Goal: Task Accomplishment & Management: Use online tool/utility

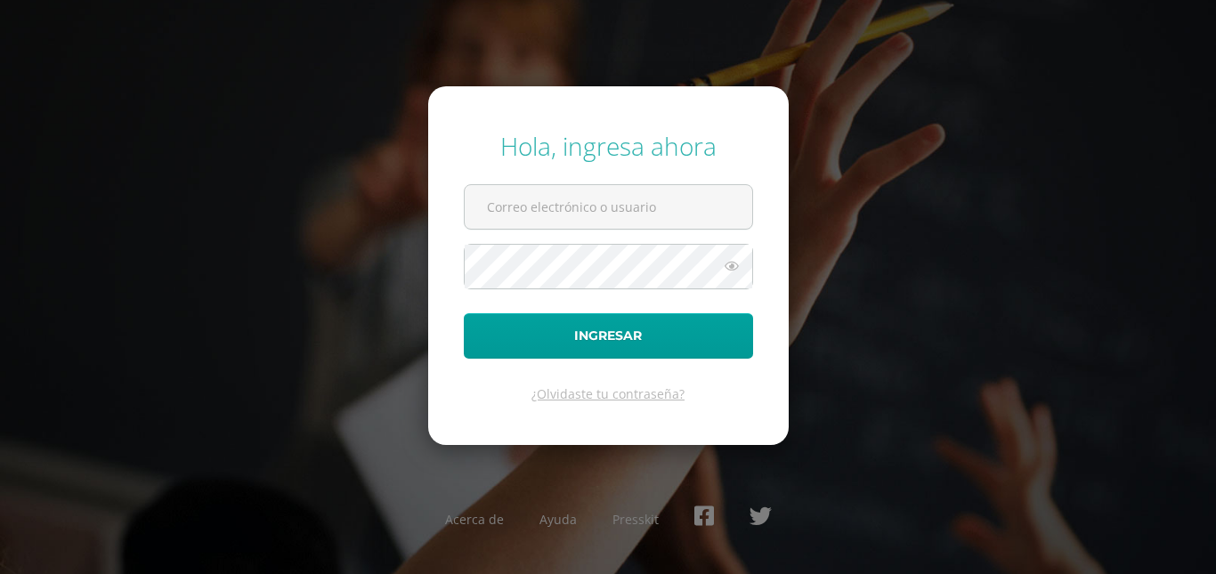
type input "amy115ce@gmail.com"
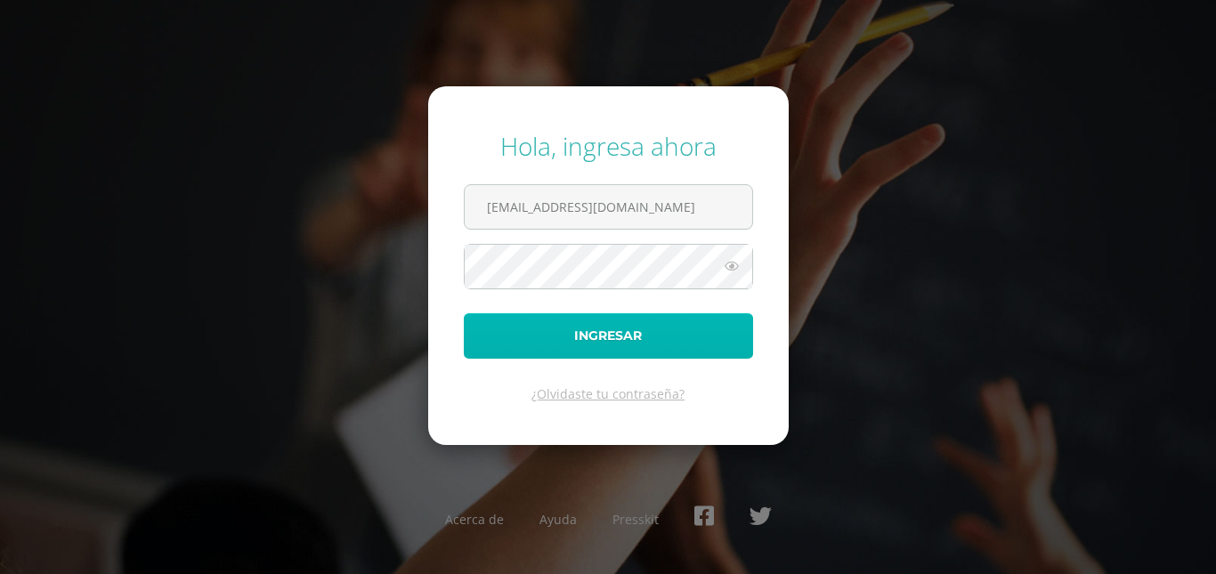
drag, startPoint x: 0, startPoint y: 0, endPoint x: 627, endPoint y: 346, distance: 716.2
click at [627, 346] on button "Ingresar" at bounding box center [608, 335] width 289 height 45
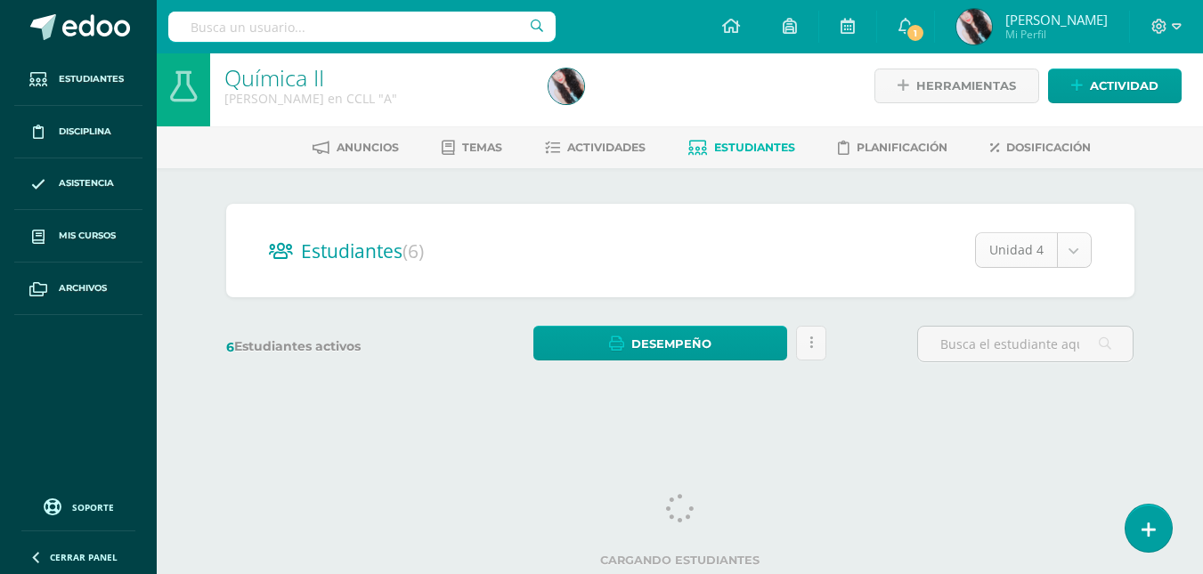
click at [1082, 254] on body "Hola Andrea, bienvenido a Edoo! Estudiantes Disciplina Asistencia Mis cursos Ar…" at bounding box center [601, 203] width 1203 height 423
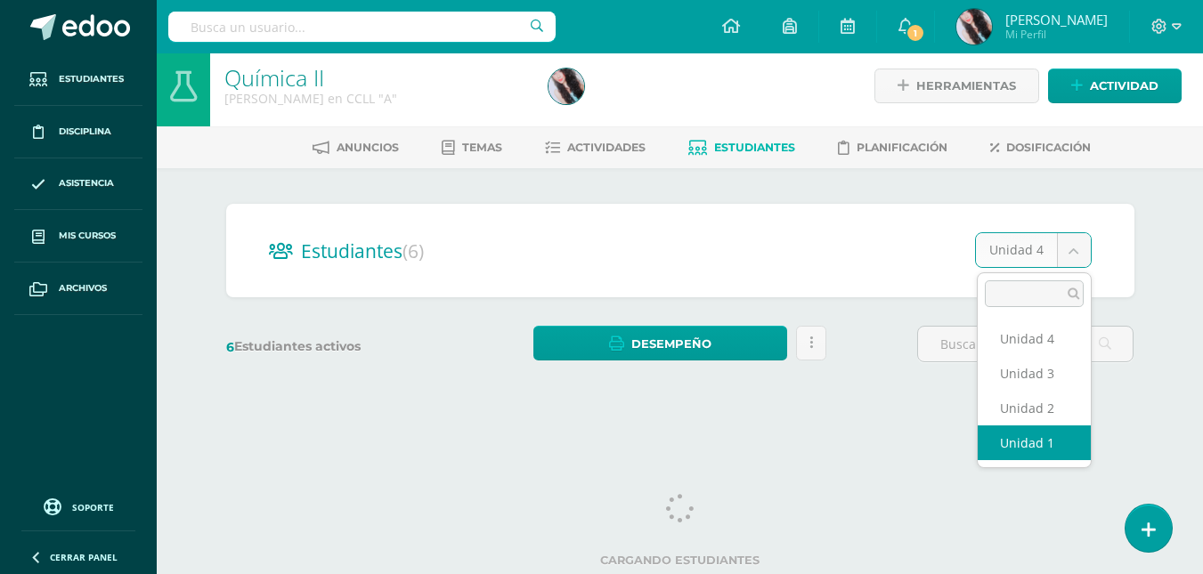
select select "/dashboard/teacher/section/2717/students/?unit=157637"
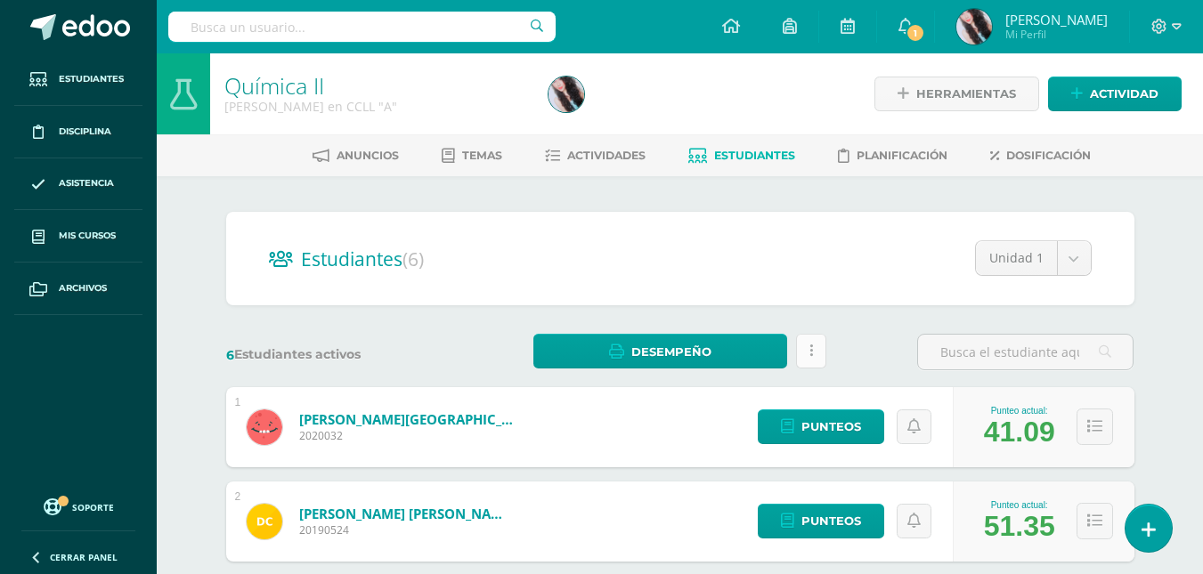
click at [814, 355] on link at bounding box center [811, 351] width 30 height 35
click at [953, 289] on div "Unidad 1 Unidad 4 Unidad 3 Unidad 2 Unidad 1" at bounding box center [1019, 265] width 145 height 50
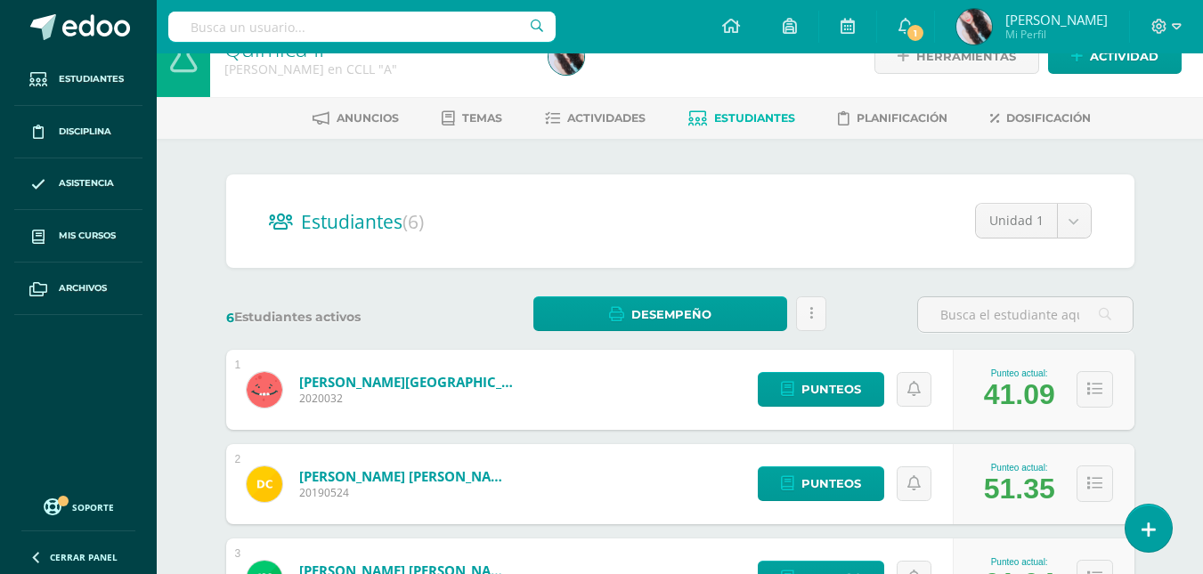
scroll to position [40, 0]
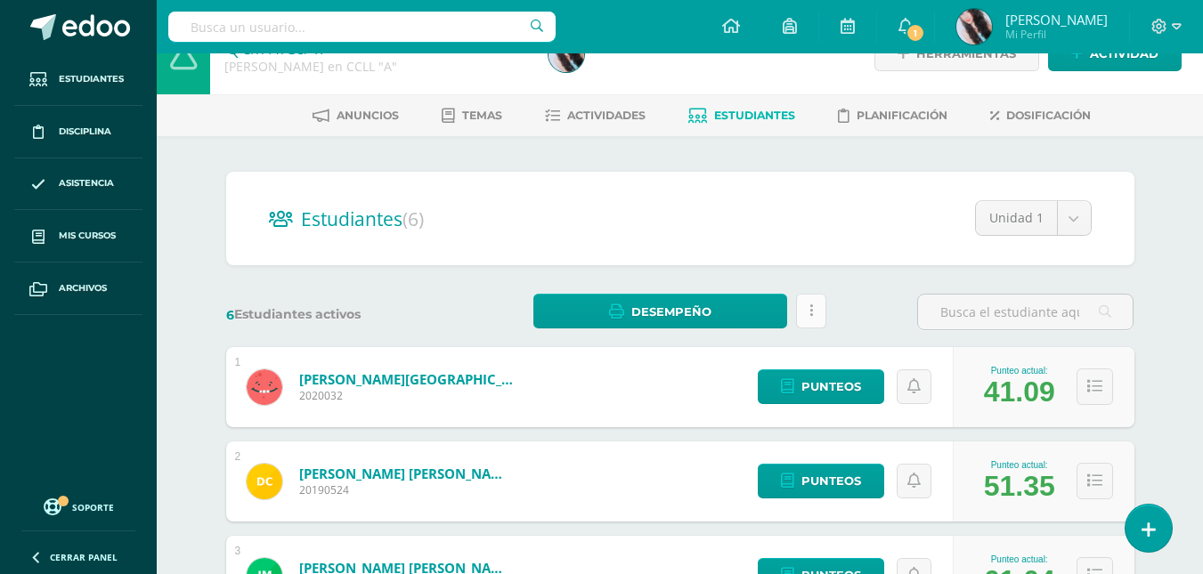
click at [818, 305] on link at bounding box center [811, 311] width 30 height 35
click at [865, 321] on div "6 Estudiantes activos Desempeño Descargar como HTML Descargar como PDF Estás po…" at bounding box center [680, 312] width 923 height 37
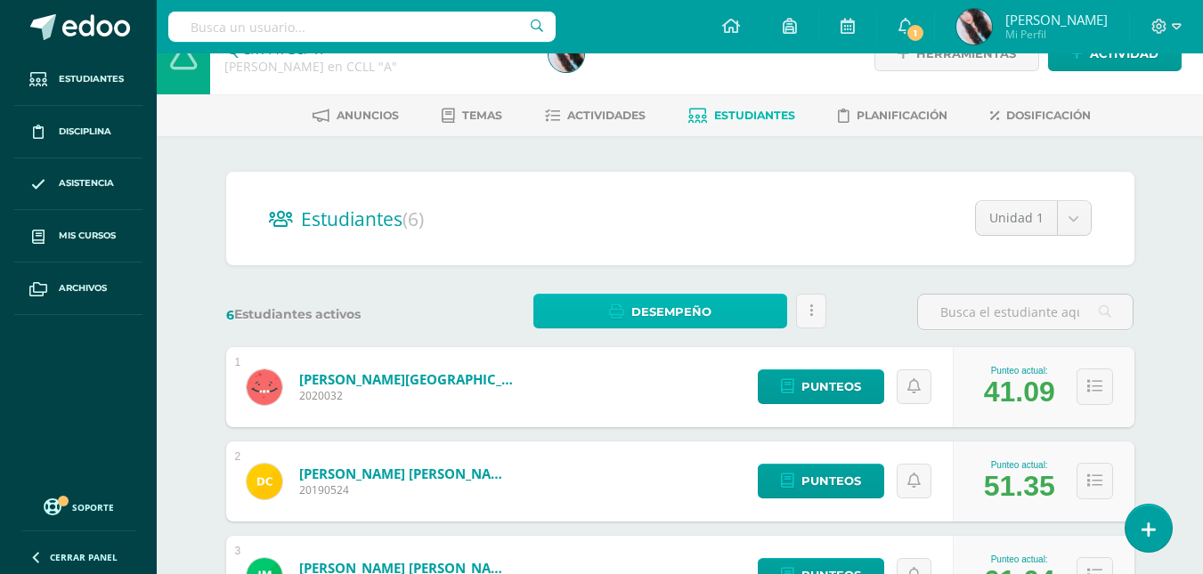
click at [679, 320] on span "Desempeño" at bounding box center [671, 312] width 80 height 33
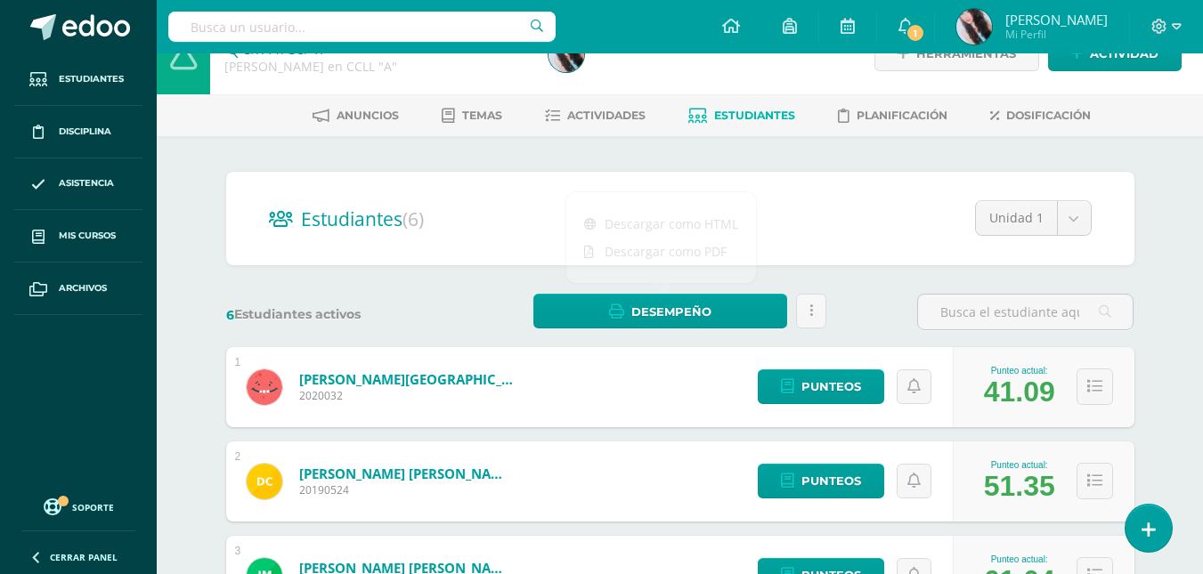
click at [874, 305] on div "6 Estudiantes activos Desempeño Estás por enviar un informe de desempeño a los …" at bounding box center [680, 312] width 923 height 37
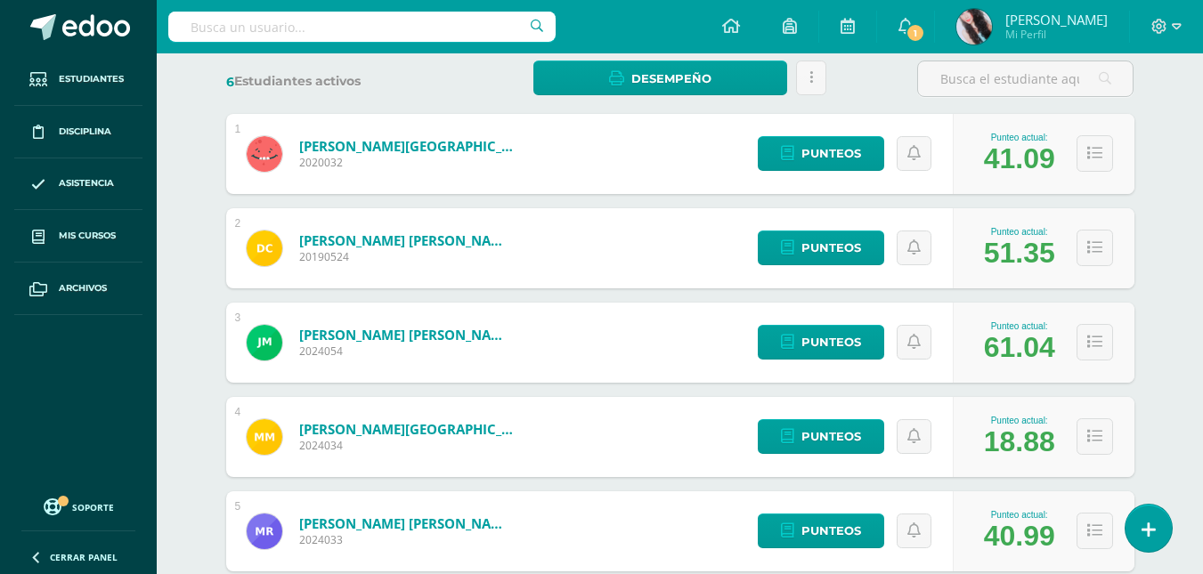
scroll to position [0, 0]
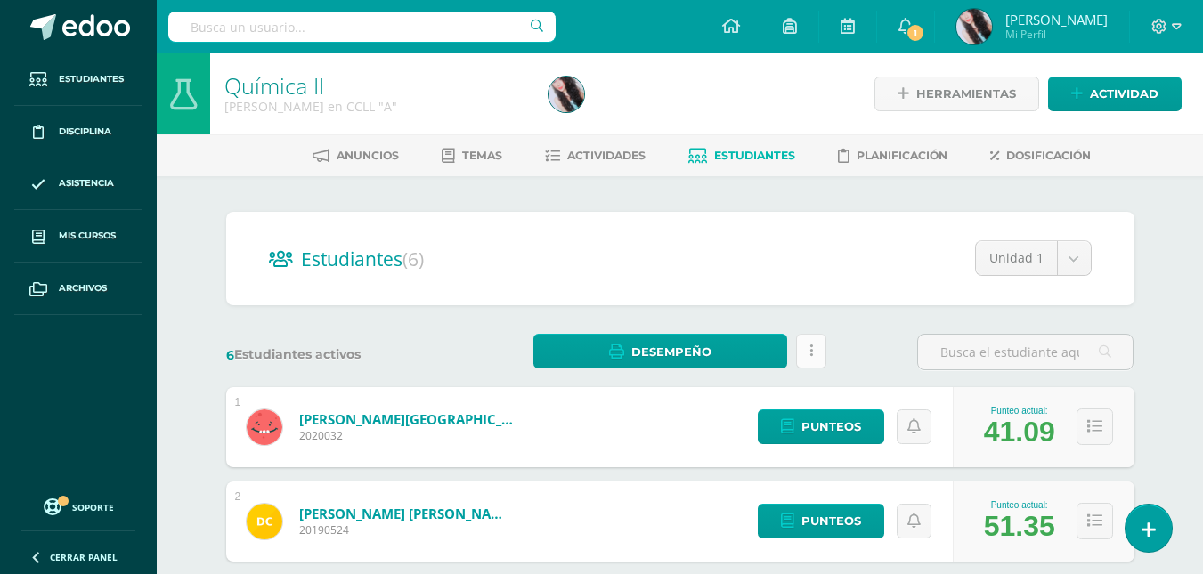
click at [811, 352] on icon at bounding box center [811, 351] width 4 height 15
click at [922, 284] on div "Estudiantes (6) Unidad 1 Unidad 4 Unidad 3 Unidad 2 Unidad 1" at bounding box center [680, 259] width 908 height 94
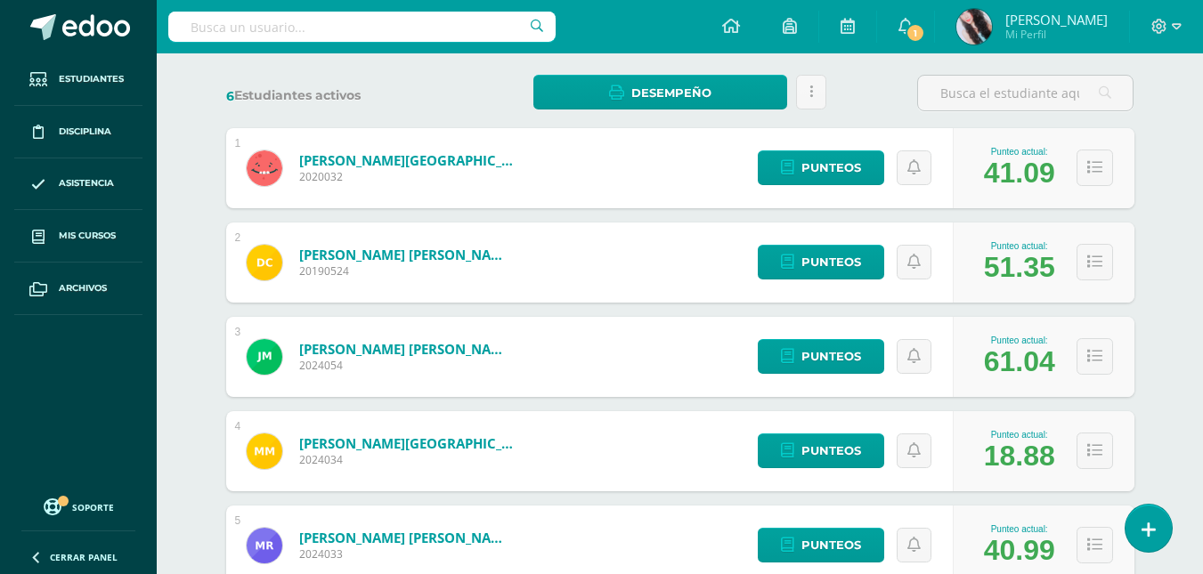
scroll to position [260, 0]
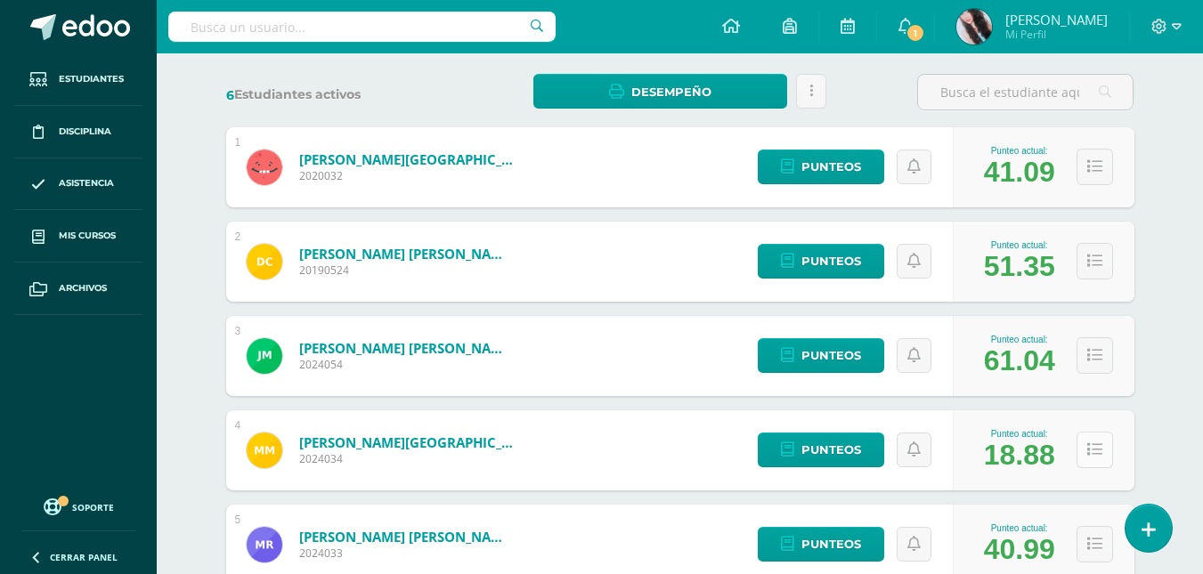
click at [1102, 451] on button at bounding box center [1095, 450] width 37 height 37
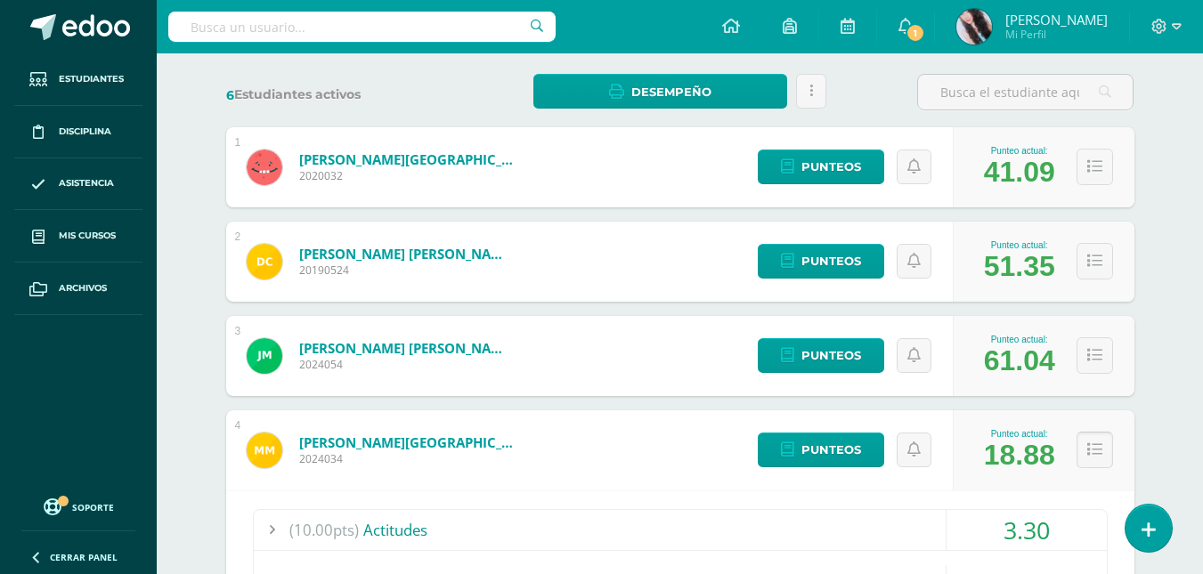
click at [1093, 446] on icon at bounding box center [1094, 450] width 15 height 15
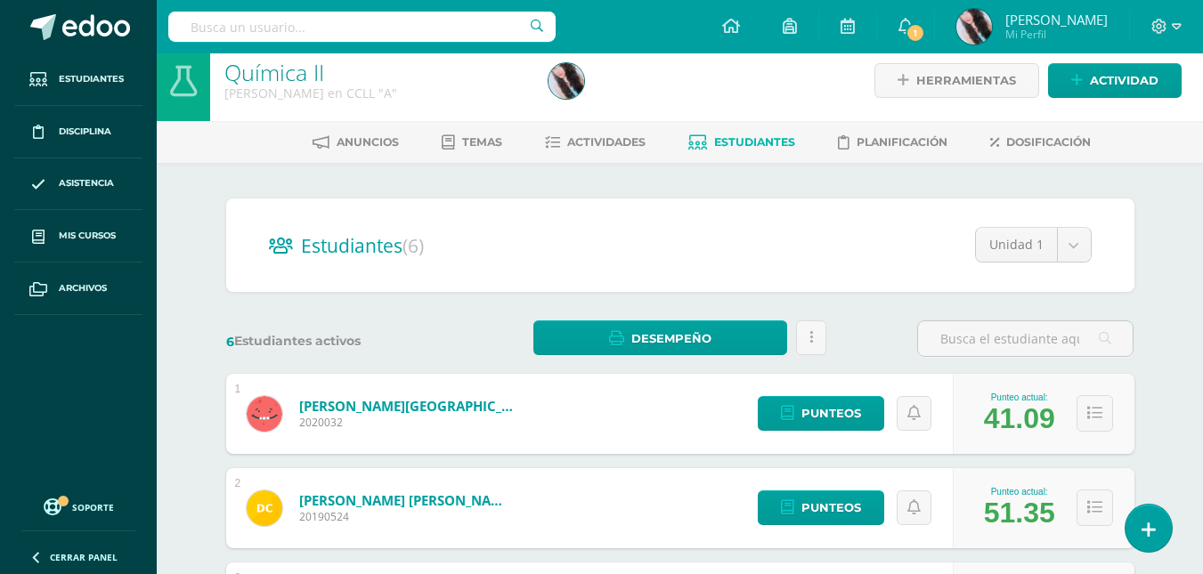
scroll to position [0, 0]
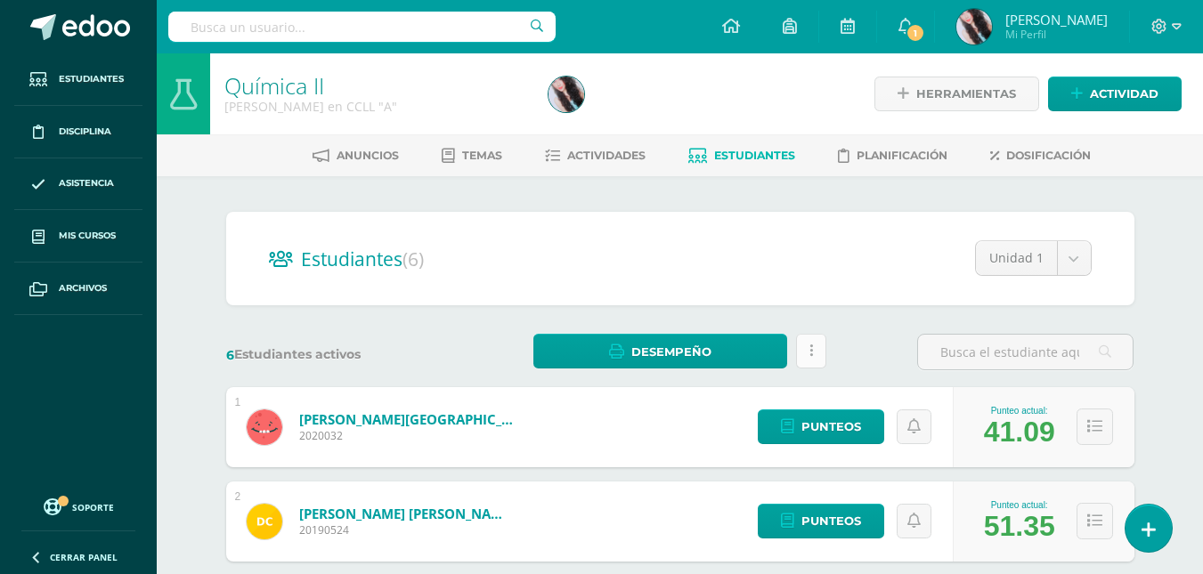
click at [816, 349] on link at bounding box center [811, 351] width 30 height 35
click at [843, 366] on div "6 Estudiantes activos Desempeño Estás por enviar un informe de desempeño a los …" at bounding box center [680, 352] width 923 height 37
click at [809, 352] on icon at bounding box center [811, 351] width 4 height 15
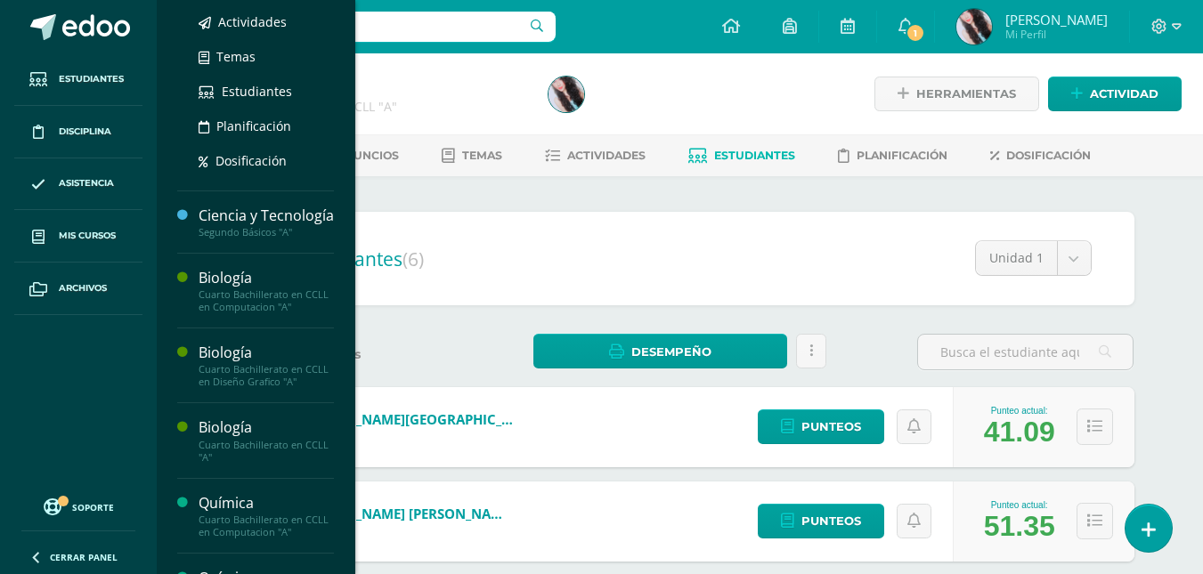
scroll to position [259, 0]
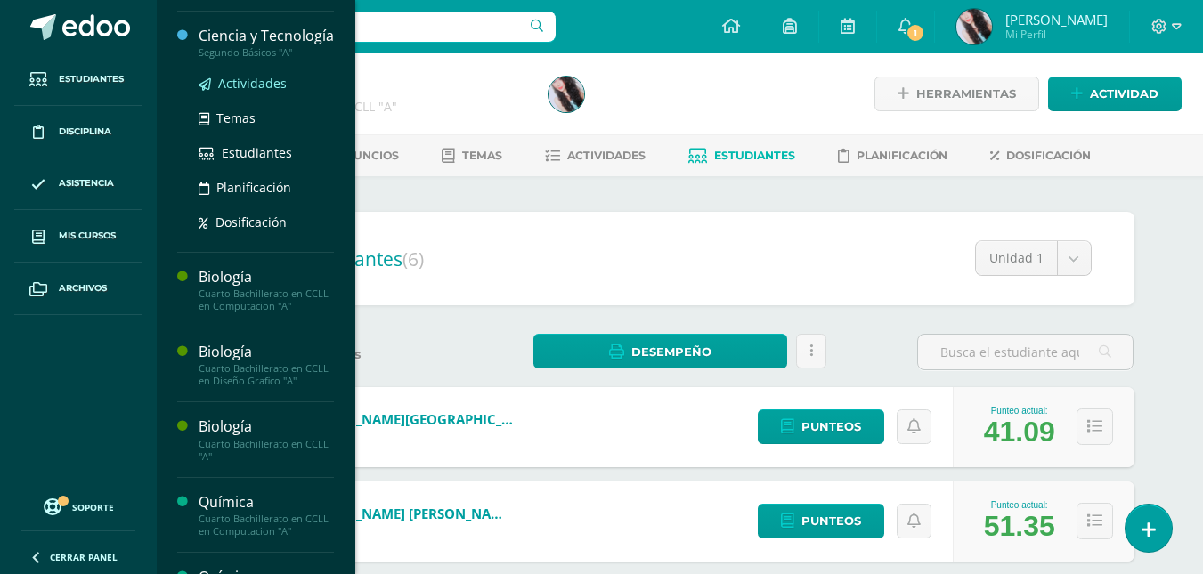
click at [265, 92] on span "Actividades" at bounding box center [252, 83] width 69 height 17
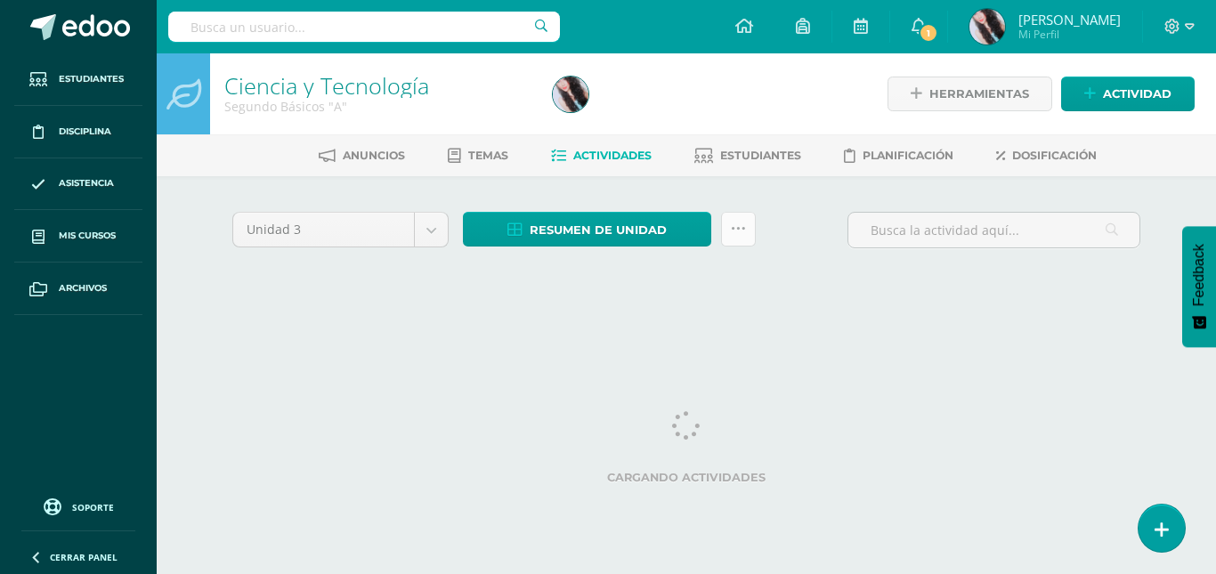
click at [736, 225] on icon at bounding box center [738, 229] width 15 height 15
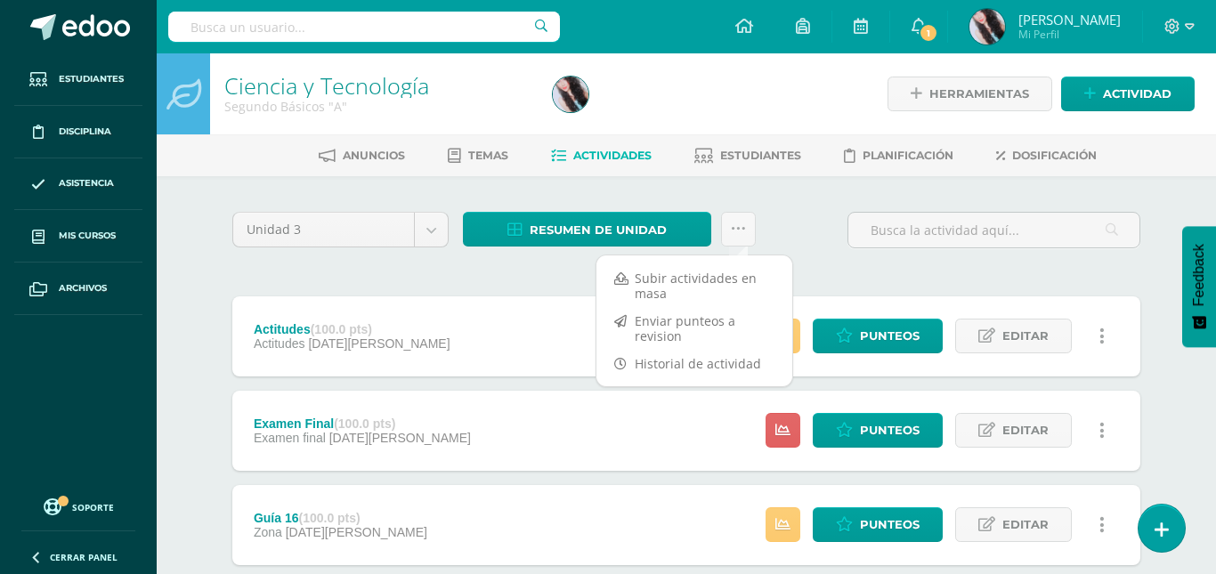
click at [872, 298] on div "Estatus de Actividad: 0 Estudiantes sin calificar 0 Estudiantes con cero Media …" at bounding box center [940, 337] width 402 height 80
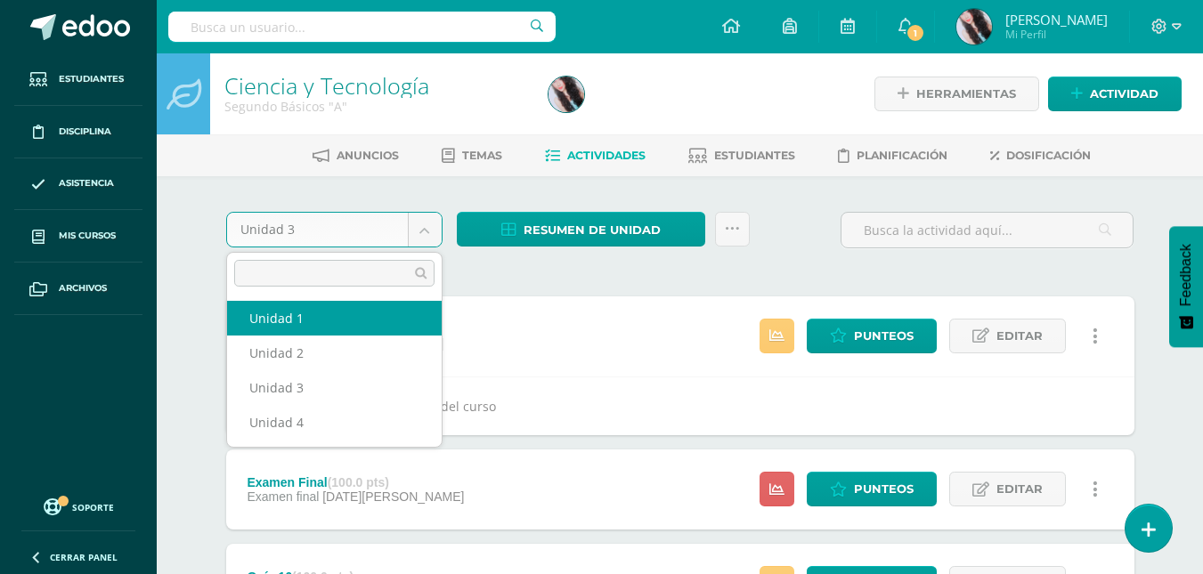
select select "Unidad 1"
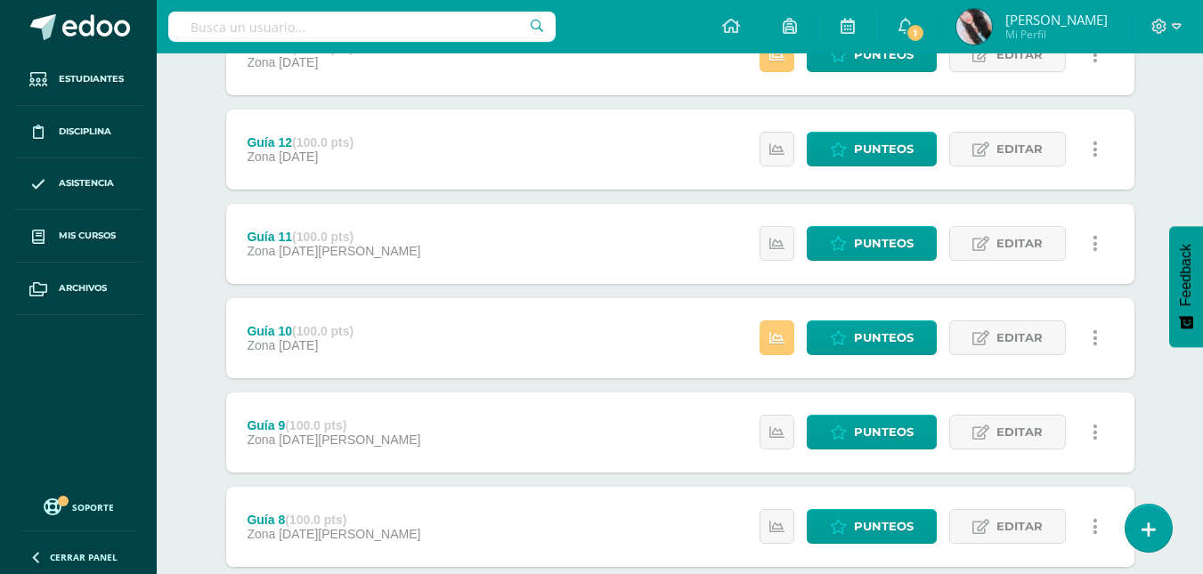
scroll to position [964, 0]
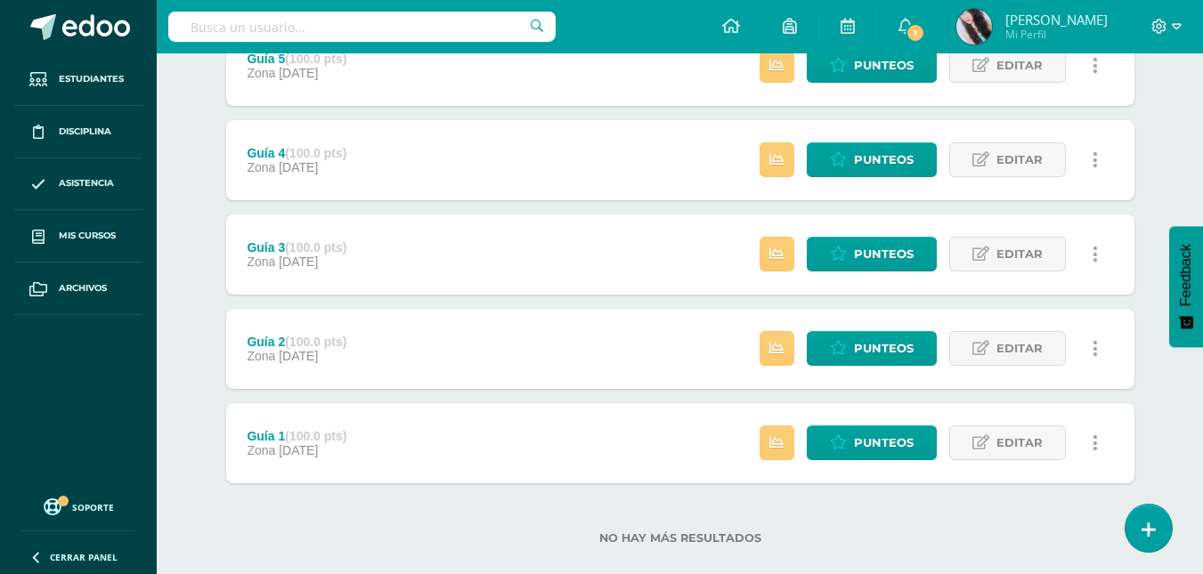
scroll to position [1525, 0]
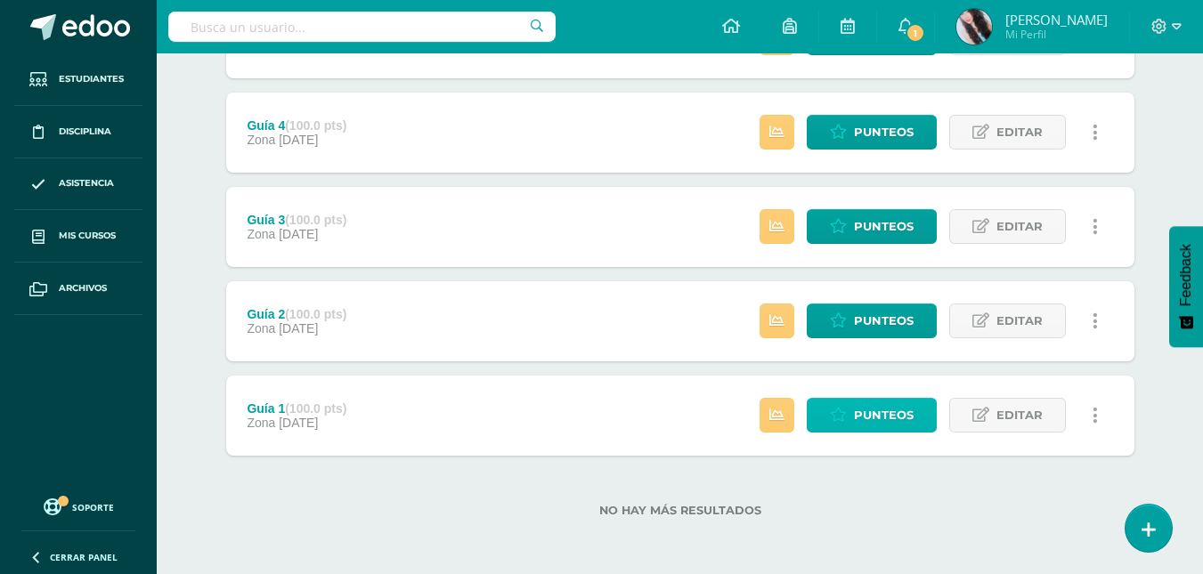
click at [877, 418] on span "Punteos" at bounding box center [884, 415] width 60 height 33
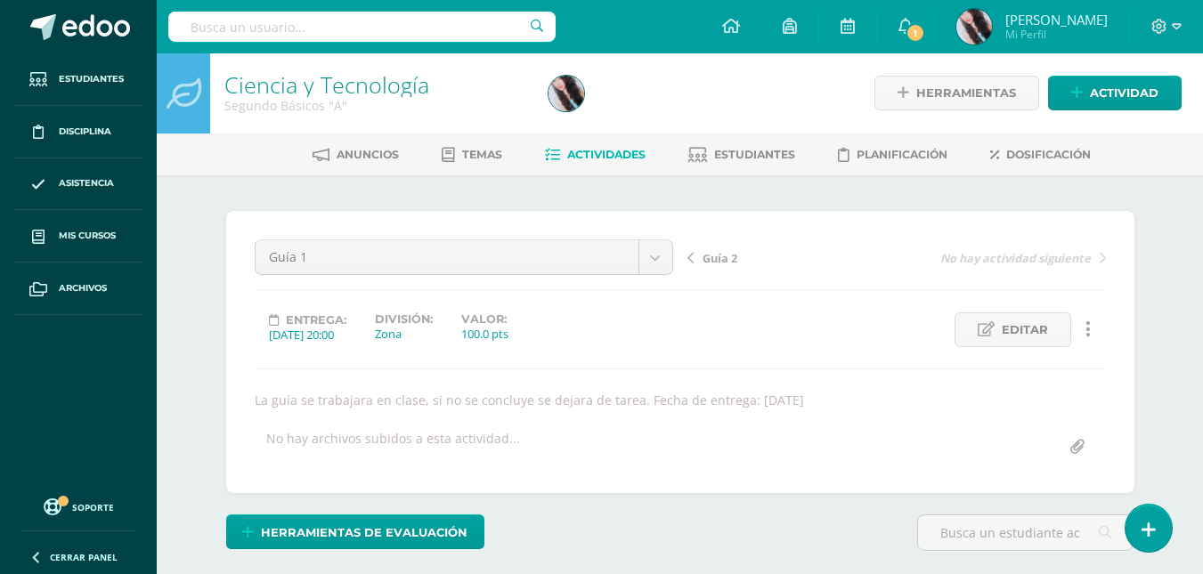
scroll to position [2, 0]
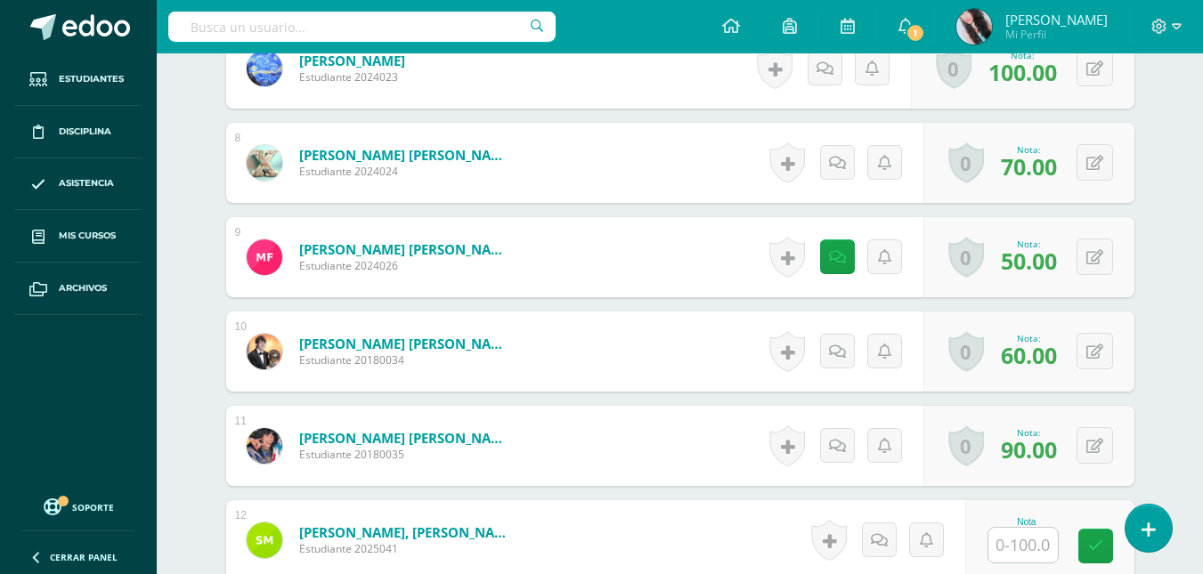
click at [877, 403] on div "1 [PERSON_NAME] [PERSON_NAME] Estudiante 2025004 Nota 40.00 0 [GEOGRAPHIC_DATA]…" at bounding box center [680, 351] width 908 height 1779
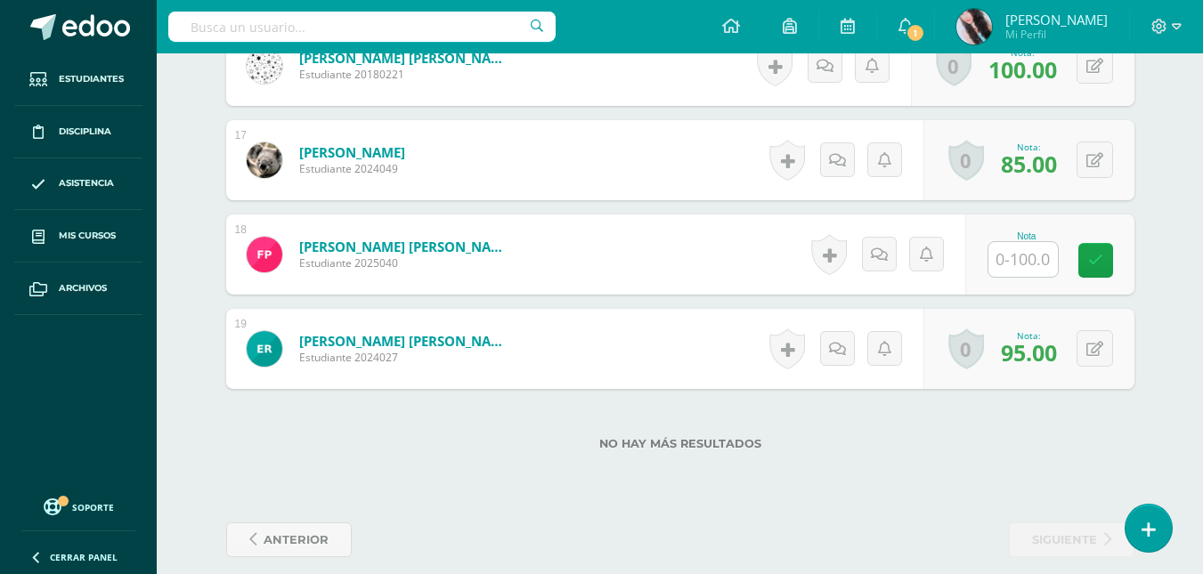
scroll to position [2045, 0]
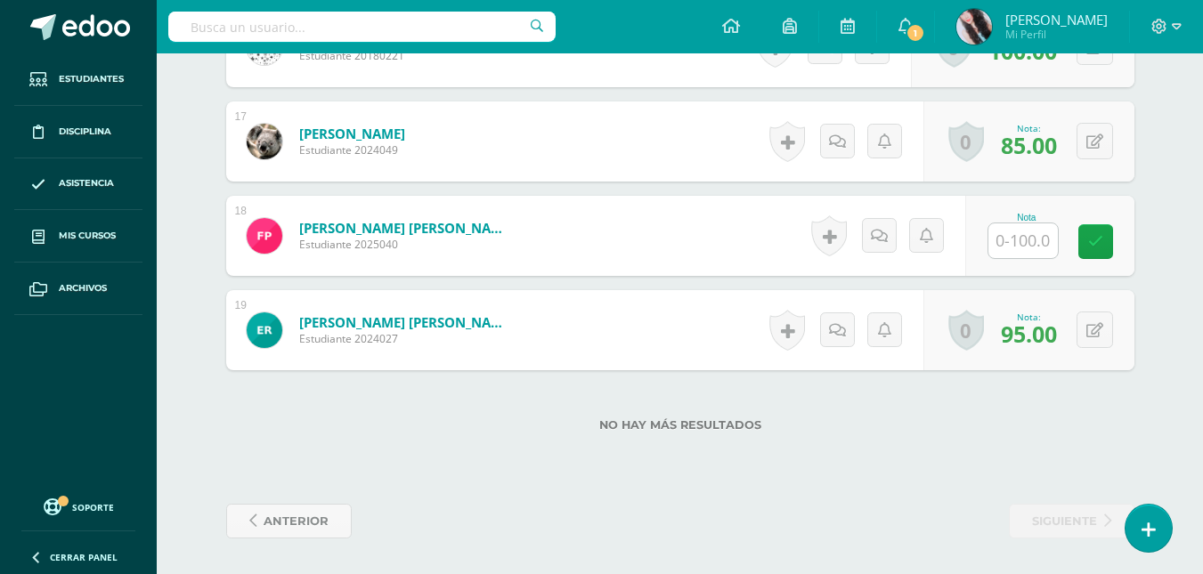
click at [1032, 242] on input "text" at bounding box center [1022, 241] width 69 height 35
type input "77"
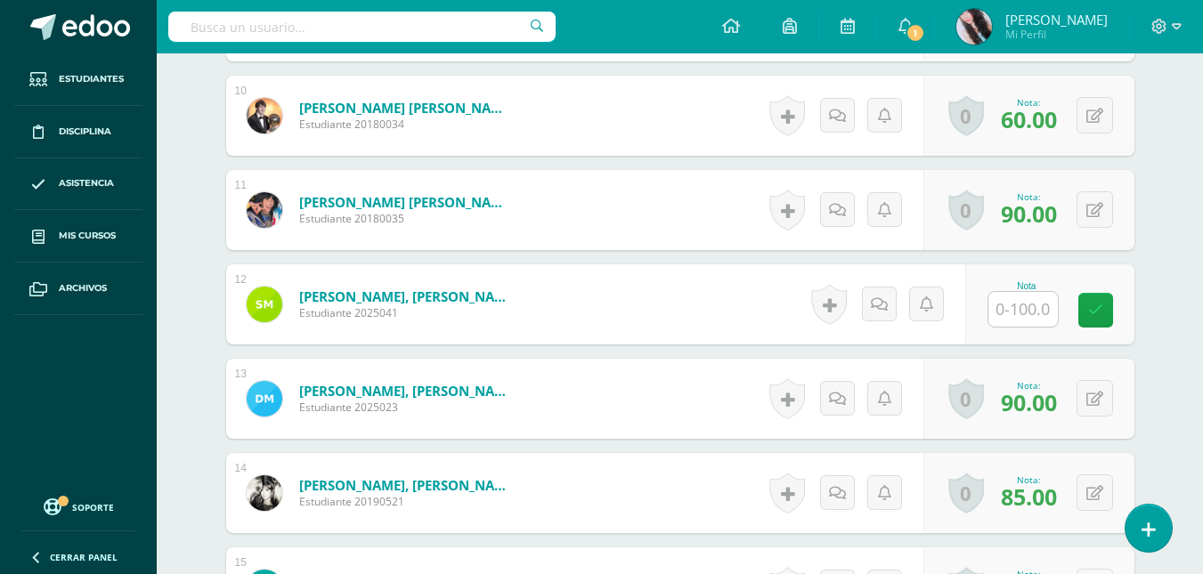
scroll to position [1408, 0]
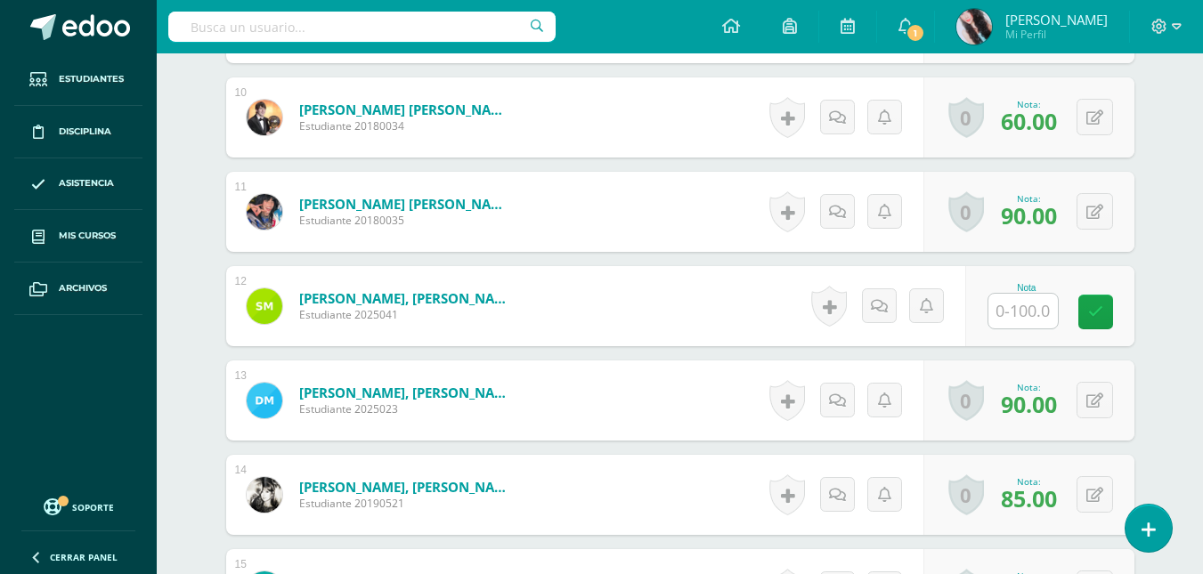
click at [1041, 313] on input "text" at bounding box center [1022, 311] width 69 height 35
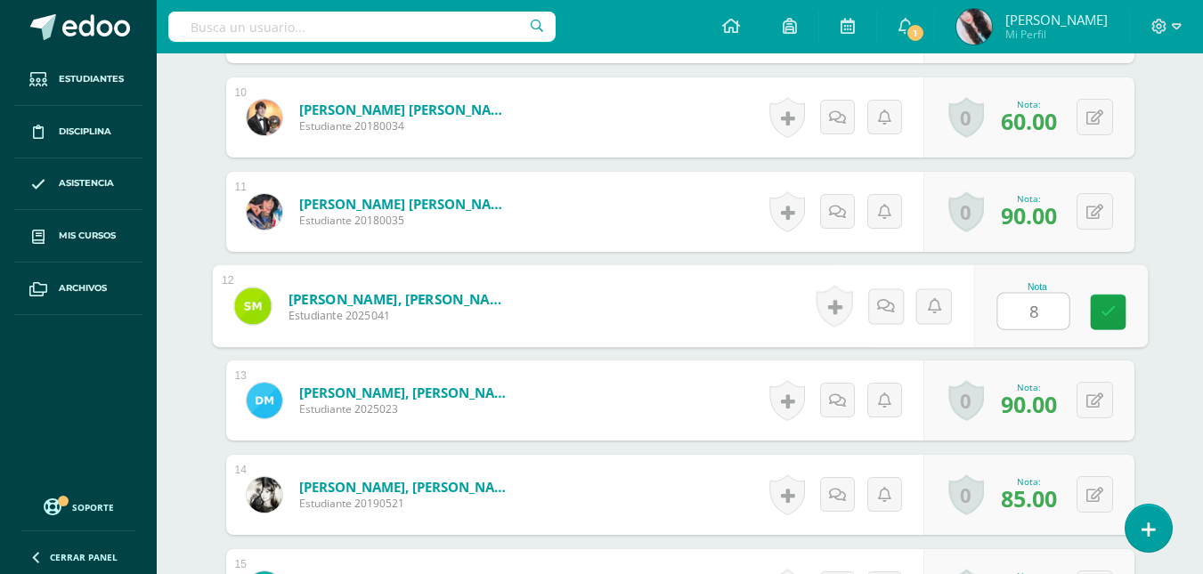
type input "86"
click at [1106, 307] on icon at bounding box center [1108, 312] width 16 height 15
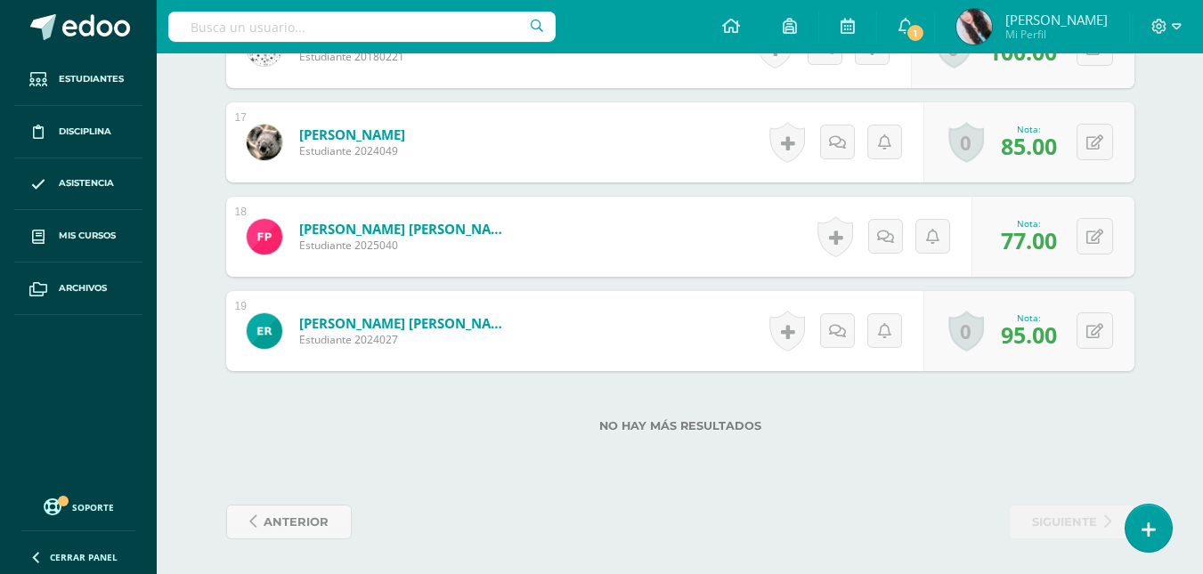
scroll to position [2045, 0]
click at [302, 517] on span "anterior" at bounding box center [296, 521] width 65 height 33
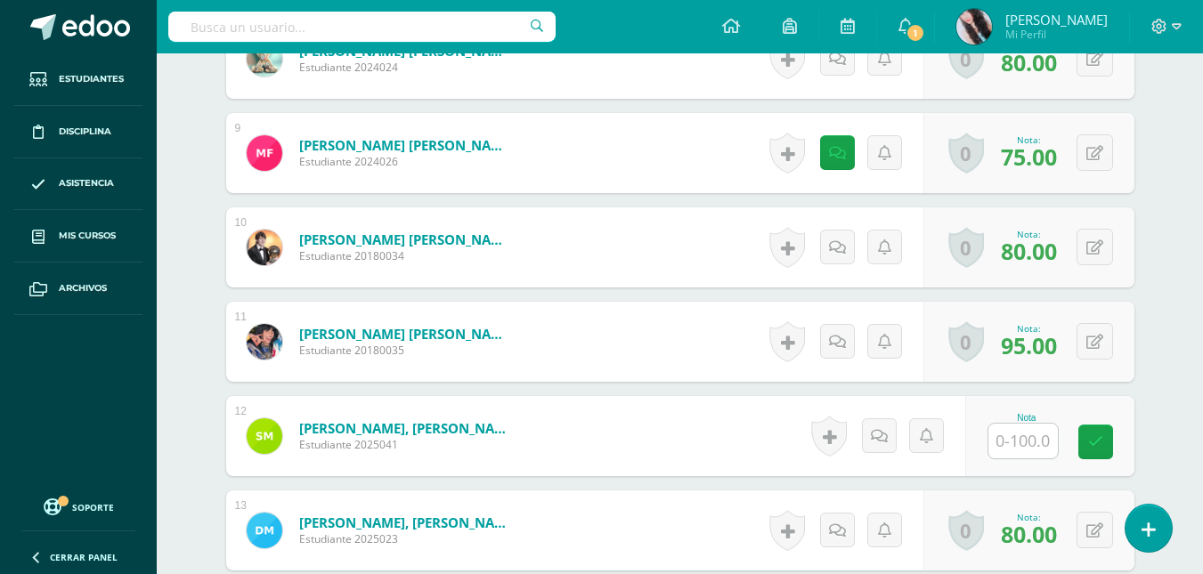
scroll to position [1400, 0]
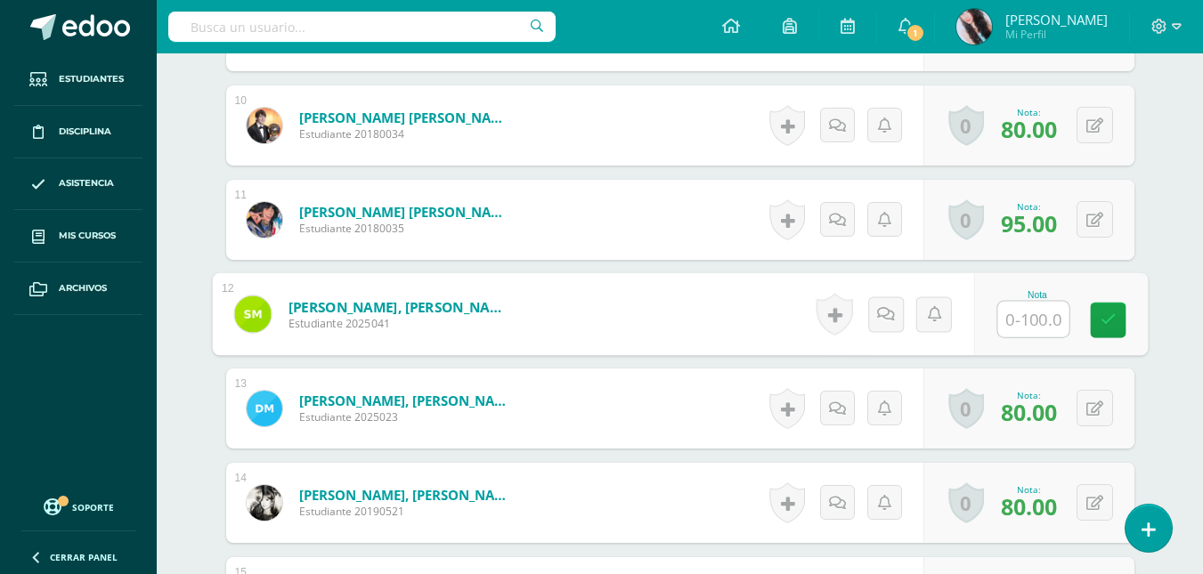
click at [1014, 318] on input "text" at bounding box center [1032, 320] width 71 height 36
type input "86"
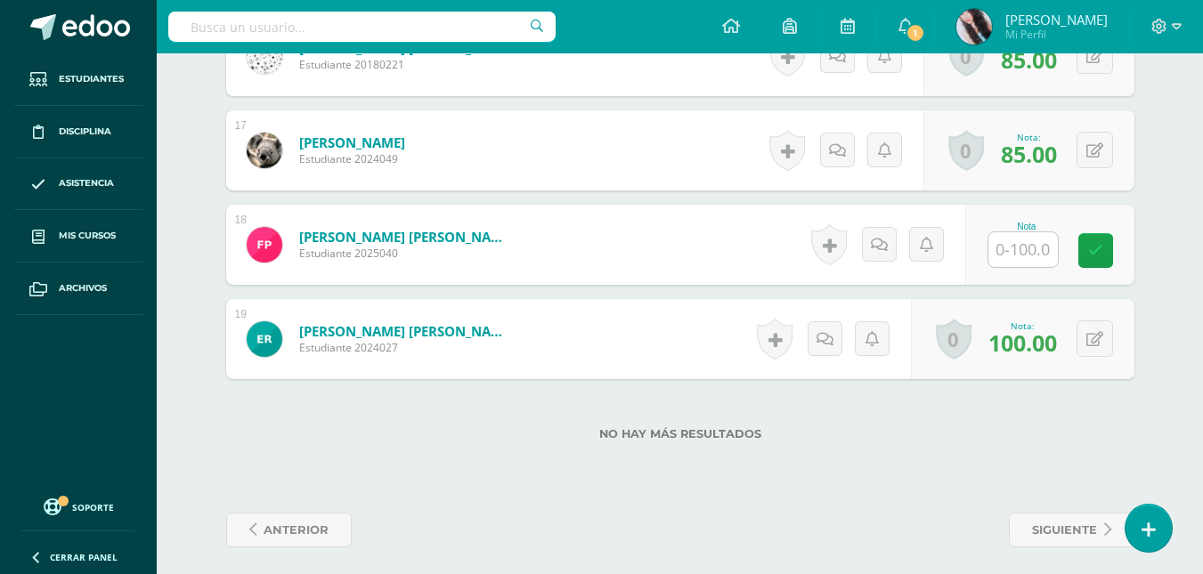
scroll to position [2037, 0]
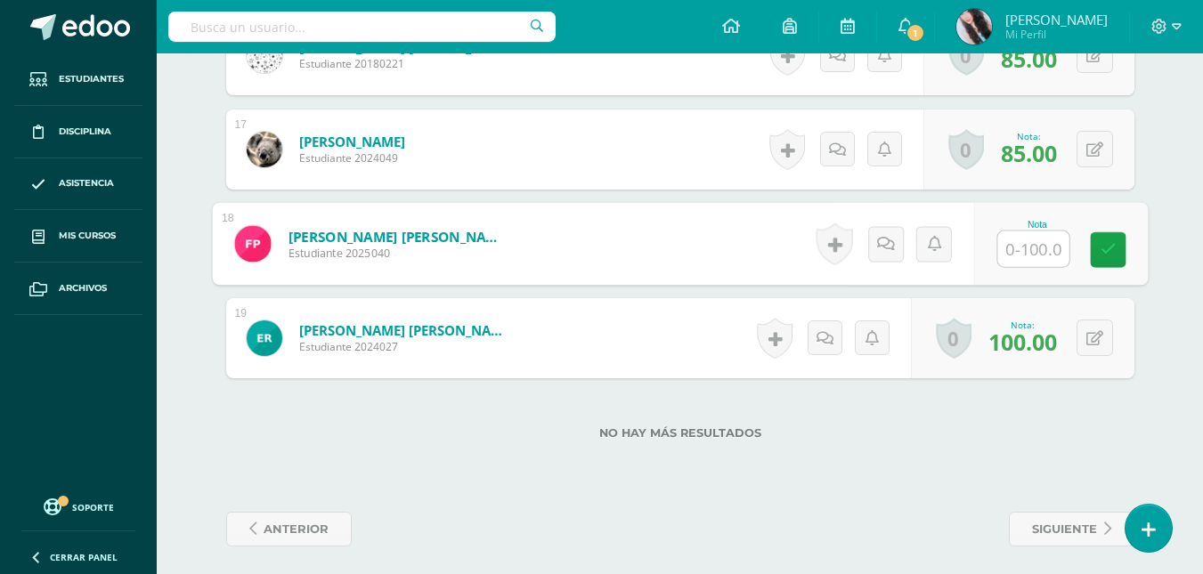
click at [1020, 249] on input "text" at bounding box center [1032, 250] width 71 height 36
type input "77"
click at [1111, 256] on icon at bounding box center [1108, 249] width 16 height 15
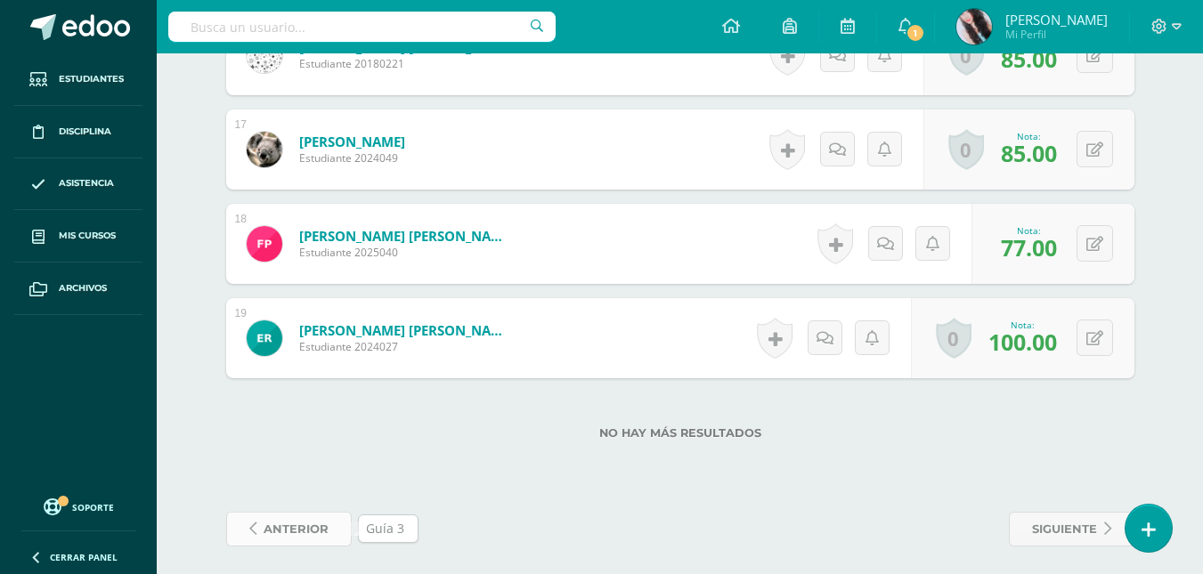
click at [321, 530] on span "anterior" at bounding box center [296, 529] width 65 height 33
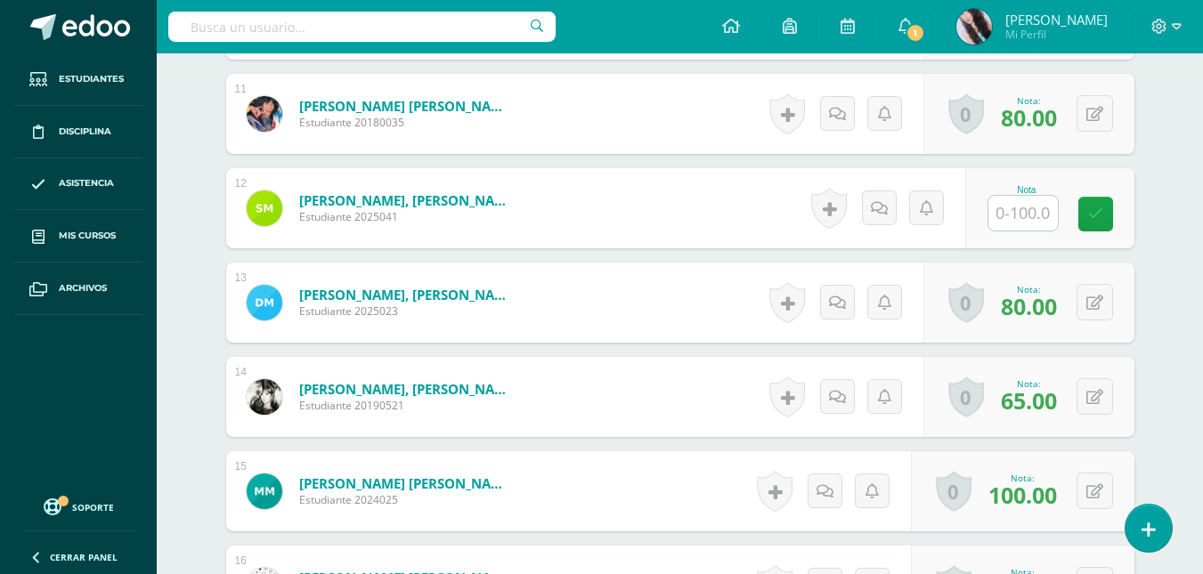
scroll to position [1509, 0]
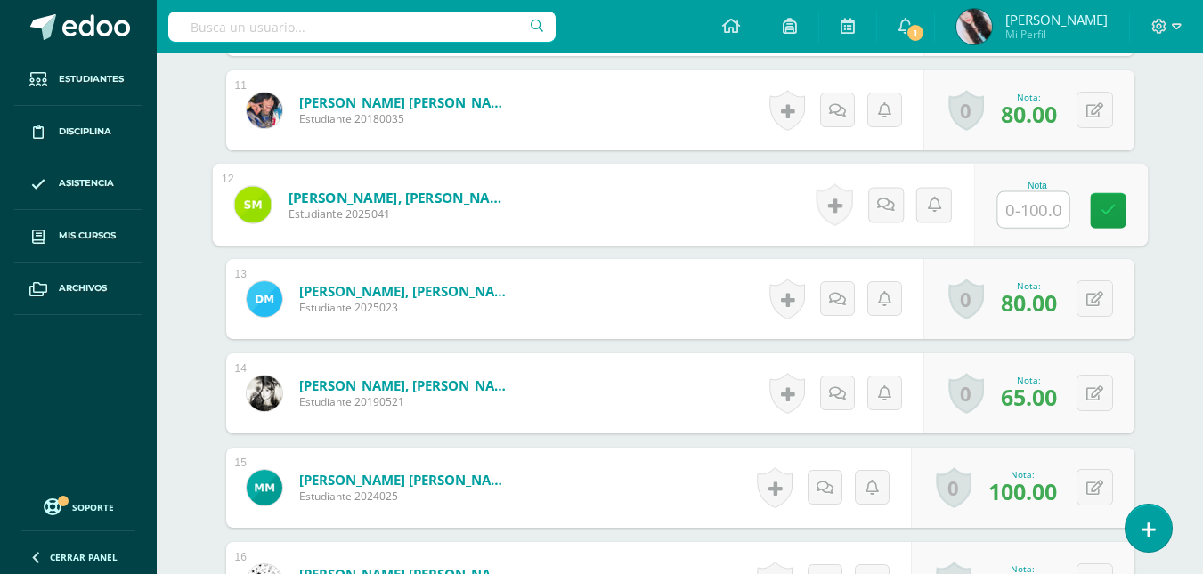
click at [1021, 211] on input "text" at bounding box center [1032, 210] width 71 height 36
type input "86"
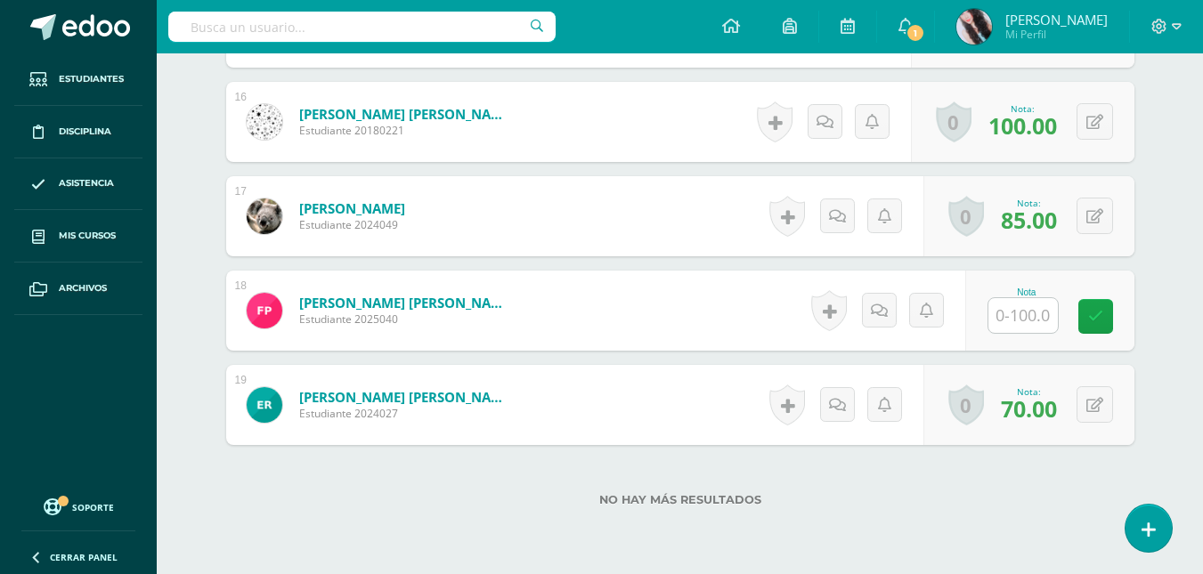
scroll to position [1979, 0]
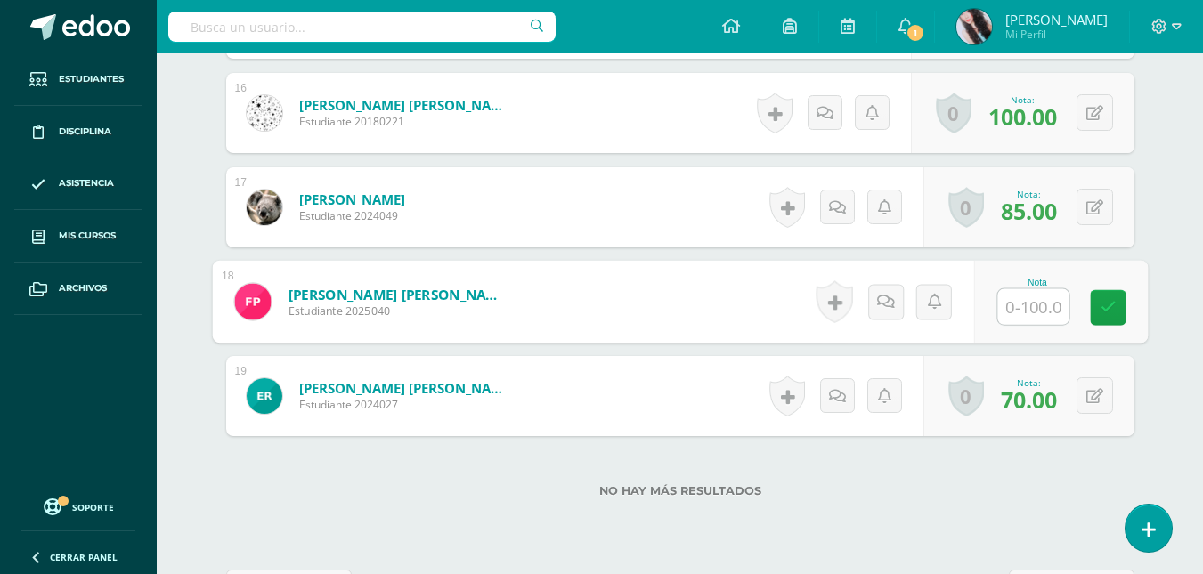
click at [1026, 305] on input "text" at bounding box center [1032, 307] width 71 height 36
type input "77"
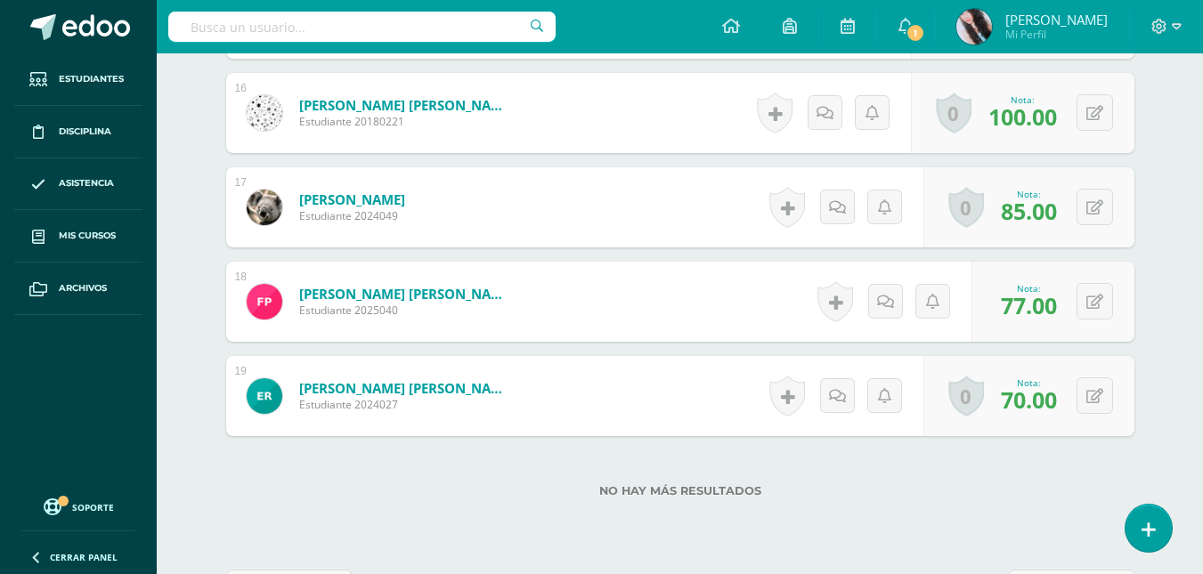
scroll to position [2045, 0]
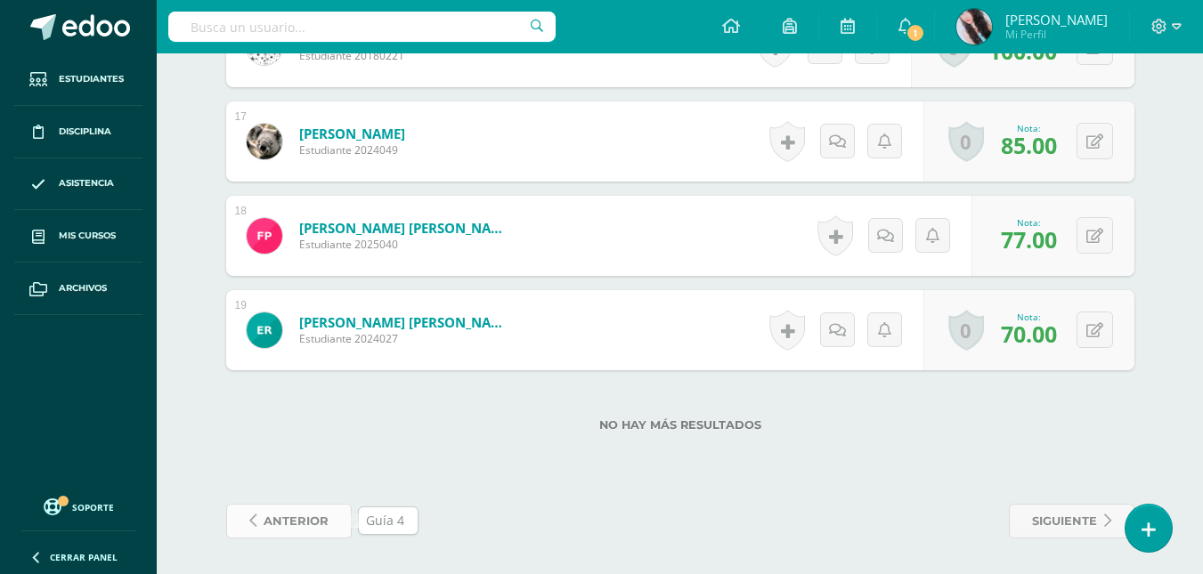
click at [329, 509] on link "anterior" at bounding box center [289, 521] width 126 height 35
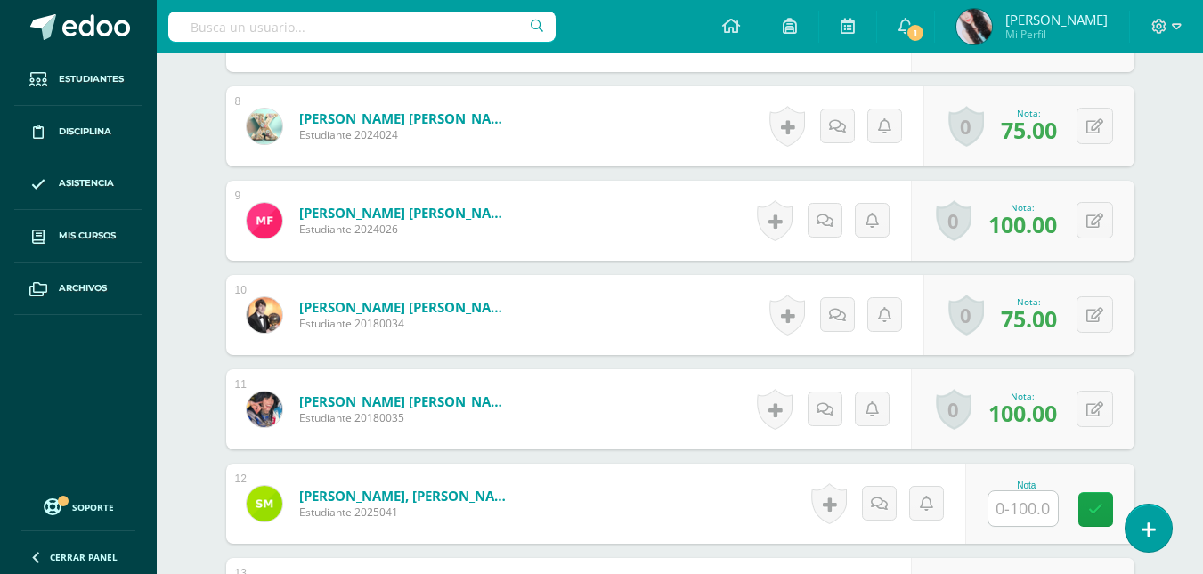
scroll to position [1315, 0]
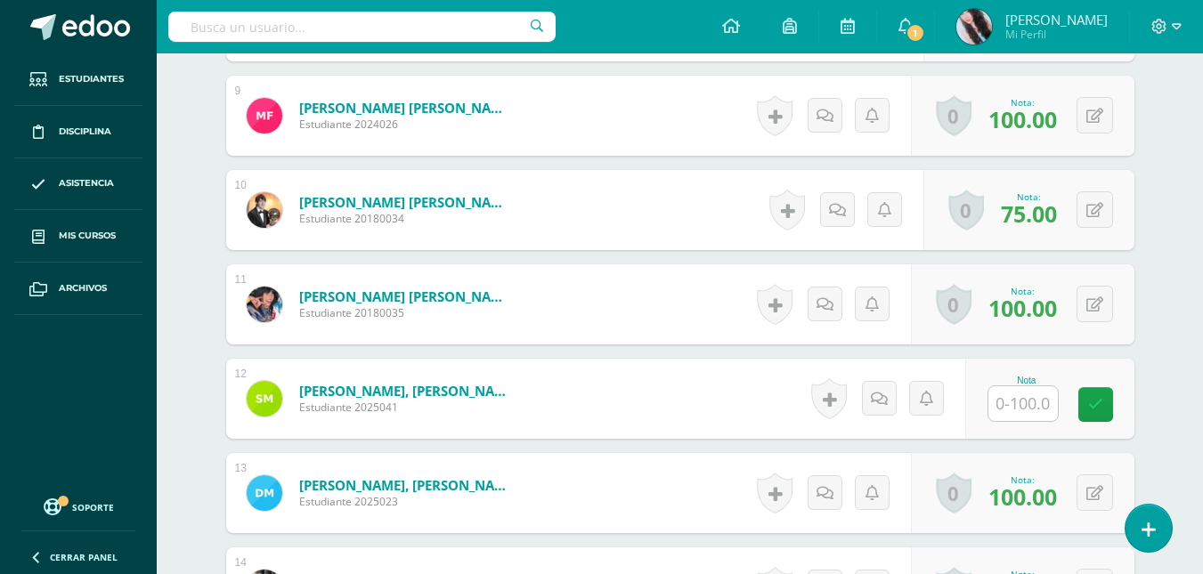
click at [1036, 405] on input "text" at bounding box center [1022, 403] width 69 height 35
type input "86"
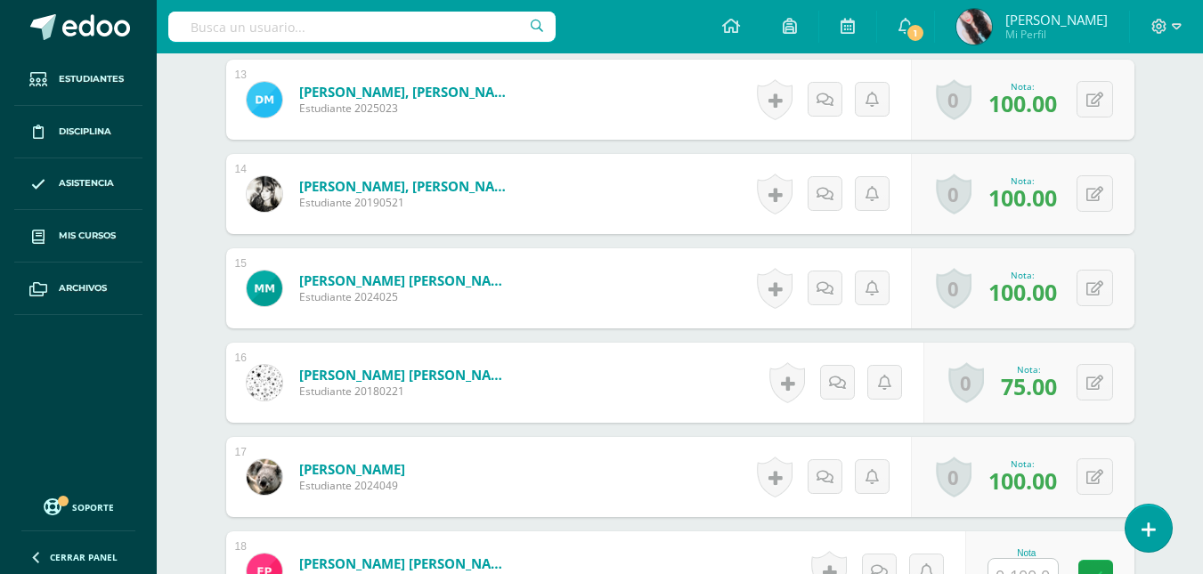
scroll to position [1836, 0]
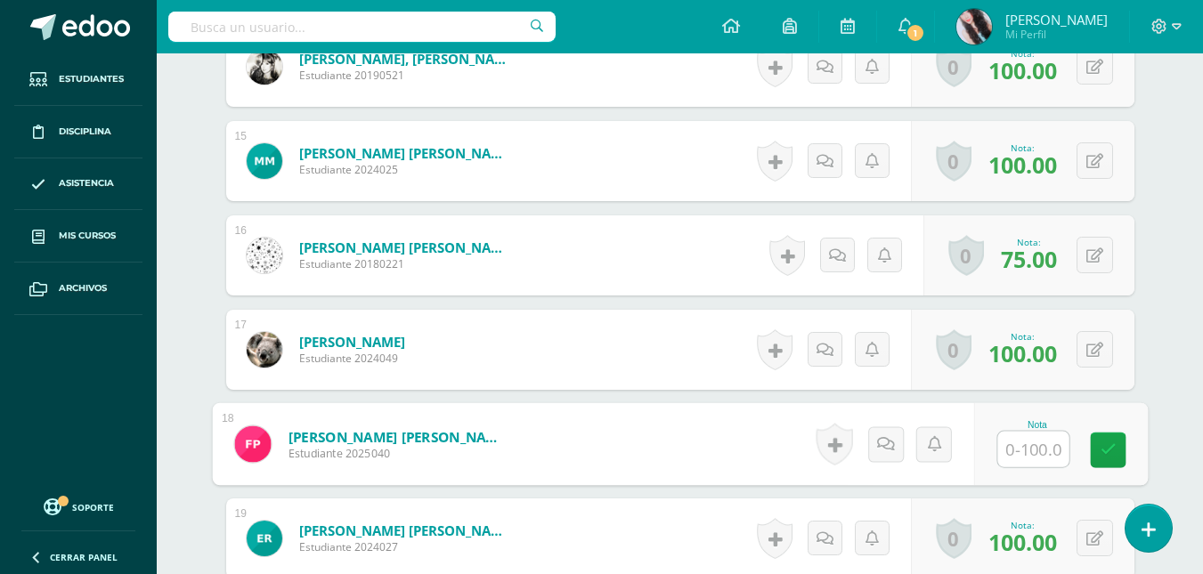
click at [1026, 458] on input "text" at bounding box center [1032, 450] width 71 height 36
type input "77"
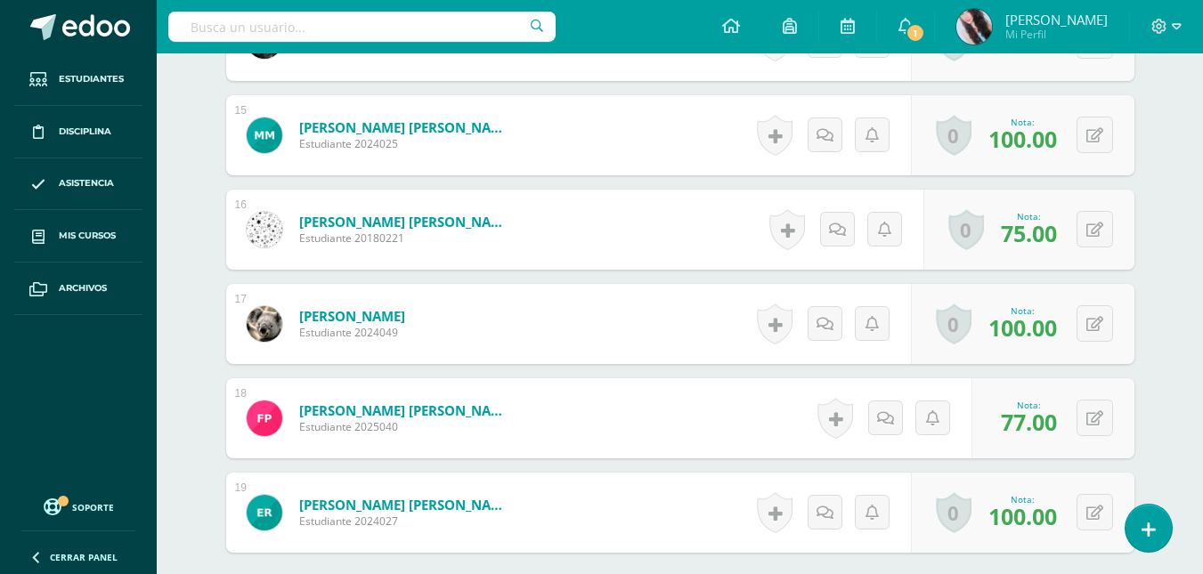
scroll to position [2045, 0]
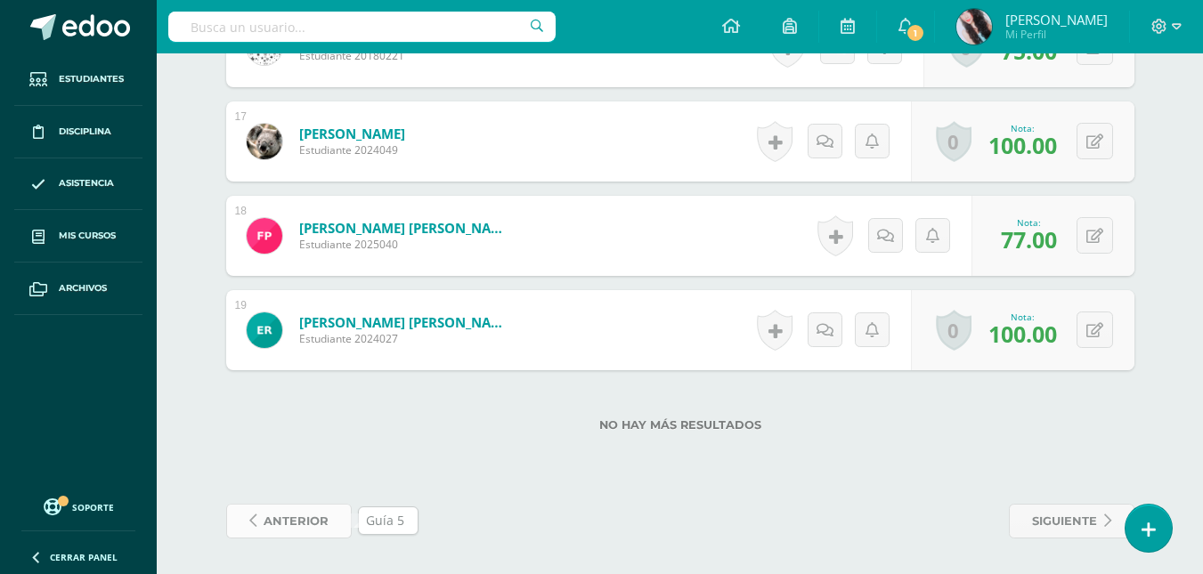
click at [289, 518] on span "anterior" at bounding box center [296, 521] width 65 height 33
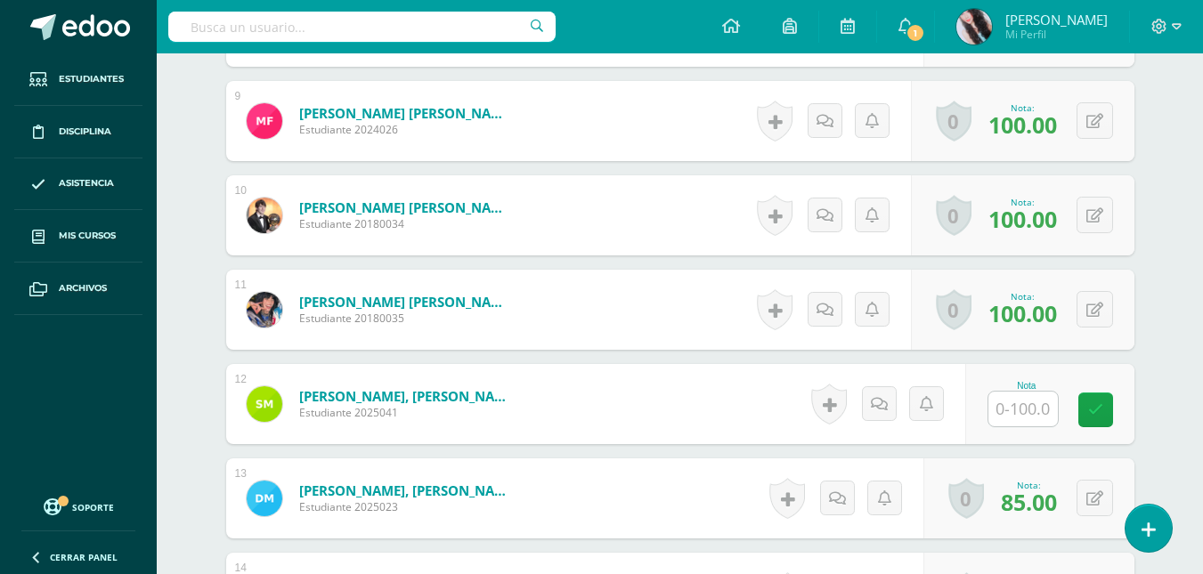
scroll to position [1311, 0]
click at [1040, 419] on input "text" at bounding box center [1022, 408] width 69 height 35
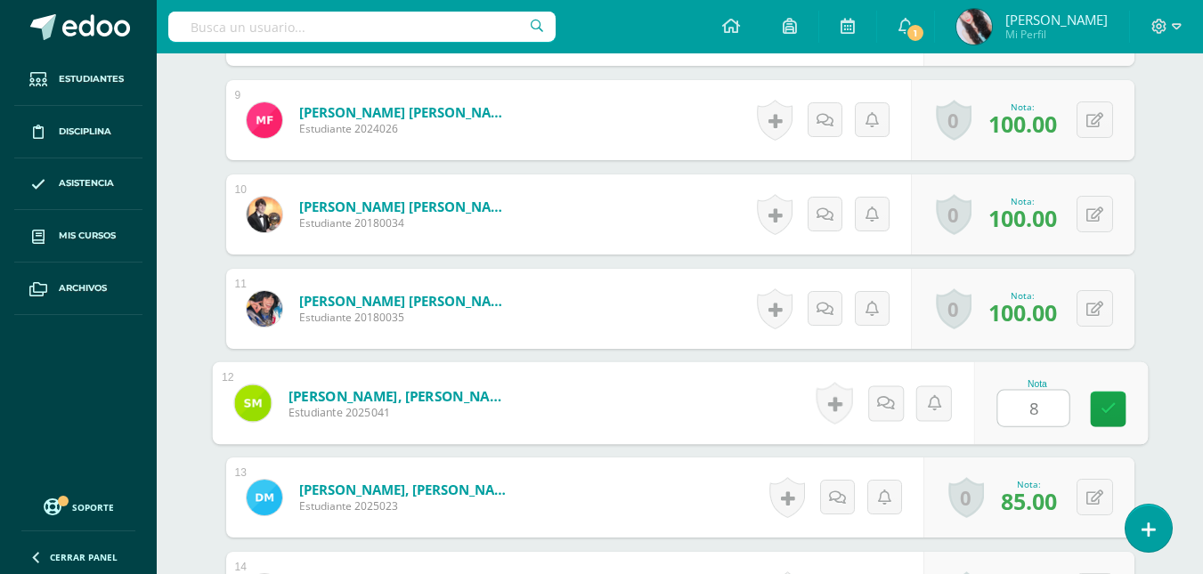
type input "86"
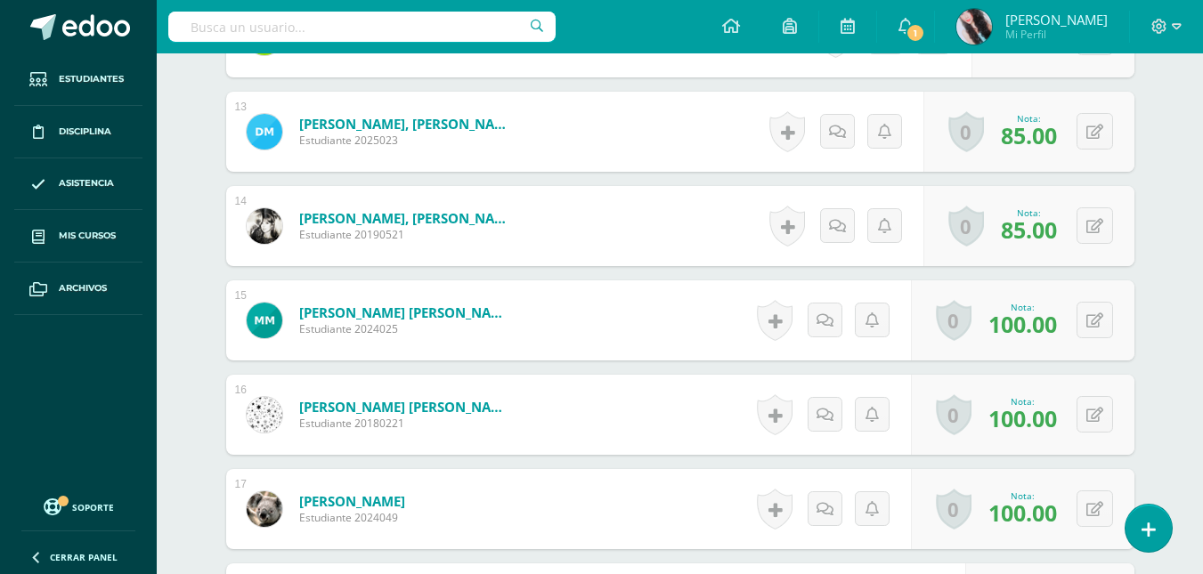
scroll to position [2045, 0]
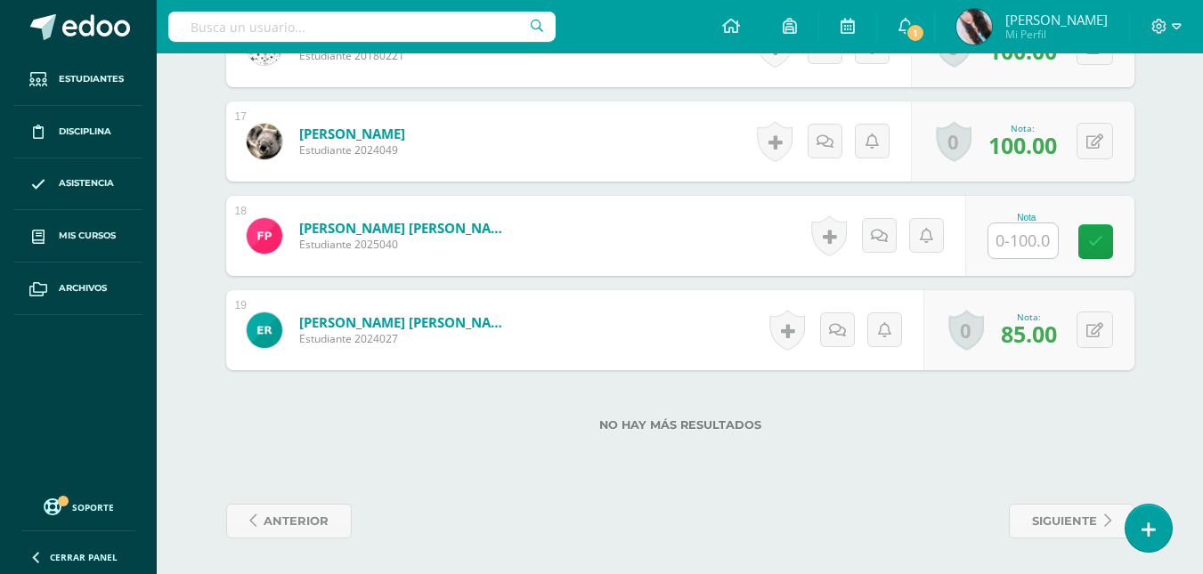
click at [1019, 253] on input "text" at bounding box center [1022, 241] width 69 height 35
type input "77"
click at [289, 519] on span "anterior" at bounding box center [296, 521] width 65 height 33
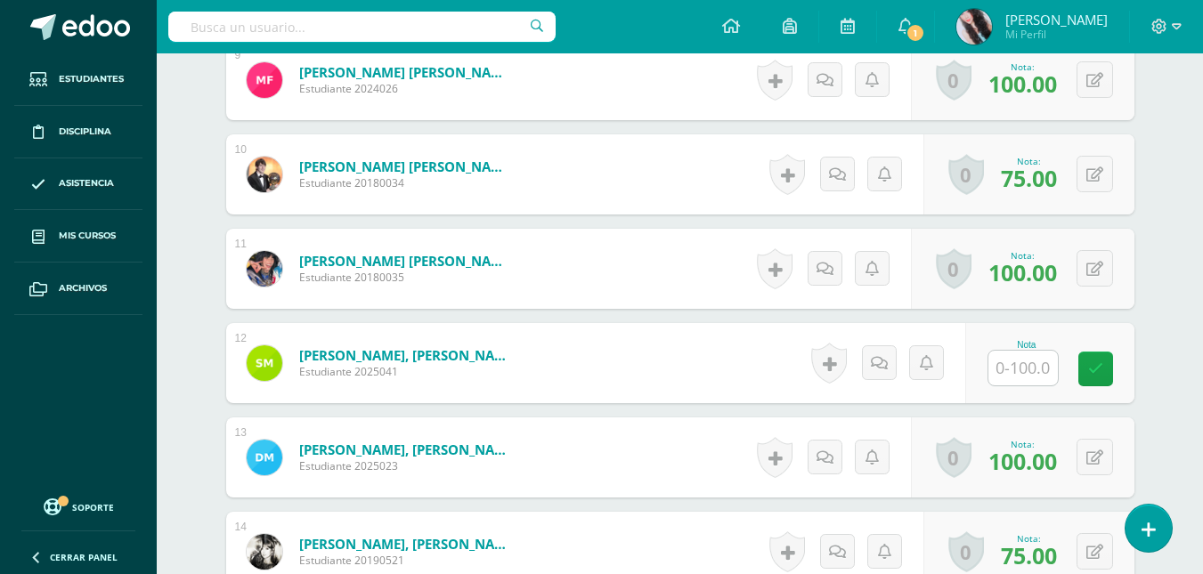
scroll to position [1352, 0]
click at [1014, 370] on input "text" at bounding box center [1032, 368] width 71 height 36
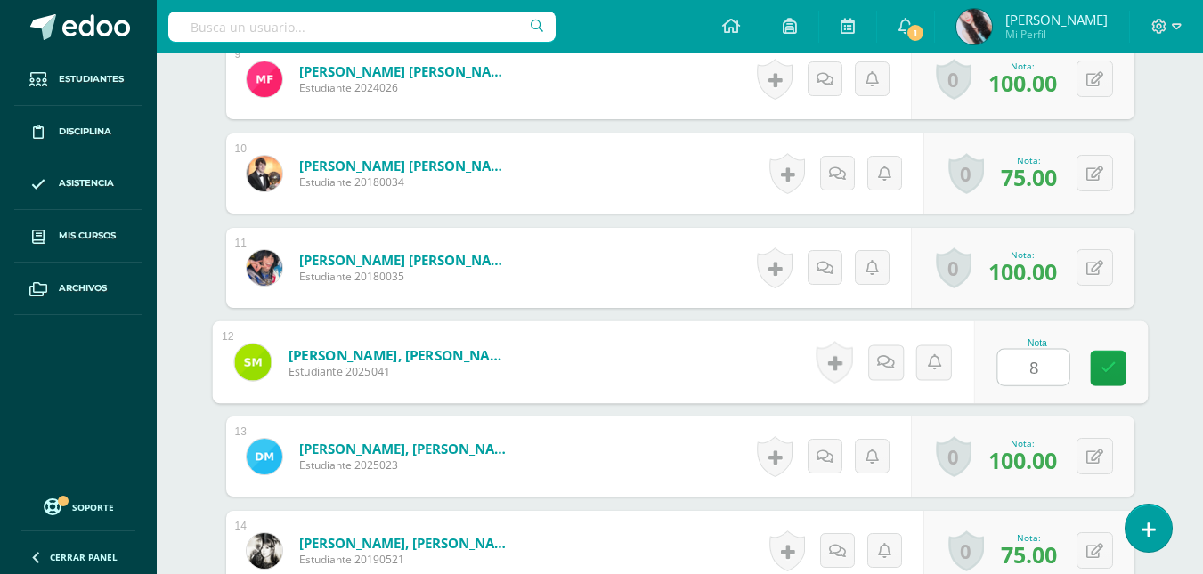
type input "86"
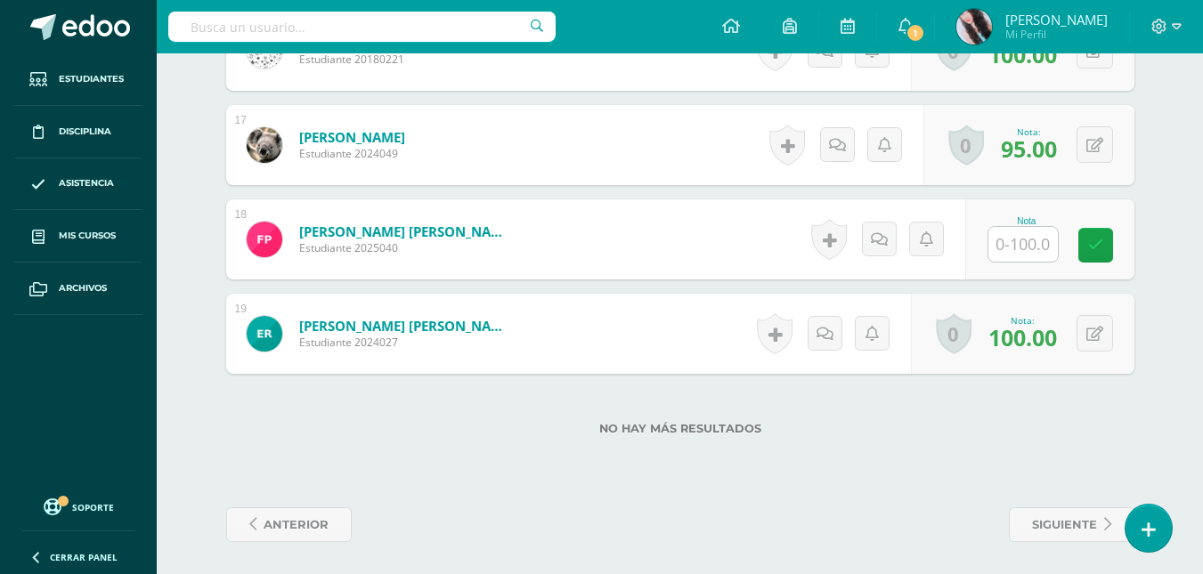
scroll to position [2045, 0]
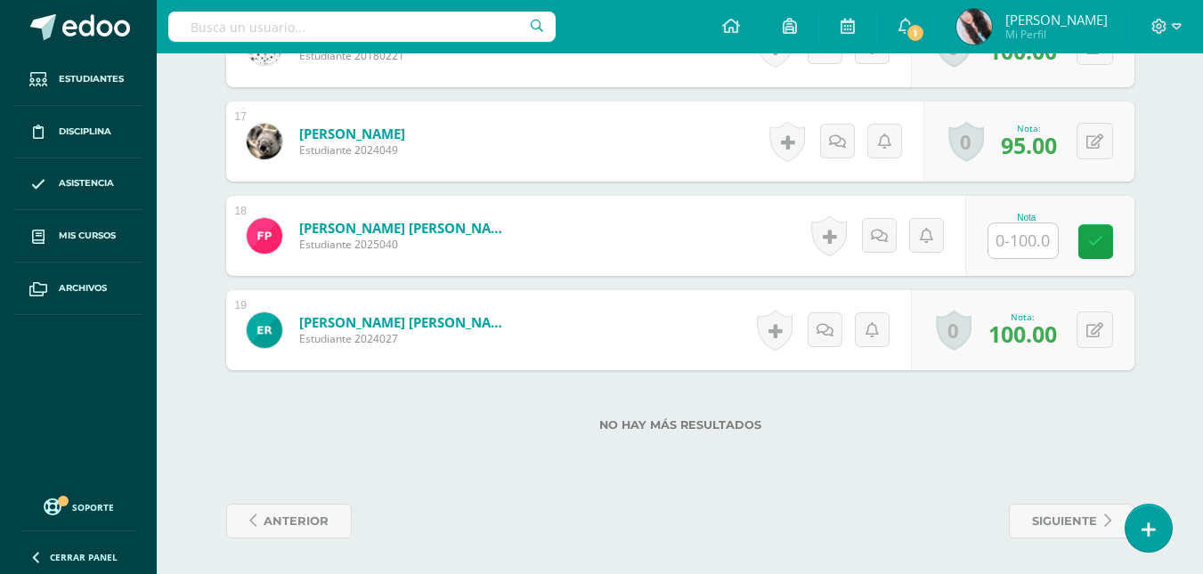
click at [1024, 248] on input "text" at bounding box center [1022, 241] width 69 height 35
type input "77"
click at [308, 520] on span "anterior" at bounding box center [296, 521] width 65 height 33
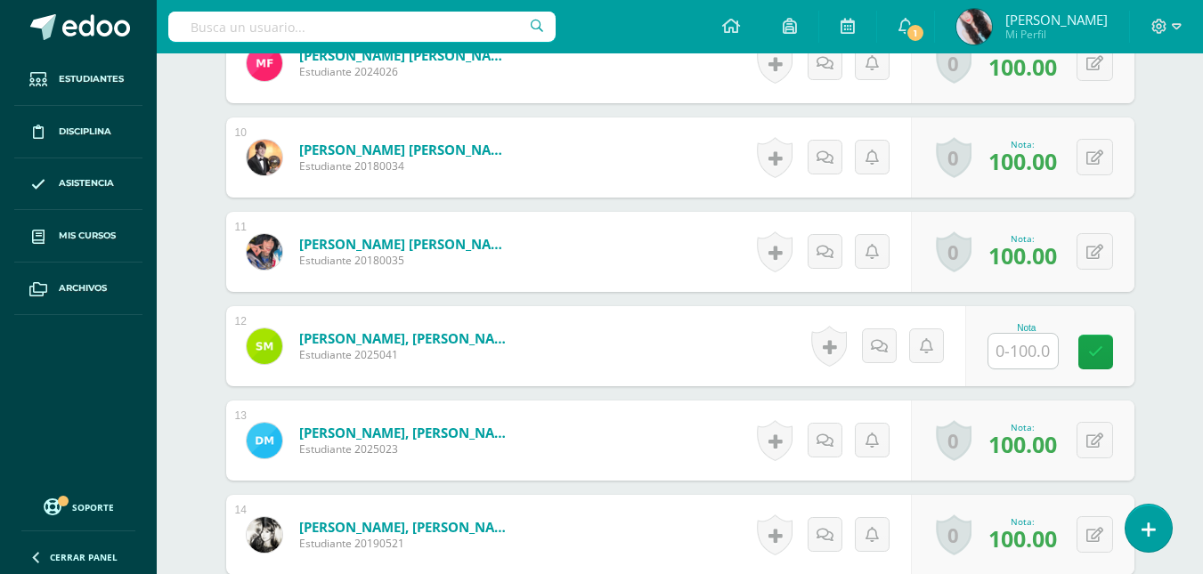
scroll to position [1370, 0]
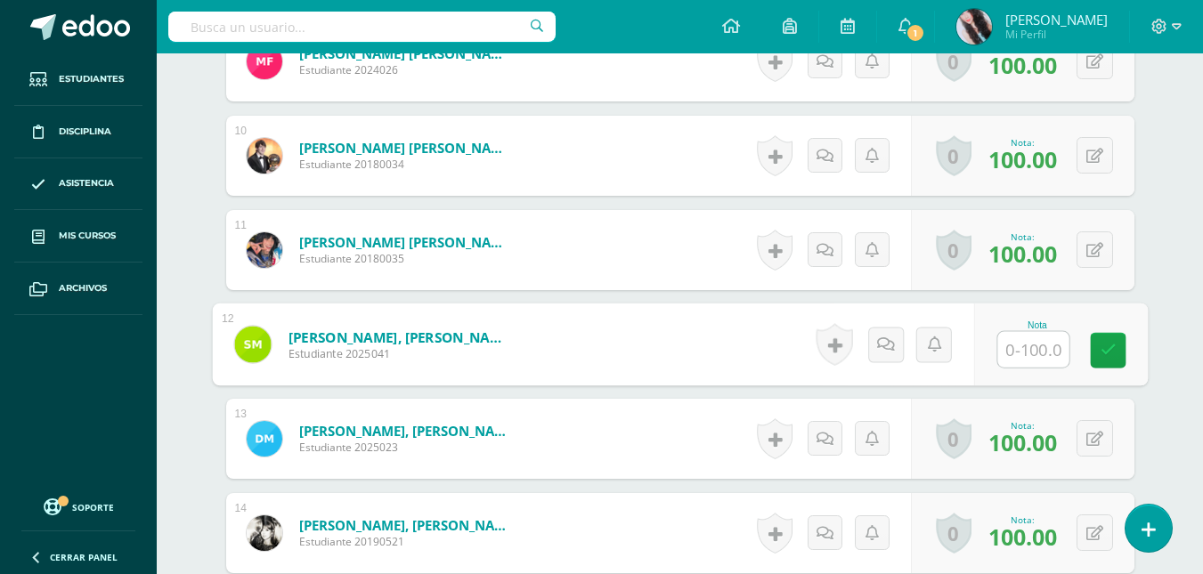
click at [1030, 347] on input "text" at bounding box center [1032, 350] width 71 height 36
type input "86"
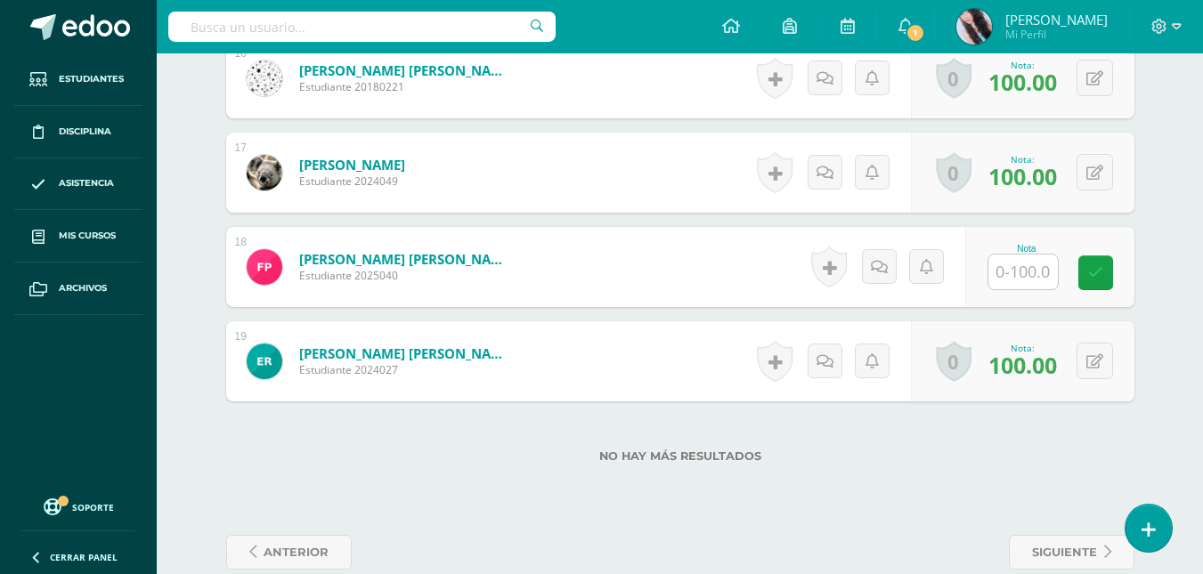
scroll to position [2045, 0]
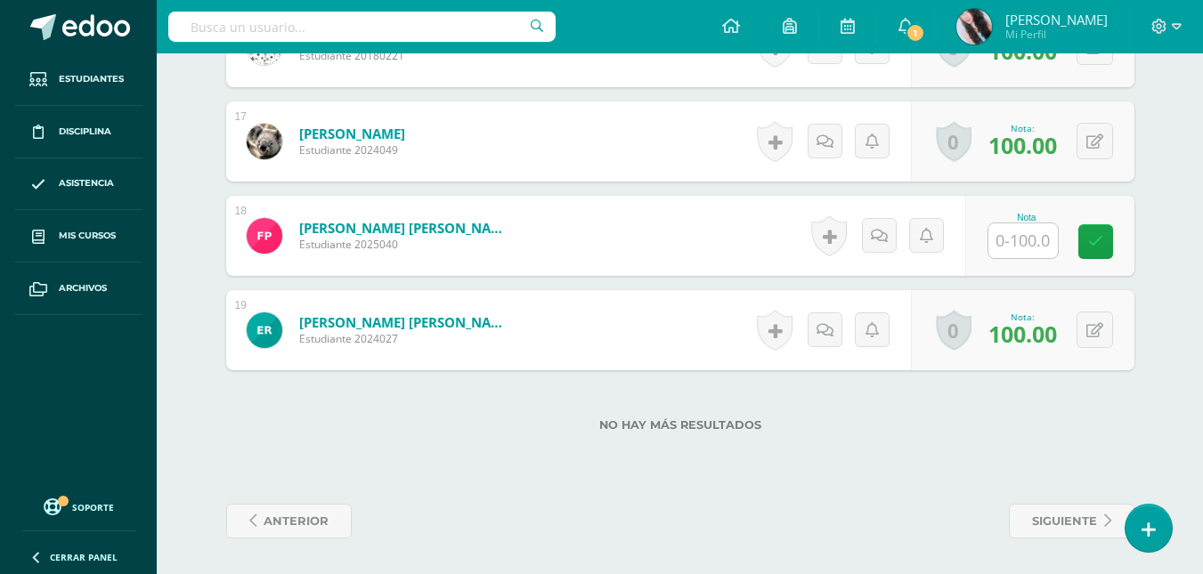
click at [1029, 236] on input "text" at bounding box center [1022, 241] width 69 height 35
type input "77"
click at [273, 526] on span "anterior" at bounding box center [296, 521] width 65 height 33
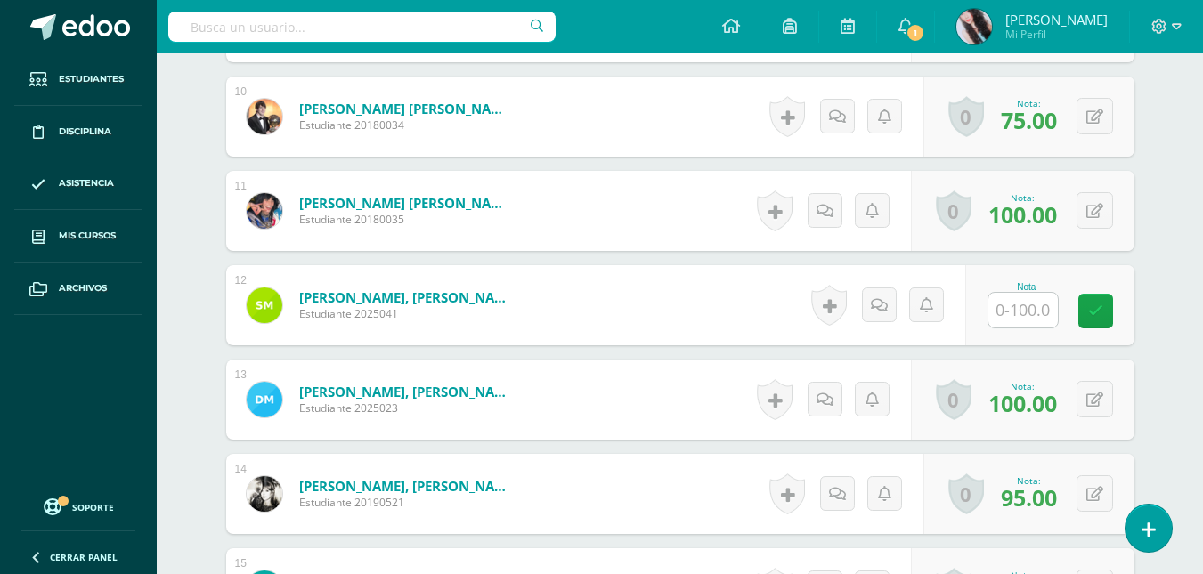
scroll to position [1423, 0]
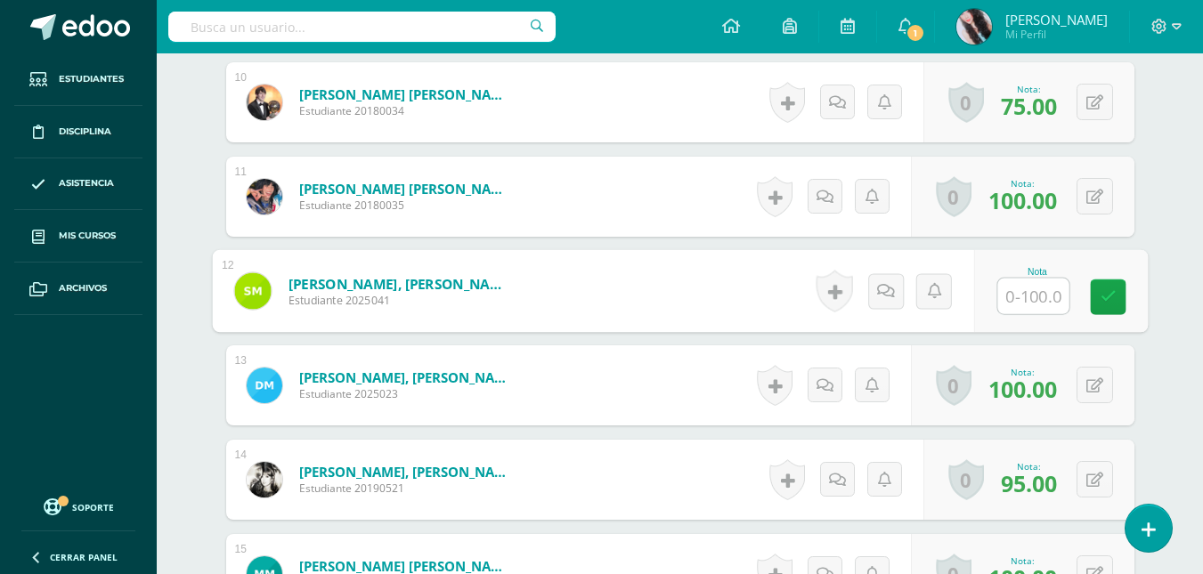
click at [1014, 297] on input "text" at bounding box center [1032, 297] width 71 height 36
type input "86"
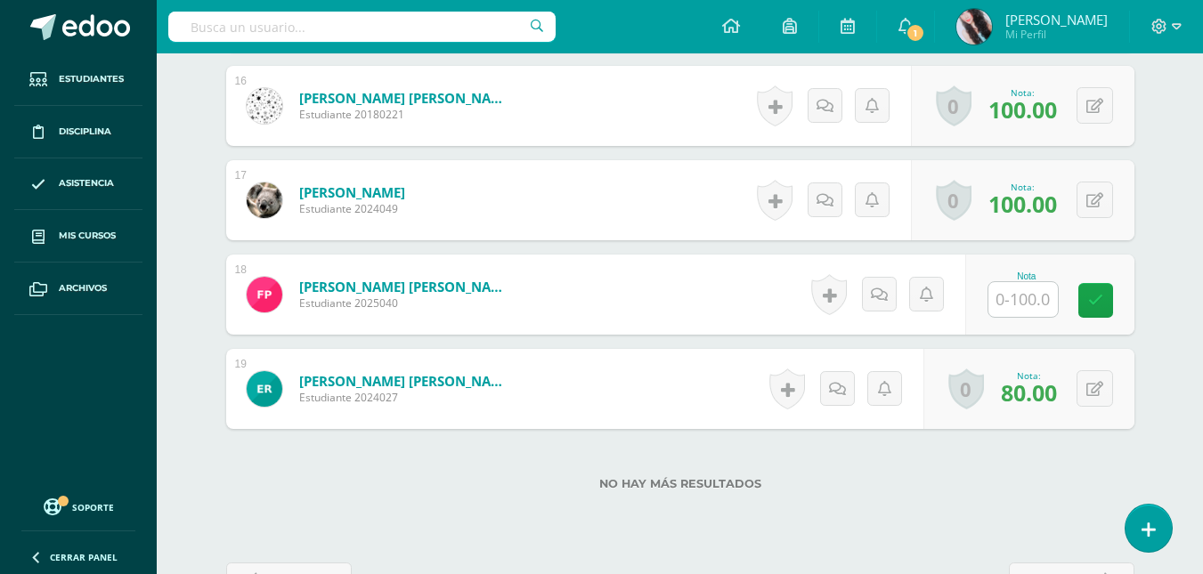
scroll to position [2045, 0]
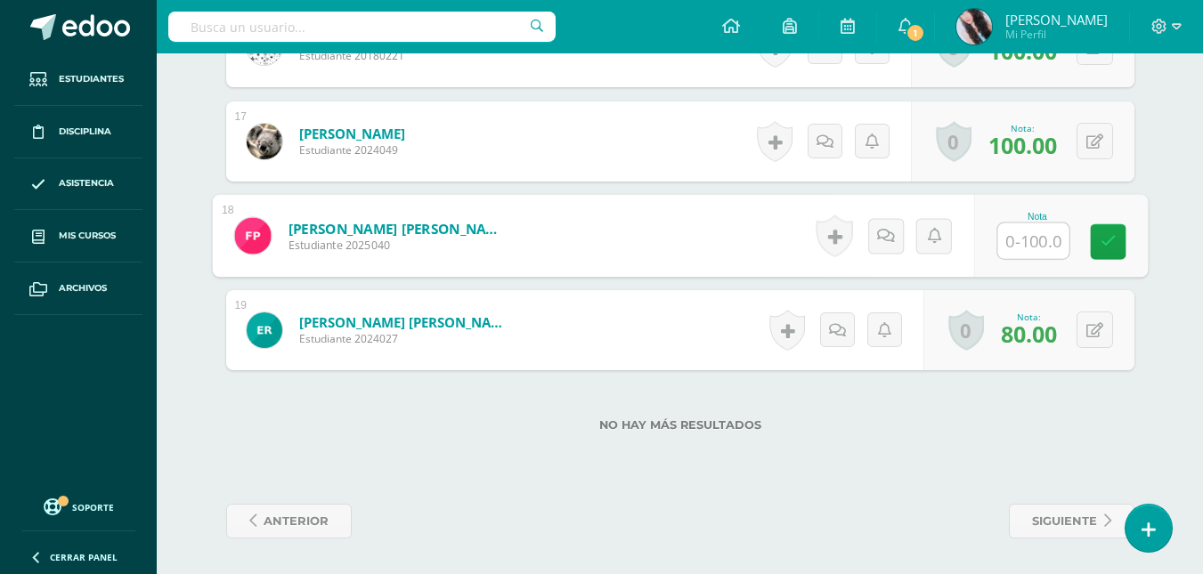
click at [1031, 247] on input "text" at bounding box center [1032, 242] width 71 height 36
type input "77"
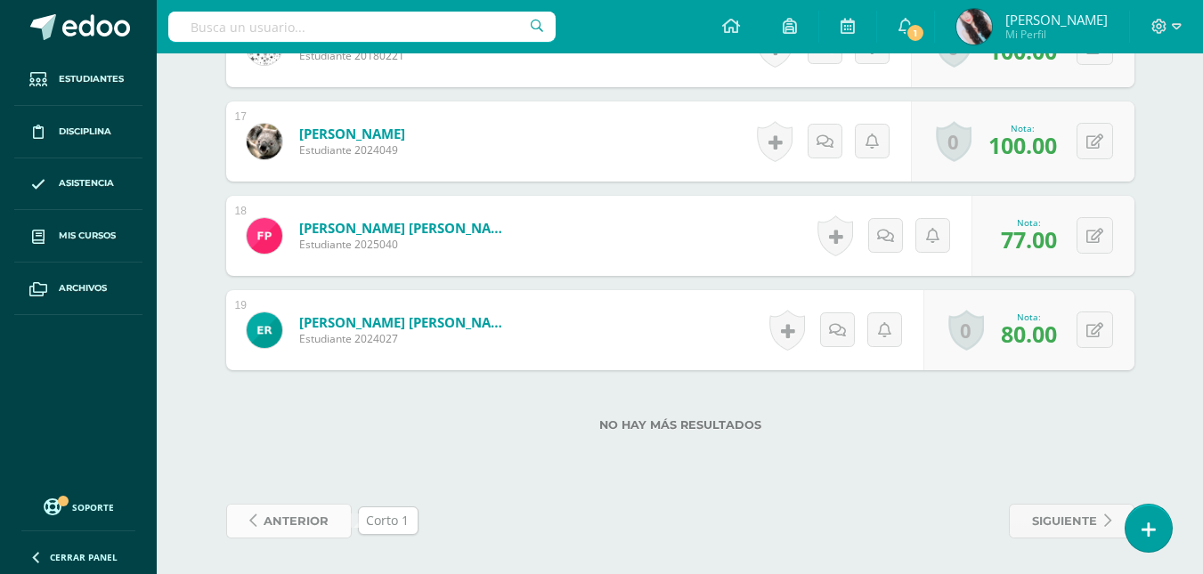
click at [301, 506] on span "anterior" at bounding box center [296, 521] width 65 height 33
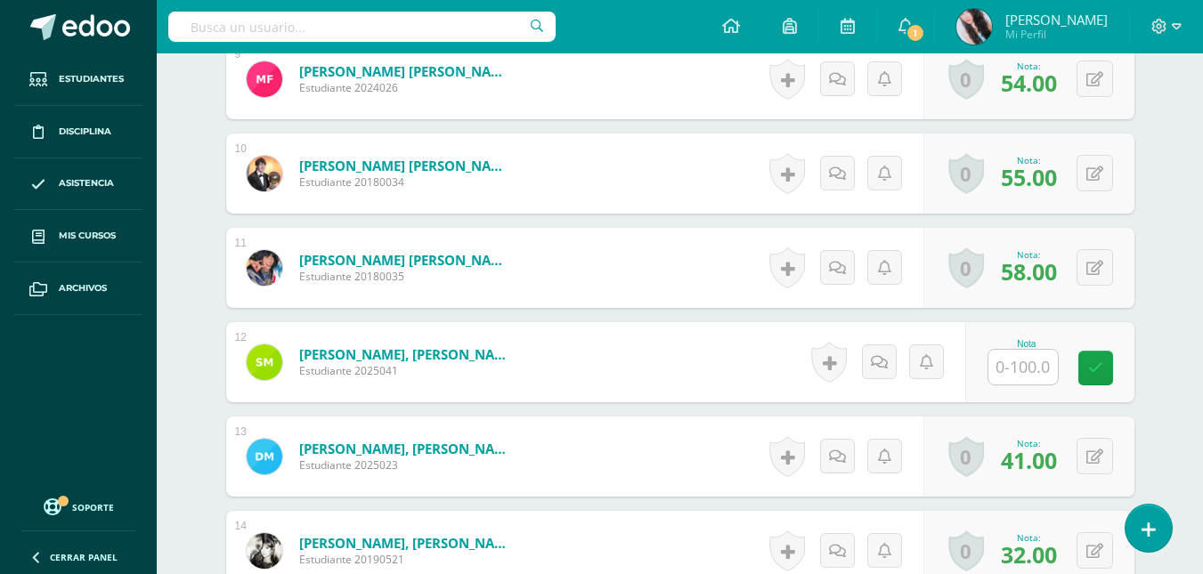
scroll to position [1386, 0]
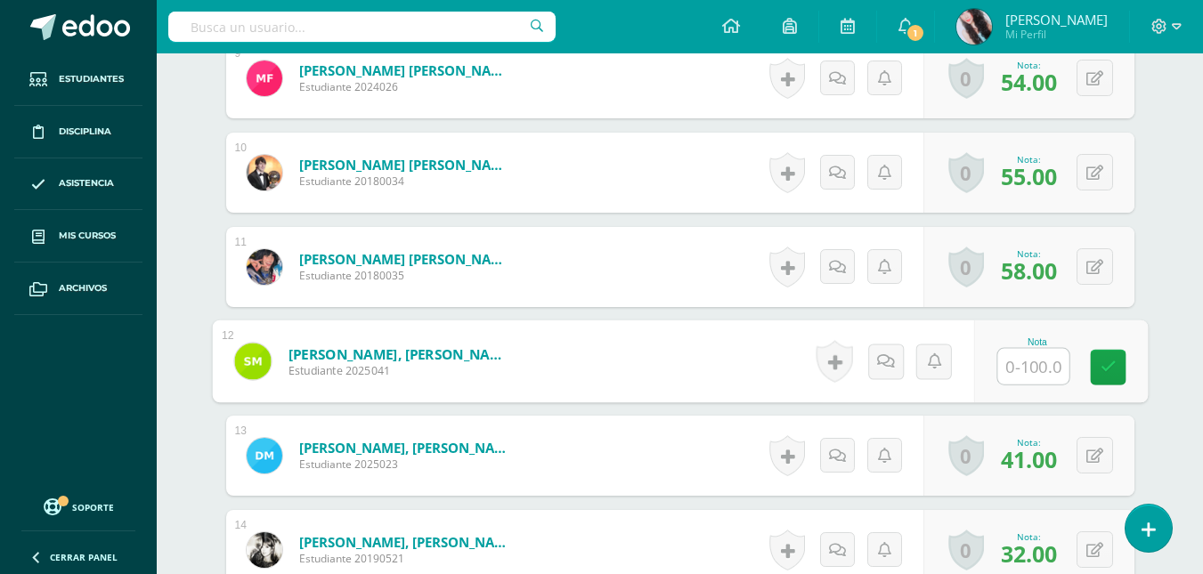
click at [1021, 374] on input "text" at bounding box center [1032, 367] width 71 height 36
type input "86"
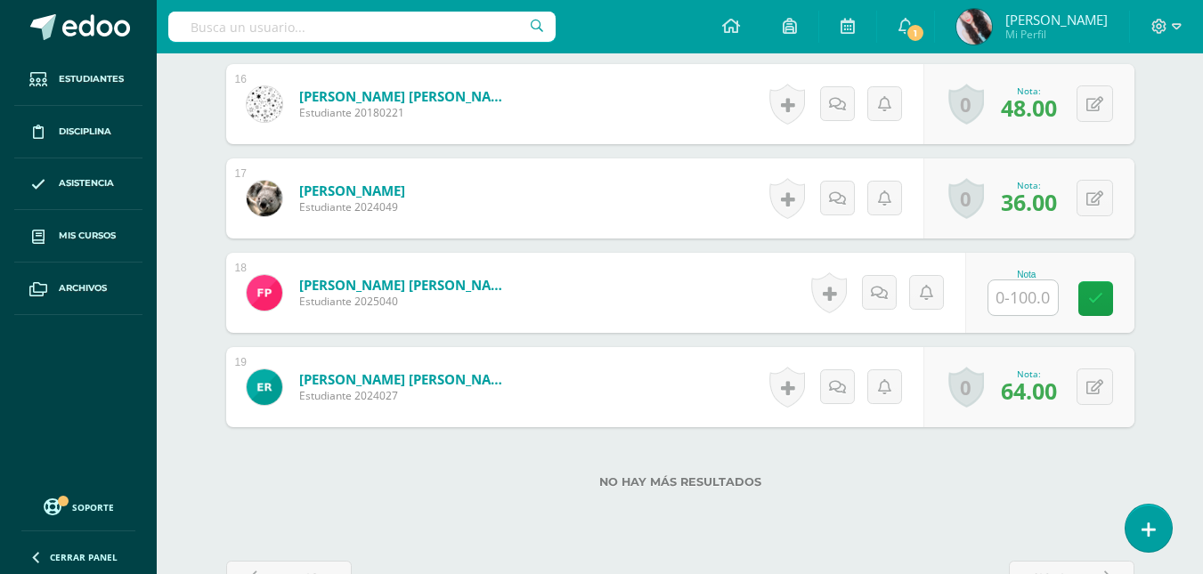
scroll to position [2029, 0]
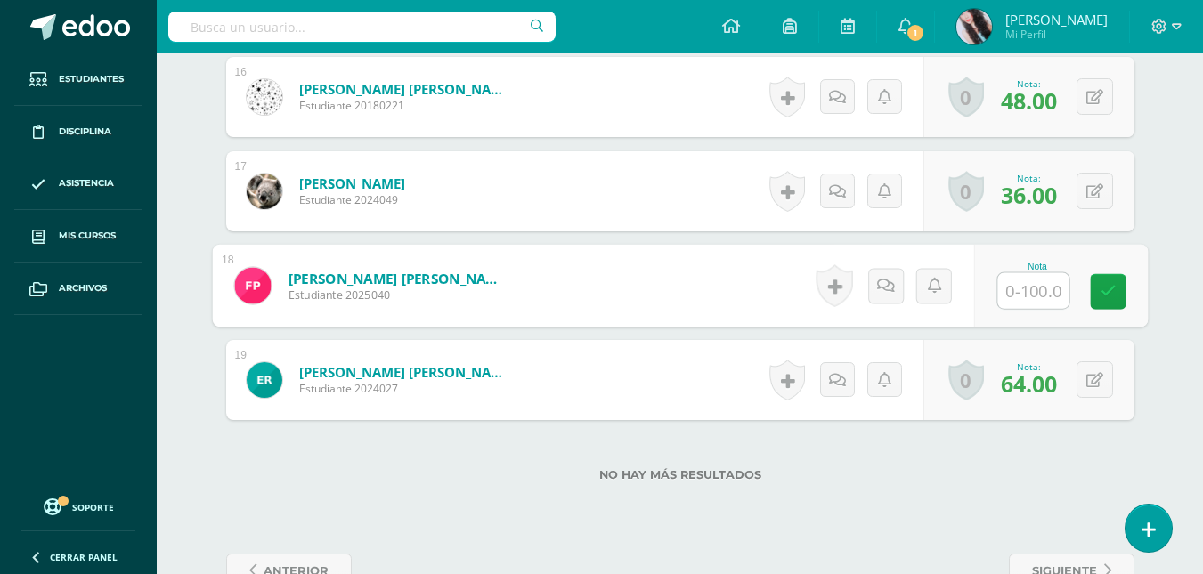
click at [1033, 289] on input "text" at bounding box center [1032, 291] width 71 height 36
type input "77"
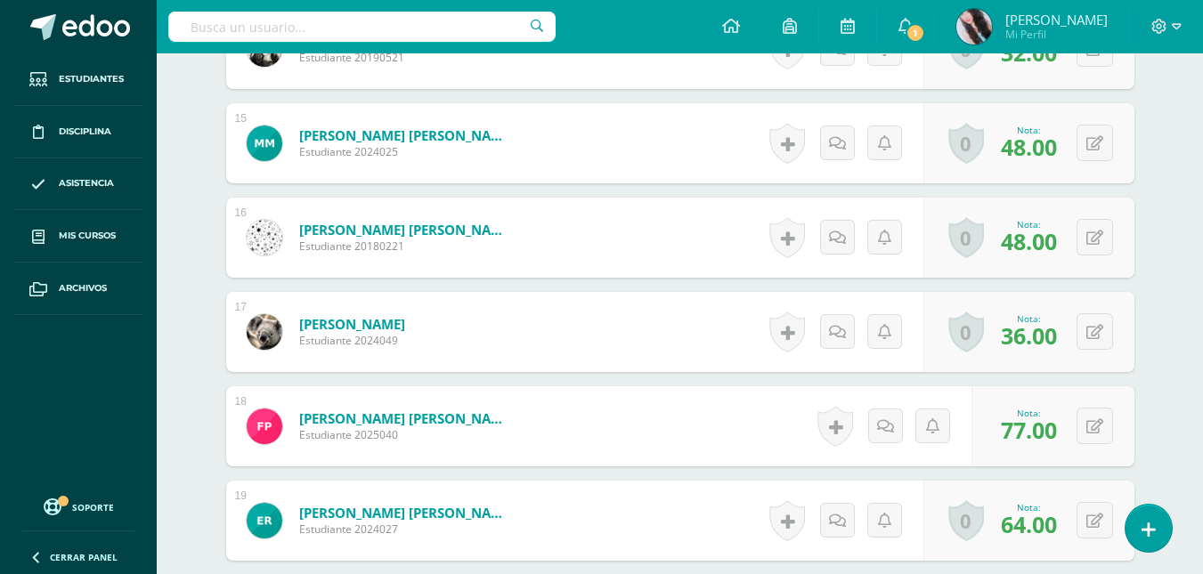
scroll to position [2078, 0]
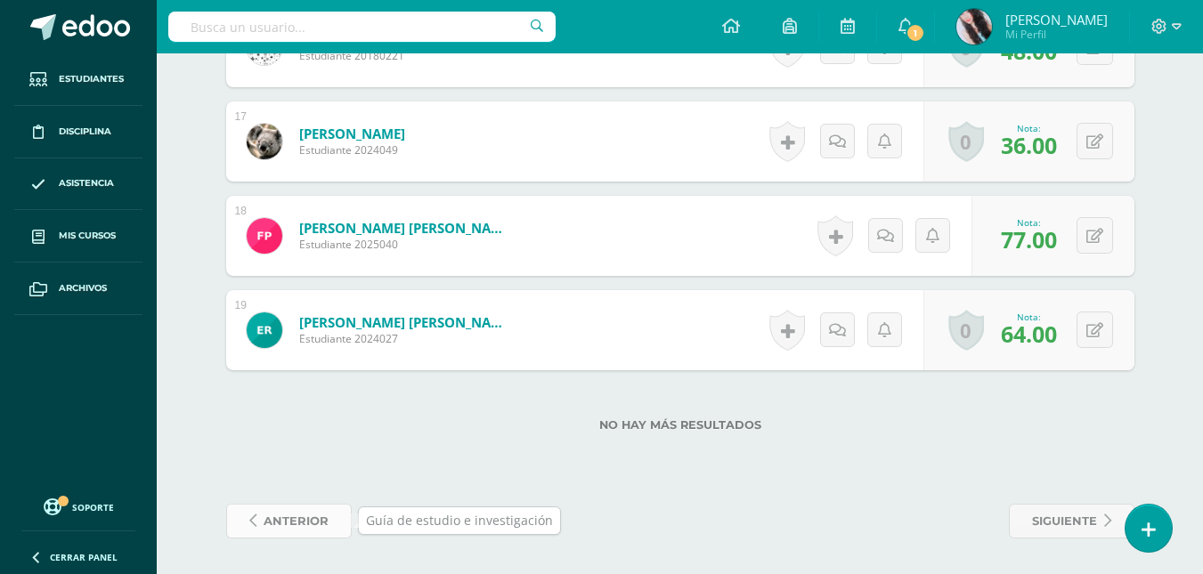
click at [300, 528] on span "anterior" at bounding box center [296, 521] width 65 height 33
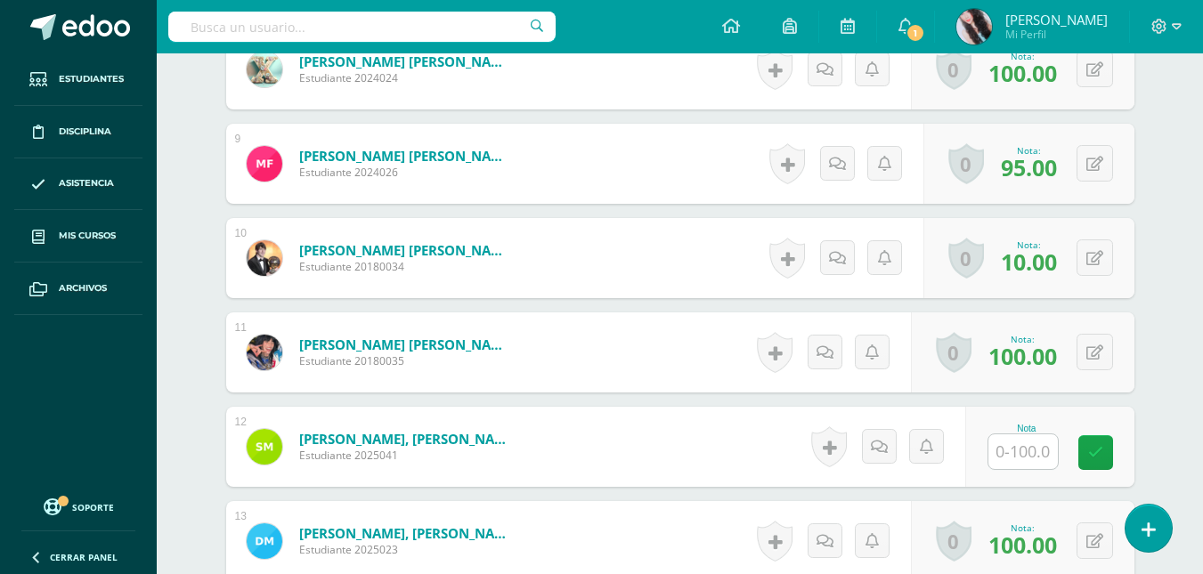
scroll to position [1345, 0]
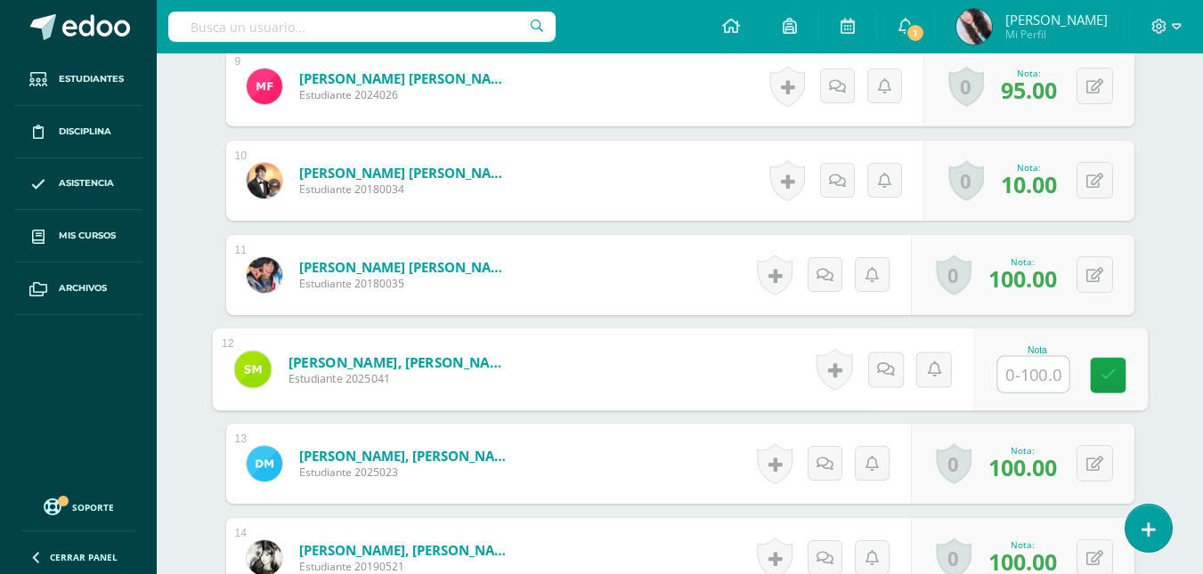
click at [1033, 378] on input "text" at bounding box center [1032, 375] width 71 height 36
type input "86"
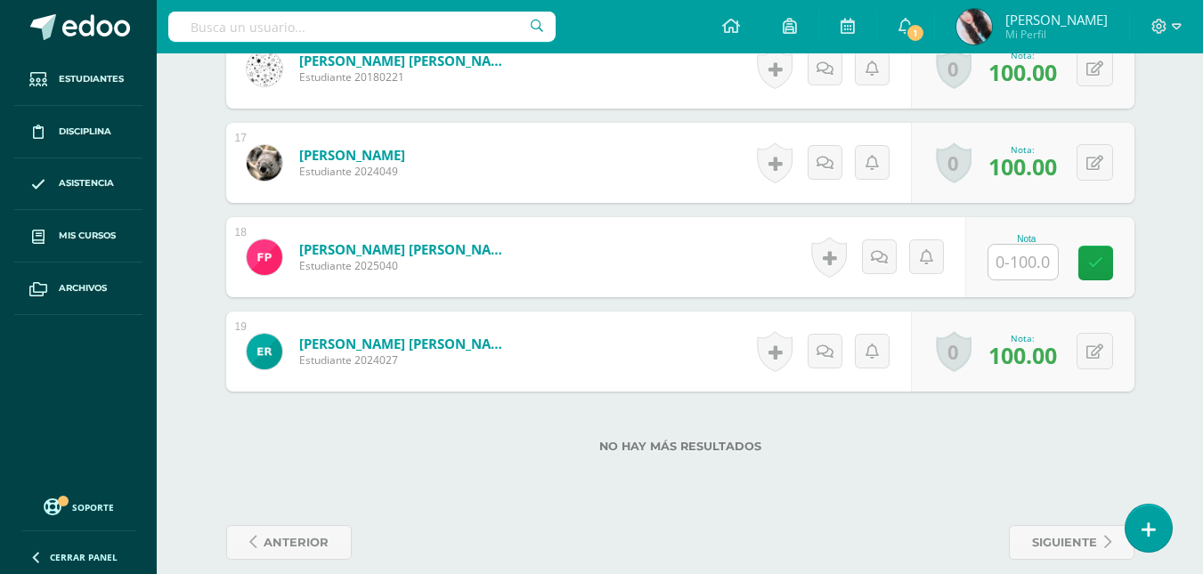
scroll to position [2024, 0]
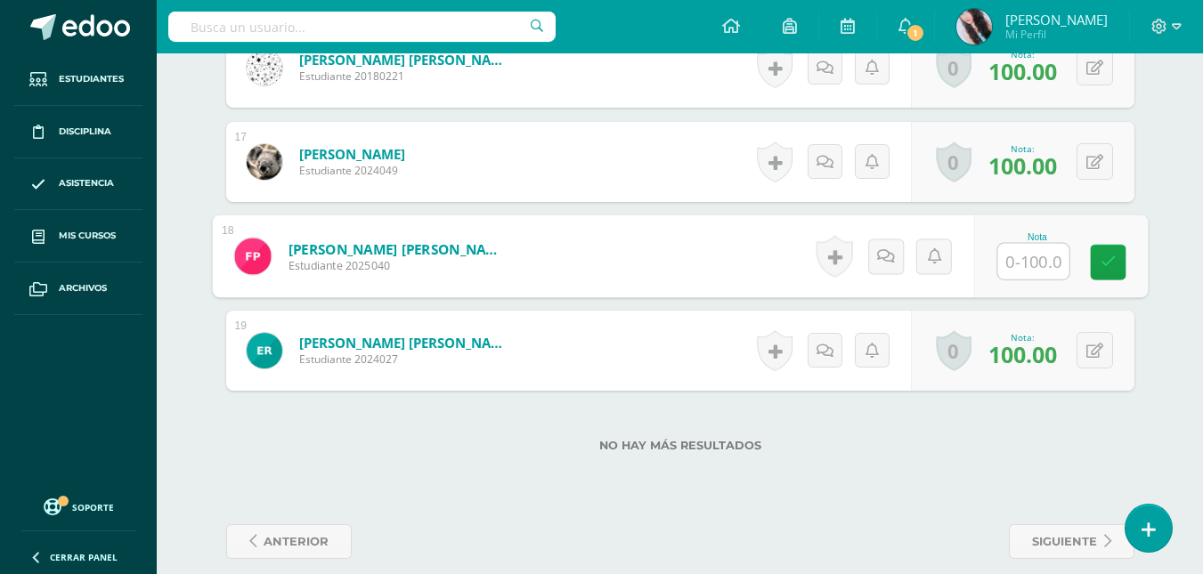
click at [1026, 256] on input "text" at bounding box center [1032, 262] width 71 height 36
type input "77"
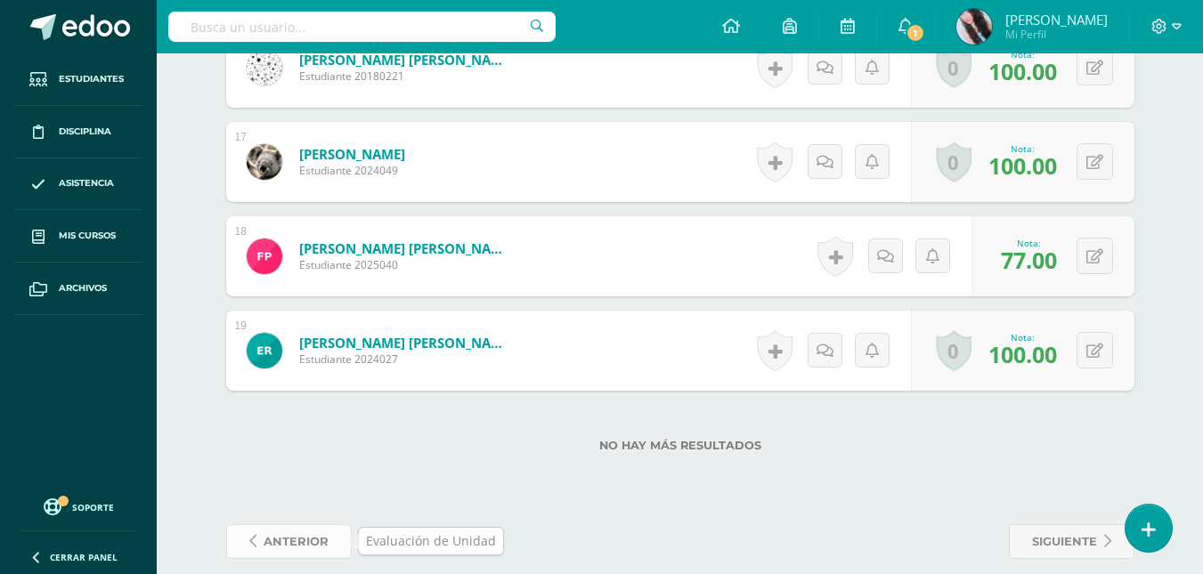
click at [289, 534] on span "anterior" at bounding box center [296, 541] width 65 height 33
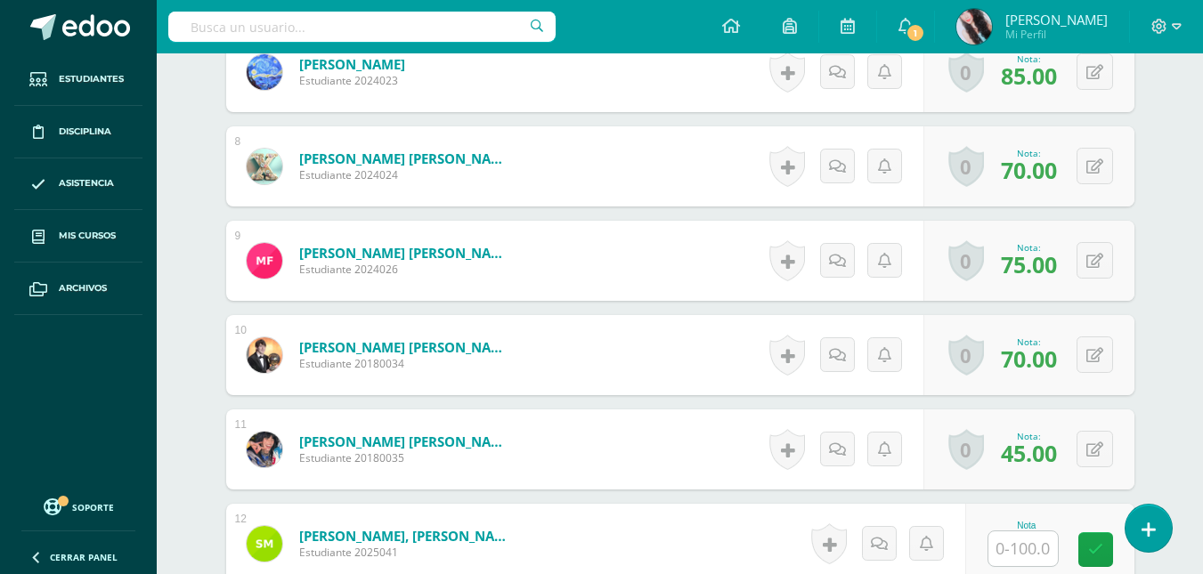
scroll to position [1277, 0]
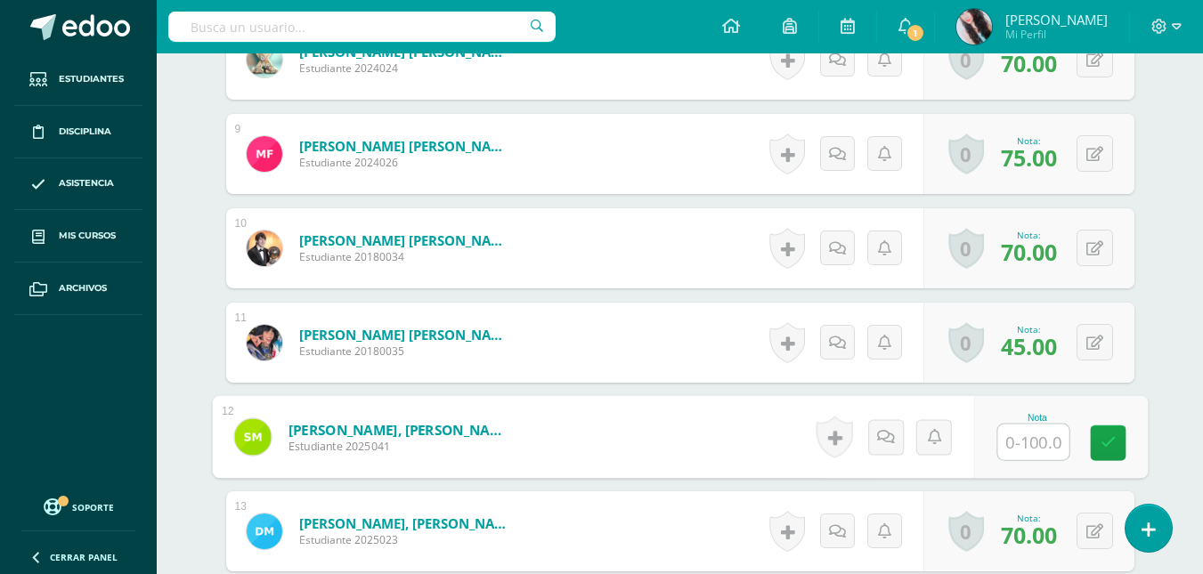
click at [1031, 444] on input "text" at bounding box center [1032, 443] width 71 height 36
type input "86"
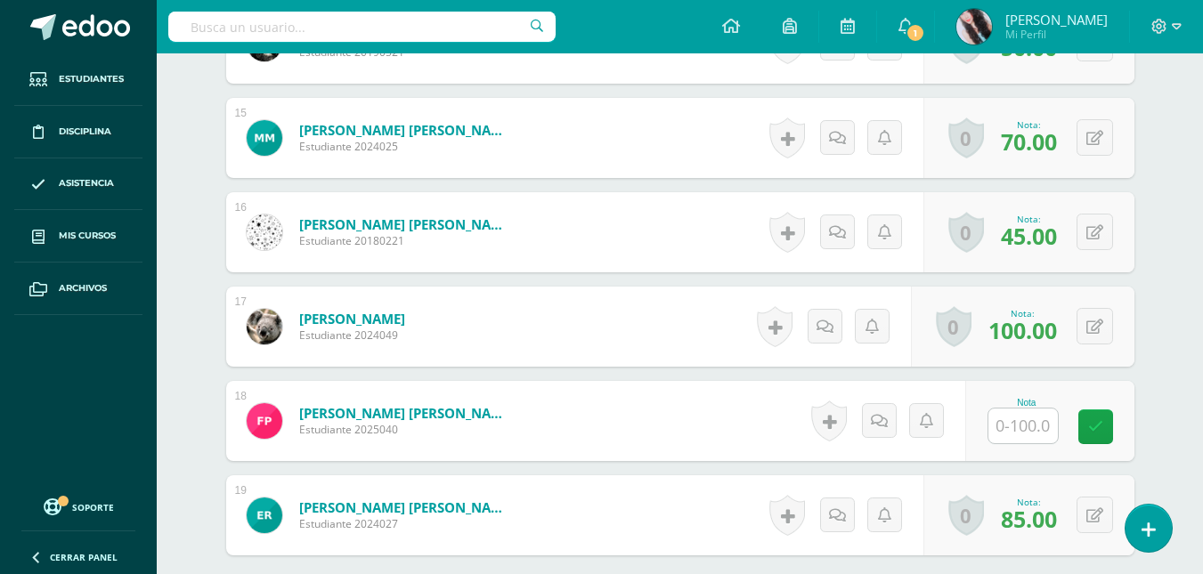
scroll to position [1860, 0]
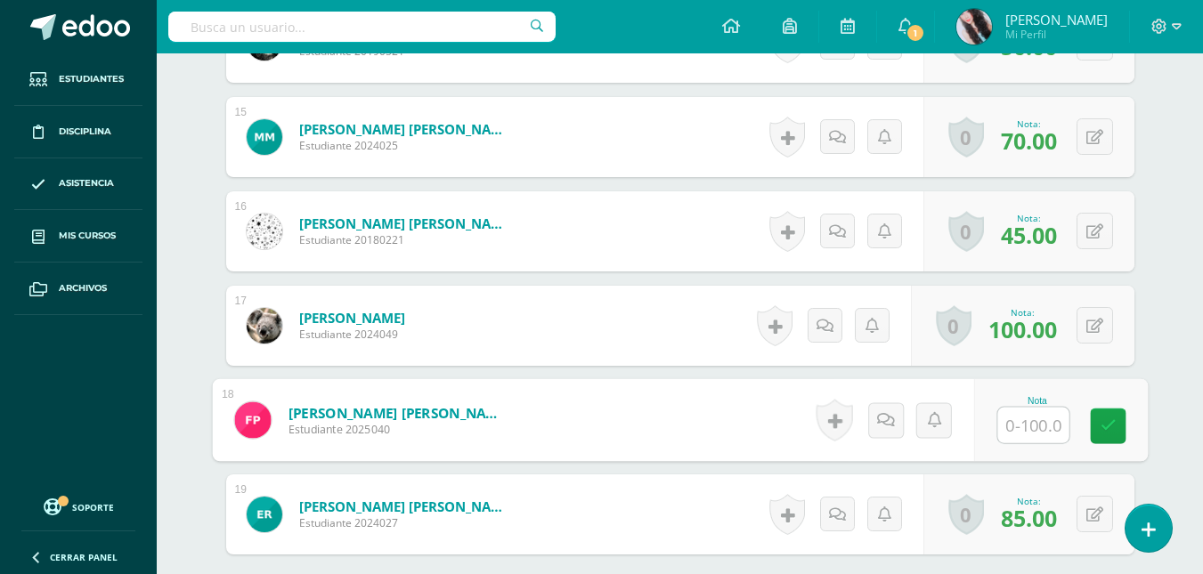
click at [1029, 427] on input "text" at bounding box center [1032, 426] width 71 height 36
type input "77"
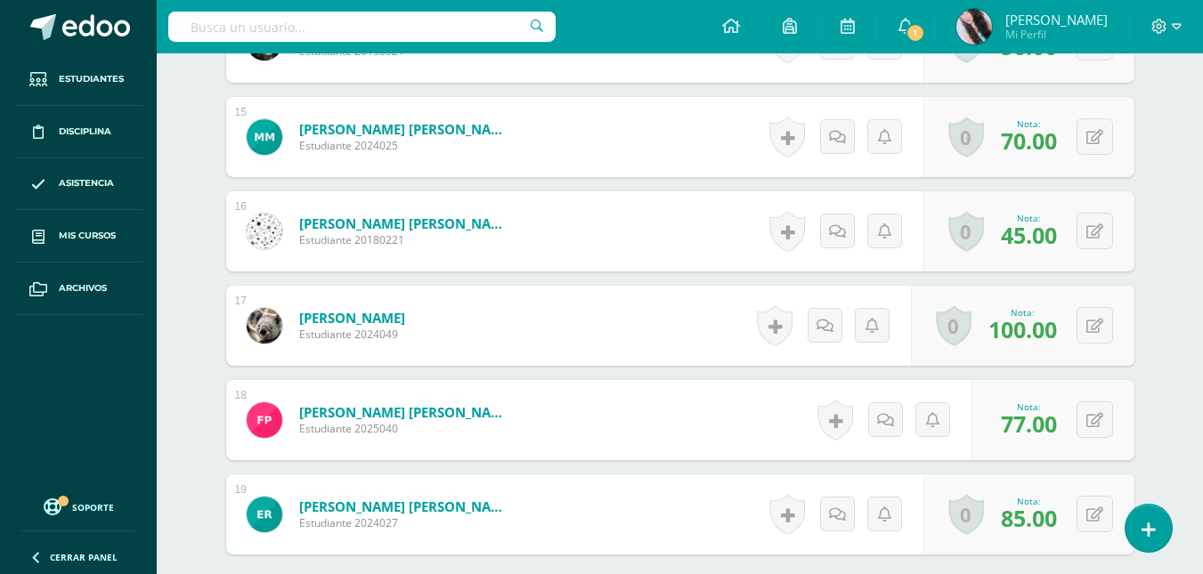
scroll to position [2045, 0]
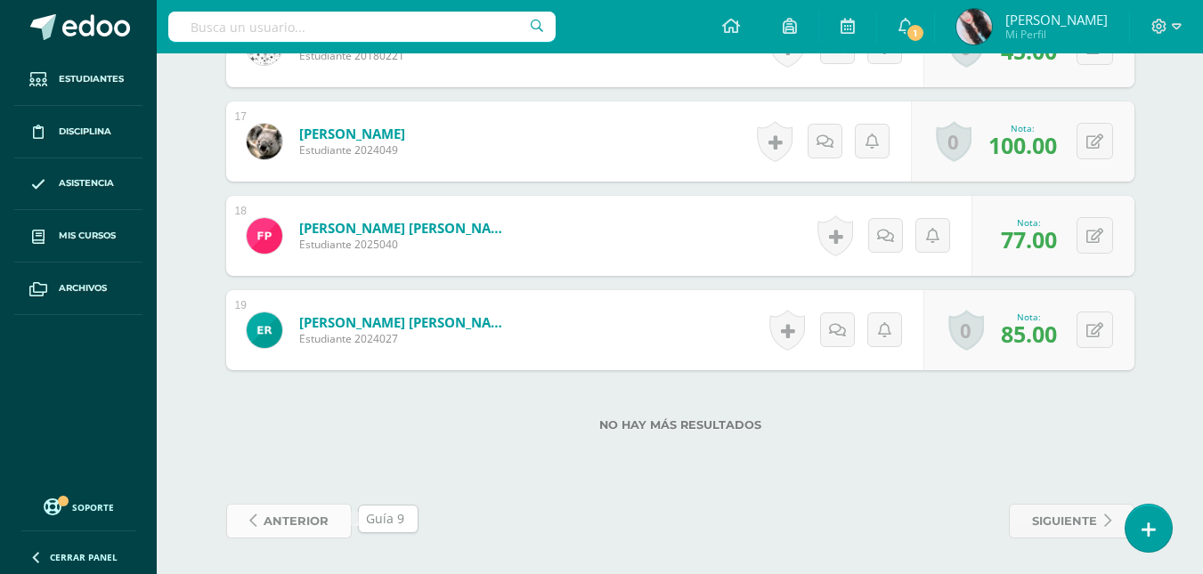
click at [274, 525] on span "anterior" at bounding box center [296, 521] width 65 height 33
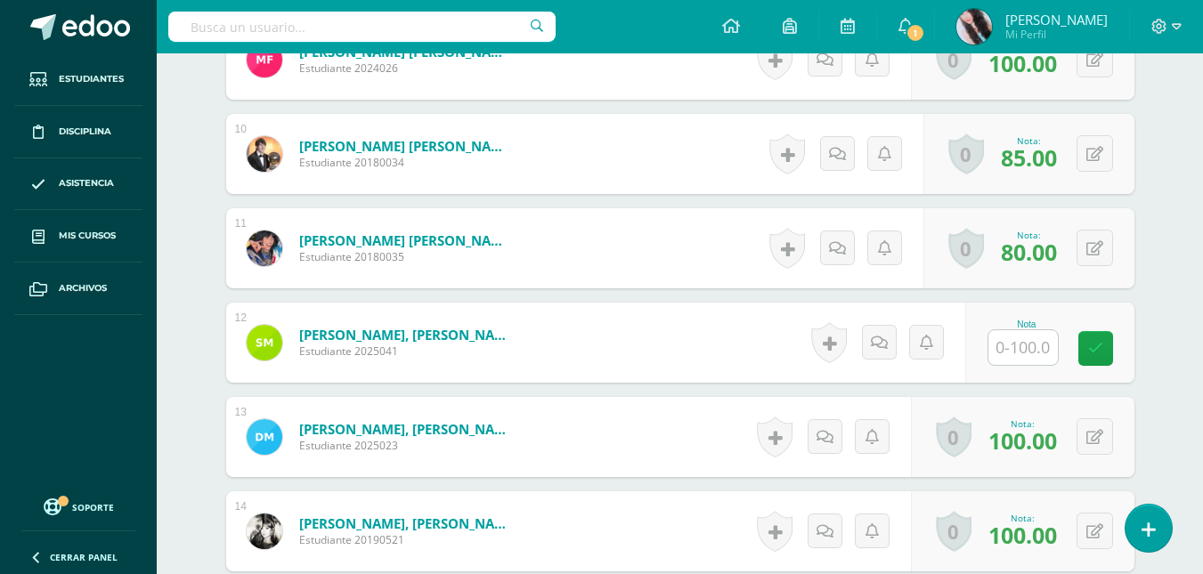
scroll to position [1376, 0]
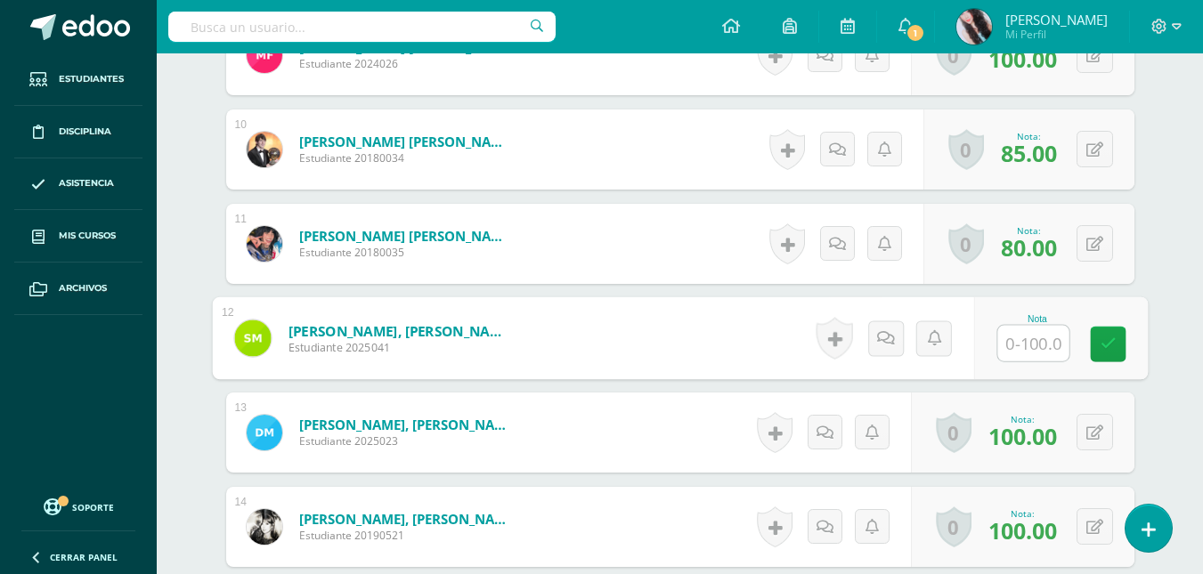
click at [1020, 339] on input "text" at bounding box center [1032, 344] width 71 height 36
type input "86"
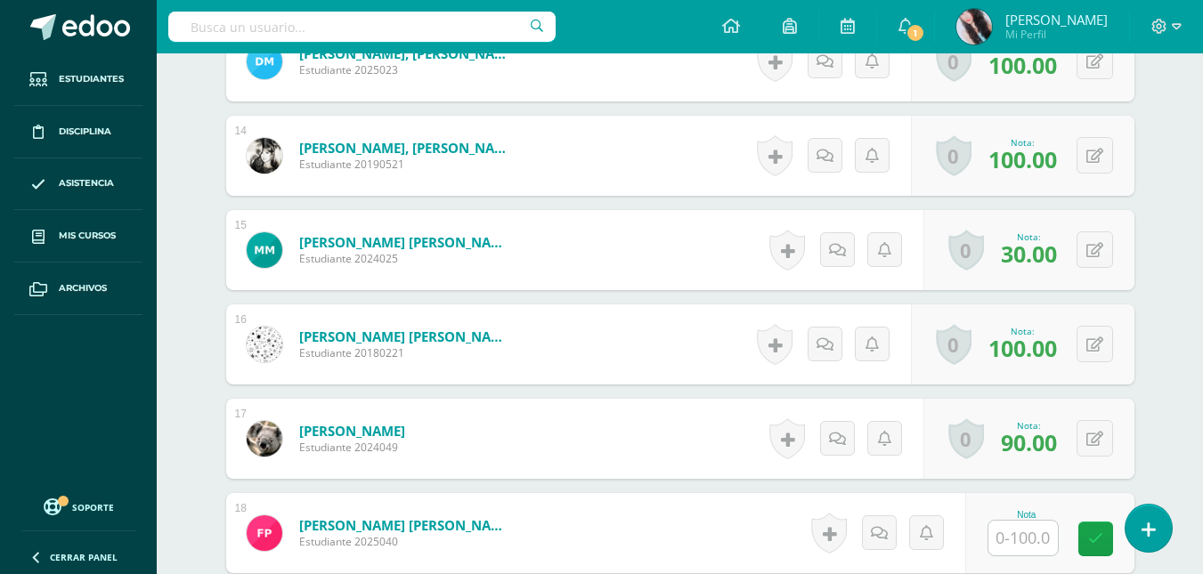
scroll to position [2045, 0]
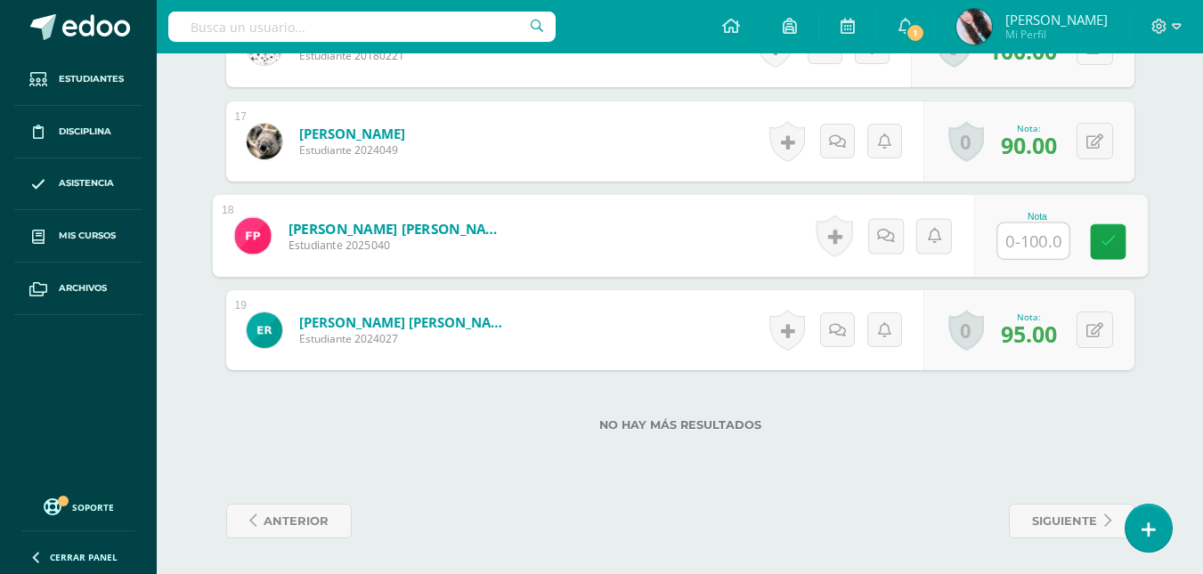
click at [1037, 239] on input "text" at bounding box center [1032, 242] width 71 height 36
type input "77"
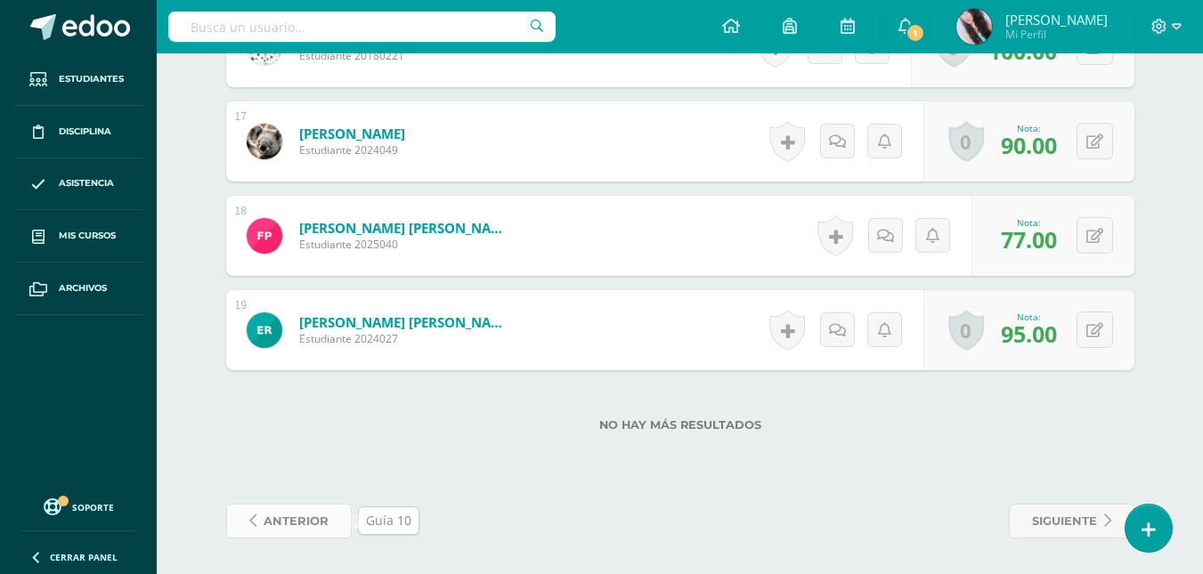
click at [298, 523] on span "anterior" at bounding box center [296, 521] width 65 height 33
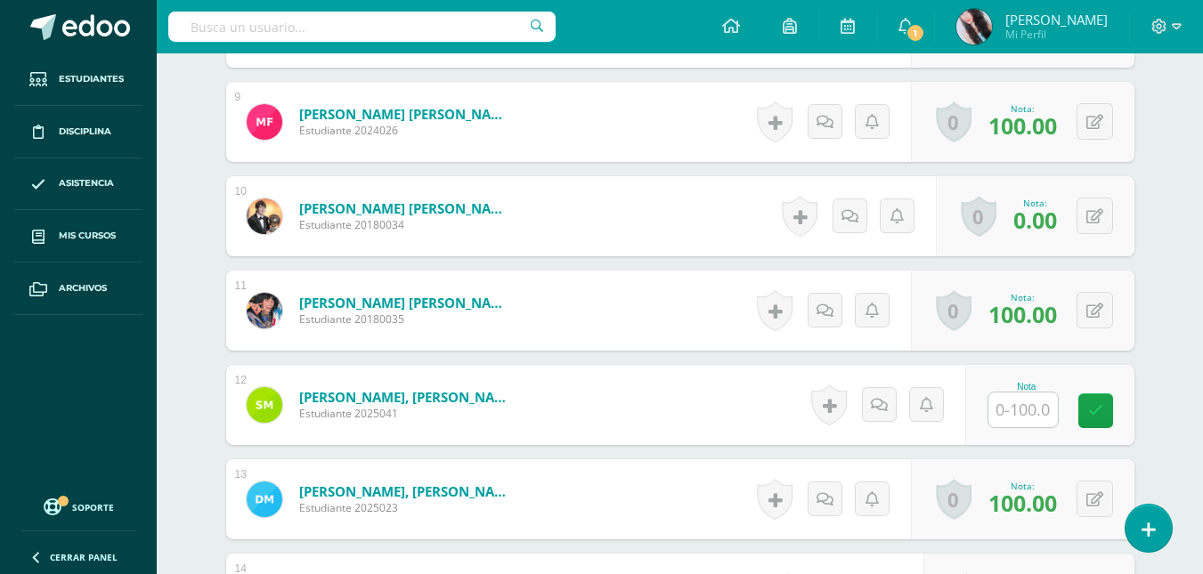
scroll to position [1313, 0]
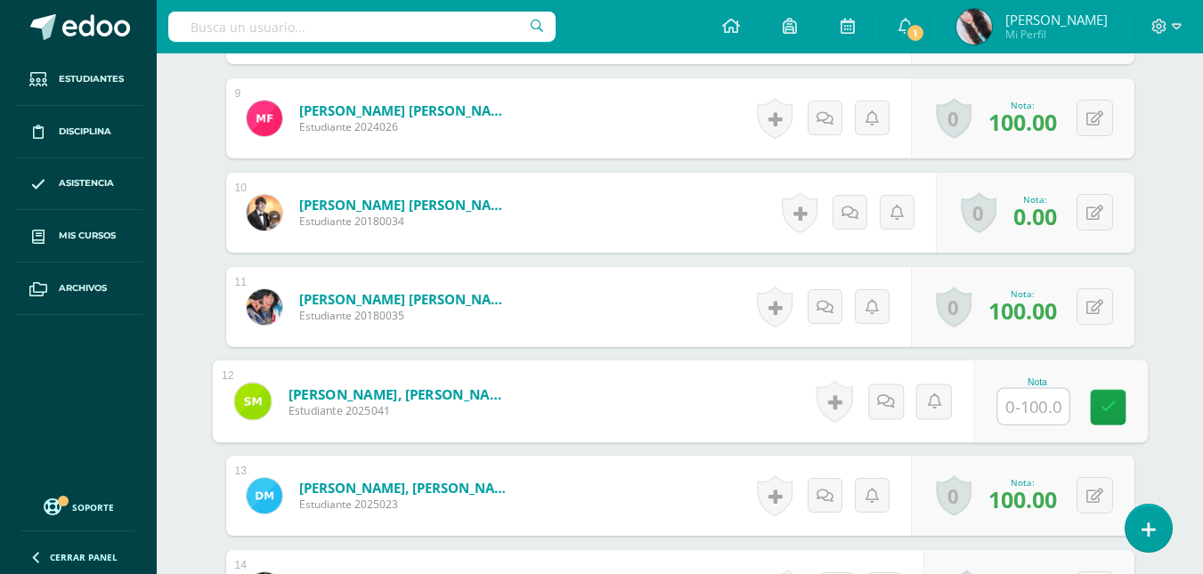
click at [1016, 402] on input "text" at bounding box center [1032, 407] width 71 height 36
type input "86"
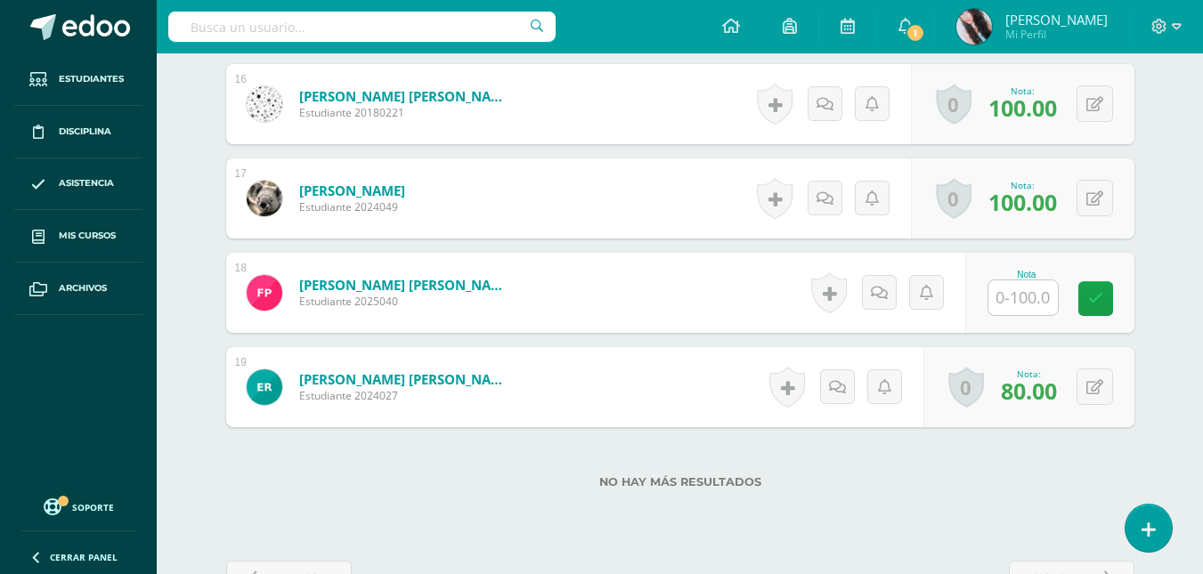
scroll to position [2004, 0]
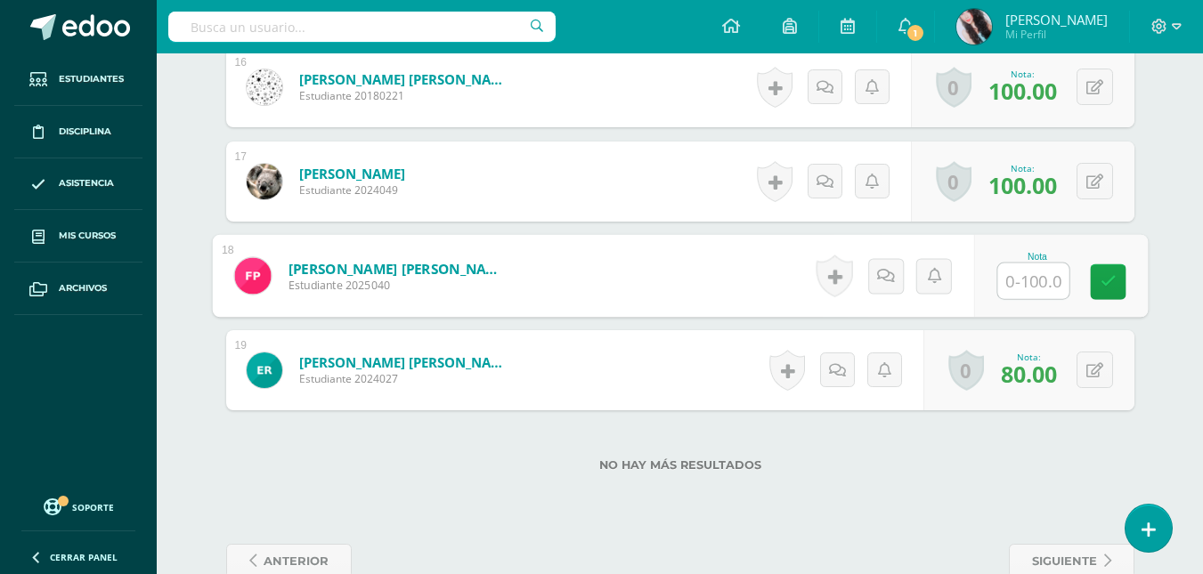
click at [1022, 271] on input "text" at bounding box center [1032, 282] width 71 height 36
type input "77"
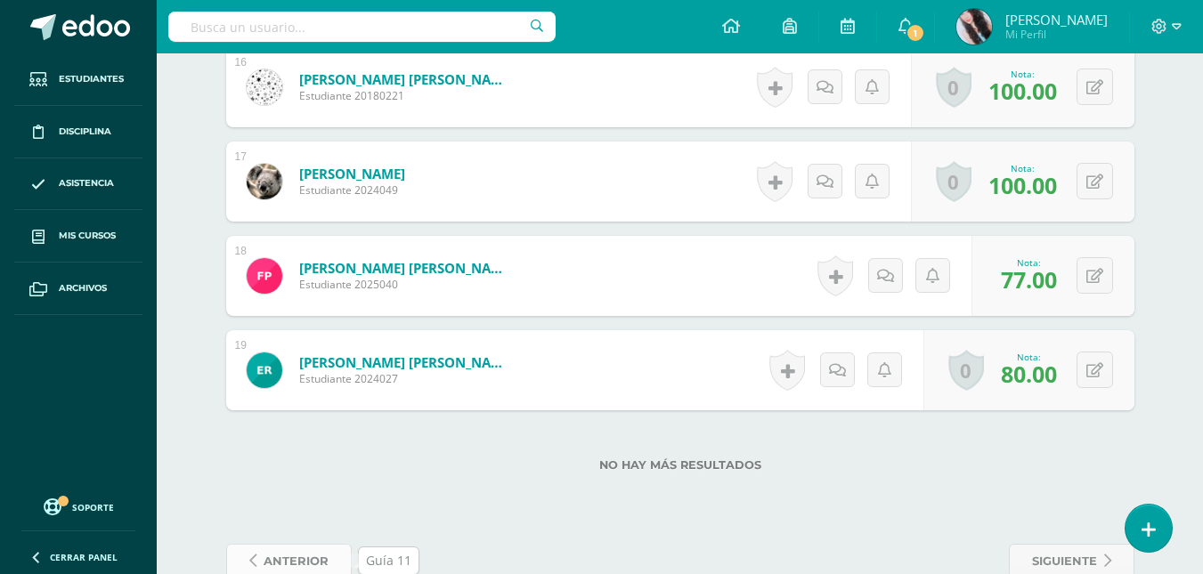
click at [313, 551] on span "anterior" at bounding box center [296, 561] width 65 height 33
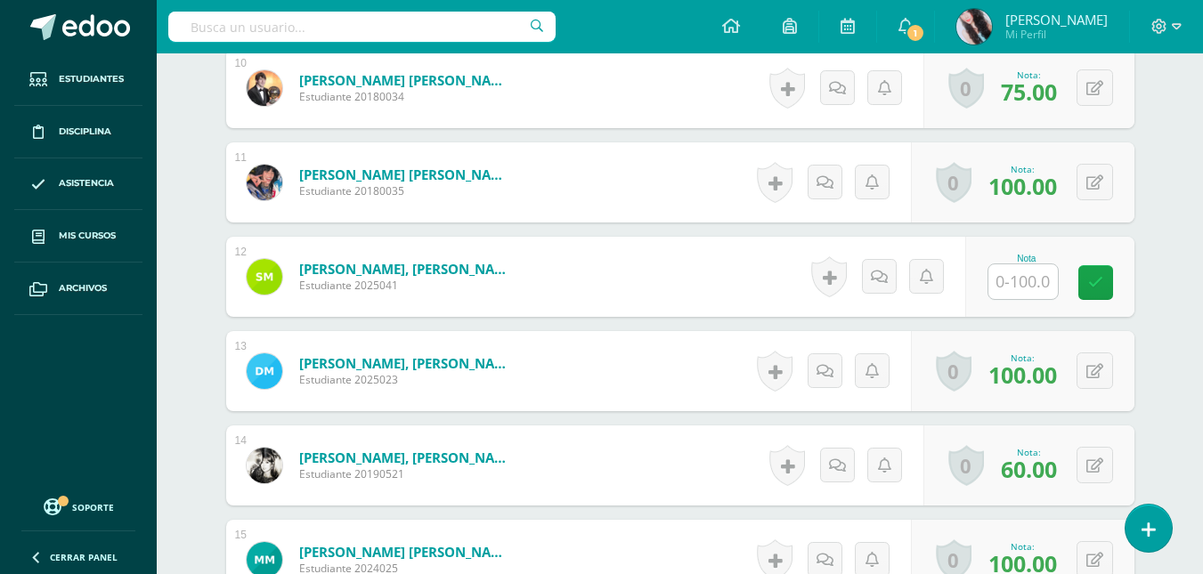
scroll to position [1438, 0]
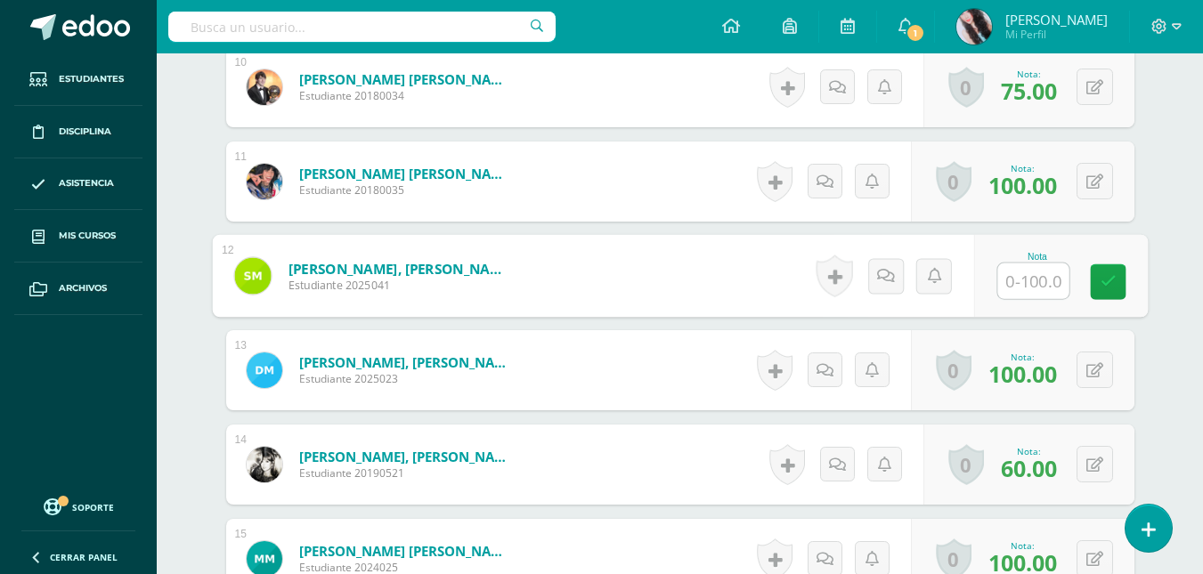
click at [1031, 285] on input "text" at bounding box center [1032, 282] width 71 height 36
type input "5"
type input "86"
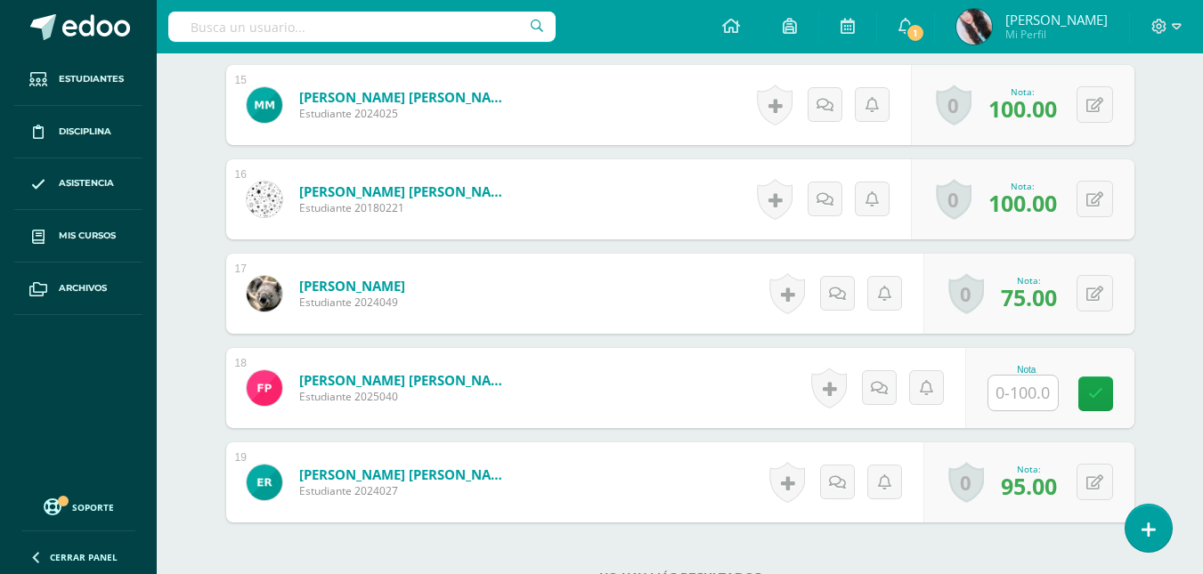
scroll to position [1893, 0]
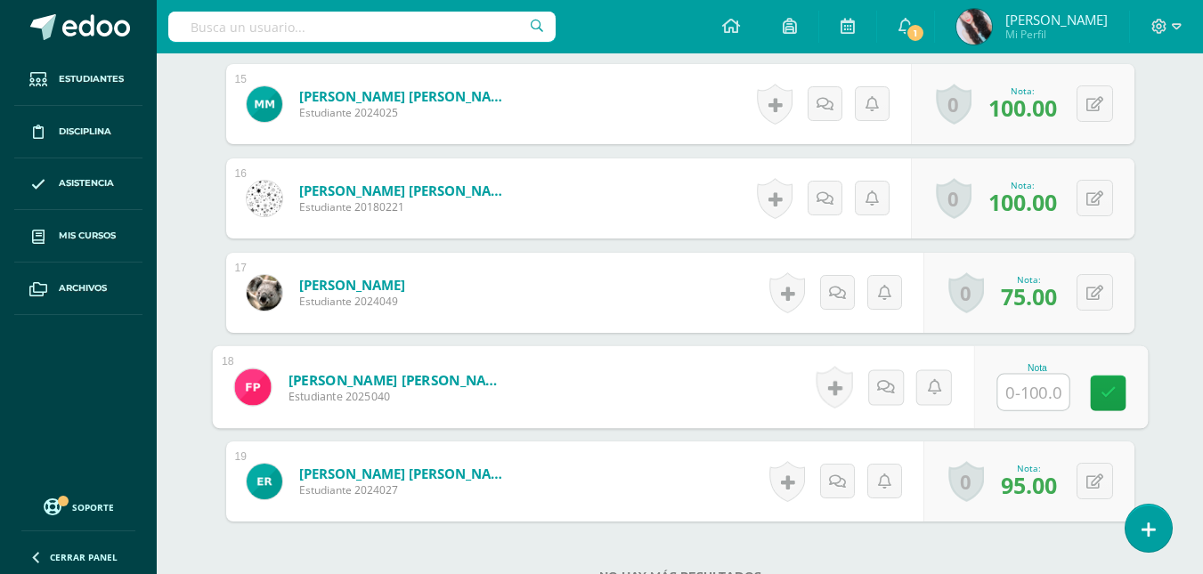
click at [1034, 383] on input "text" at bounding box center [1032, 393] width 71 height 36
type input "77"
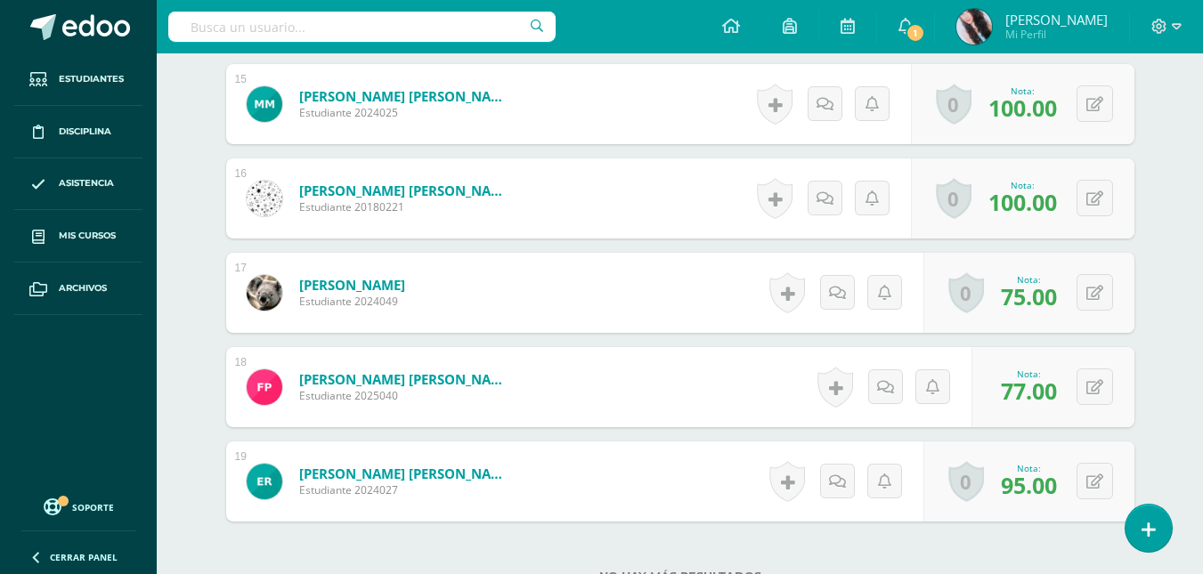
scroll to position [2045, 0]
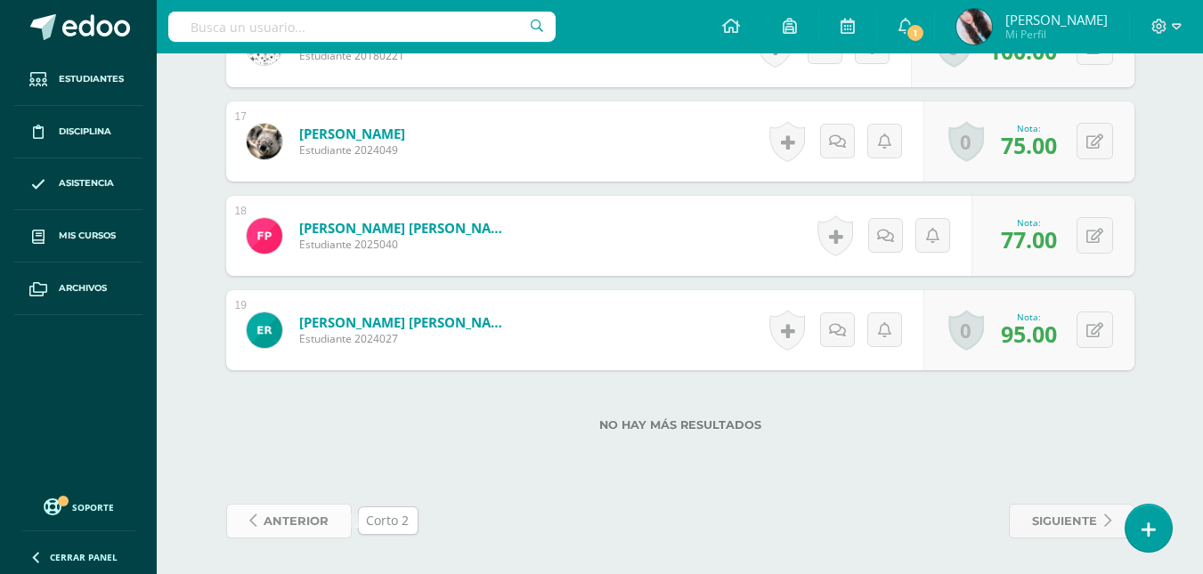
click at [317, 505] on span "anterior" at bounding box center [296, 521] width 65 height 33
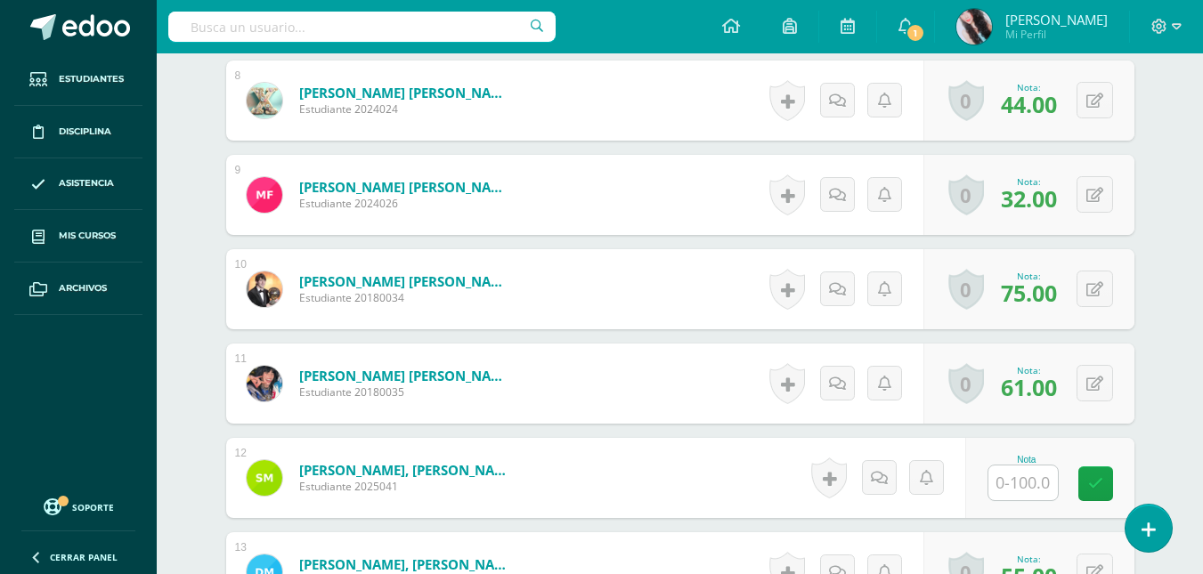
scroll to position [1404, 0]
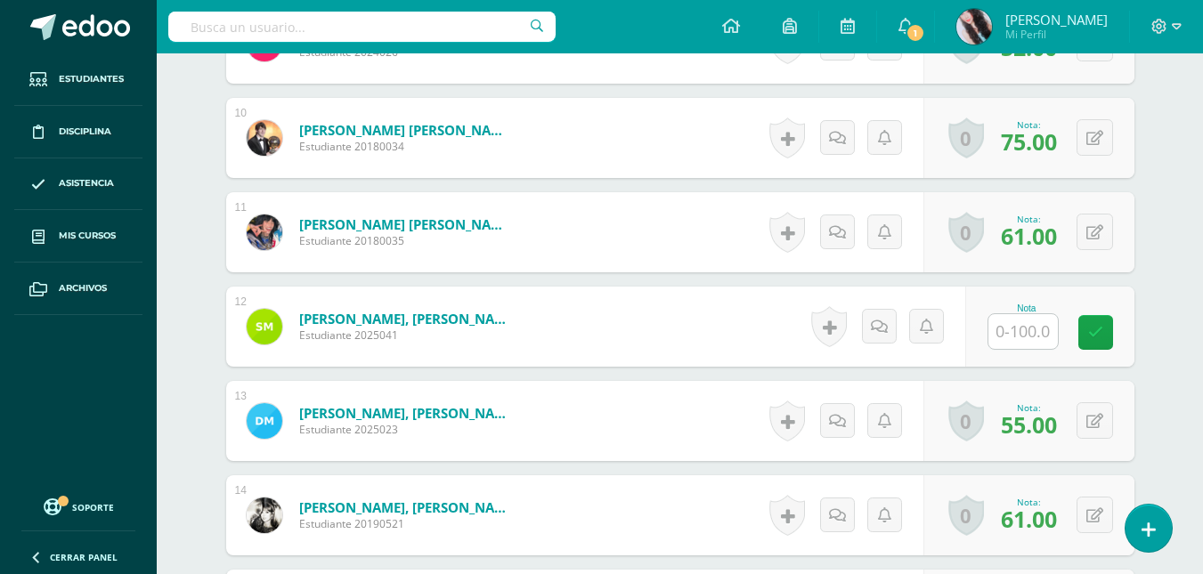
click at [1036, 329] on input "text" at bounding box center [1022, 331] width 69 height 35
type input "86"
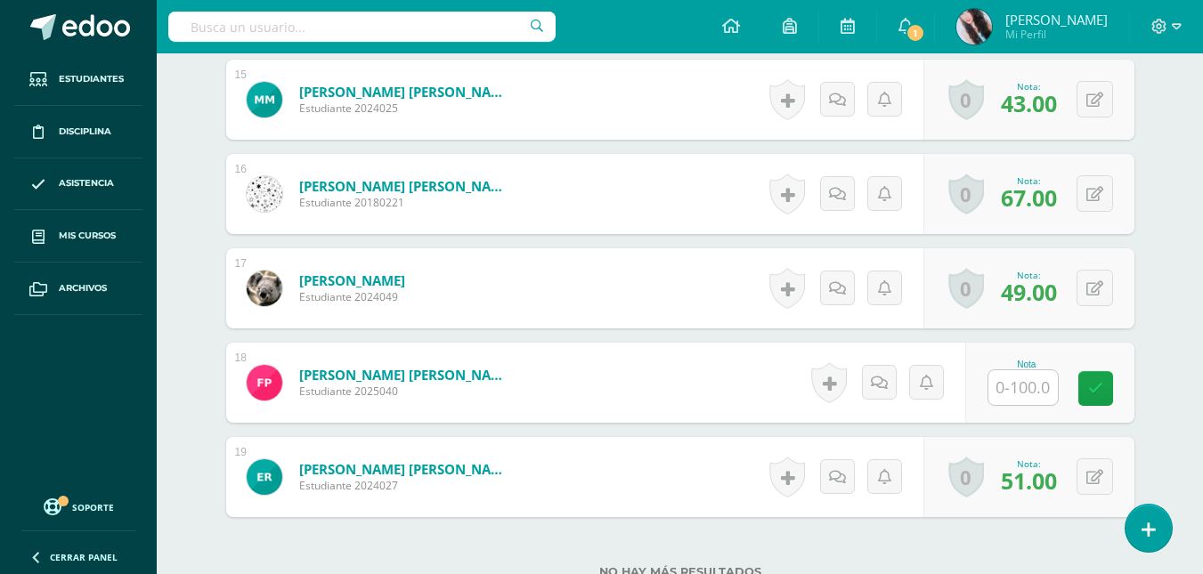
scroll to position [1916, 0]
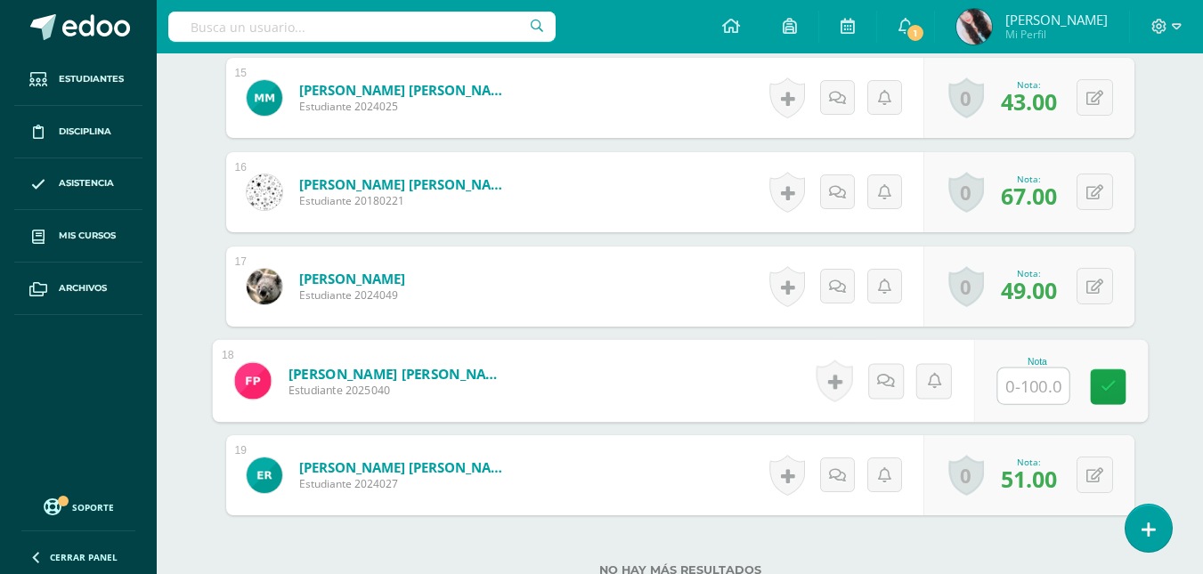
click at [1019, 384] on input "text" at bounding box center [1032, 387] width 71 height 36
type input "77"
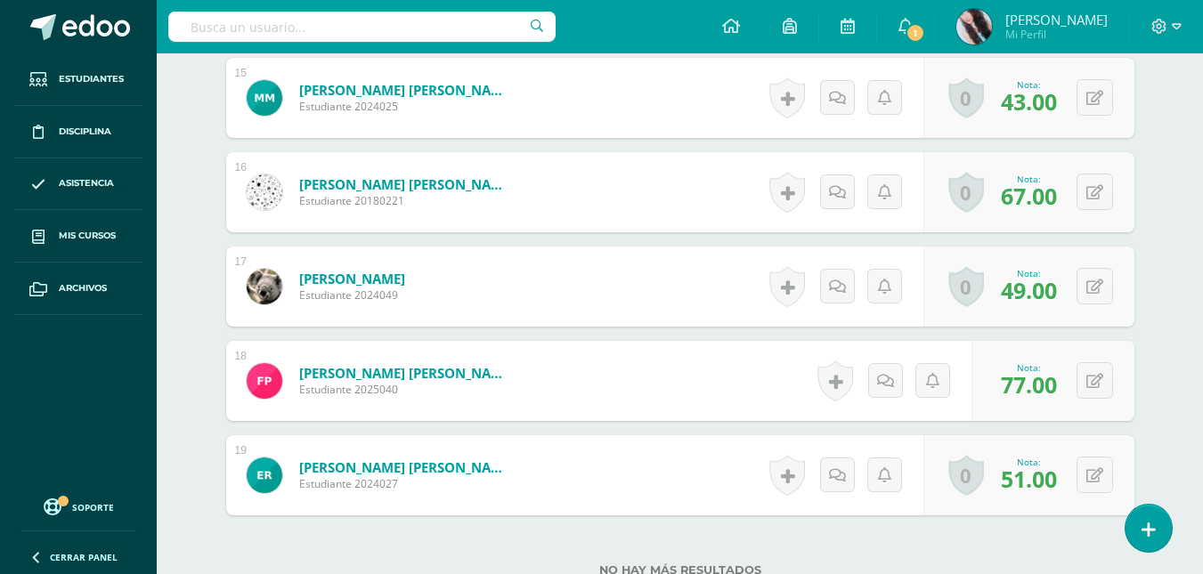
scroll to position [2061, 0]
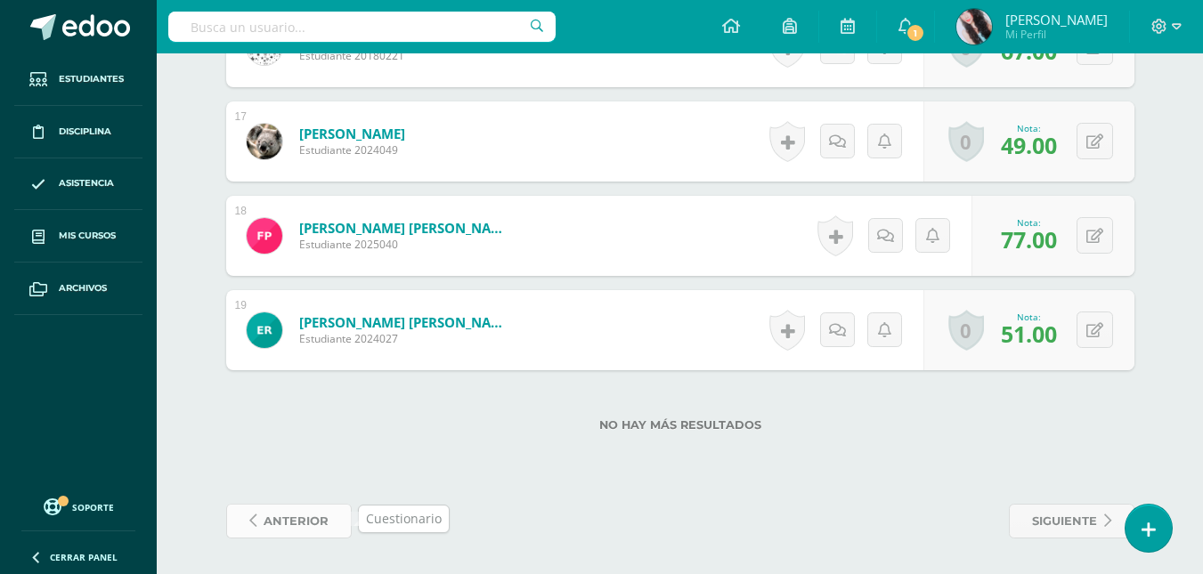
click at [286, 529] on span "anterior" at bounding box center [296, 521] width 65 height 33
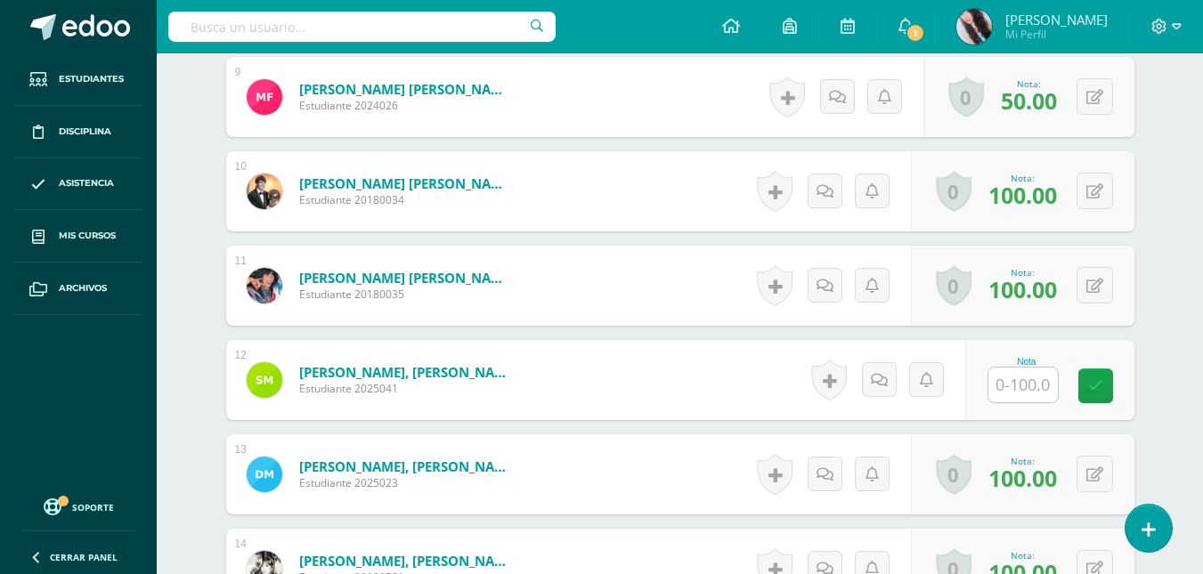
scroll to position [1362, 0]
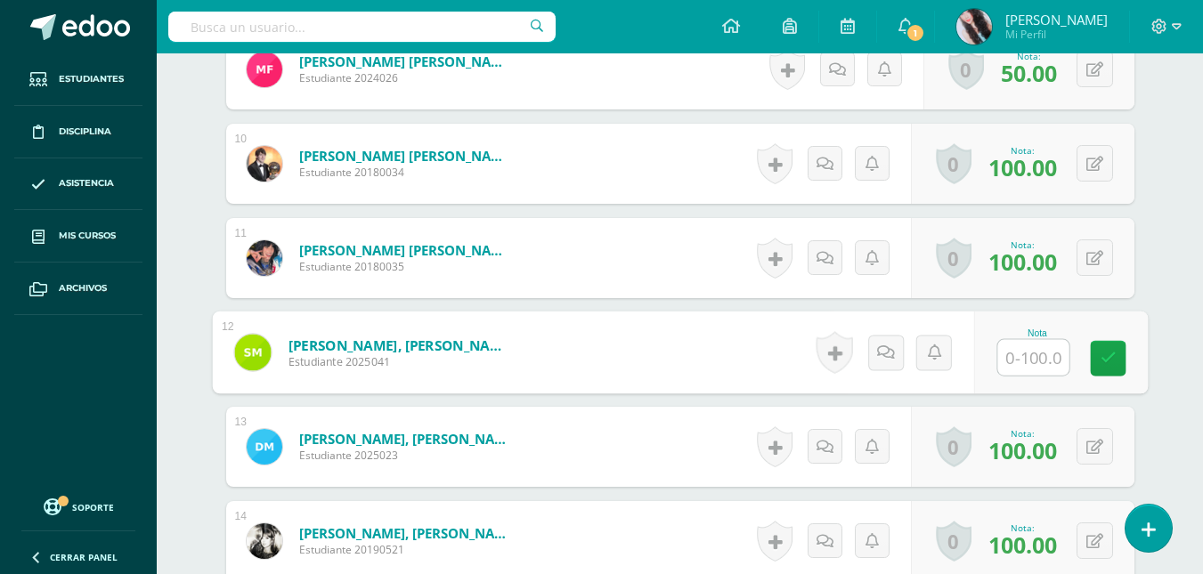
click at [1020, 362] on input "text" at bounding box center [1032, 358] width 71 height 36
type input "86"
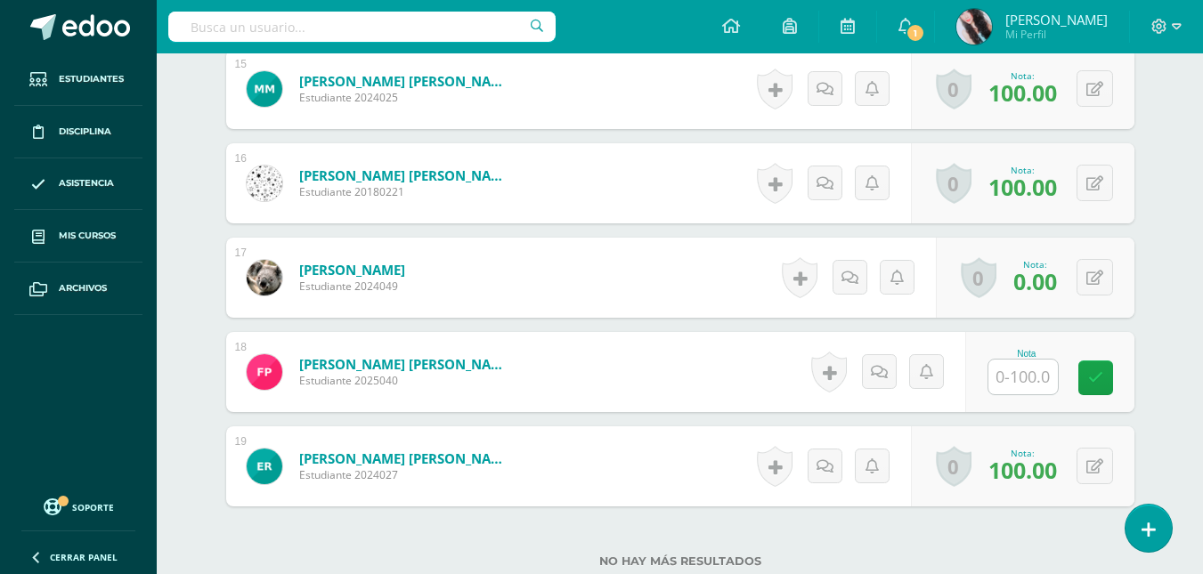
scroll to position [1912, 0]
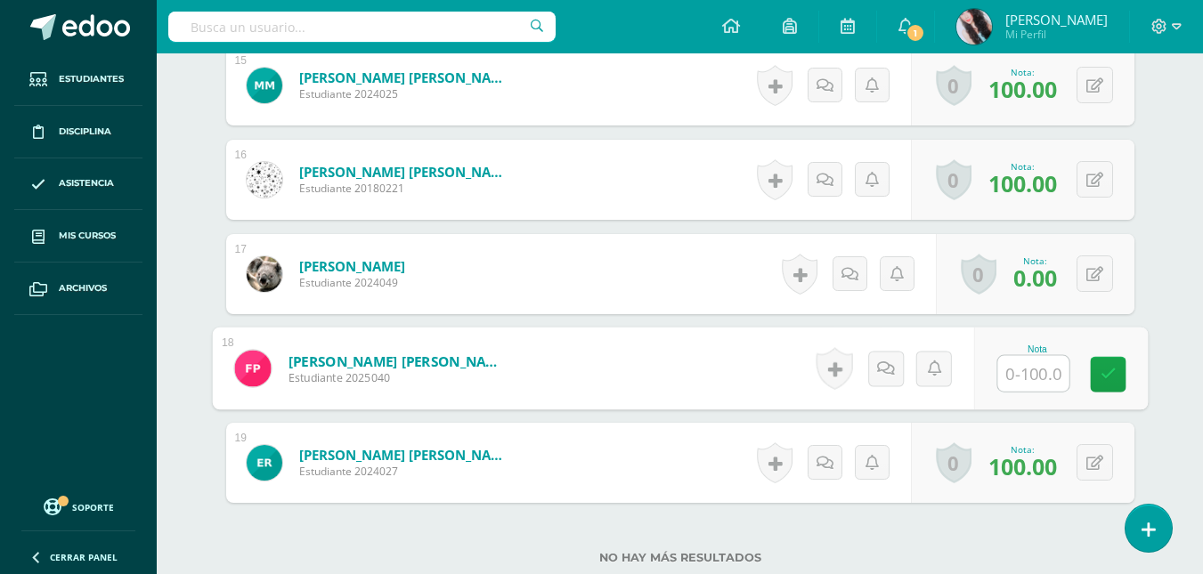
click at [1026, 380] on input "text" at bounding box center [1032, 374] width 71 height 36
type input "77"
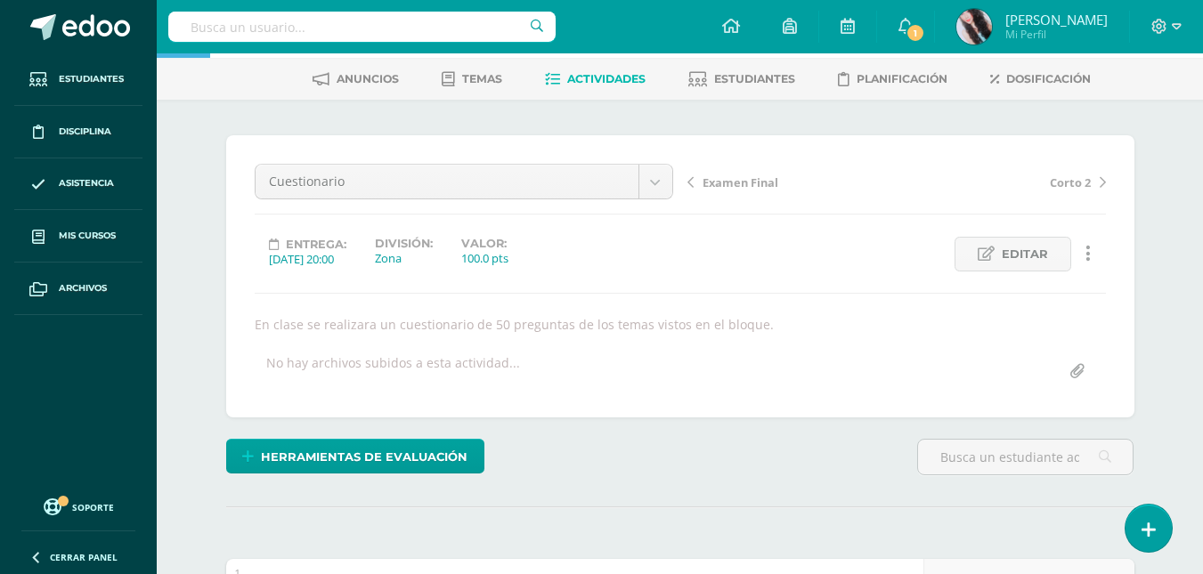
scroll to position [0, 0]
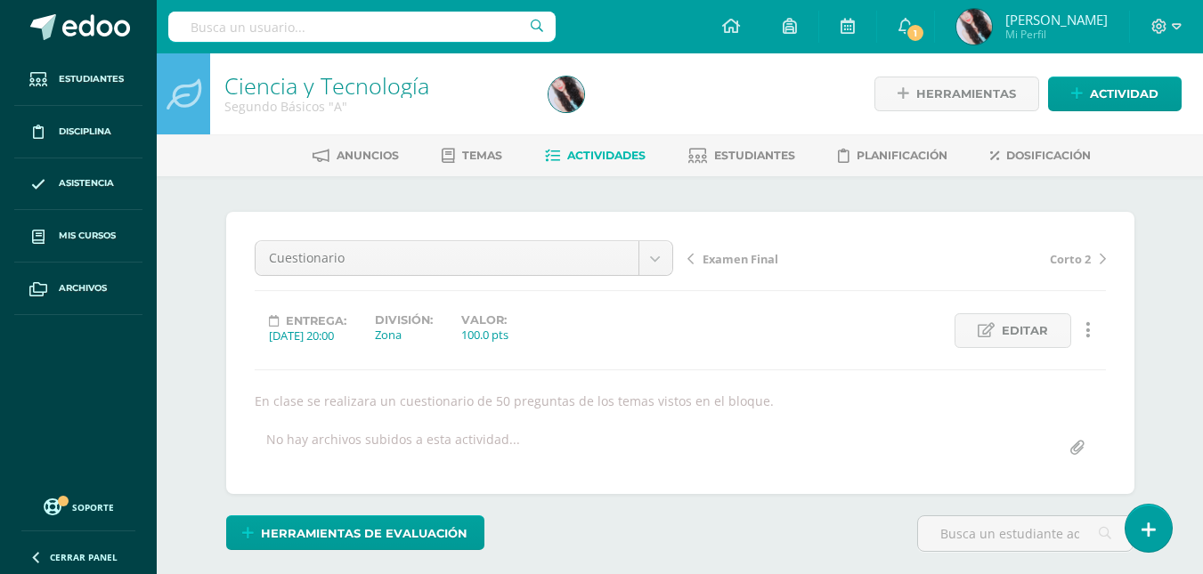
click at [735, 253] on span "Examen Final" at bounding box center [741, 259] width 76 height 16
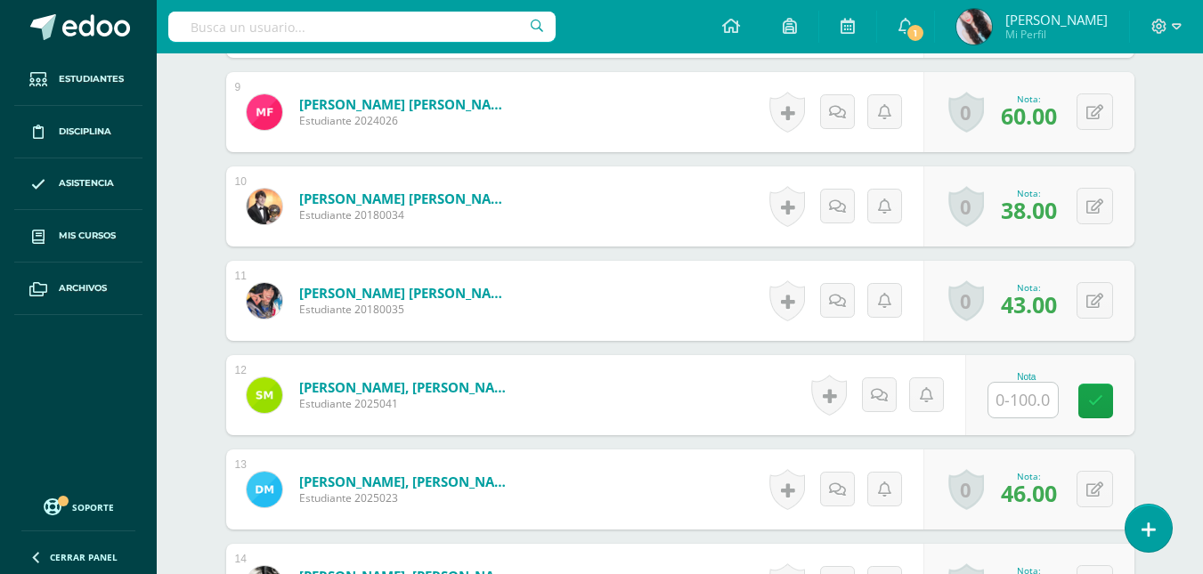
scroll to position [1453, 0]
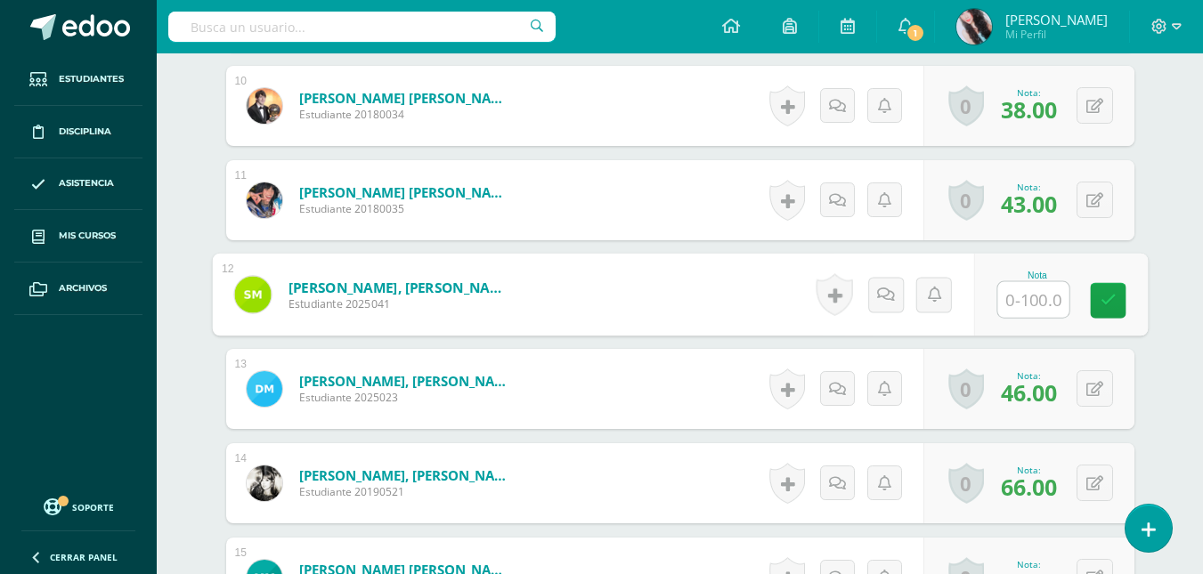
click at [1020, 282] on input "text" at bounding box center [1032, 300] width 71 height 36
type input "86"
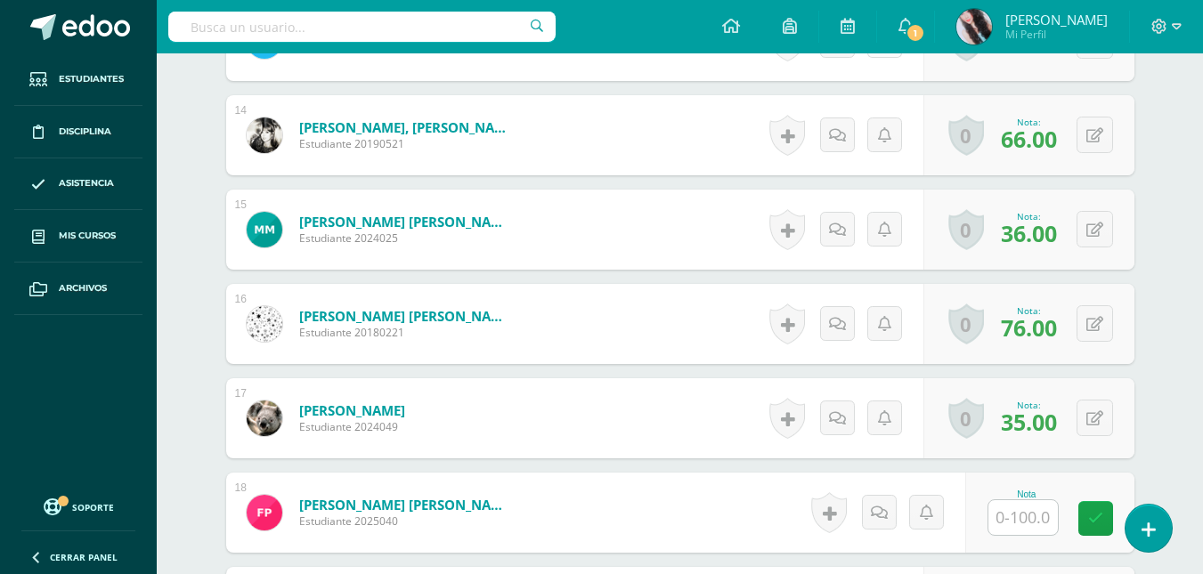
scroll to position [1871, 0]
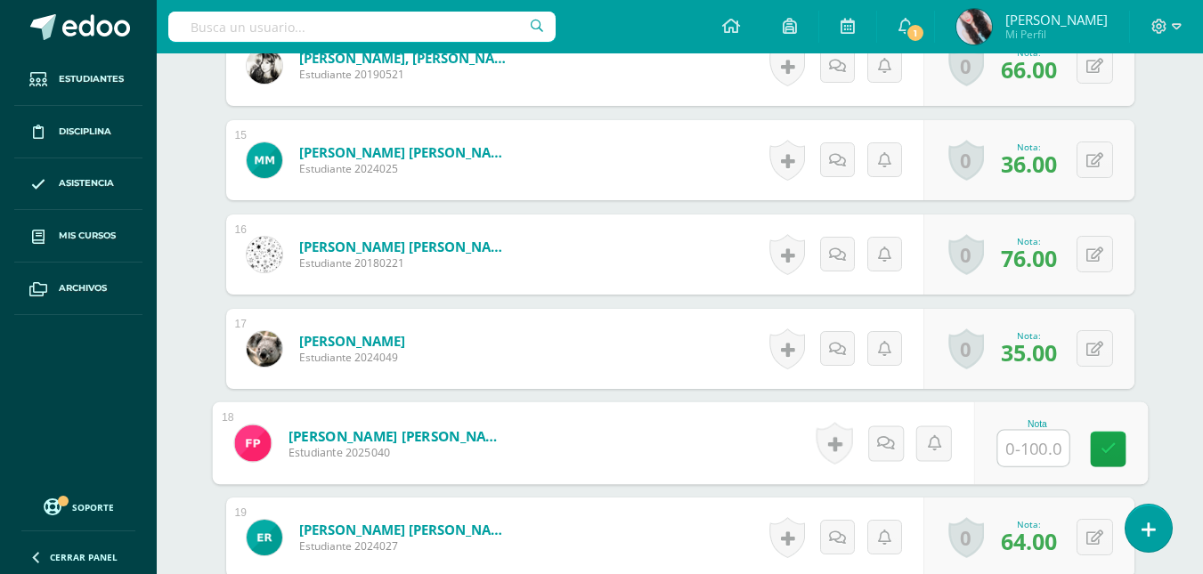
click at [1023, 431] on input "text" at bounding box center [1032, 449] width 71 height 36
type input "77"
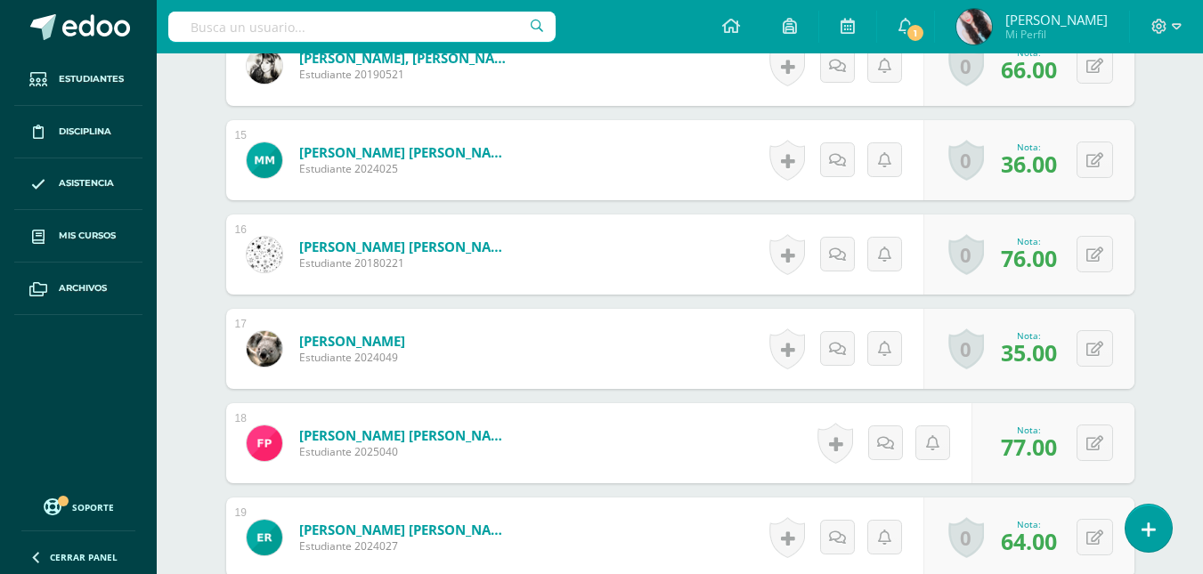
scroll to position [2061, 0]
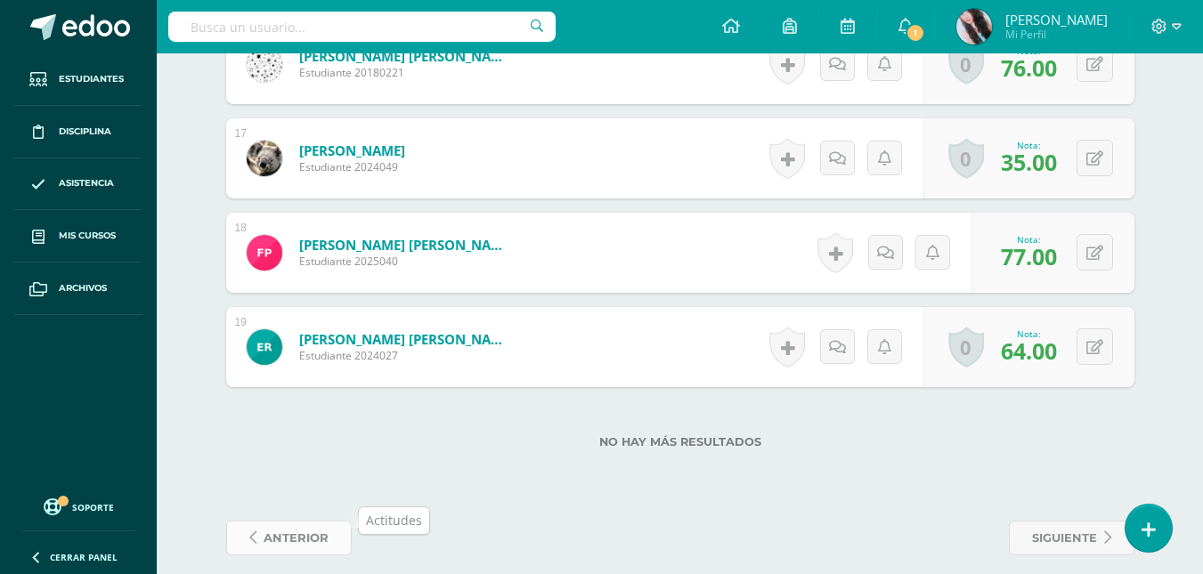
click at [314, 522] on span "anterior" at bounding box center [296, 538] width 65 height 33
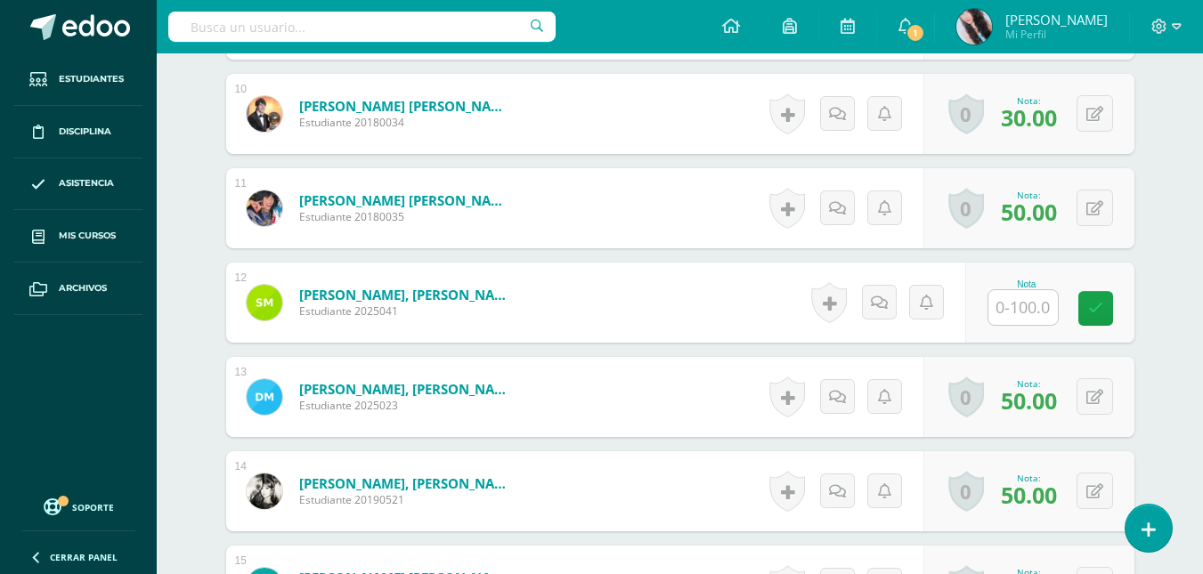
scroll to position [1395, 0]
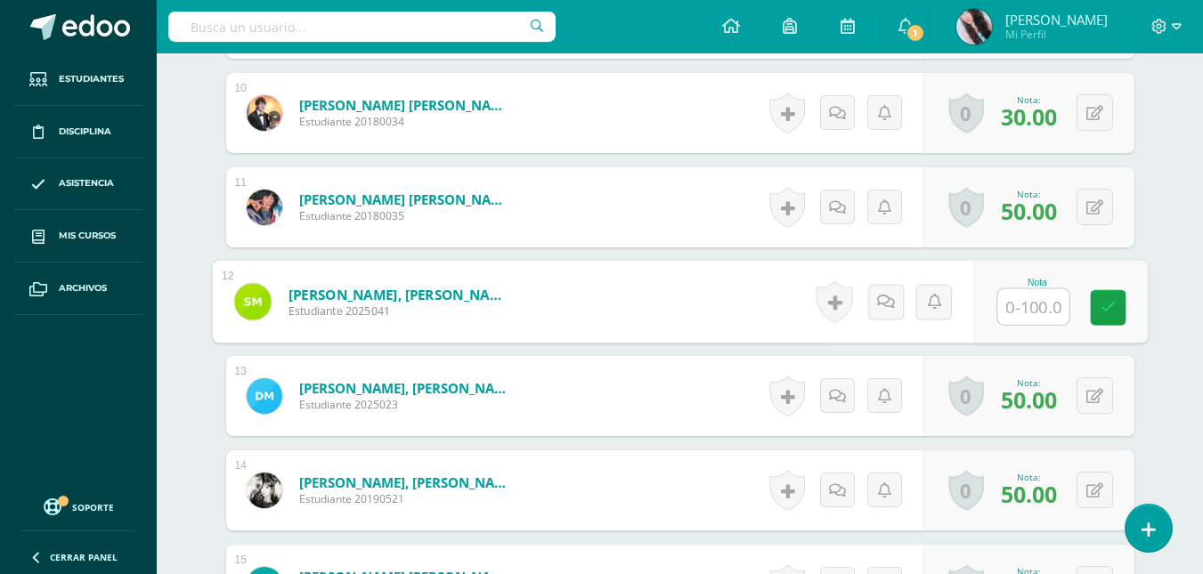
click at [1033, 300] on input "text" at bounding box center [1032, 307] width 71 height 36
type input "86"
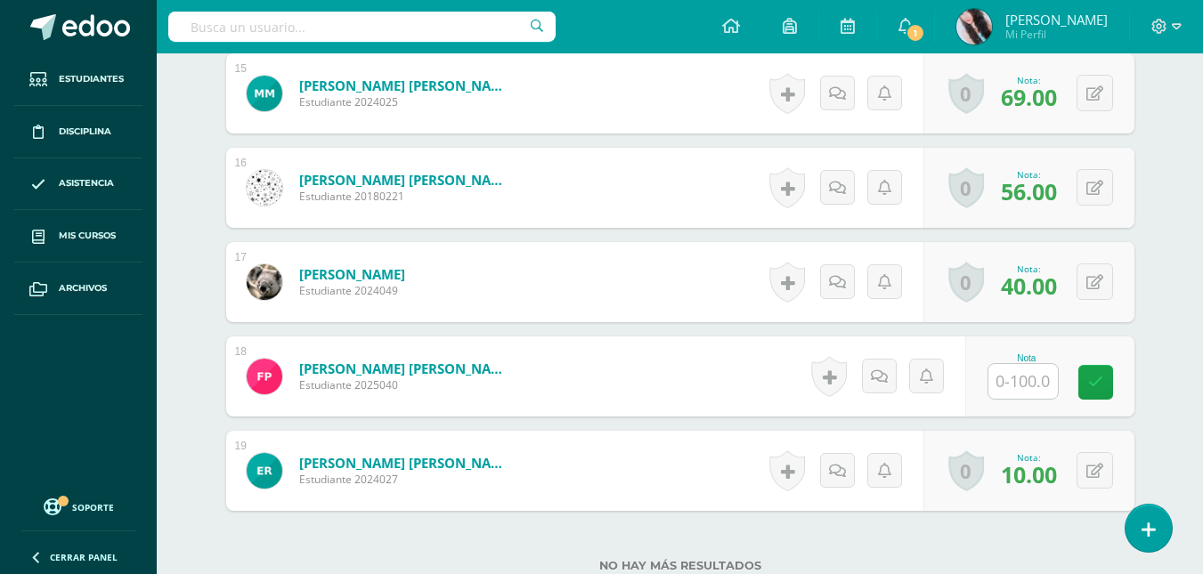
scroll to position [1907, 0]
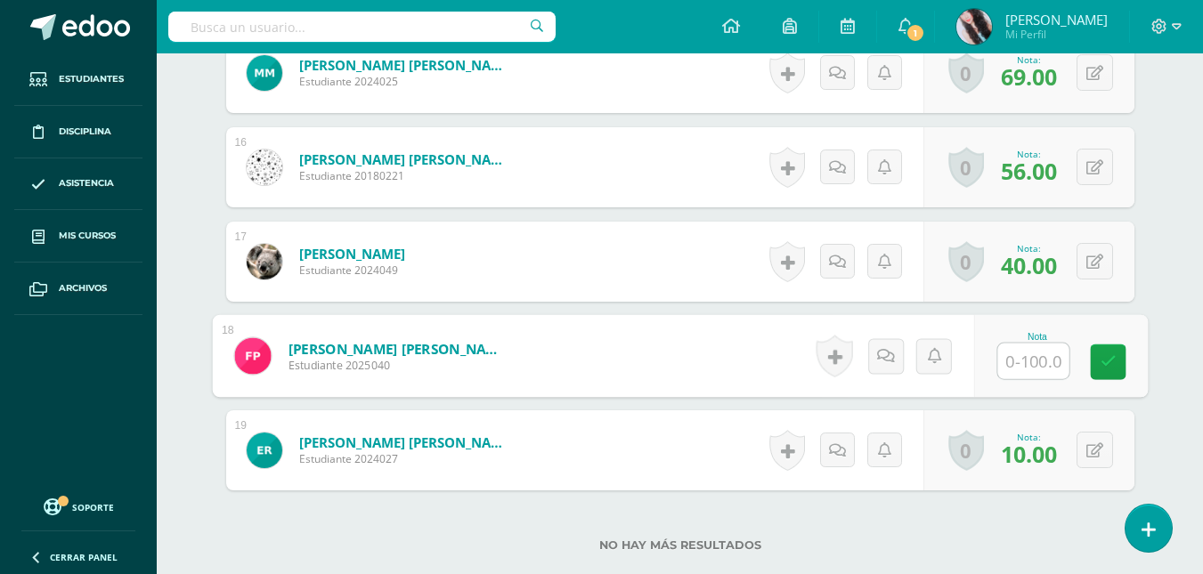
click at [1004, 348] on input "text" at bounding box center [1032, 362] width 71 height 36
type input "77"
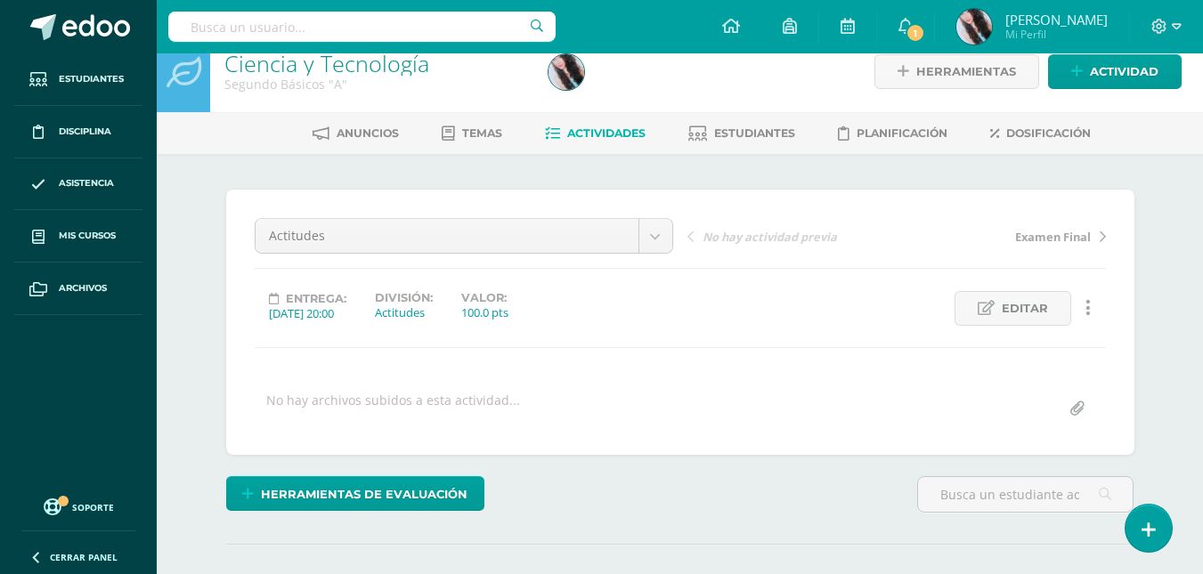
scroll to position [0, 0]
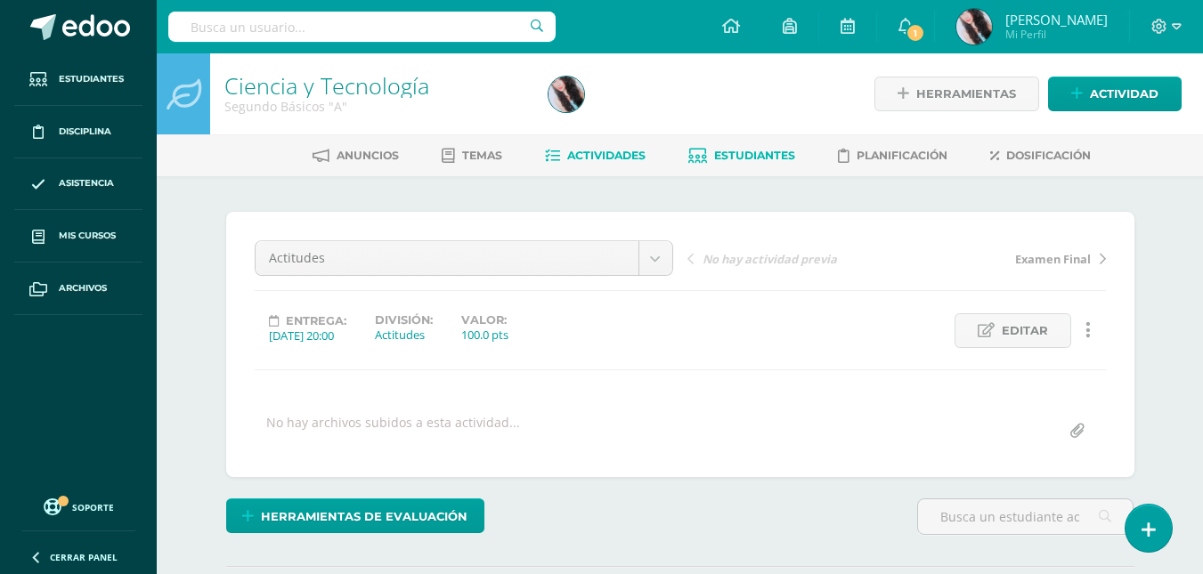
click at [733, 150] on span "Estudiantes" at bounding box center [754, 155] width 81 height 13
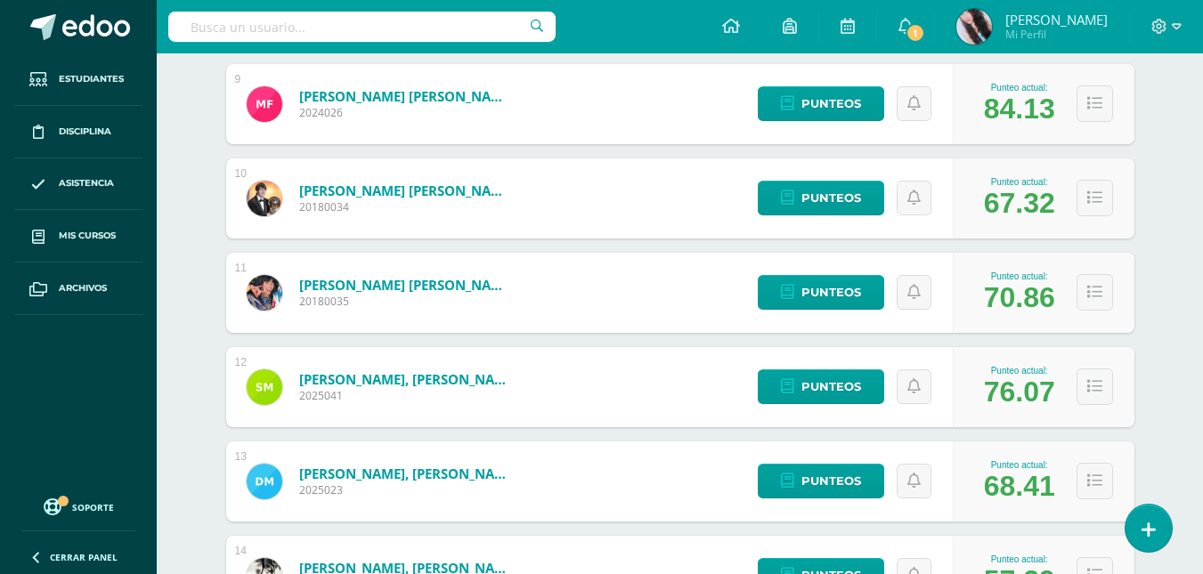
scroll to position [1122, 0]
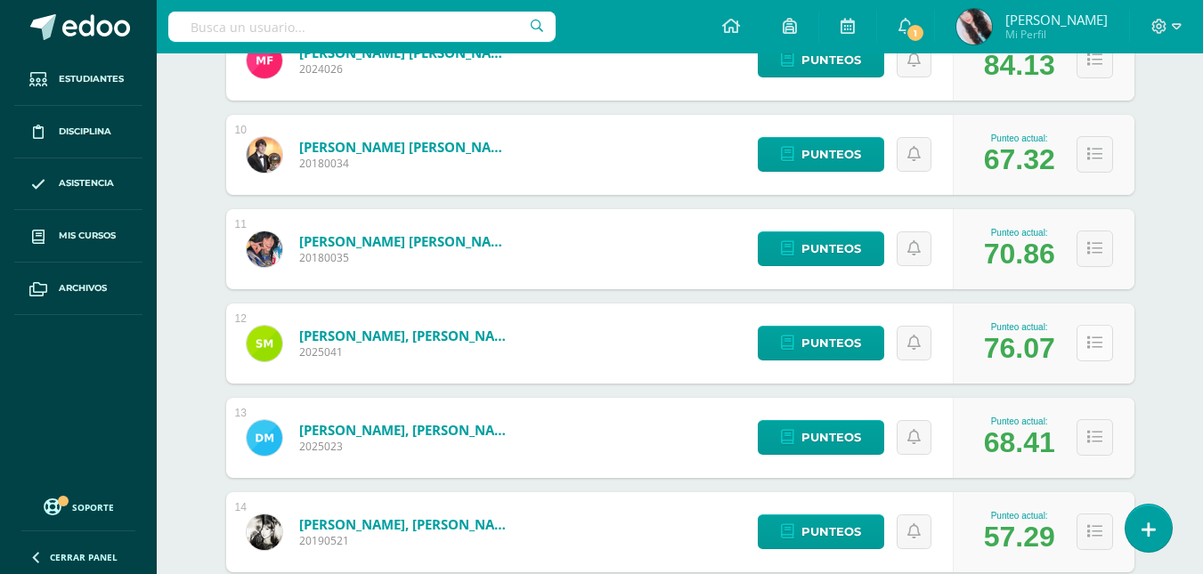
click at [1091, 348] on icon at bounding box center [1094, 343] width 15 height 15
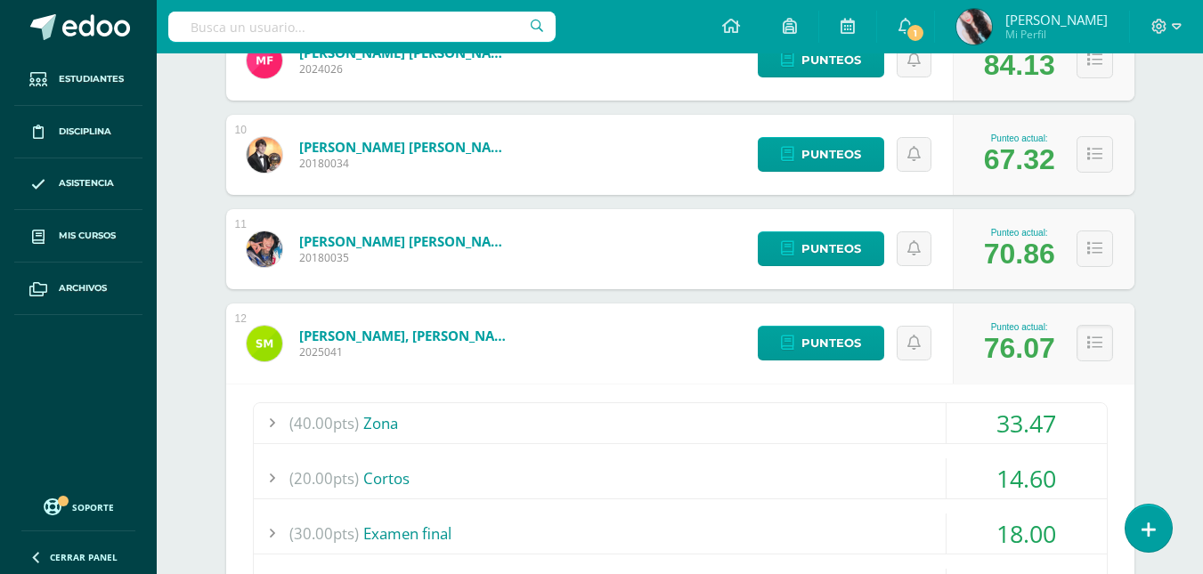
click at [1048, 420] on div "33.47" at bounding box center [1027, 423] width 160 height 40
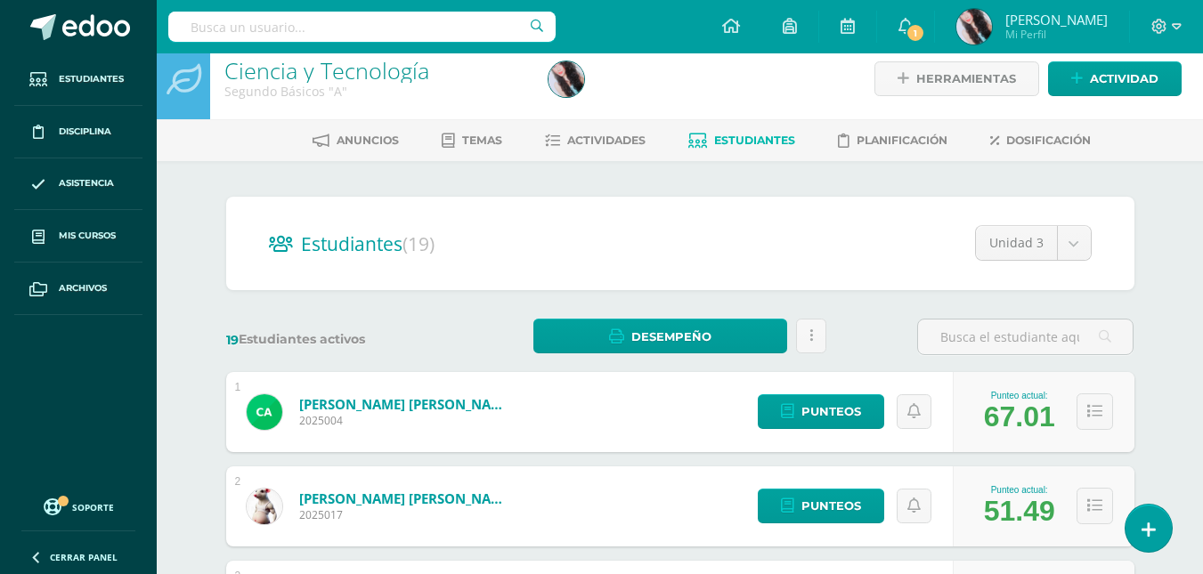
scroll to position [12, 0]
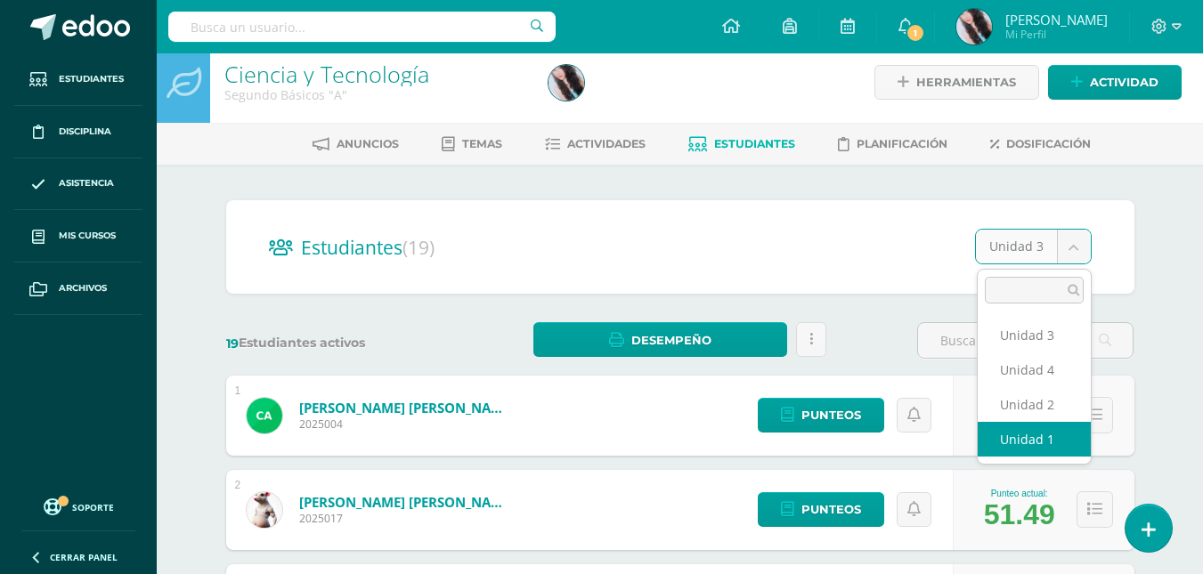
select select "/dashboard/teacher/section/2678/students/?unit=157372"
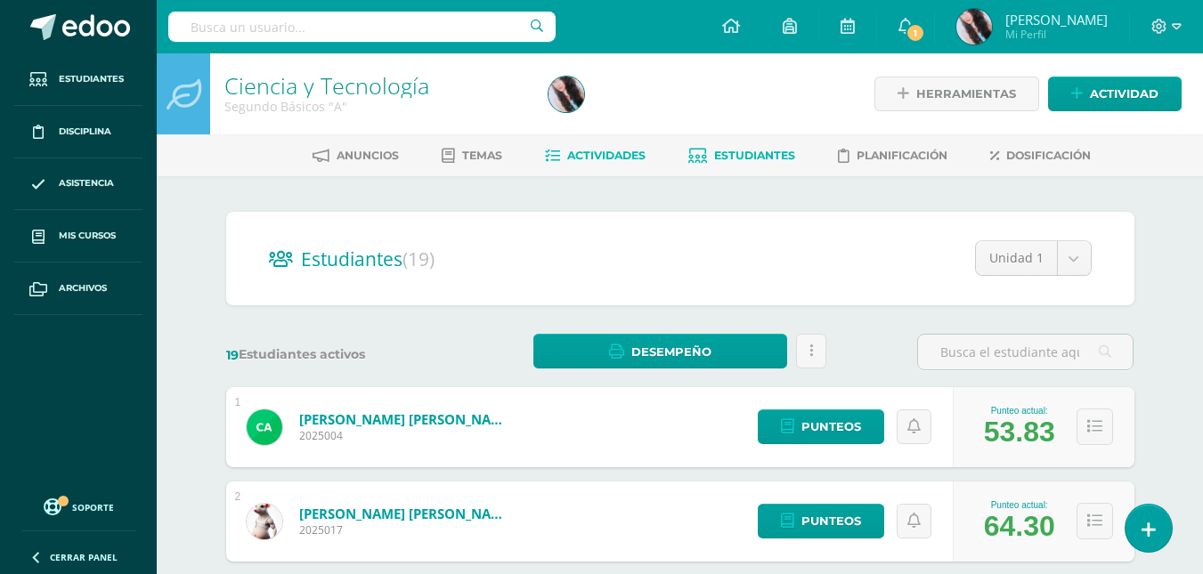
click at [617, 163] on link "Actividades" at bounding box center [595, 156] width 101 height 28
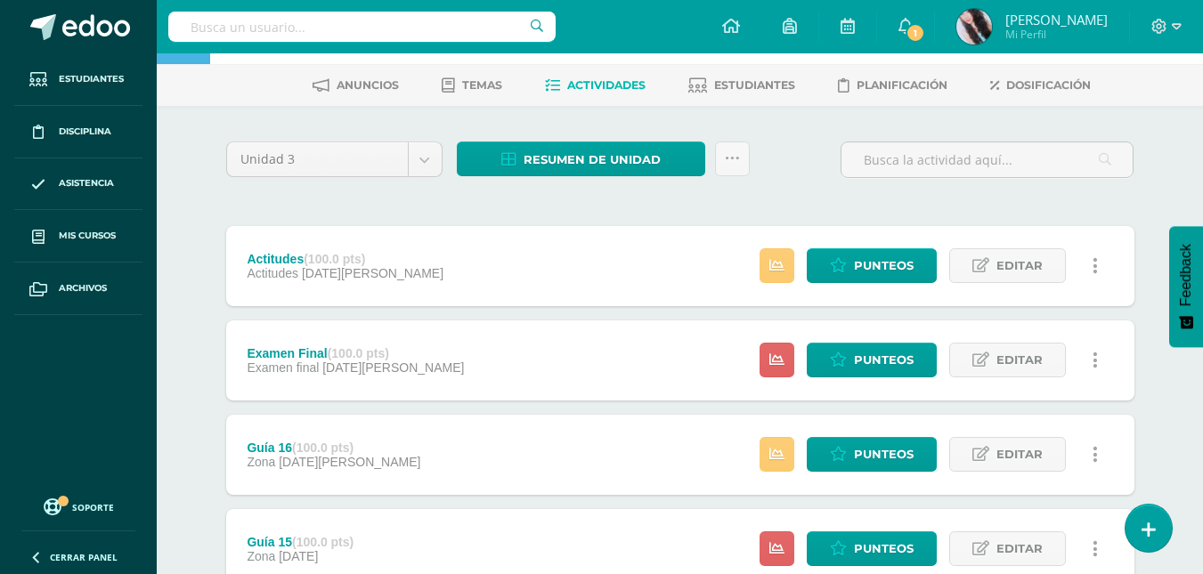
scroll to position [106, 0]
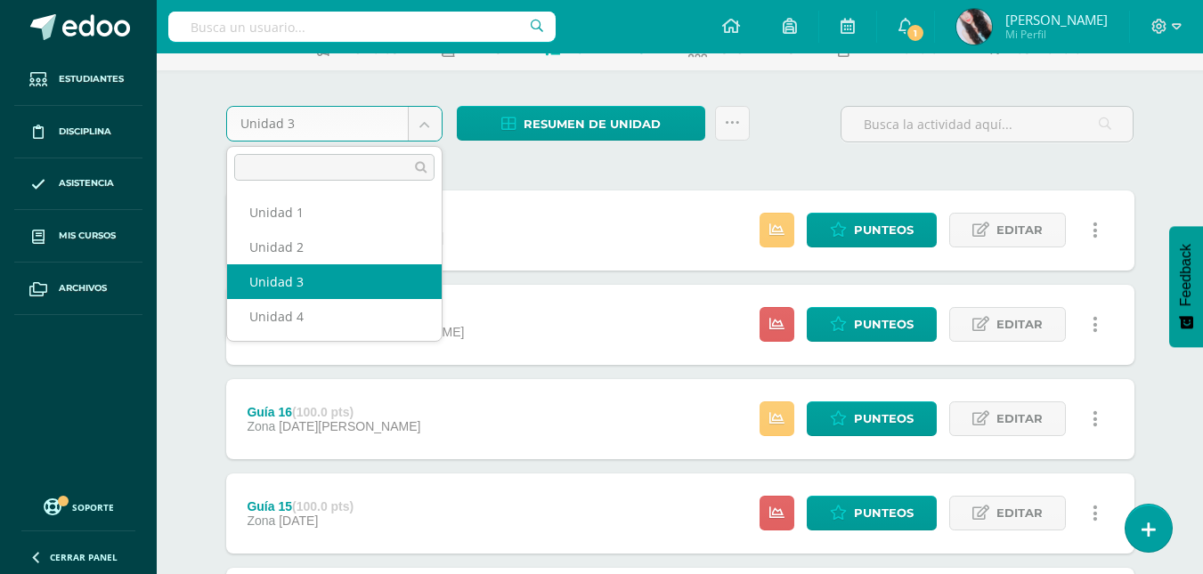
click at [421, 126] on body "Estudiantes Disciplina Asistencia Mis cursos Archivos Soporte Ayuda Reportar un…" at bounding box center [601, 563] width 1203 height 1338
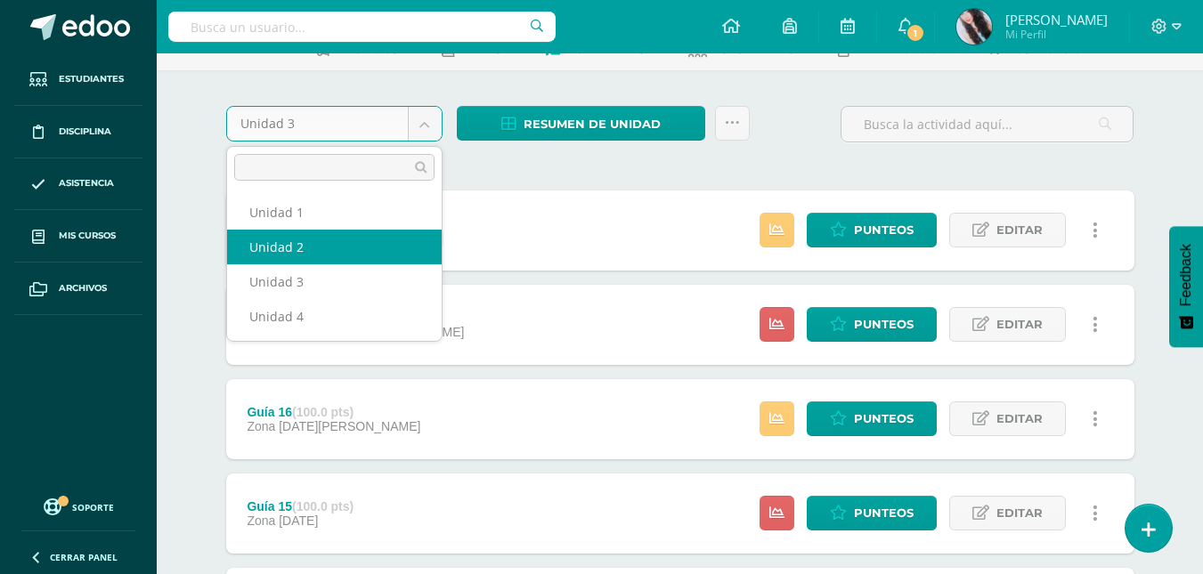
select select "Unidad 2"
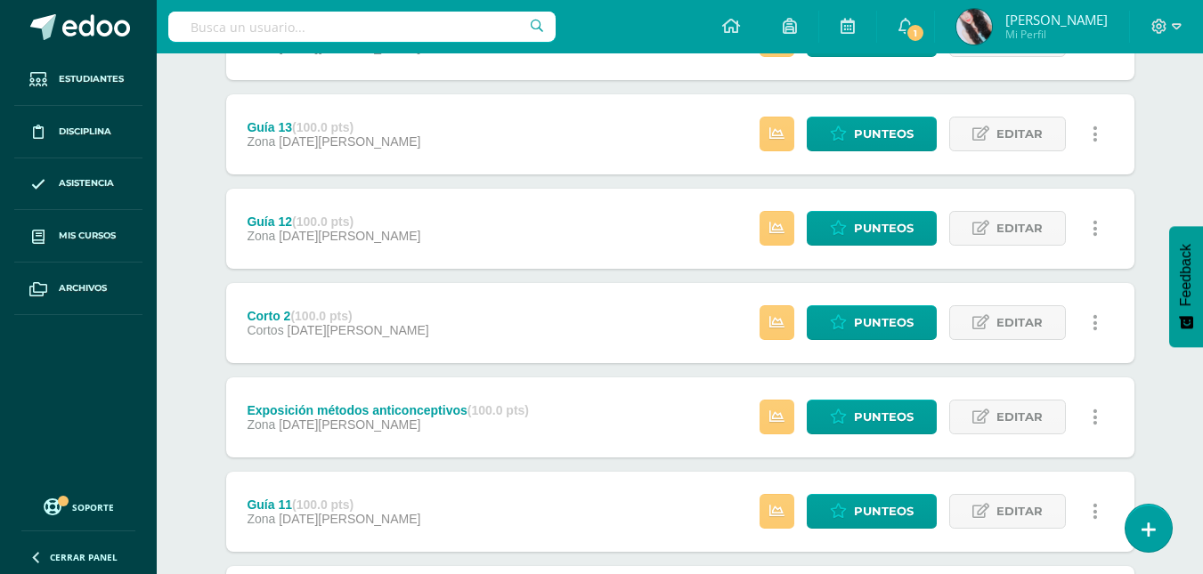
scroll to position [865, 0]
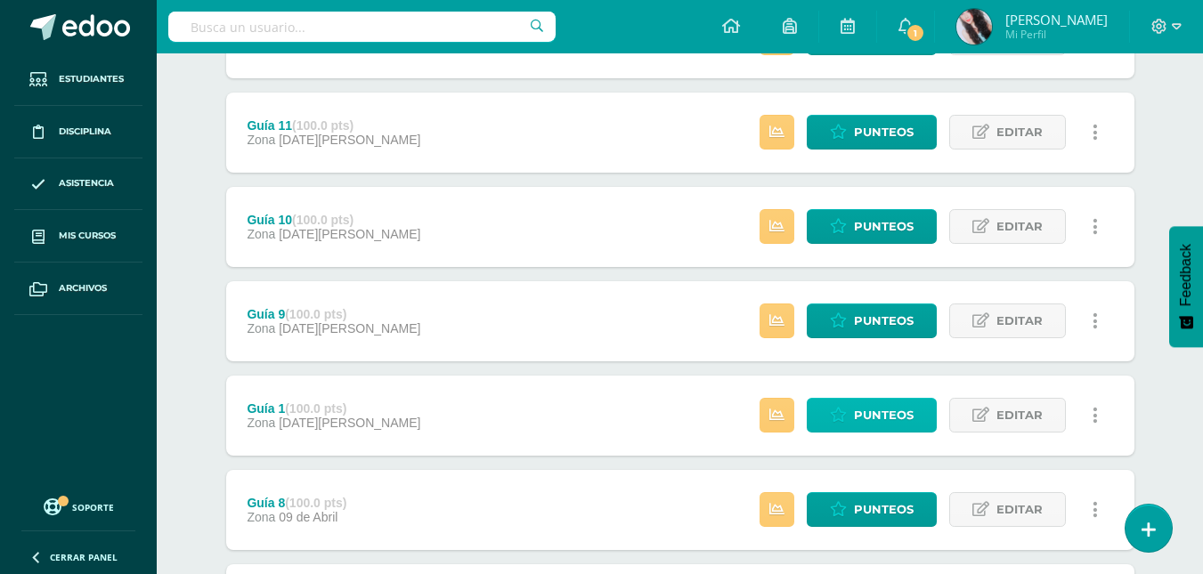
click at [888, 422] on span "Punteos" at bounding box center [884, 415] width 60 height 33
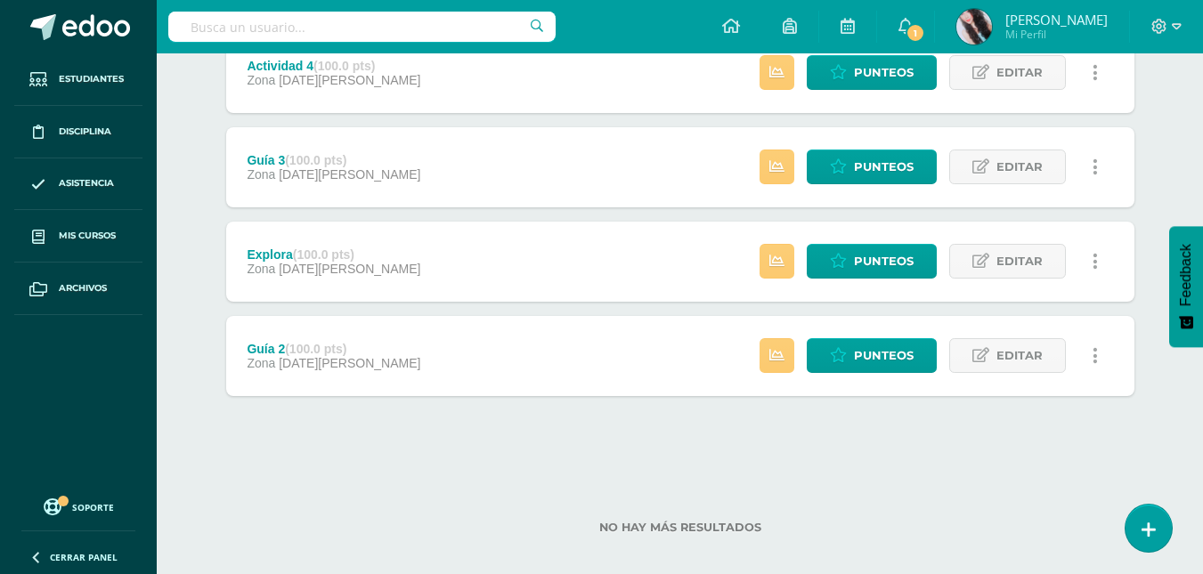
scroll to position [1885, 0]
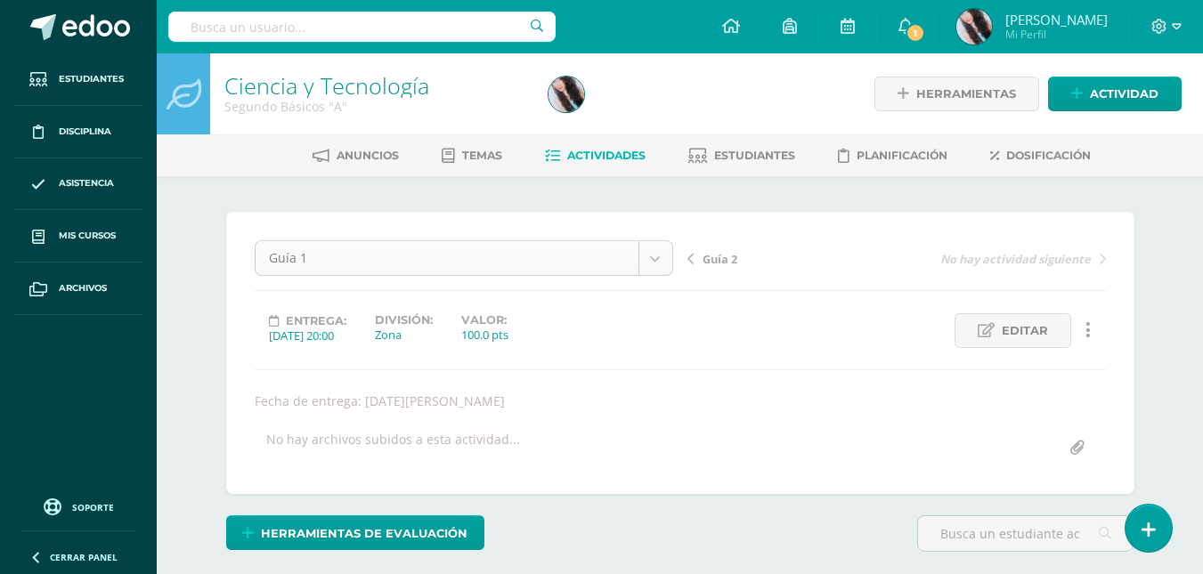
scroll to position [544, 0]
click at [651, 269] on body "Estudiantes Disciplina Asistencia Mis cursos Archivos Soporte Ayuda Reportar un…" at bounding box center [601, 361] width 1203 height 722
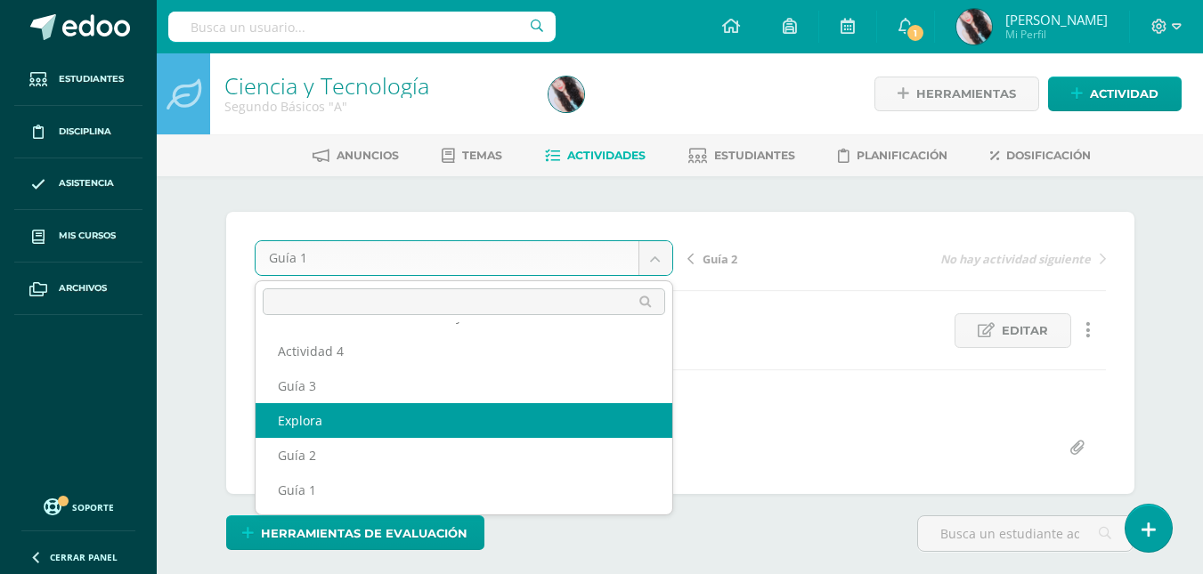
scroll to position [1, 0]
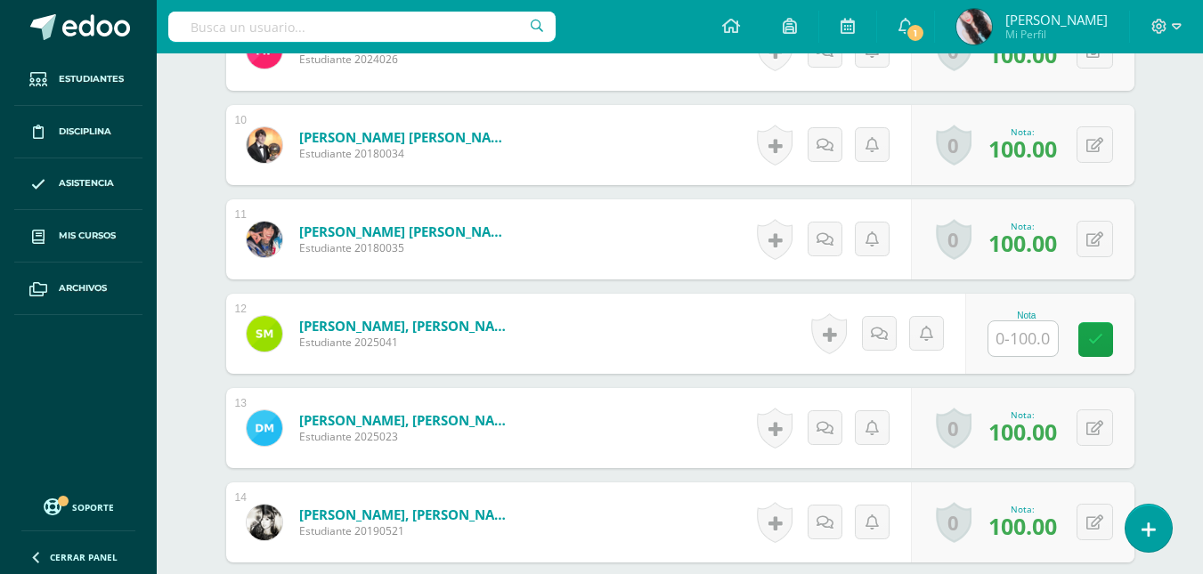
scroll to position [1383, 0]
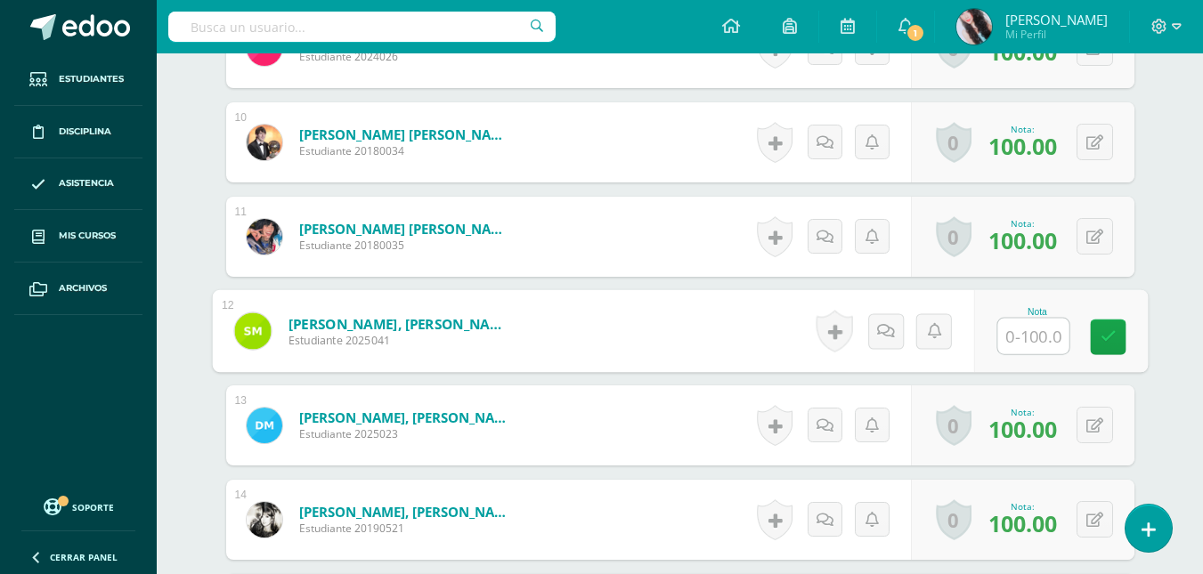
click at [1041, 338] on input "text" at bounding box center [1032, 337] width 71 height 36
type input "75"
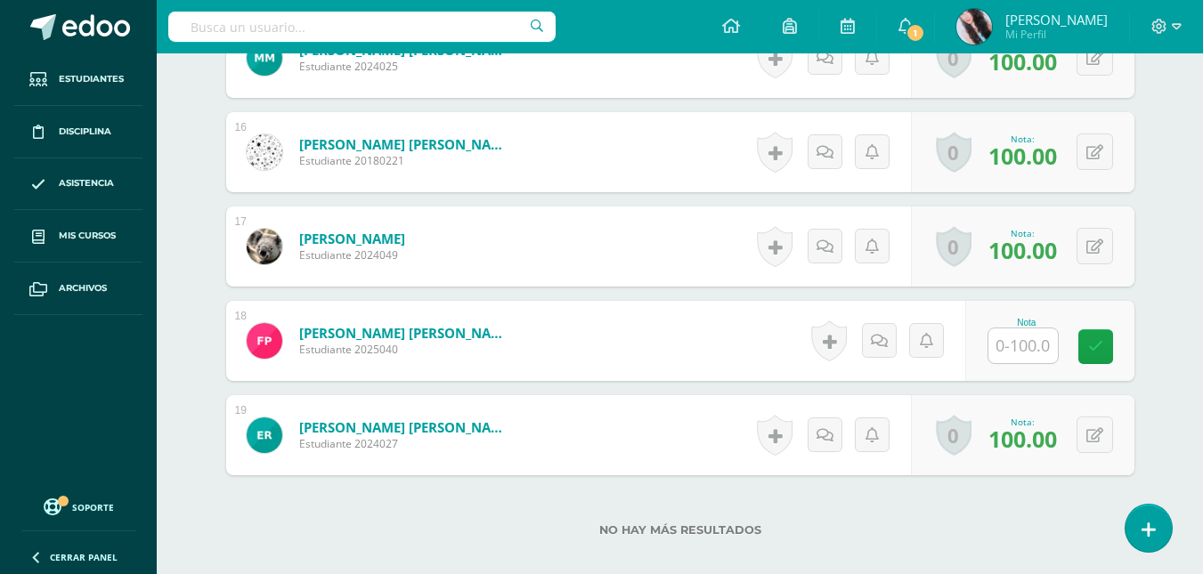
scroll to position [2045, 0]
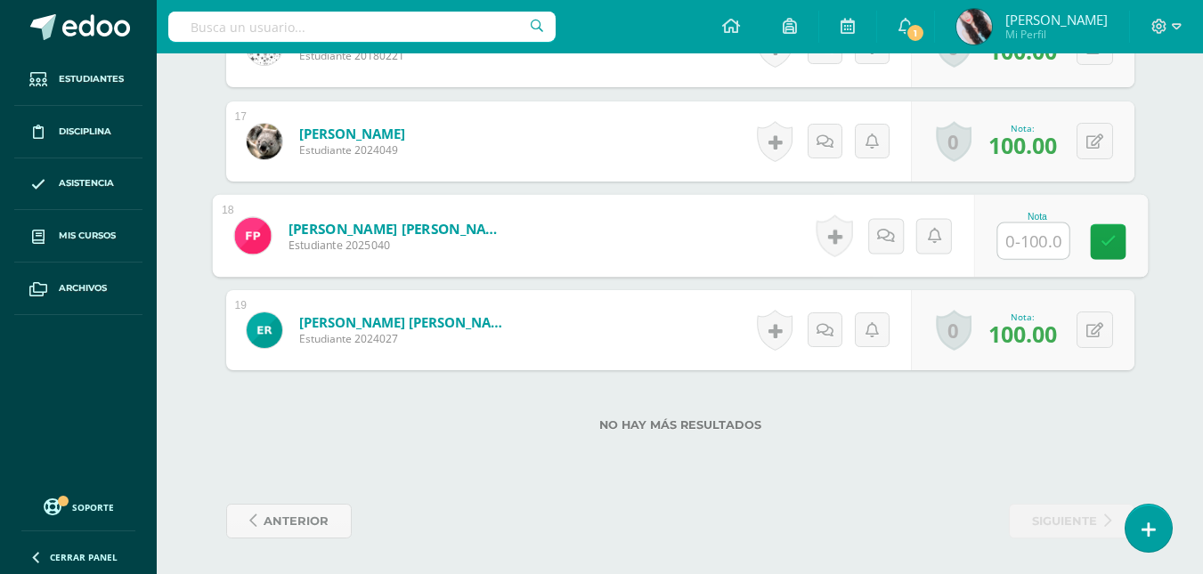
click at [1036, 251] on input "text" at bounding box center [1032, 242] width 71 height 36
type input "94"
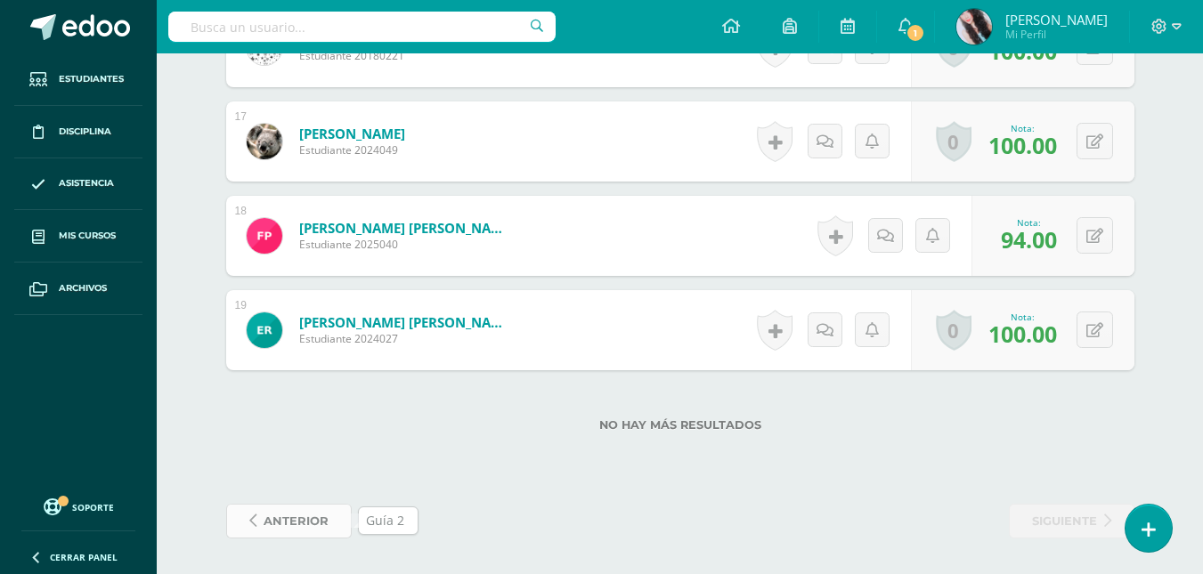
click at [318, 516] on span "anterior" at bounding box center [296, 521] width 65 height 33
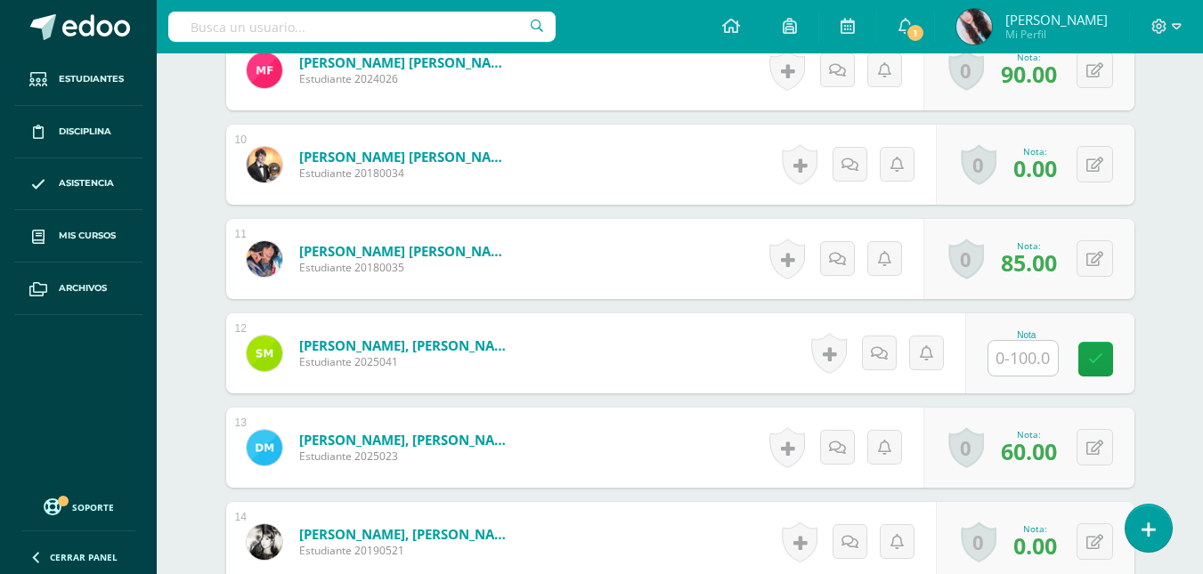
scroll to position [1362, 0]
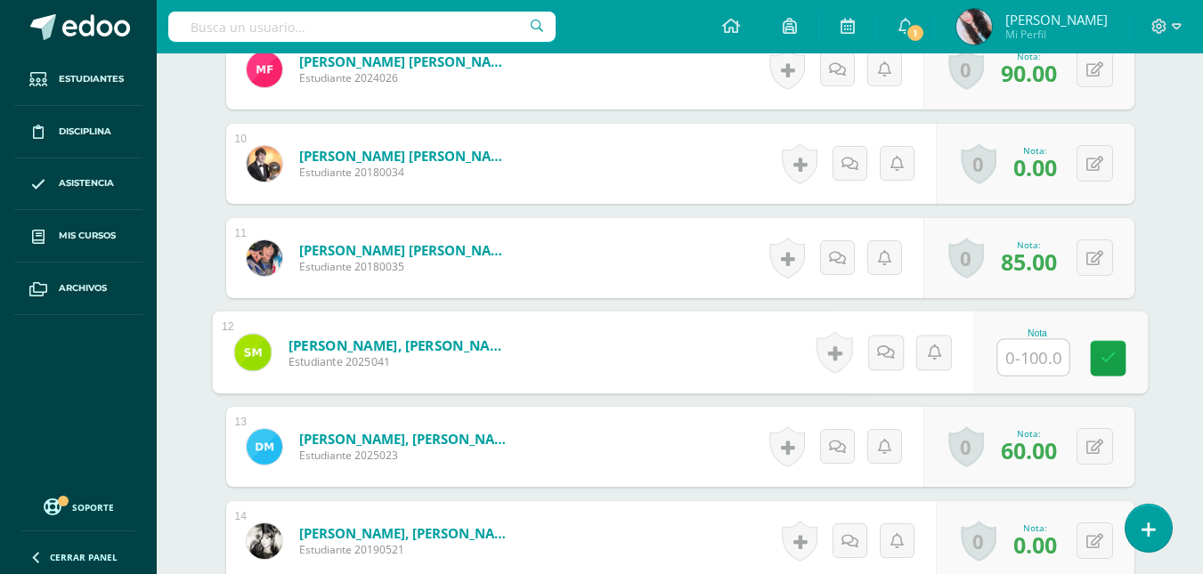
click at [1048, 359] on input "text" at bounding box center [1032, 358] width 71 height 36
type input "75"
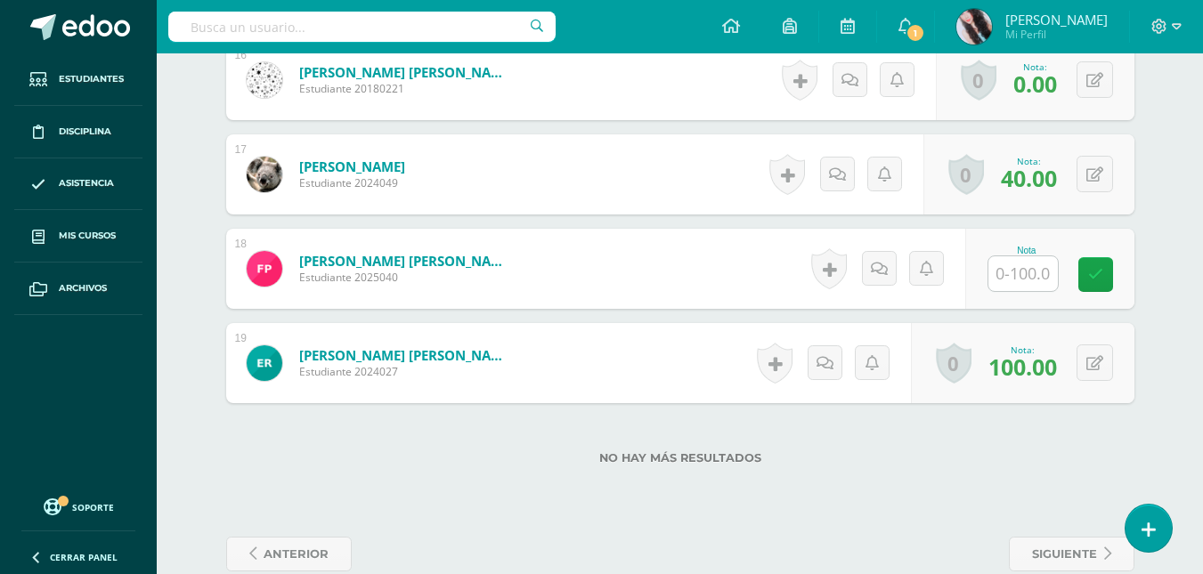
scroll to position [2045, 0]
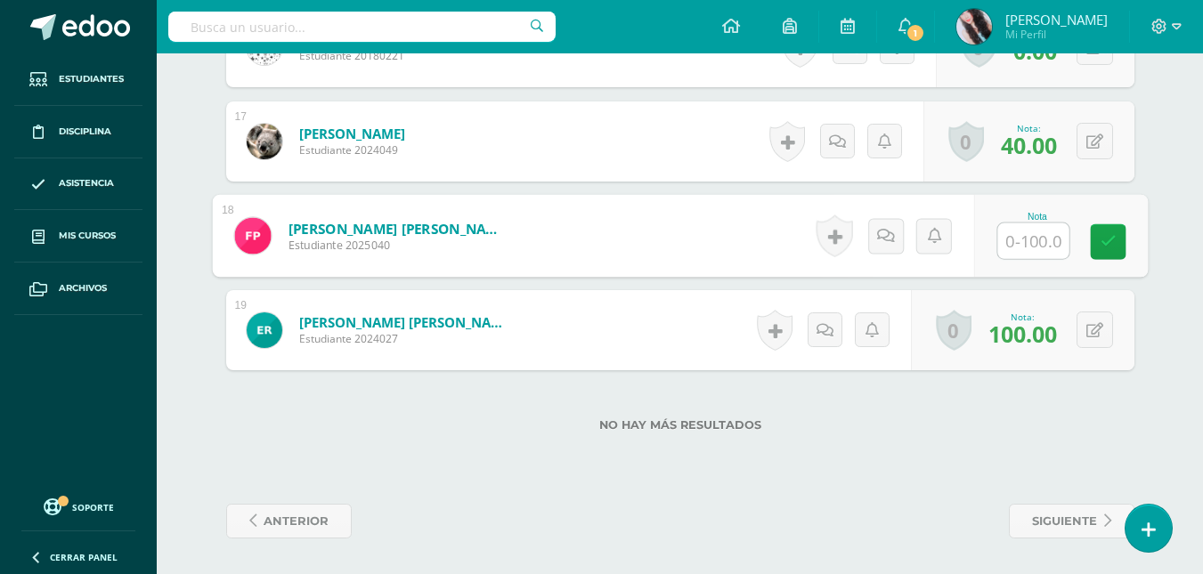
click at [1040, 237] on input "text" at bounding box center [1032, 242] width 71 height 36
type input "94"
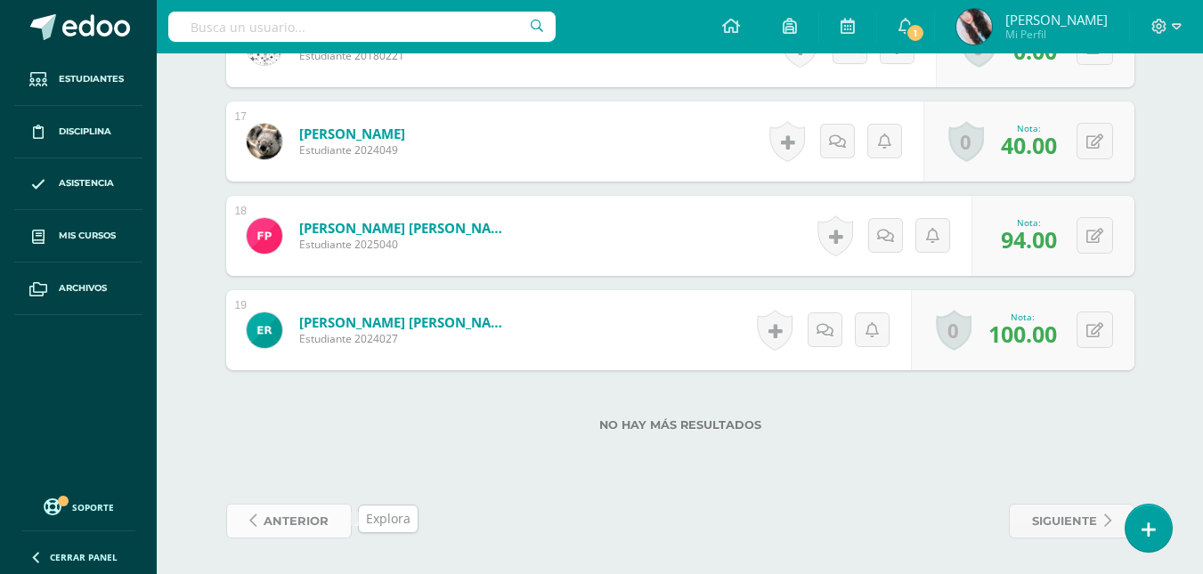
click at [304, 513] on span "anterior" at bounding box center [296, 521] width 65 height 33
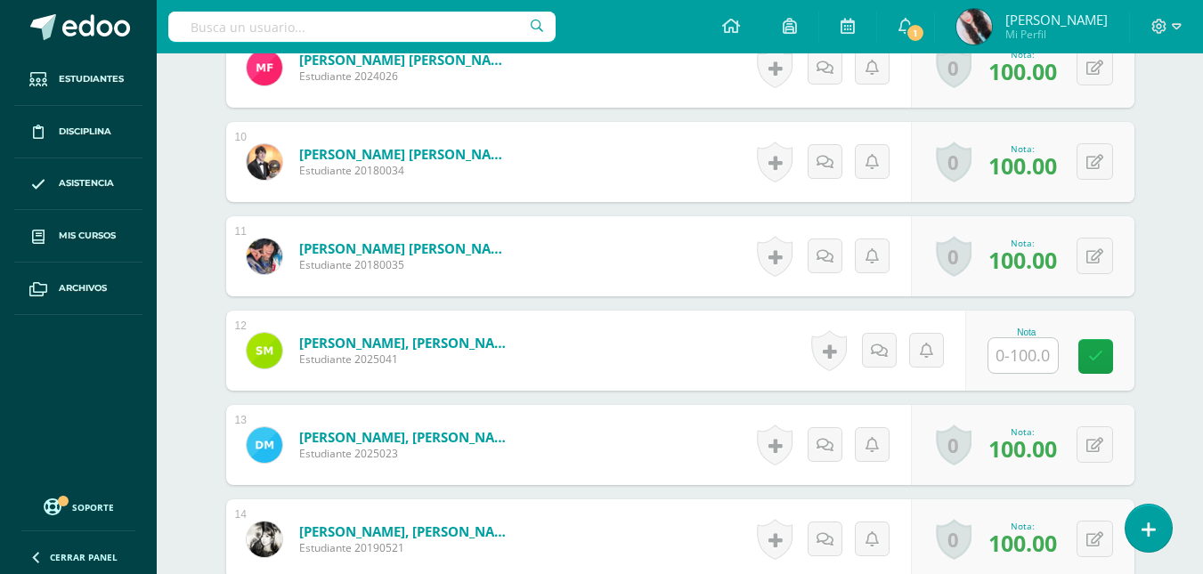
scroll to position [1364, 0]
click at [1050, 364] on input "text" at bounding box center [1032, 355] width 71 height 36
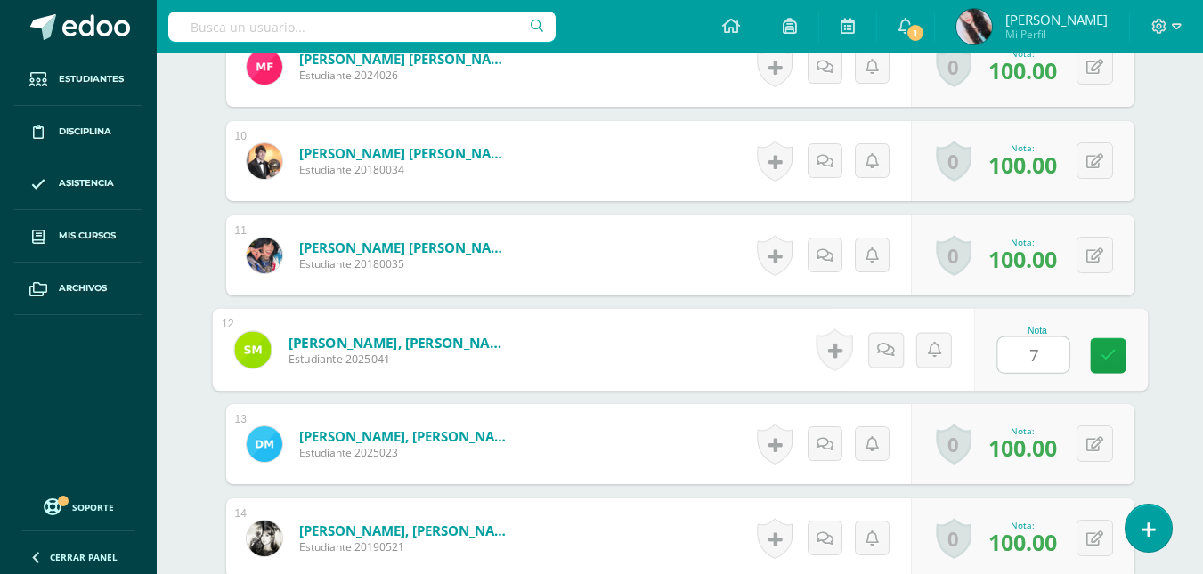
type input "75"
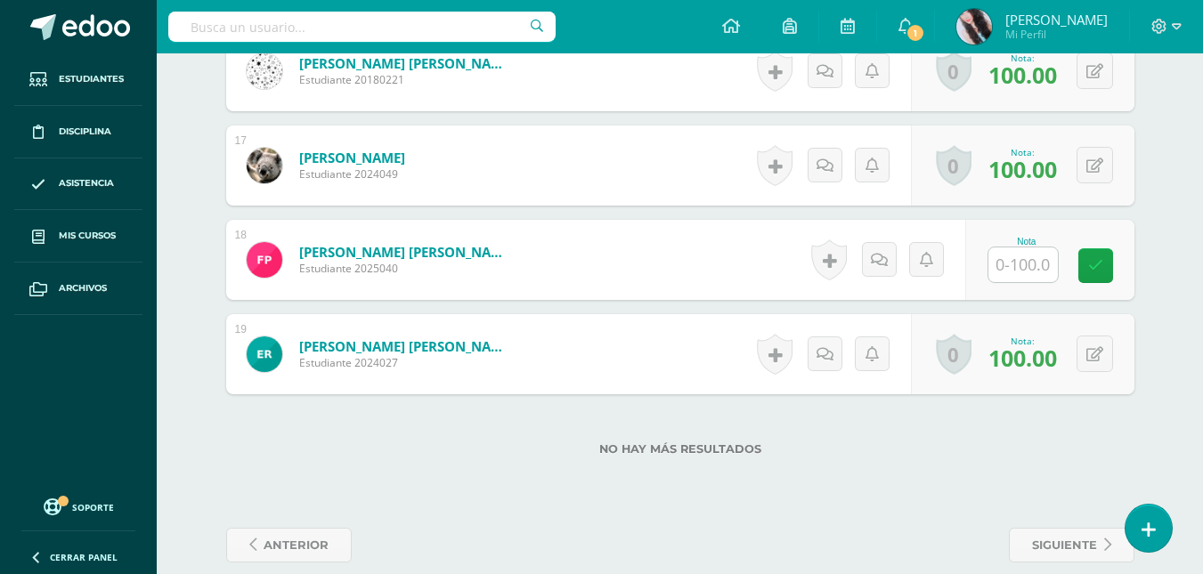
scroll to position [2045, 0]
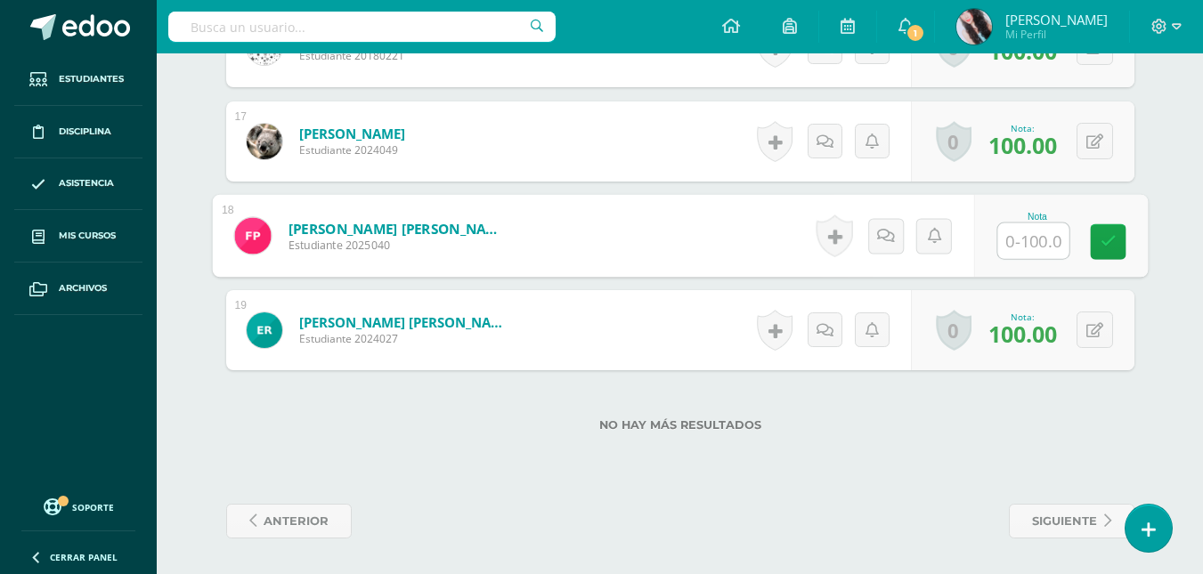
click at [1027, 242] on input "text" at bounding box center [1032, 242] width 71 height 36
type input "94"
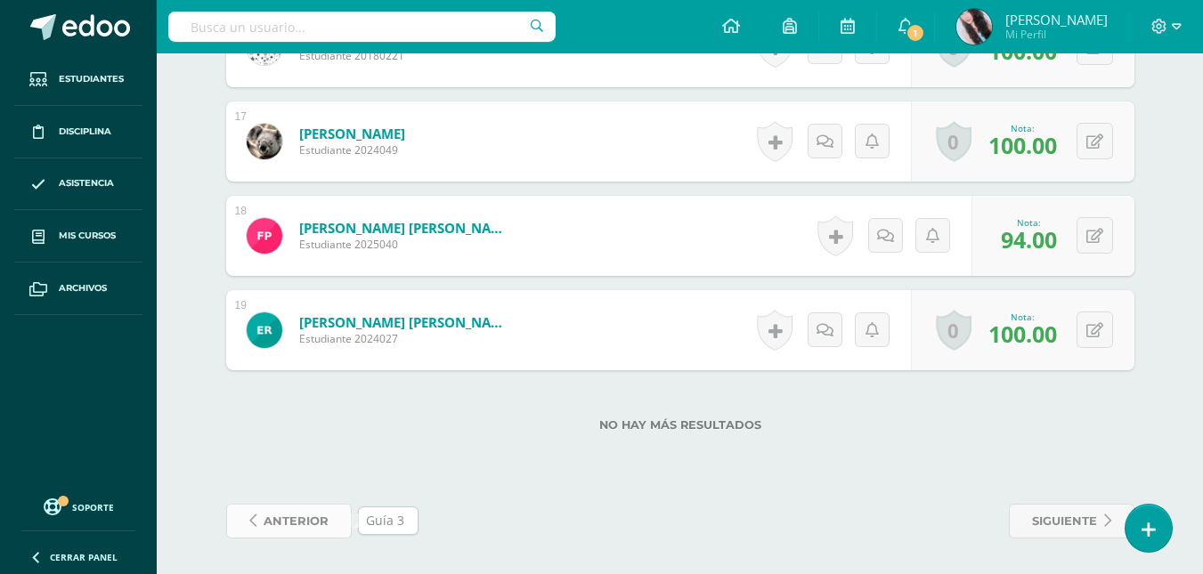
click at [295, 520] on span "anterior" at bounding box center [296, 521] width 65 height 33
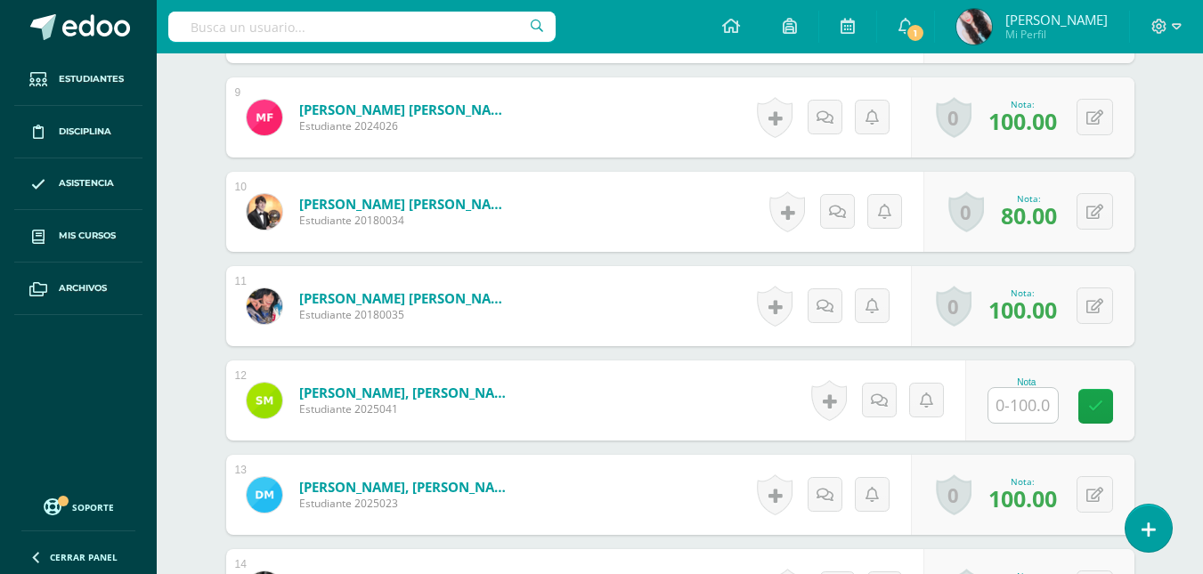
scroll to position [1340, 0]
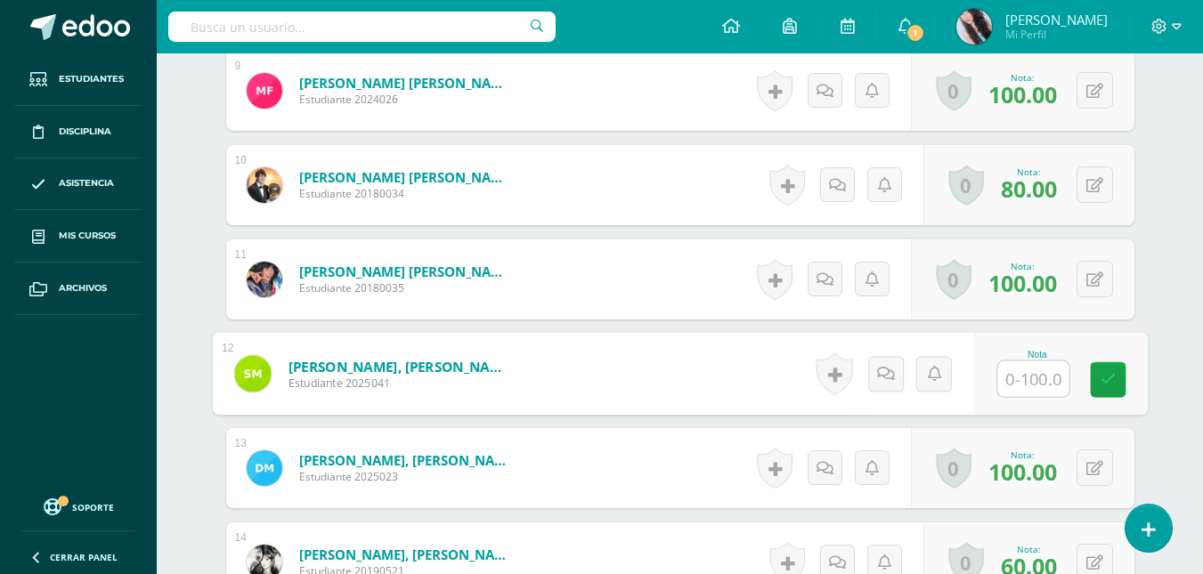
click at [1018, 374] on input "text" at bounding box center [1032, 380] width 71 height 36
type input "75"
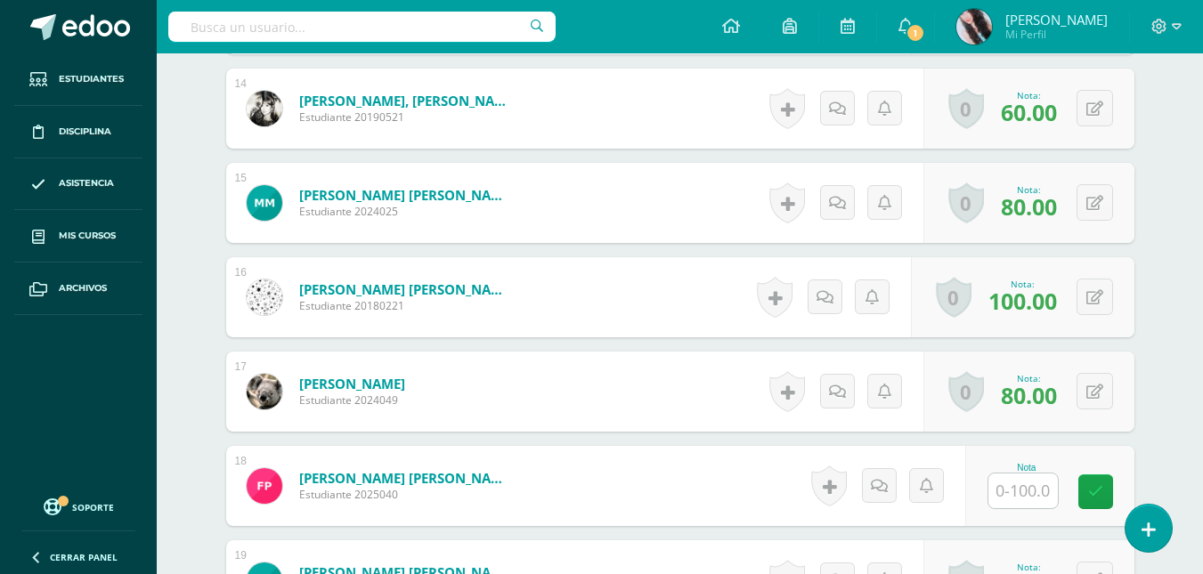
scroll to position [1795, 0]
click at [1020, 479] on input "text" at bounding box center [1032, 491] width 71 height 36
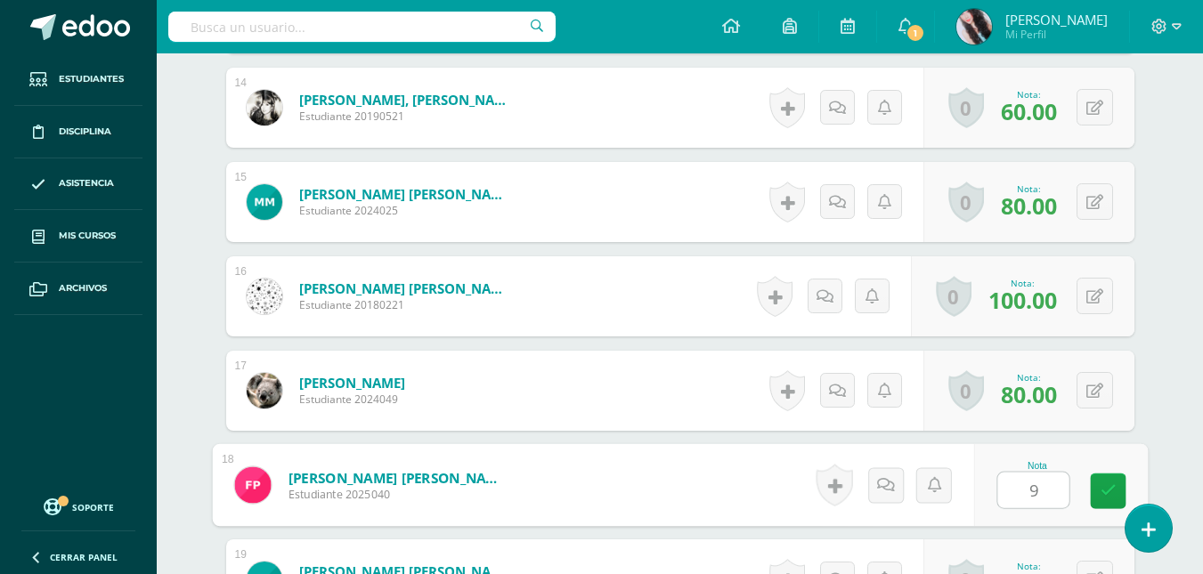
type input "94"
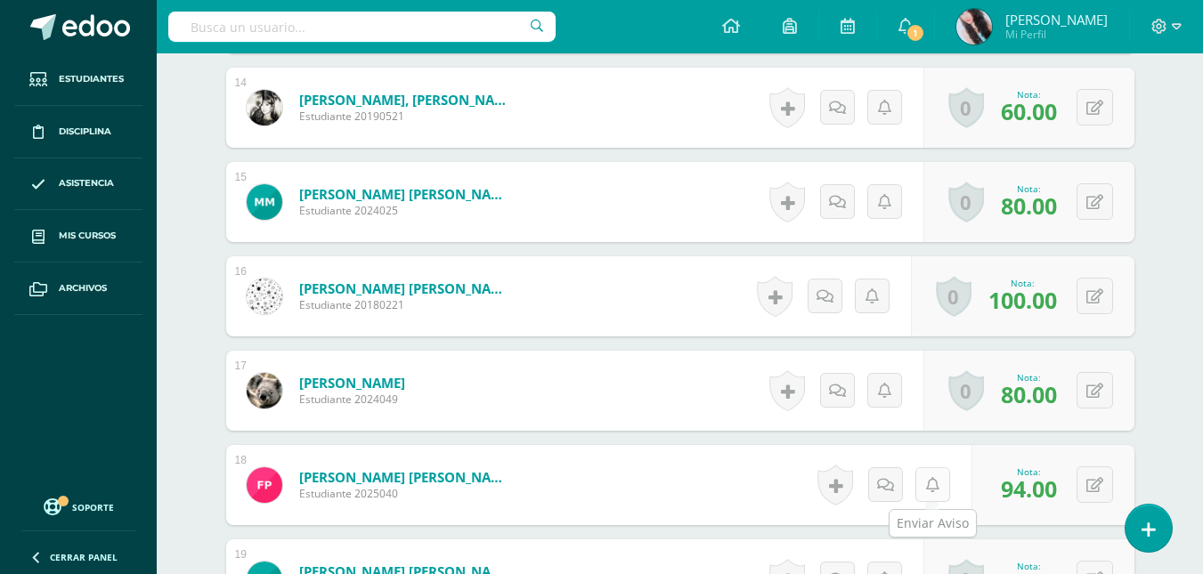
scroll to position [2045, 0]
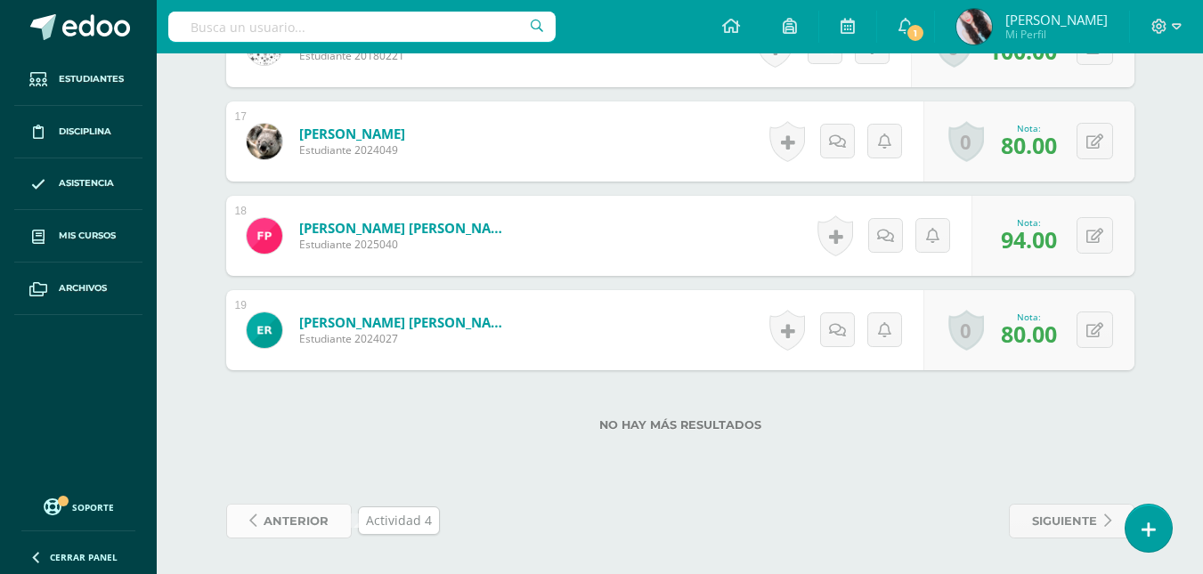
click at [310, 518] on span "anterior" at bounding box center [296, 521] width 65 height 33
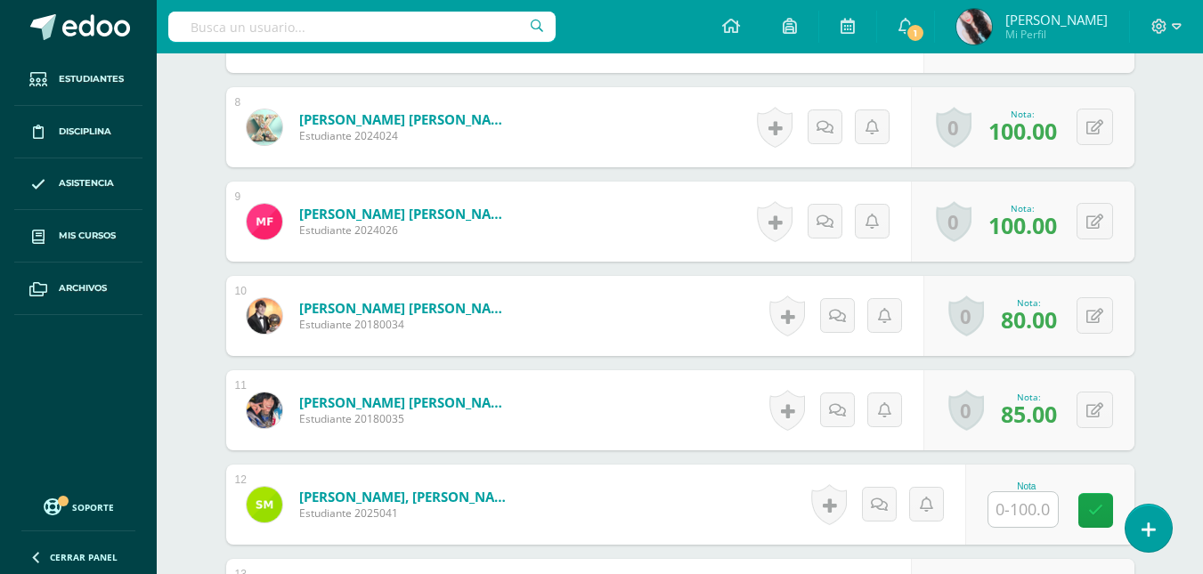
scroll to position [1330, 0]
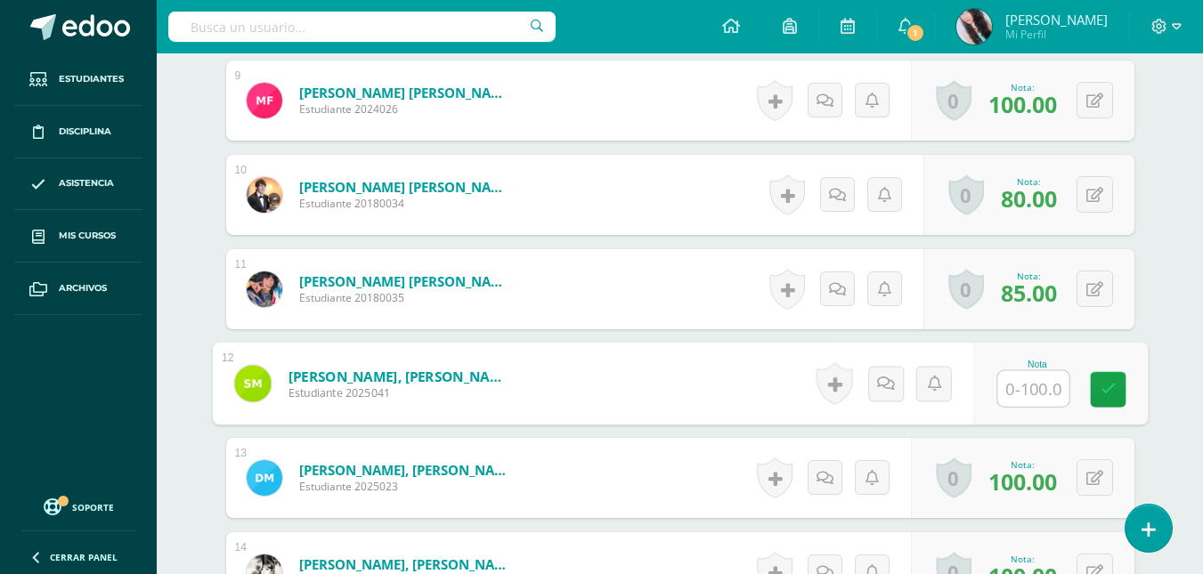
click at [1034, 399] on input "text" at bounding box center [1032, 389] width 71 height 36
type input "75"
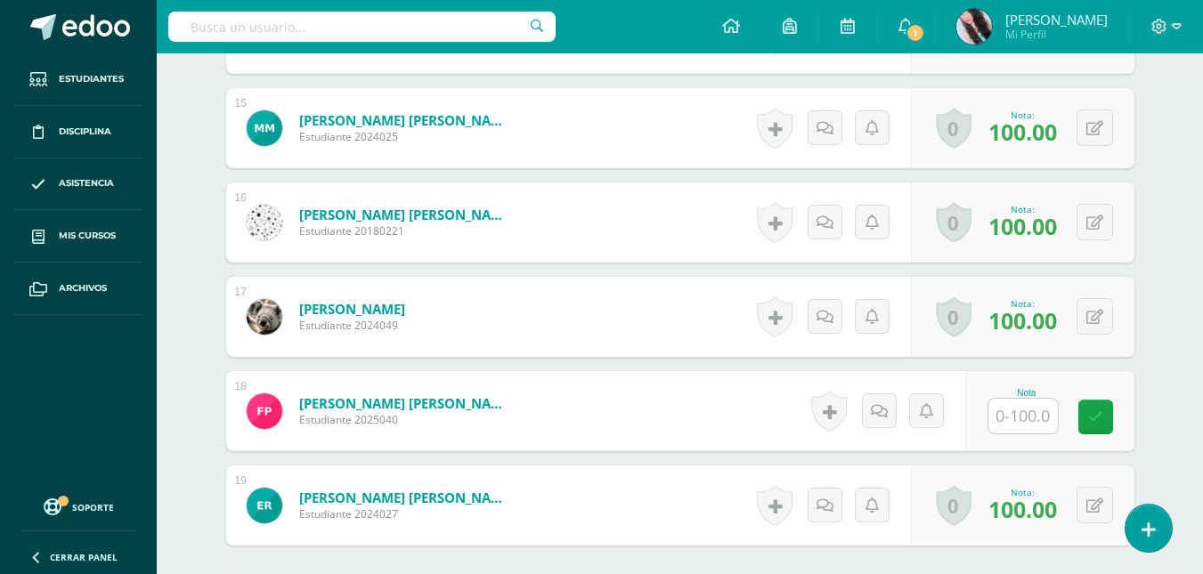
scroll to position [1874, 0]
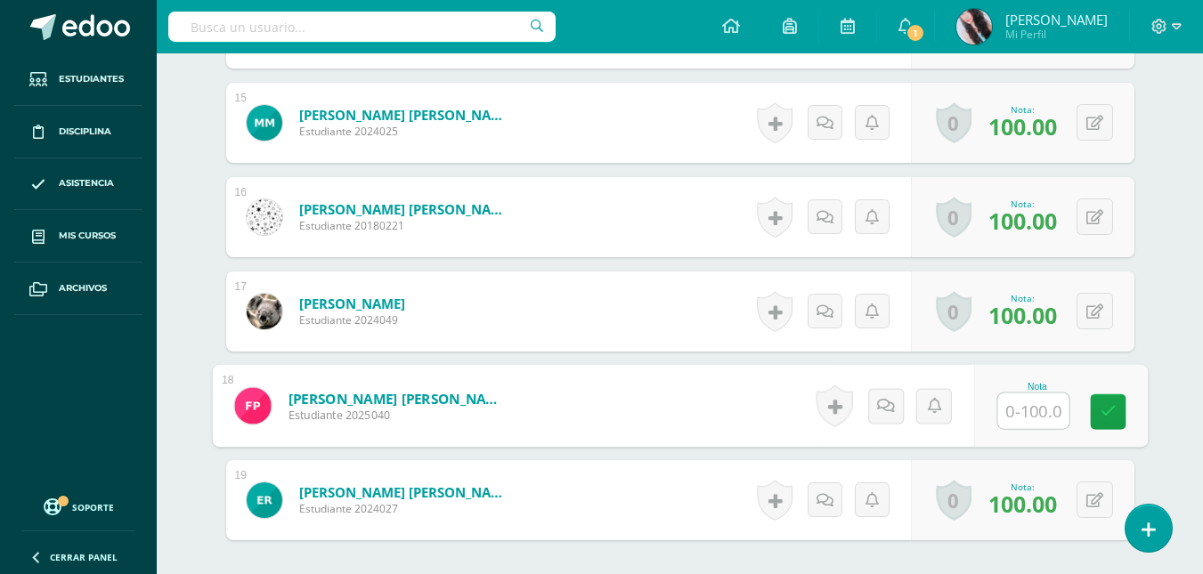
click at [1045, 411] on input "text" at bounding box center [1032, 412] width 71 height 36
type input "94"
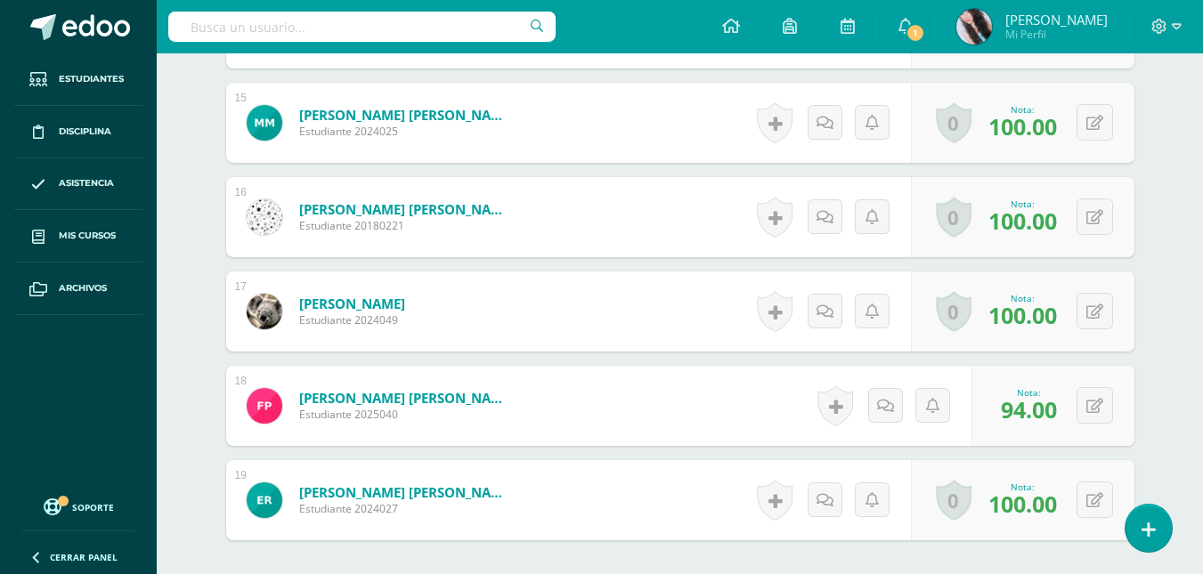
scroll to position [2045, 0]
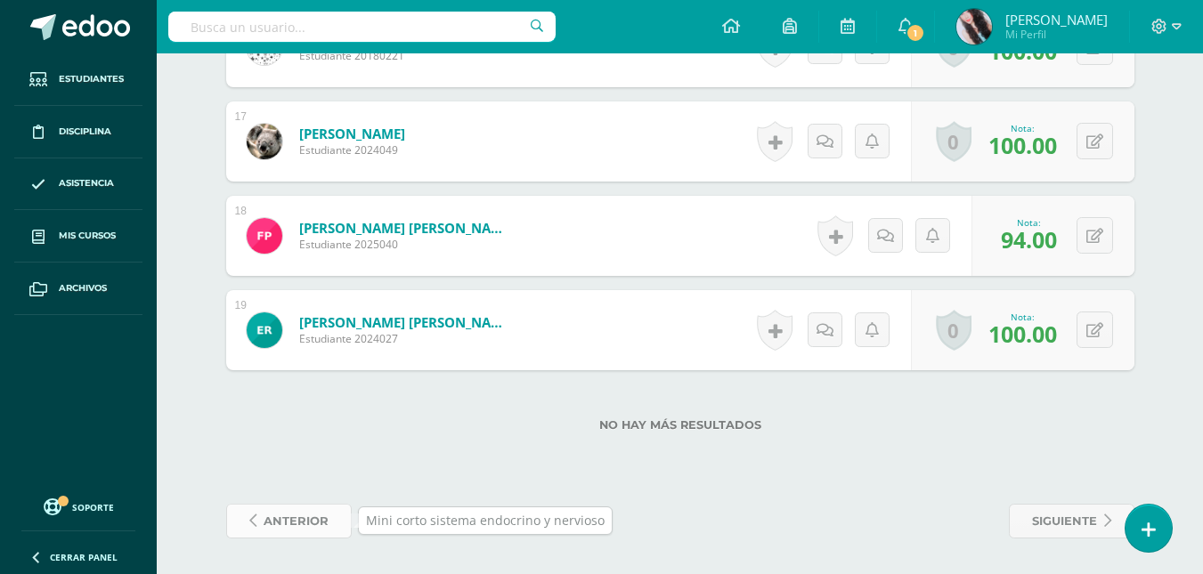
click at [281, 514] on span "anterior" at bounding box center [296, 521] width 65 height 33
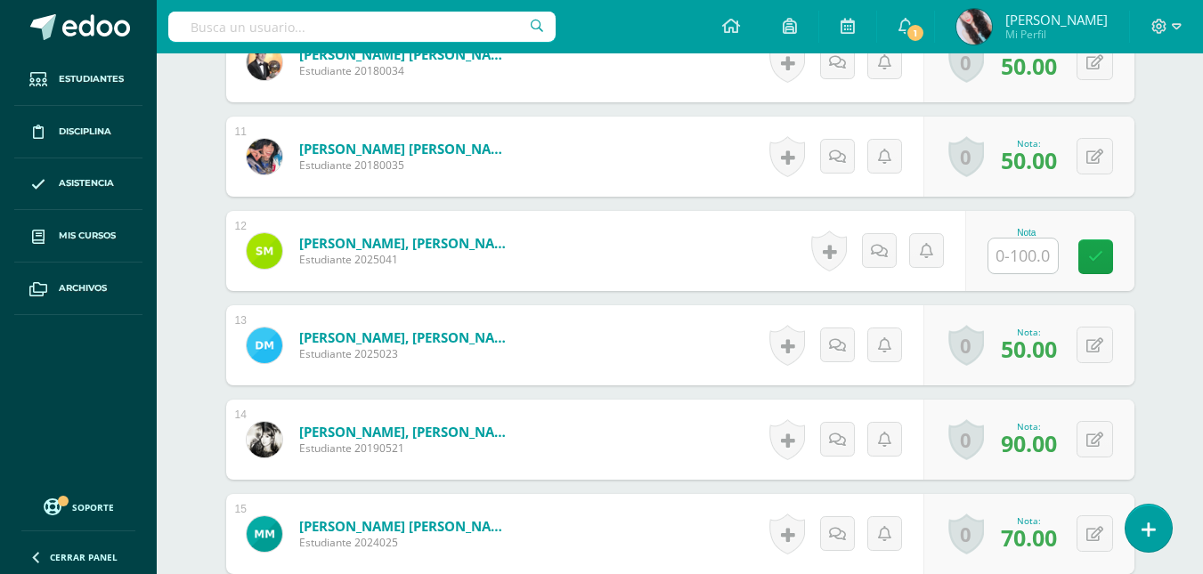
scroll to position [1464, 0]
click at [1035, 258] on input "text" at bounding box center [1022, 255] width 69 height 35
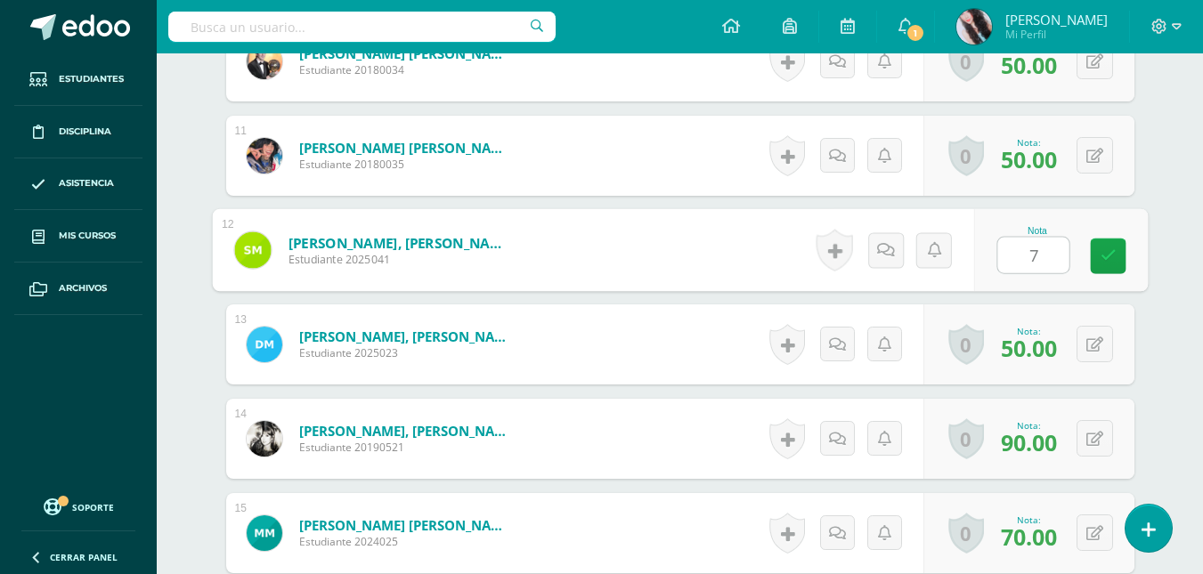
type input "75"
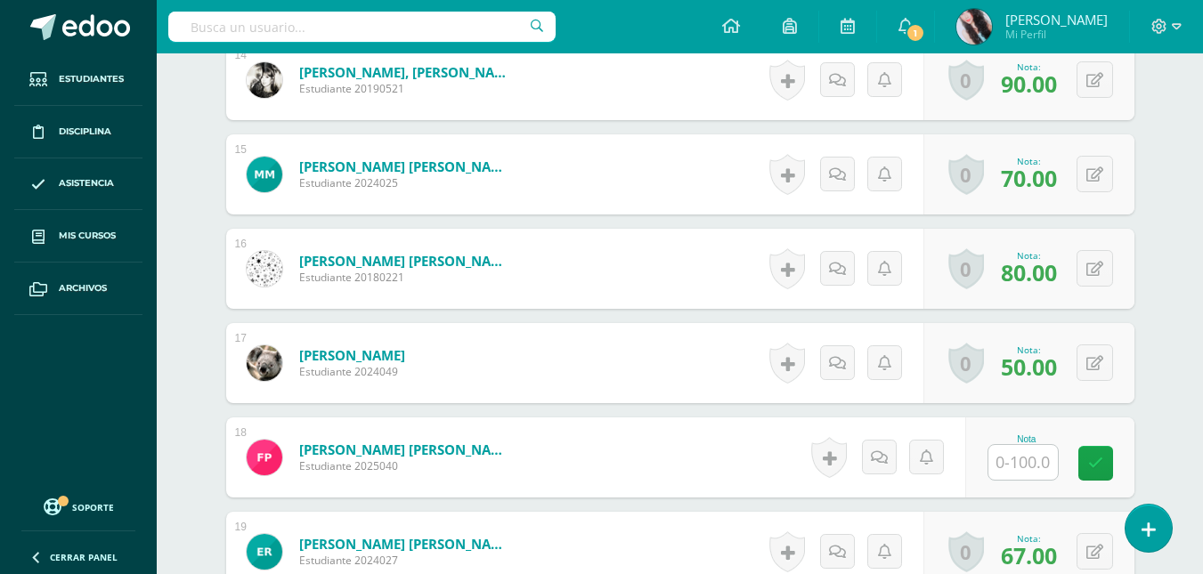
scroll to position [1825, 0]
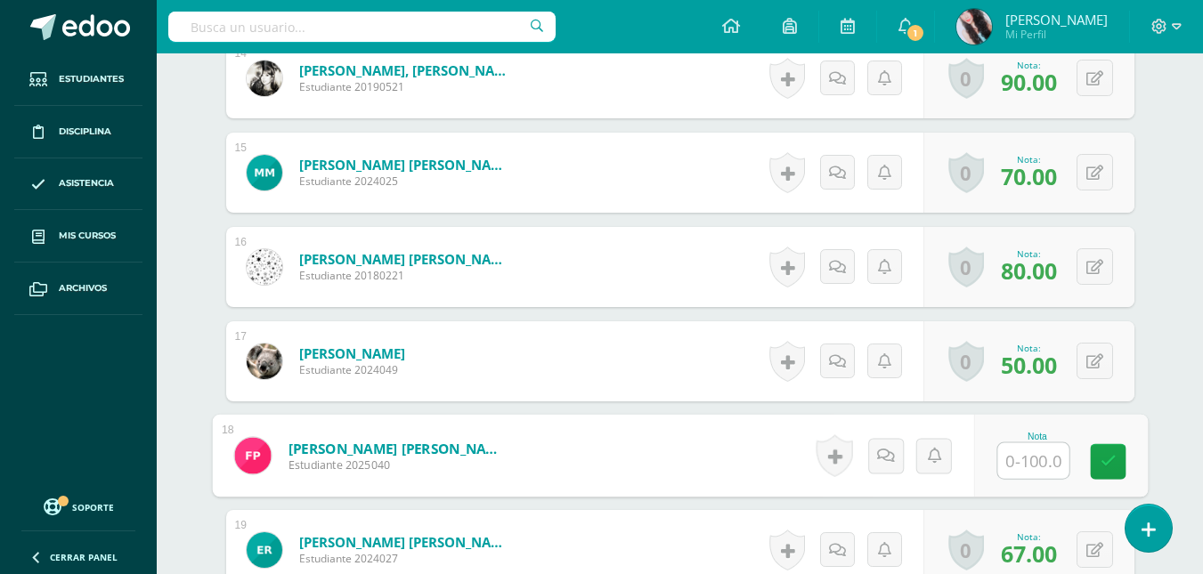
click at [1035, 452] on input "text" at bounding box center [1032, 461] width 71 height 36
type input "94"
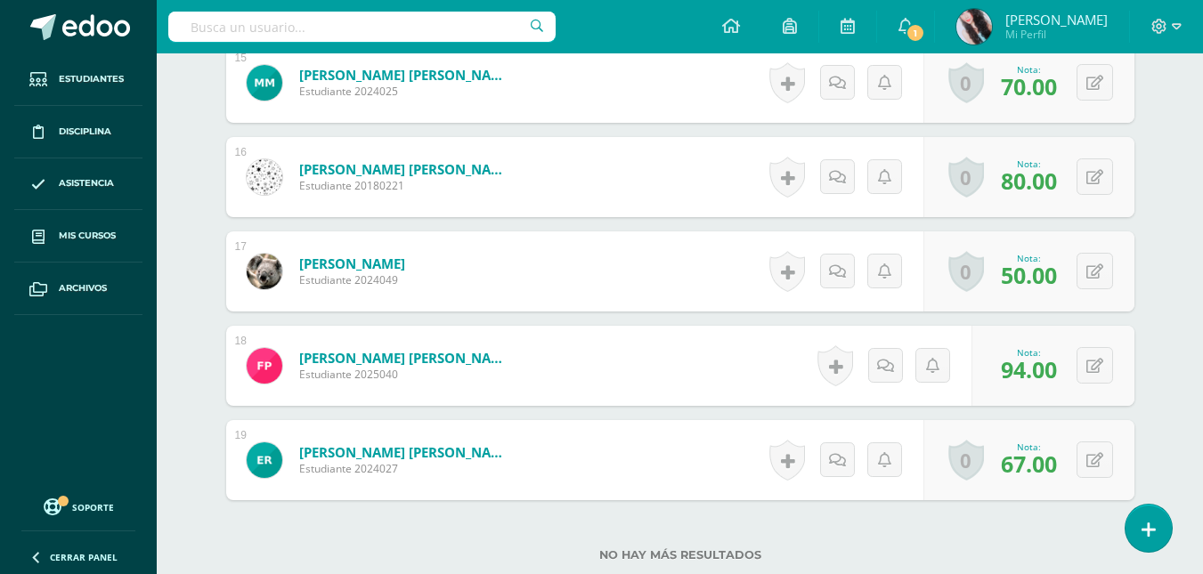
scroll to position [2045, 0]
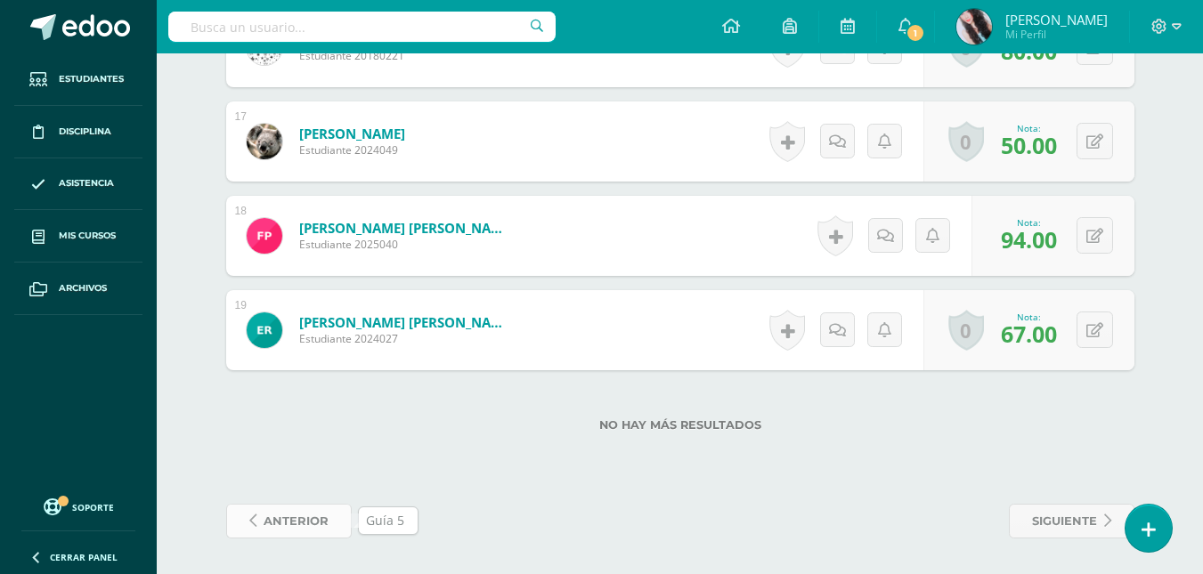
click at [314, 524] on span "anterior" at bounding box center [296, 521] width 65 height 33
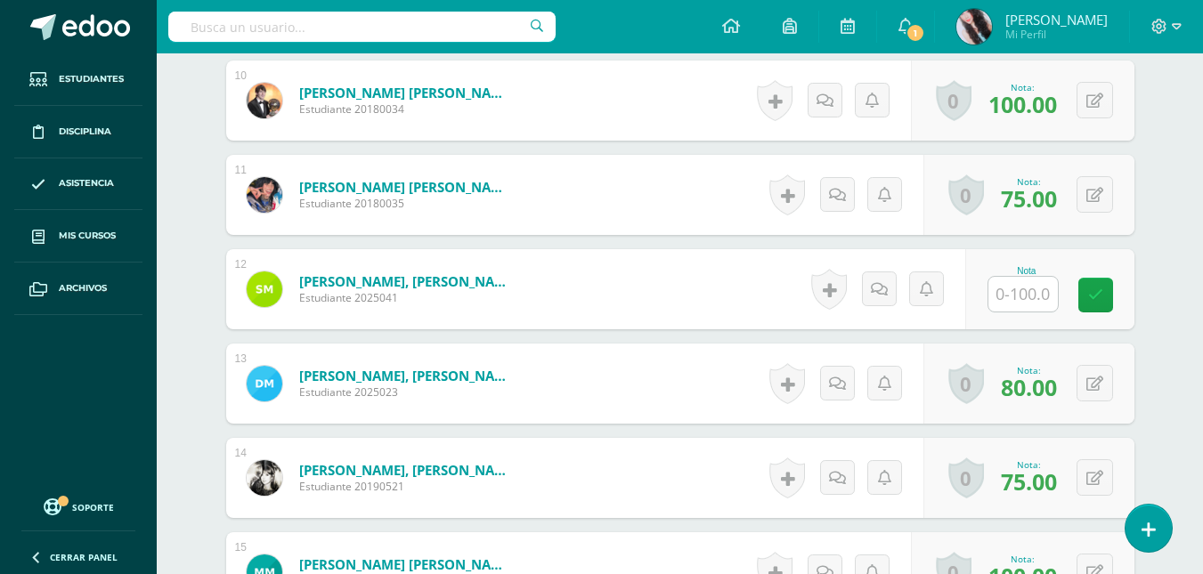
scroll to position [1426, 0]
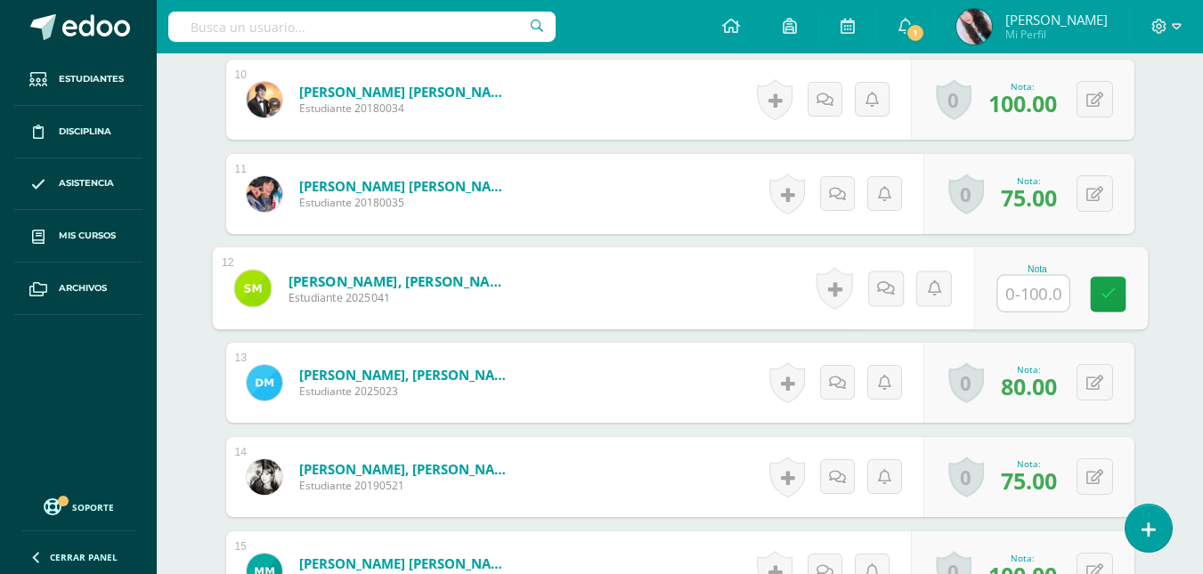
click at [1006, 297] on input "text" at bounding box center [1032, 294] width 71 height 36
type input "75"
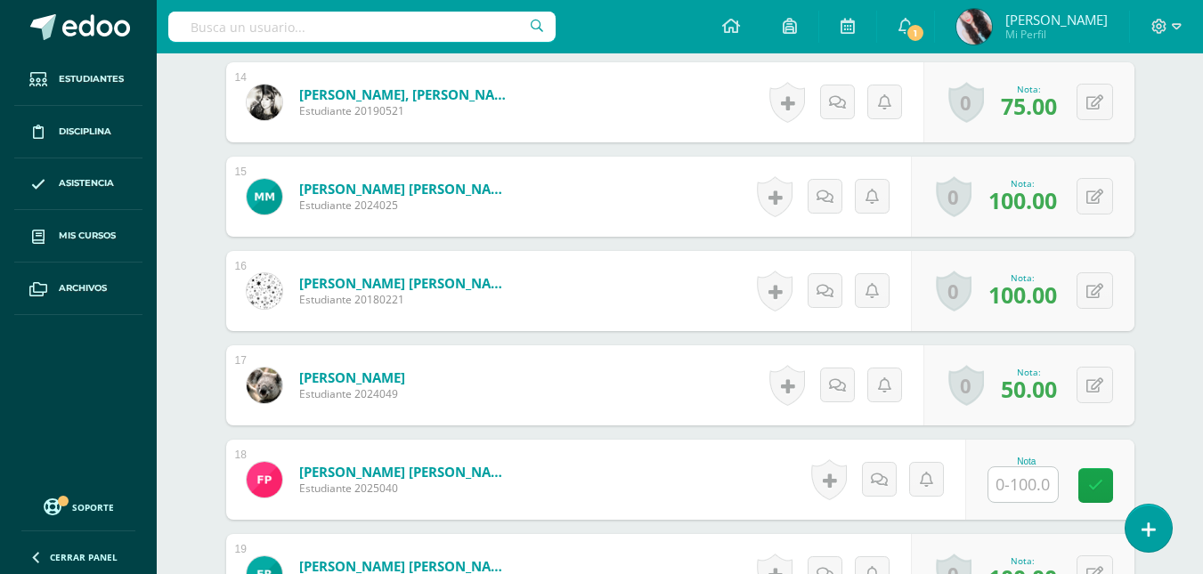
scroll to position [1802, 0]
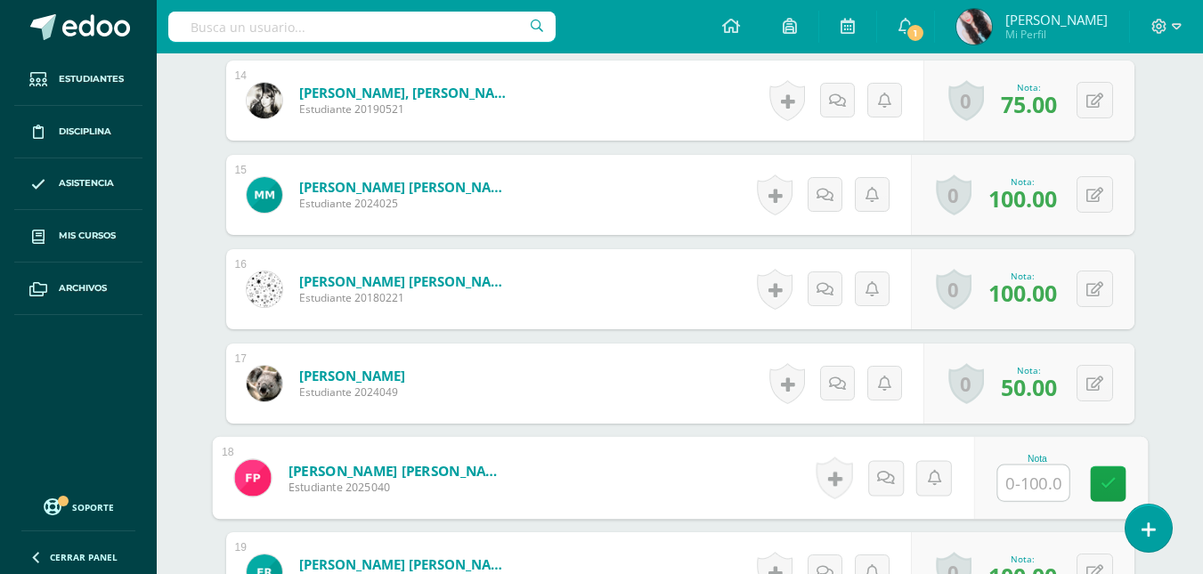
click at [1037, 483] on input "text" at bounding box center [1032, 484] width 71 height 36
type input "94"
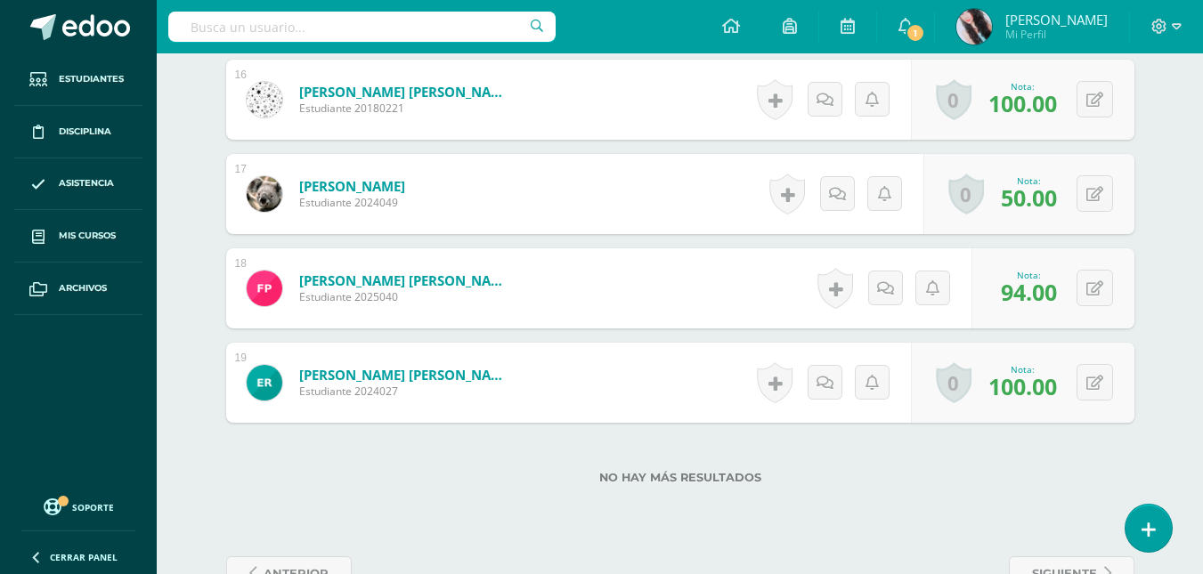
scroll to position [2045, 0]
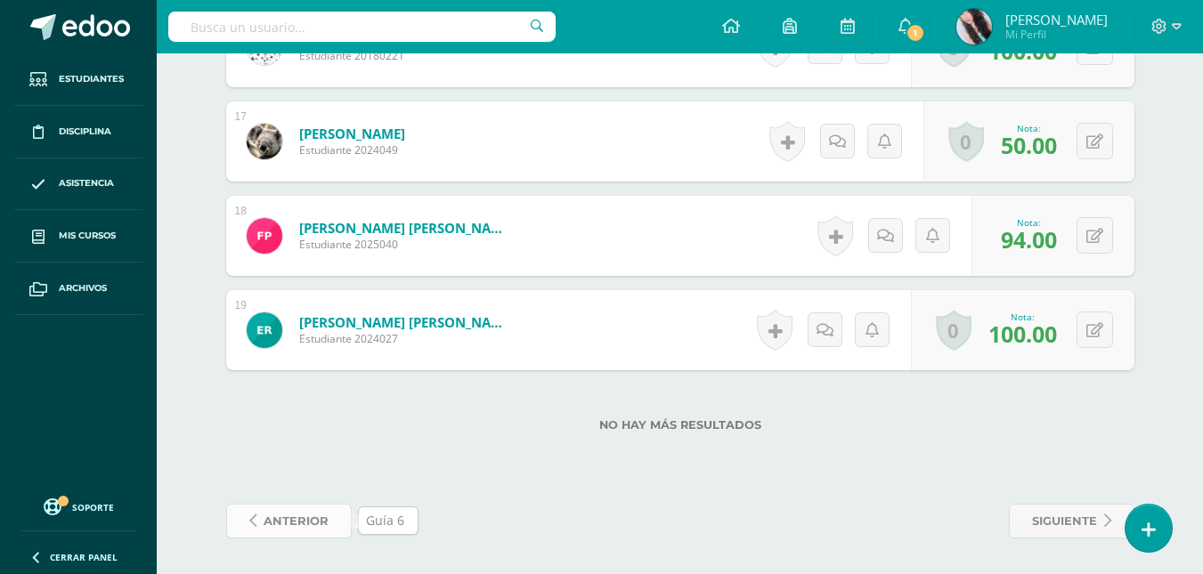
click at [309, 519] on span "anterior" at bounding box center [296, 521] width 65 height 33
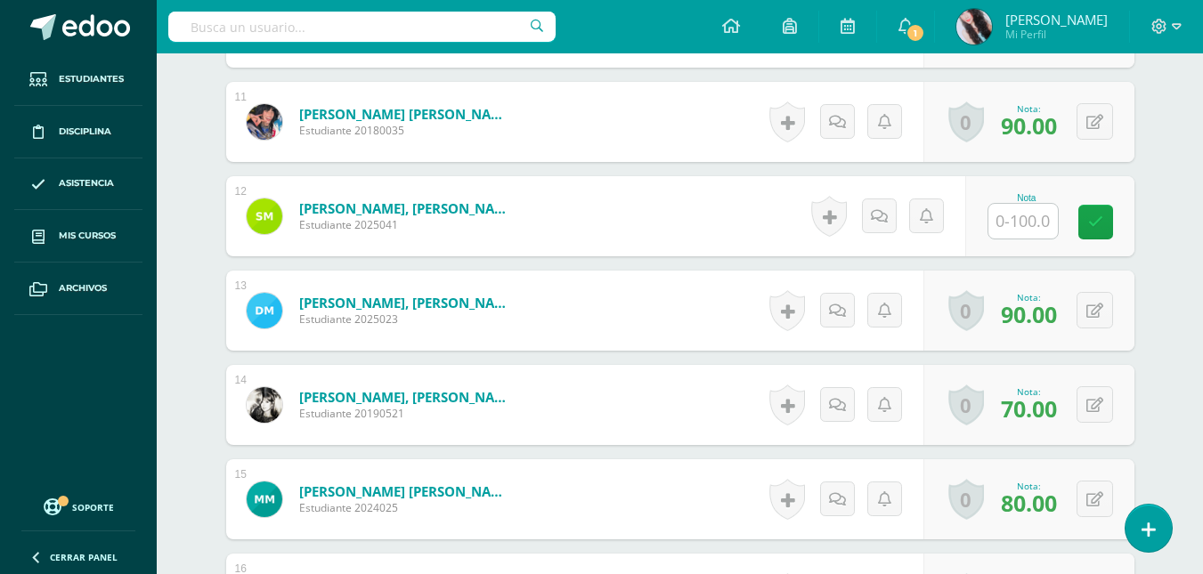
scroll to position [1499, 0]
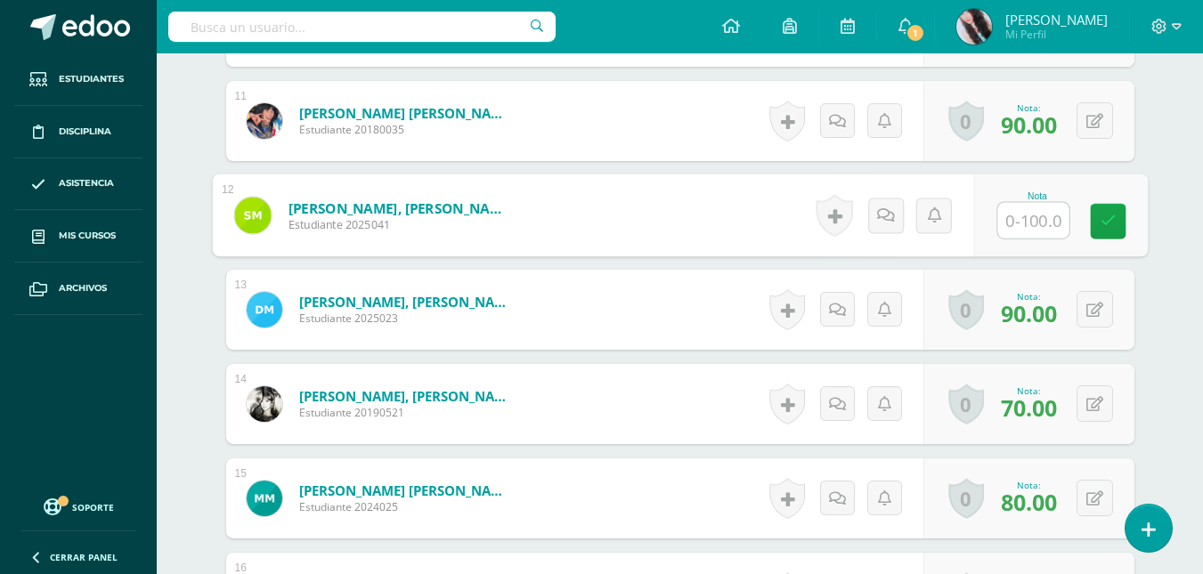
click at [1032, 231] on input "text" at bounding box center [1032, 221] width 71 height 36
type input "75"
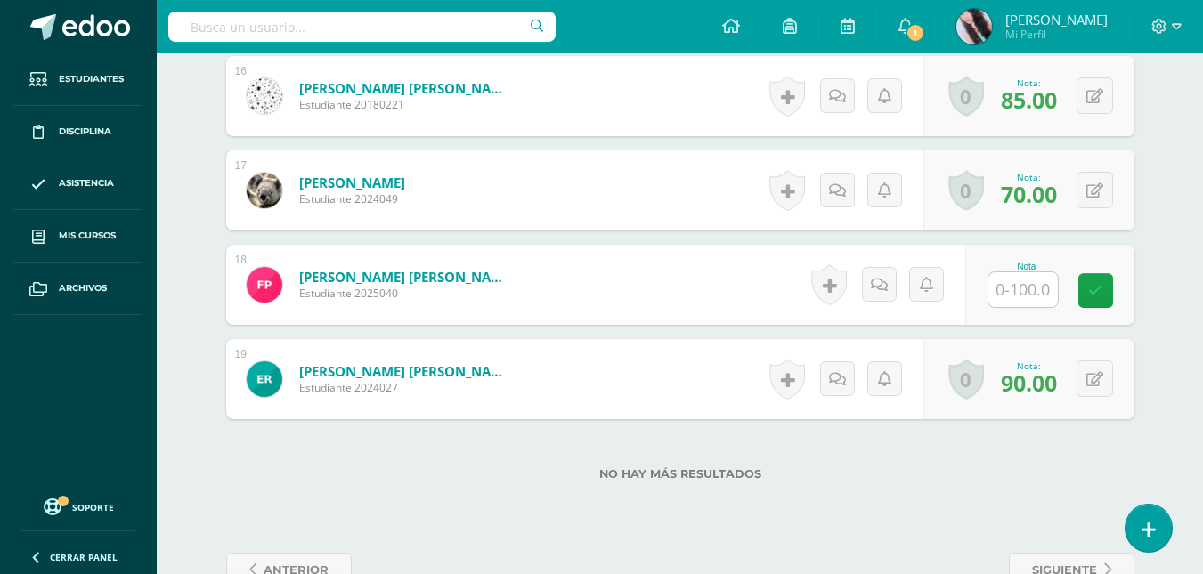
scroll to position [2045, 0]
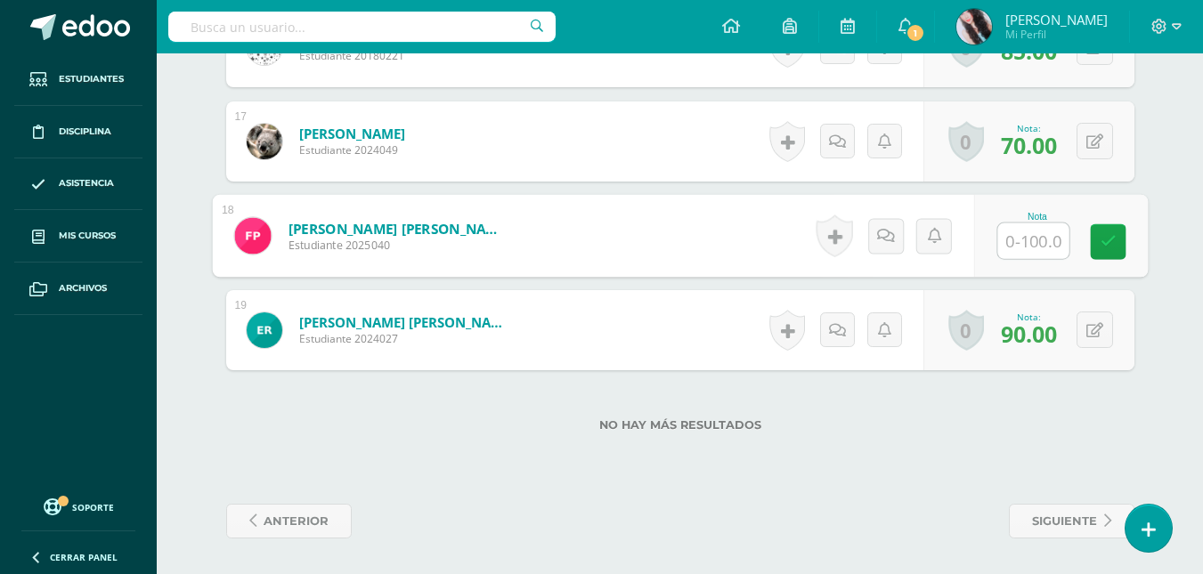
click at [1022, 238] on input "text" at bounding box center [1032, 242] width 71 height 36
type input "94"
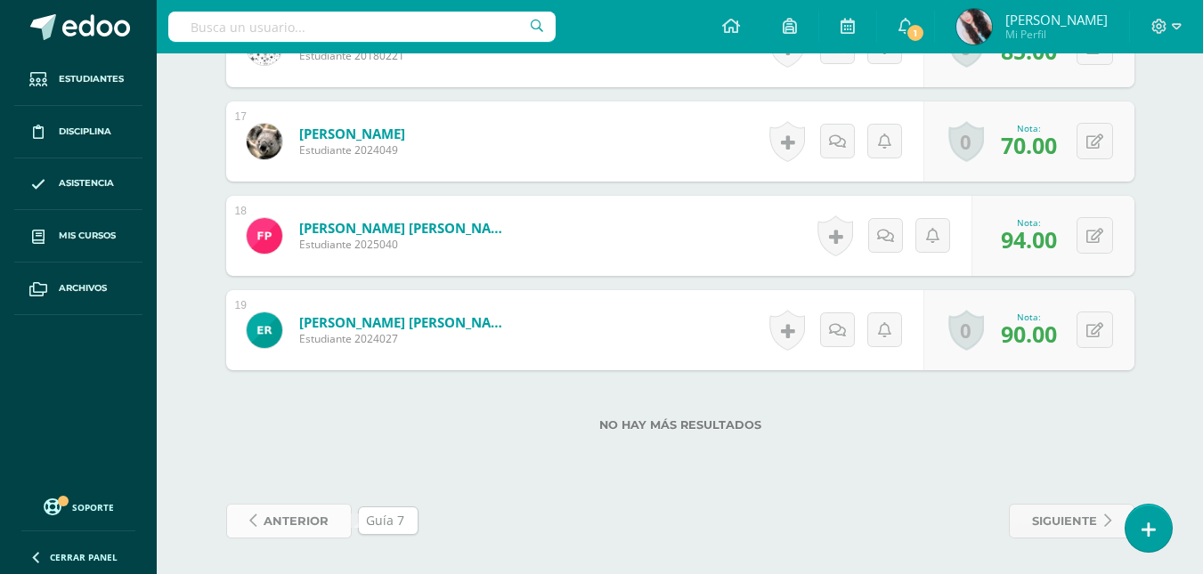
click at [328, 525] on link "anterior" at bounding box center [289, 521] width 126 height 35
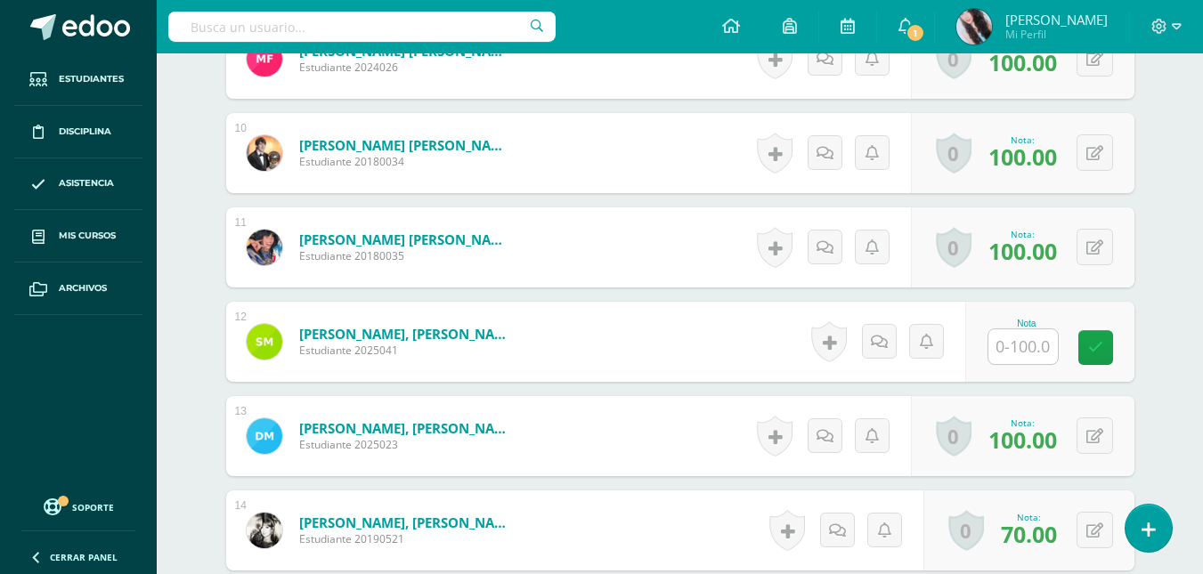
scroll to position [1375, 0]
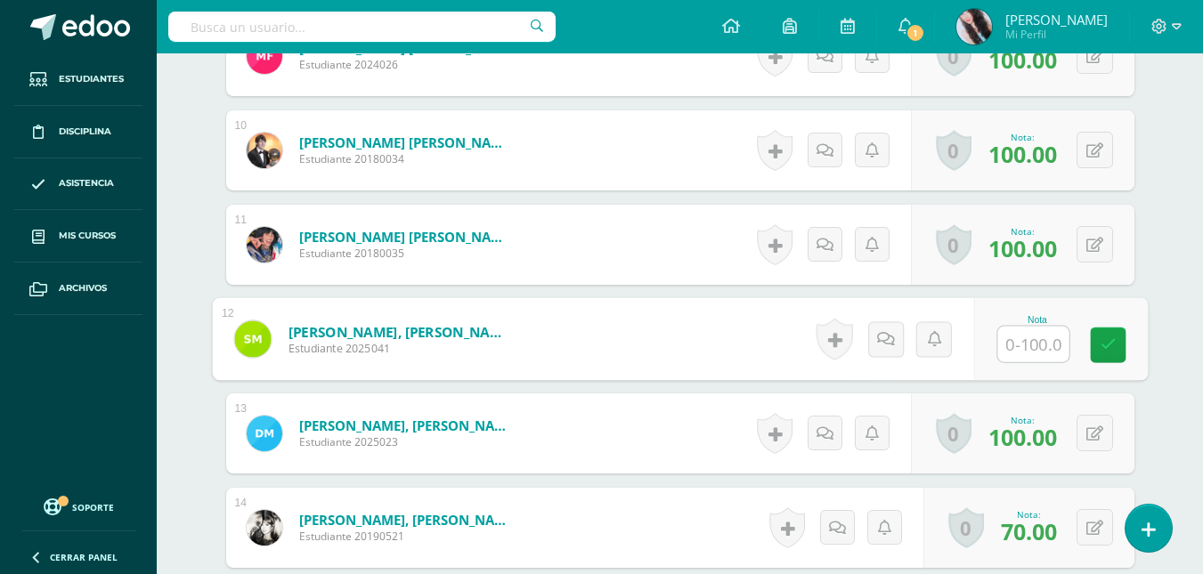
click at [1040, 341] on input "text" at bounding box center [1032, 345] width 71 height 36
type input "75"
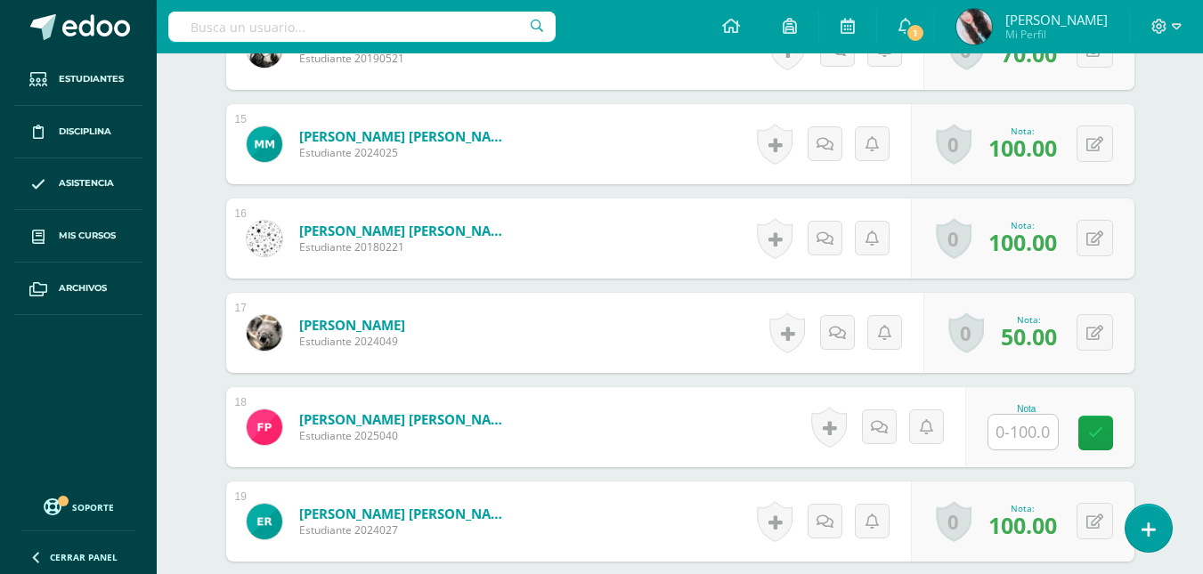
scroll to position [1854, 0]
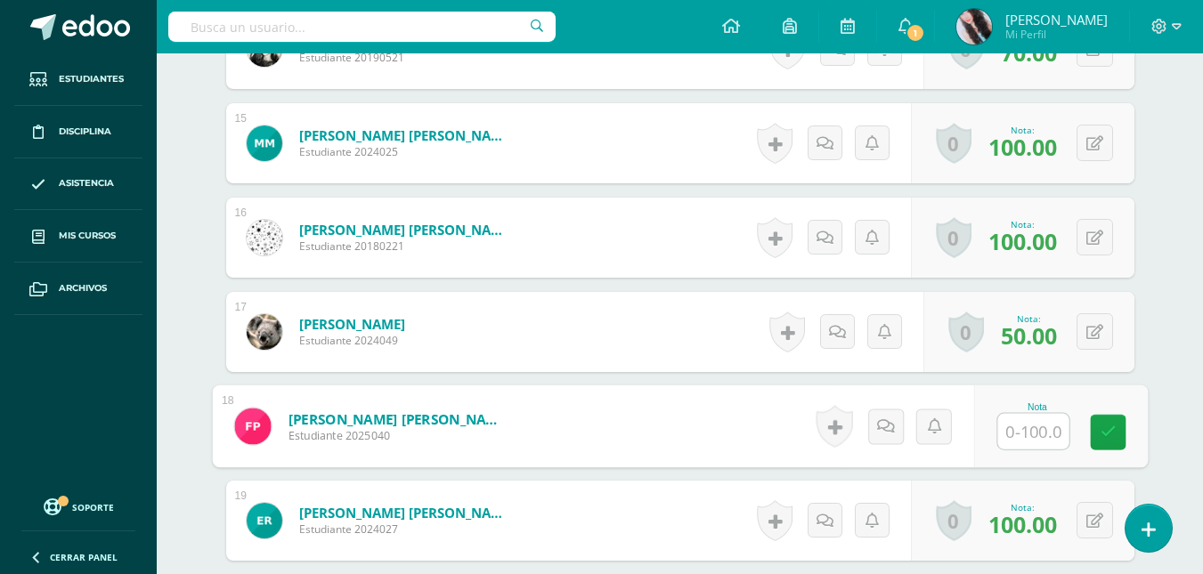
click at [1027, 427] on input "text" at bounding box center [1032, 432] width 71 height 36
type input "94"
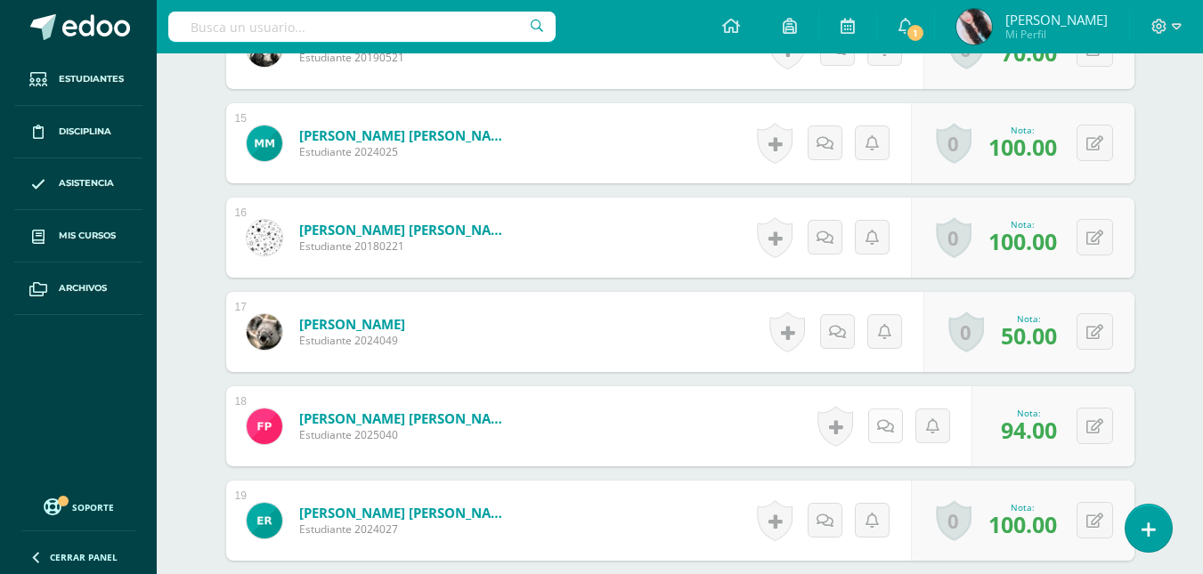
scroll to position [2045, 0]
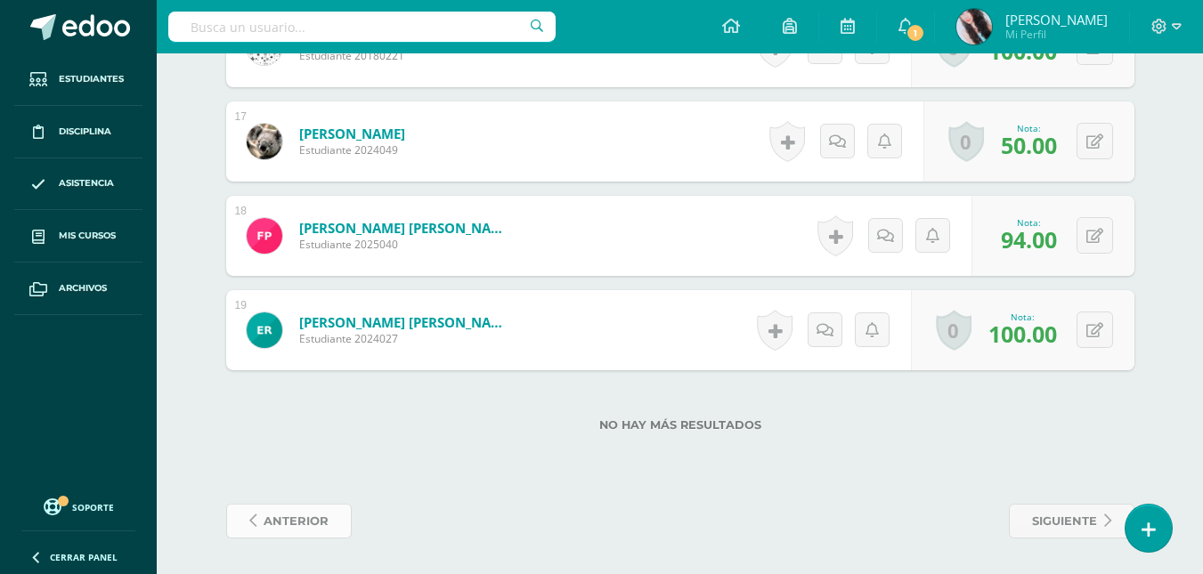
click at [311, 534] on span "anterior" at bounding box center [296, 521] width 65 height 33
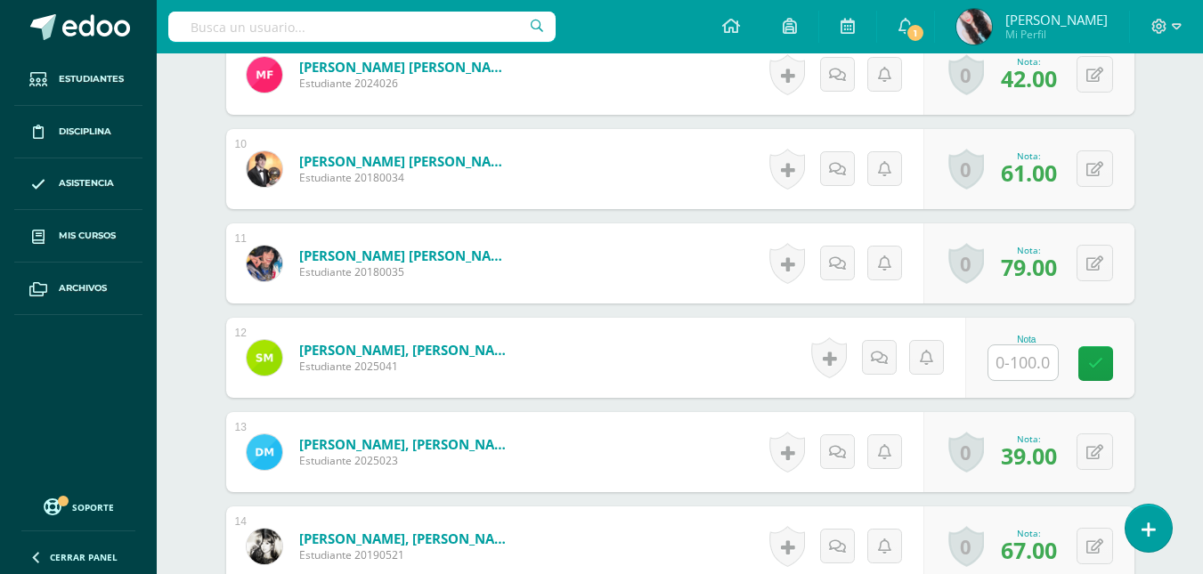
scroll to position [1357, 0]
click at [1035, 355] on input "text" at bounding box center [1022, 362] width 69 height 35
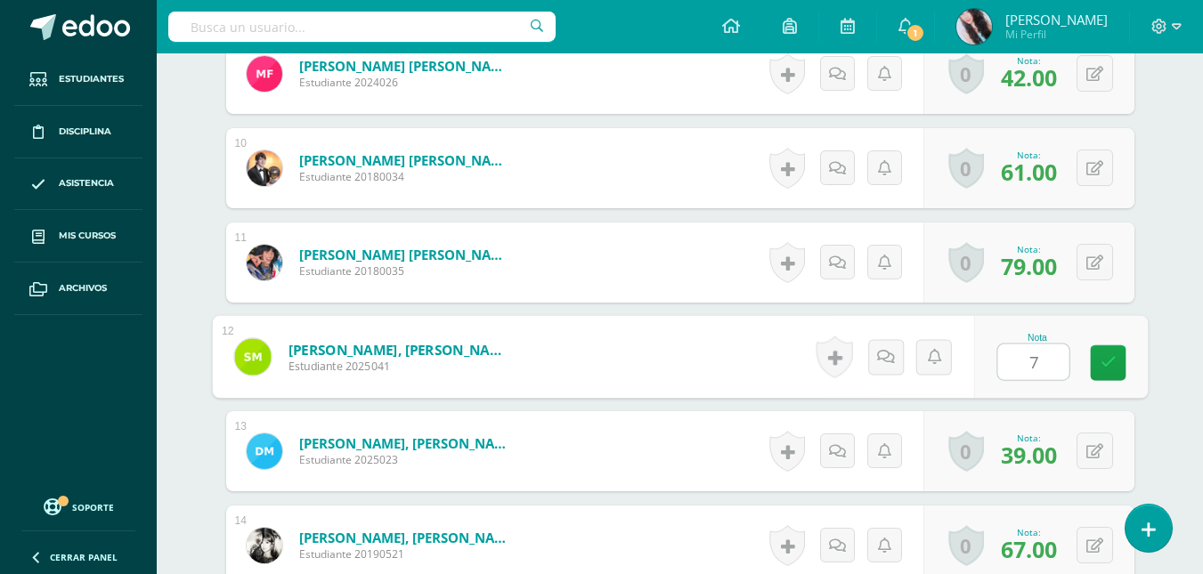
type input "75"
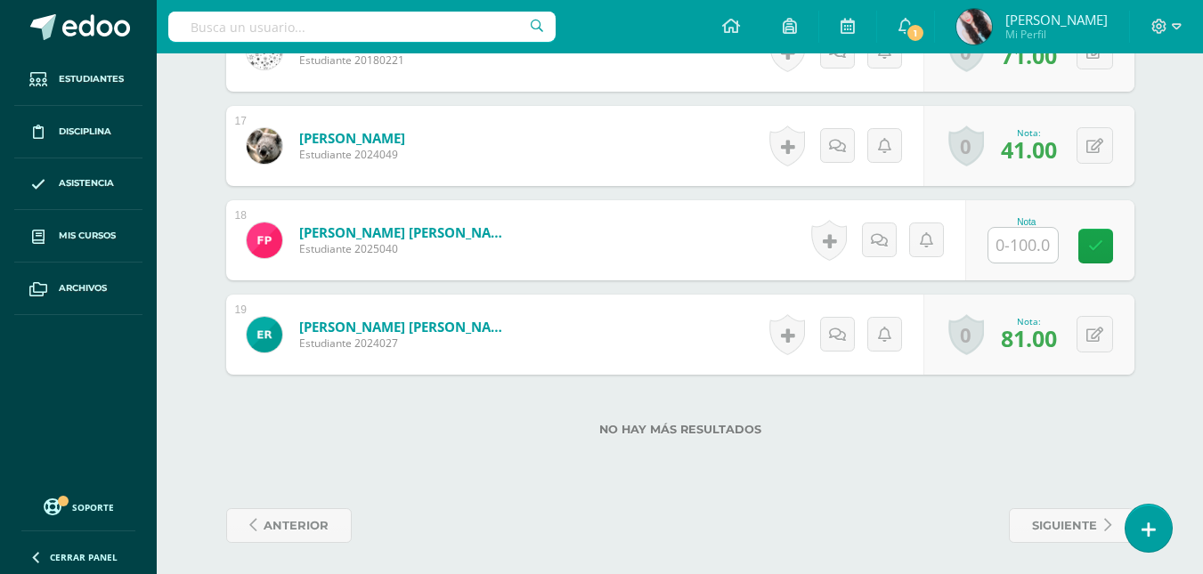
scroll to position [2045, 0]
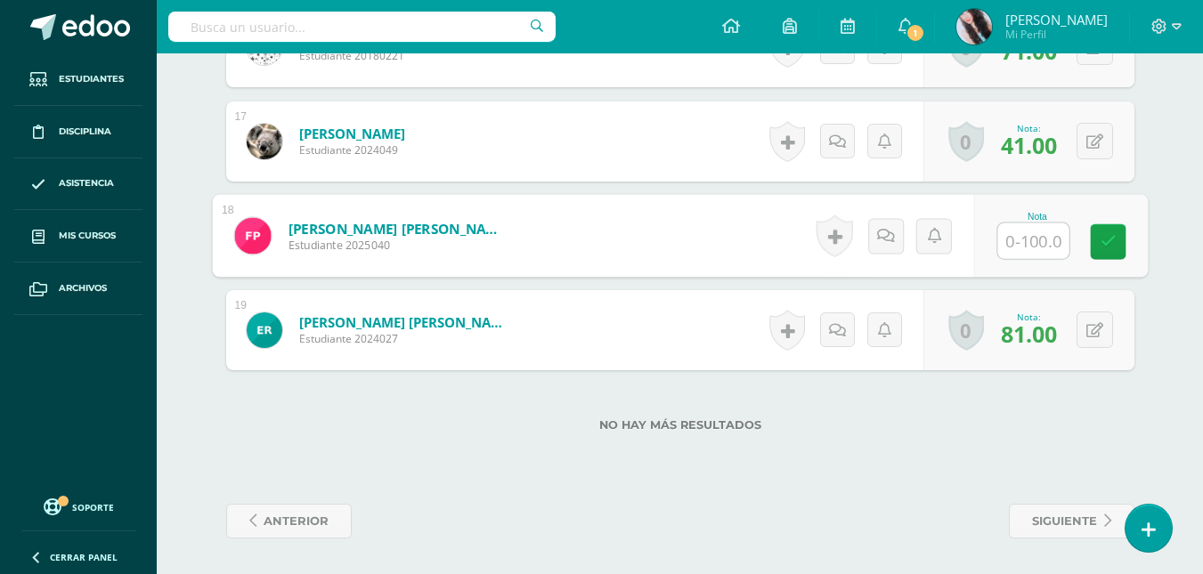
click at [1029, 246] on input "text" at bounding box center [1032, 242] width 71 height 36
type input "94"
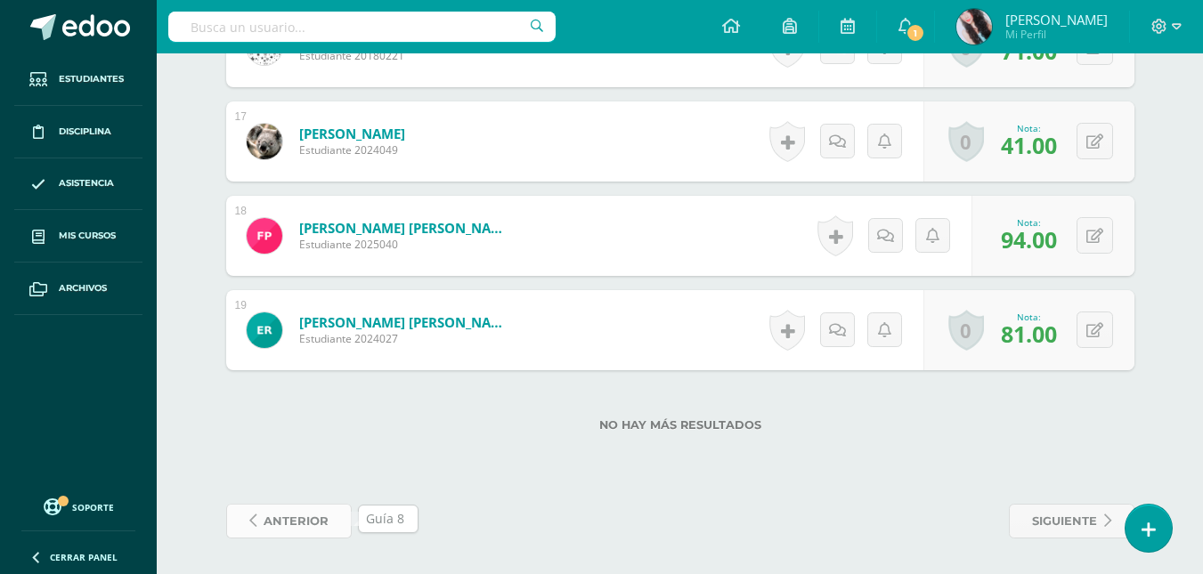
click at [295, 526] on span "anterior" at bounding box center [296, 521] width 65 height 33
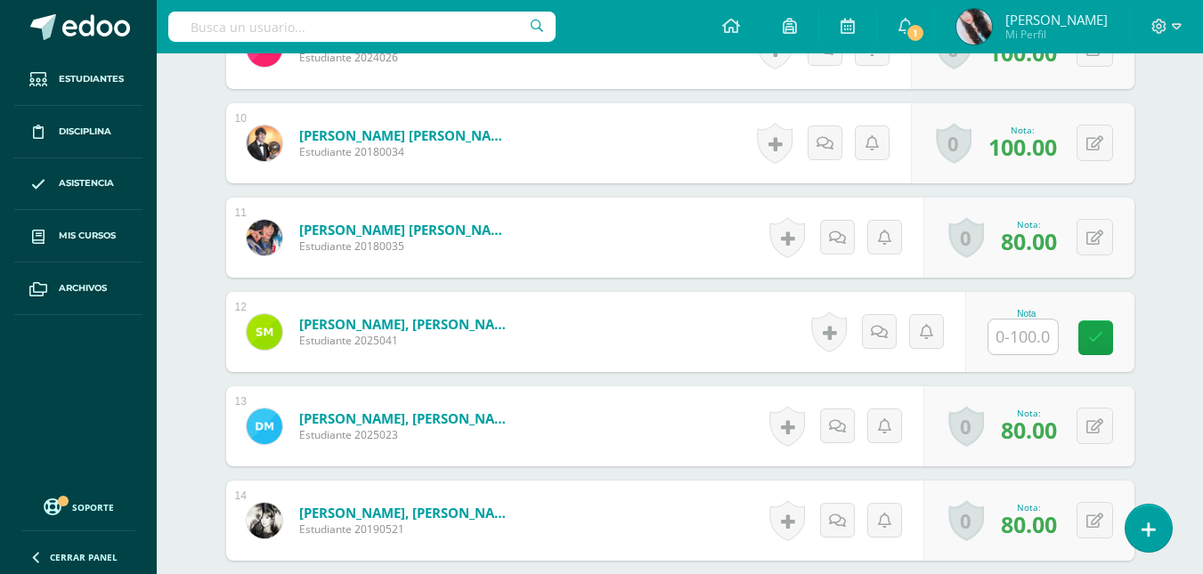
scroll to position [1431, 0]
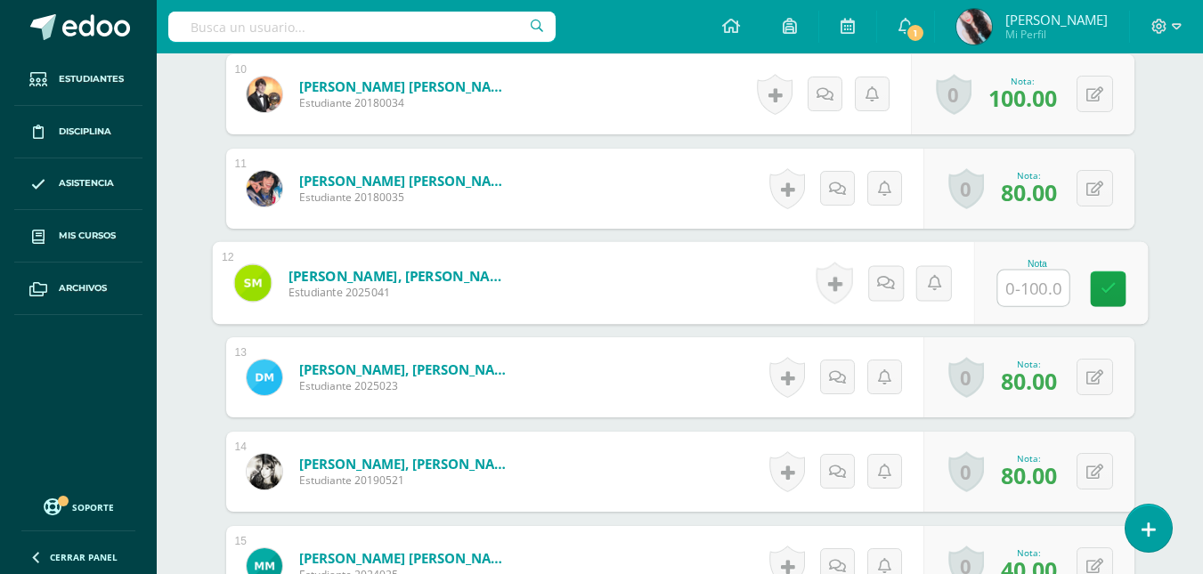
click at [1030, 288] on input "text" at bounding box center [1032, 289] width 71 height 36
type input "75"
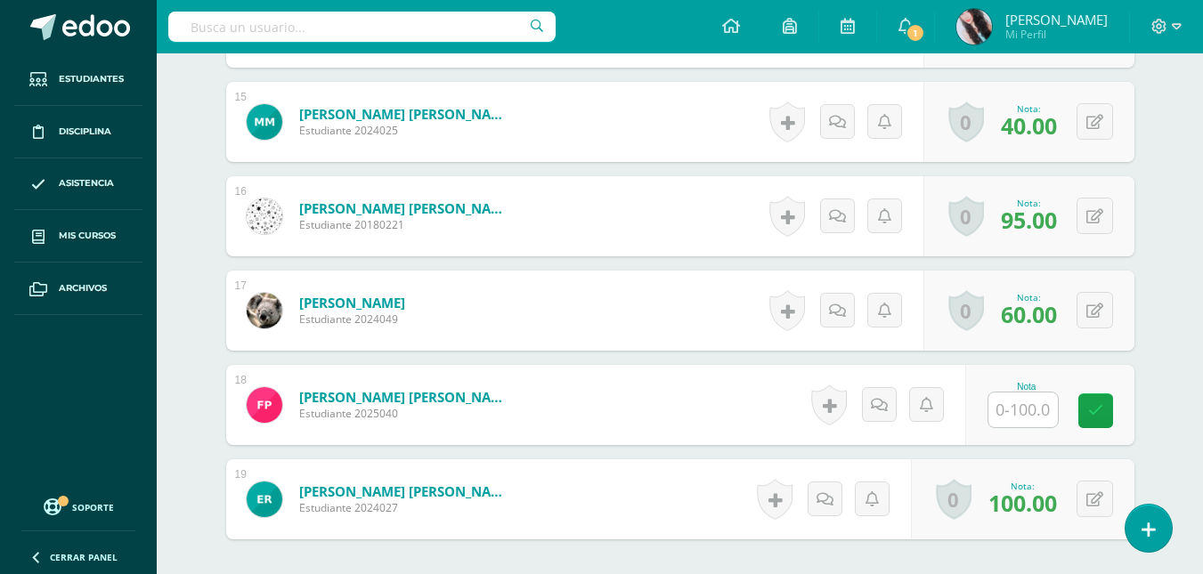
scroll to position [1878, 0]
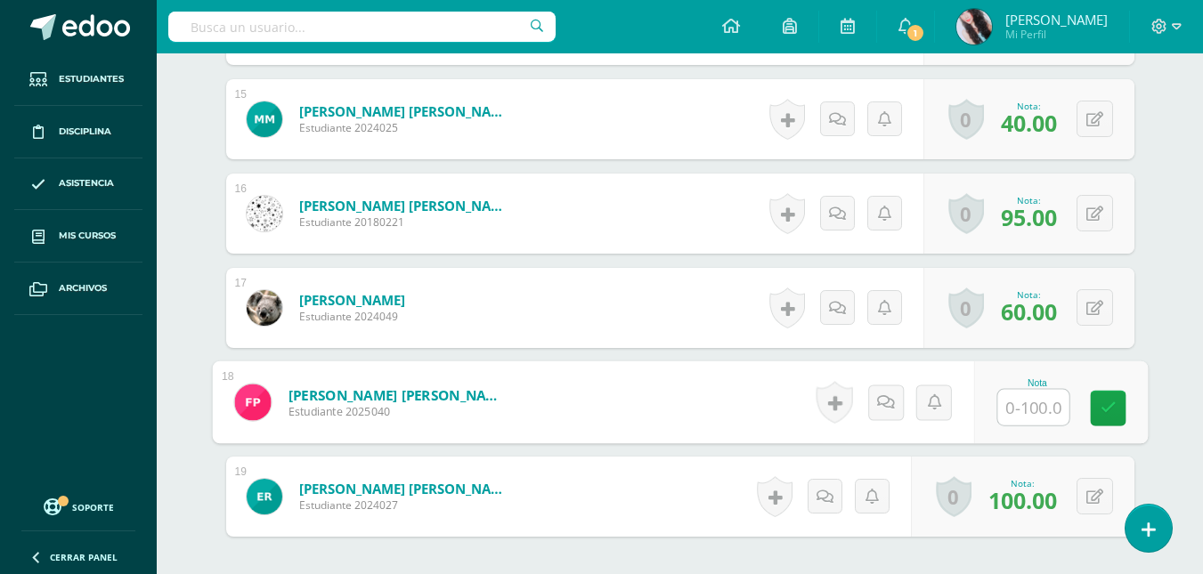
click at [1044, 402] on input "text" at bounding box center [1032, 408] width 71 height 36
type input "94"
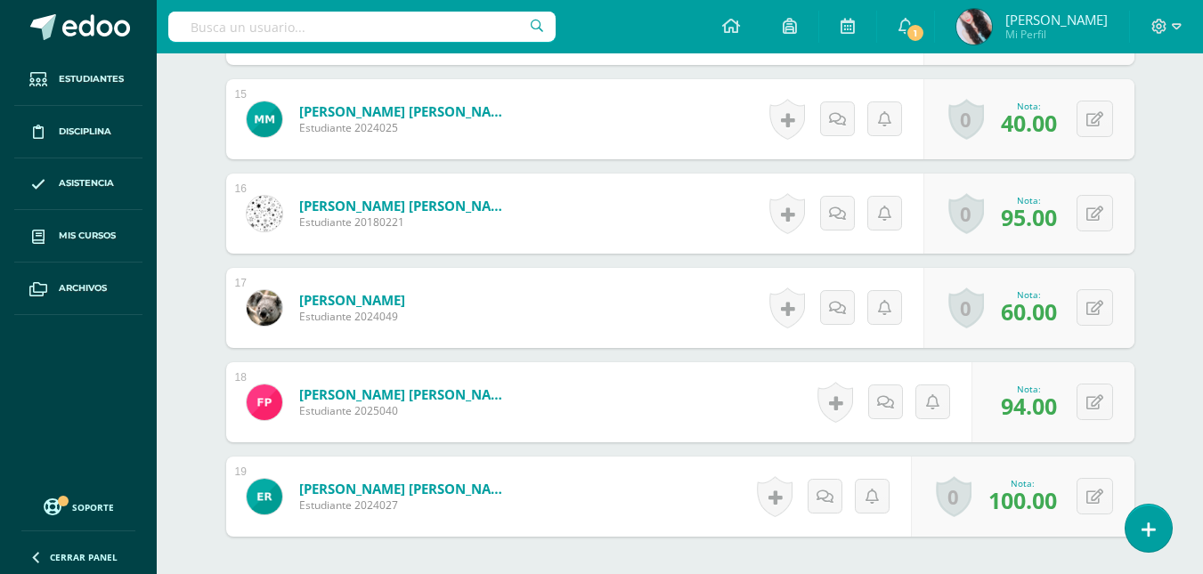
scroll to position [2045, 0]
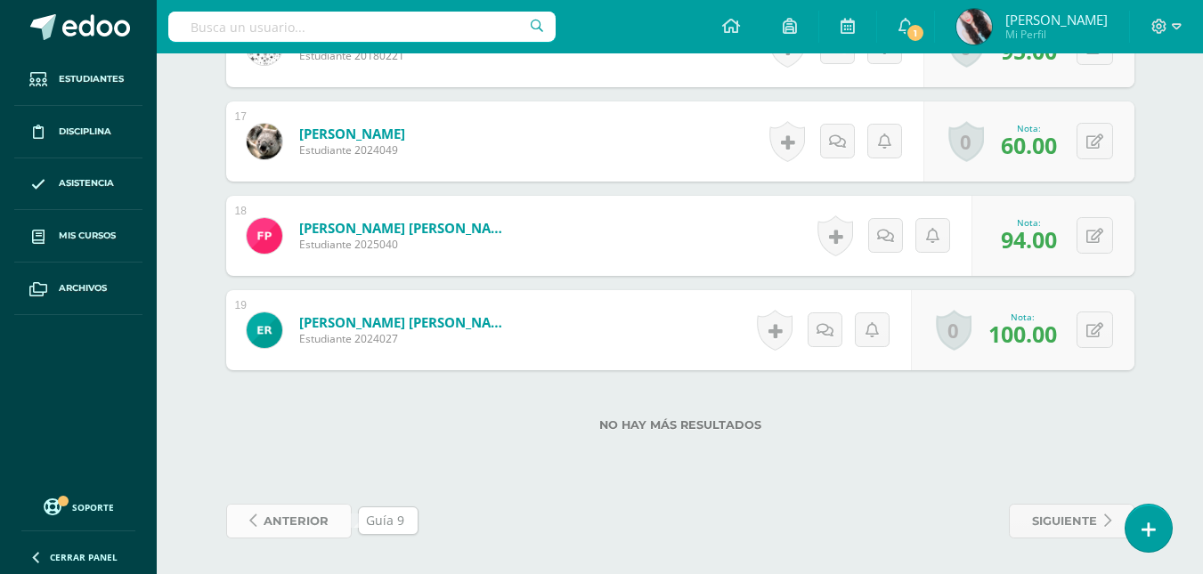
click at [330, 524] on link "anterior" at bounding box center [289, 521] width 126 height 35
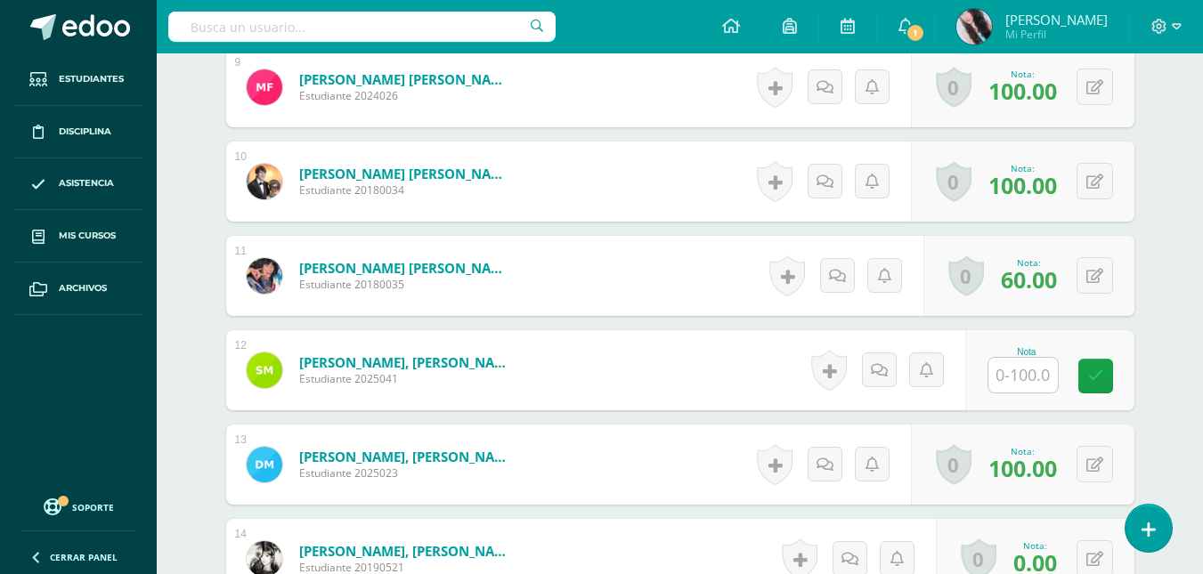
scroll to position [1346, 0]
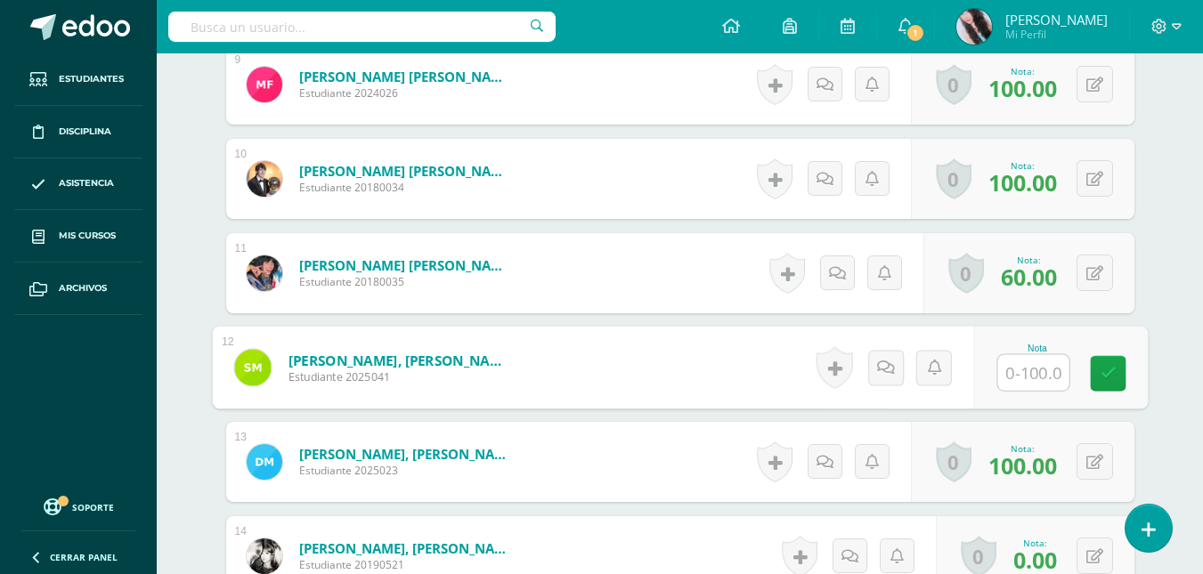
click at [1037, 379] on input "text" at bounding box center [1032, 373] width 71 height 36
type input "75"
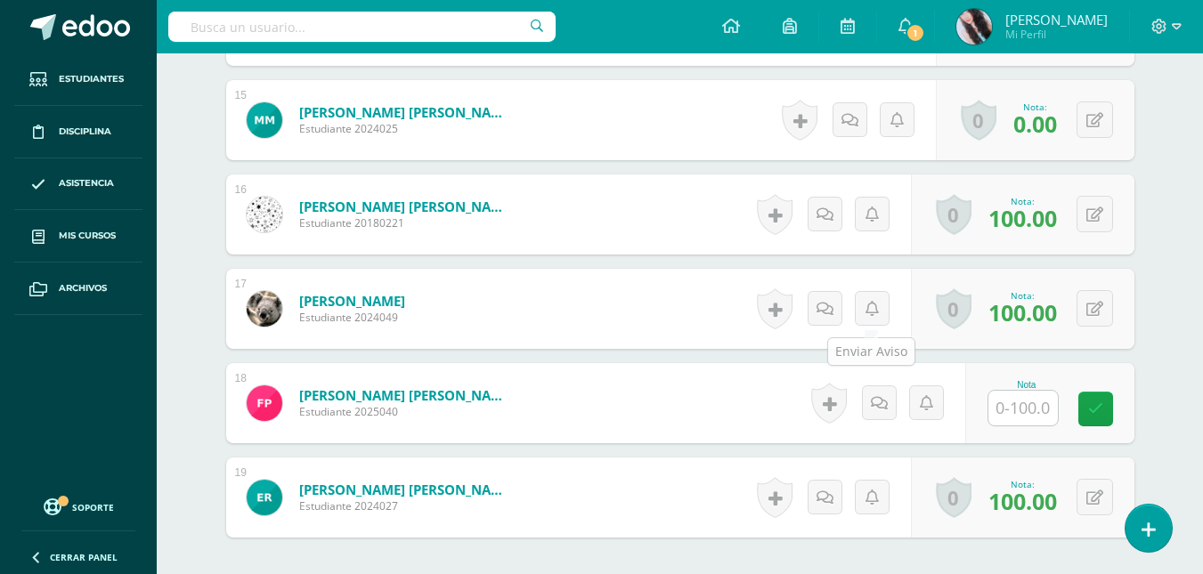
scroll to position [1878, 0]
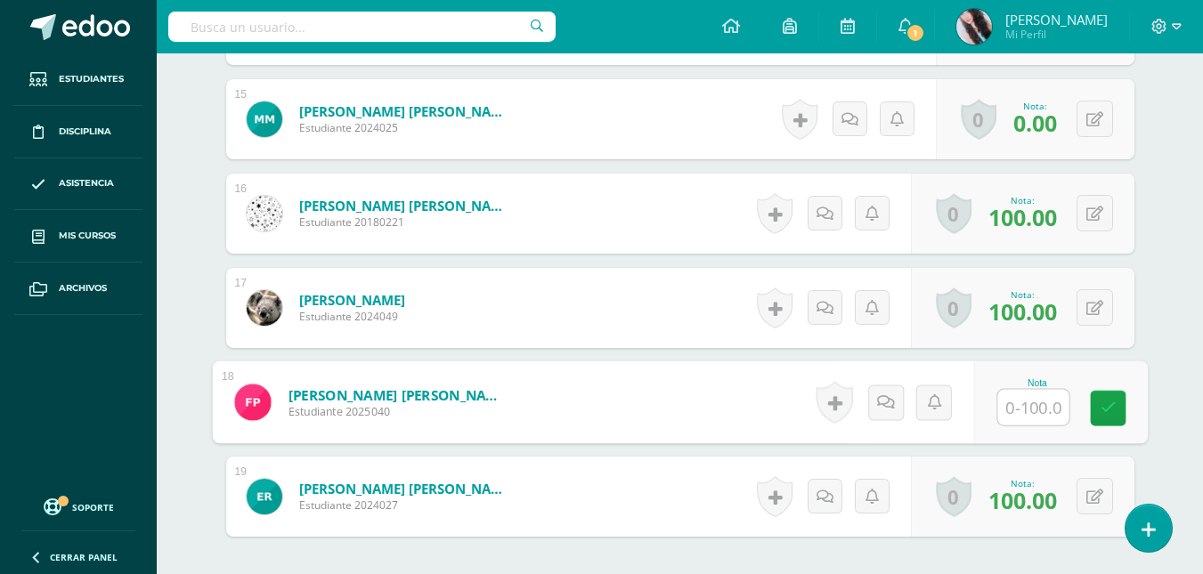
click at [1013, 406] on input "text" at bounding box center [1032, 408] width 71 height 36
type input "94"
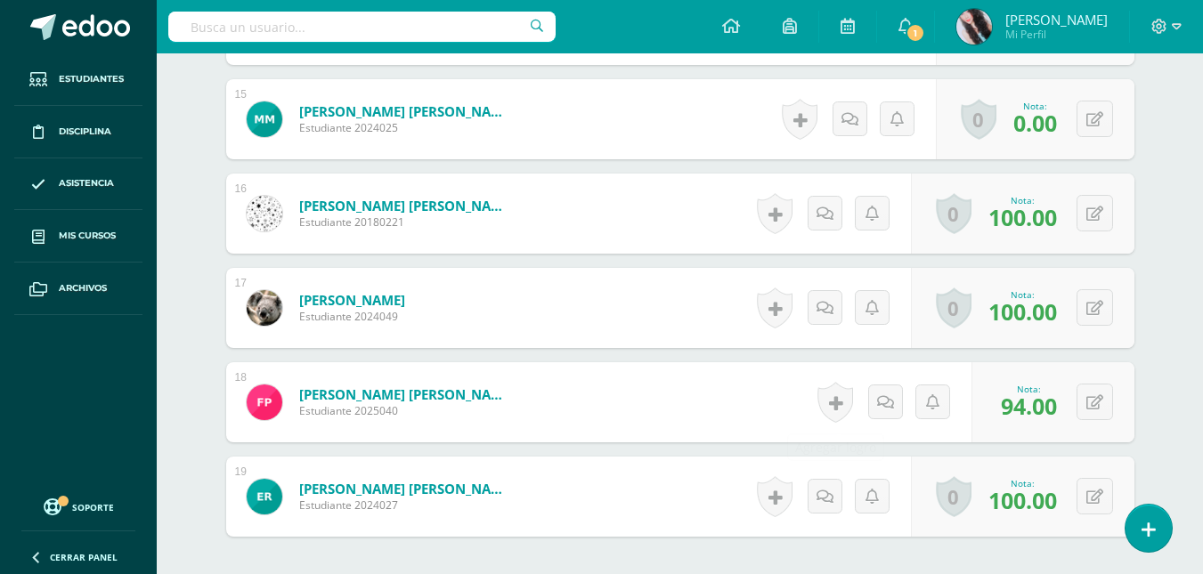
scroll to position [2045, 0]
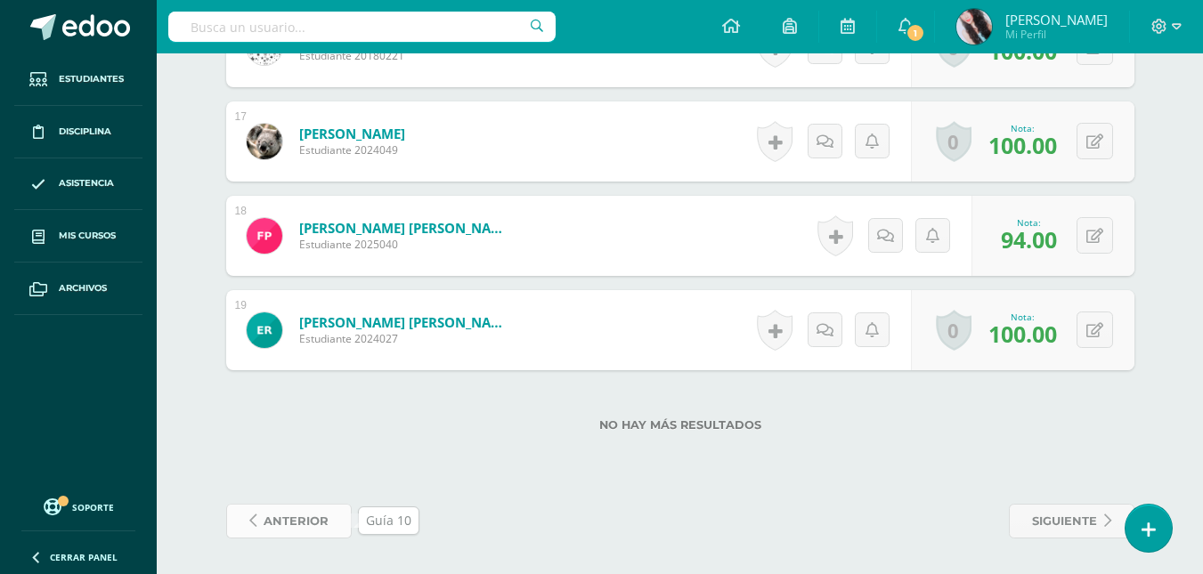
click at [264, 525] on span "anterior" at bounding box center [296, 521] width 65 height 33
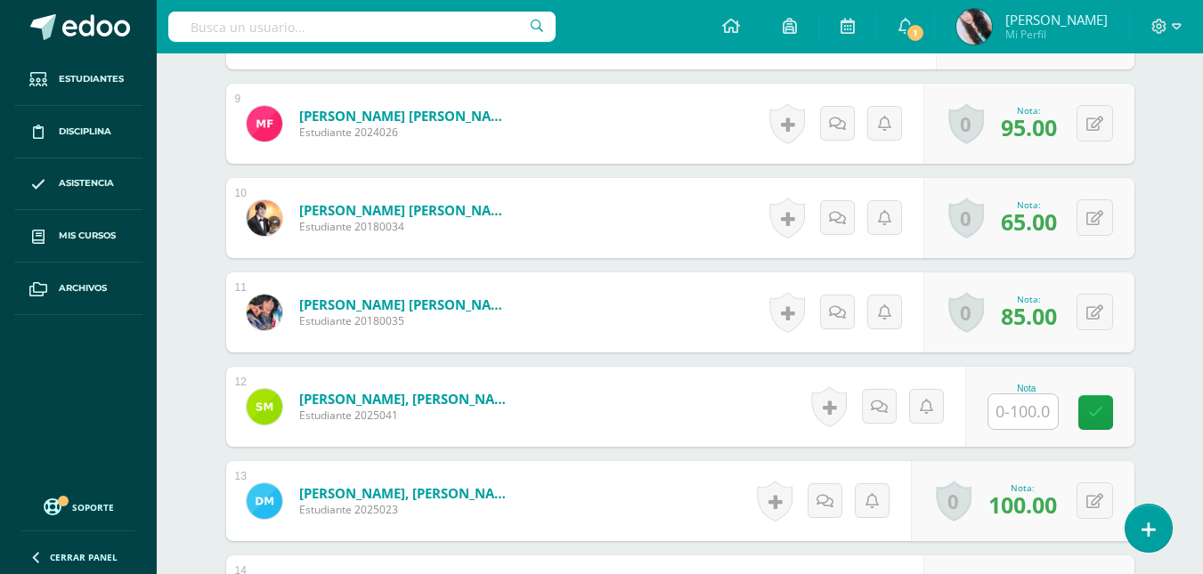
scroll to position [1308, 0]
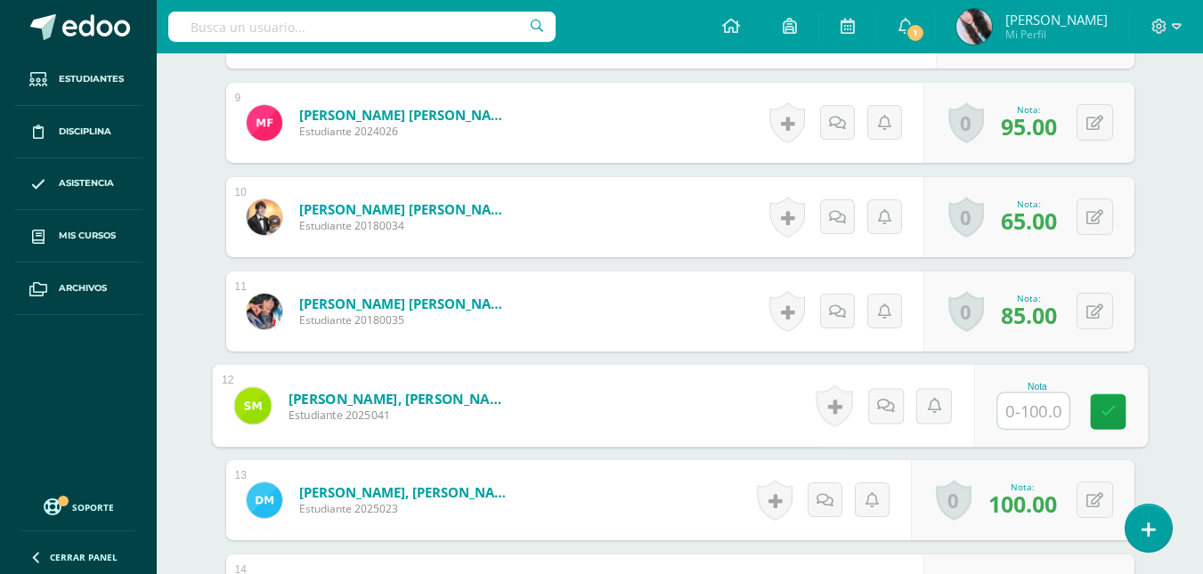
click at [1028, 413] on input "text" at bounding box center [1032, 412] width 71 height 36
type input "75"
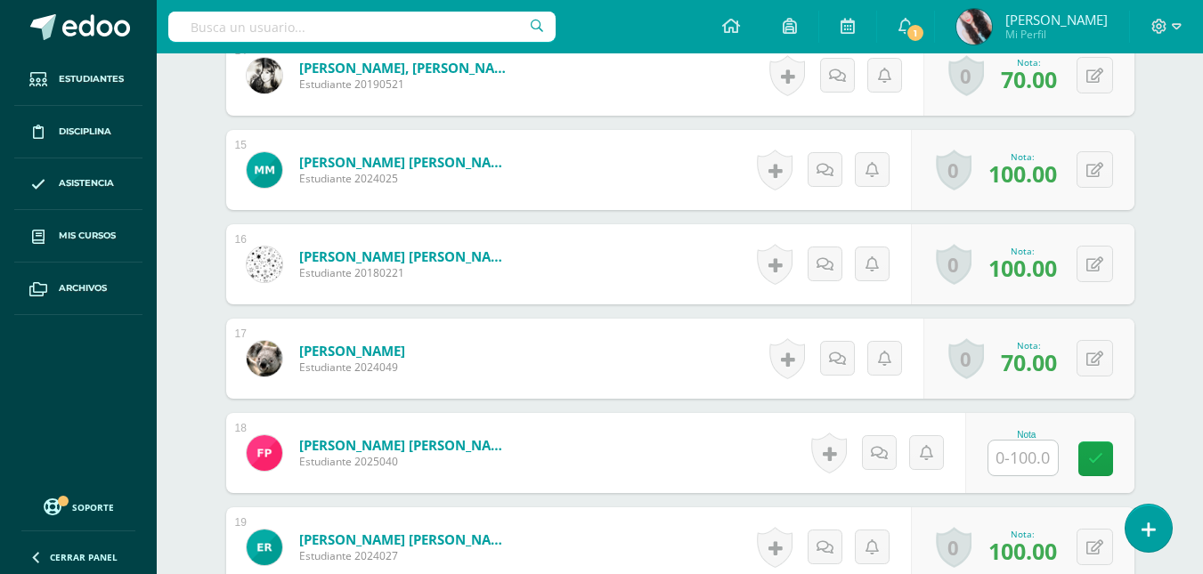
scroll to position [1828, 0]
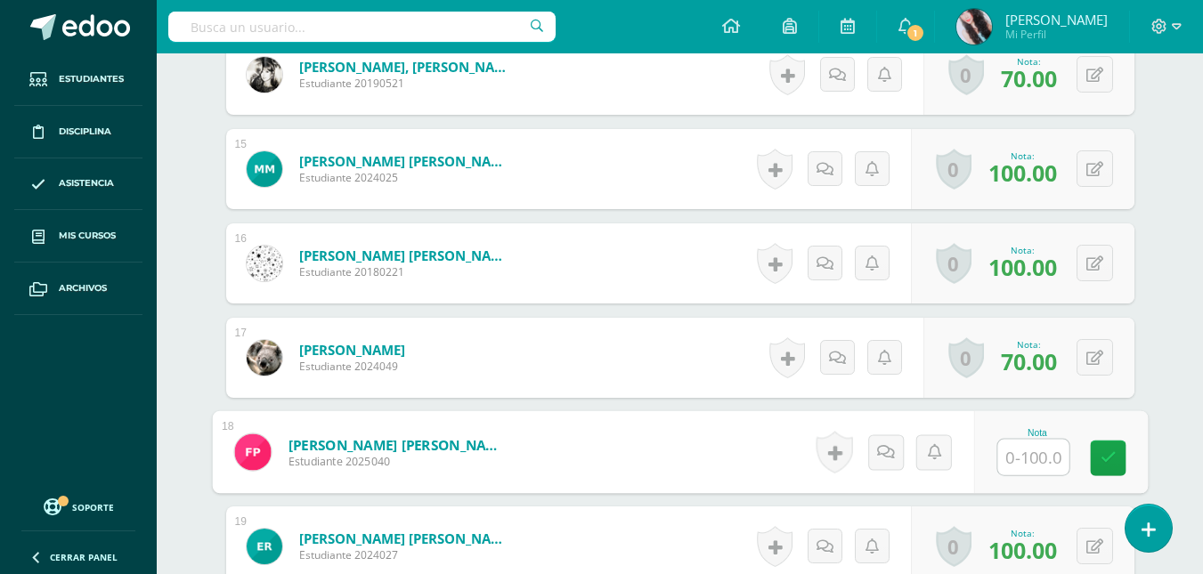
click at [1013, 451] on input "text" at bounding box center [1032, 458] width 71 height 36
type input "94"
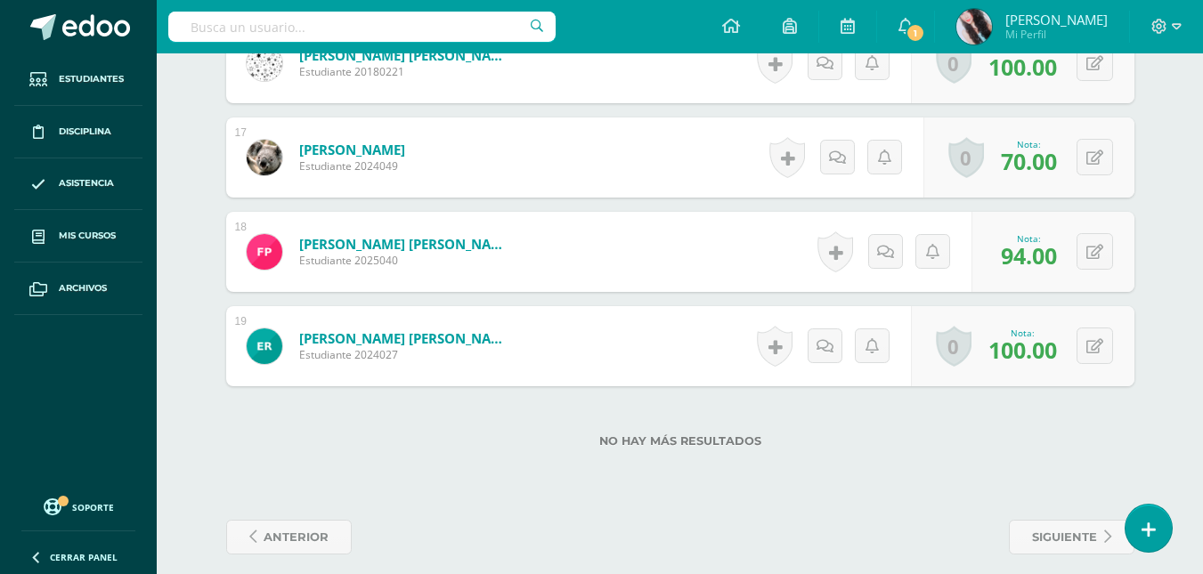
scroll to position [2045, 0]
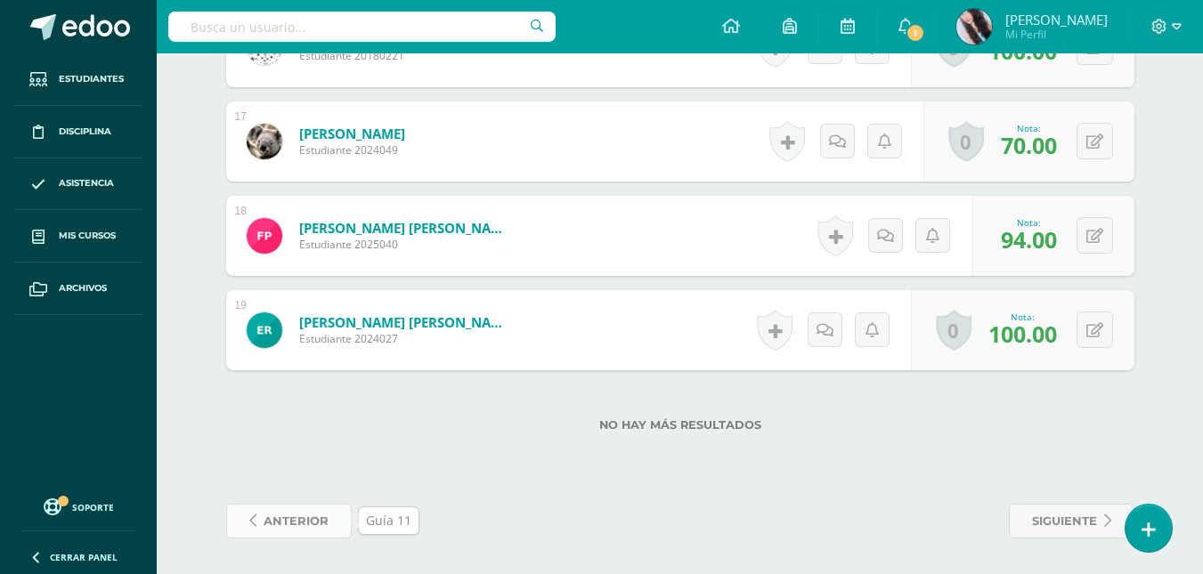
click at [303, 506] on span "anterior" at bounding box center [296, 521] width 65 height 33
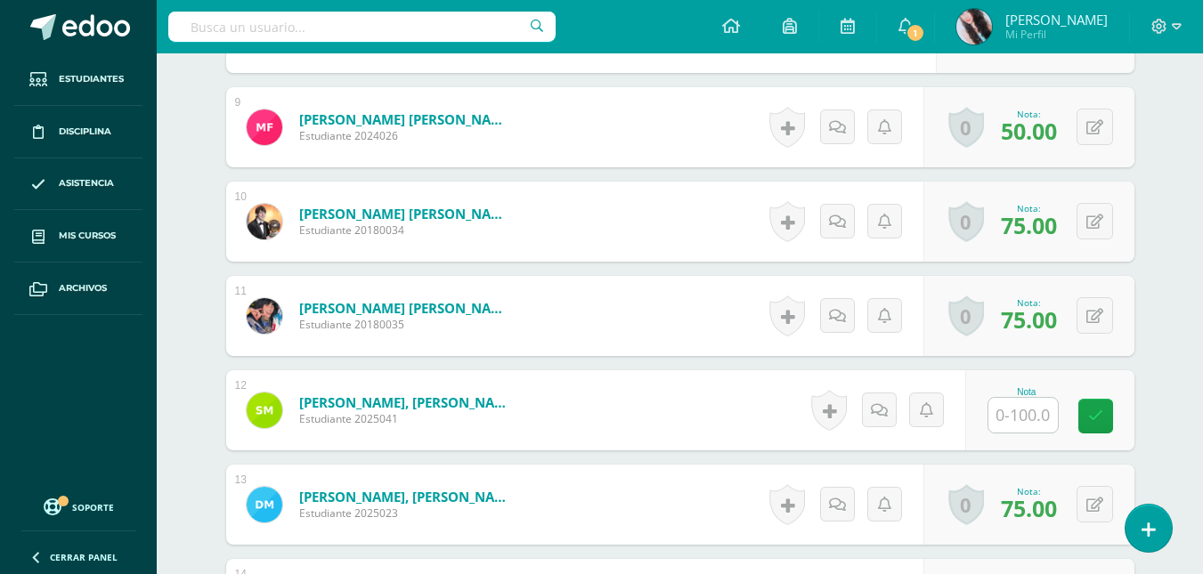
scroll to position [1305, 0]
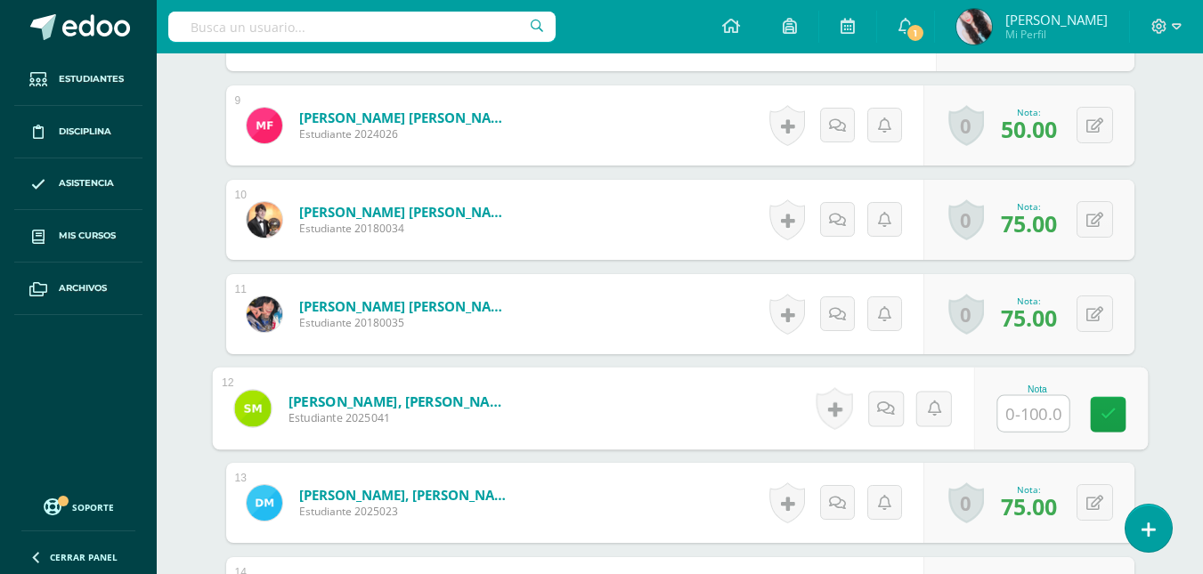
click at [1028, 420] on input "text" at bounding box center [1032, 414] width 71 height 36
type input "75"
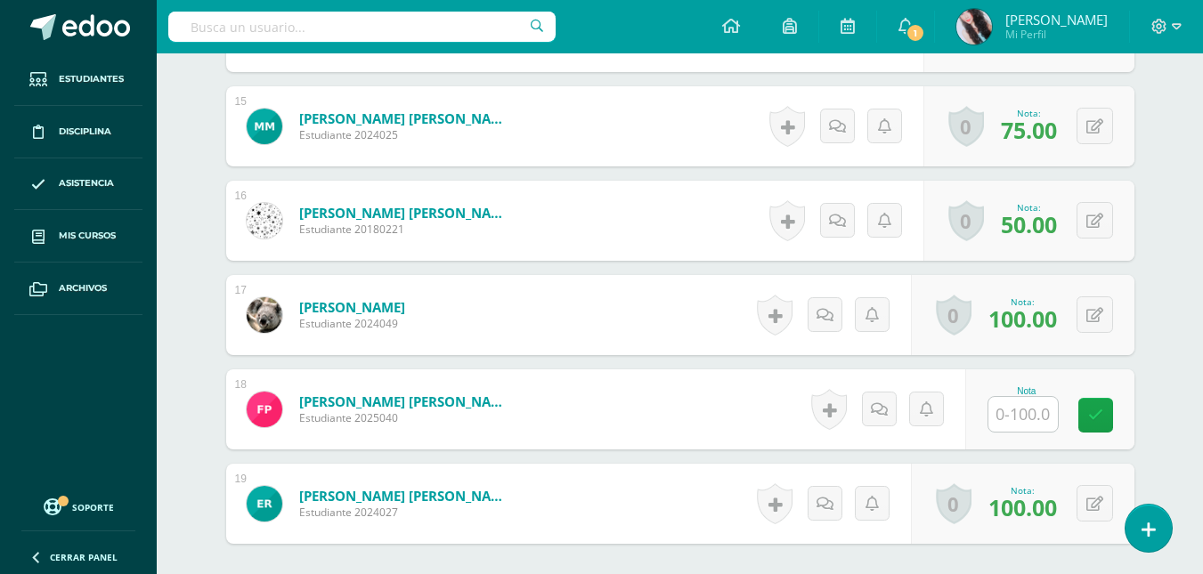
scroll to position [1872, 0]
click at [1041, 413] on input "text" at bounding box center [1032, 414] width 71 height 36
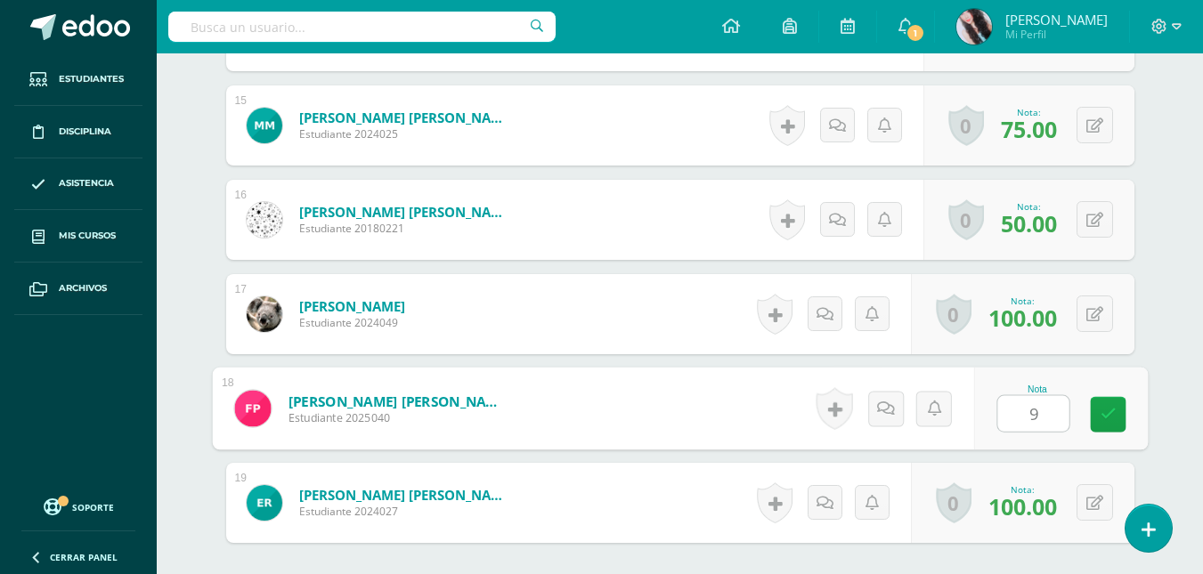
type input "94"
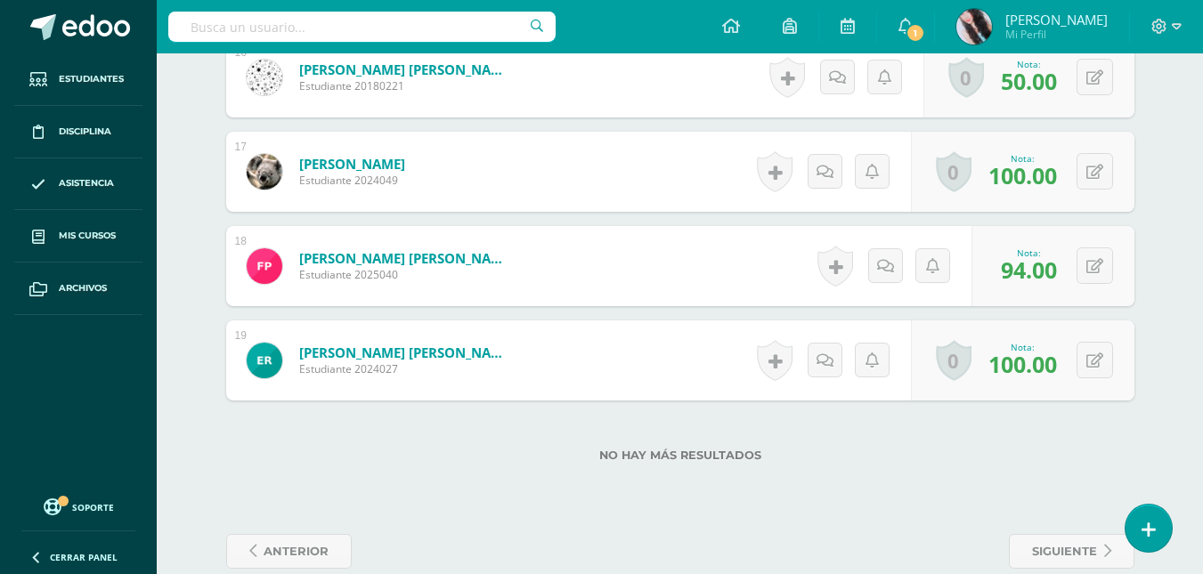
scroll to position [2045, 0]
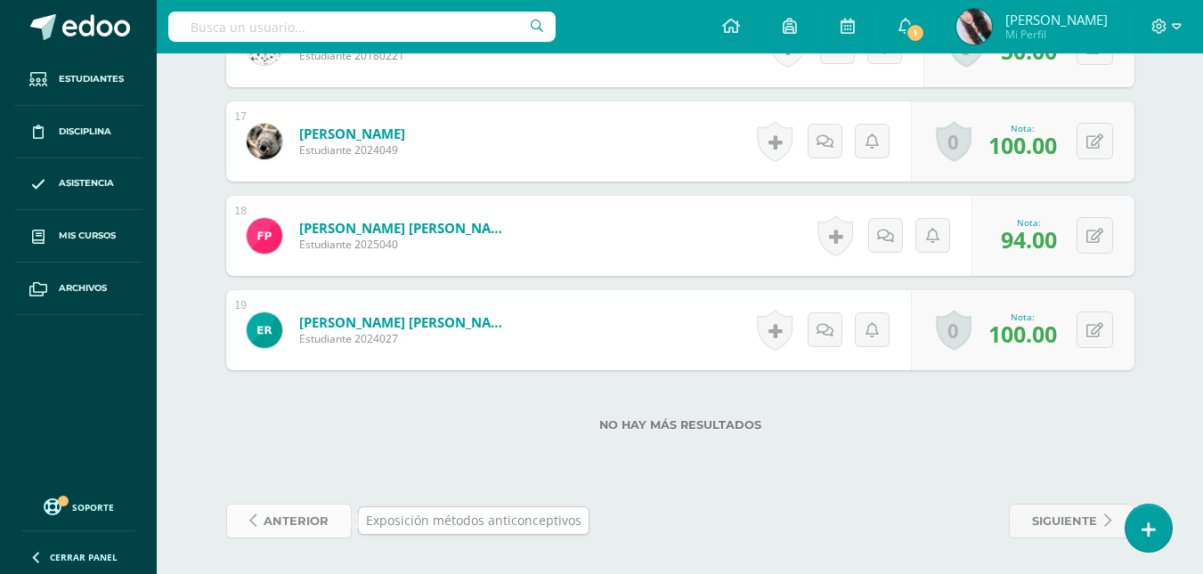
click at [298, 526] on span "anterior" at bounding box center [296, 521] width 65 height 33
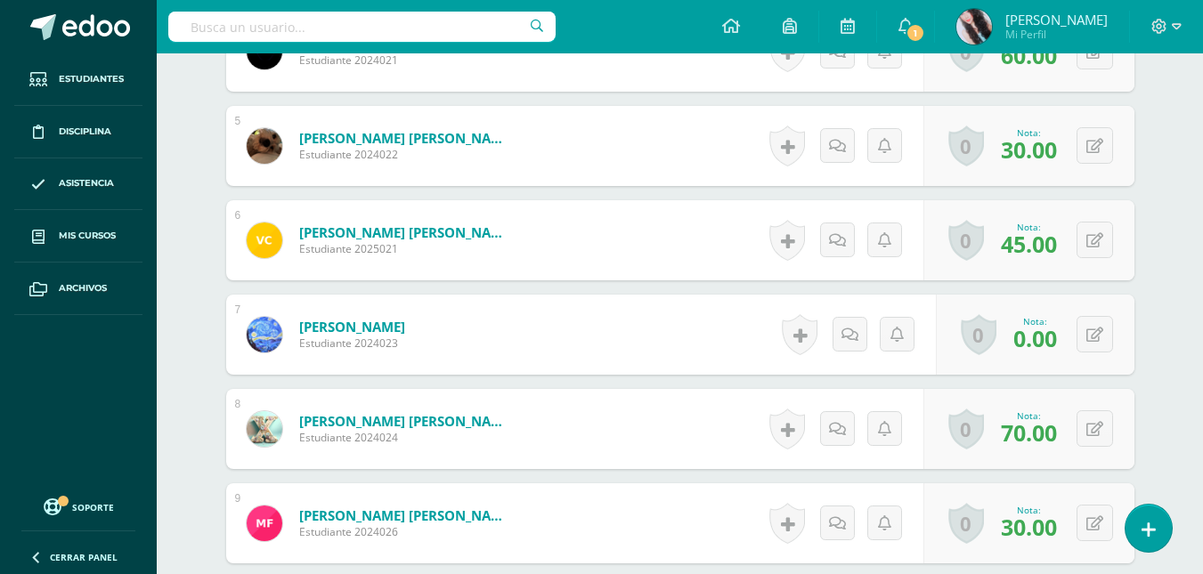
scroll to position [907, 0]
click at [760, 402] on form "[PERSON_NAME] [PERSON_NAME] Estudiante 2024024 Nota 70.00 0 [GEOGRAPHIC_DATA] L…" at bounding box center [680, 430] width 908 height 80
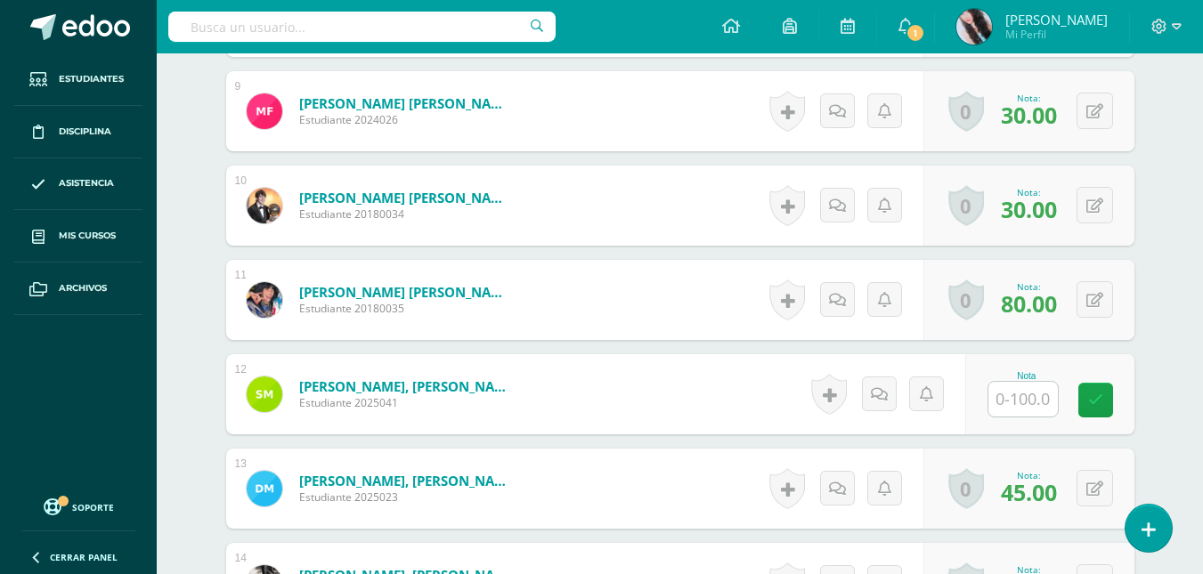
scroll to position [1321, 0]
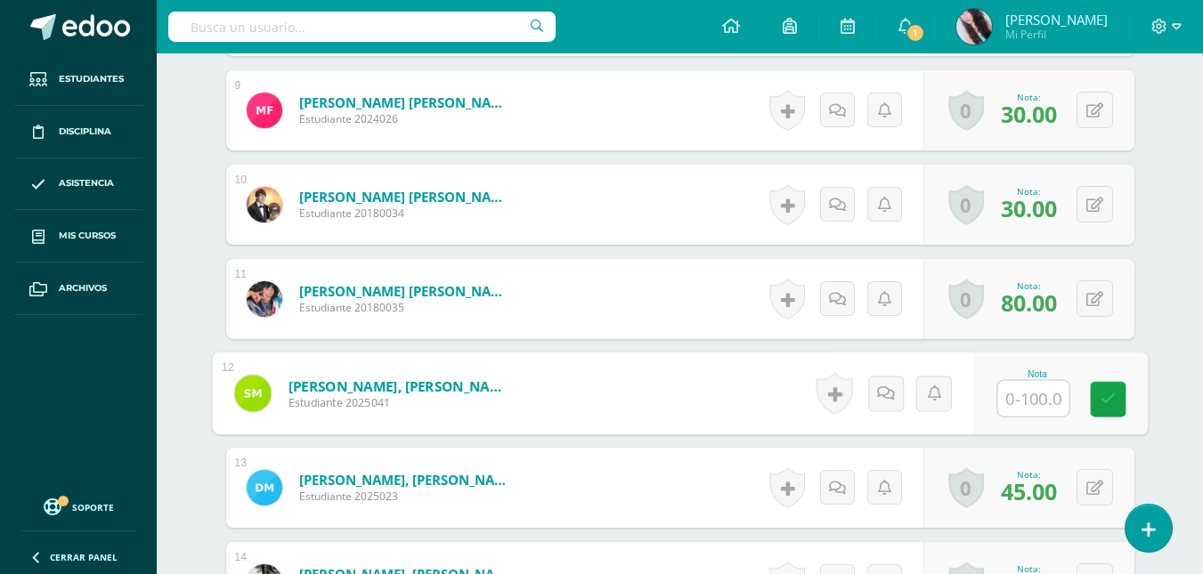
click at [1049, 403] on input "text" at bounding box center [1032, 399] width 71 height 36
type input "75"
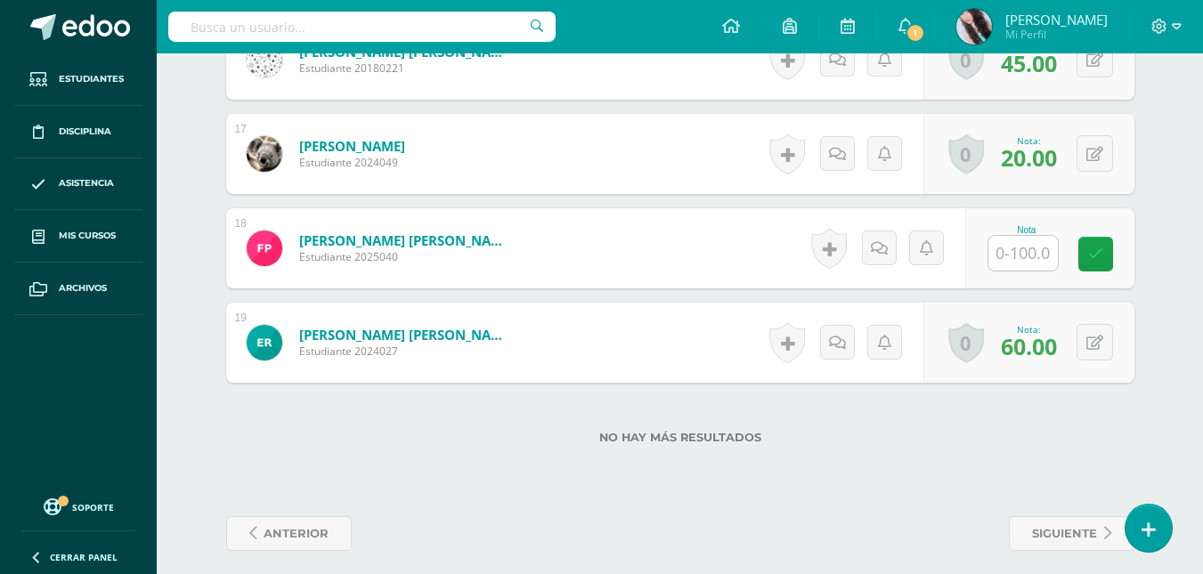
scroll to position [2045, 0]
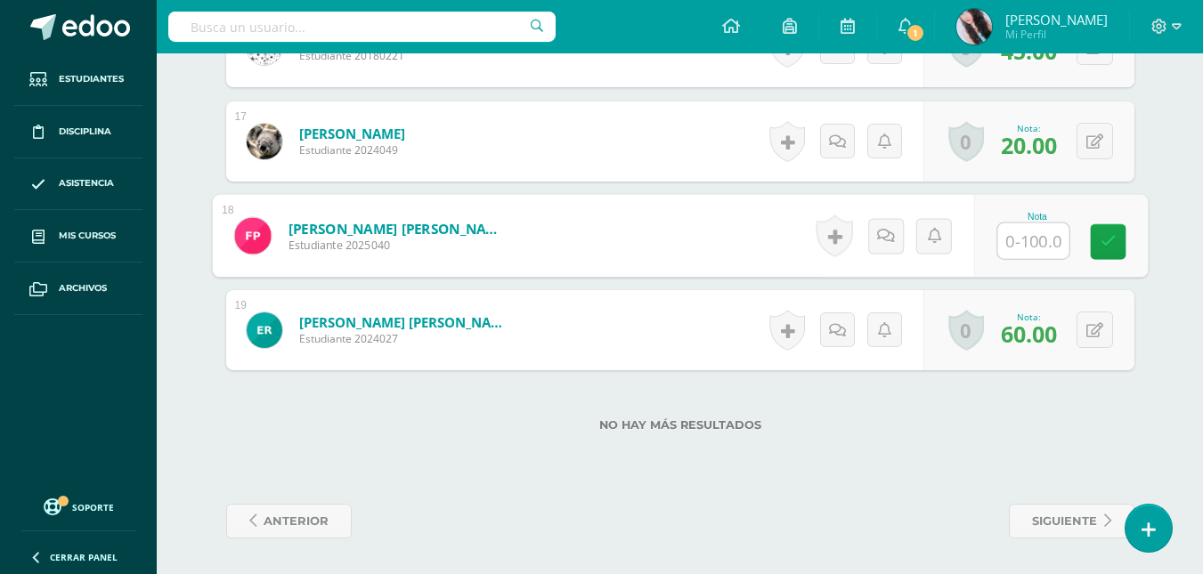
click at [1045, 242] on input "text" at bounding box center [1032, 242] width 71 height 36
type input "94"
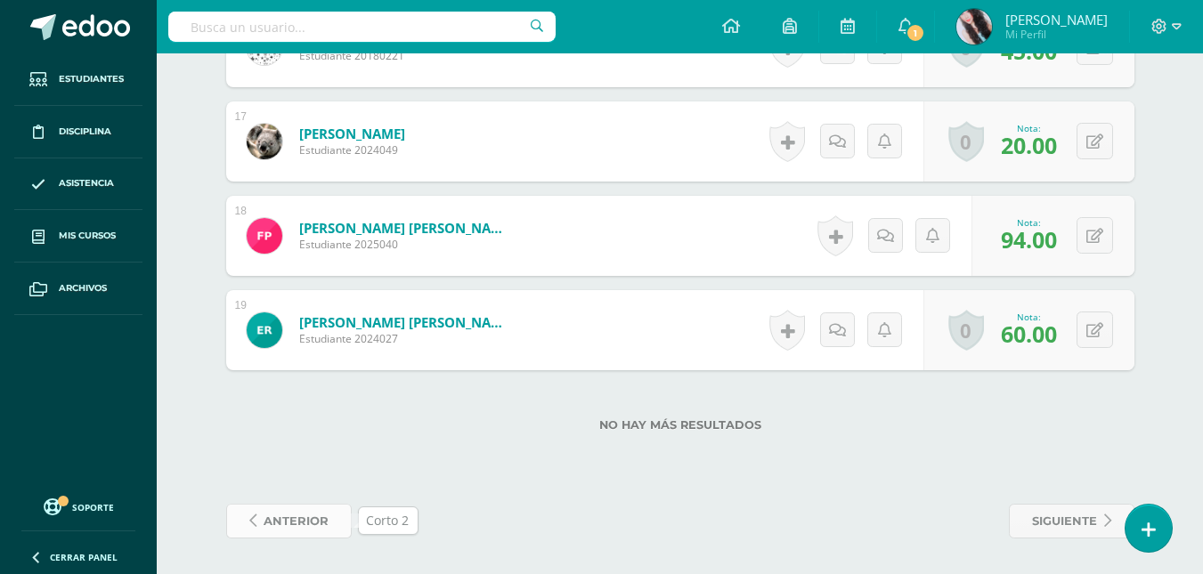
click at [313, 524] on span "anterior" at bounding box center [296, 521] width 65 height 33
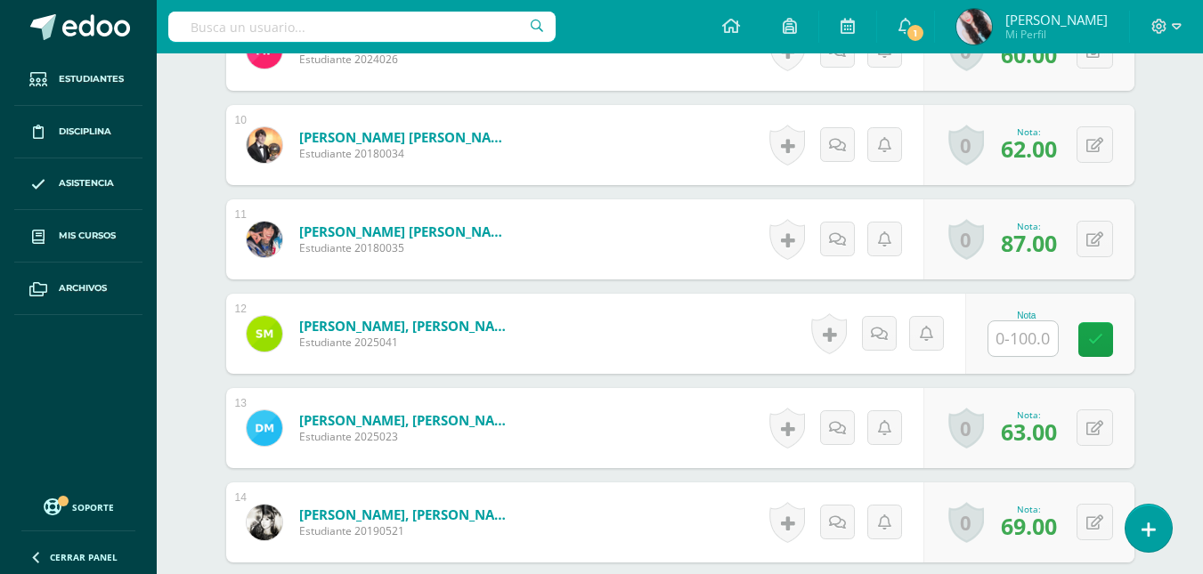
scroll to position [1398, 0]
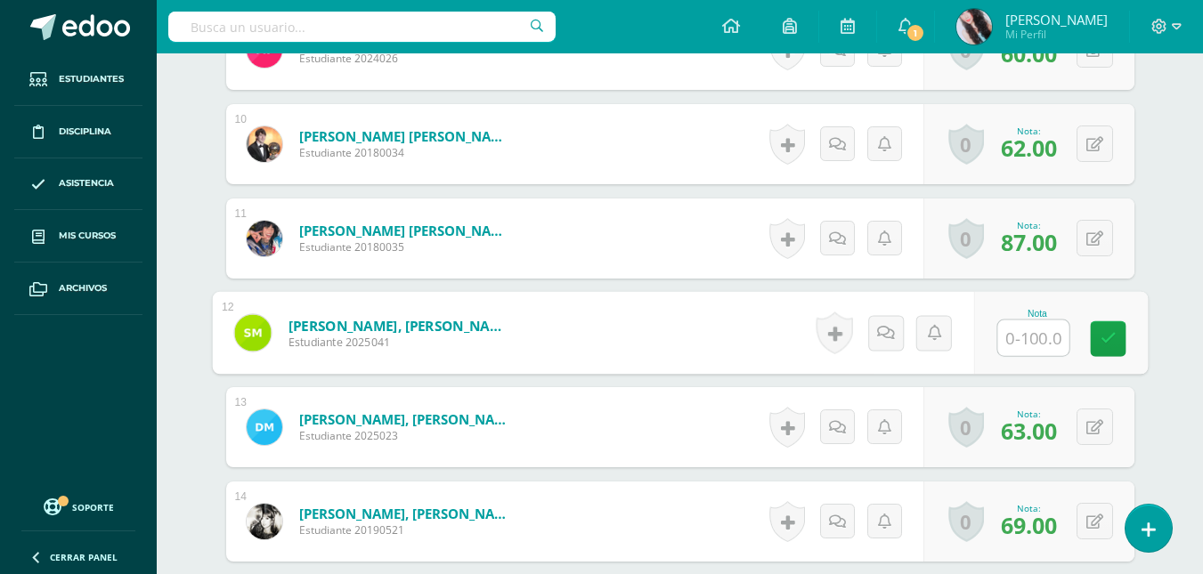
click at [1033, 340] on input "text" at bounding box center [1032, 339] width 71 height 36
type input "75"
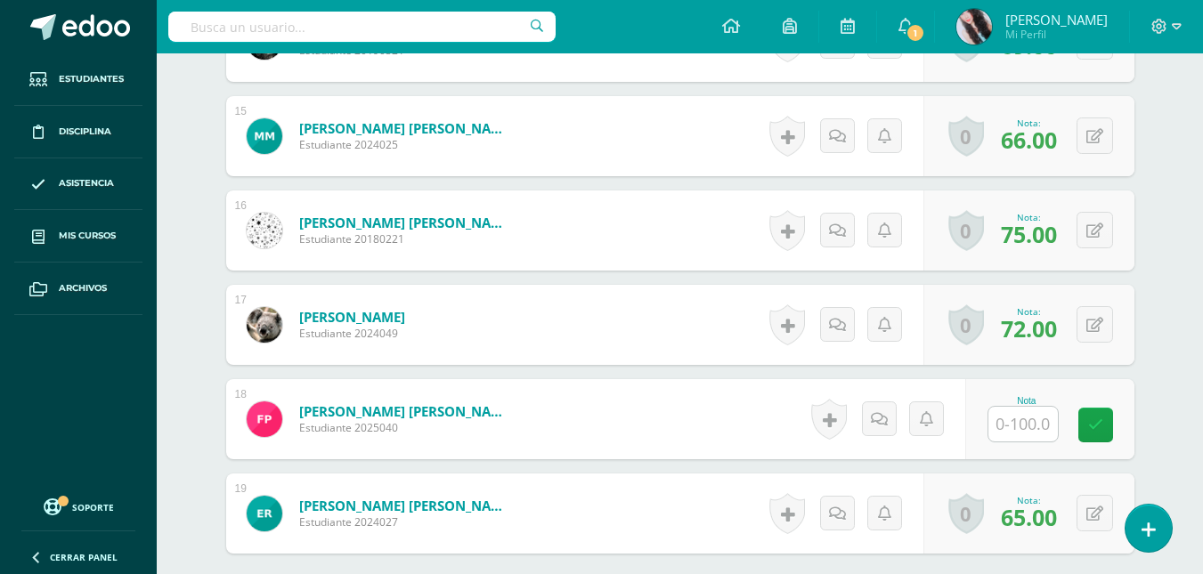
scroll to position [1886, 0]
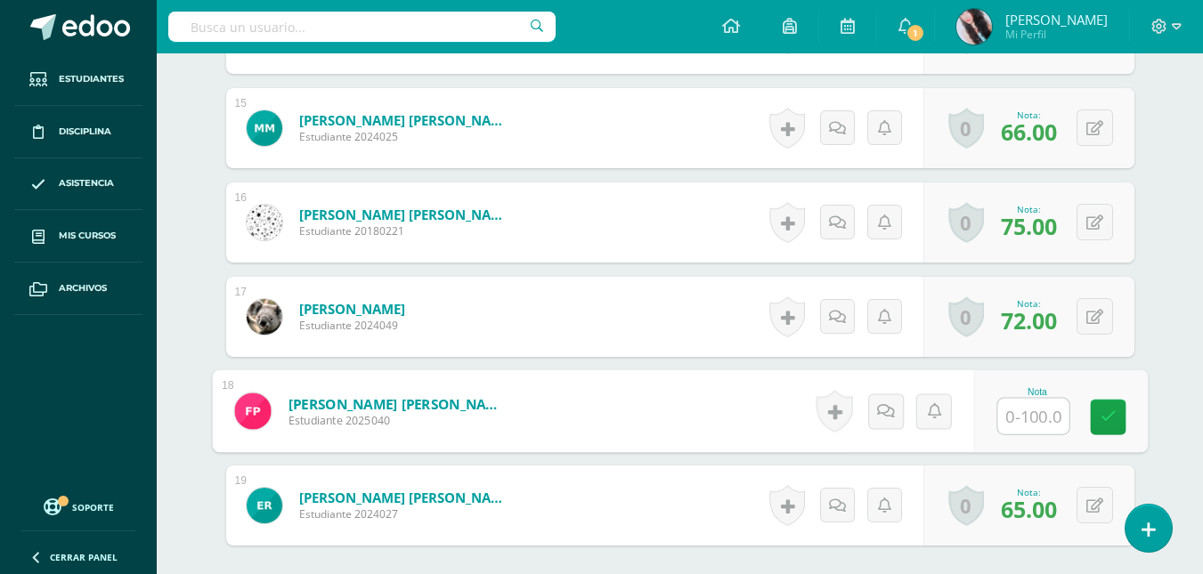
click at [1018, 413] on input "text" at bounding box center [1032, 417] width 71 height 36
type input "94"
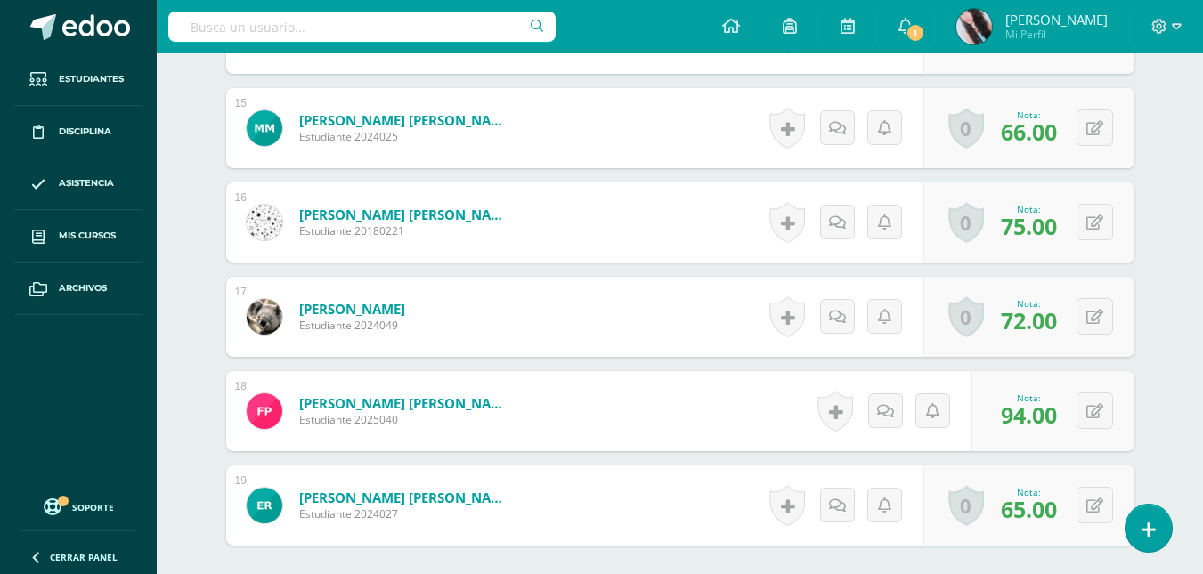
scroll to position [2061, 0]
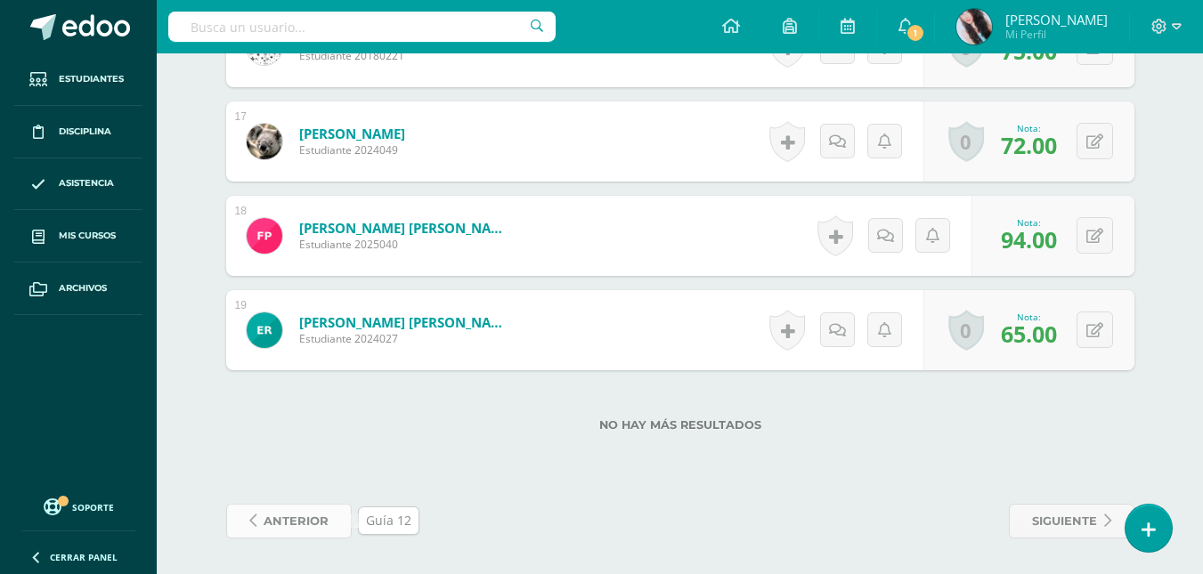
click at [291, 527] on span "anterior" at bounding box center [296, 521] width 65 height 33
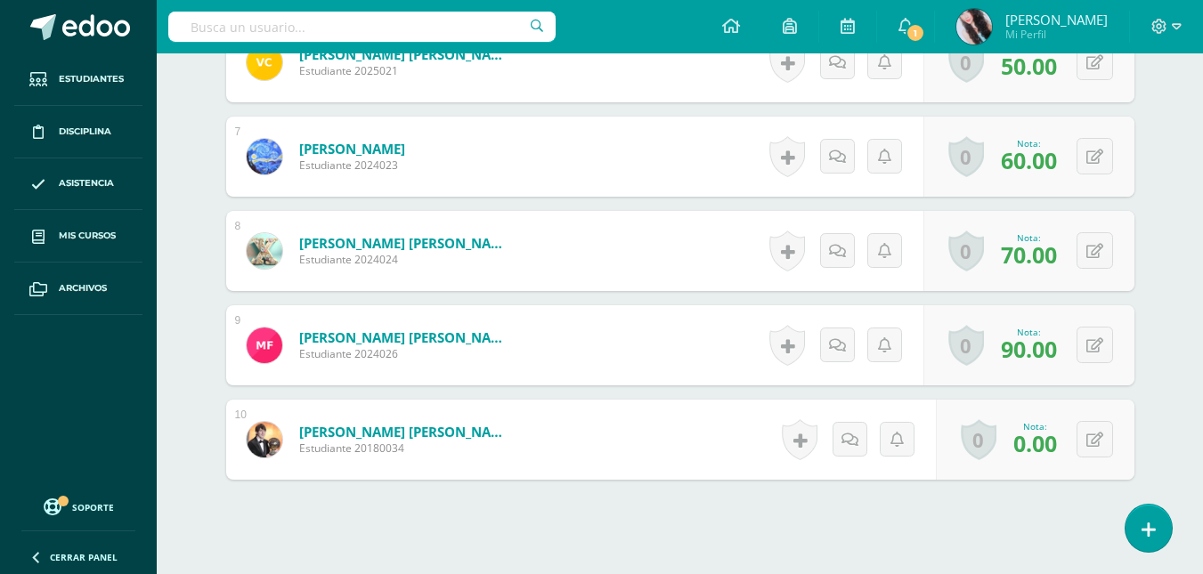
scroll to position [1056, 0]
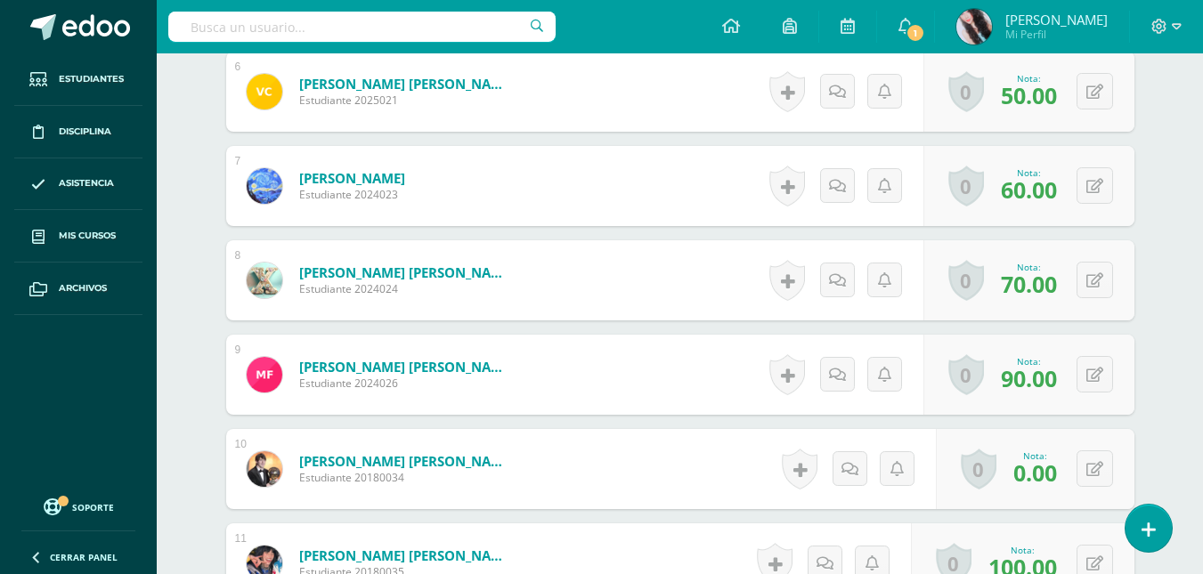
drag, startPoint x: 687, startPoint y: 331, endPoint x: 701, endPoint y: 348, distance: 21.6
click at [701, 348] on div "1 [PERSON_NAME] [PERSON_NAME] Estudiante 2025004 Nota 100.00 0 [GEOGRAPHIC_DATA…" at bounding box center [680, 469] width 908 height 1779
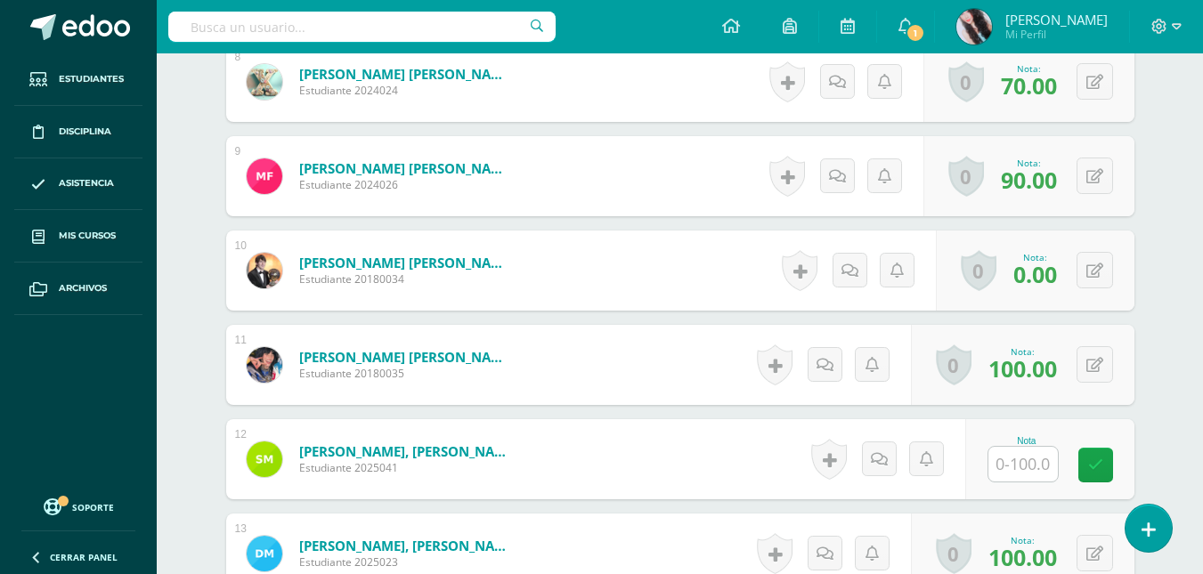
scroll to position [1328, 0]
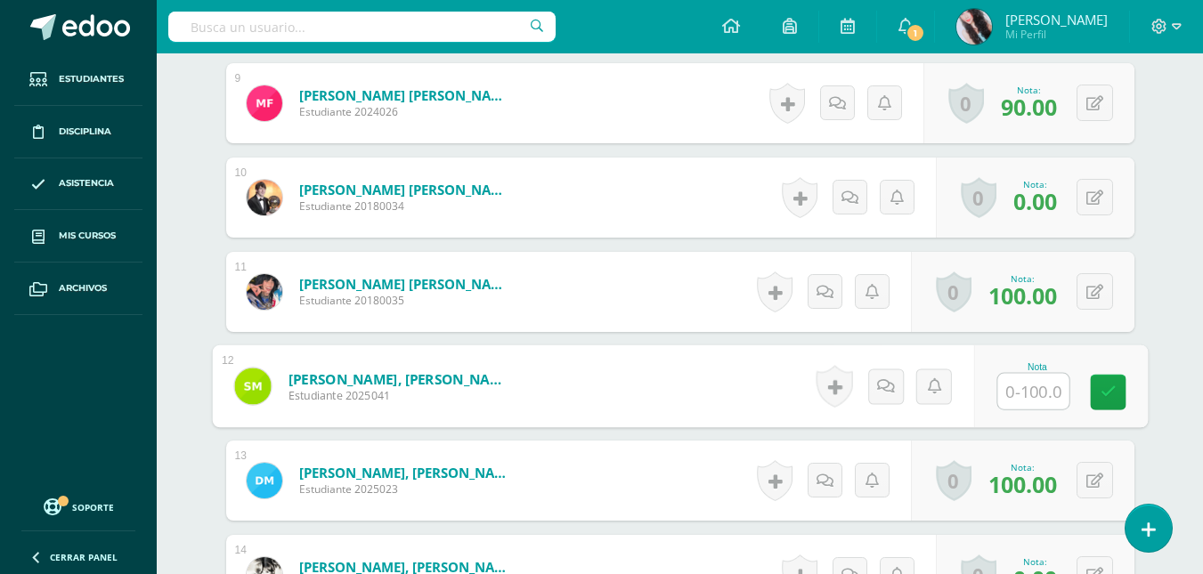
click at [1053, 393] on input "text" at bounding box center [1032, 392] width 71 height 36
type input "75"
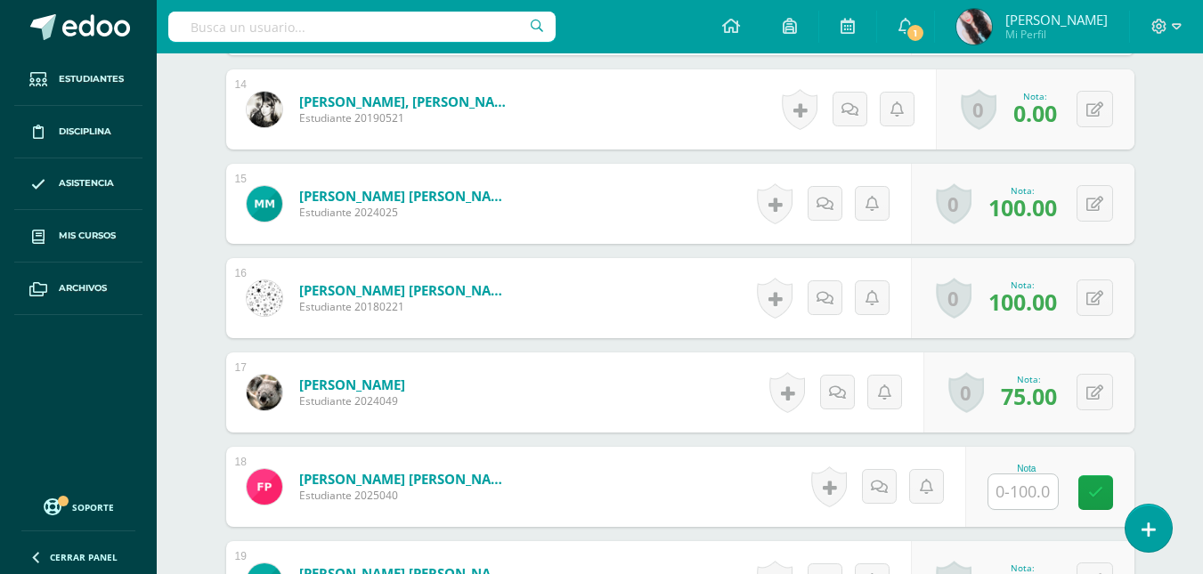
scroll to position [1794, 0]
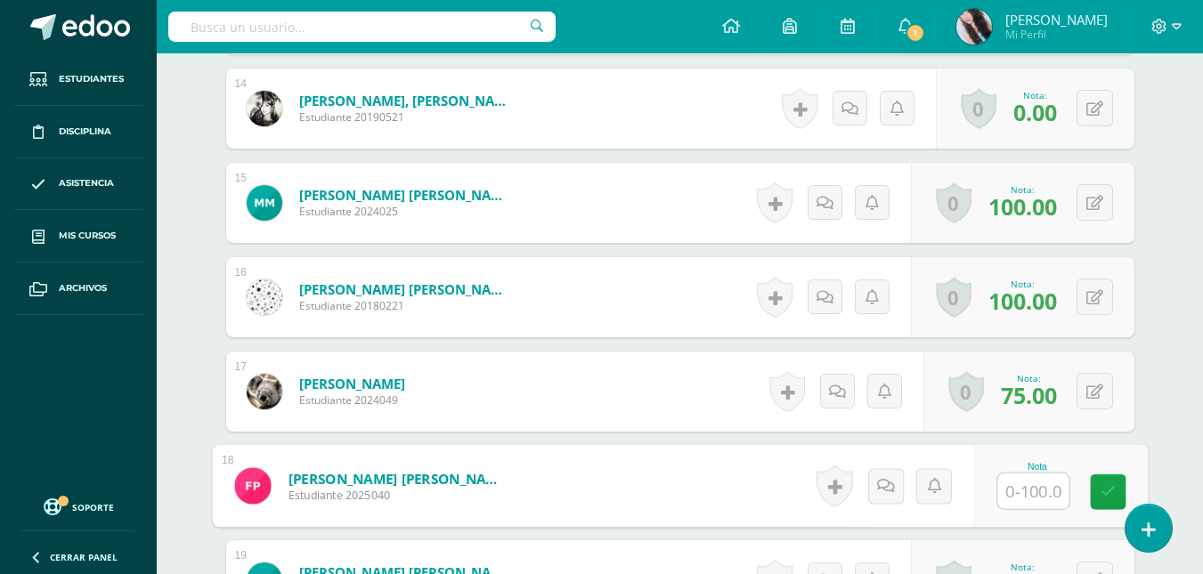
click at [1029, 494] on input "text" at bounding box center [1032, 492] width 71 height 36
type input "94"
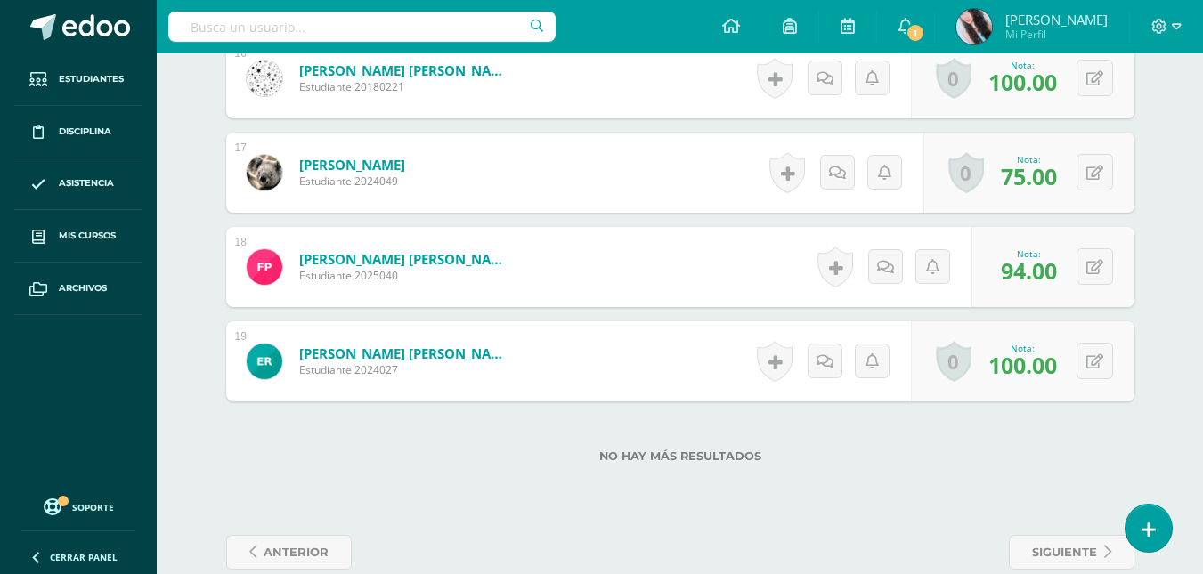
scroll to position [2022, 0]
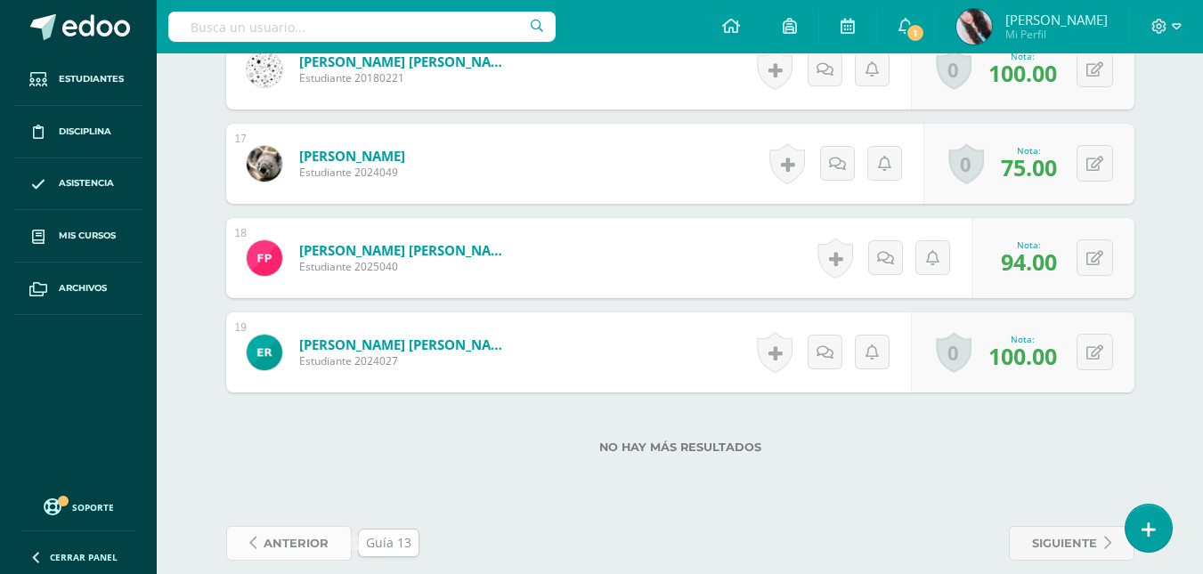
click at [289, 533] on span "anterior" at bounding box center [296, 543] width 65 height 33
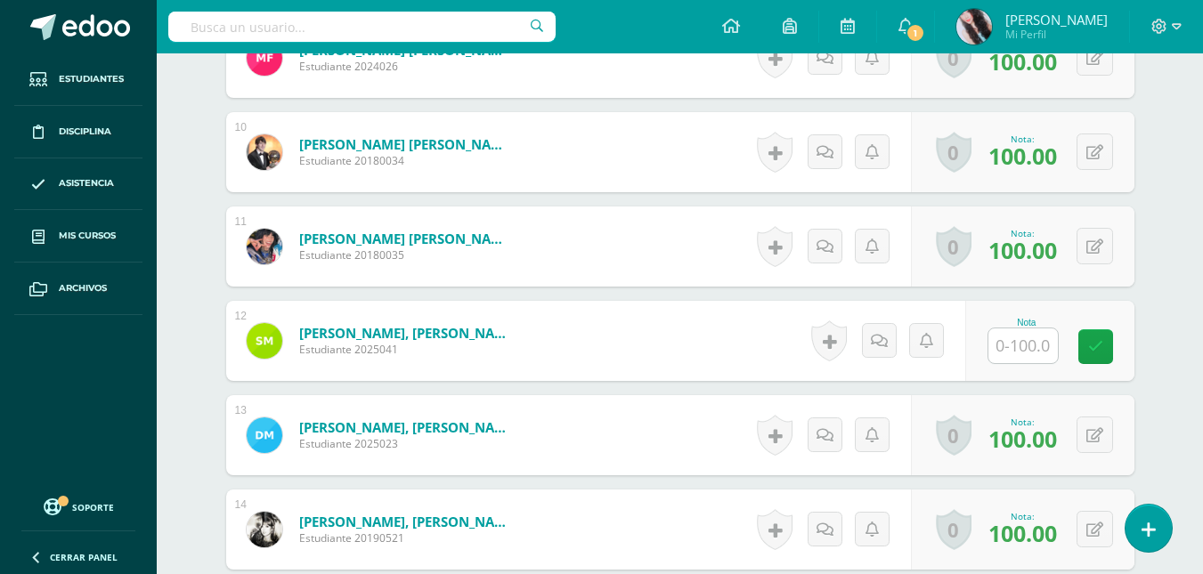
scroll to position [1374, 0]
click at [1027, 347] on input "text" at bounding box center [1022, 345] width 69 height 35
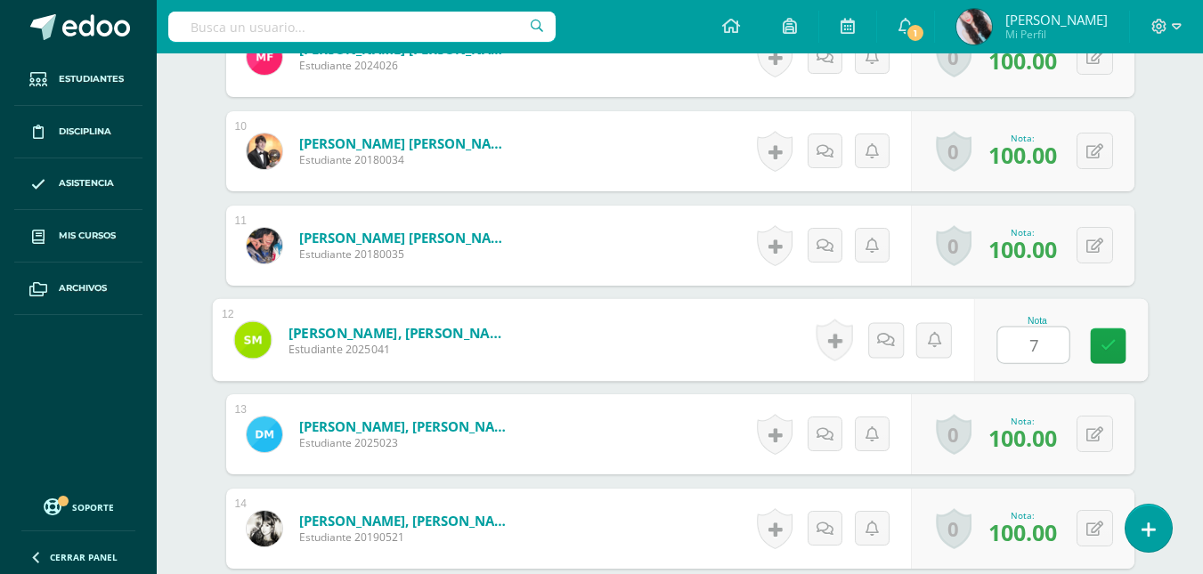
type input "75"
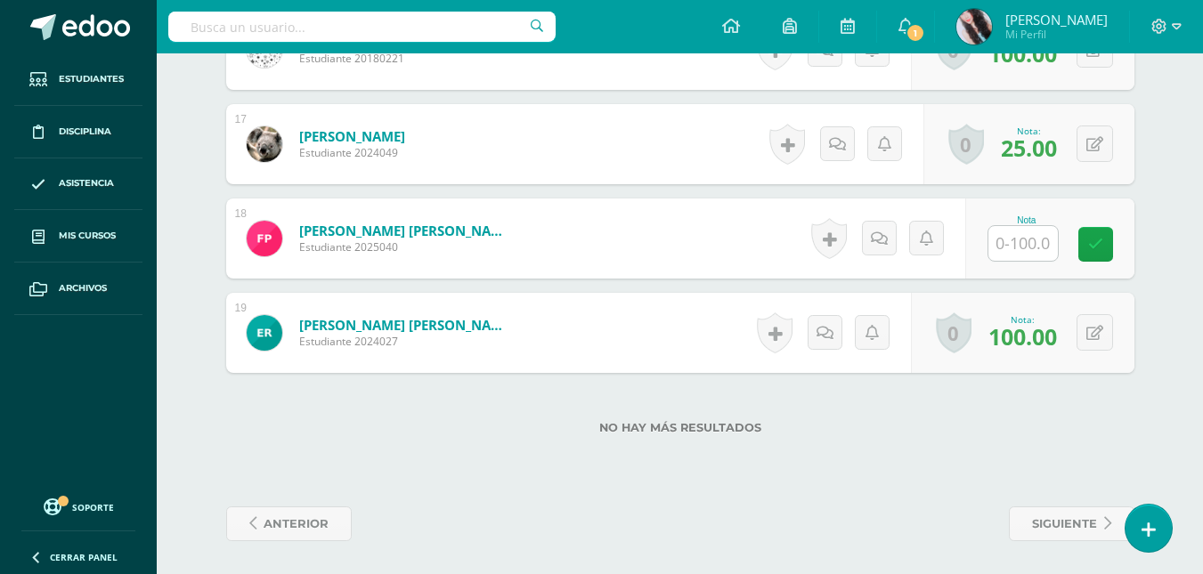
scroll to position [2045, 0]
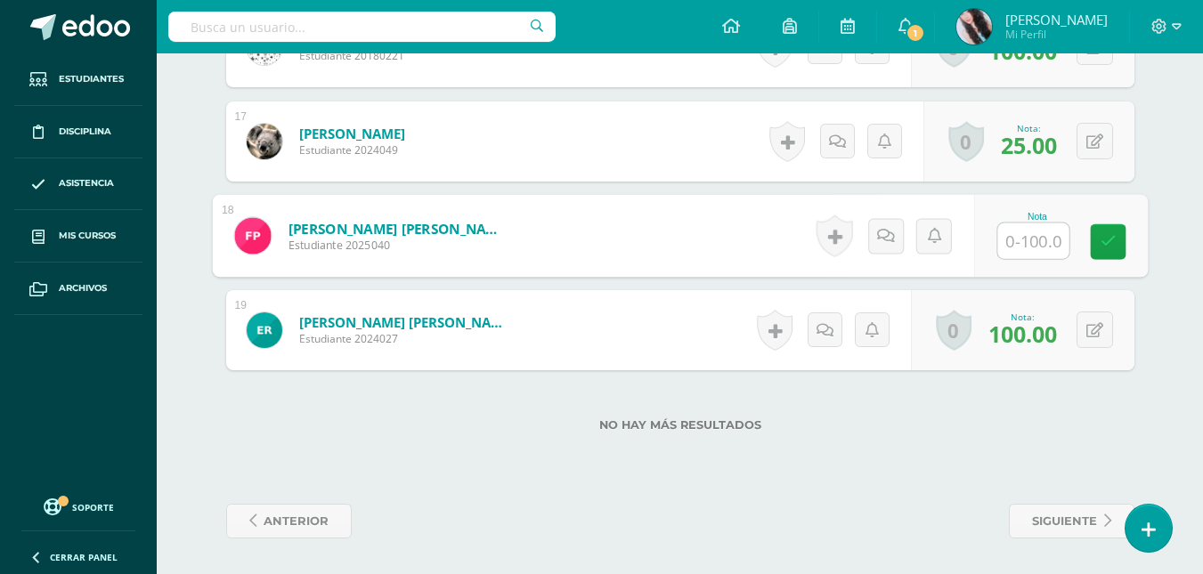
click at [1040, 240] on input "text" at bounding box center [1032, 242] width 71 height 36
type input "94"
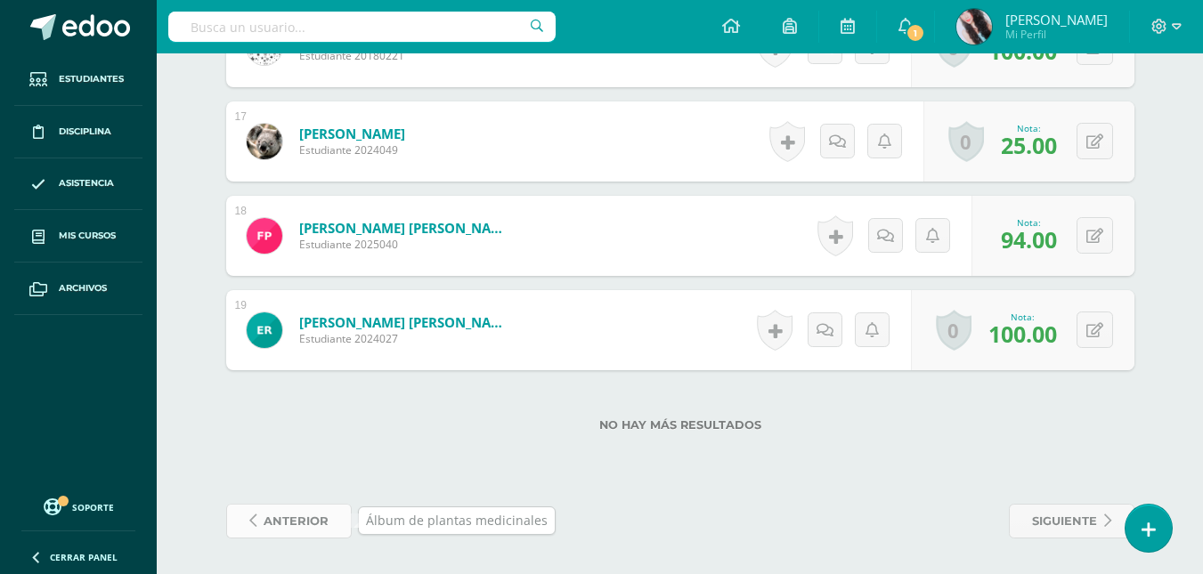
click at [281, 526] on span "anterior" at bounding box center [296, 521] width 65 height 33
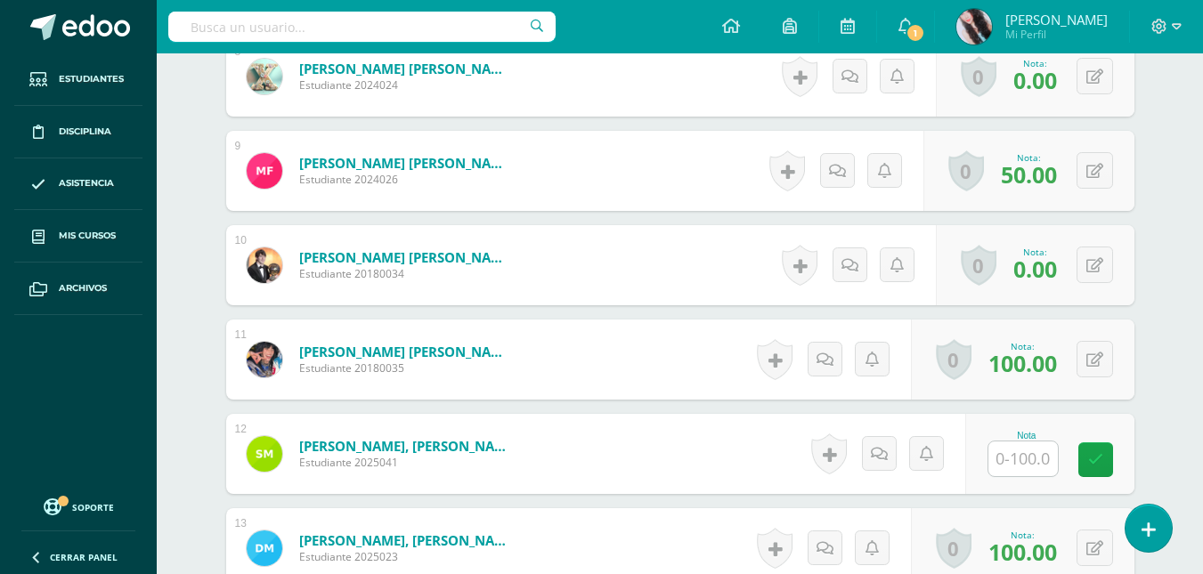
scroll to position [1367, 0]
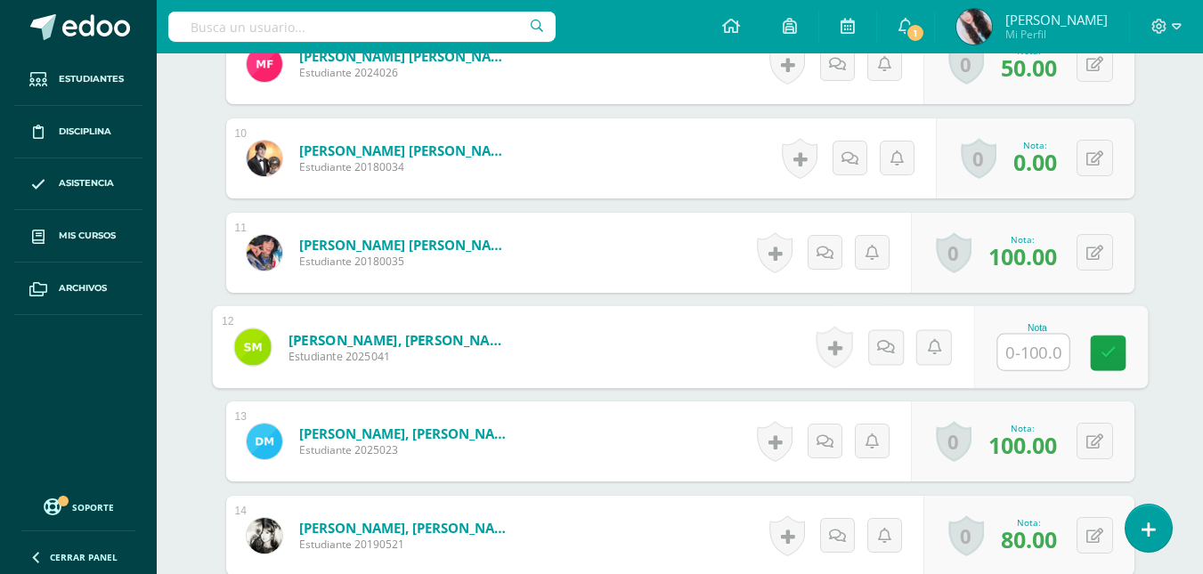
click at [1038, 341] on input "text" at bounding box center [1032, 353] width 71 height 36
type input "75"
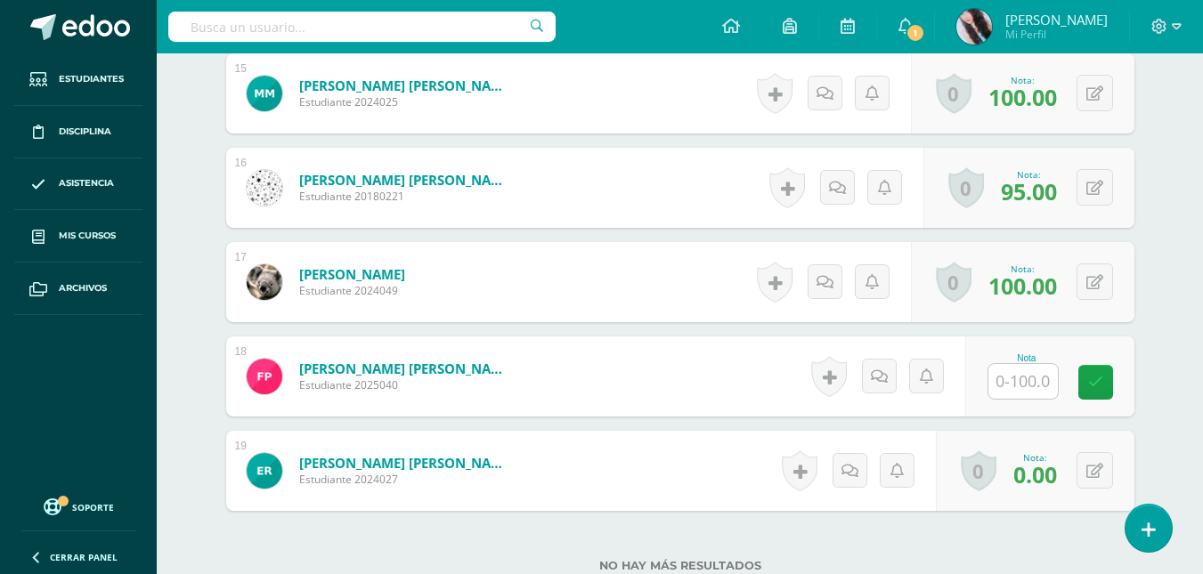
scroll to position [1945, 0]
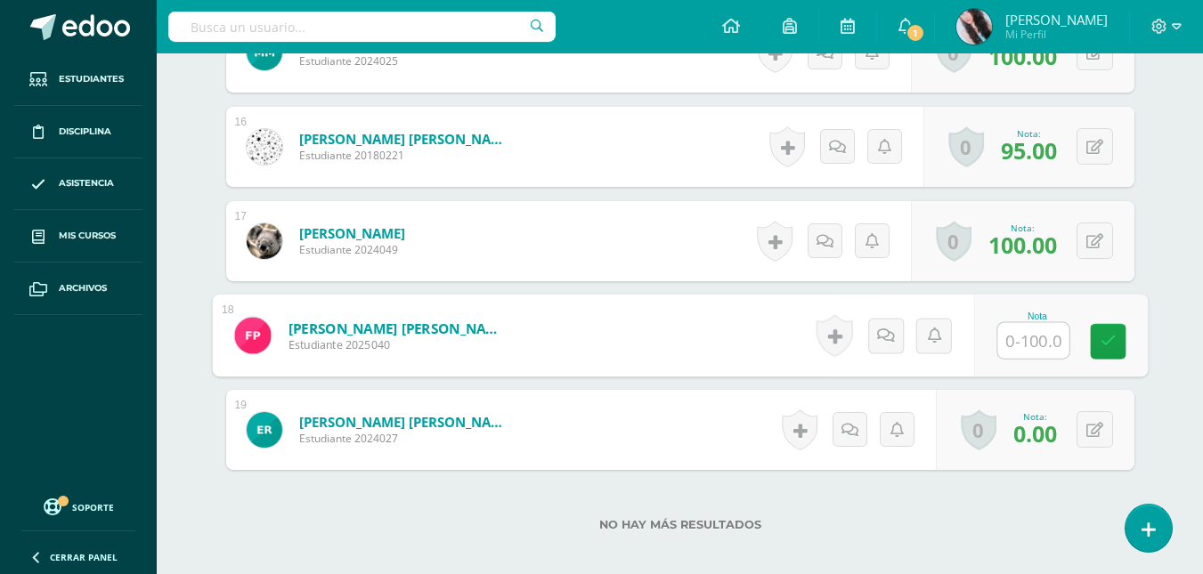
click at [1029, 343] on input "text" at bounding box center [1032, 341] width 71 height 36
type input "94"
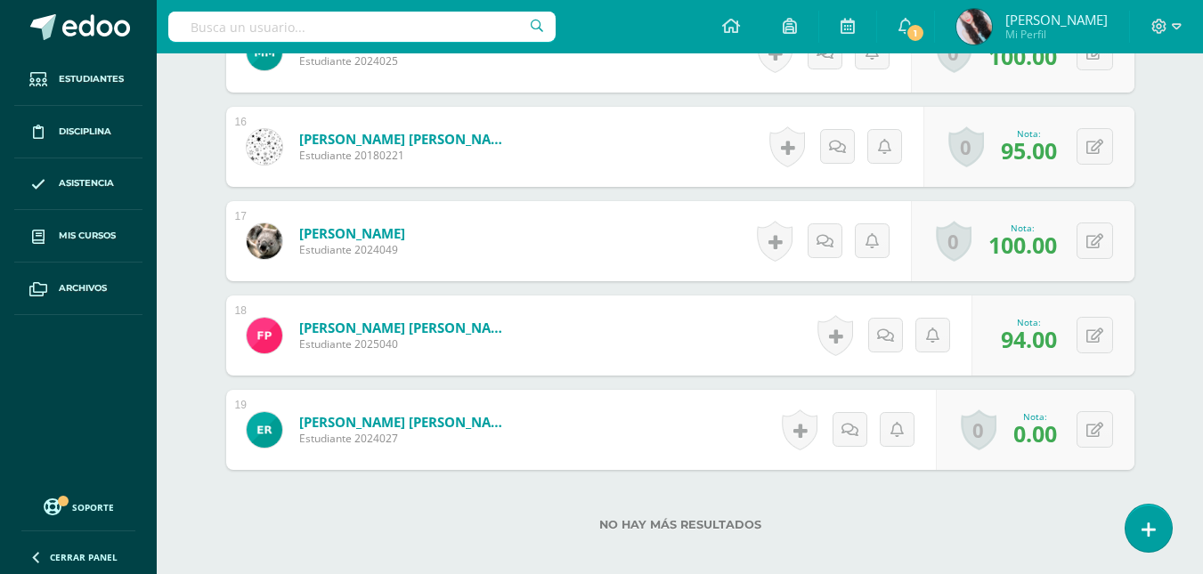
scroll to position [2045, 0]
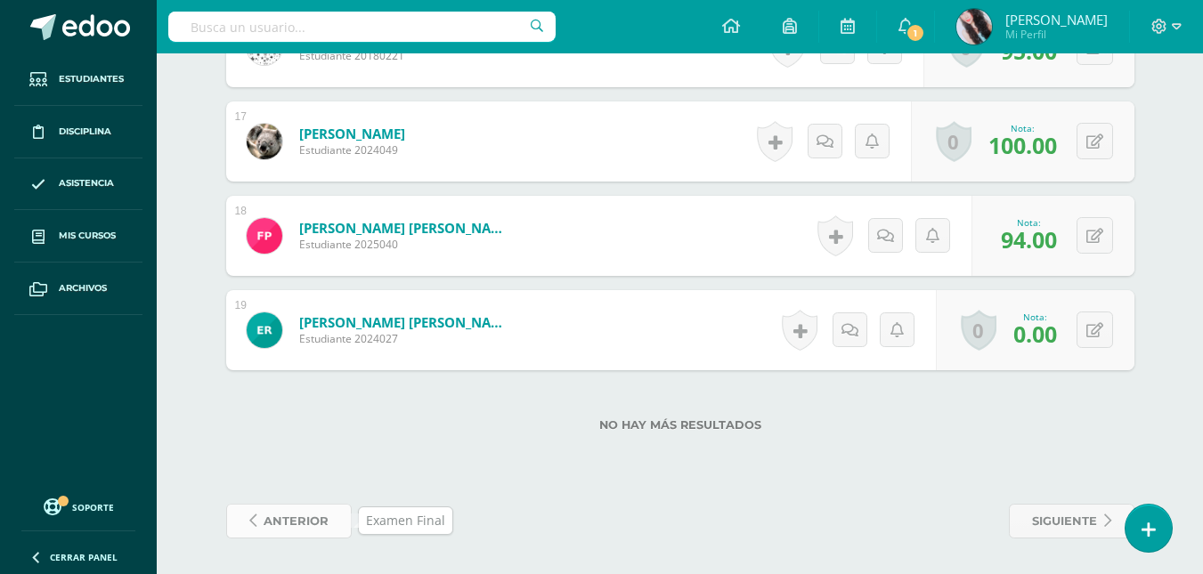
click at [289, 519] on span "anterior" at bounding box center [296, 521] width 65 height 33
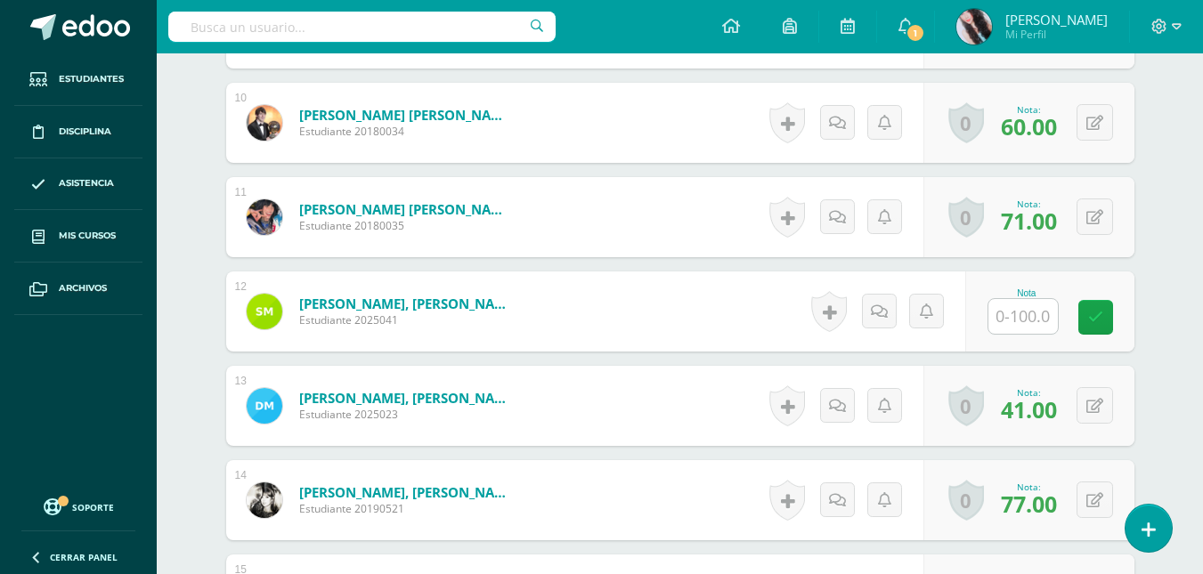
scroll to position [1403, 0]
click at [1018, 327] on input "text" at bounding box center [1032, 316] width 71 height 36
type input "75"
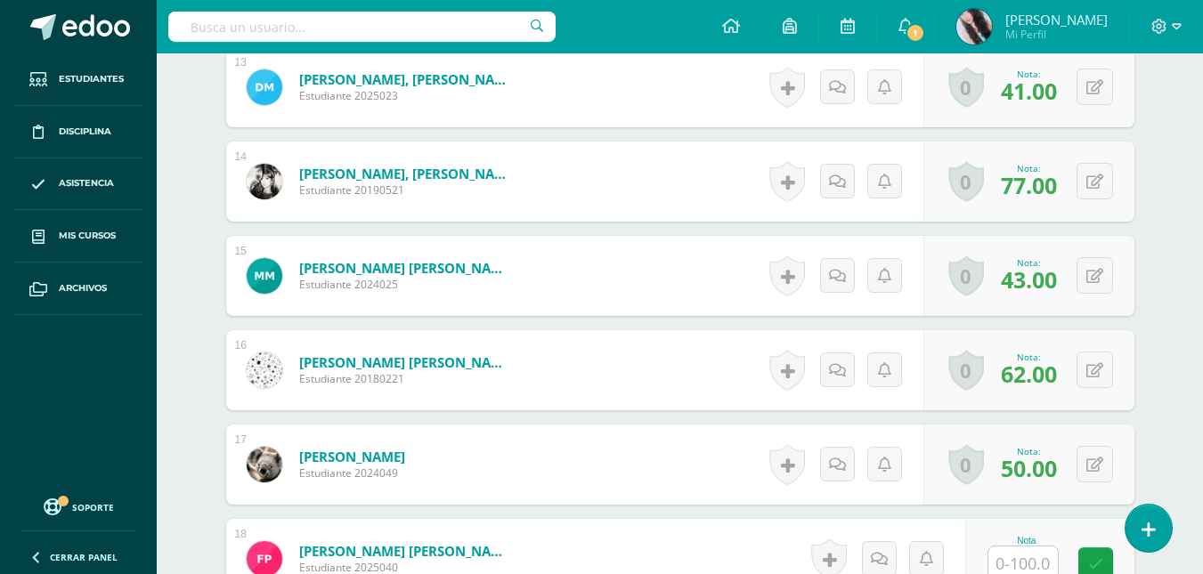
scroll to position [1722, 0]
click at [1037, 571] on input "text" at bounding box center [1032, 564] width 71 height 36
type input "94"
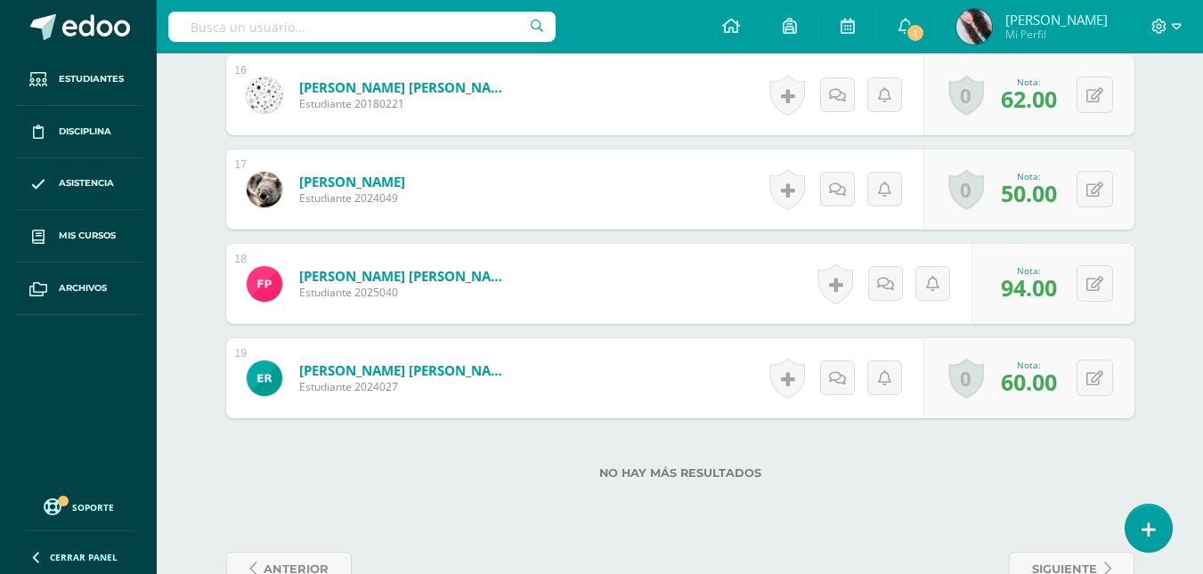
scroll to position [1997, 0]
click at [312, 553] on span "anterior" at bounding box center [296, 568] width 65 height 33
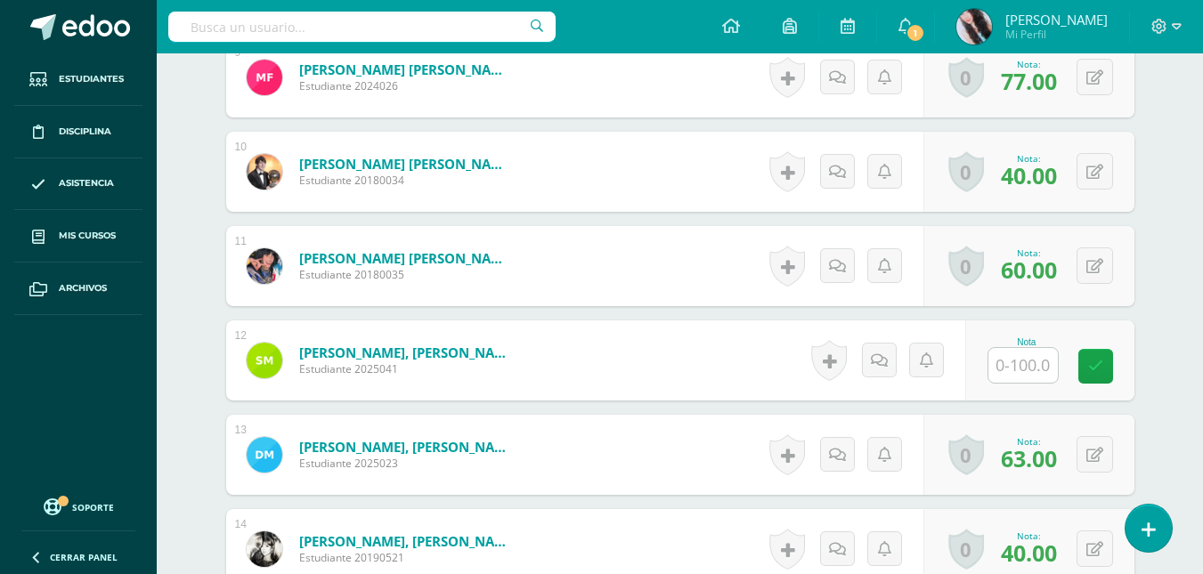
scroll to position [1342, 0]
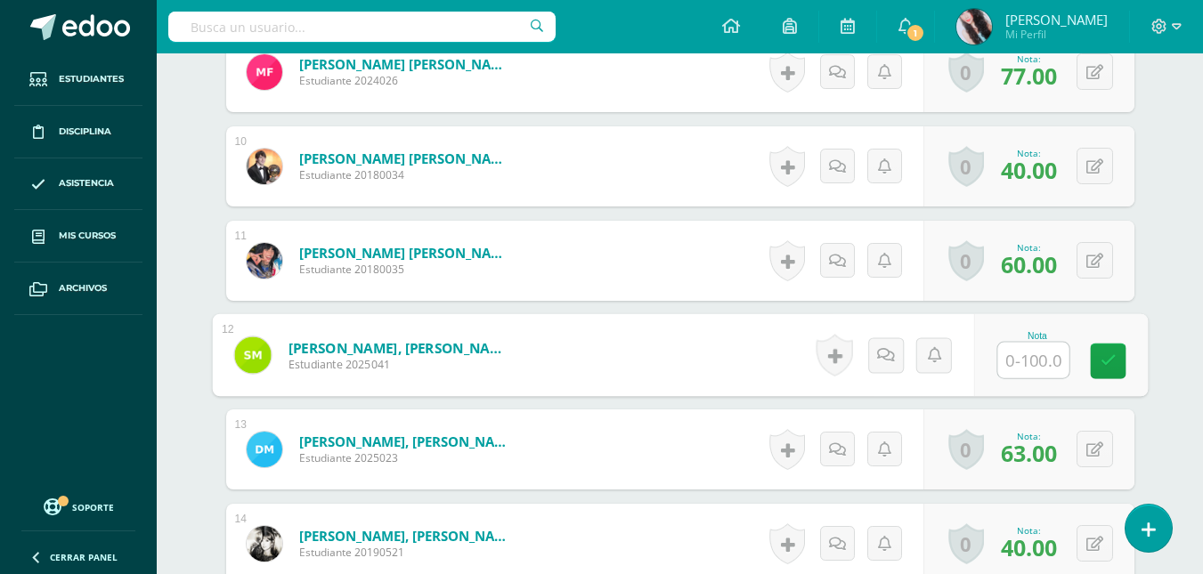
click at [1046, 364] on input "text" at bounding box center [1032, 361] width 71 height 36
type input "75"
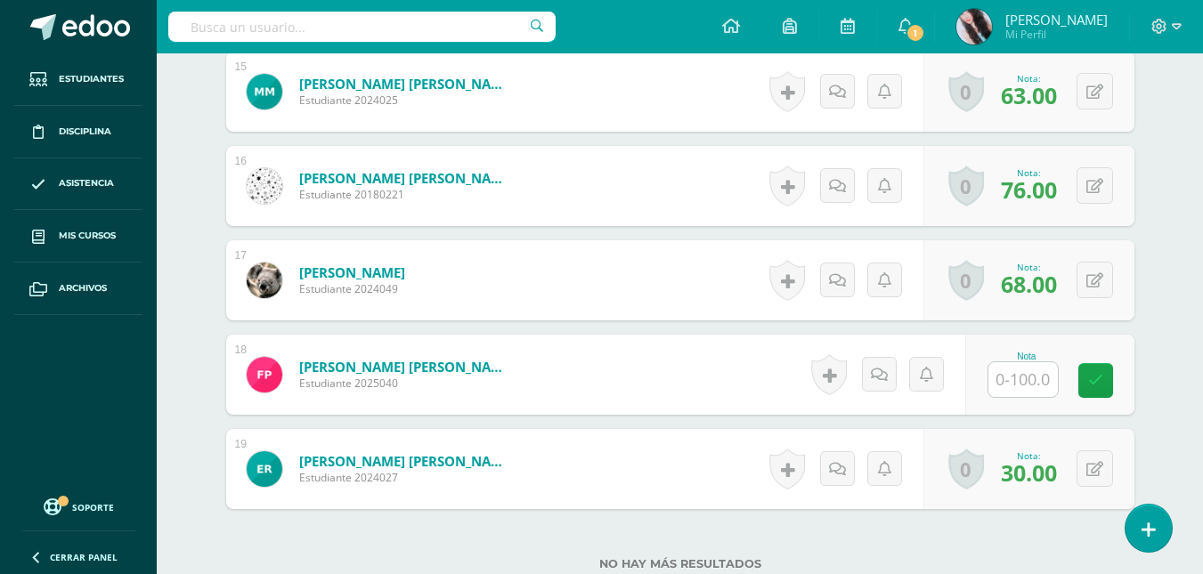
scroll to position [1893, 0]
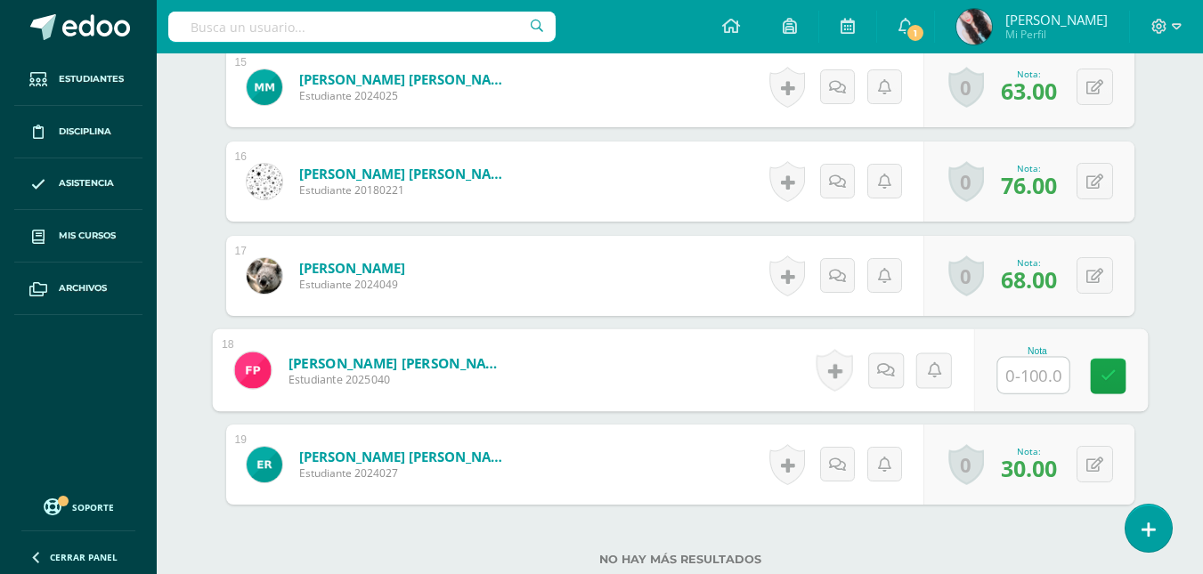
click at [1016, 383] on input "text" at bounding box center [1032, 376] width 71 height 36
type input "94"
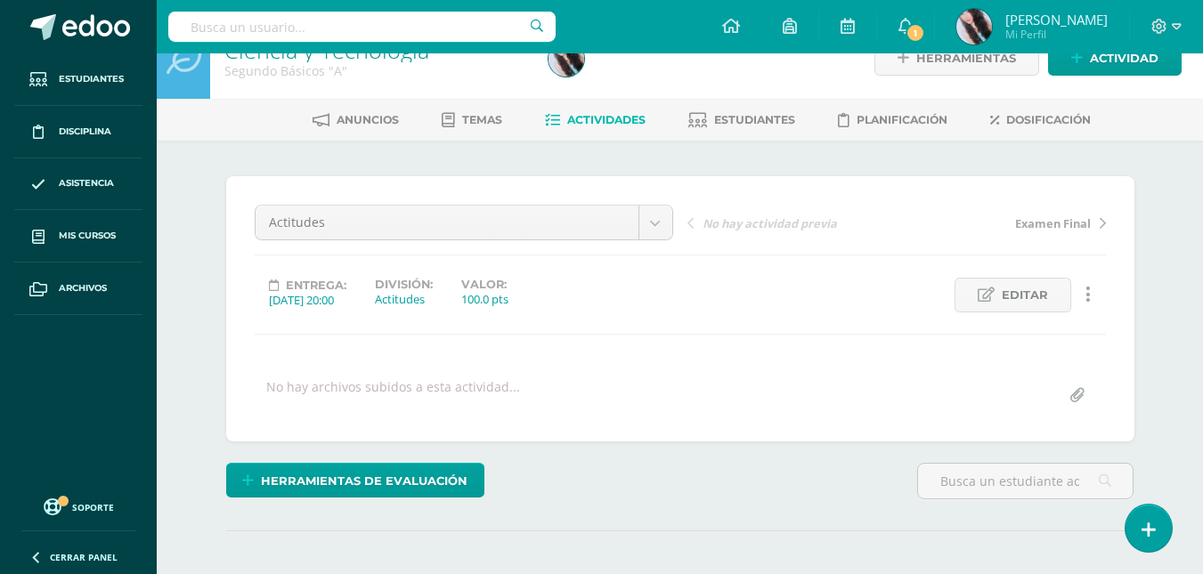
scroll to position [0, 0]
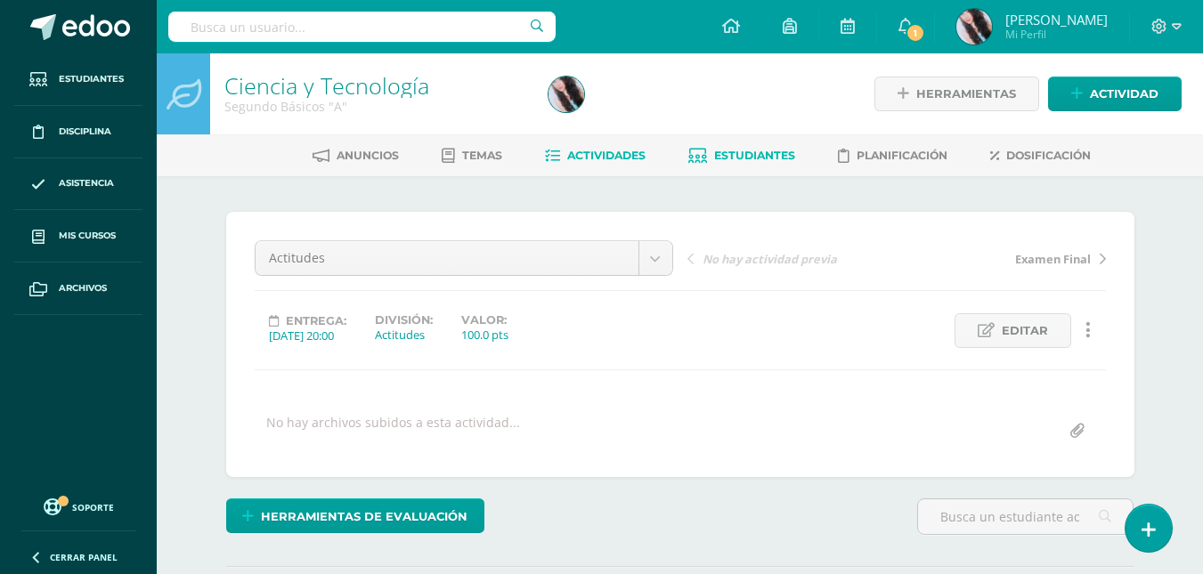
click at [744, 142] on link "Estudiantes" at bounding box center [741, 156] width 107 height 28
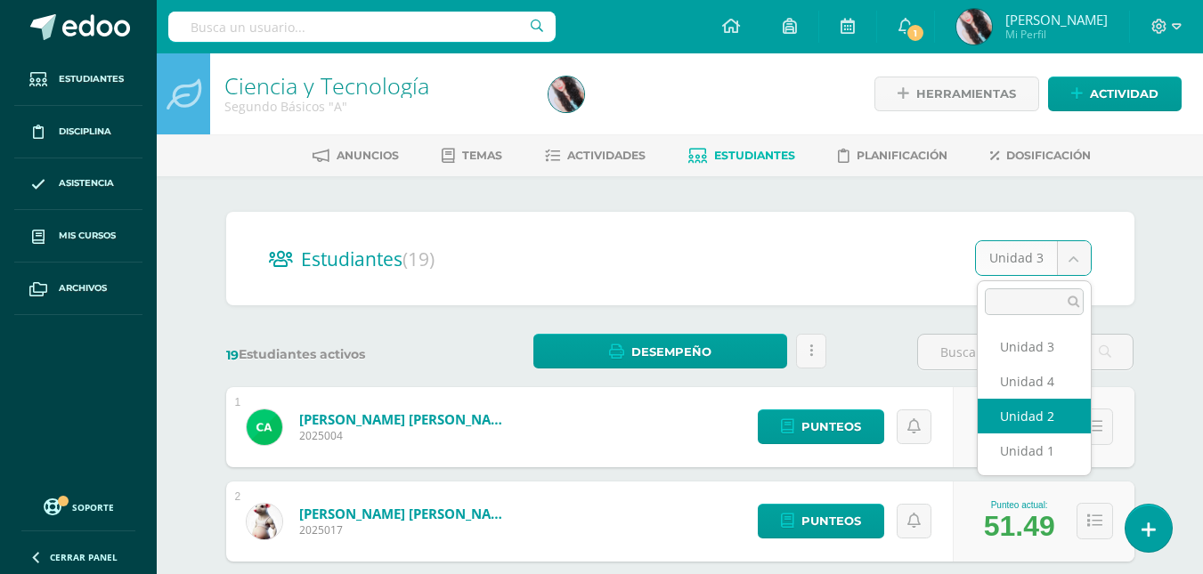
select select "/dashboard/teacher/section/2678/students/?unit=157376"
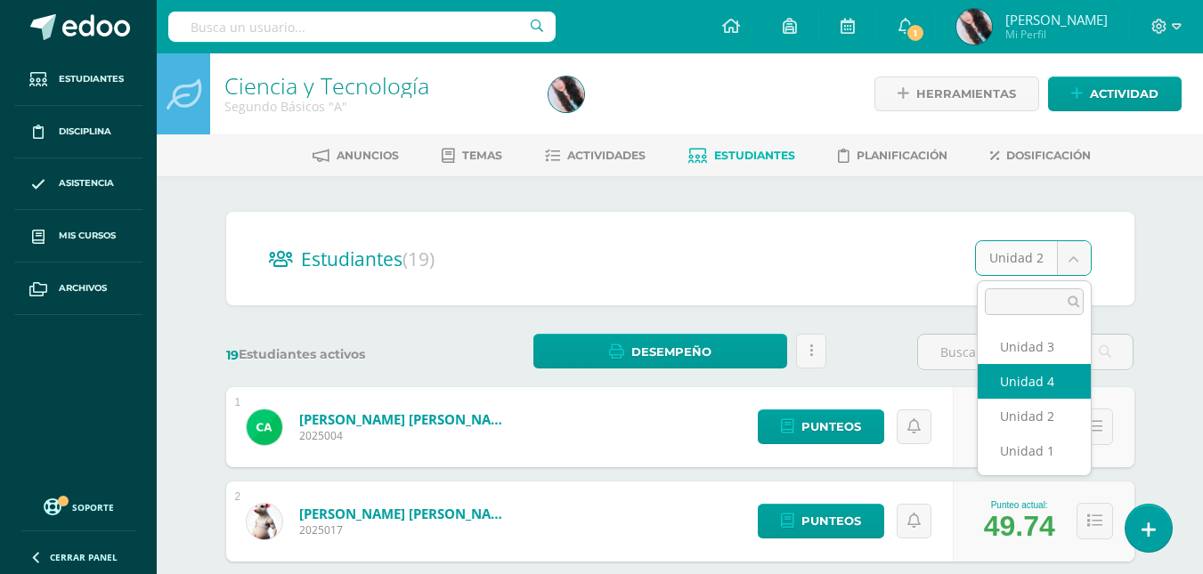
select select "/dashboard/teacher/section/2678/students/?unit=157378"
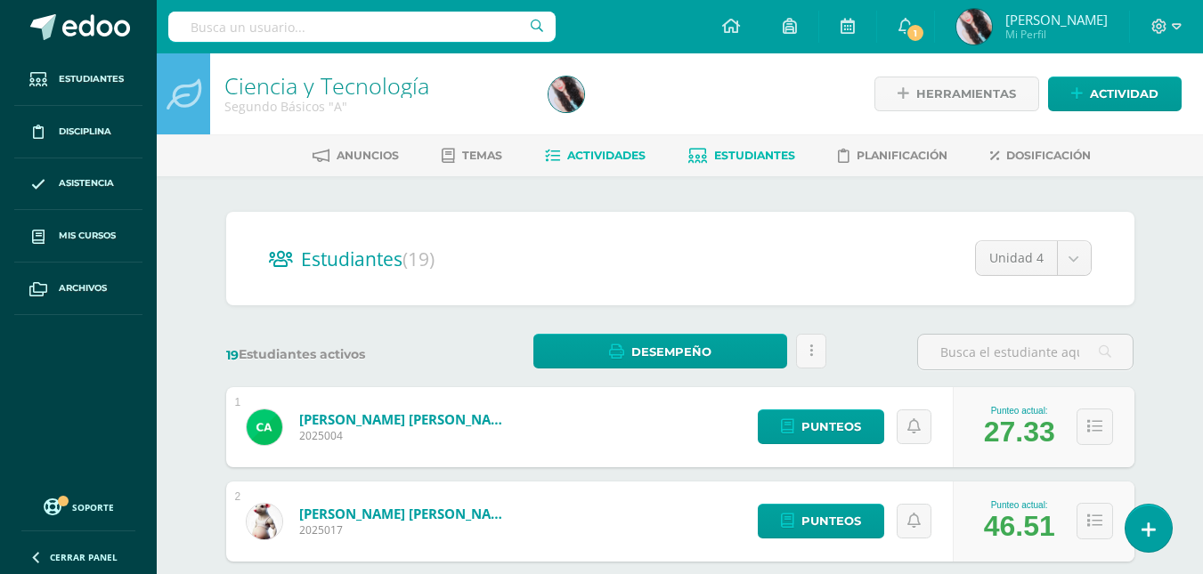
click at [581, 149] on span "Actividades" at bounding box center [606, 155] width 78 height 13
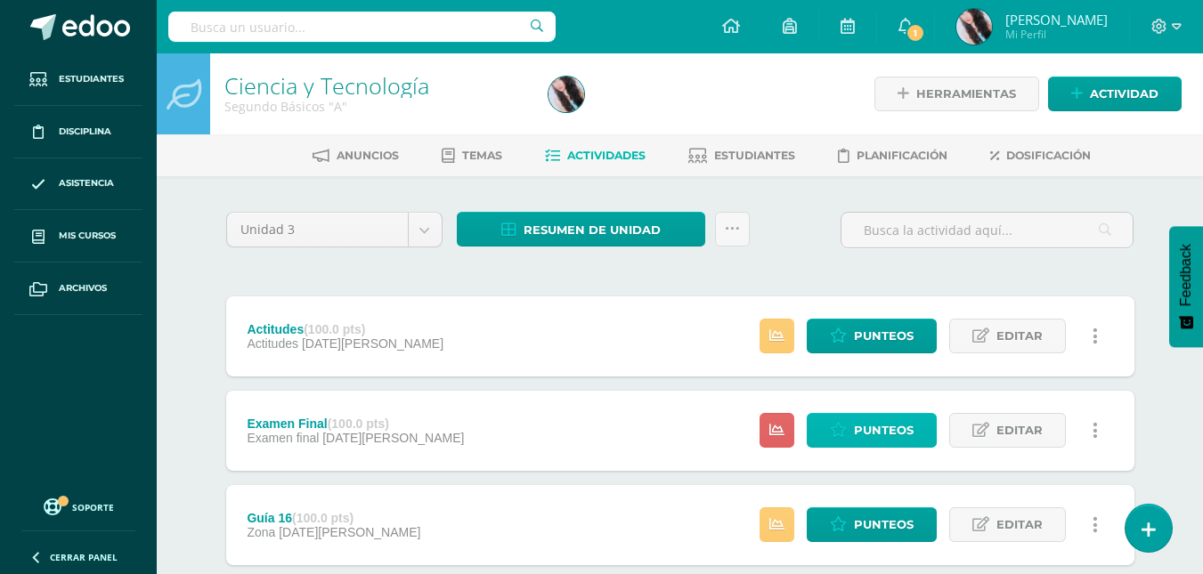
click at [830, 435] on link "Punteos" at bounding box center [872, 430] width 130 height 35
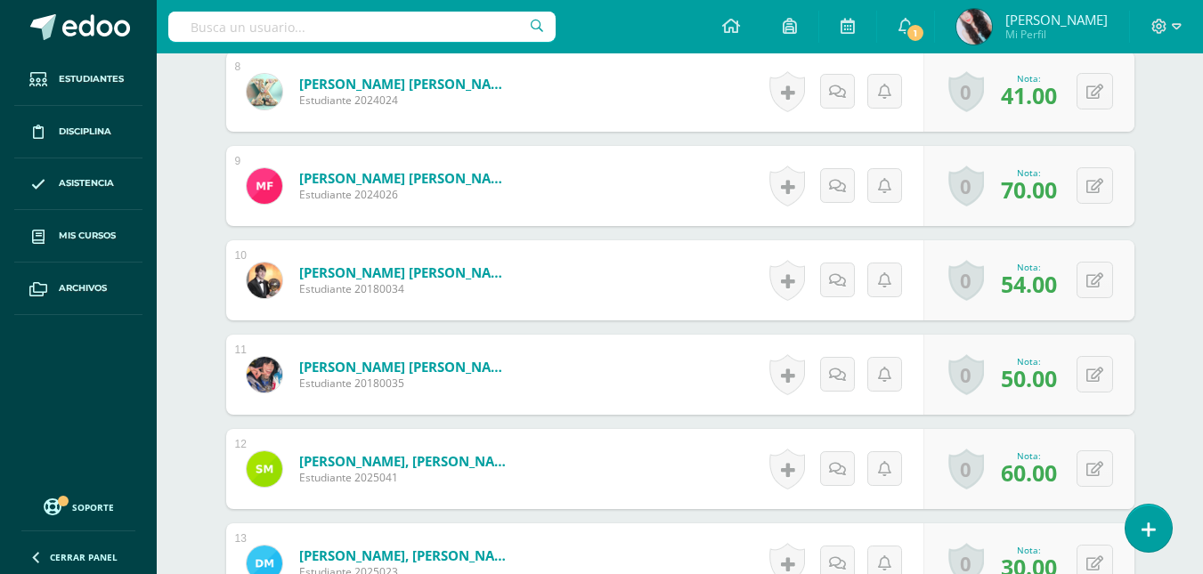
scroll to position [1246, 0]
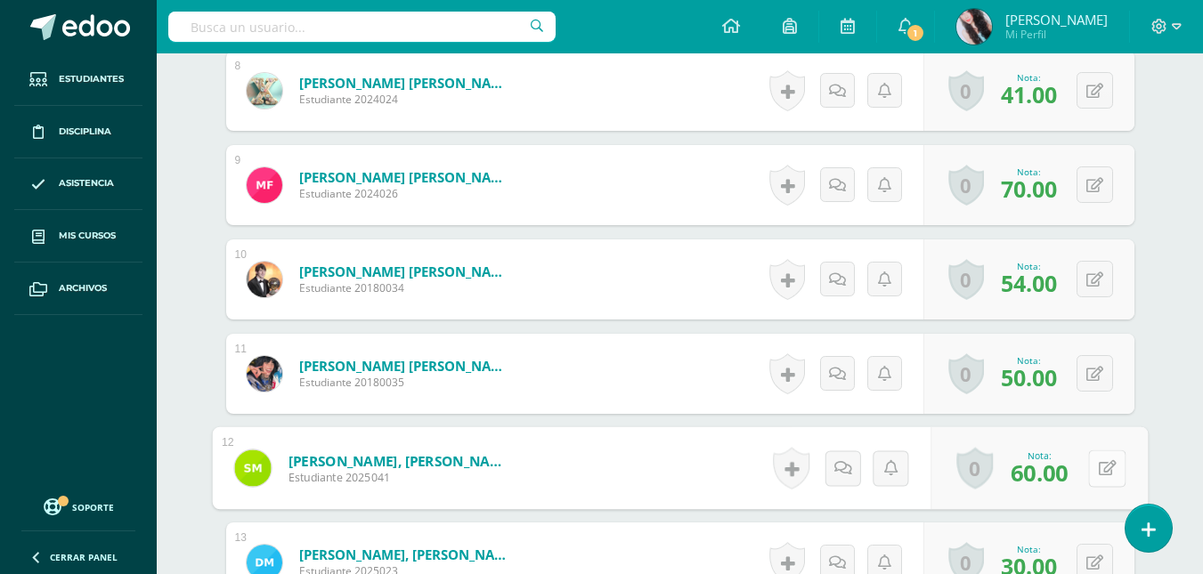
click at [1103, 463] on button at bounding box center [1106, 468] width 37 height 37
type input "77"
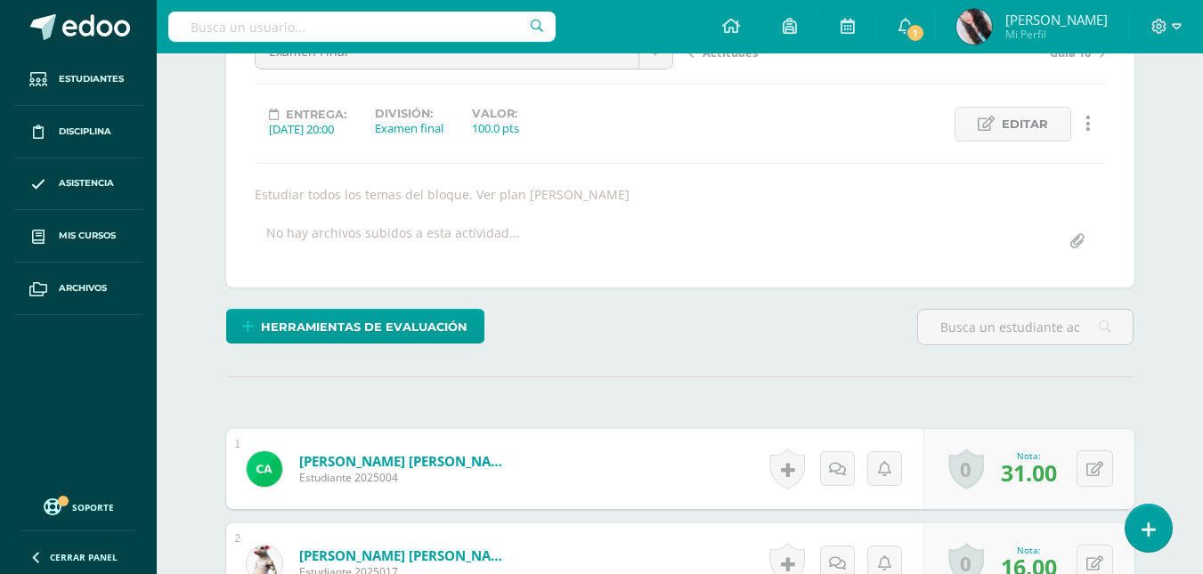
scroll to position [0, 0]
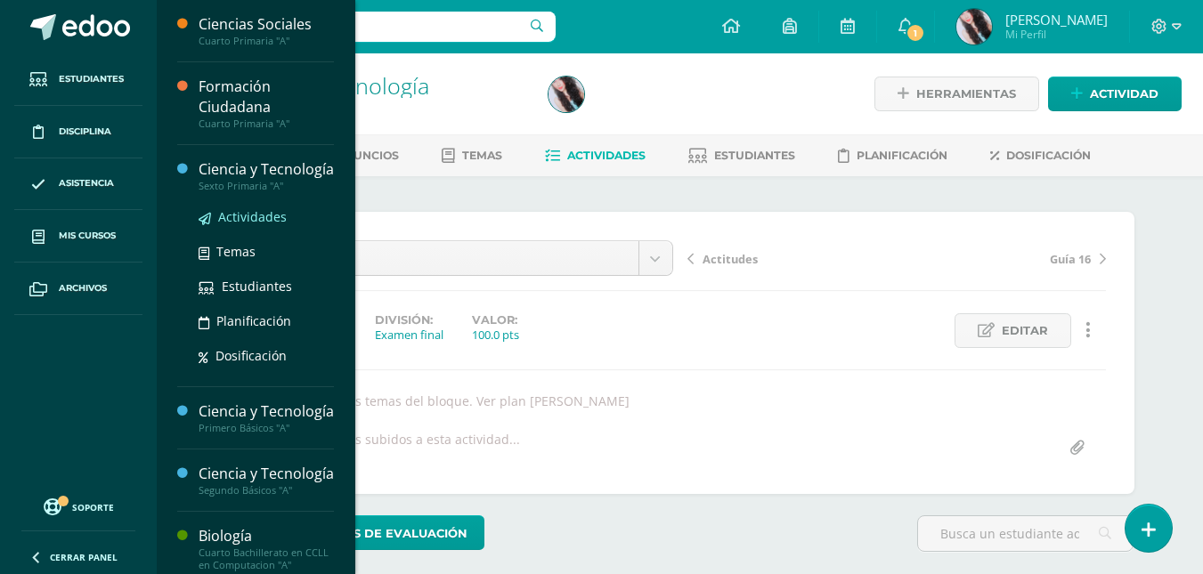
click at [255, 227] on link "Actividades" at bounding box center [266, 217] width 135 height 20
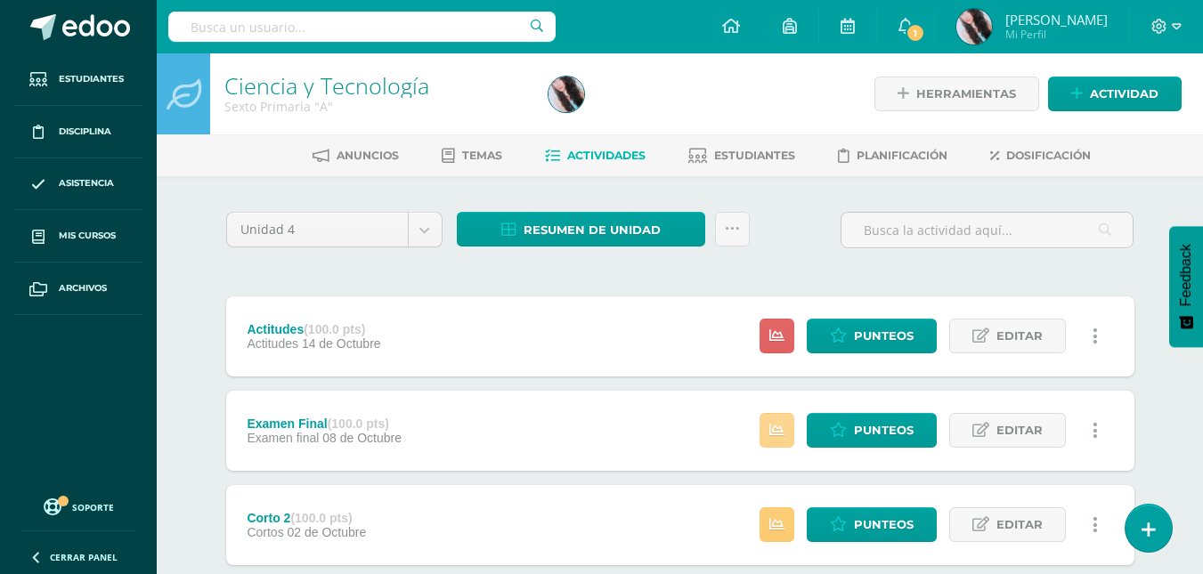
click at [776, 441] on link at bounding box center [777, 430] width 35 height 35
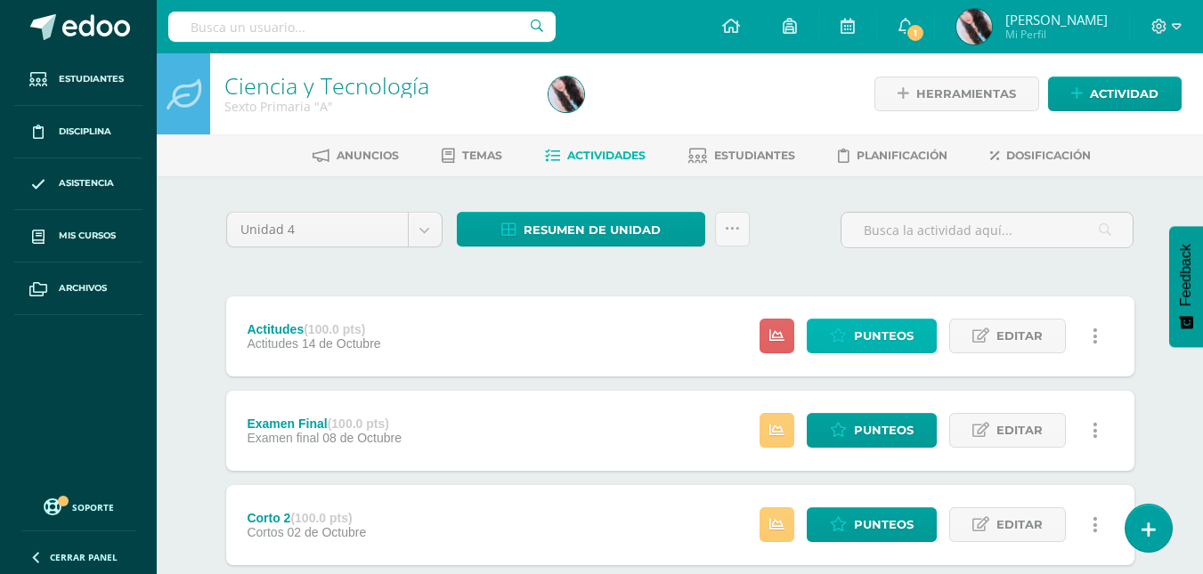
click at [880, 331] on span "Punteos" at bounding box center [884, 336] width 60 height 33
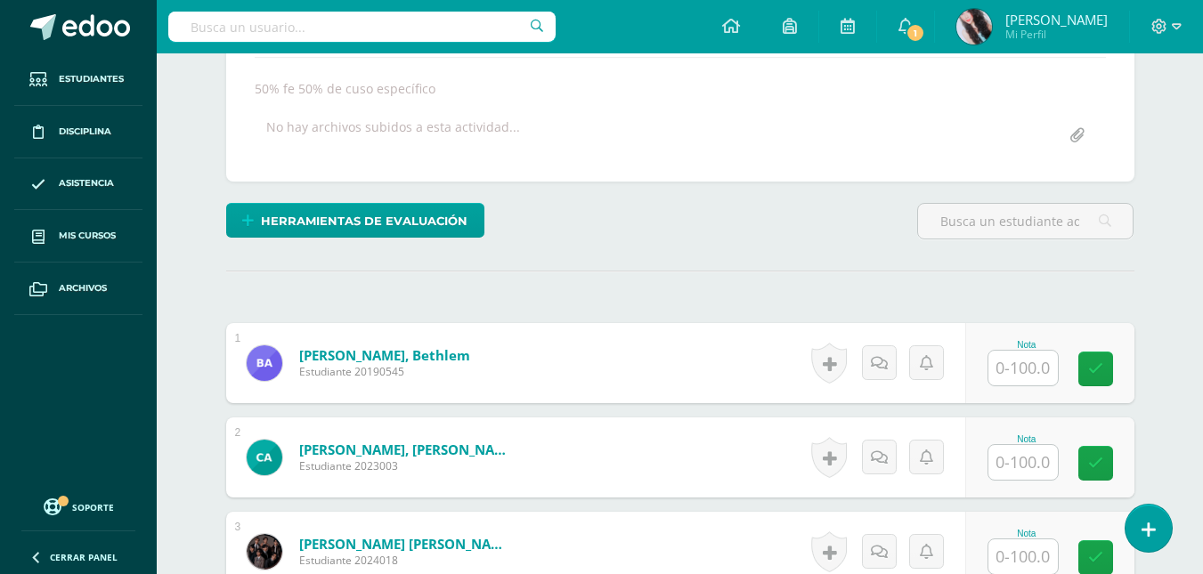
scroll to position [313, 0]
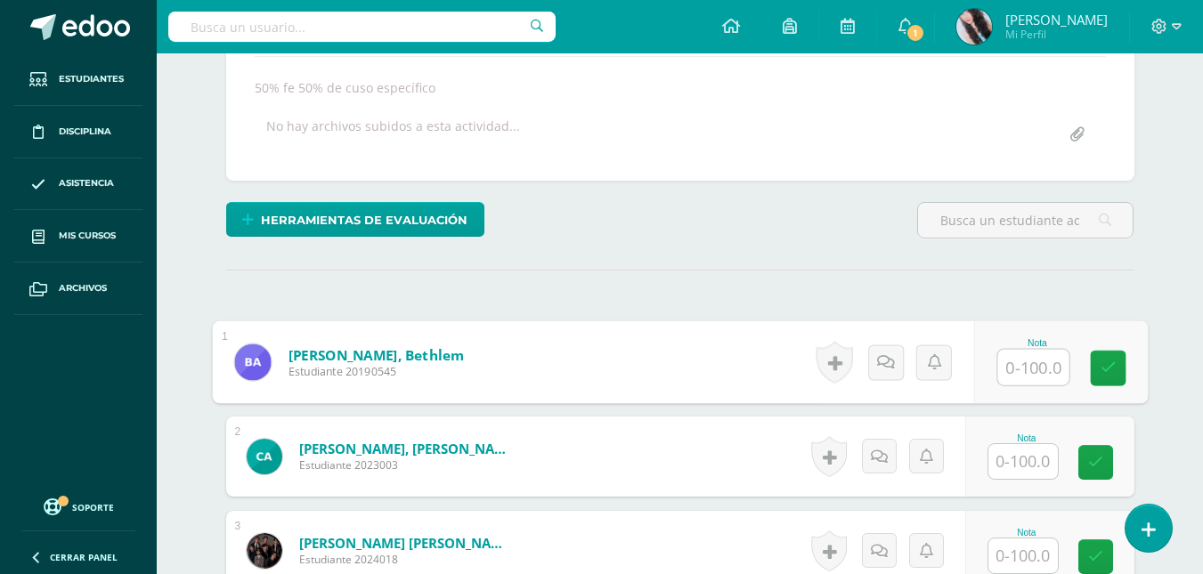
click at [1023, 372] on input "text" at bounding box center [1032, 368] width 71 height 36
type input "80"
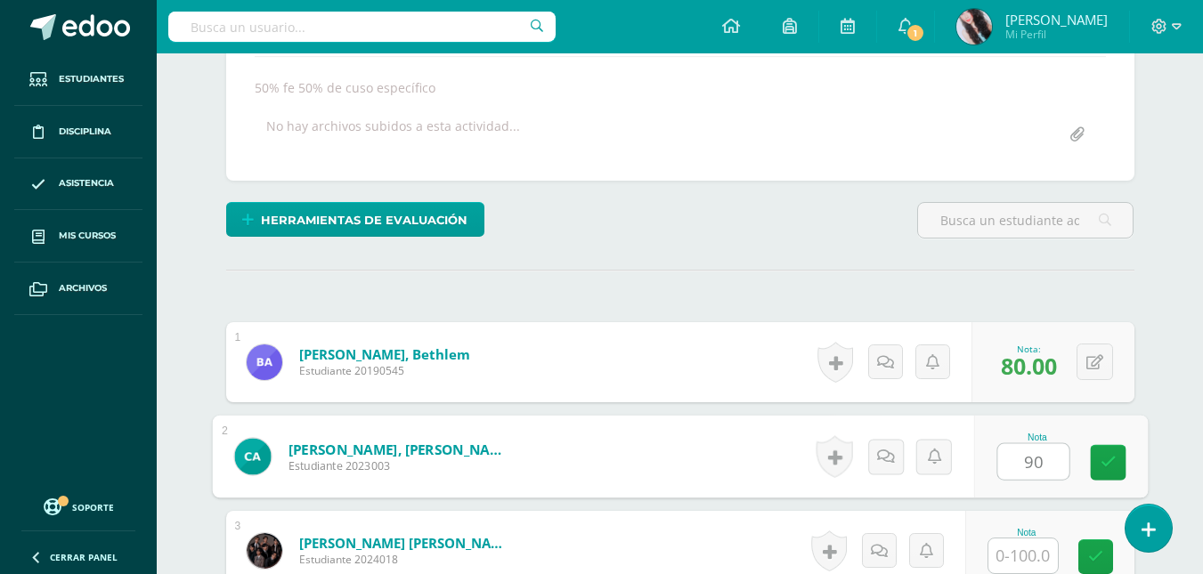
type input "90"
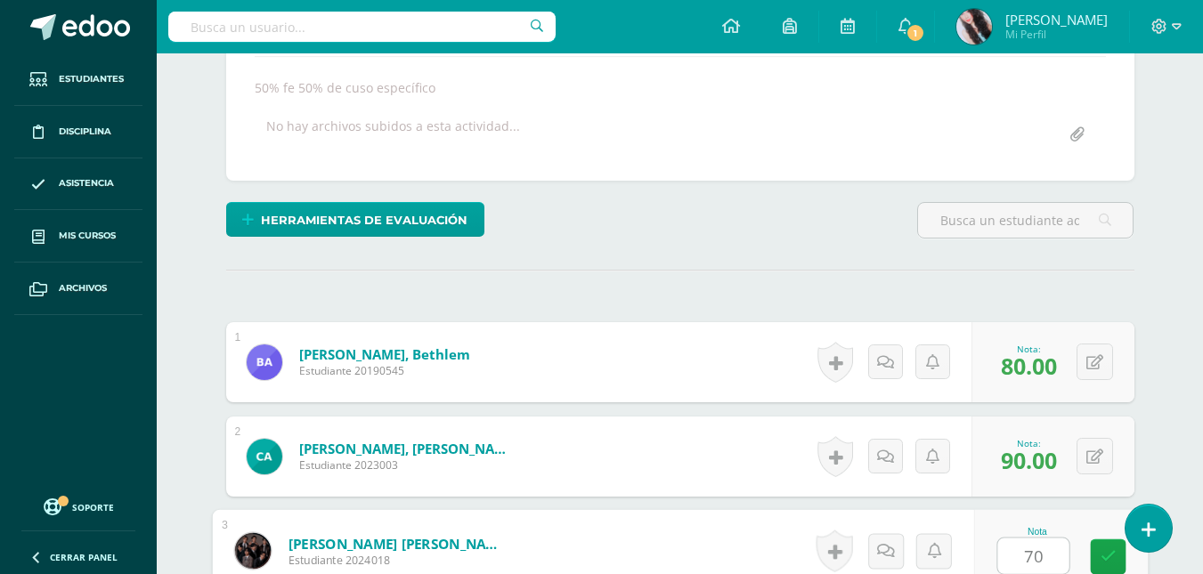
type input "70"
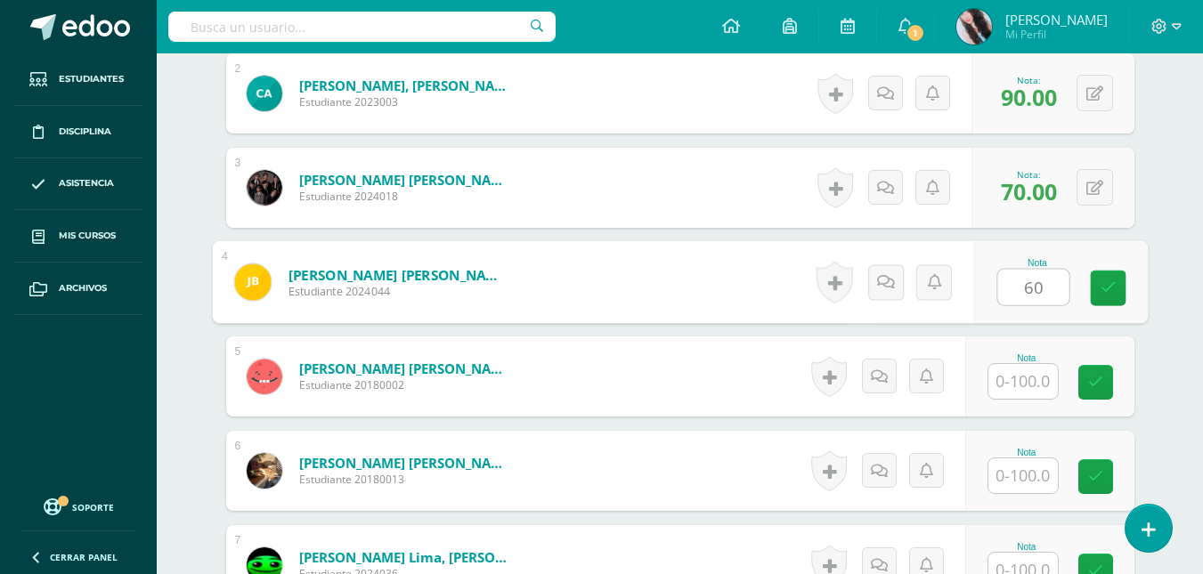
type input "60"
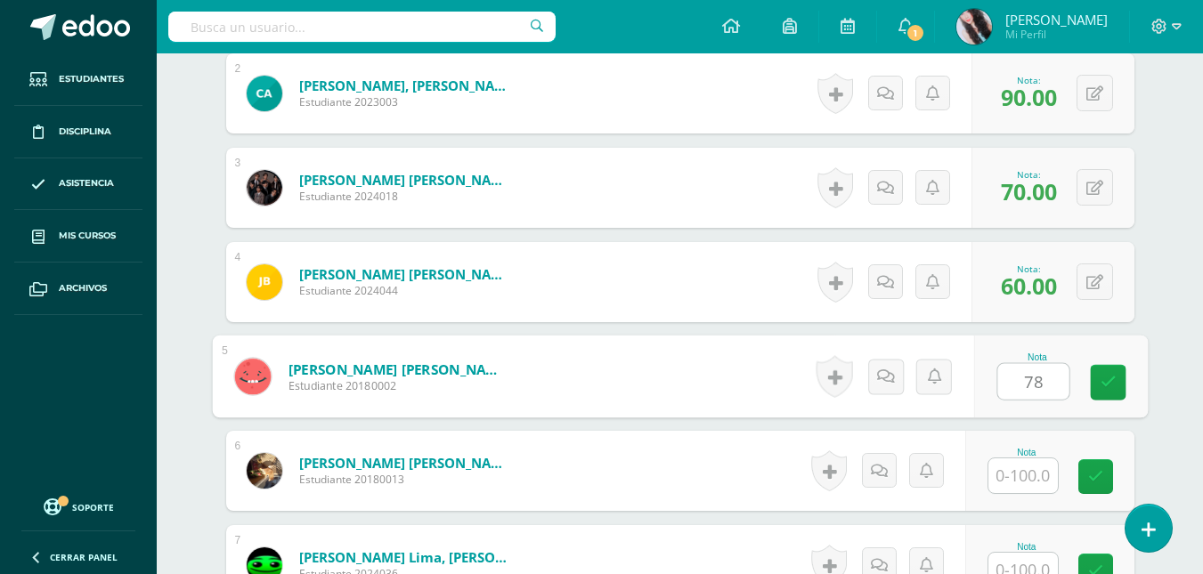
type input "78"
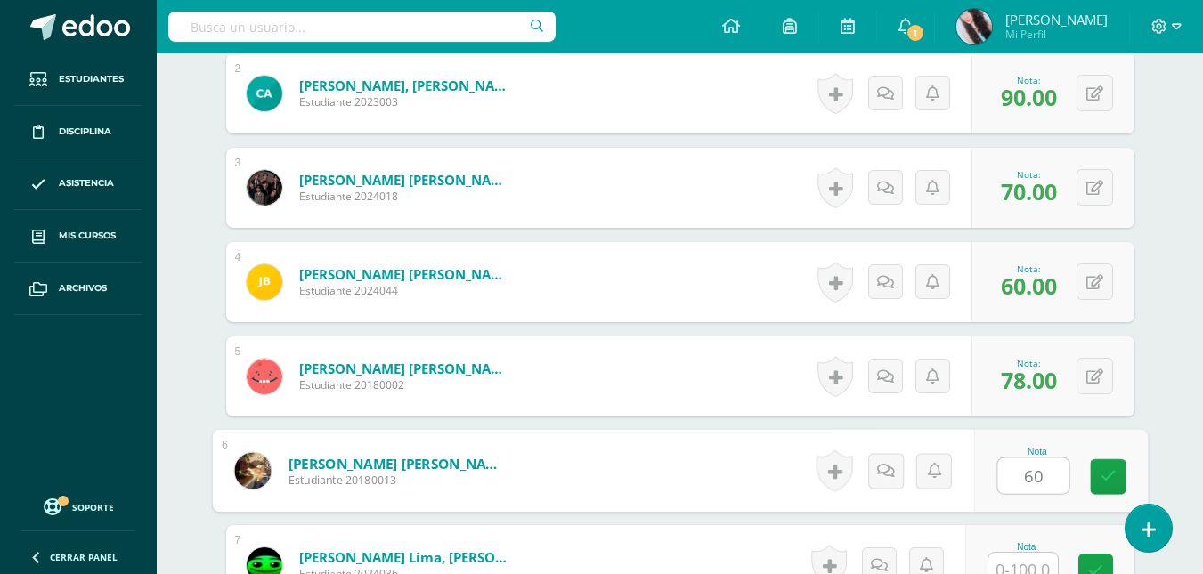
type input "60"
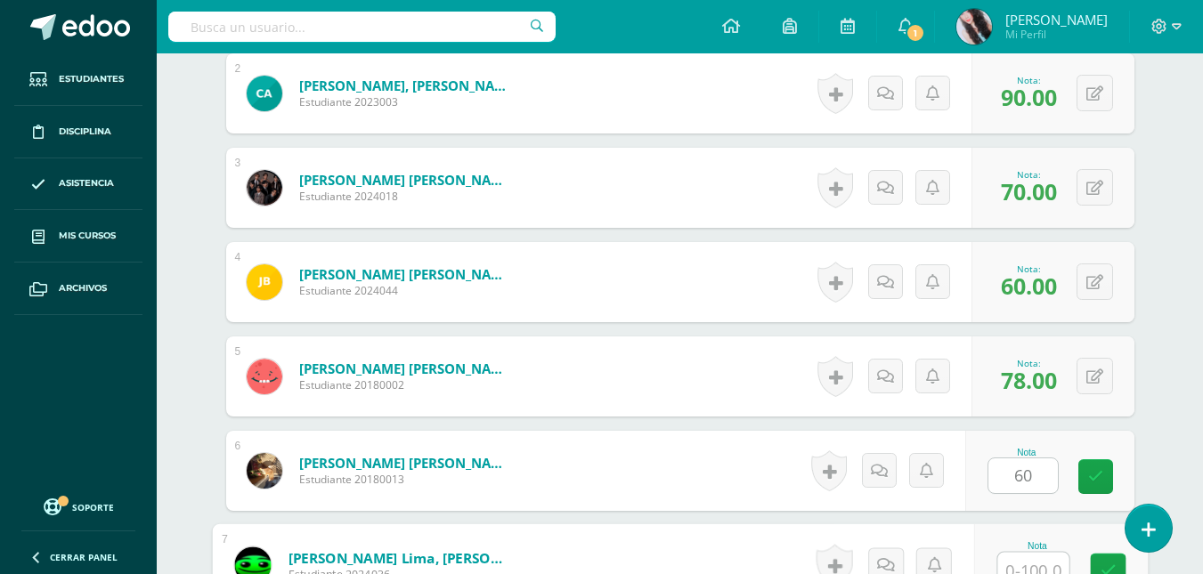
scroll to position [690, 0]
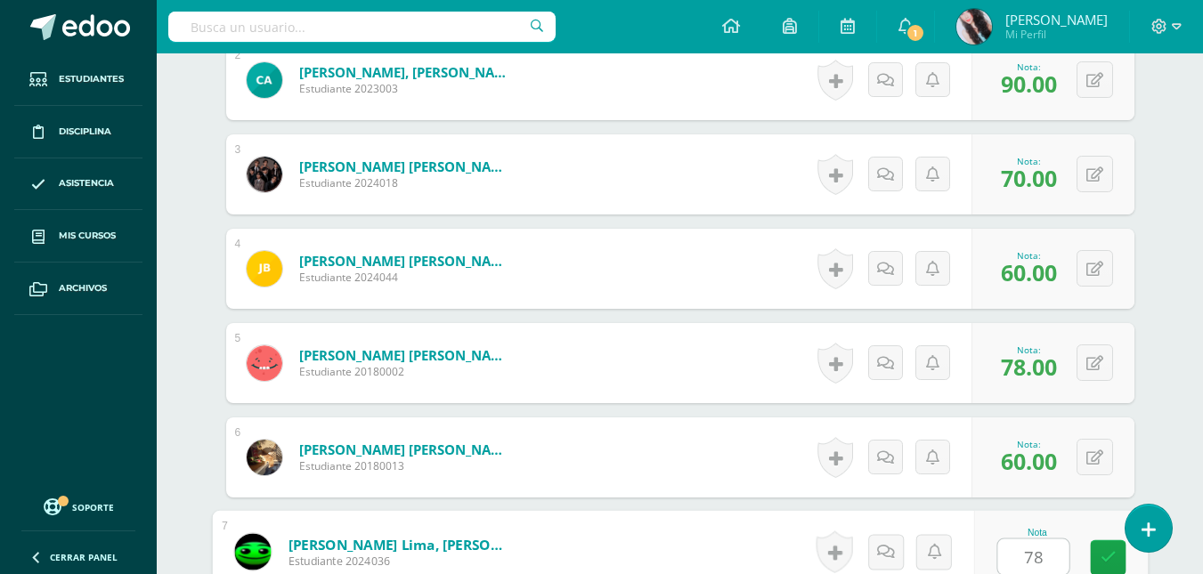
type input "78"
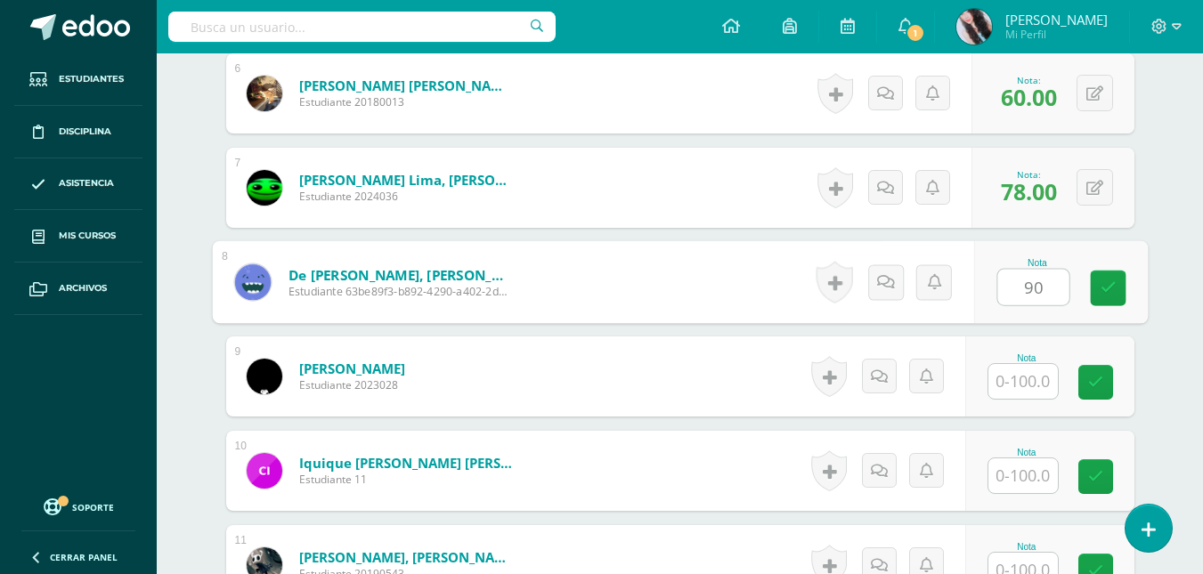
type input "90"
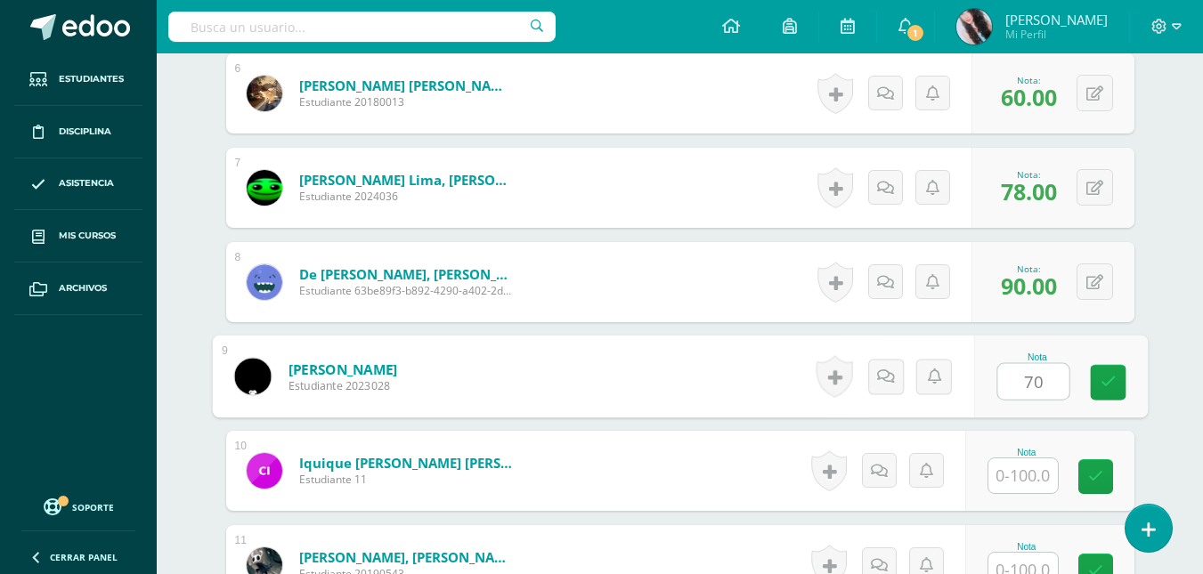
type input "70"
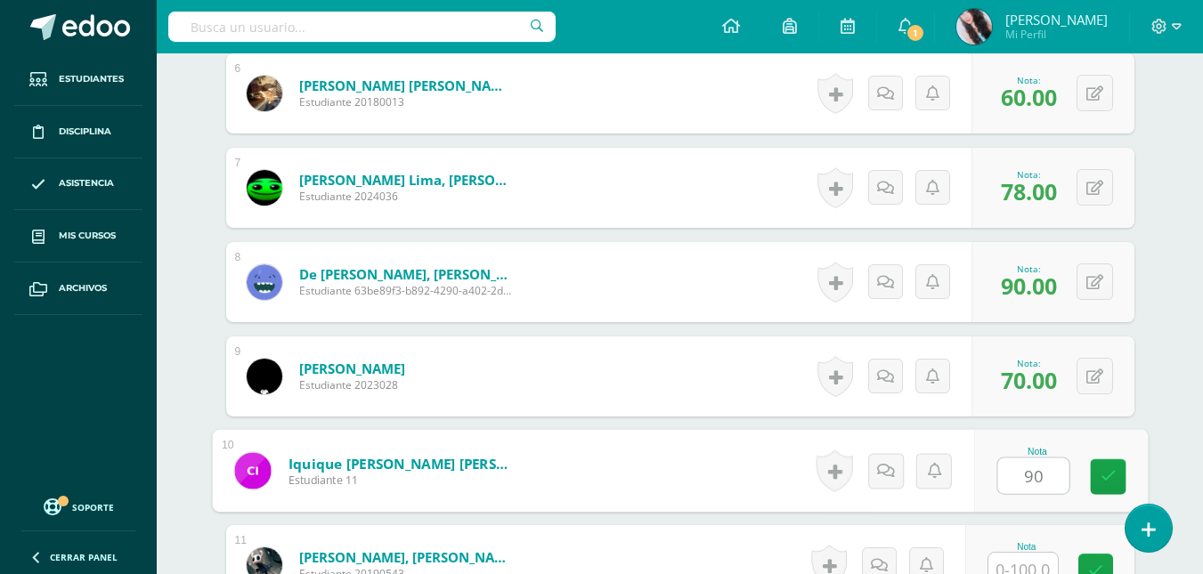
type input "90"
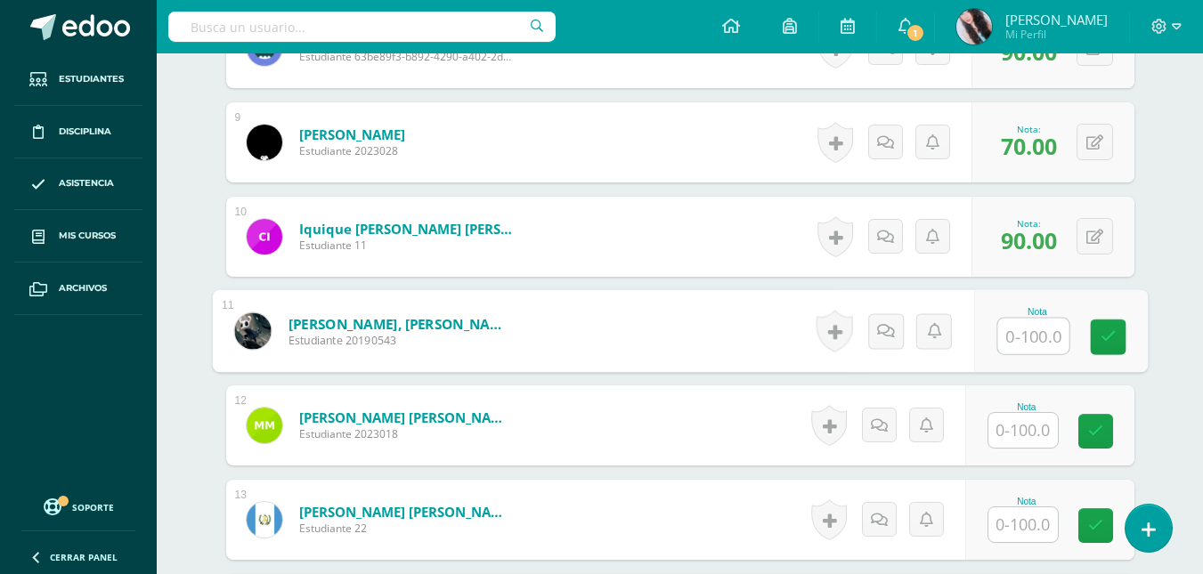
scroll to position [1289, 0]
type input "90"
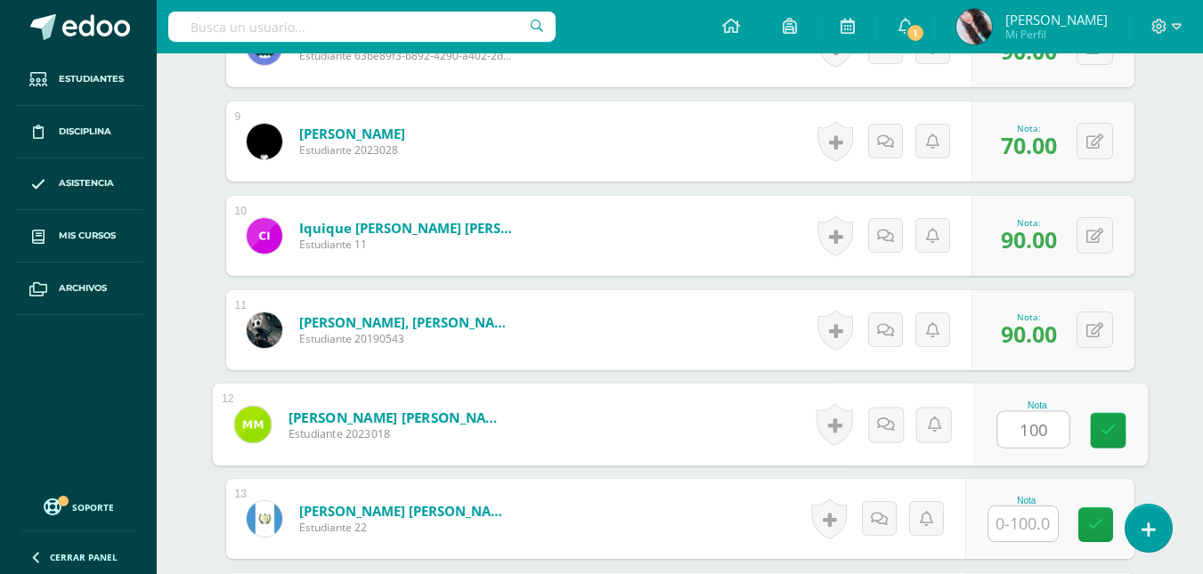
type input "100"
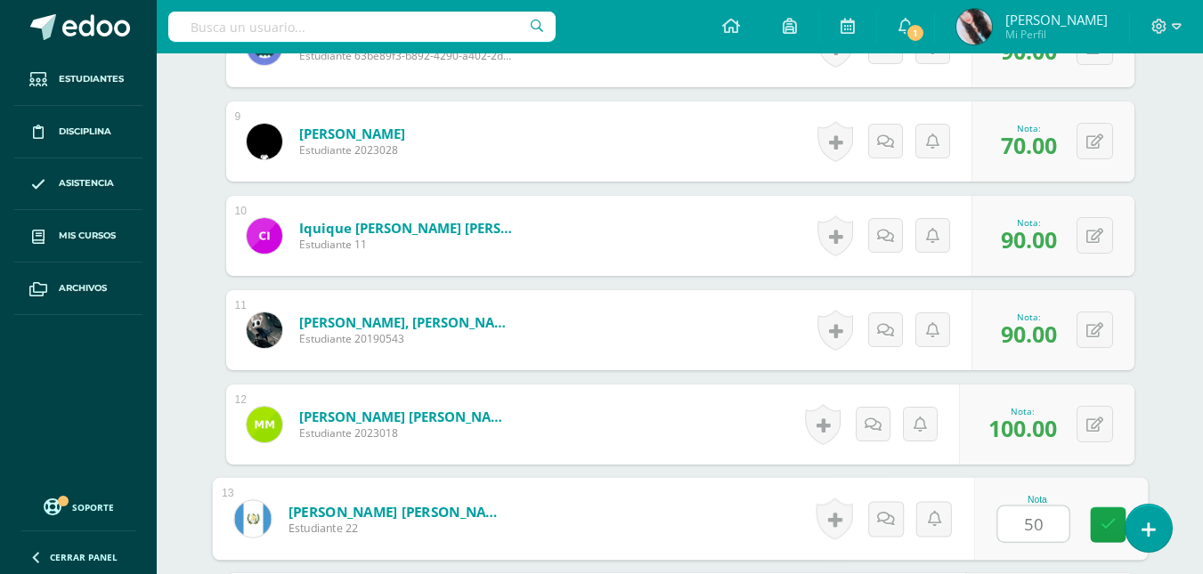
scroll to position [1621, 0]
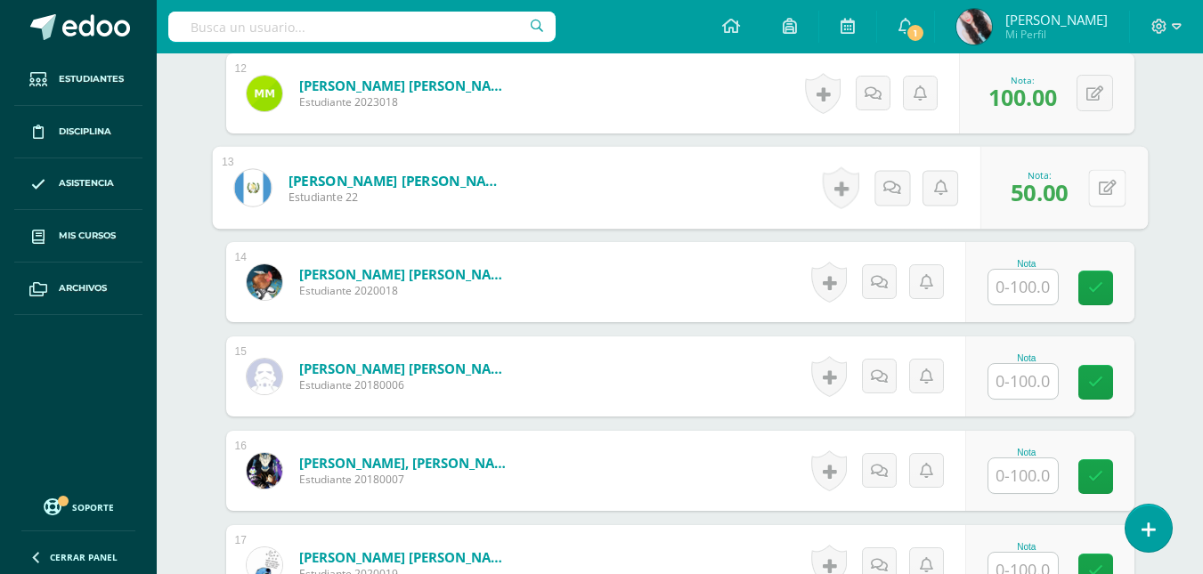
click at [1097, 201] on button at bounding box center [1106, 187] width 37 height 37
type input "60"
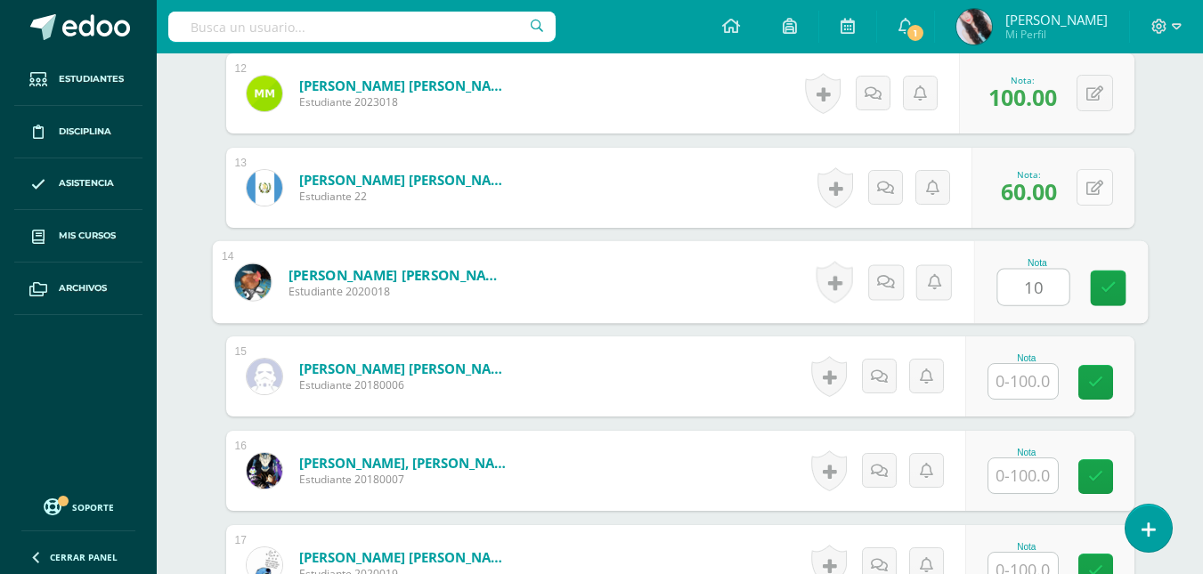
type input "1"
type input "90"
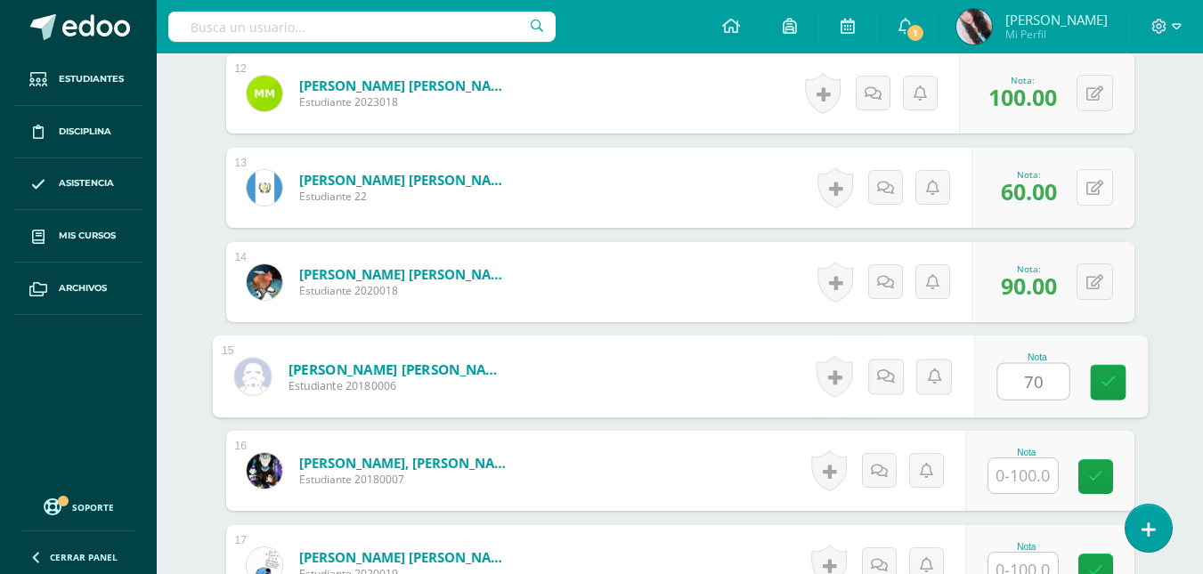
type input "70"
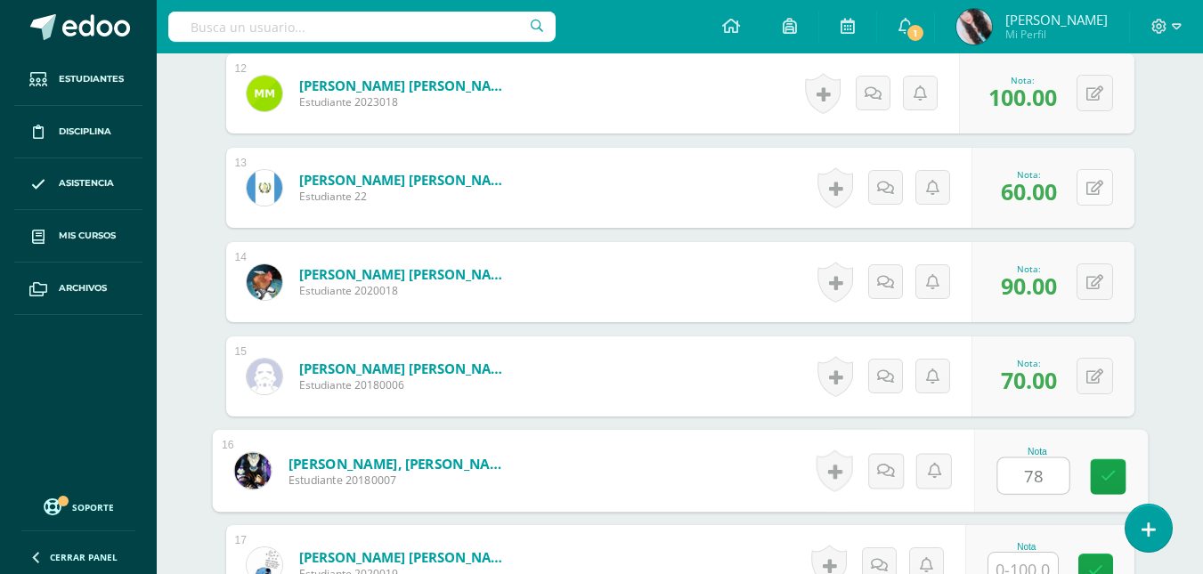
type input "78"
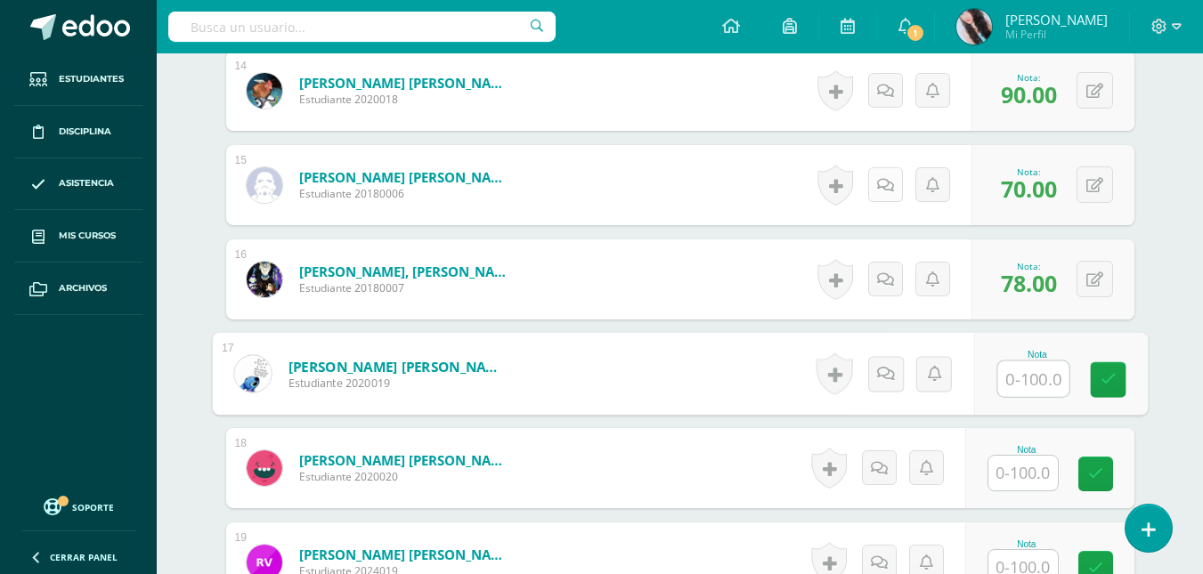
scroll to position [1813, 0]
type input "90"
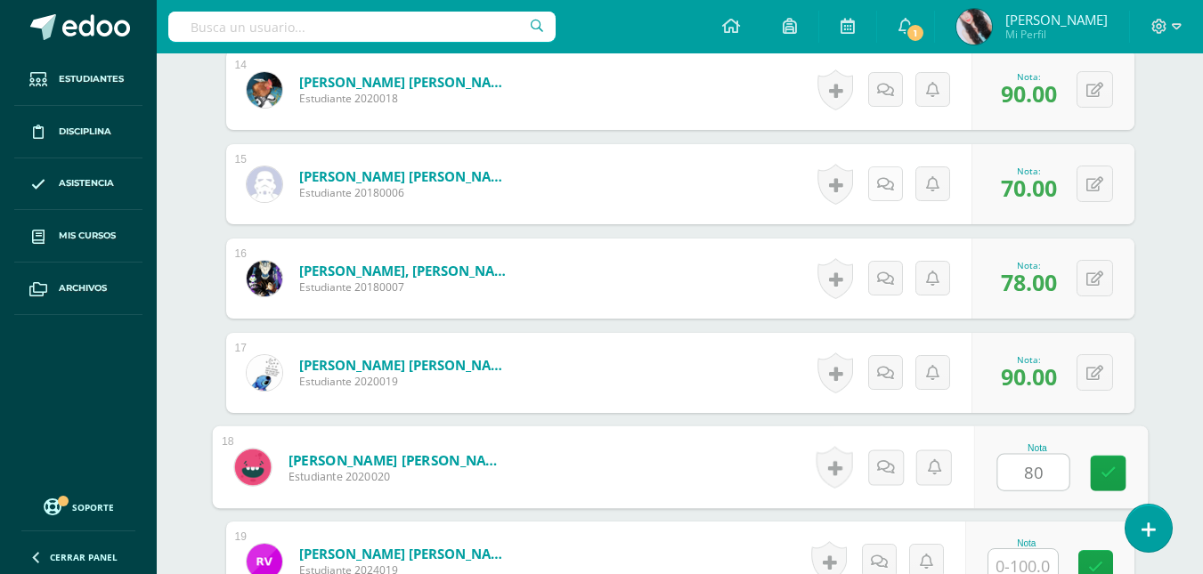
type input "80"
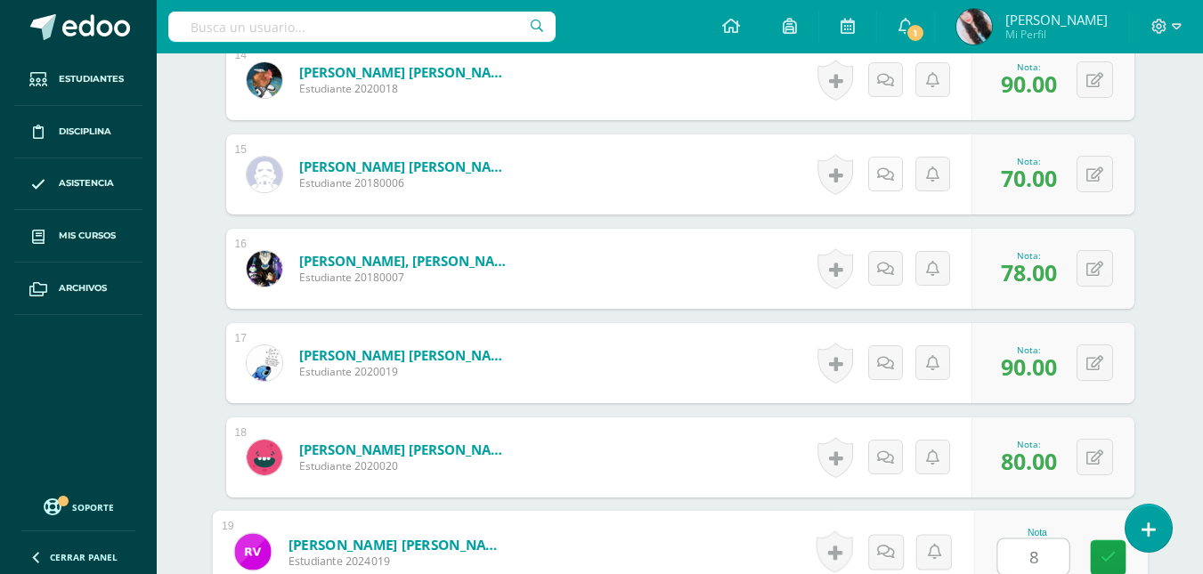
type input "80"
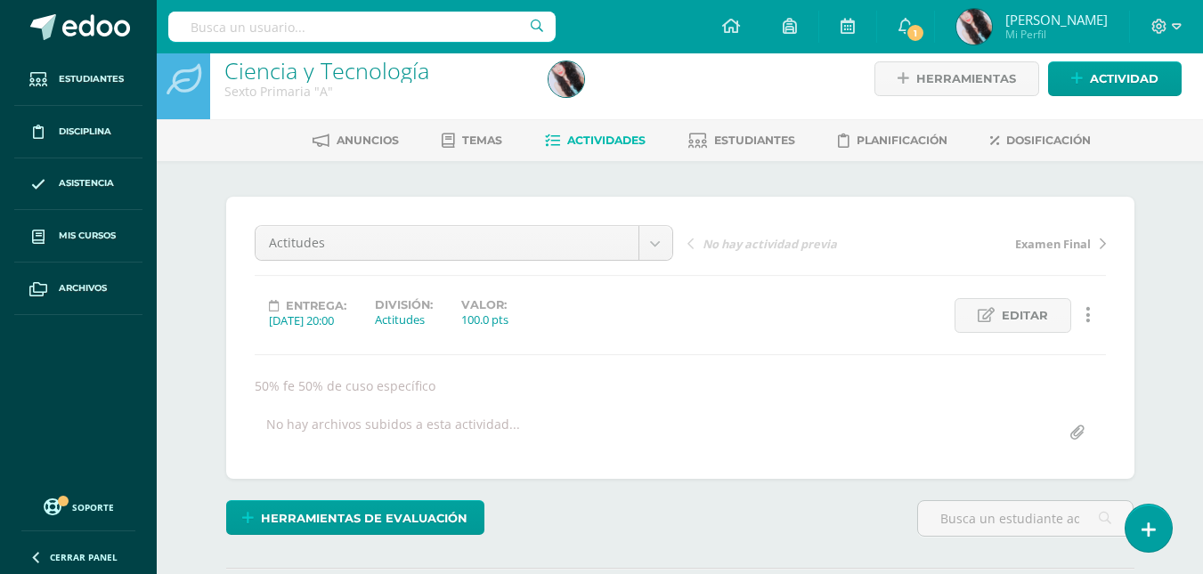
scroll to position [0, 0]
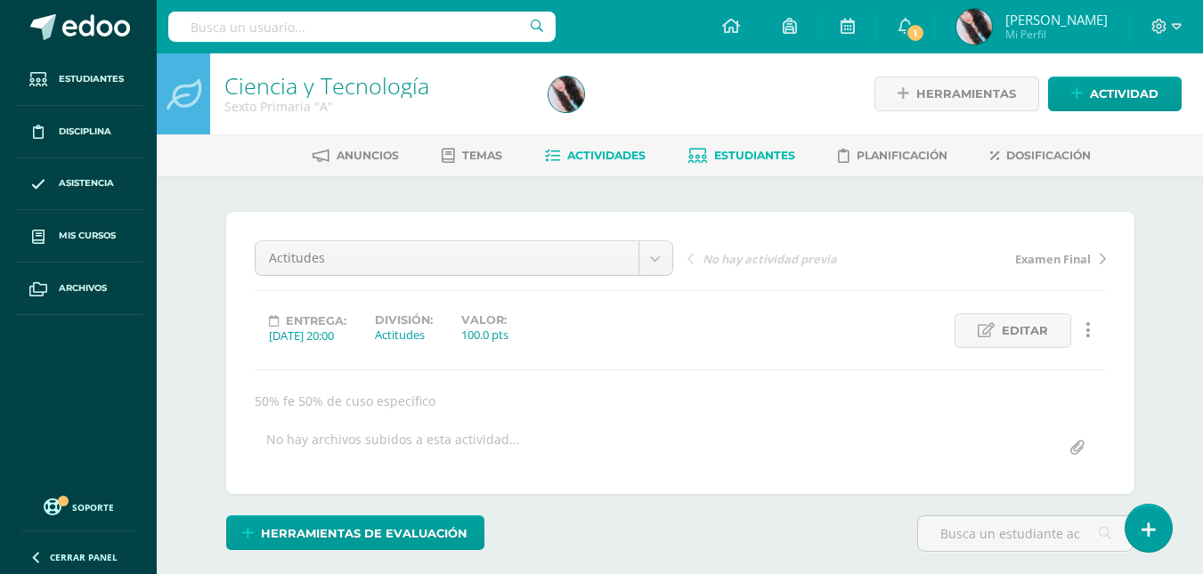
click at [738, 161] on span "Estudiantes" at bounding box center [754, 155] width 81 height 13
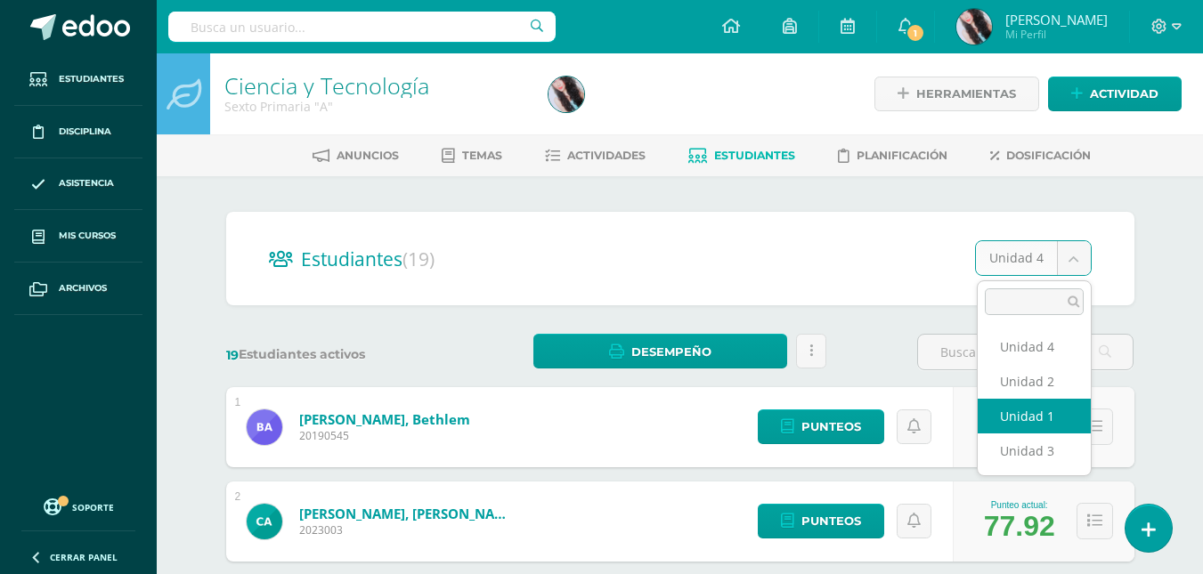
select select "/dashboard/teacher/section/2653/students/?unit=157172"
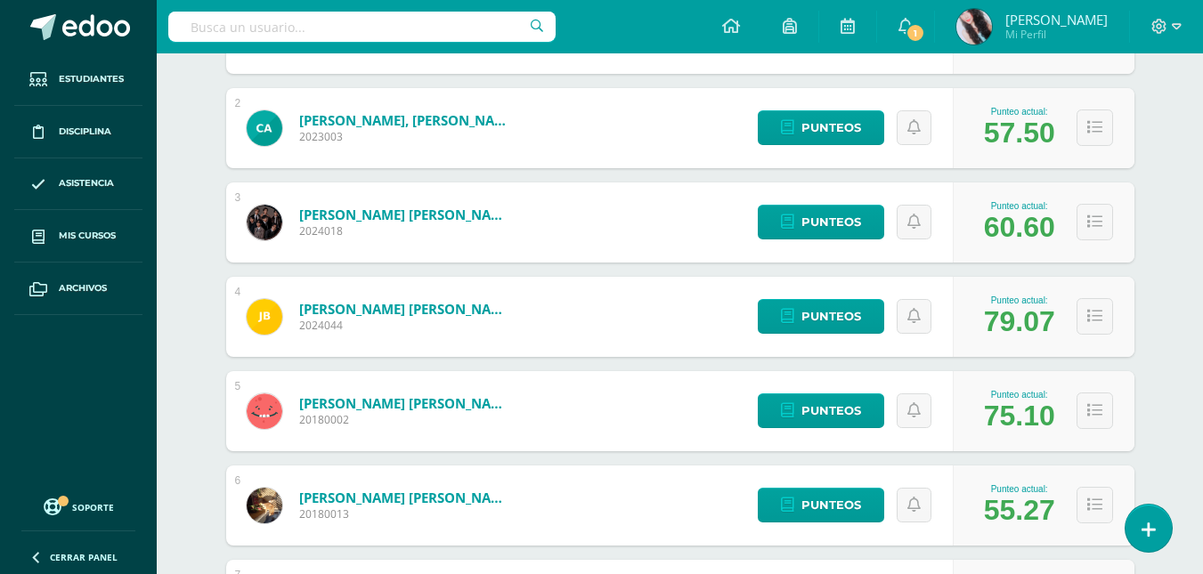
scroll to position [394, 0]
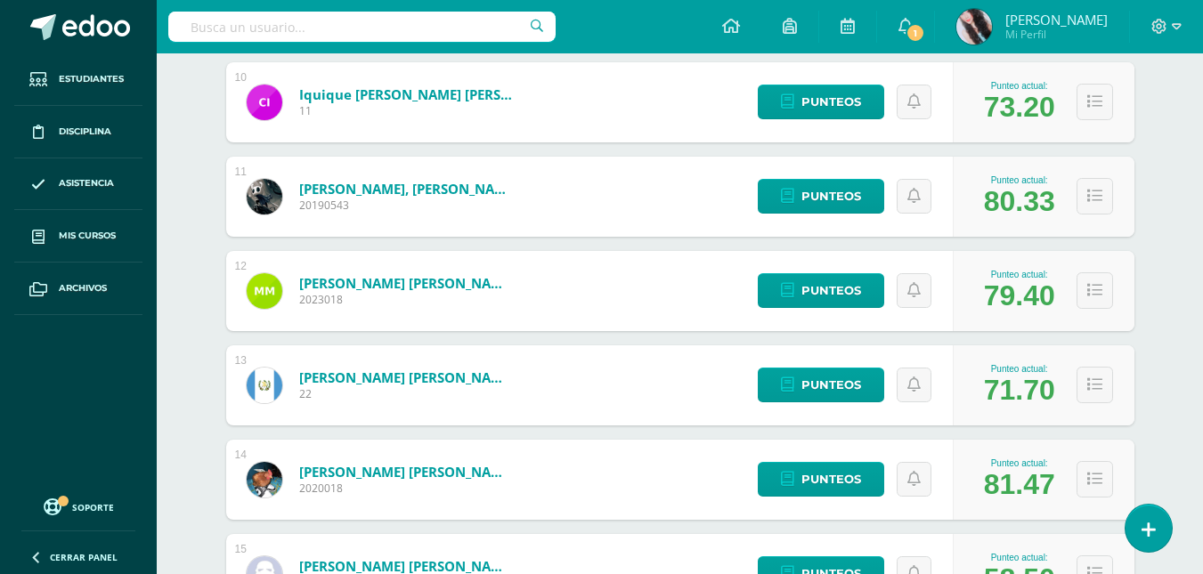
click at [1048, 435] on div "1 [PERSON_NAME] 20190545 Punteo actual: 63.50 Punteos 2 [PERSON_NAME], Cadence …" at bounding box center [680, 102] width 908 height 1779
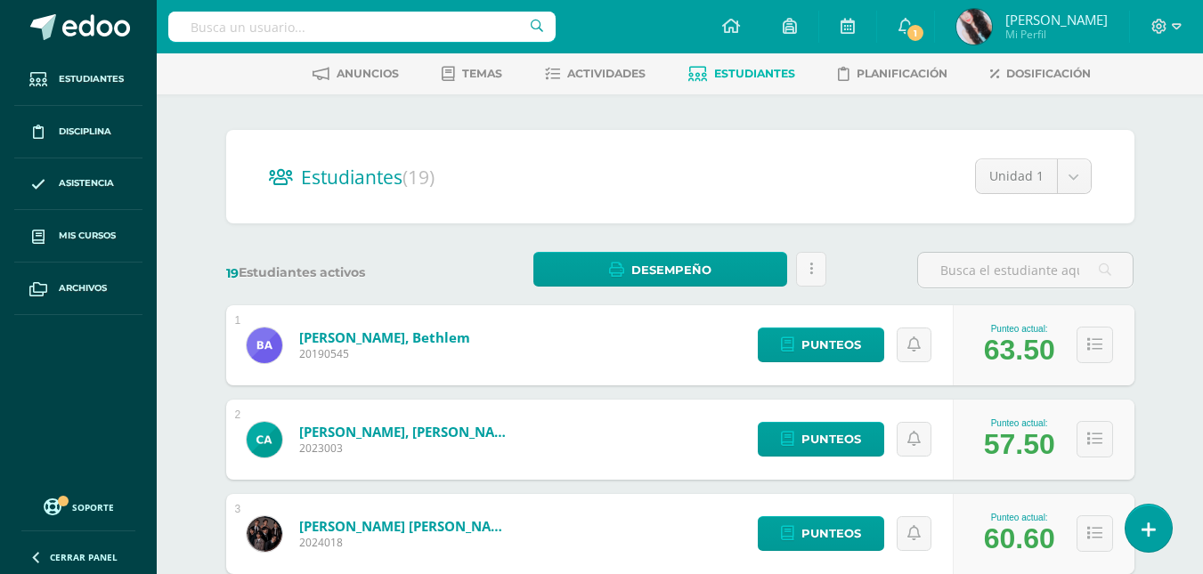
scroll to position [0, 0]
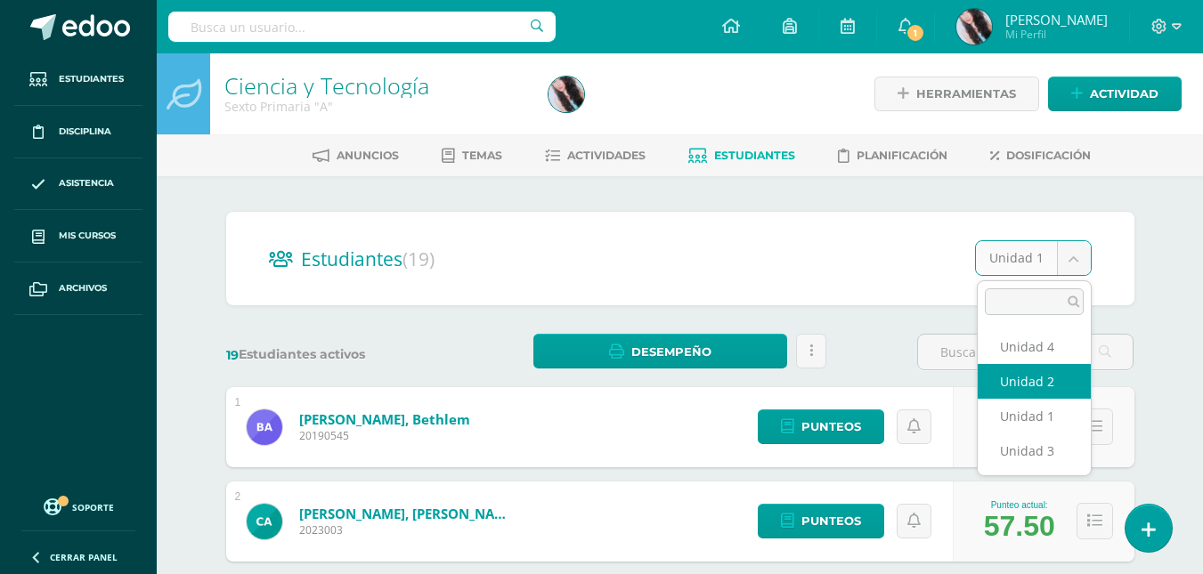
select select "/dashboard/teacher/section/2653/students/?unit=157176"
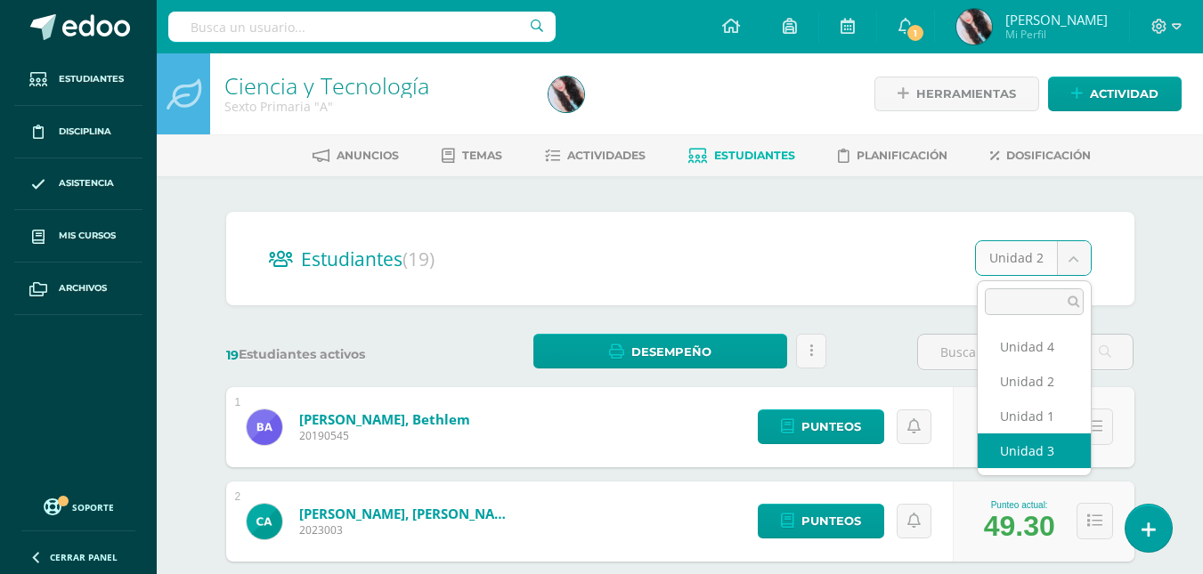
select select "/dashboard/teacher/section/2653/students/?unit=157177"
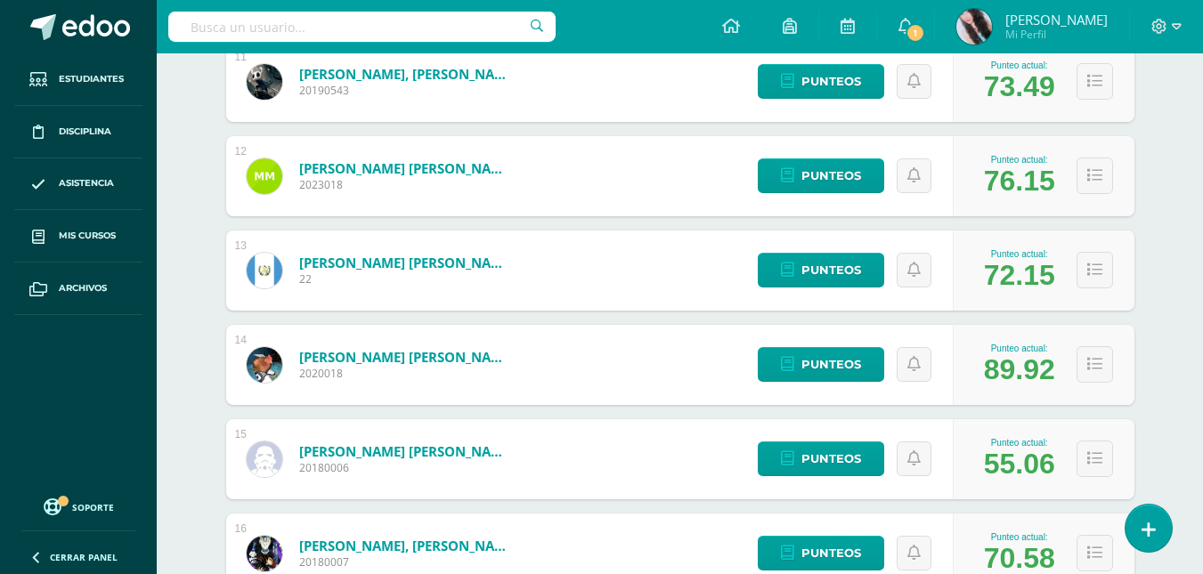
scroll to position [1369, 0]
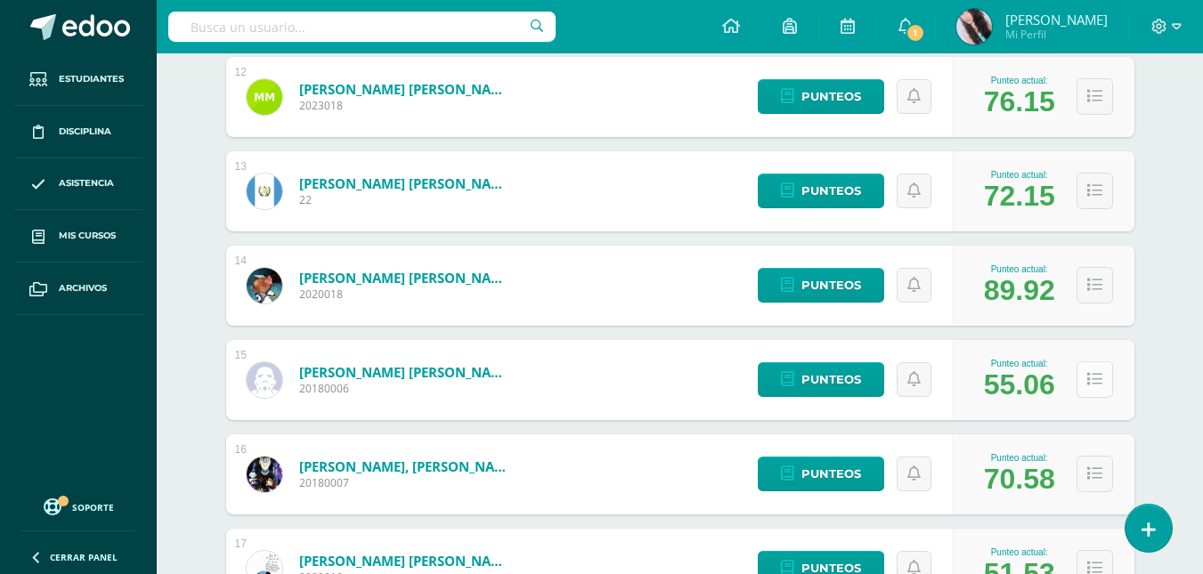
click at [1094, 392] on button at bounding box center [1095, 380] width 37 height 37
click at [1094, 388] on button at bounding box center [1095, 380] width 37 height 37
click at [1099, 386] on icon at bounding box center [1094, 379] width 15 height 15
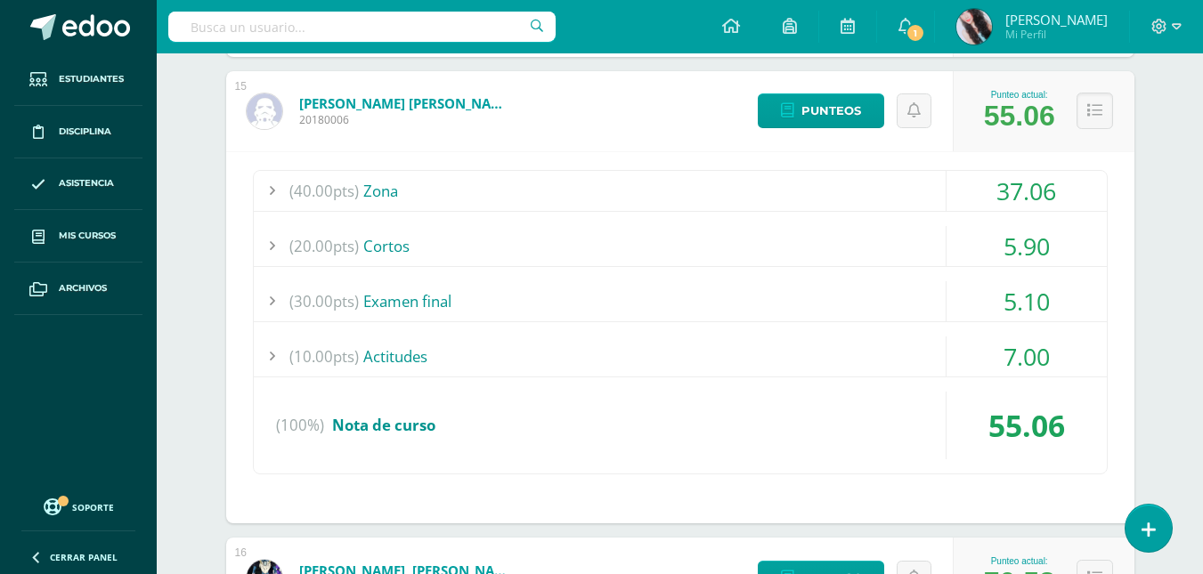
scroll to position [1638, 0]
click at [1037, 198] on div "37.06" at bounding box center [1027, 190] width 160 height 40
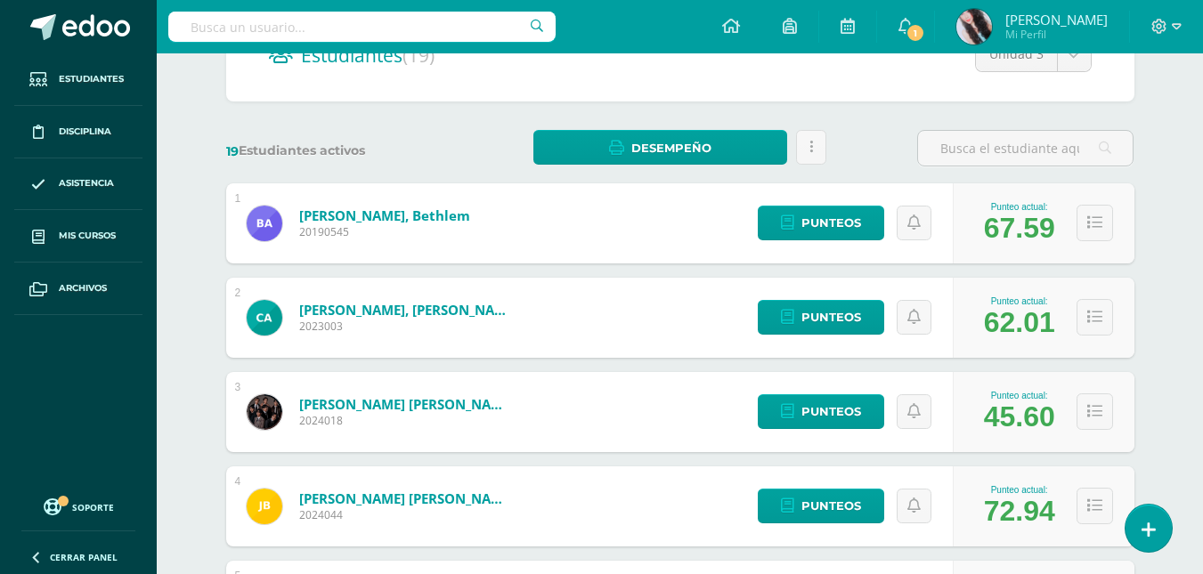
scroll to position [0, 0]
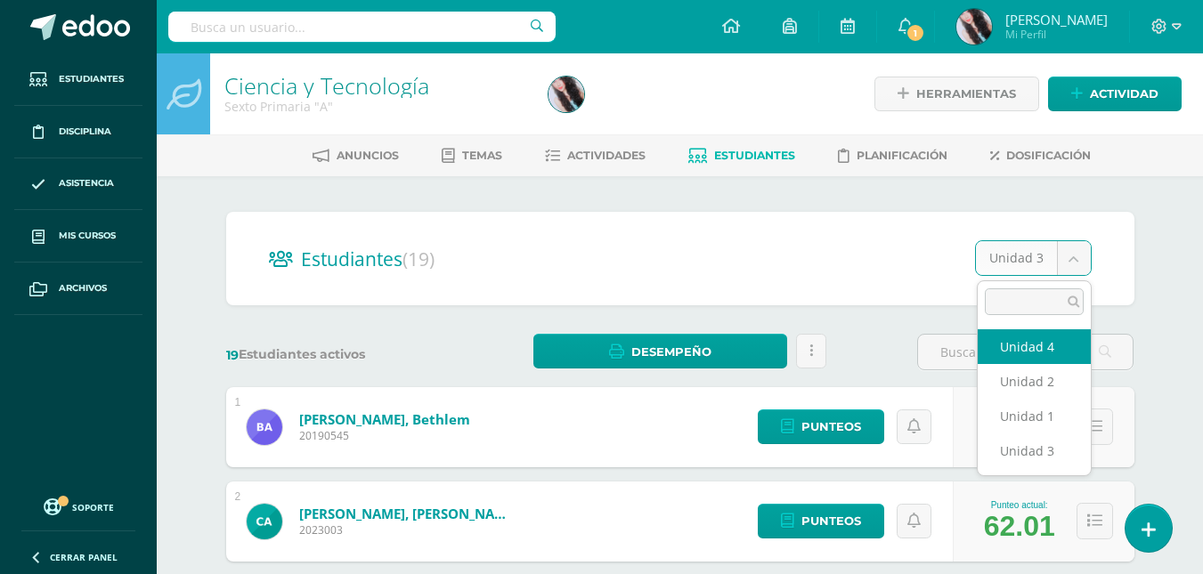
select select "/dashboard/teacher/section/2653/students/?unit=157178"
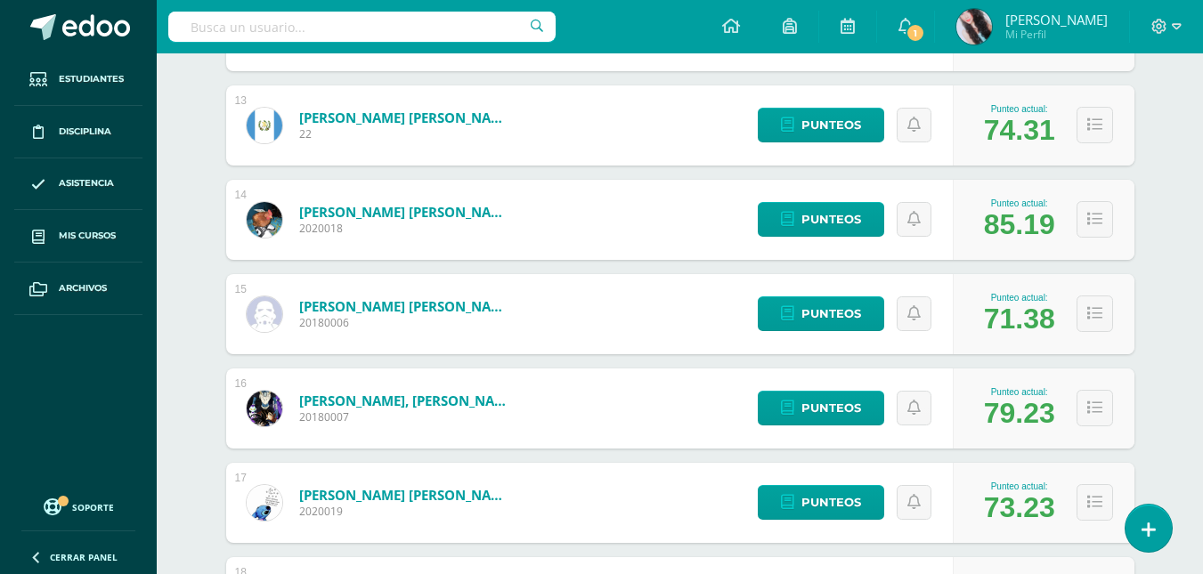
scroll to position [1434, 0]
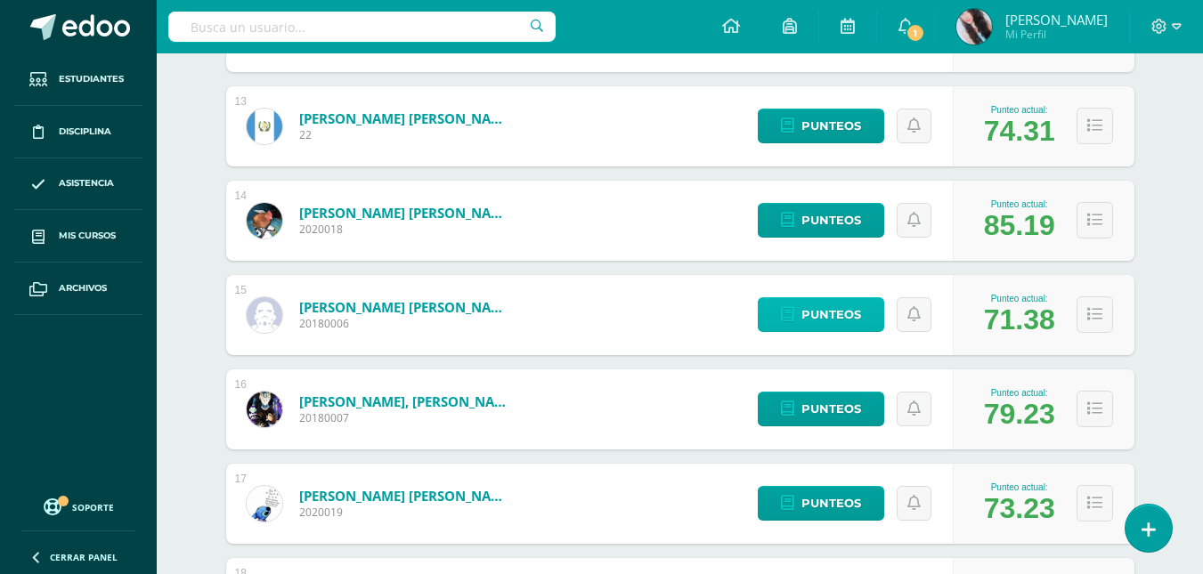
click at [827, 317] on span "Punteos" at bounding box center [831, 314] width 60 height 33
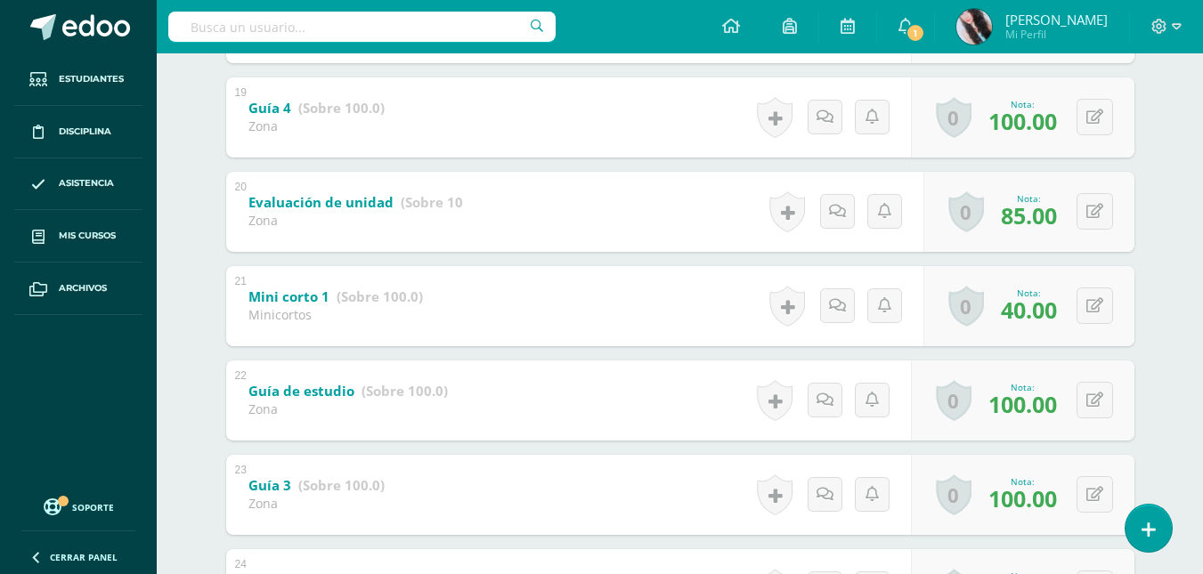
scroll to position [2067, 0]
click at [1102, 215] on button at bounding box center [1106, 210] width 37 height 37
type input "100"
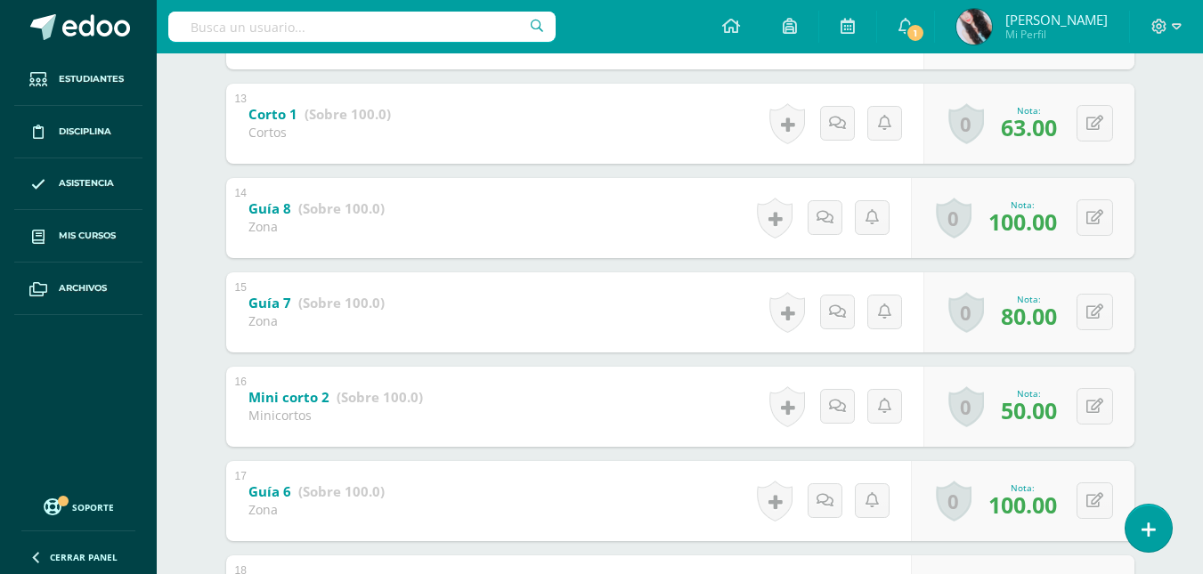
scroll to position [1492, 0]
click at [1103, 308] on button at bounding box center [1106, 314] width 37 height 37
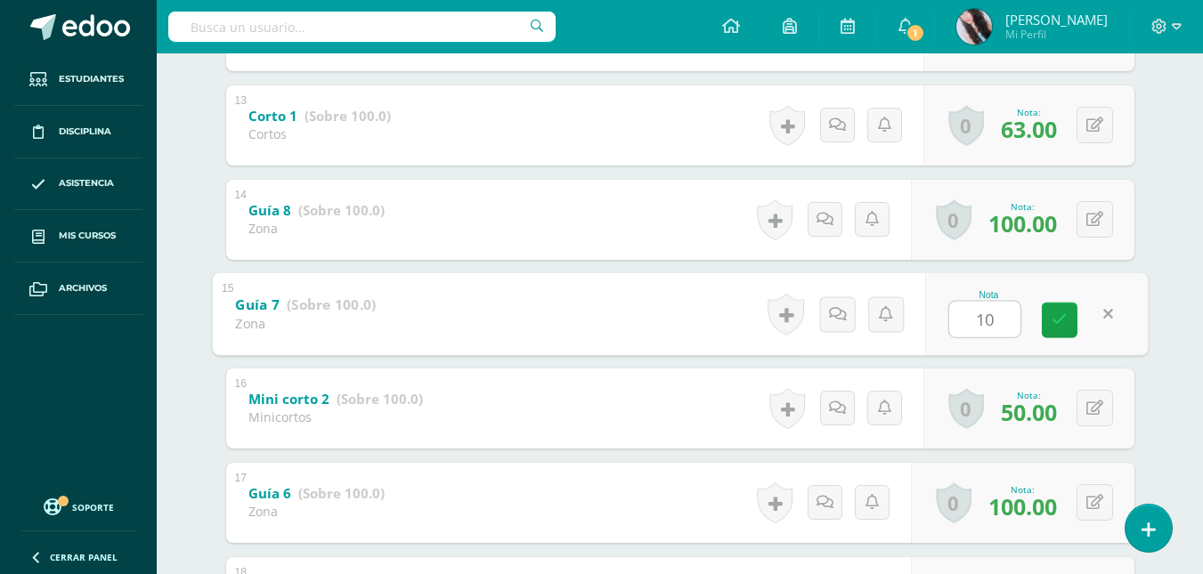
type input "100"
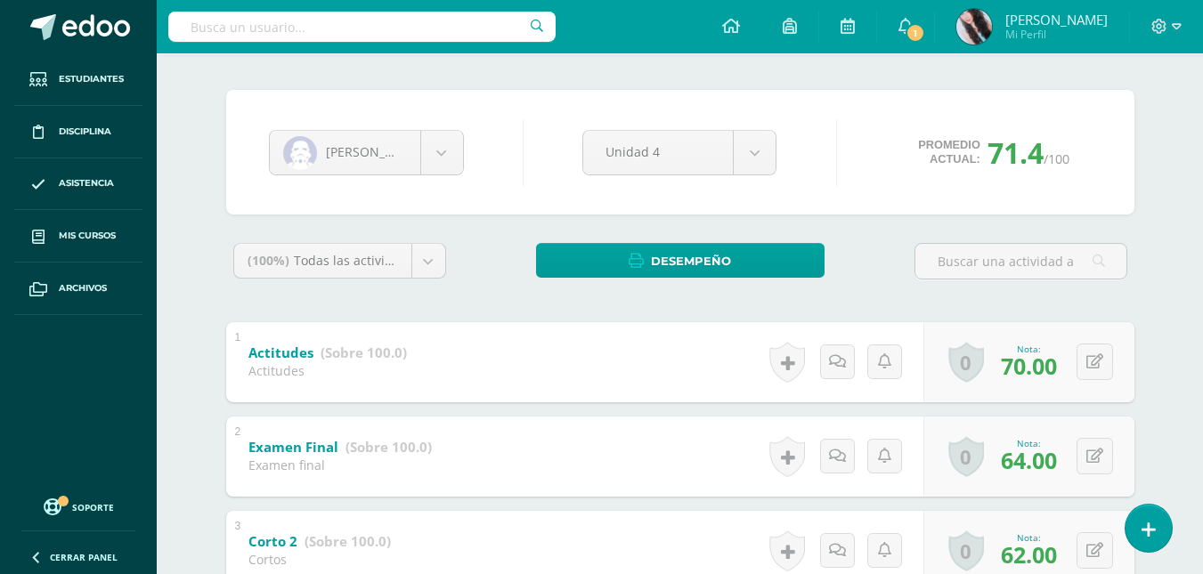
scroll to position [126, 0]
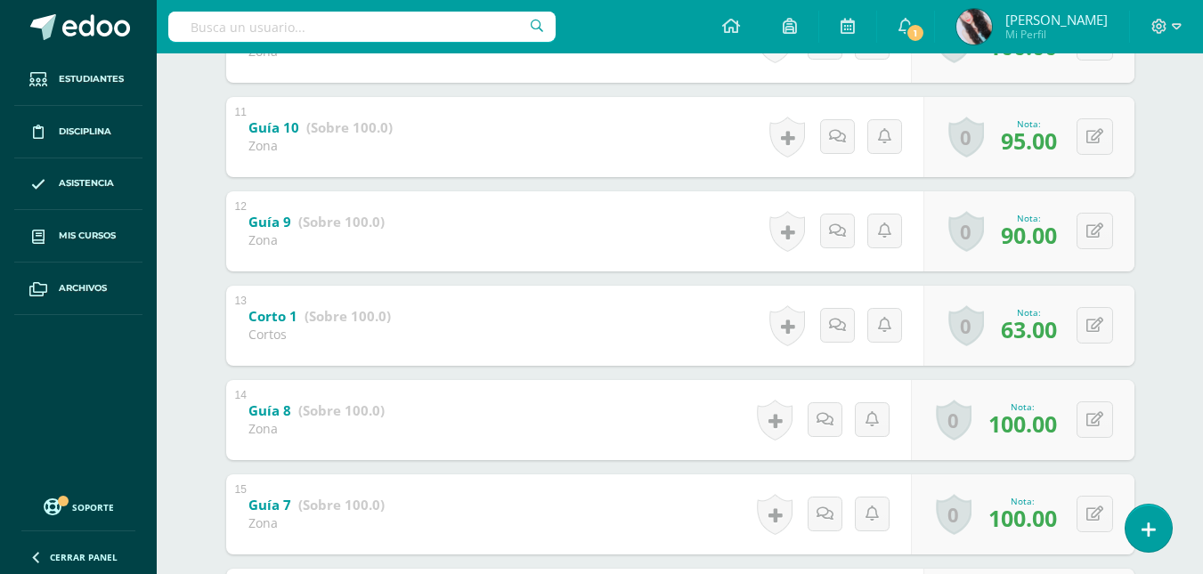
scroll to position [1290, 0]
click at [1095, 223] on button at bounding box center [1106, 232] width 37 height 37
type input "100"
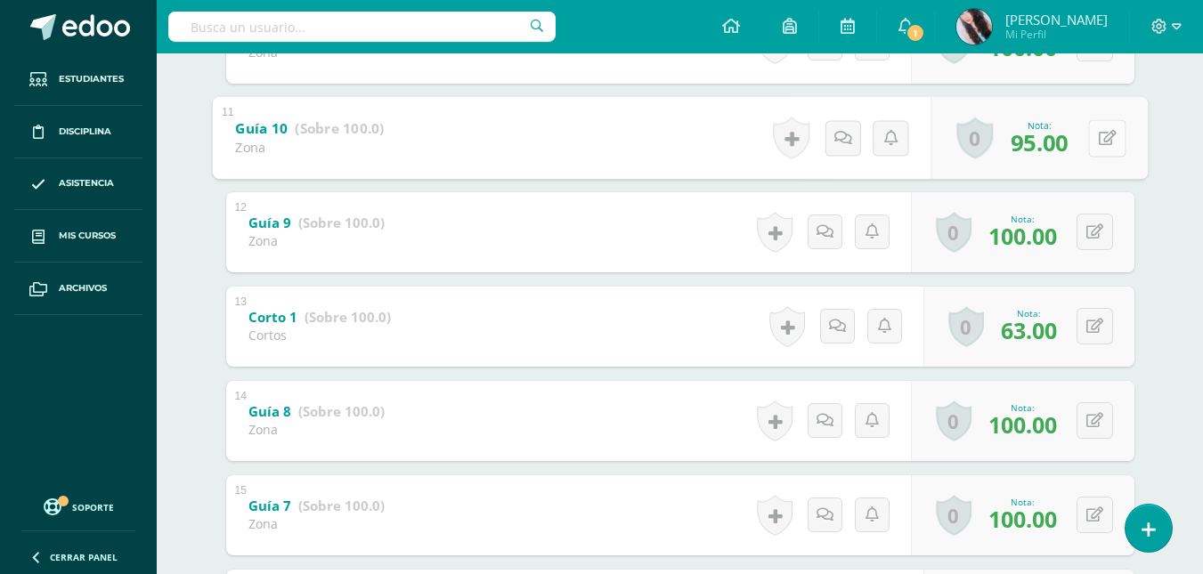
click at [1088, 142] on button at bounding box center [1106, 137] width 37 height 37
type input "100"
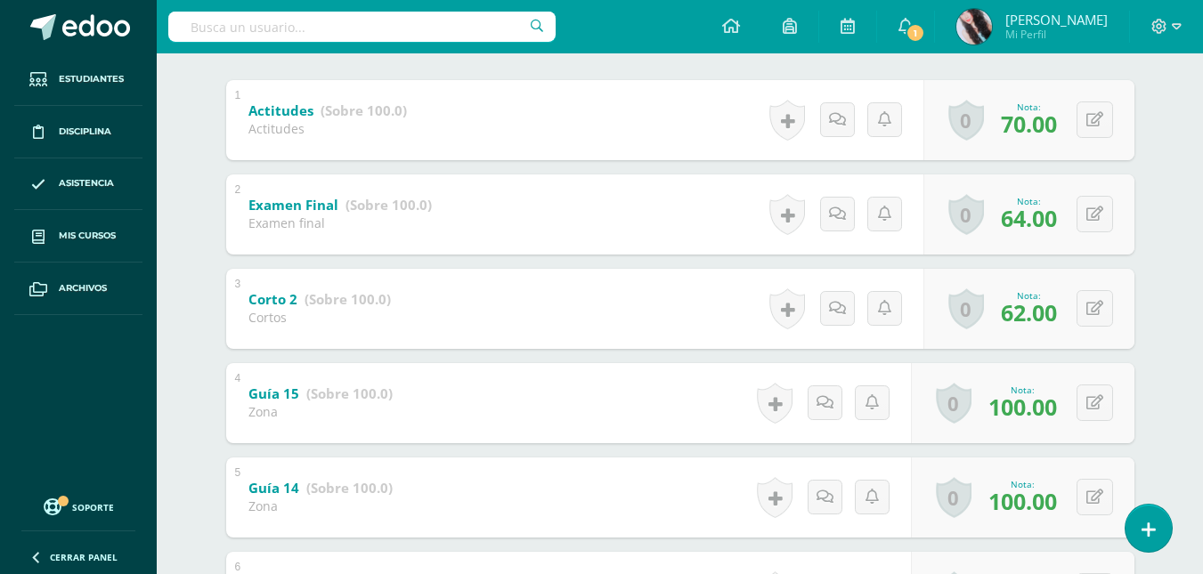
scroll to position [0, 0]
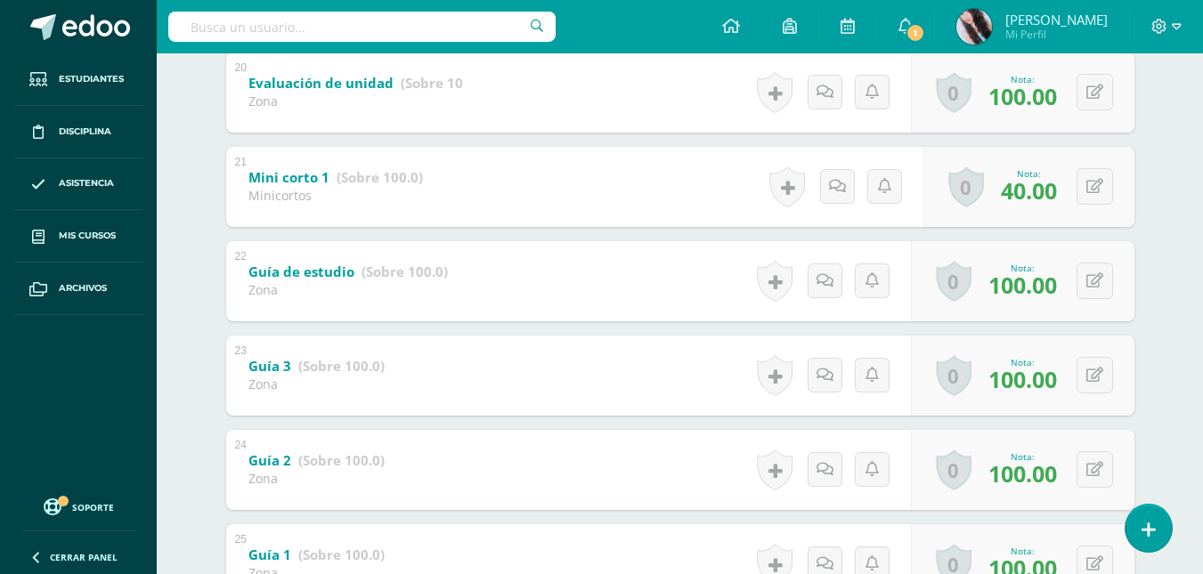
scroll to position [2179, 0]
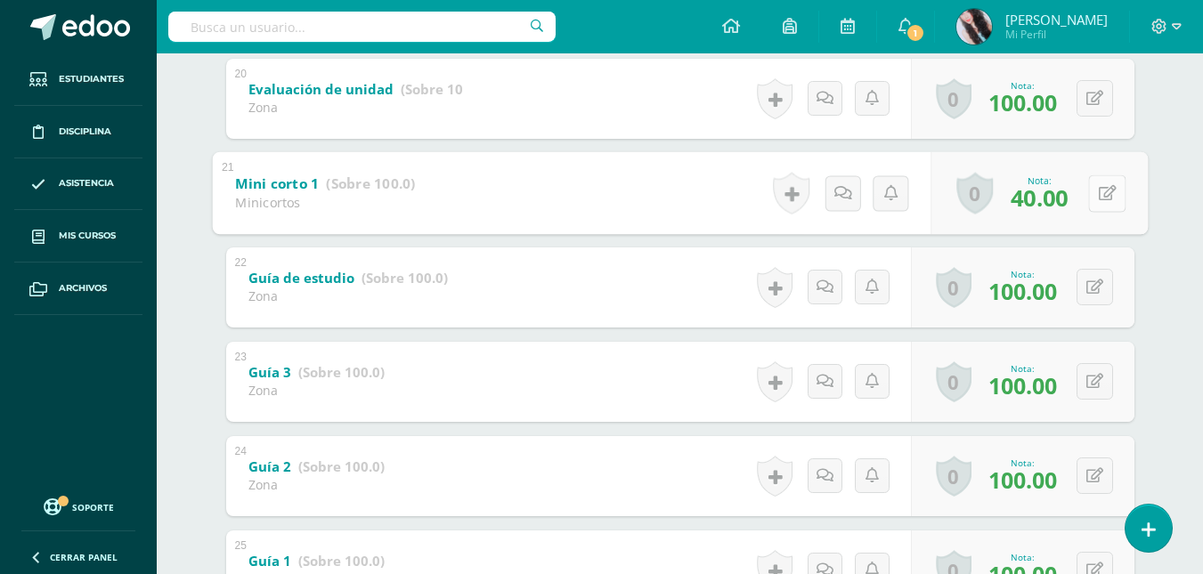
click at [1094, 193] on button at bounding box center [1106, 193] width 37 height 37
type input "100"
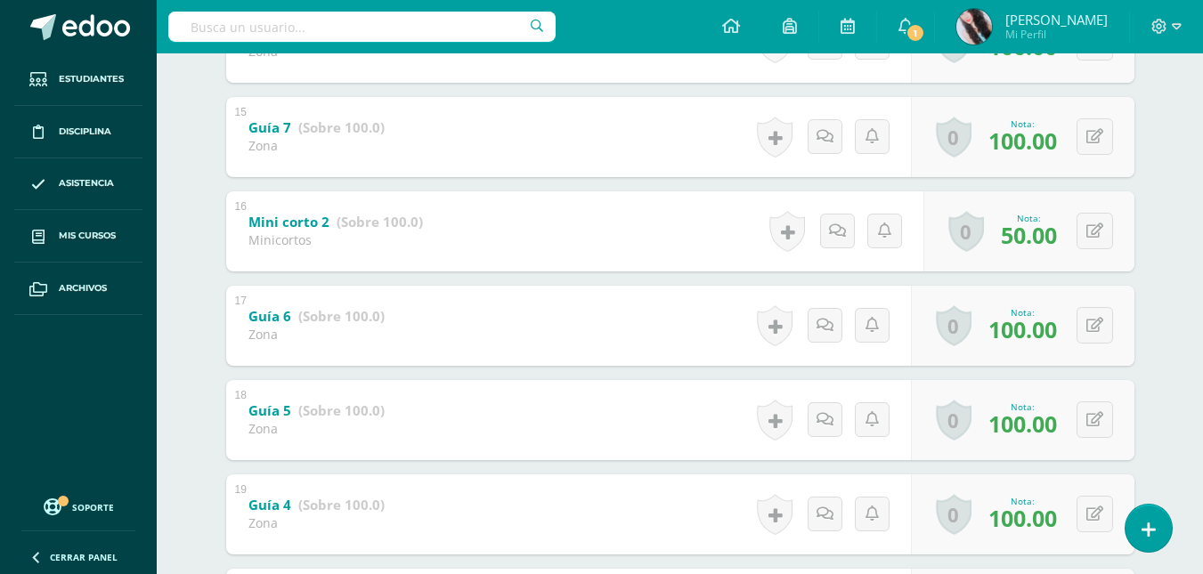
scroll to position [1664, 0]
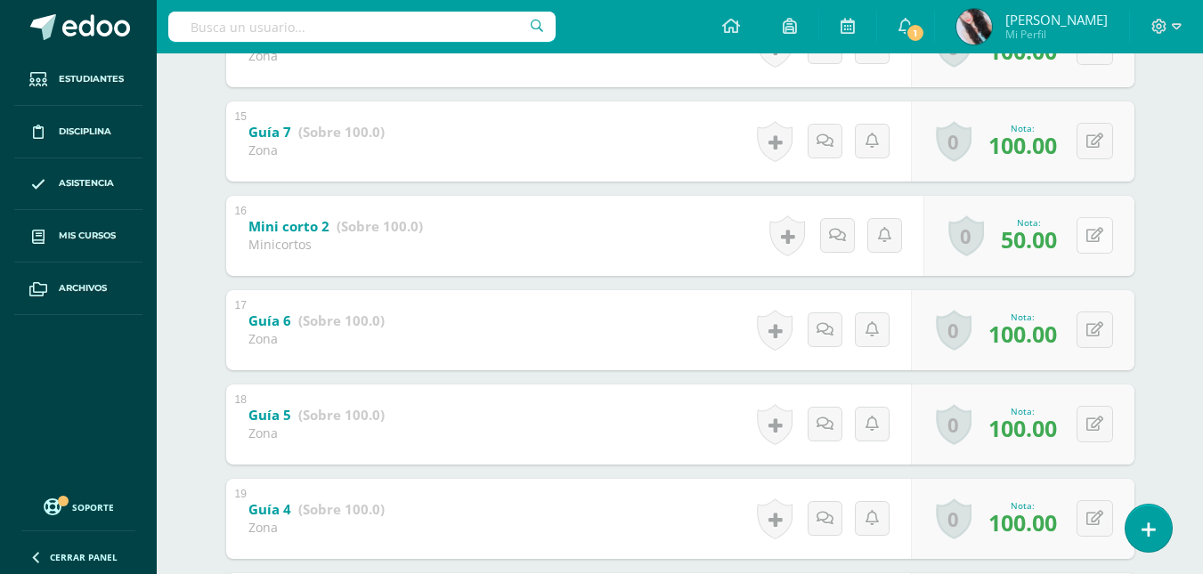
click at [1097, 224] on button at bounding box center [1095, 235] width 37 height 37
type input "100"
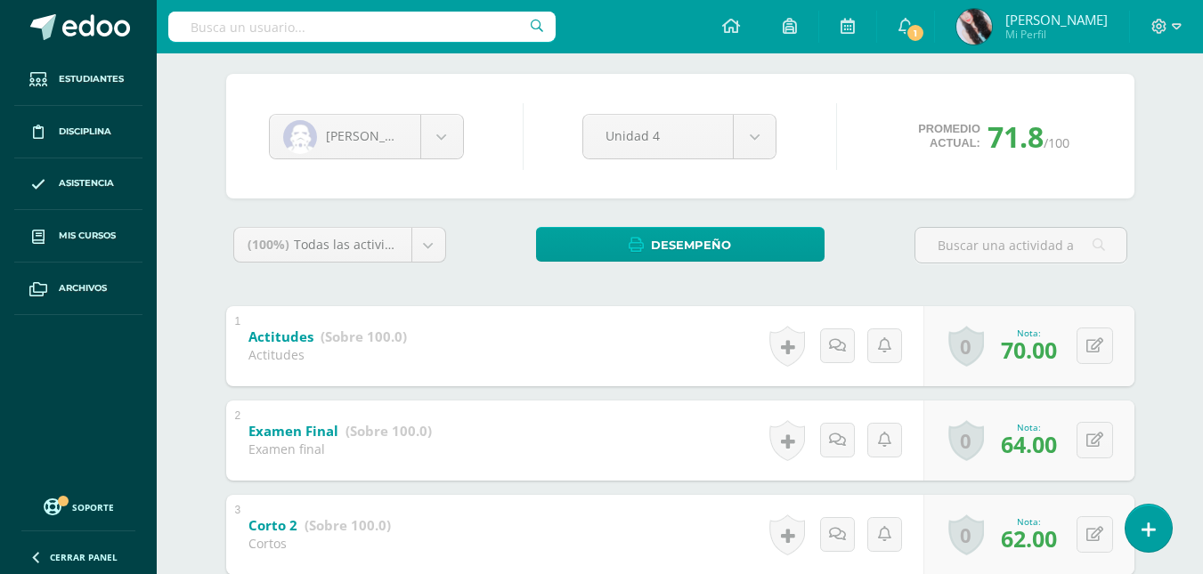
scroll to position [0, 0]
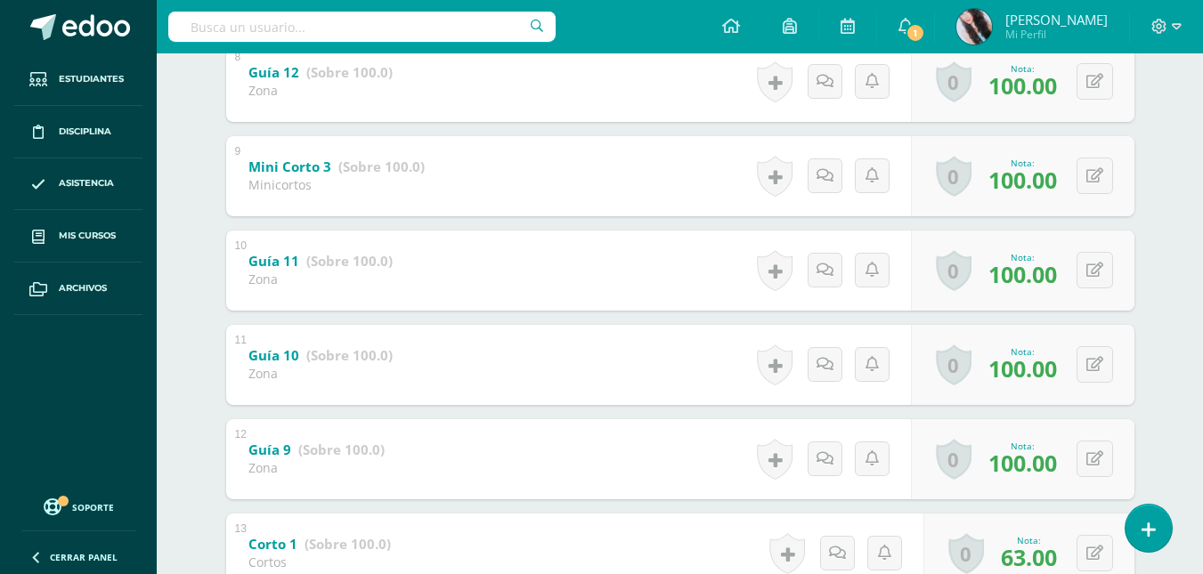
scroll to position [1065, 0]
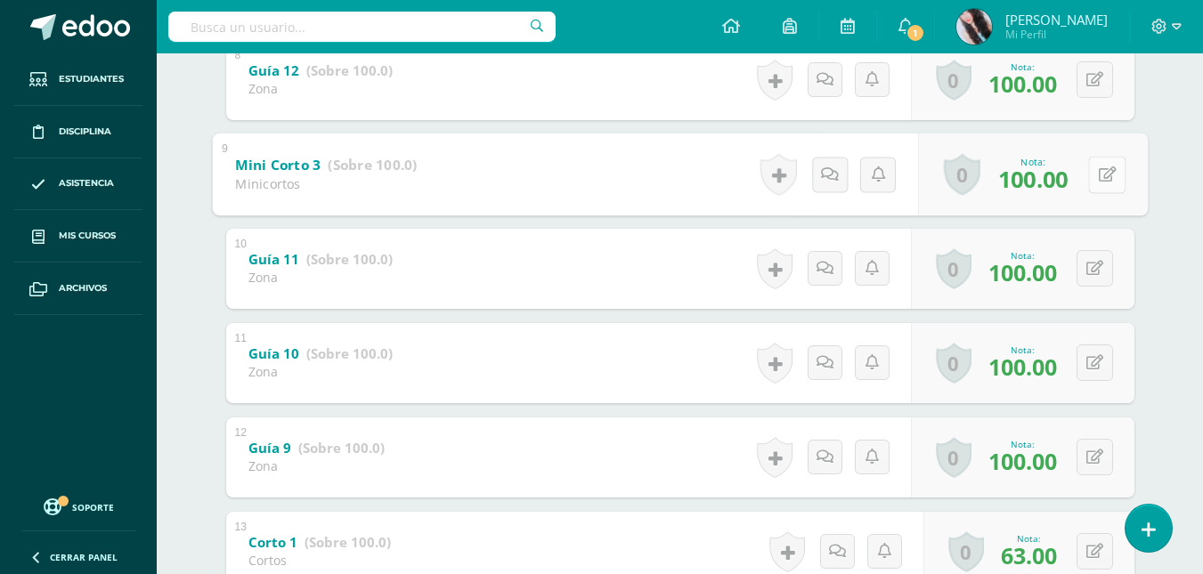
click at [1094, 172] on button at bounding box center [1106, 174] width 37 height 37
click at [1175, 247] on div "Ciencia y Tecnología Sexto Primaria "A" Herramientas Detalle de asistencias Act…" at bounding box center [680, 415] width 1046 height 2855
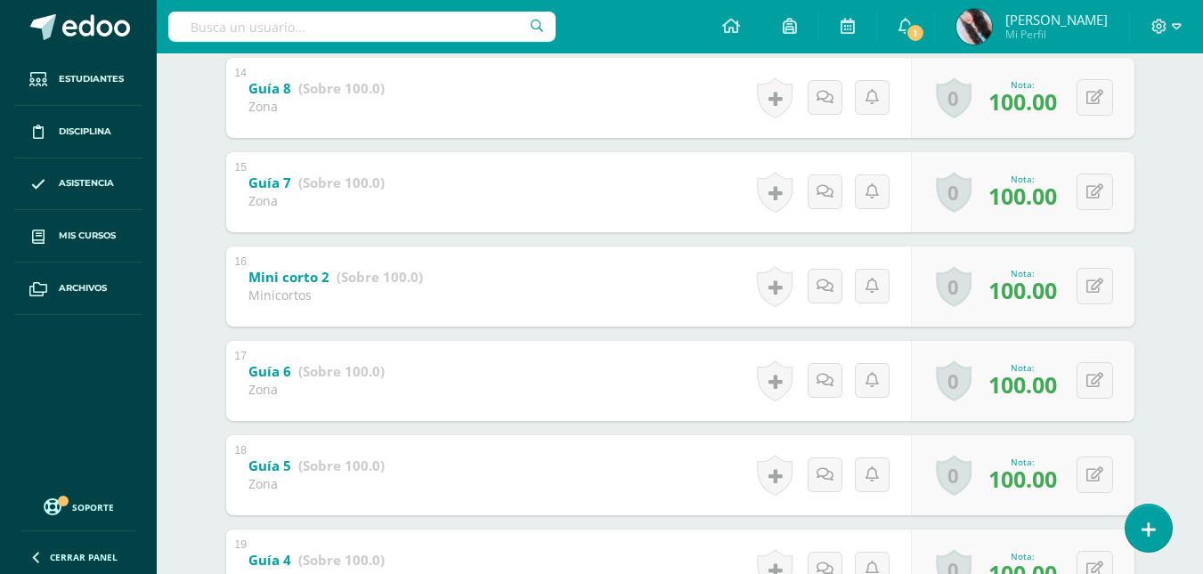
scroll to position [1614, 0]
click at [1094, 284] on button at bounding box center [1106, 285] width 37 height 37
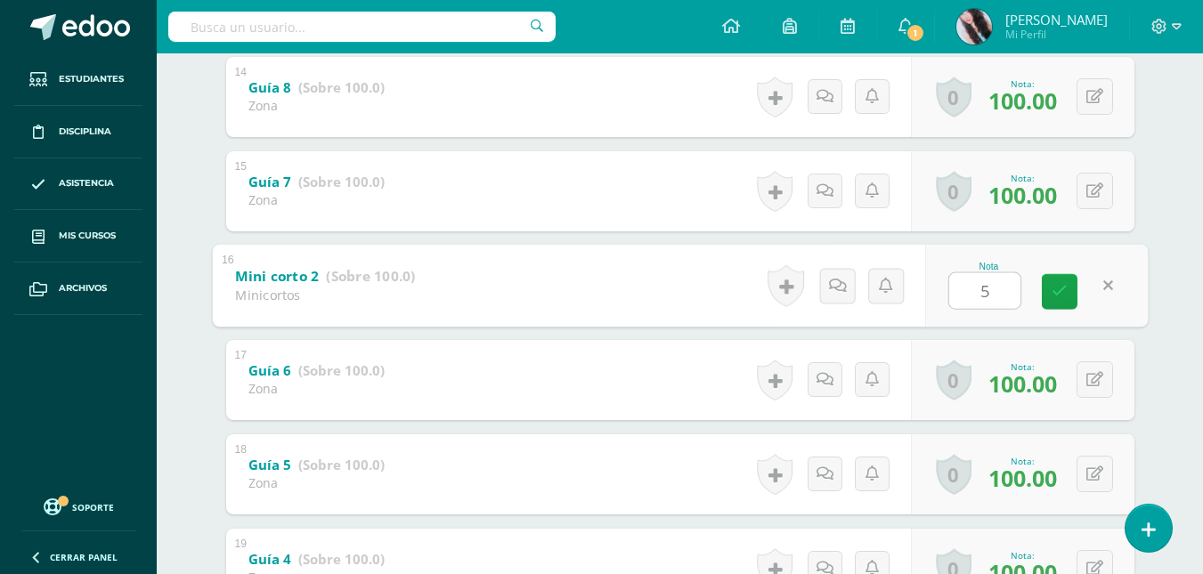
type input "50"
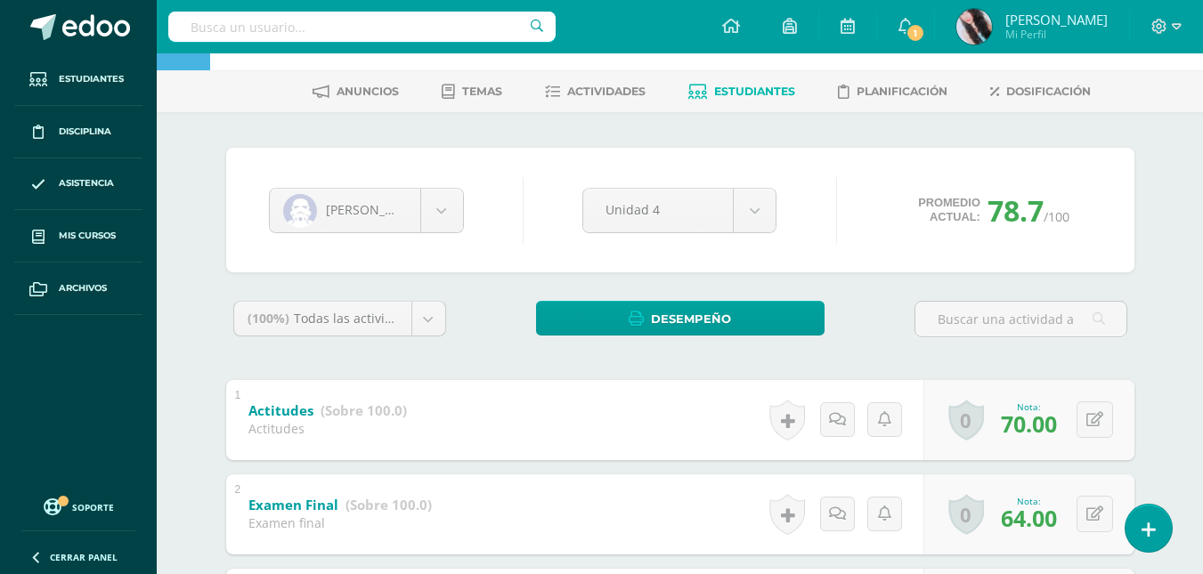
scroll to position [0, 0]
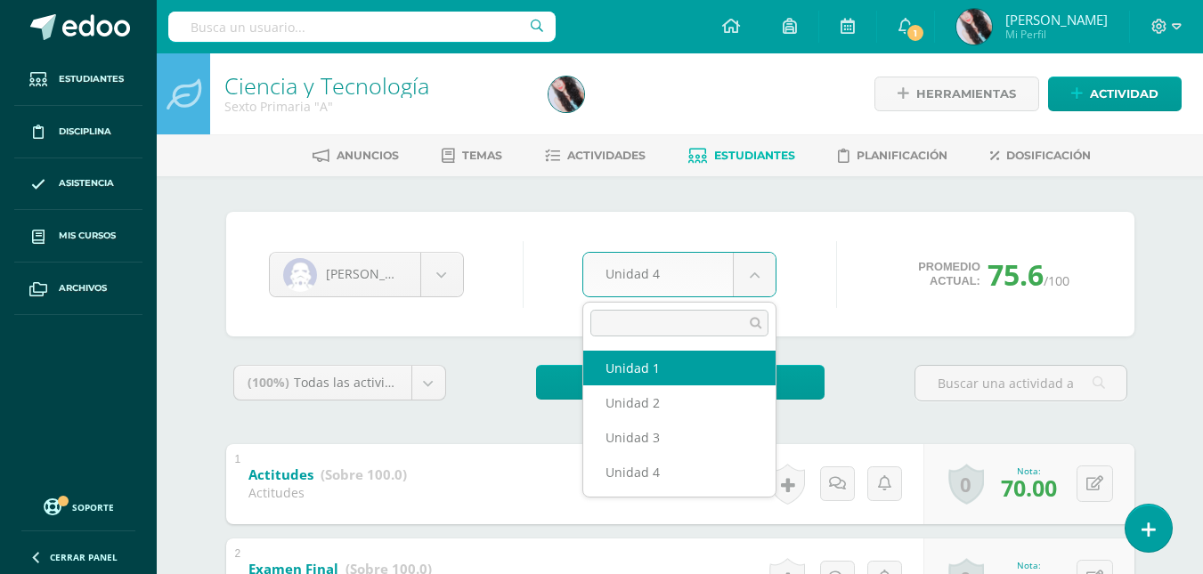
select select "Unidad 1"
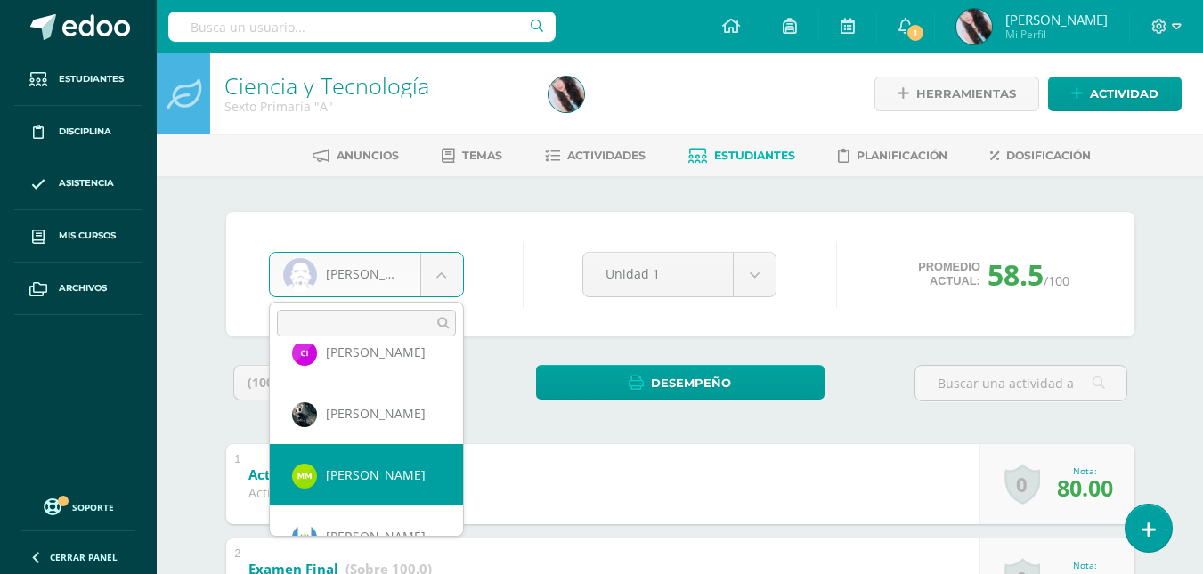
scroll to position [560, 0]
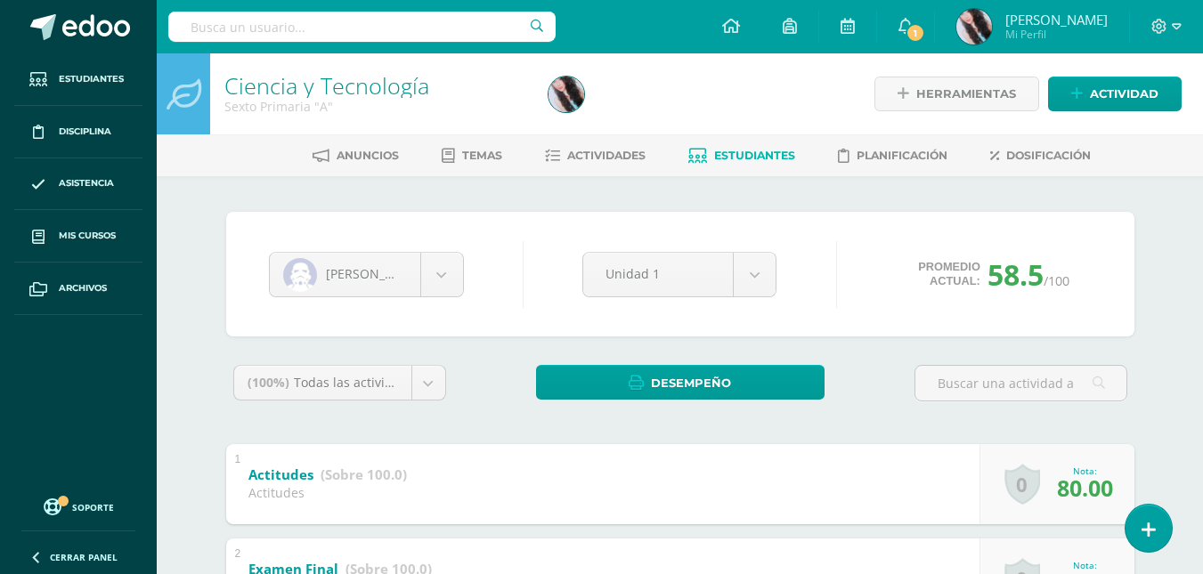
click at [584, 153] on span "Actividades" at bounding box center [606, 155] width 78 height 13
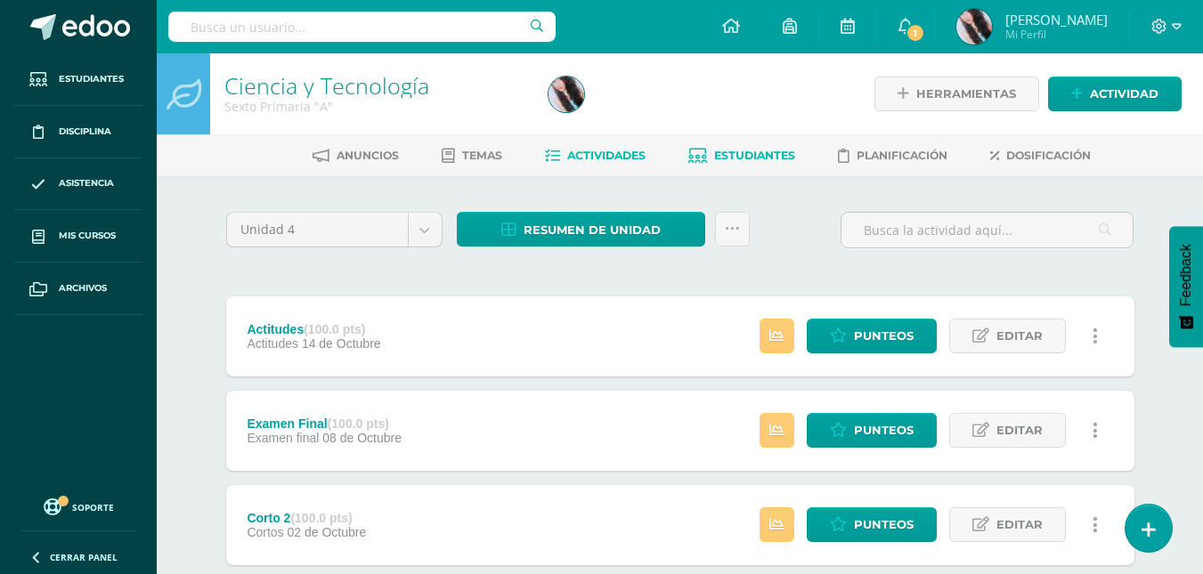
click at [740, 158] on span "Estudiantes" at bounding box center [754, 155] width 81 height 13
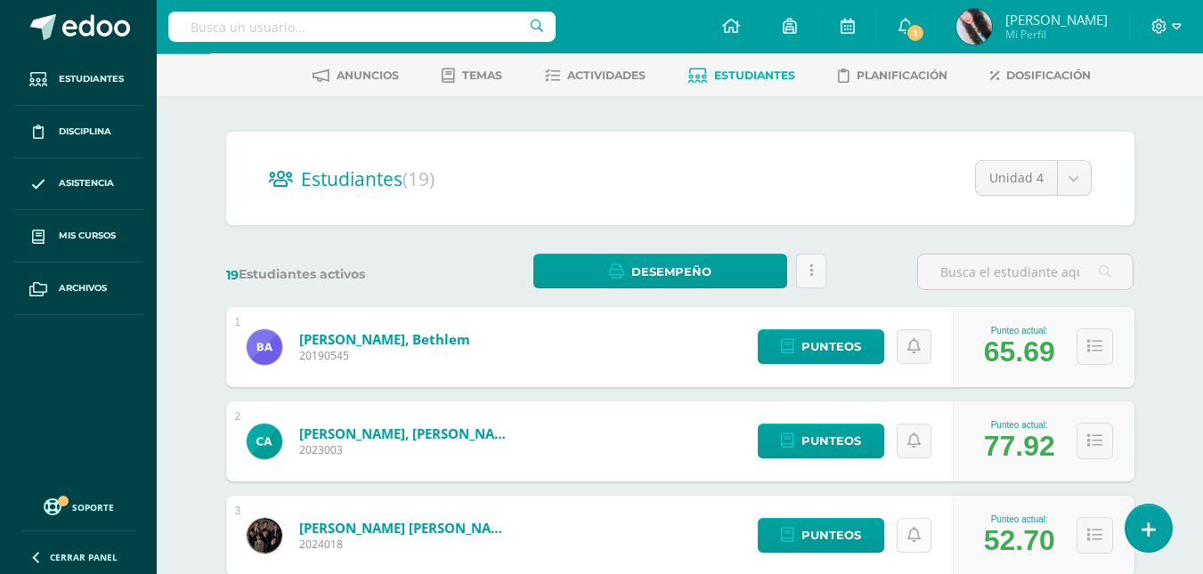
scroll to position [77, 0]
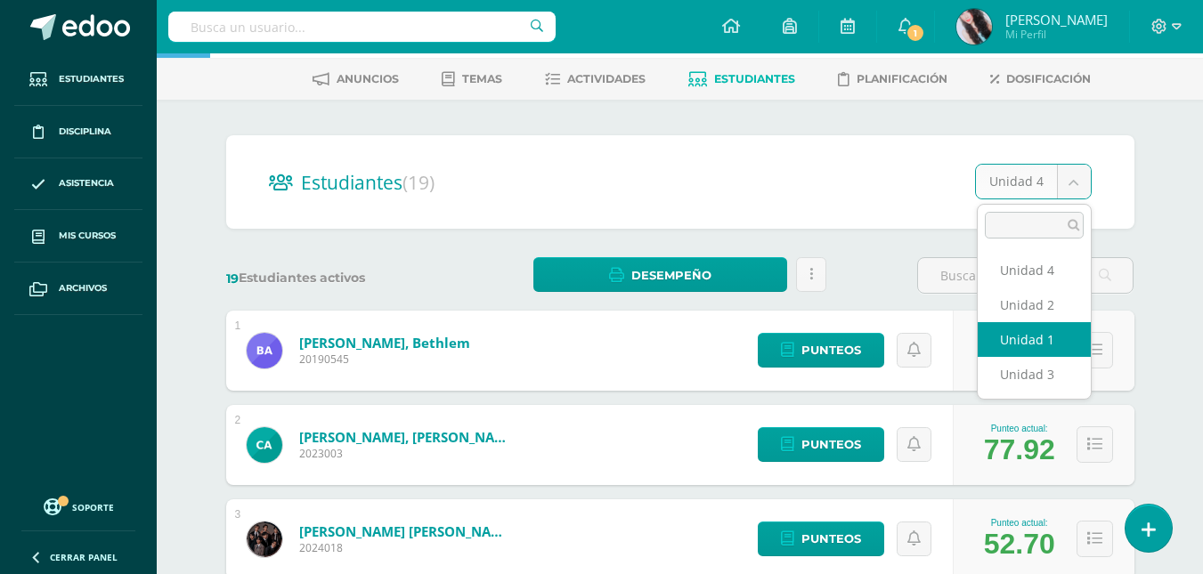
select select "/dashboard/teacher/section/2653/students/?unit=157172"
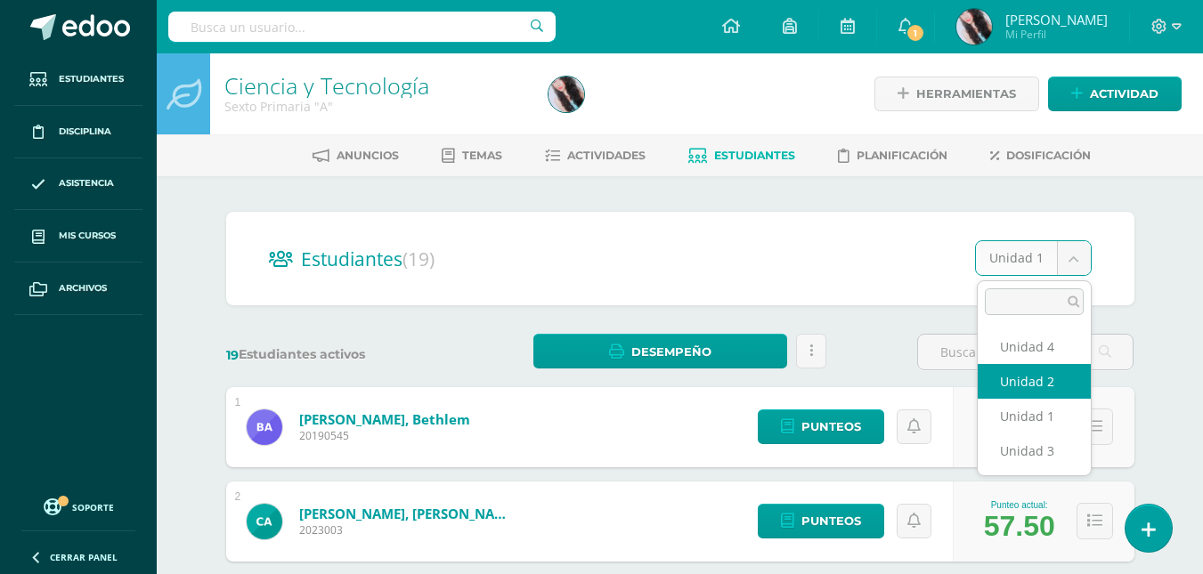
select select "/dashboard/teacher/section/2653/students/?unit=157176"
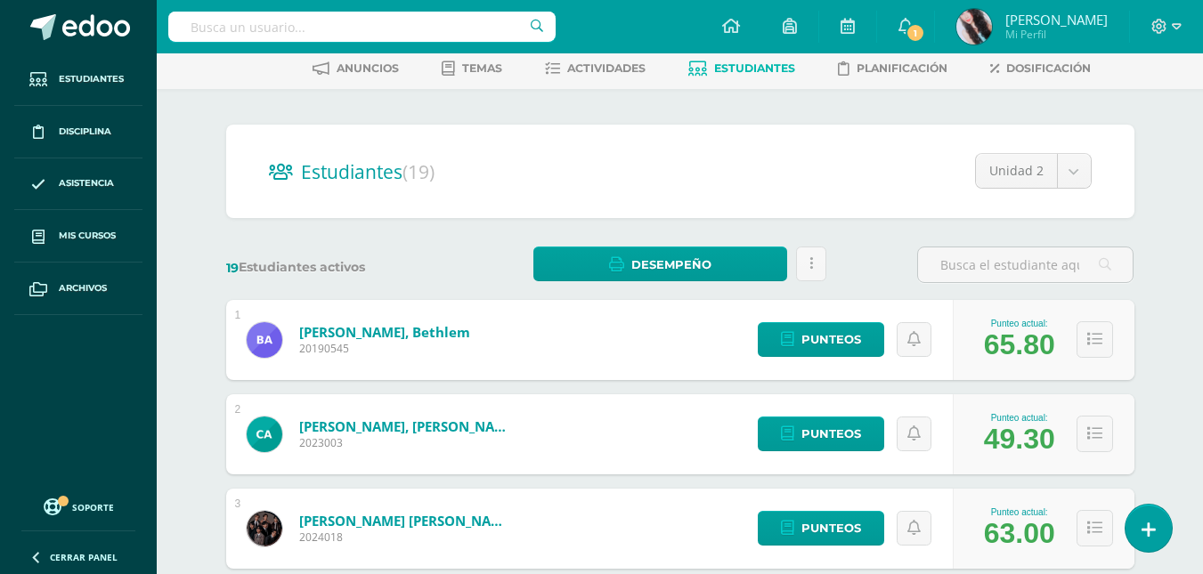
scroll to position [76, 0]
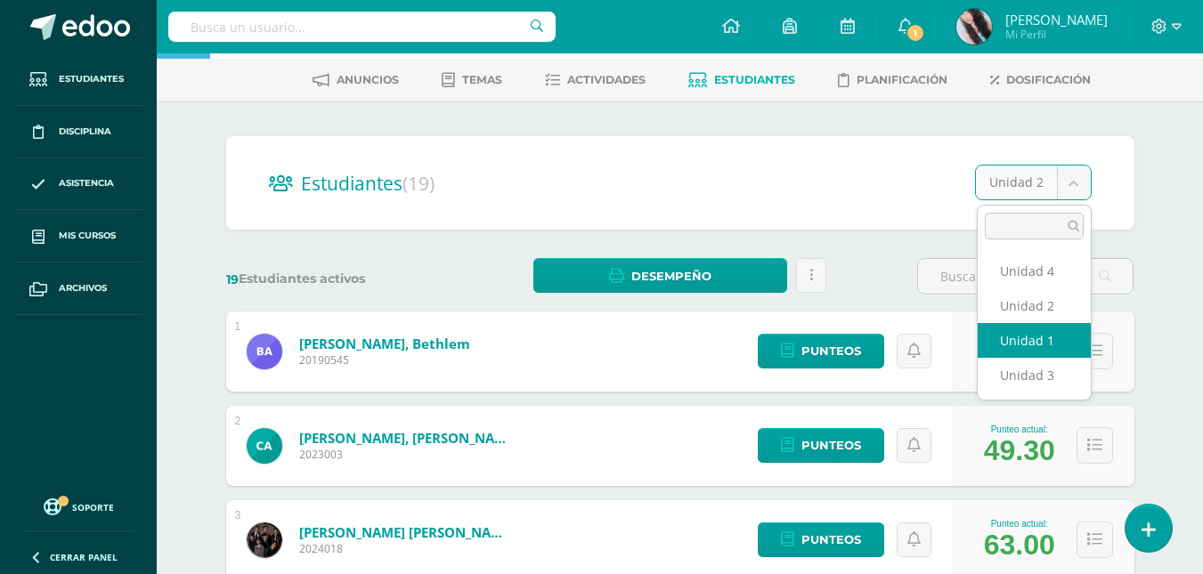
select select "/dashboard/teacher/section/2653/students/?unit=157172"
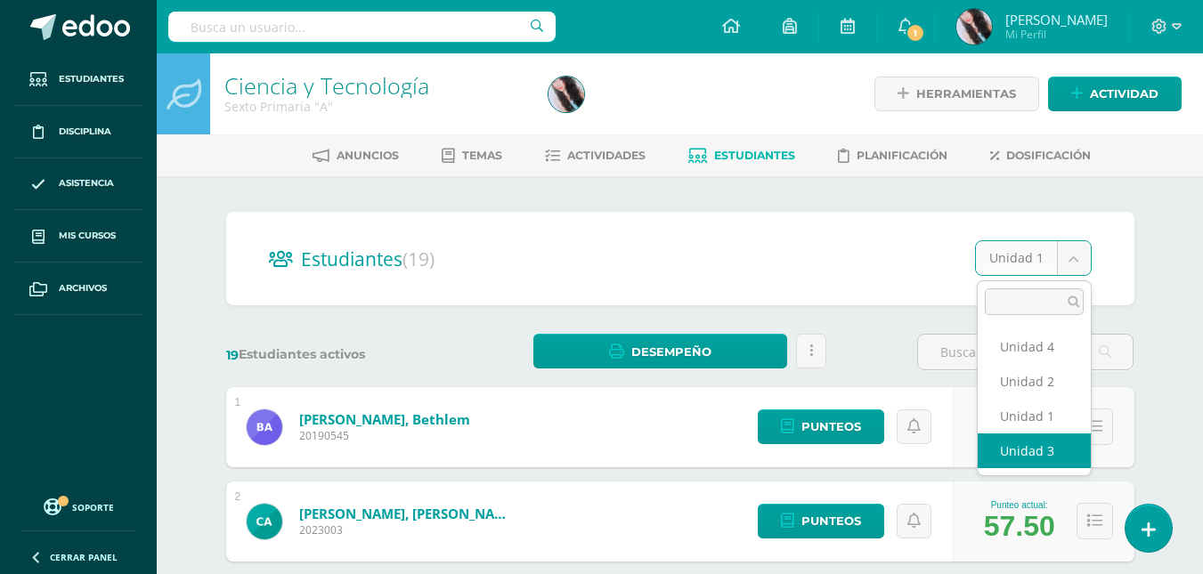
select select "/dashboard/teacher/section/2653/students/?unit=157177"
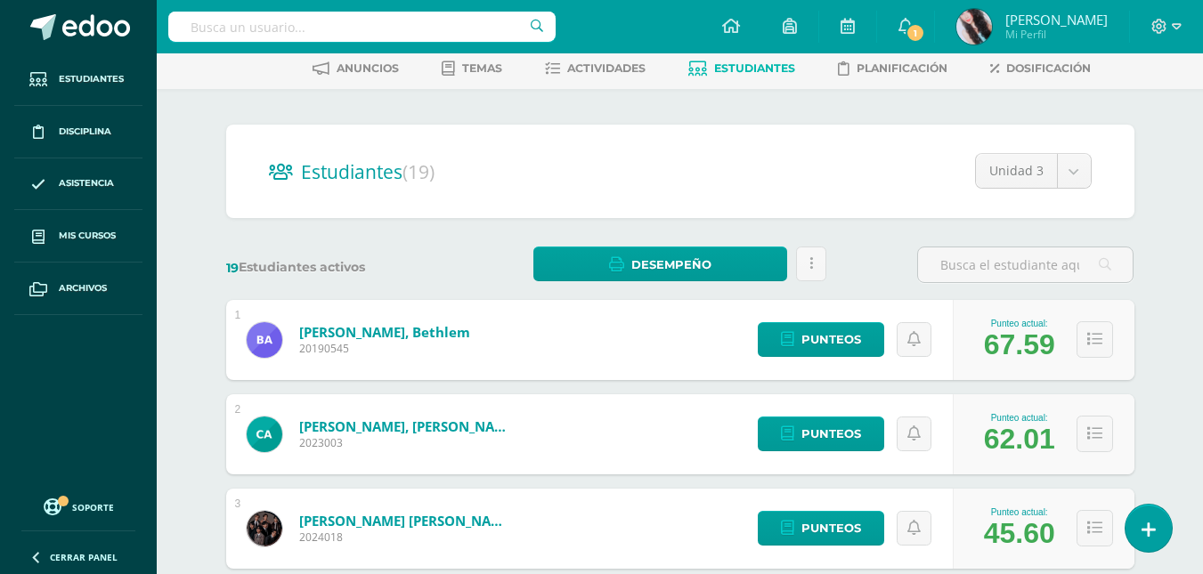
scroll to position [81, 0]
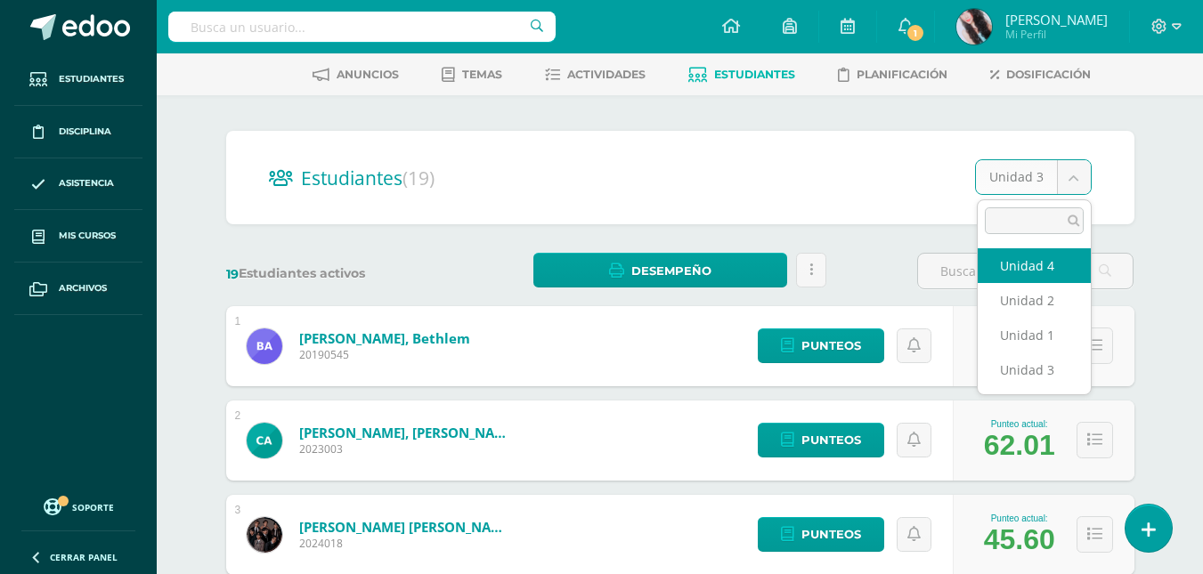
select select "/dashboard/teacher/section/2653/students/?unit=157178"
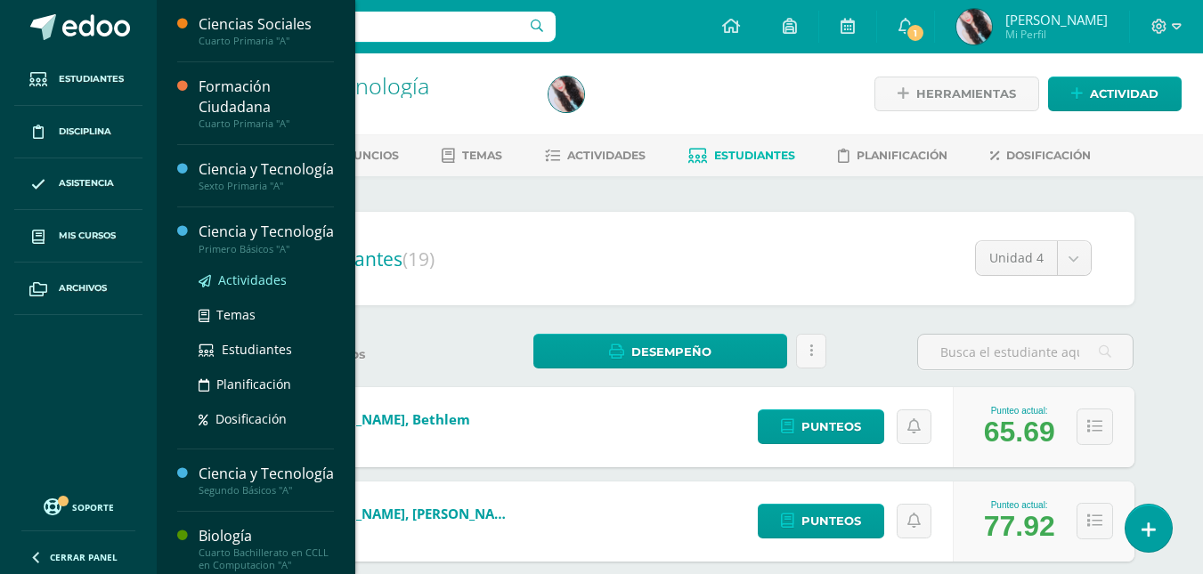
click at [241, 289] on span "Actividades" at bounding box center [252, 280] width 69 height 17
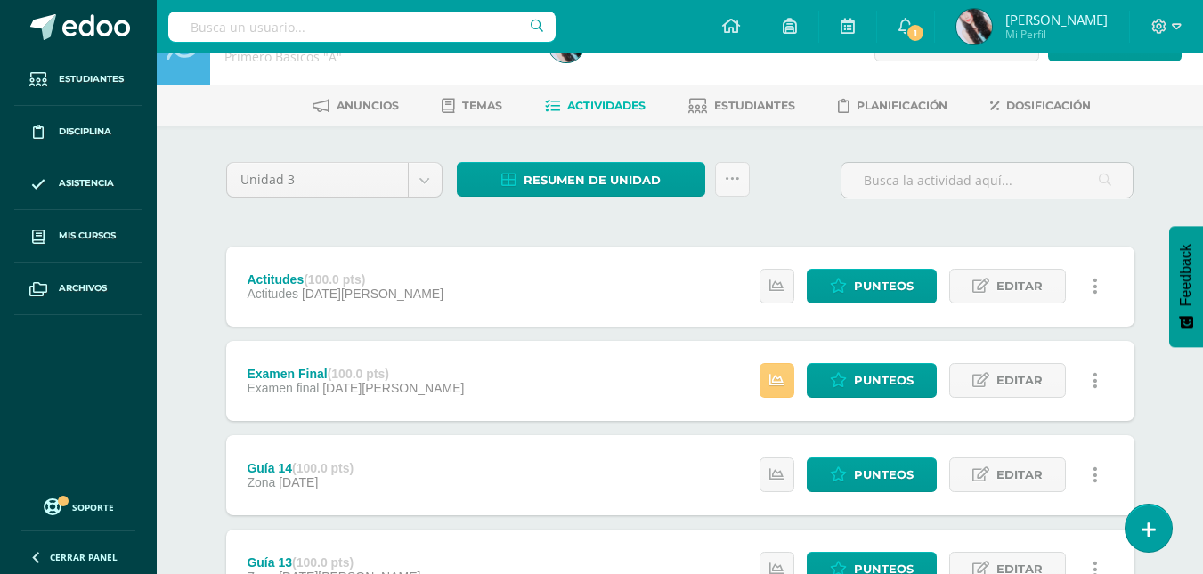
scroll to position [48, 0]
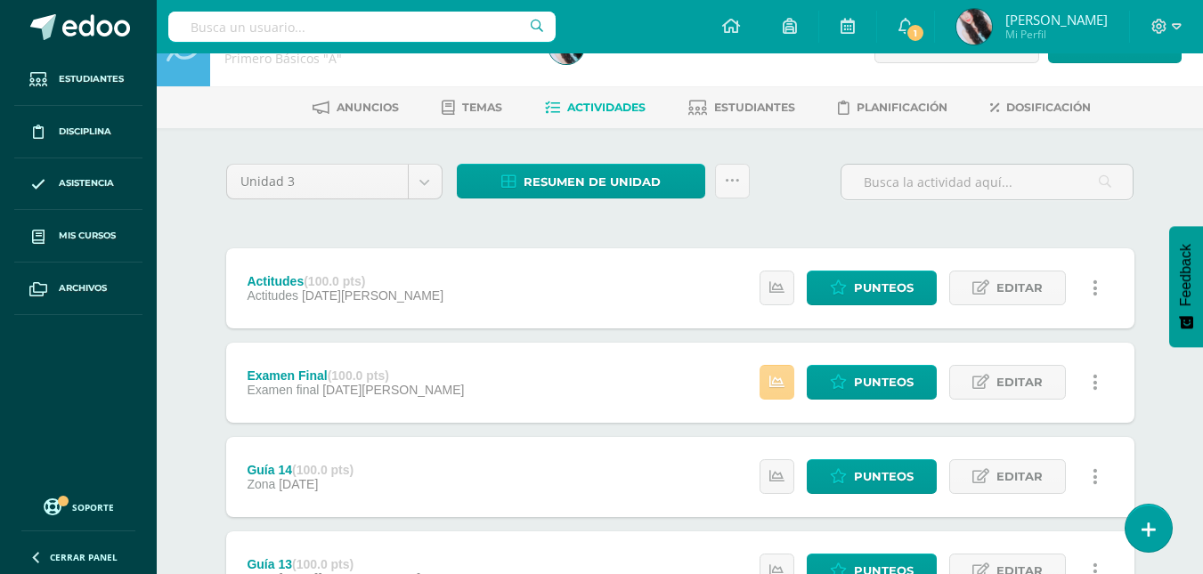
click at [785, 383] on icon at bounding box center [776, 382] width 15 height 15
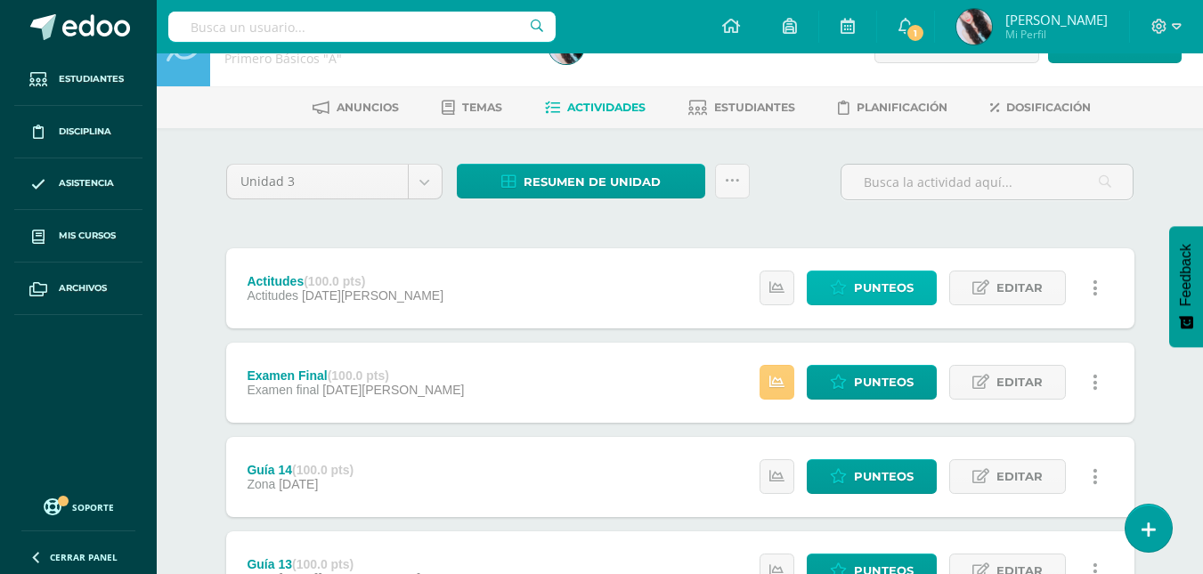
click at [862, 294] on span "Punteos" at bounding box center [884, 288] width 60 height 33
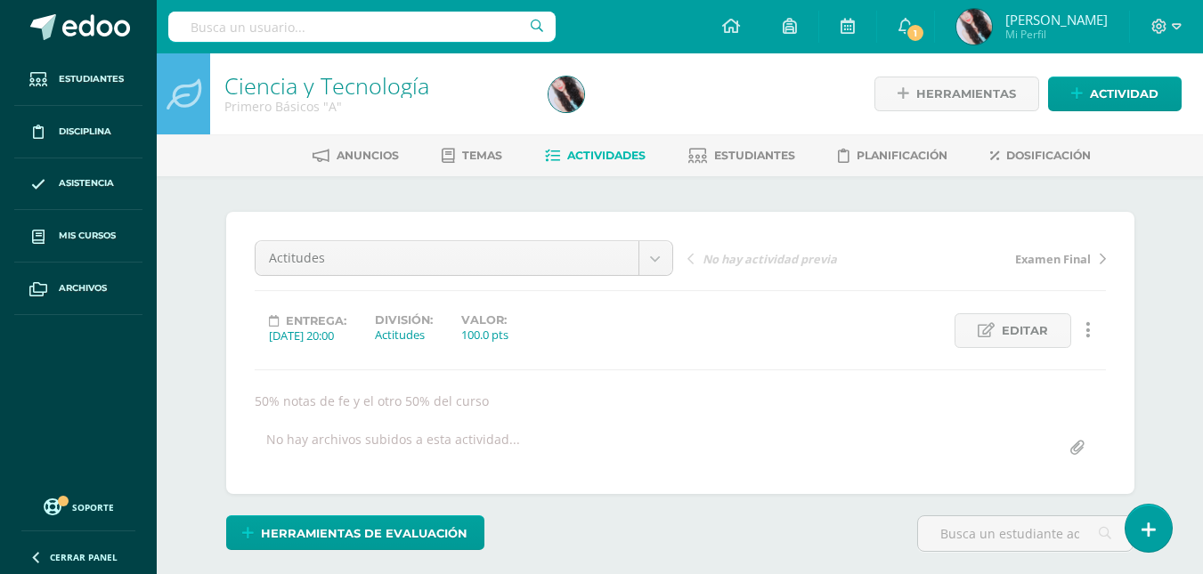
scroll to position [1, 0]
click at [621, 151] on span "Actividades" at bounding box center [606, 154] width 78 height 13
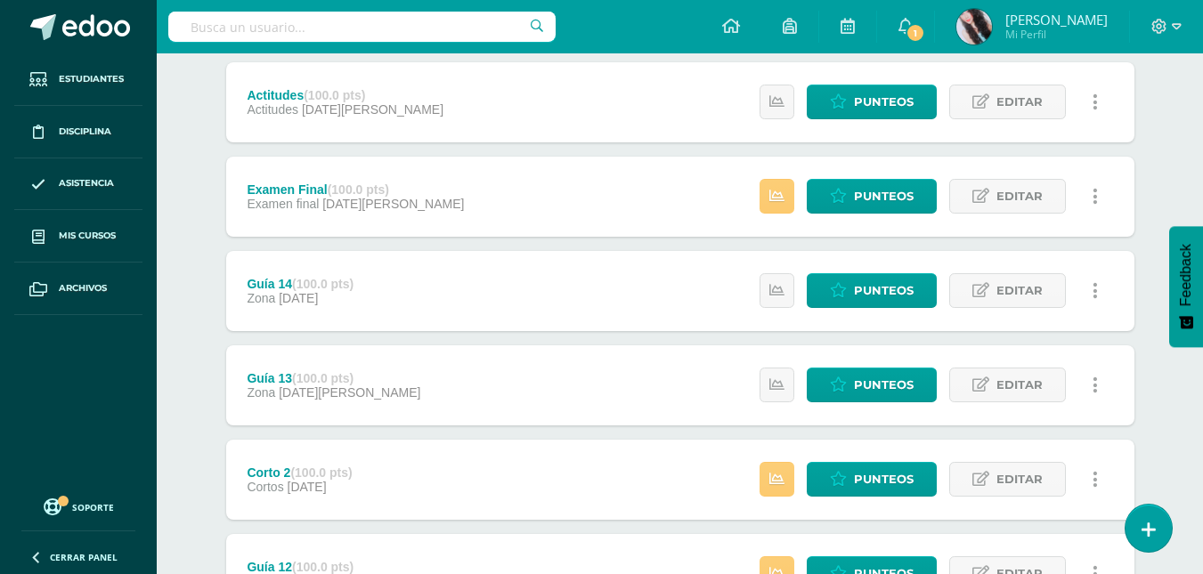
scroll to position [235, 0]
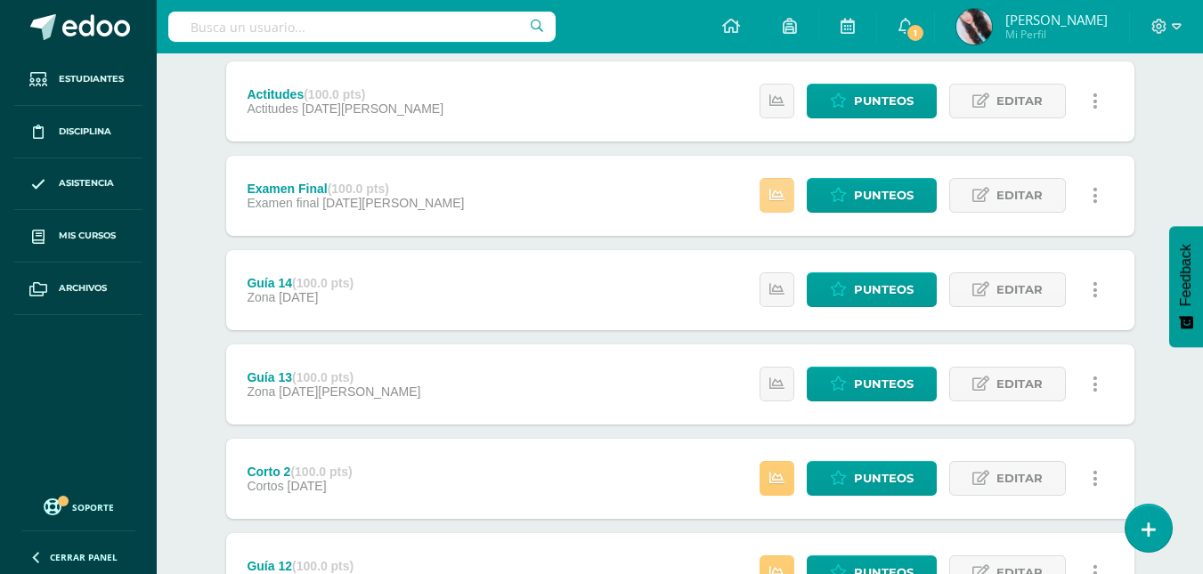
click at [793, 200] on link at bounding box center [777, 195] width 35 height 35
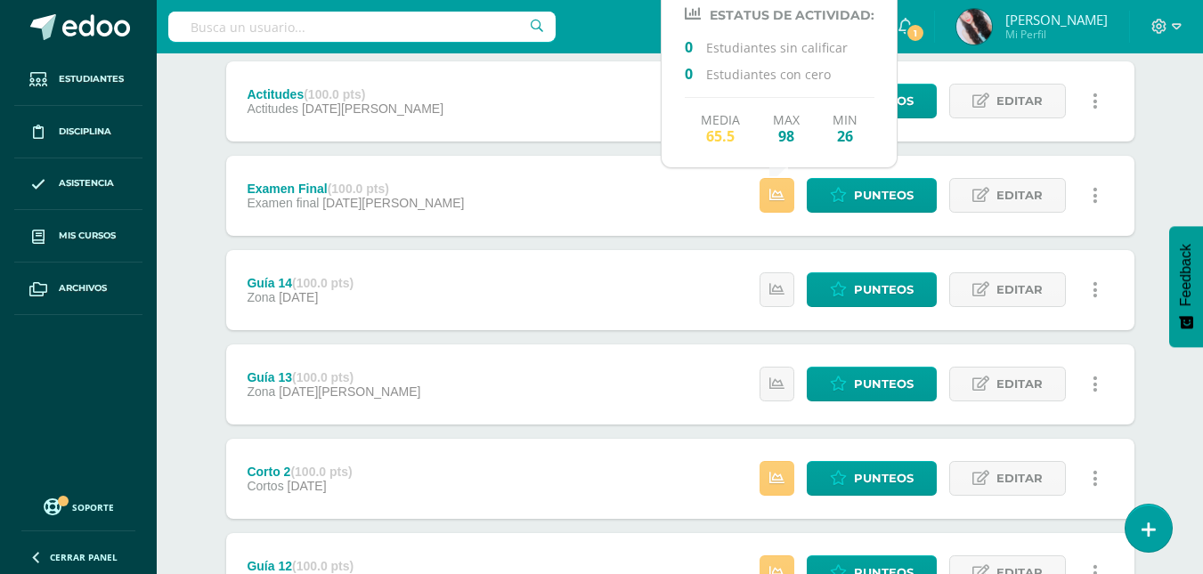
click at [985, 154] on div "Actitudes (100.0 pts) Actitudes 08 de Agosto Estatus de Actividad: 0 Estudiante…" at bounding box center [680, 526] width 908 height 930
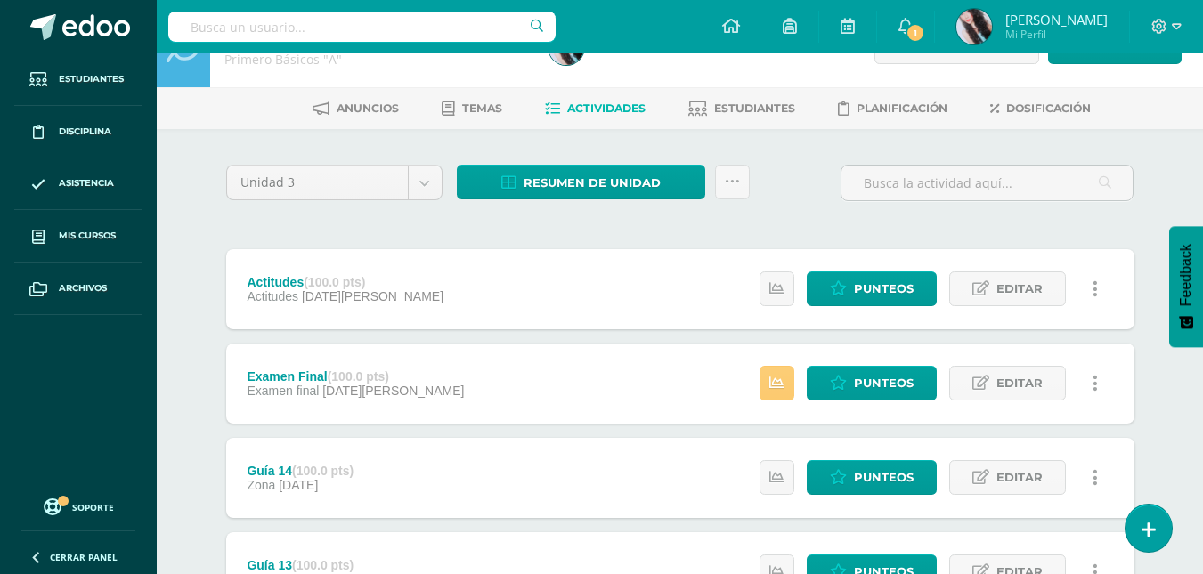
scroll to position [0, 0]
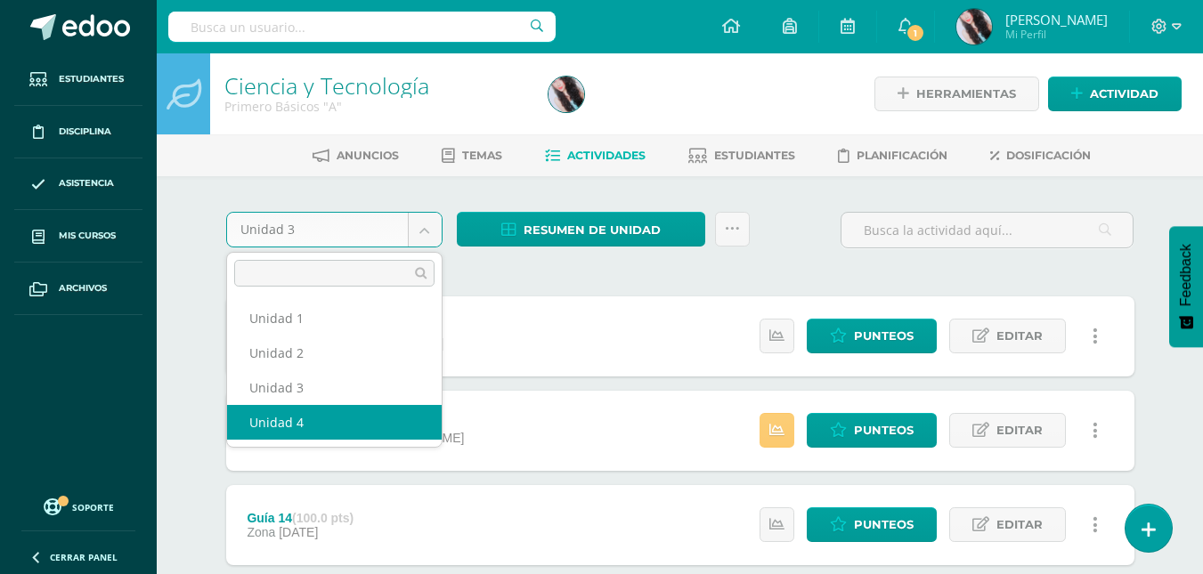
select select "Unidad 4"
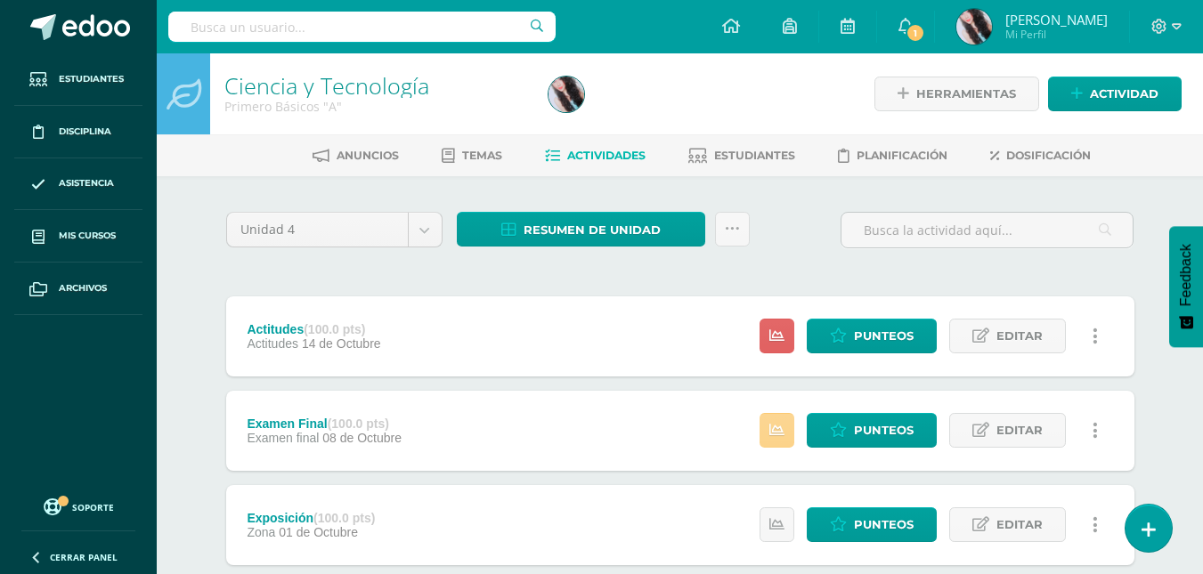
click at [783, 439] on link at bounding box center [777, 430] width 35 height 35
click at [851, 328] on link "Punteos" at bounding box center [872, 336] width 130 height 35
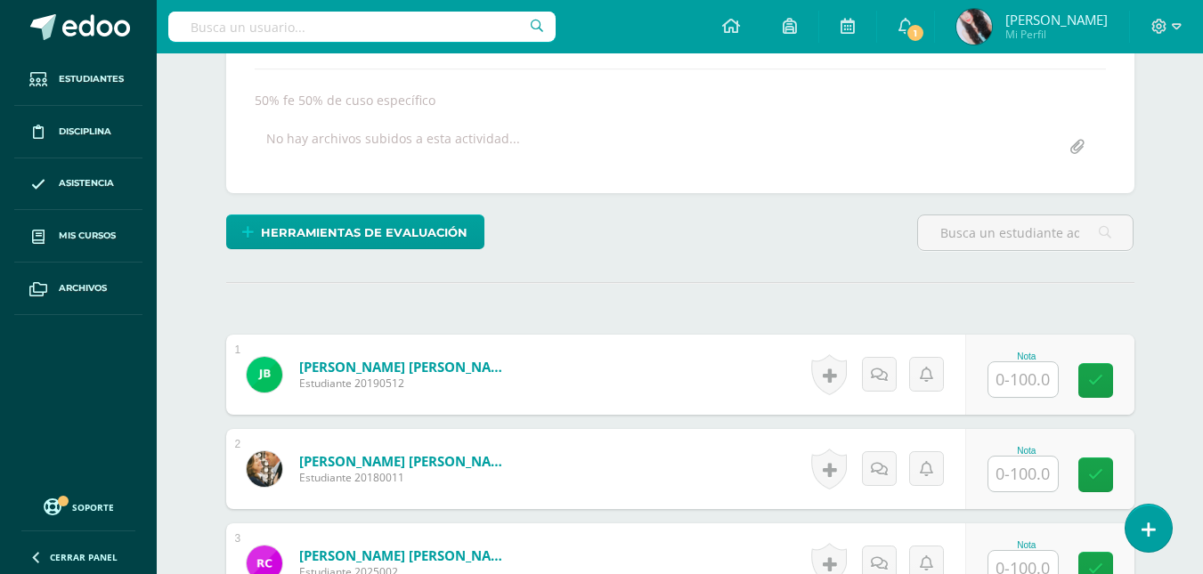
scroll to position [358, 0]
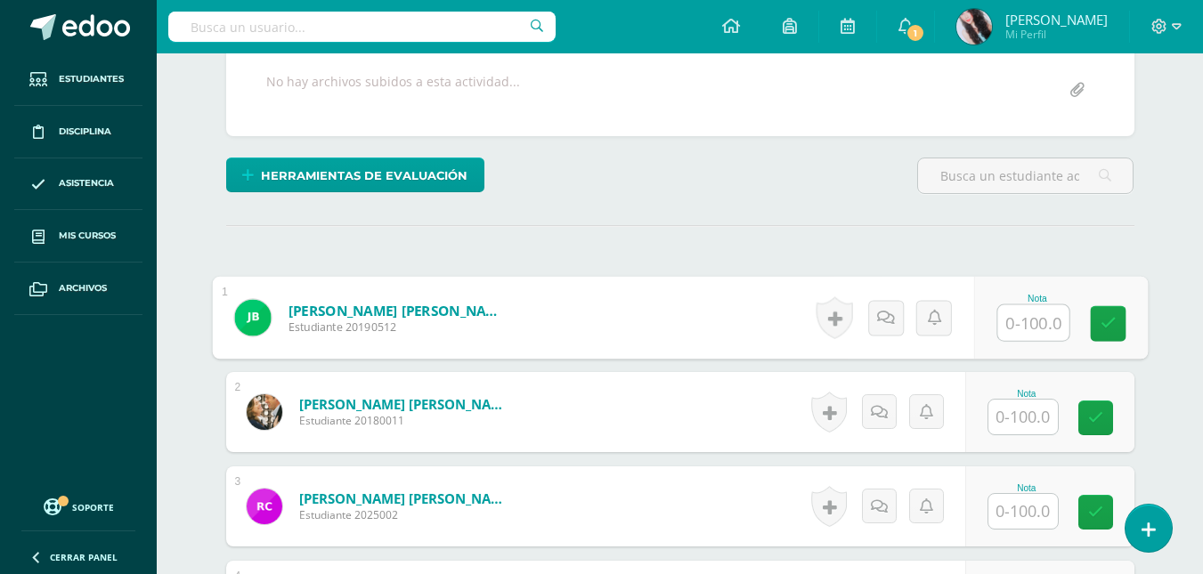
click at [1041, 321] on input "text" at bounding box center [1032, 323] width 71 height 36
type input "48"
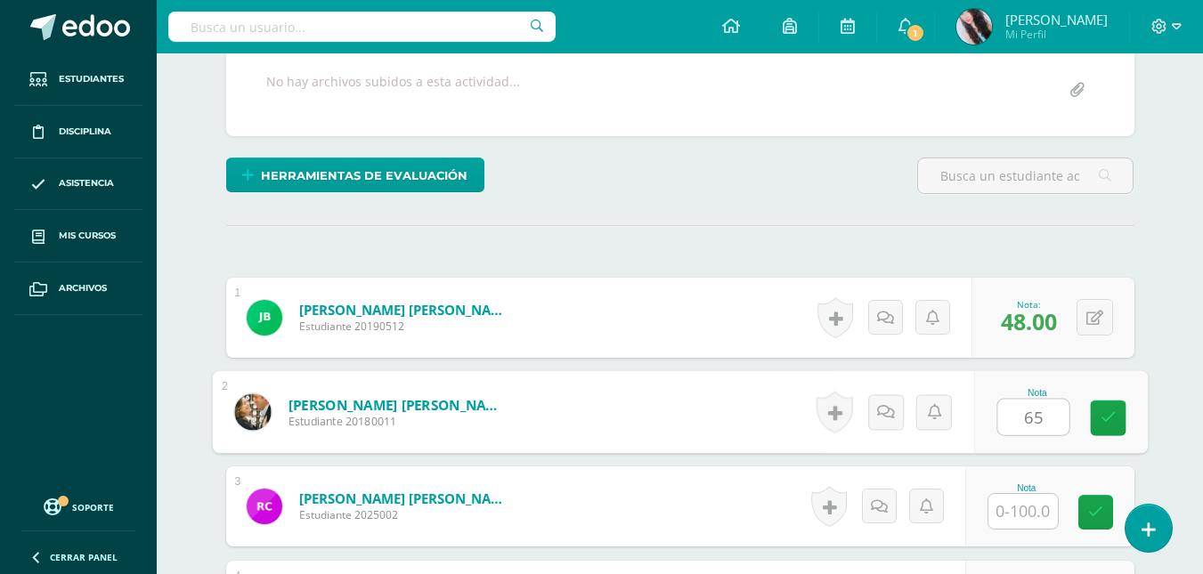
type input "65"
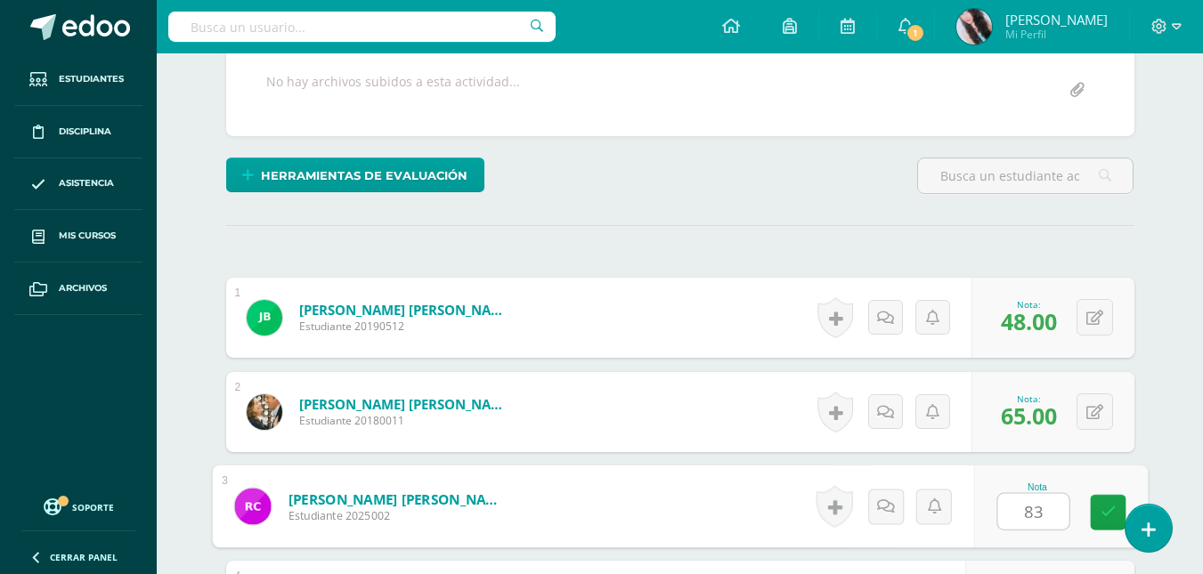
type input "83"
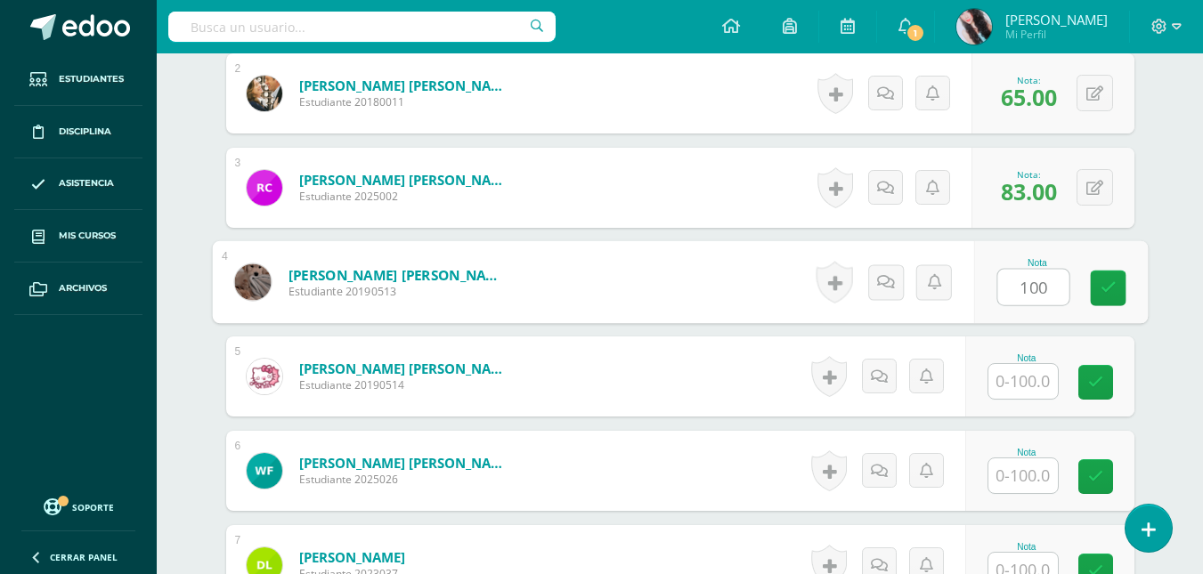
type input "100"
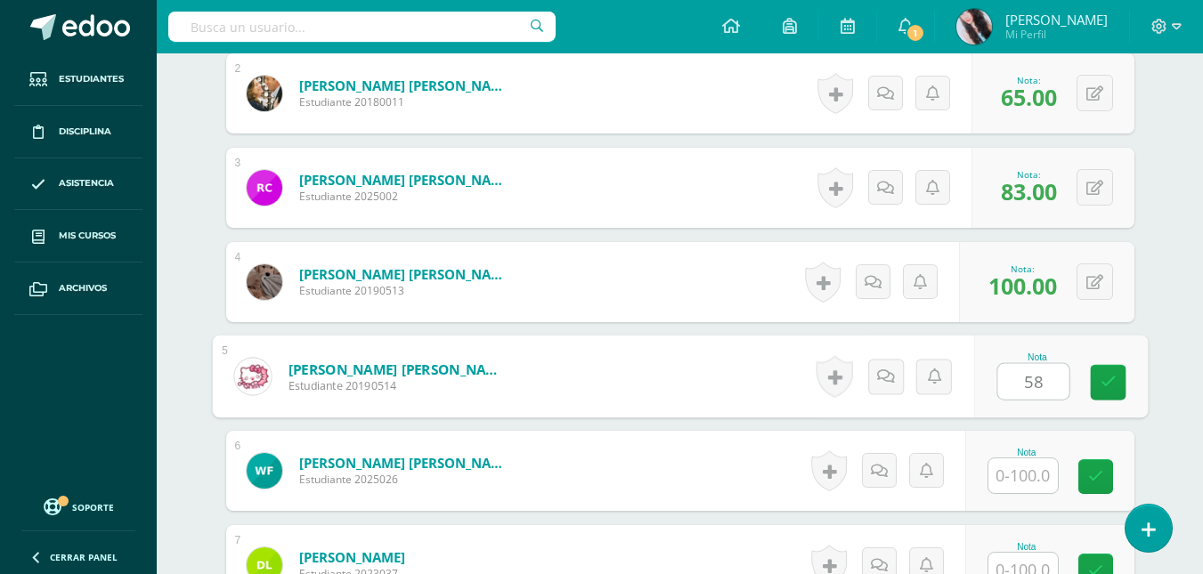
type input "58"
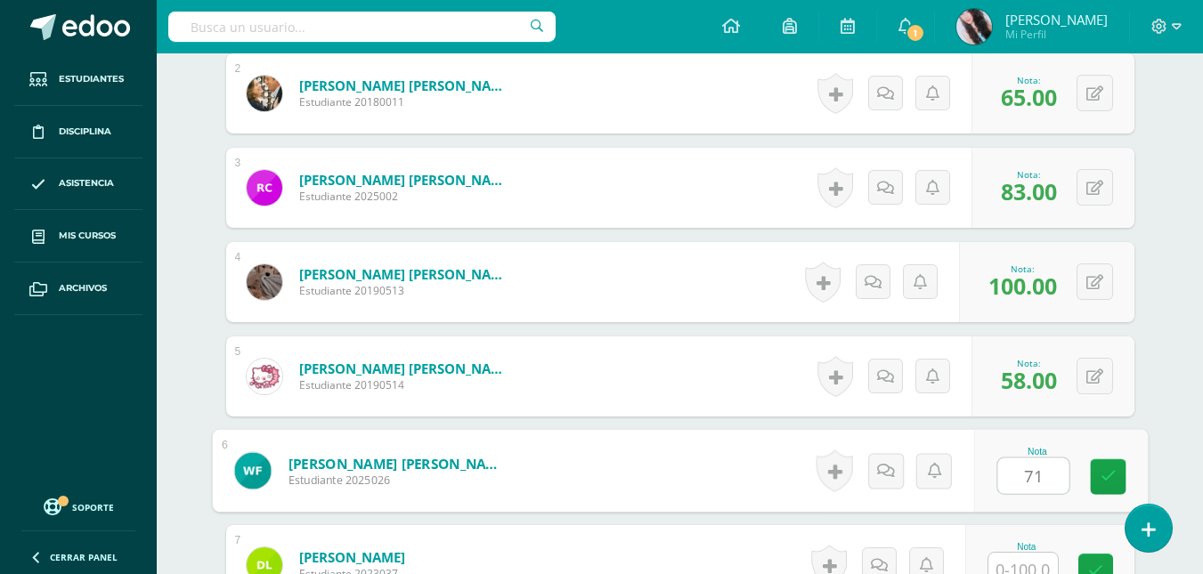
type input "71"
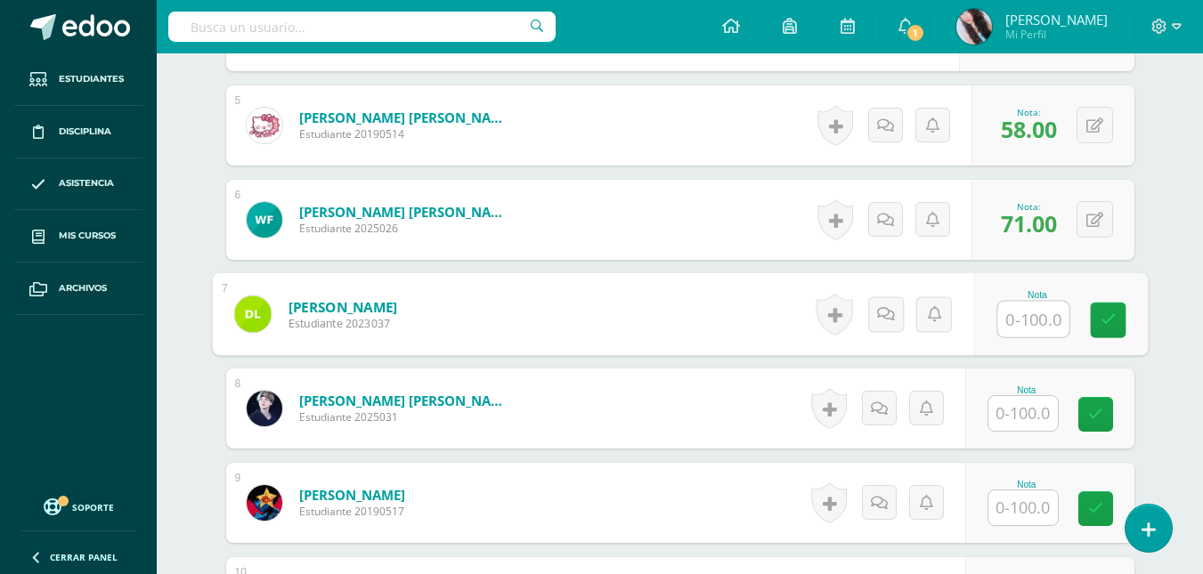
scroll to position [929, 0]
type input "4"
type input "65"
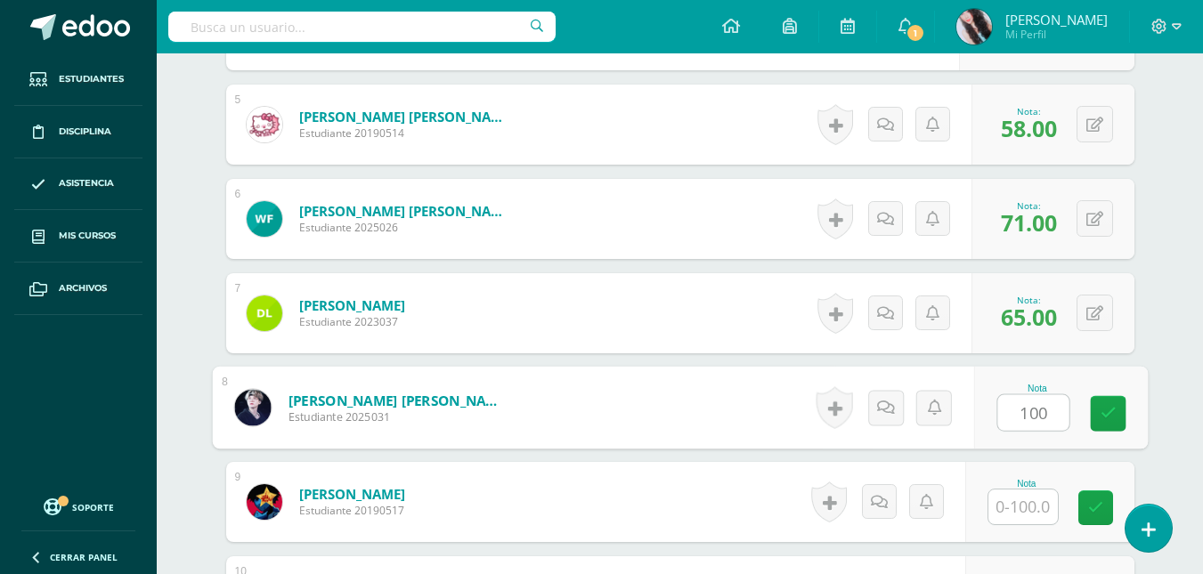
type input "100"
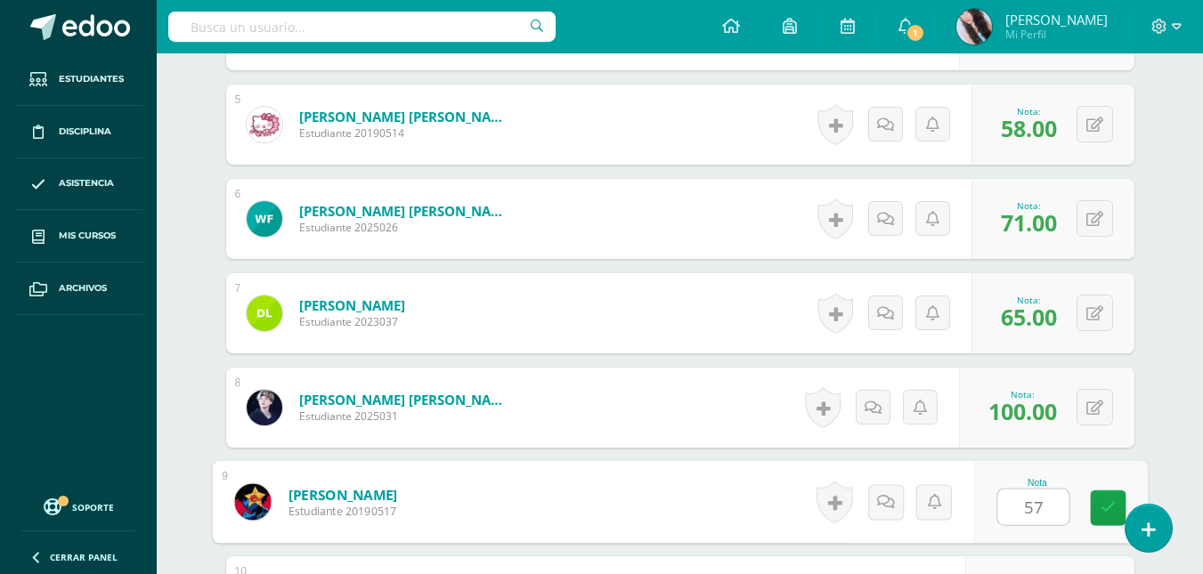
type input "57"
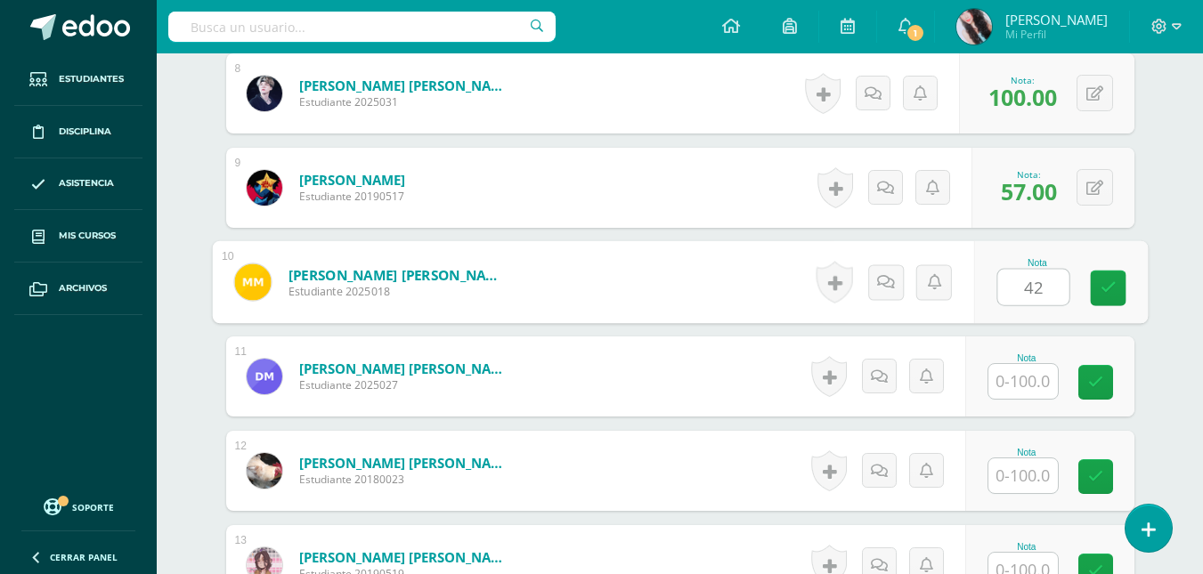
type input "4"
type input "52"
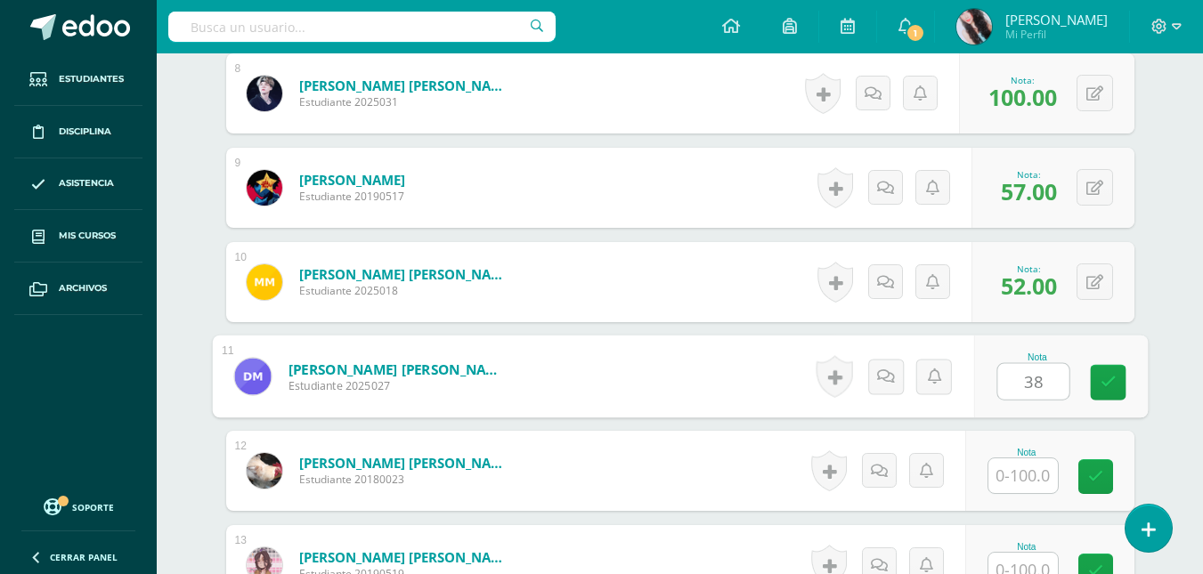
type input "38"
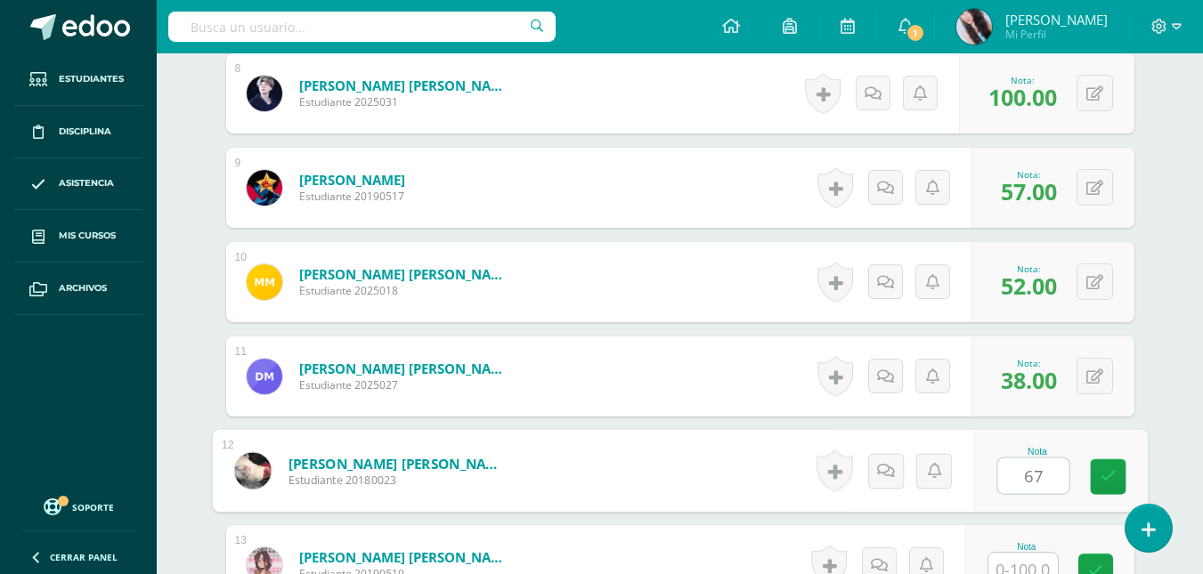
type input "67"
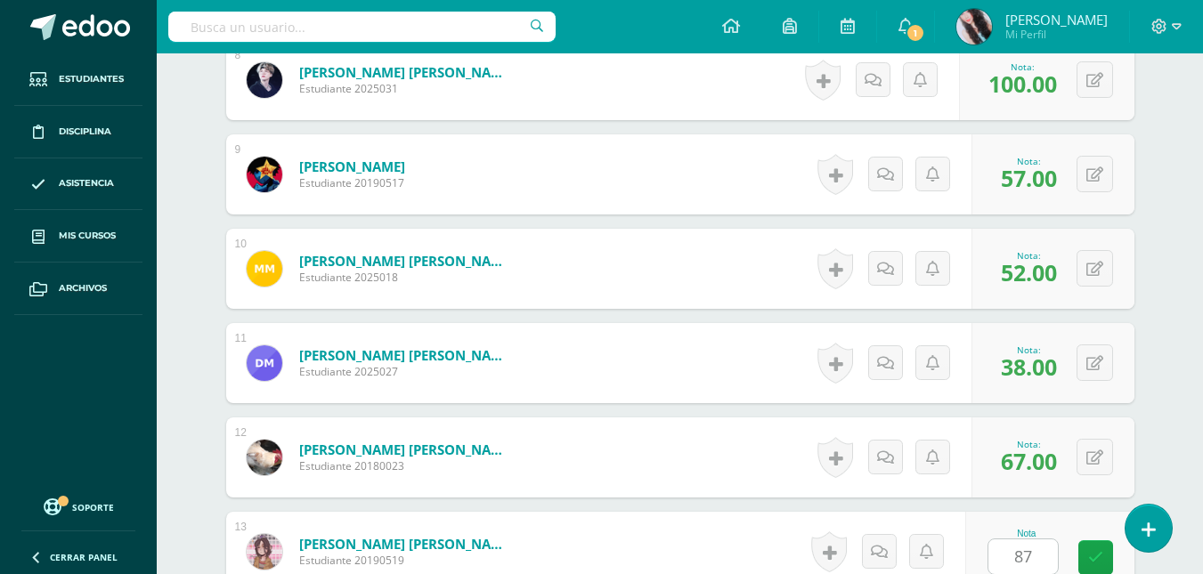
scroll to position [1621, 0]
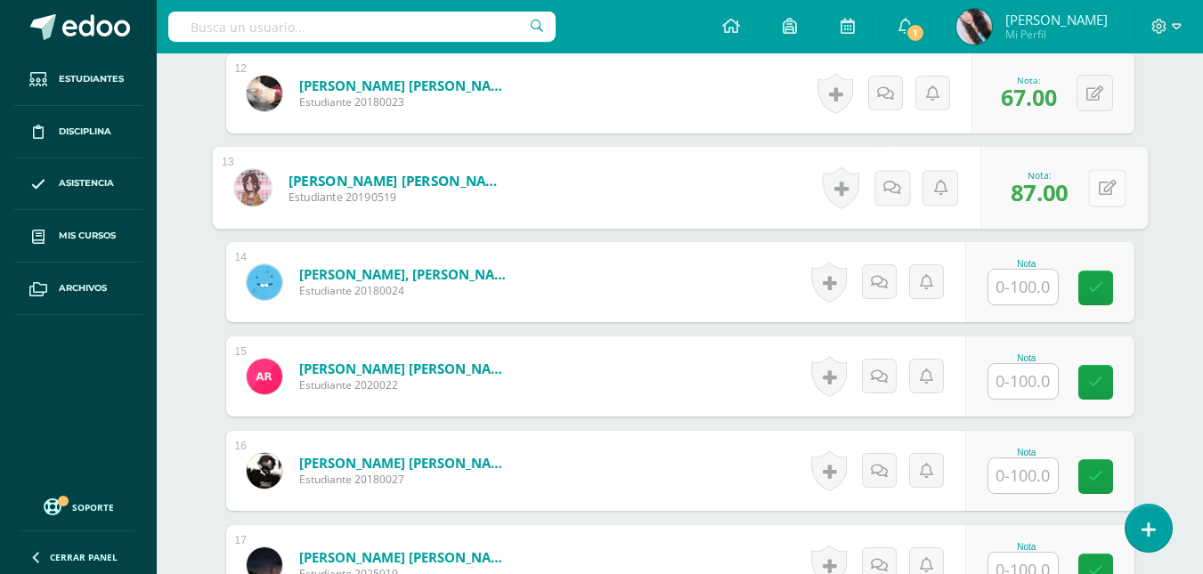
click at [1105, 185] on button at bounding box center [1106, 187] width 37 height 37
type input "67"
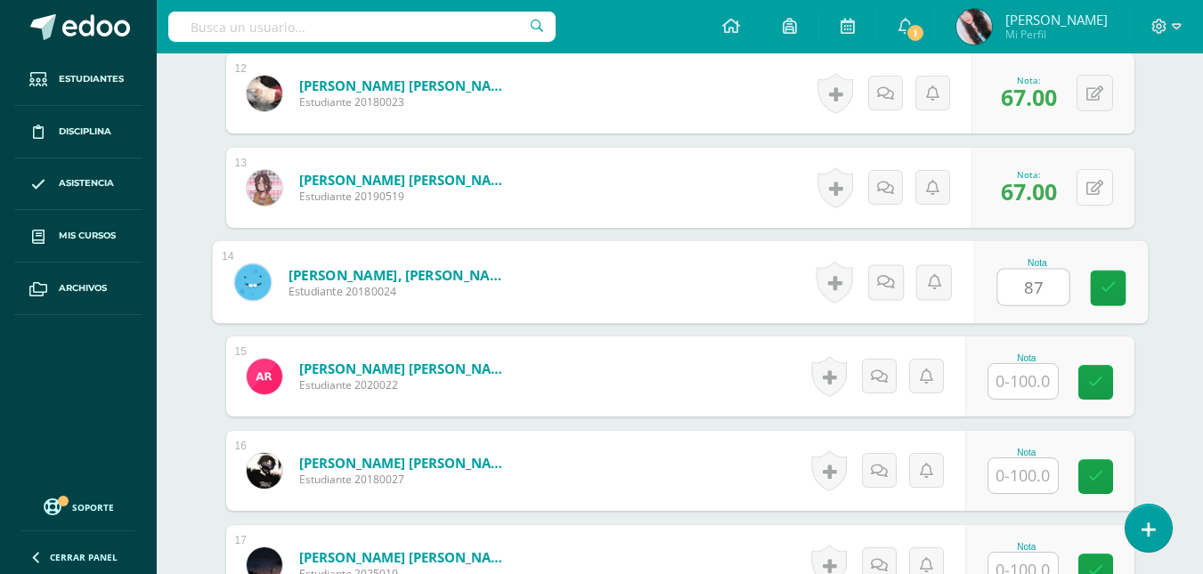
type input "87"
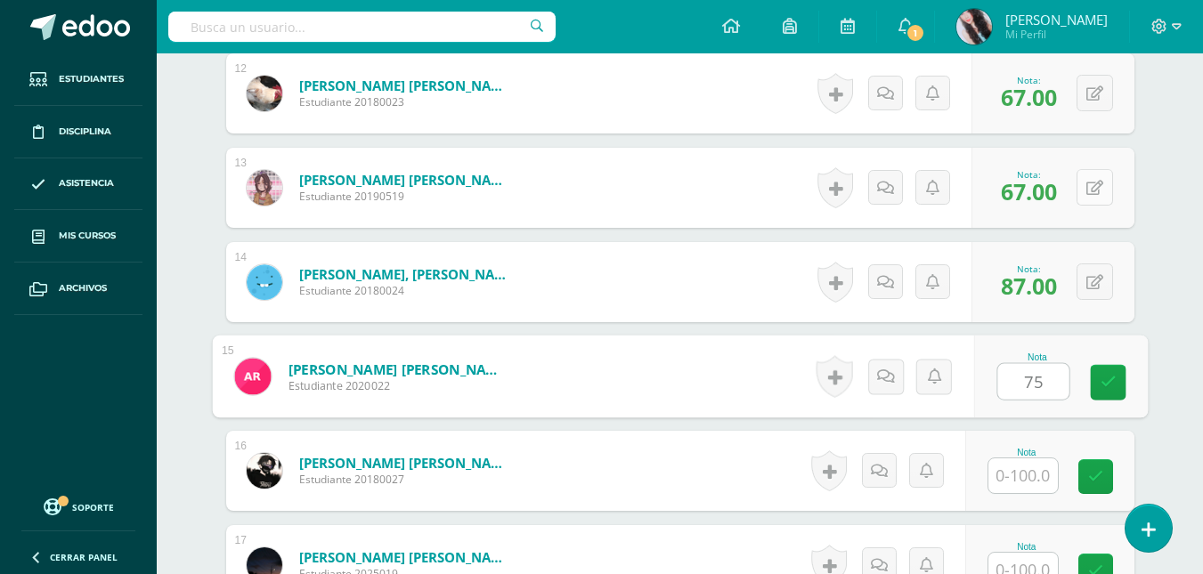
type input "75"
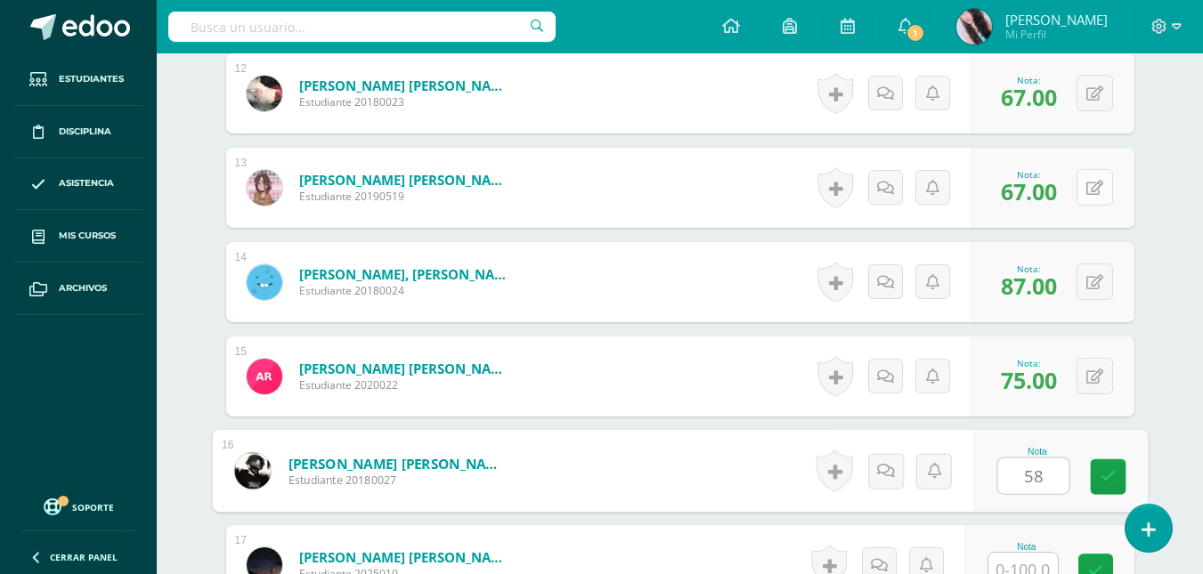
type input "58"
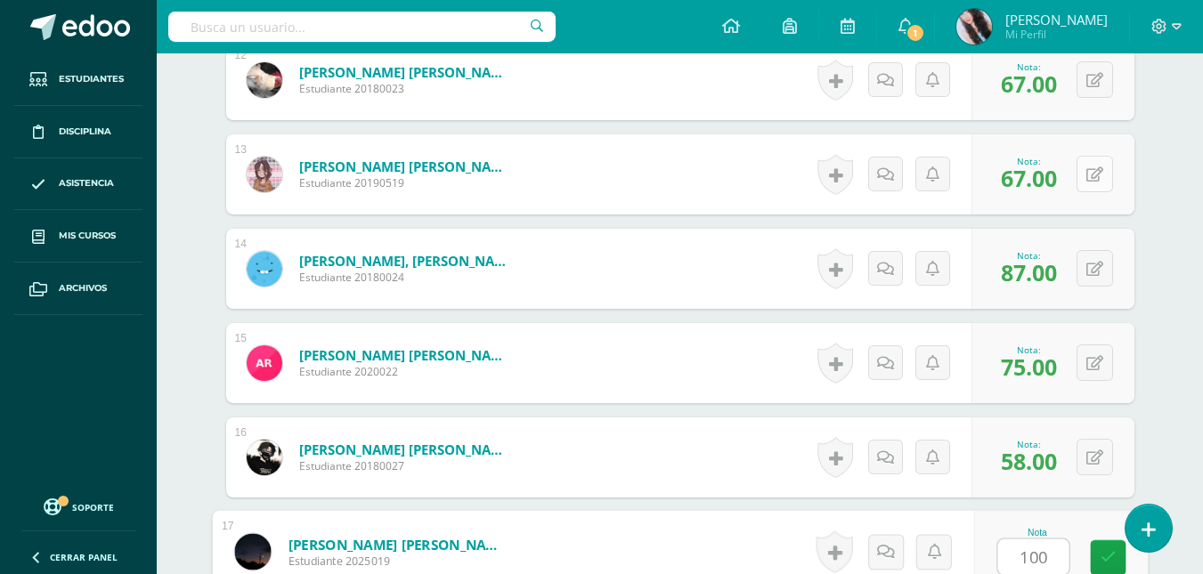
type input "100"
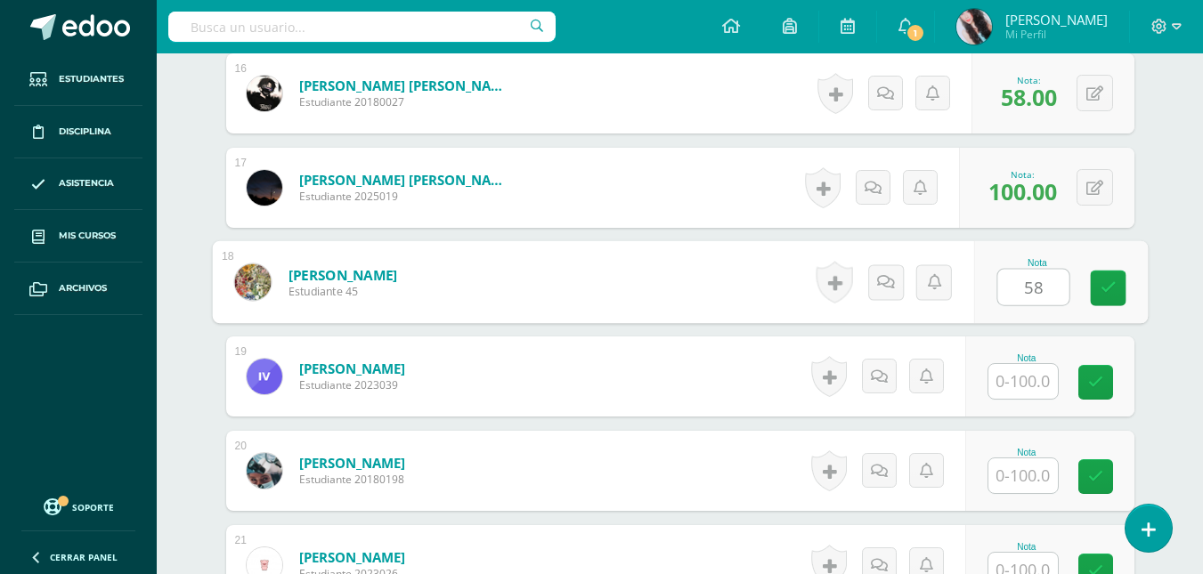
type input "58"
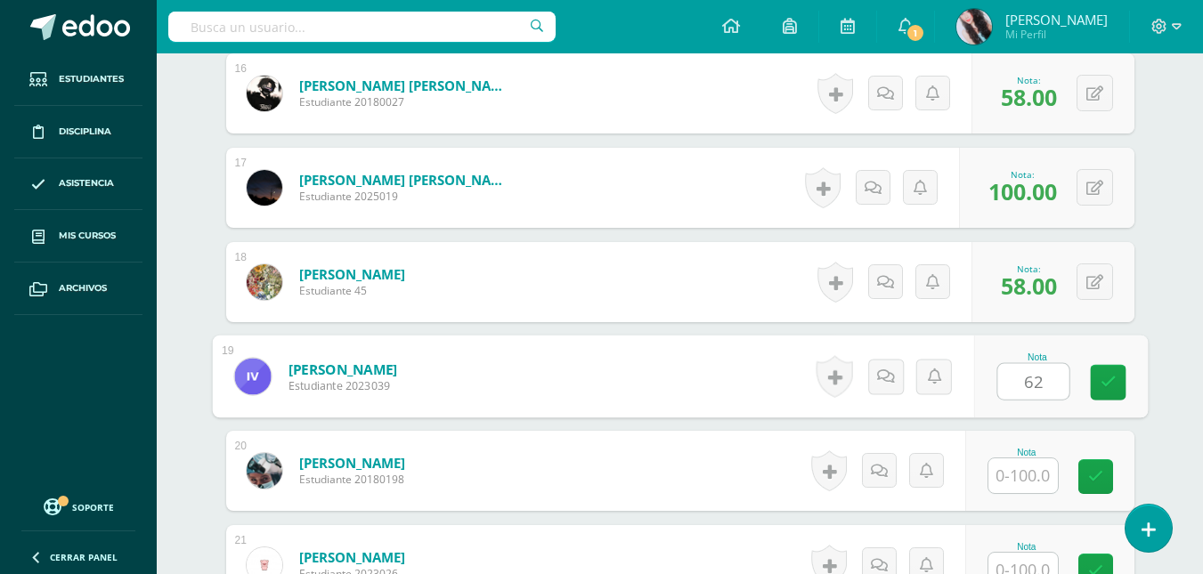
type input "62"
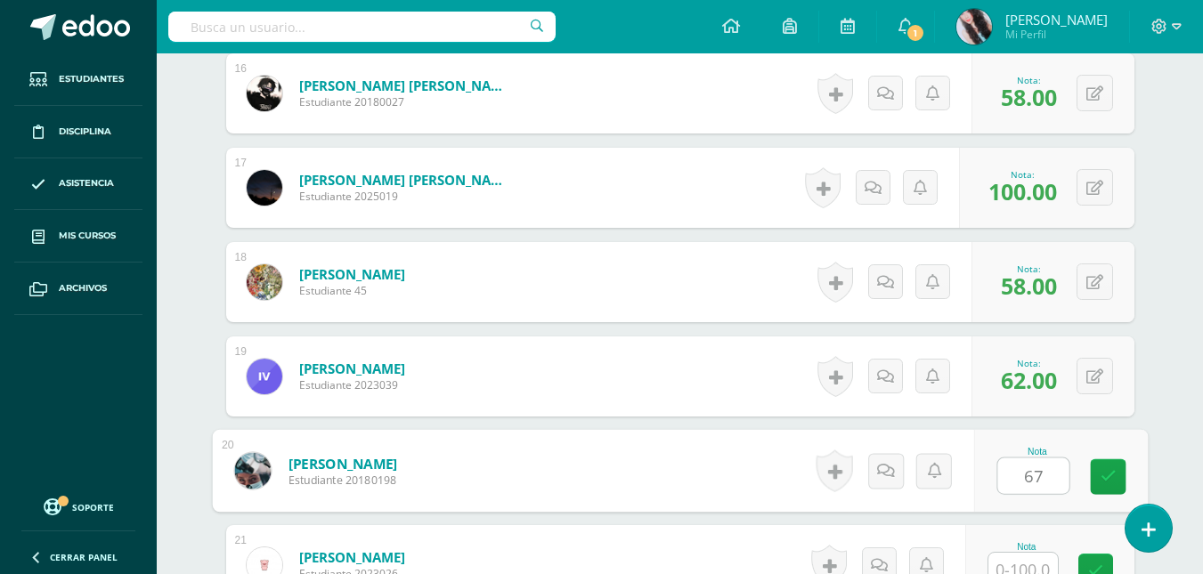
type input "67"
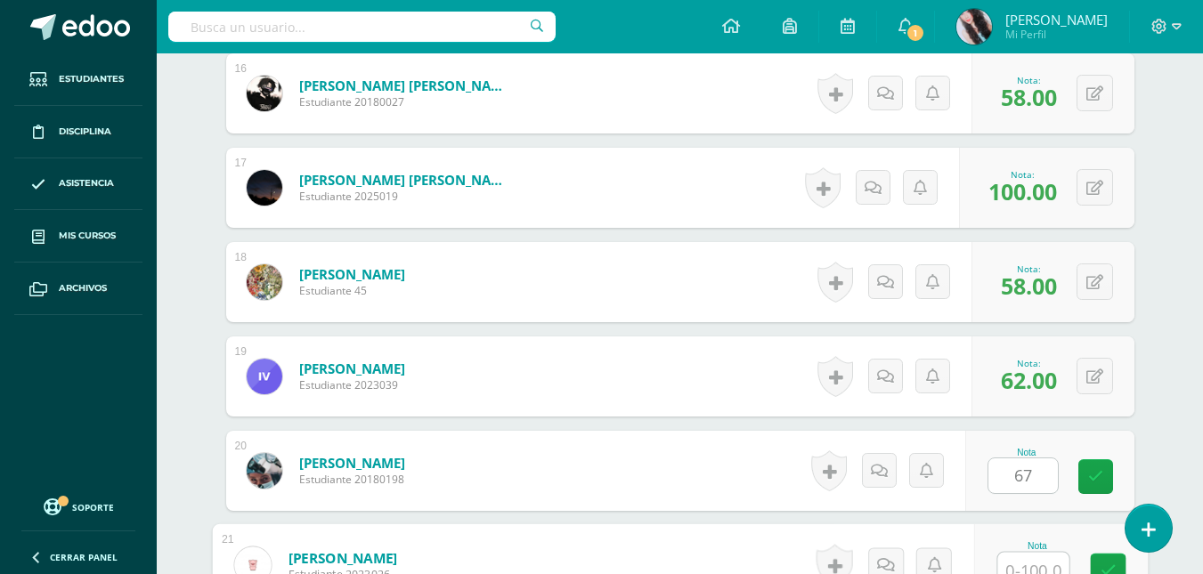
scroll to position [2012, 0]
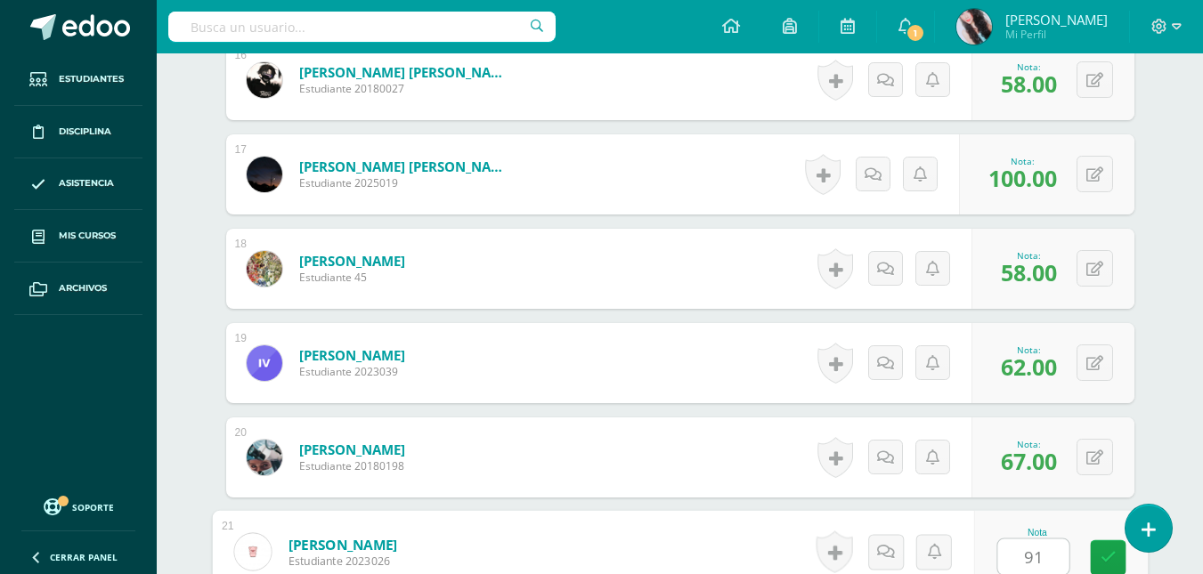
type input "91"
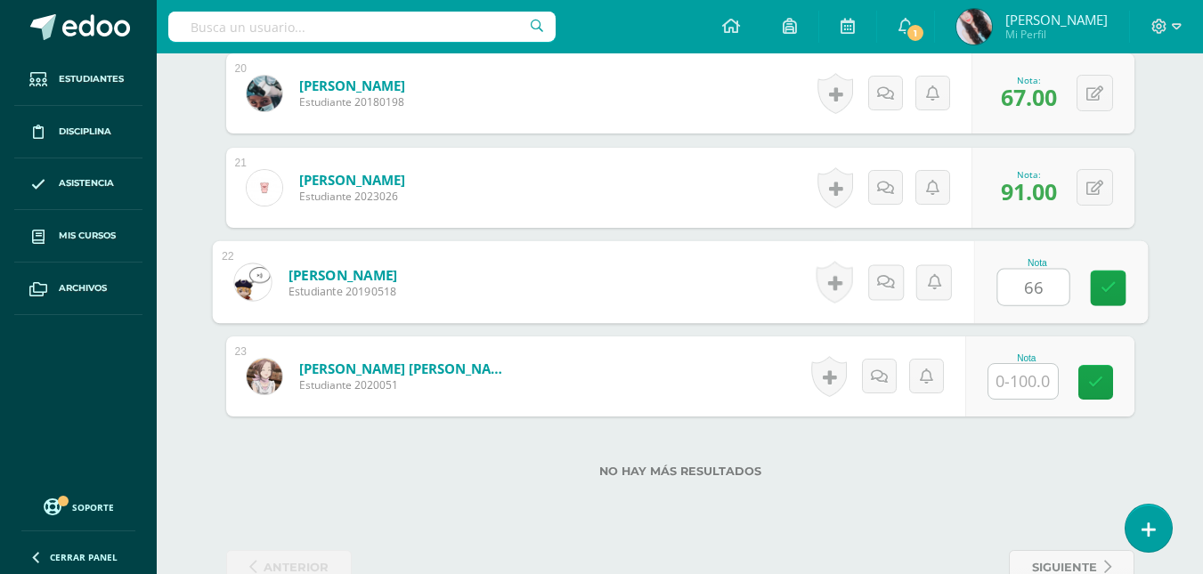
type input "66"
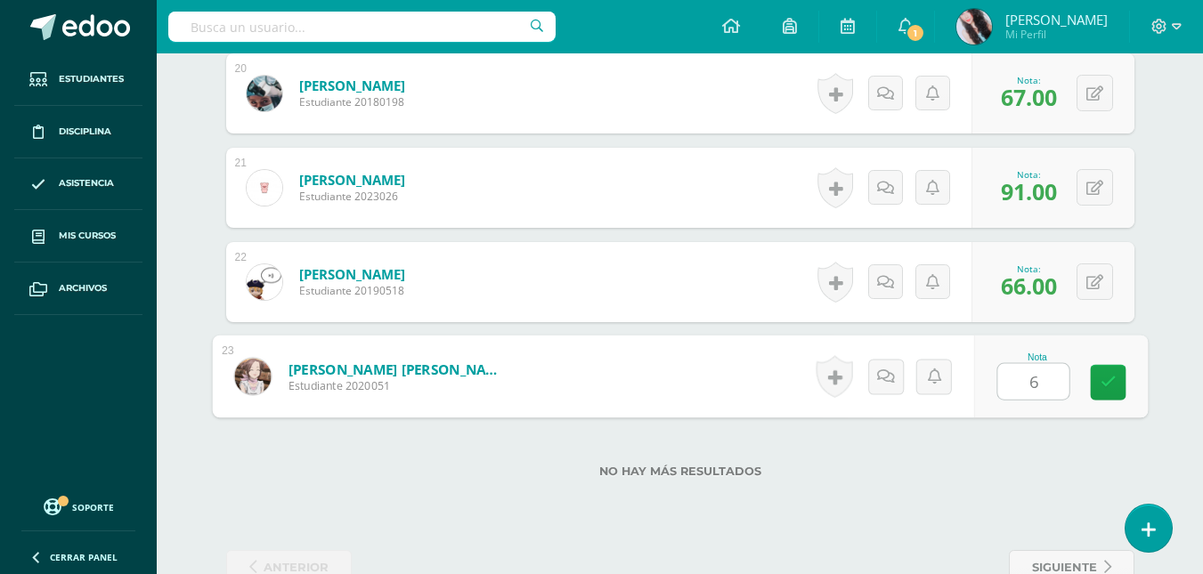
type input "66"
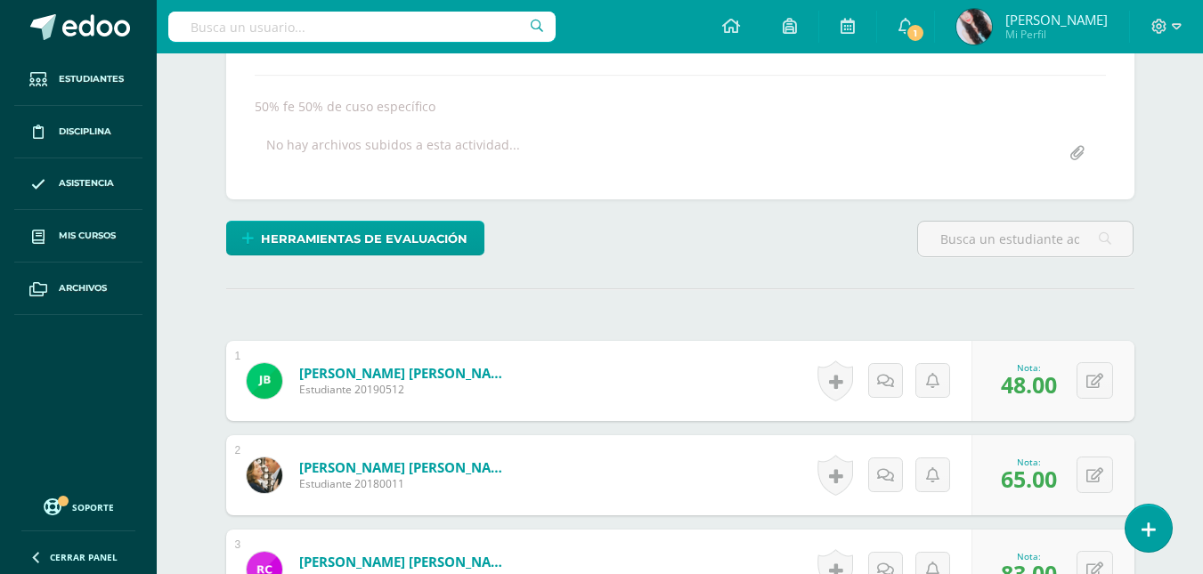
scroll to position [0, 0]
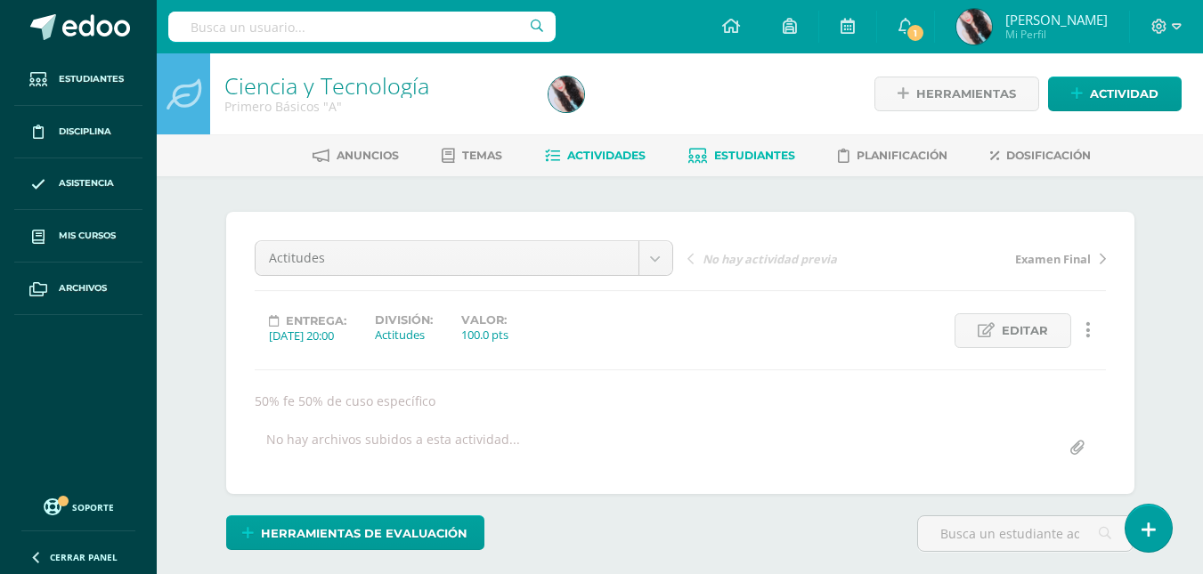
click at [777, 159] on span "Estudiantes" at bounding box center [754, 155] width 81 height 13
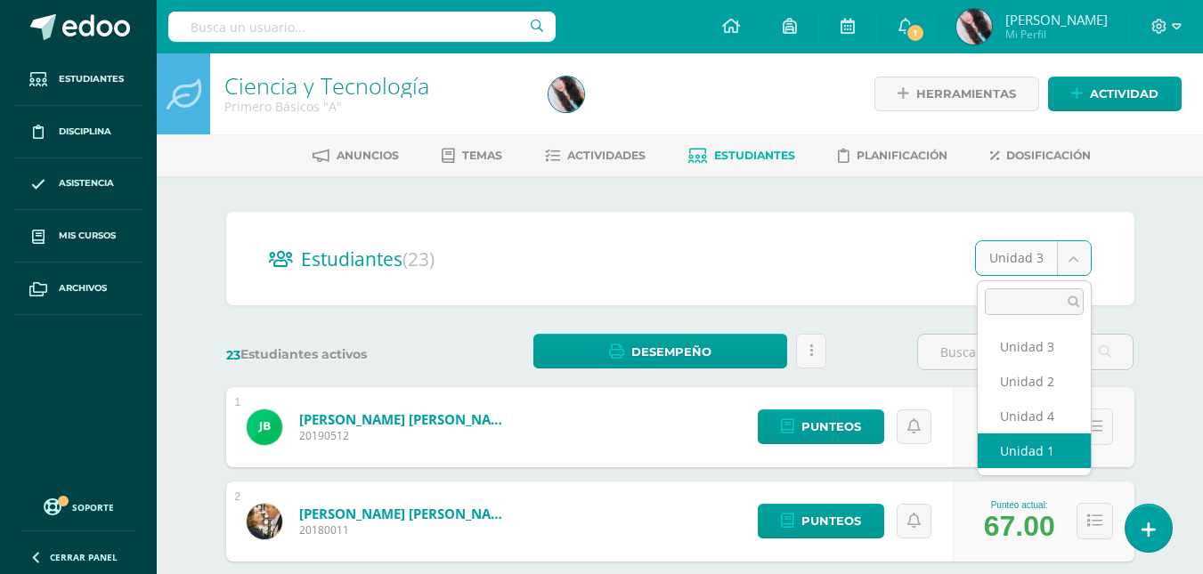
select select "/dashboard/teacher/section/2676/students/?unit=157356"
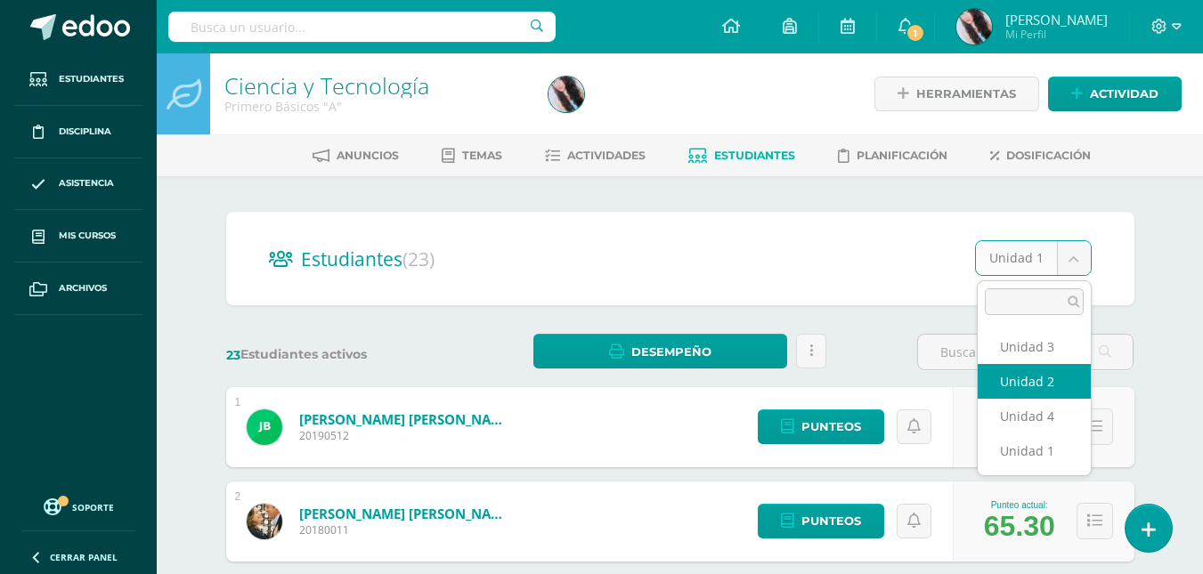
select select "/dashboard/teacher/section/2676/students/?unit=157360"
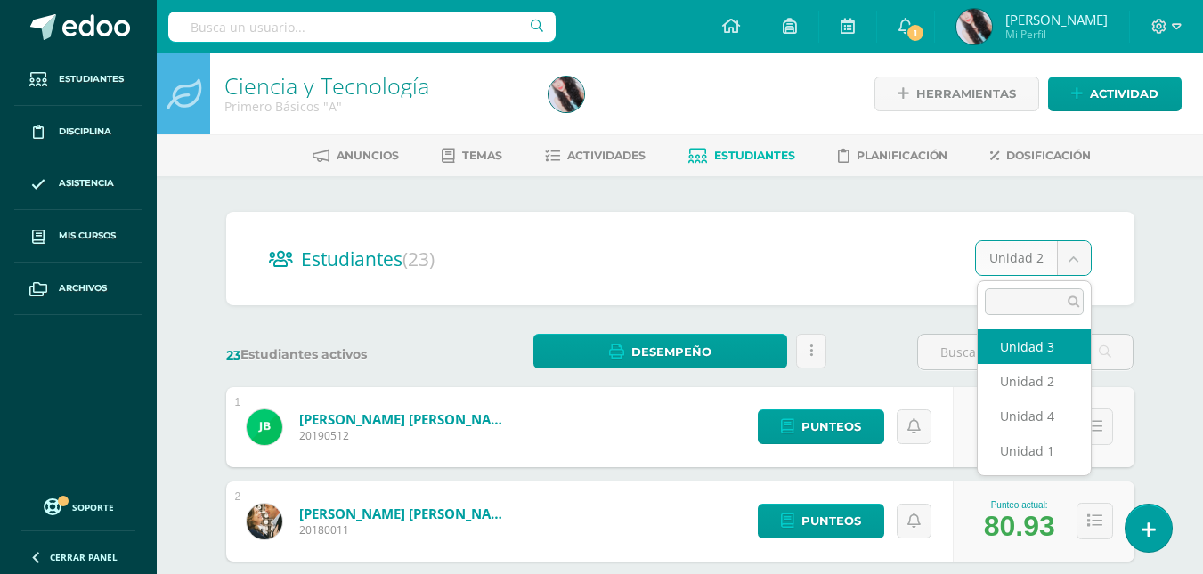
select select "/dashboard/teacher/section/2676/students/?unit=157361"
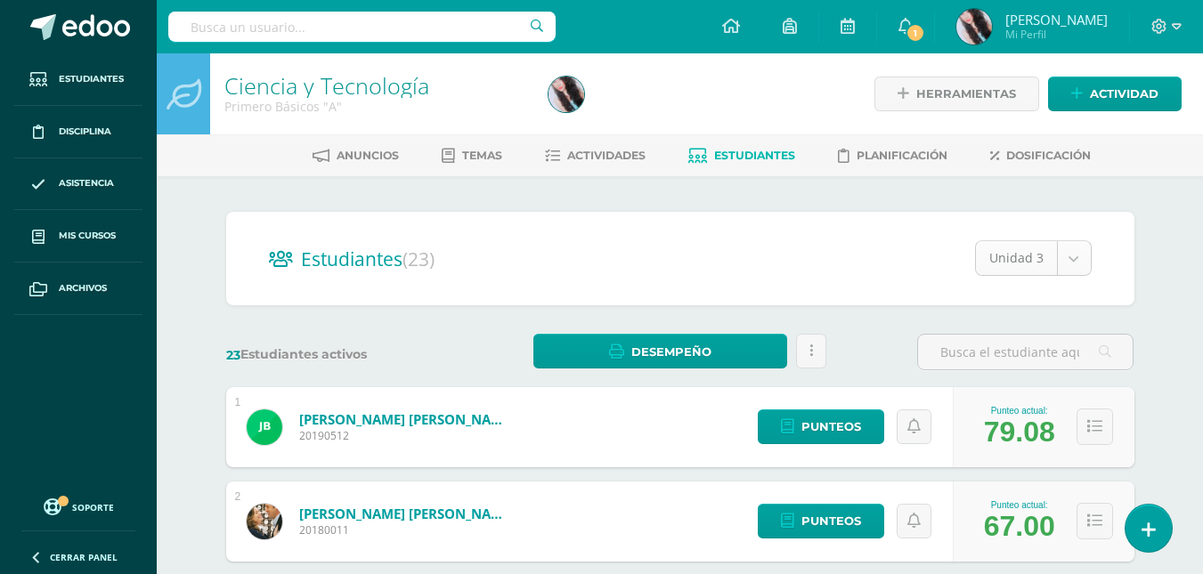
select select "/dashboard/teacher/section/2676/students/?unit=157356"
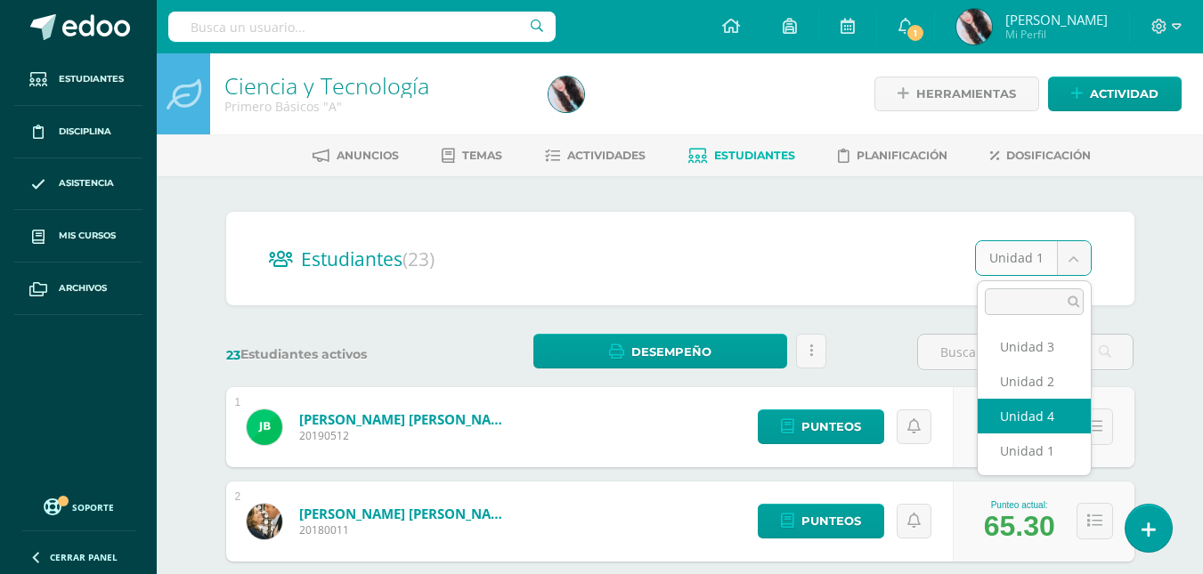
select select "/dashboard/teacher/section/2676/students/?unit=157362"
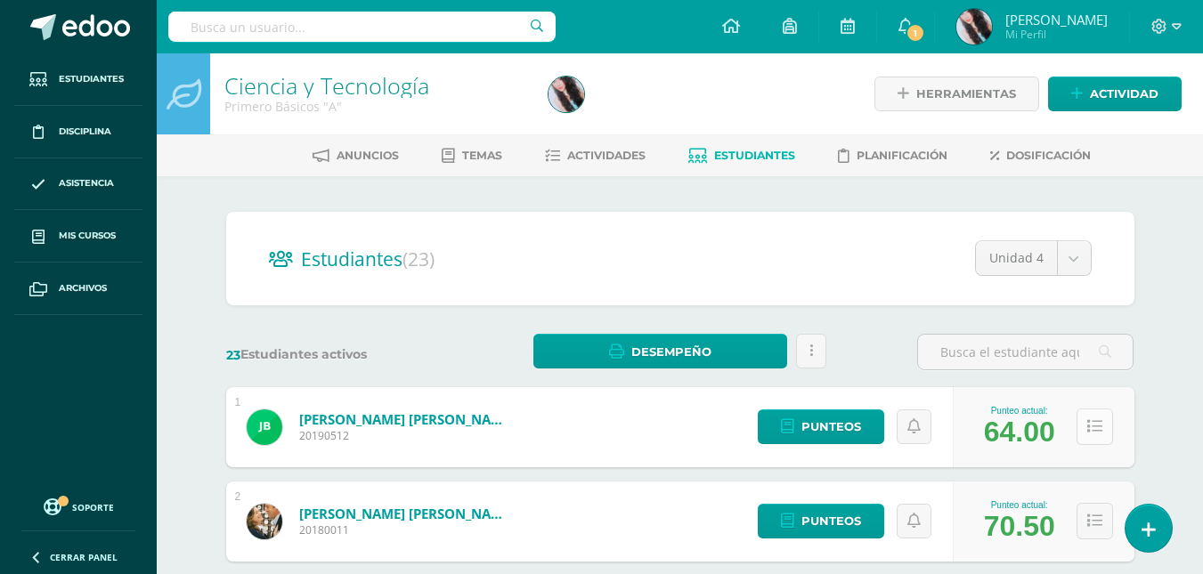
click at [1084, 420] on button at bounding box center [1095, 427] width 37 height 37
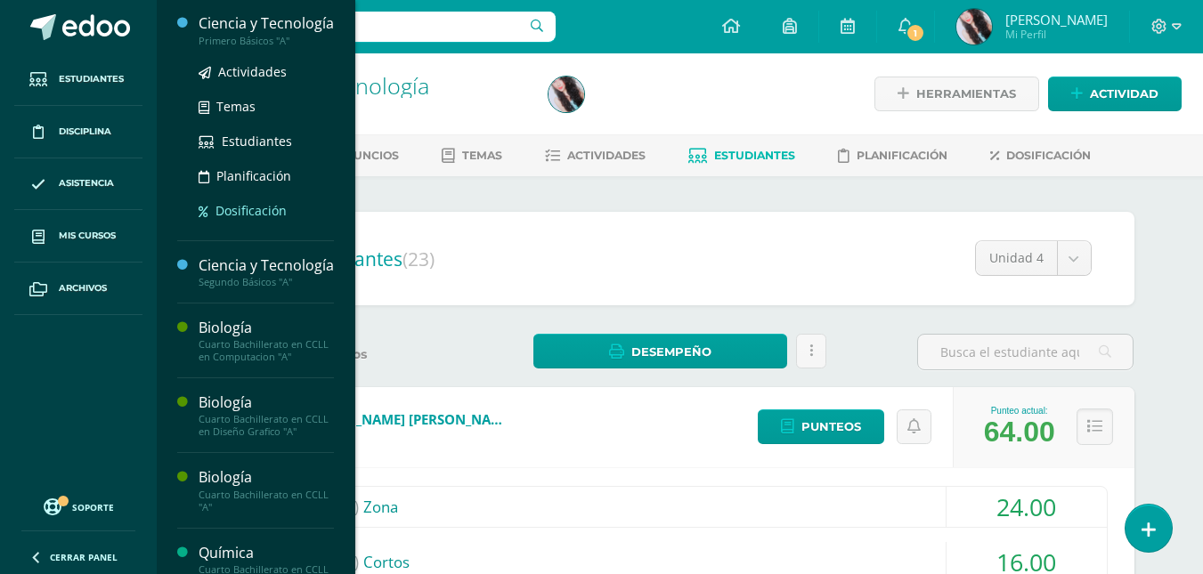
scroll to position [254, 0]
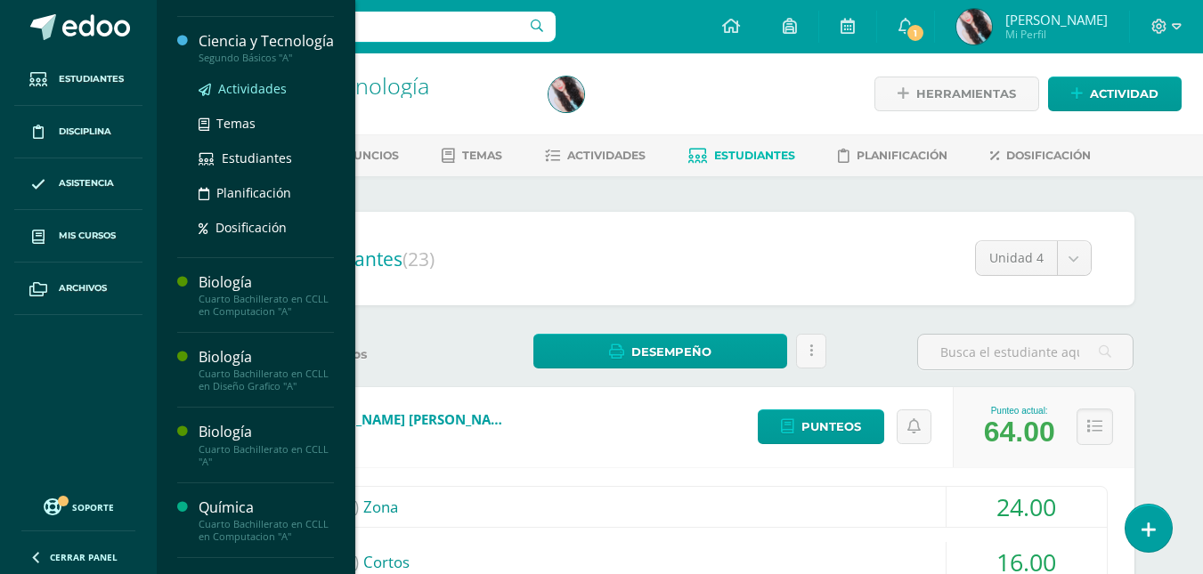
click at [249, 97] on span "Actividades" at bounding box center [252, 88] width 69 height 17
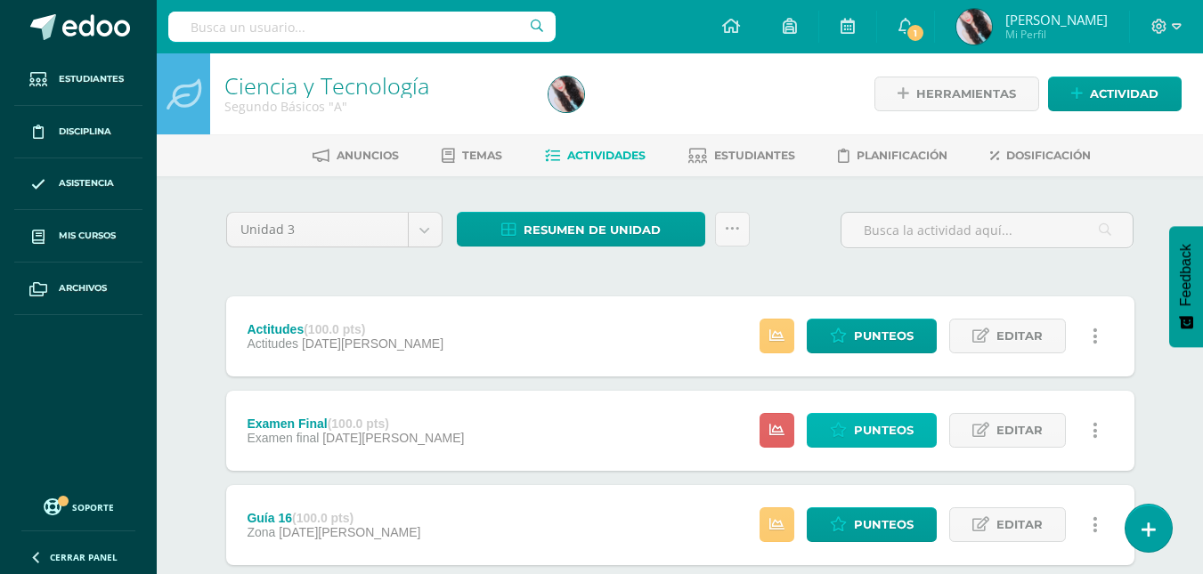
click at [842, 428] on icon at bounding box center [838, 430] width 17 height 15
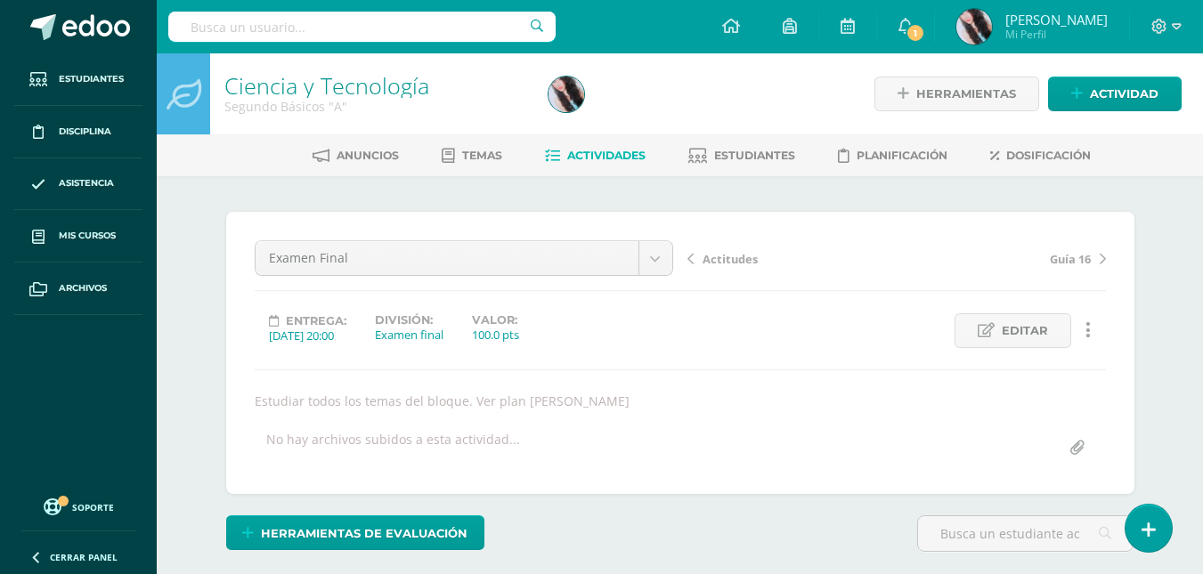
click at [605, 161] on span "Actividades" at bounding box center [606, 155] width 78 height 13
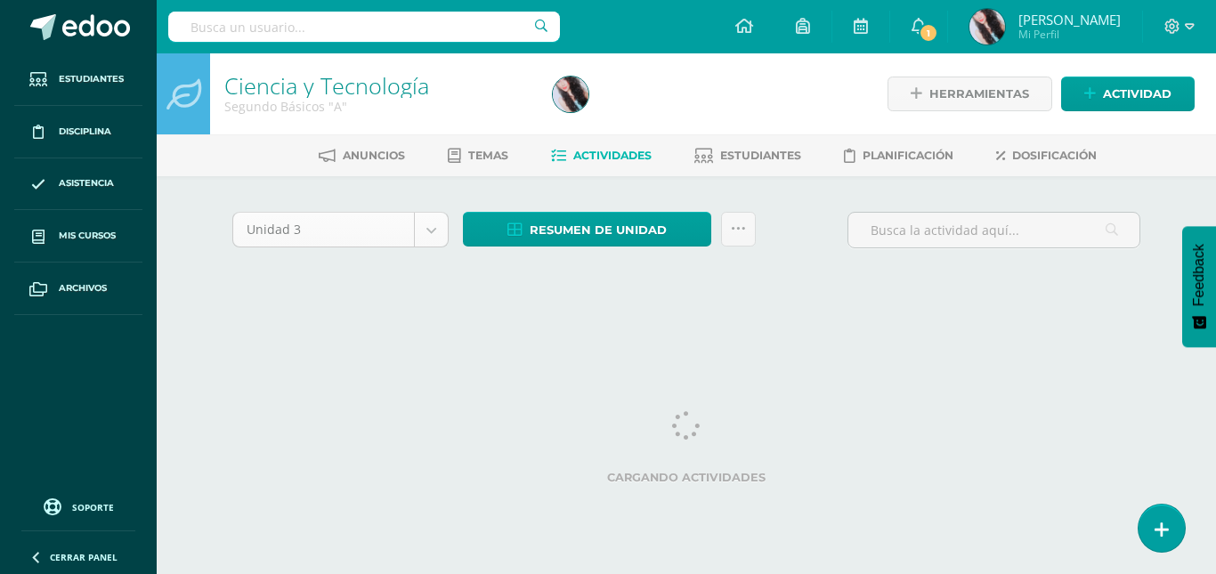
click at [422, 235] on body "Estudiantes Disciplina Asistencia Mis cursos Archivos Soporte Ayuda Reportar un…" at bounding box center [608, 166] width 1216 height 332
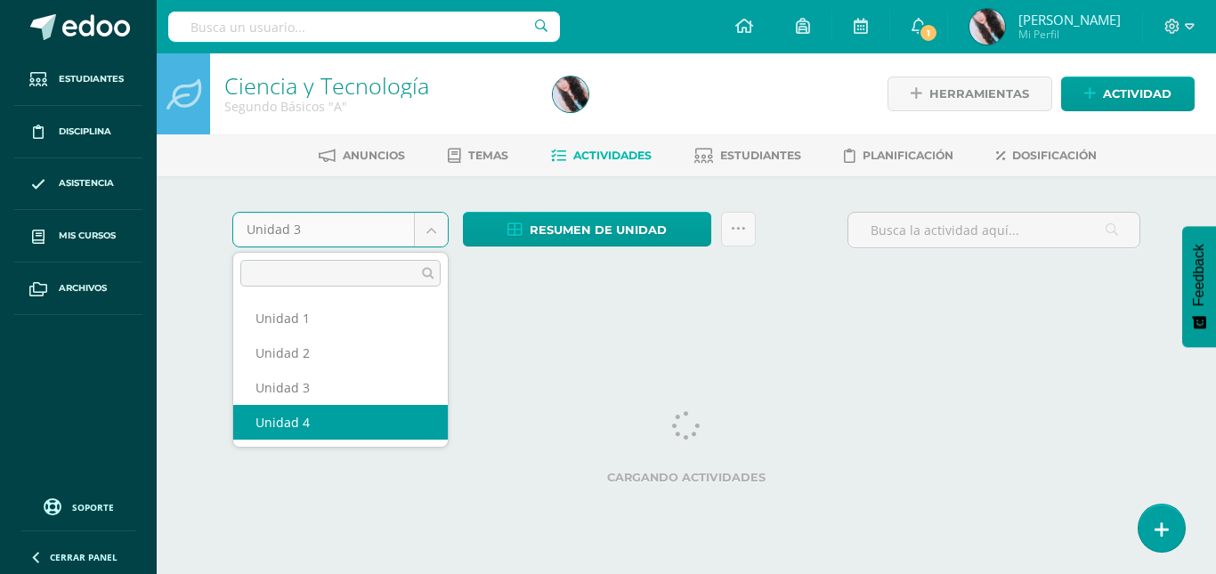
select select "Unidad 4"
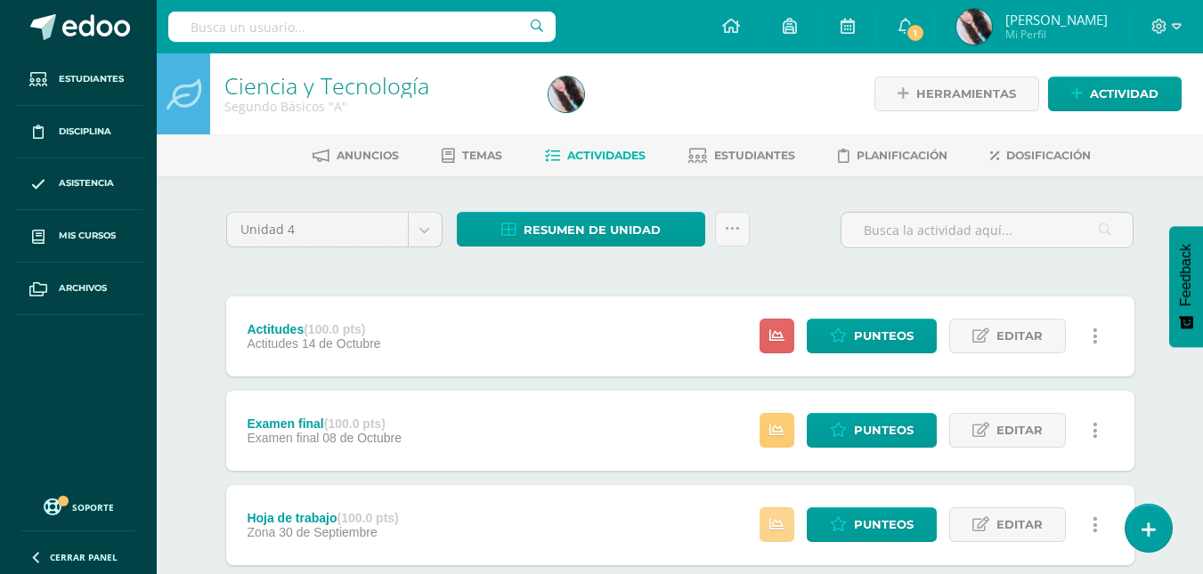
click at [773, 514] on link at bounding box center [777, 525] width 35 height 35
click at [859, 519] on span "Punteos" at bounding box center [884, 524] width 60 height 33
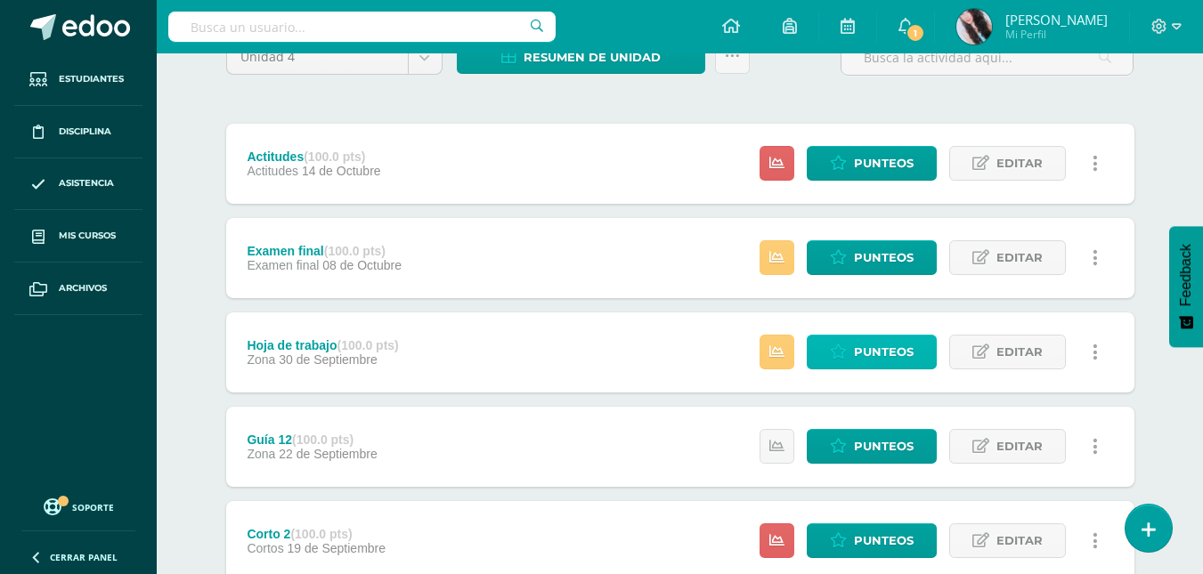
scroll to position [174, 0]
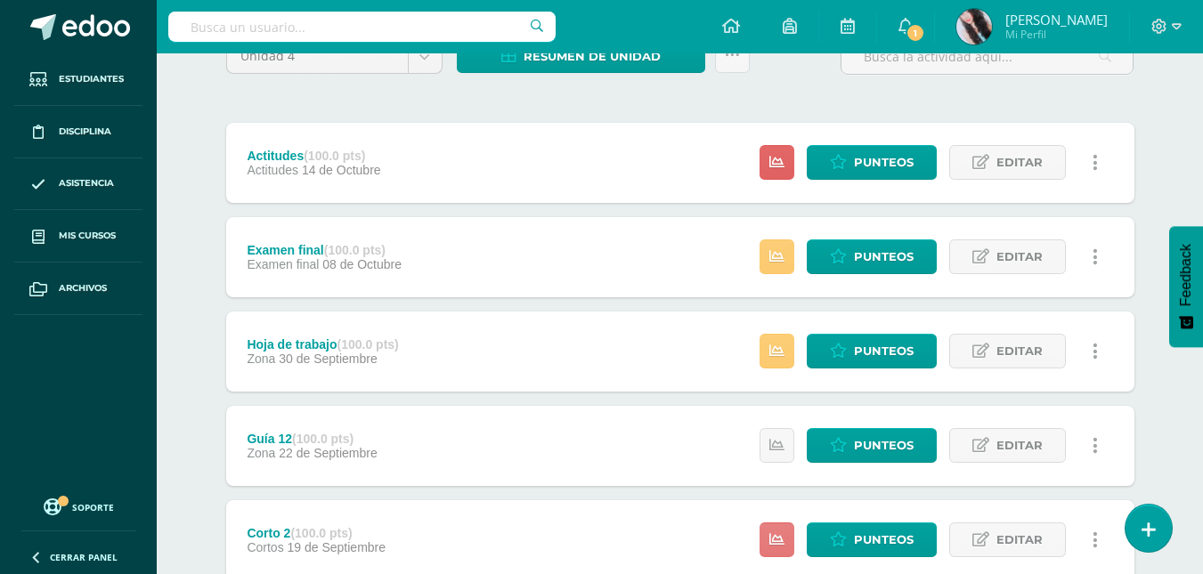
click at [776, 535] on icon at bounding box center [776, 540] width 15 height 15
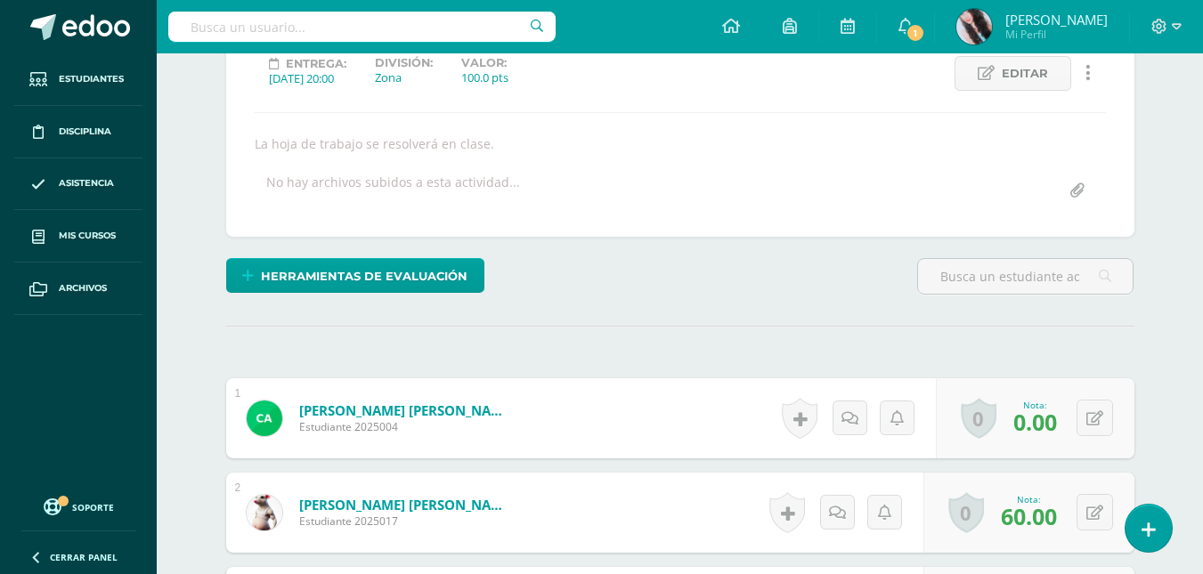
scroll to position [258, 0]
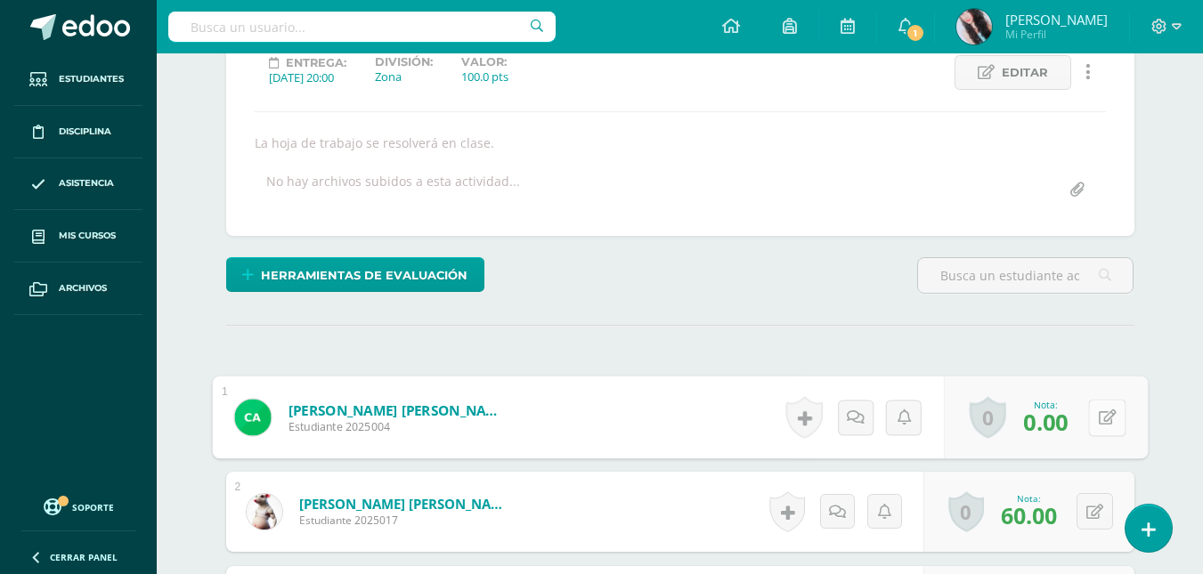
click at [1094, 425] on button at bounding box center [1106, 417] width 37 height 37
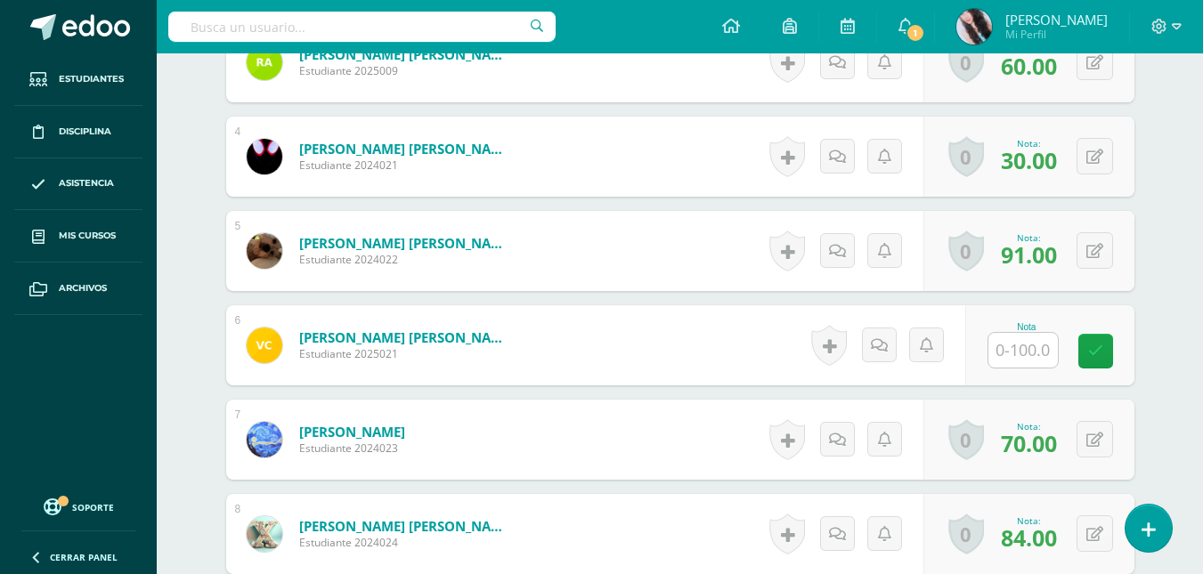
scroll to position [810, 0]
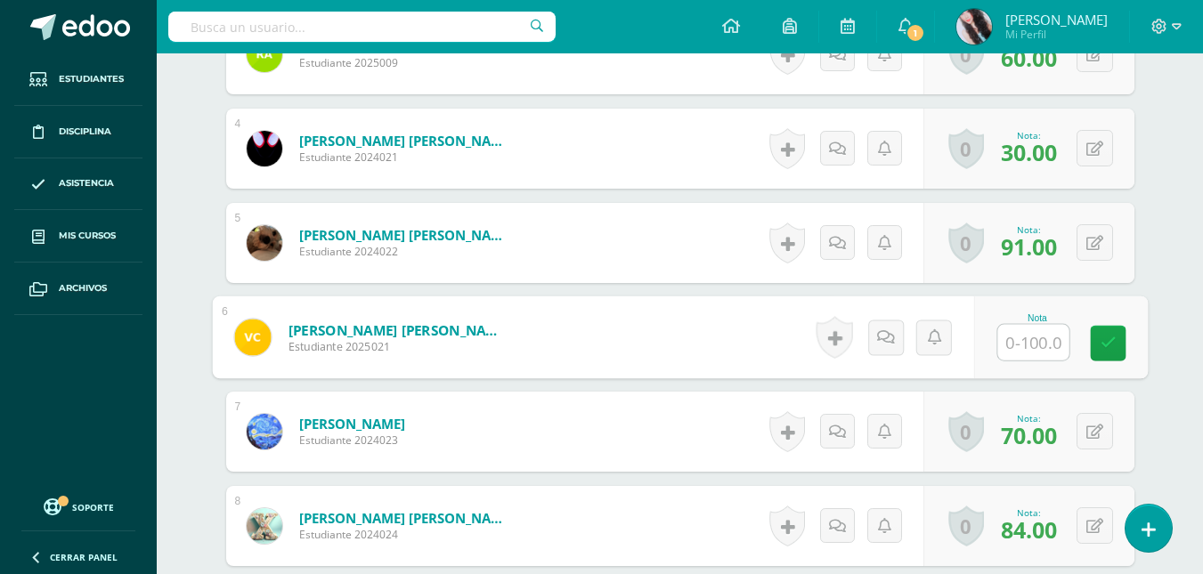
click at [1035, 353] on input "text" at bounding box center [1032, 343] width 71 height 36
type input "75"
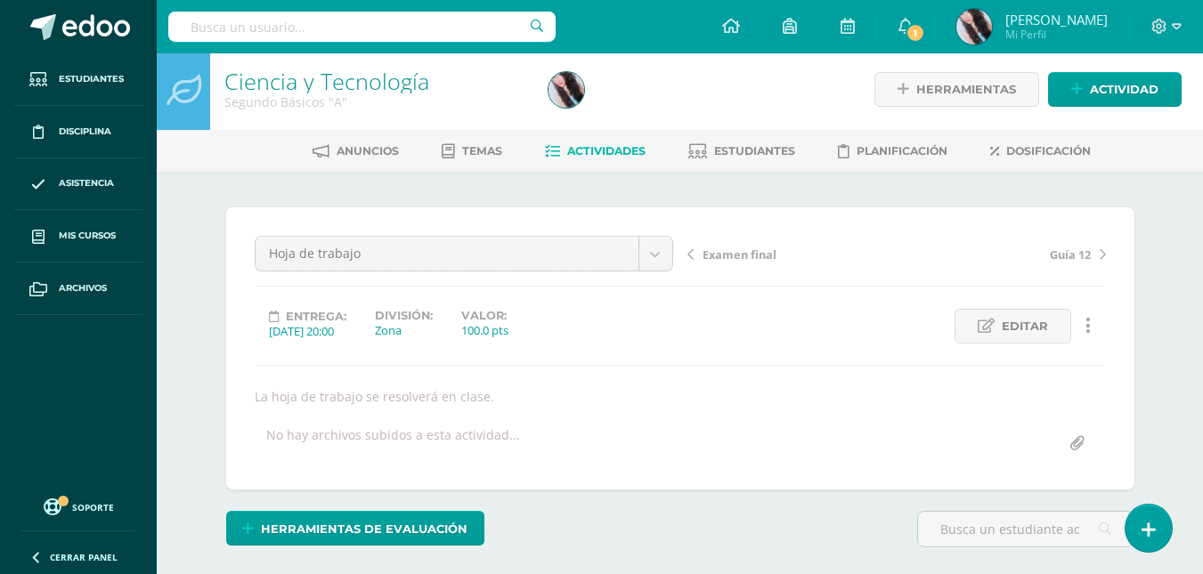
scroll to position [0, 0]
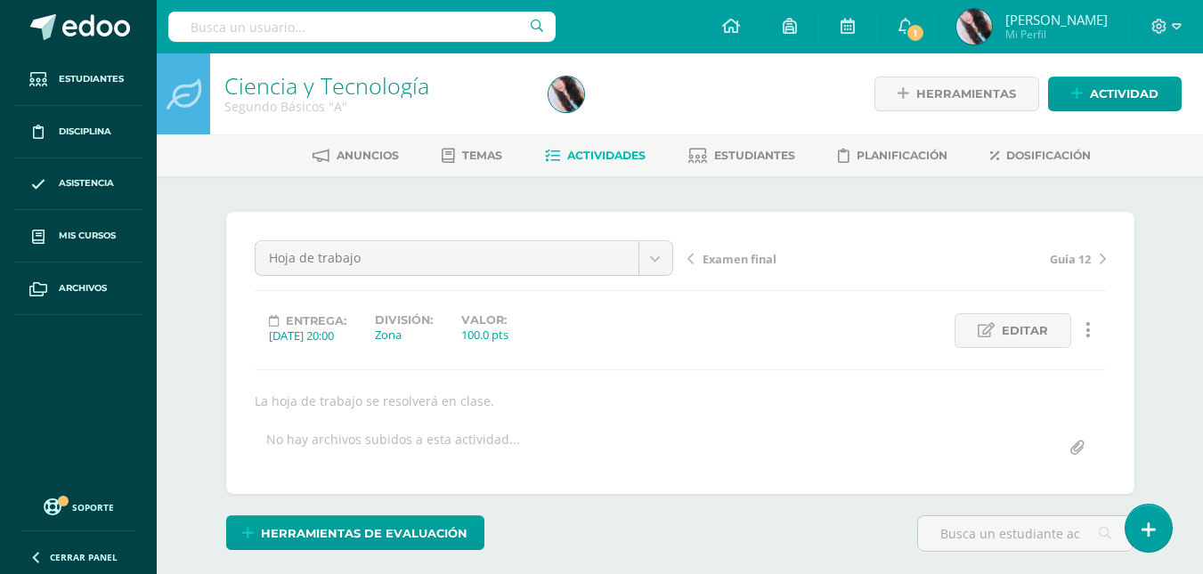
click at [1087, 252] on span "Guía 12" at bounding box center [1070, 259] width 41 height 16
click at [1078, 262] on span "Corto 2" at bounding box center [1070, 259] width 41 height 16
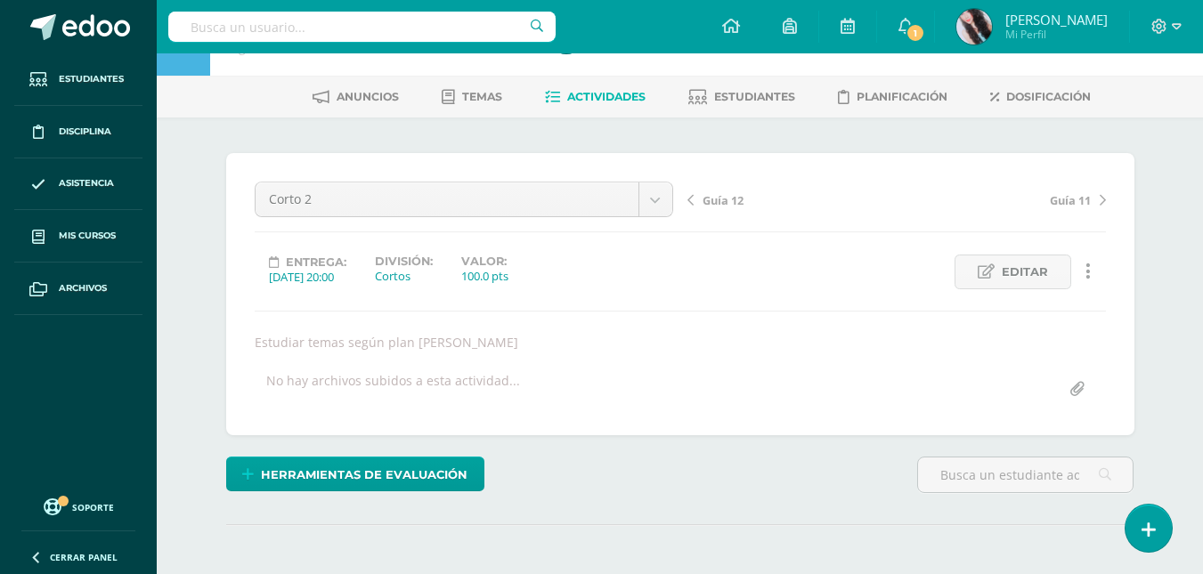
scroll to position [55, 0]
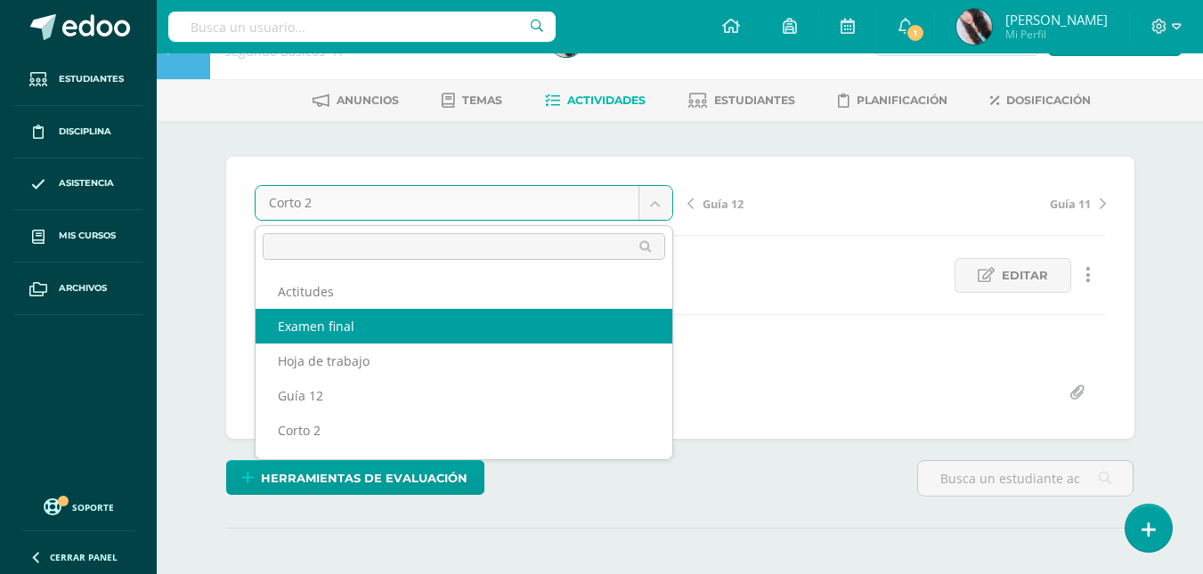
select select "/dashboard/teacher/grade-activity/173926/"
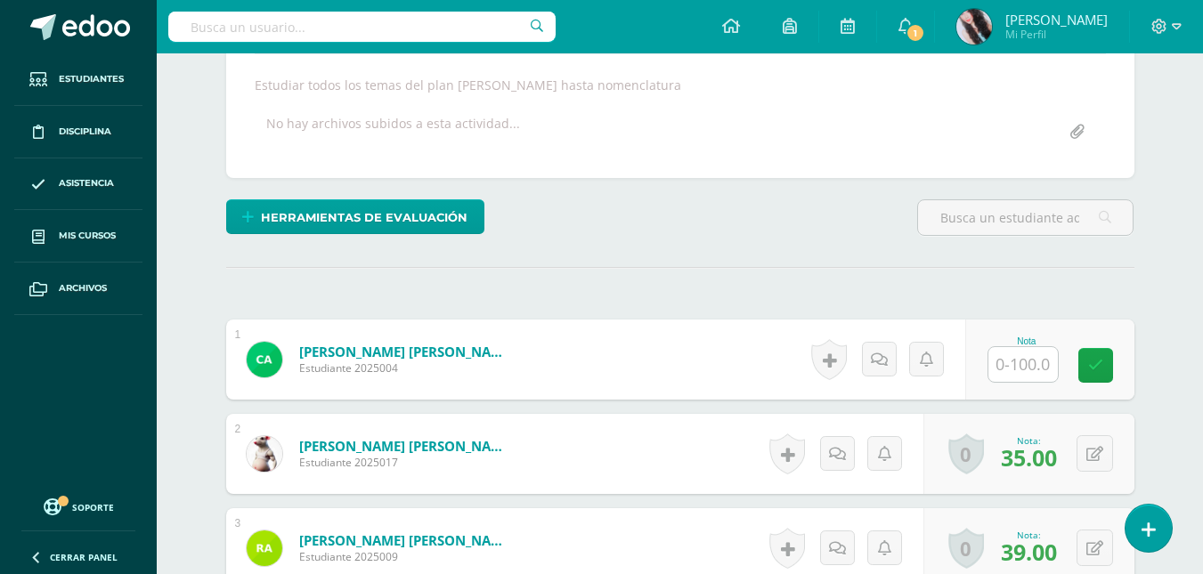
scroll to position [317, 0]
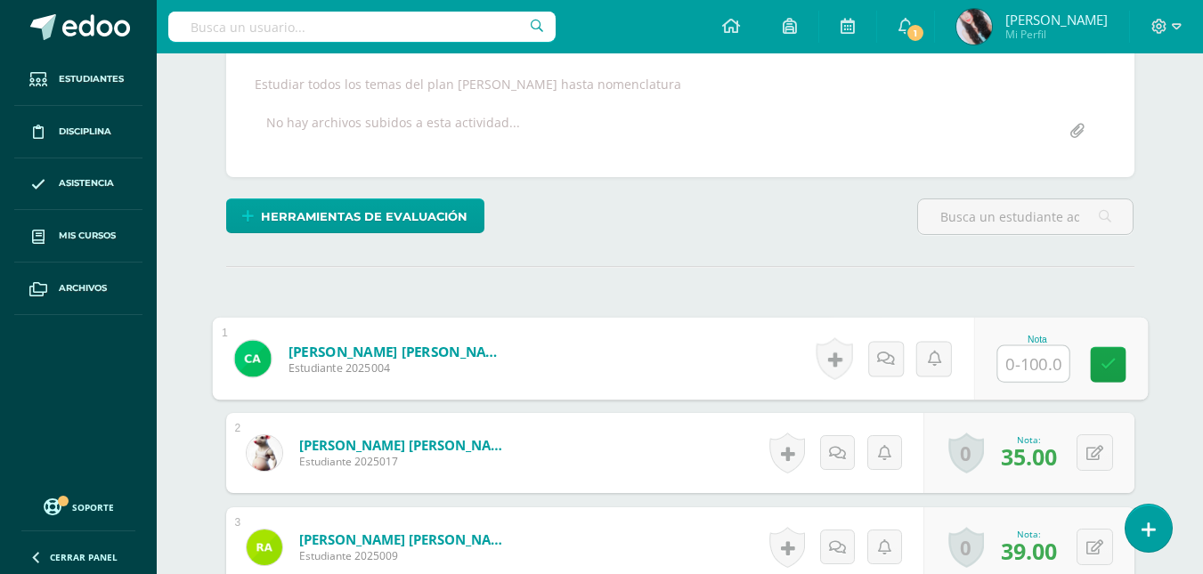
click at [1037, 363] on input "text" at bounding box center [1032, 364] width 71 height 36
type input "15"
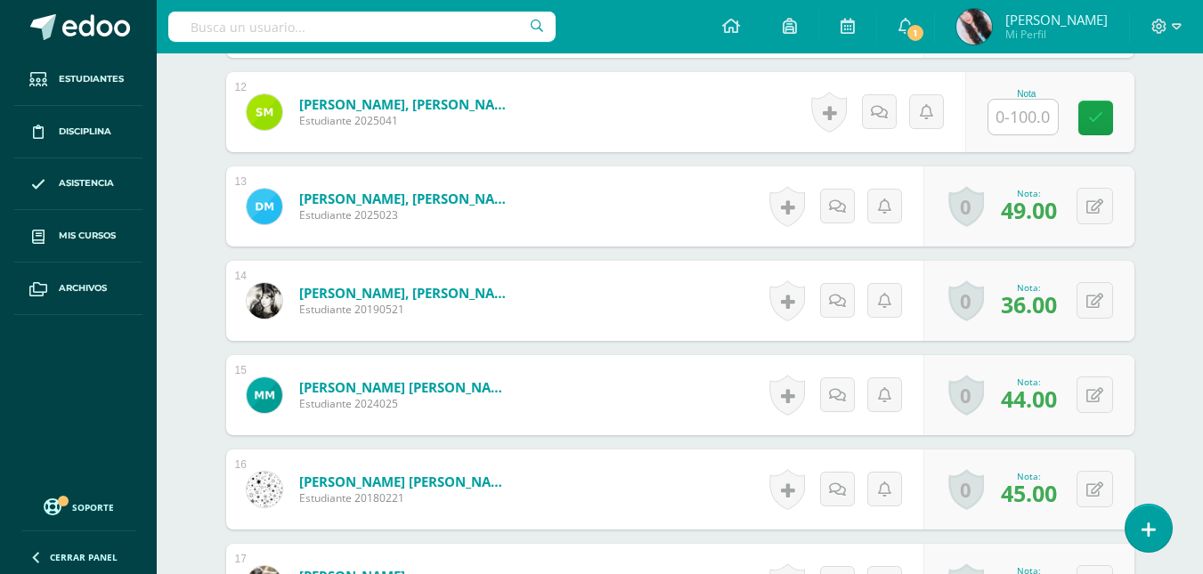
scroll to position [1596, 0]
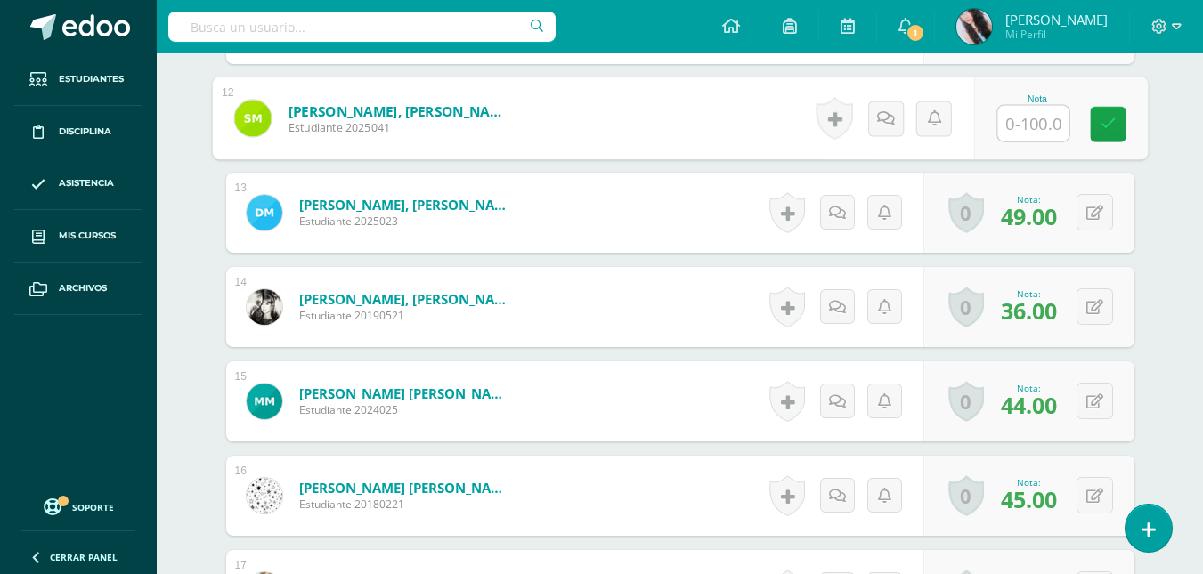
click at [1019, 130] on input "text" at bounding box center [1032, 124] width 71 height 36
type input "77"
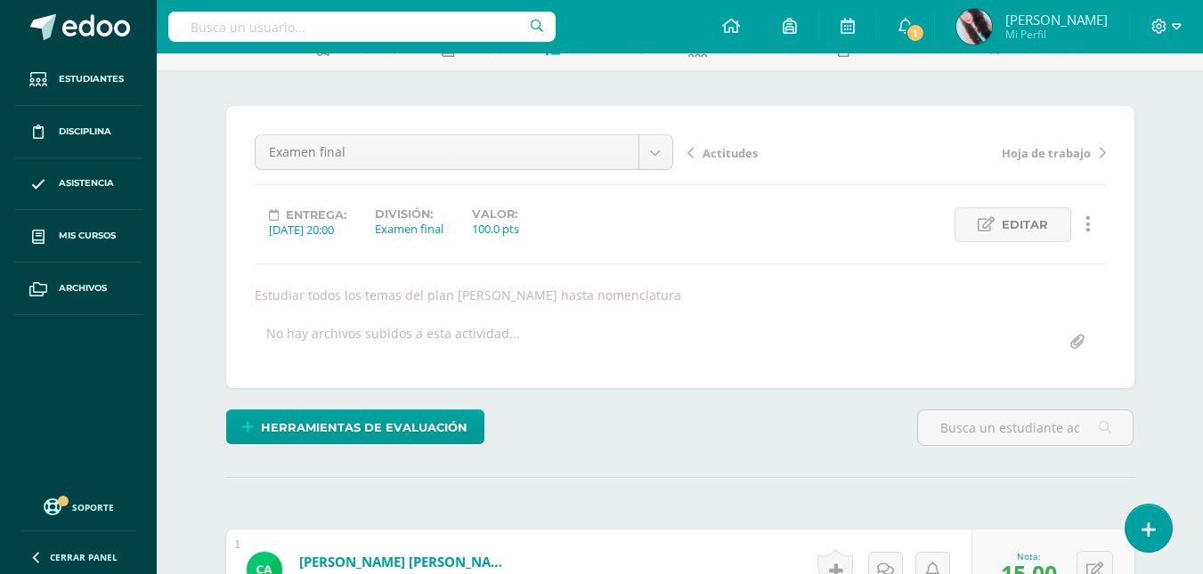
scroll to position [54, 0]
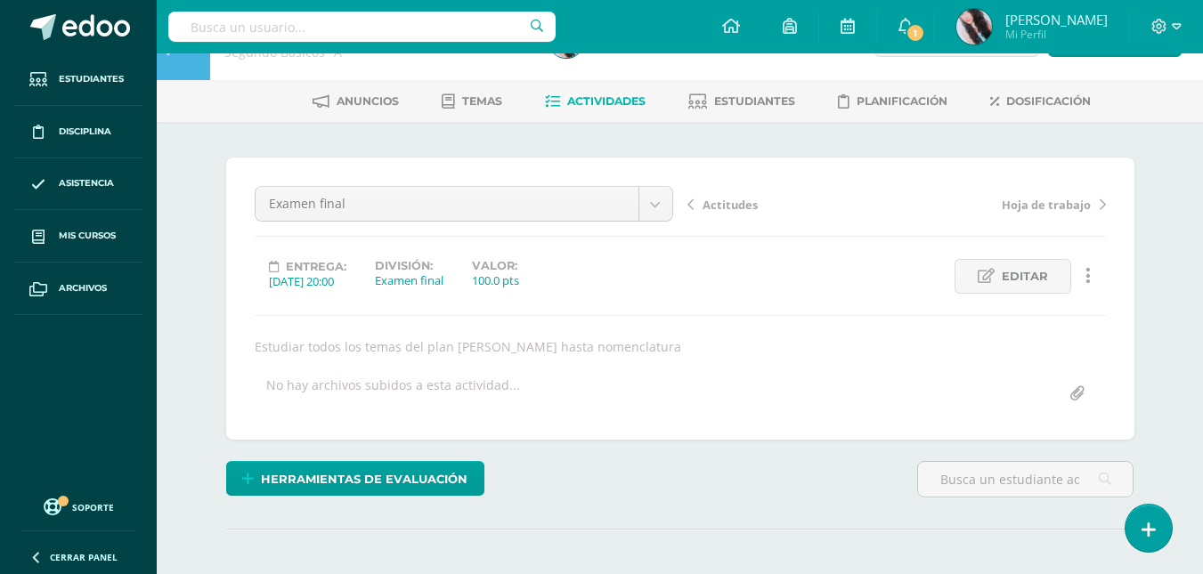
click at [720, 206] on span "Actitudes" at bounding box center [730, 205] width 55 height 16
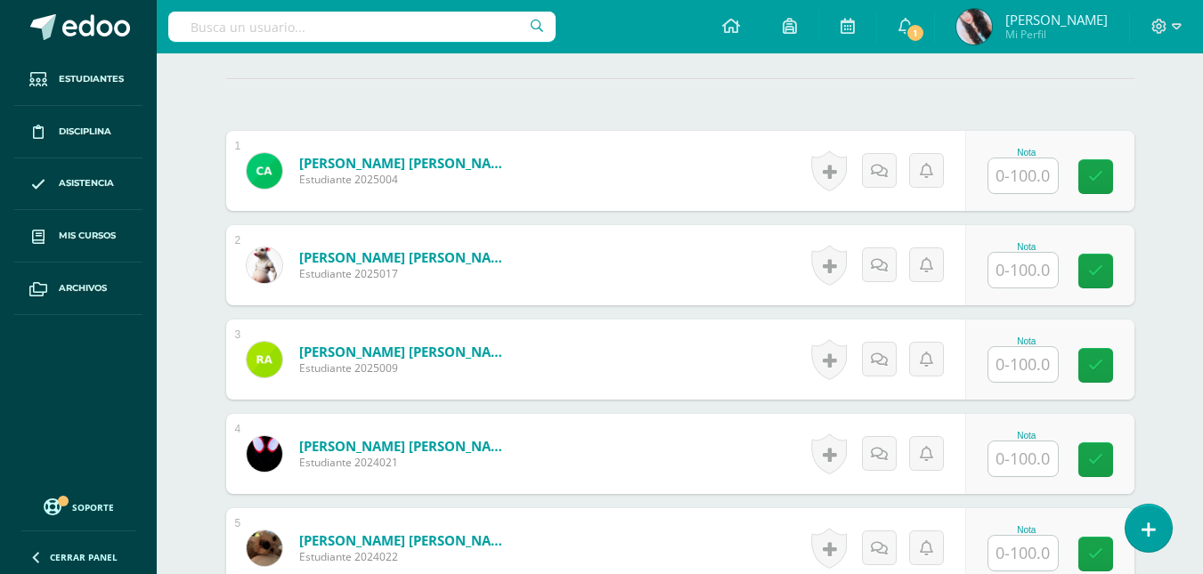
scroll to position [436, 0]
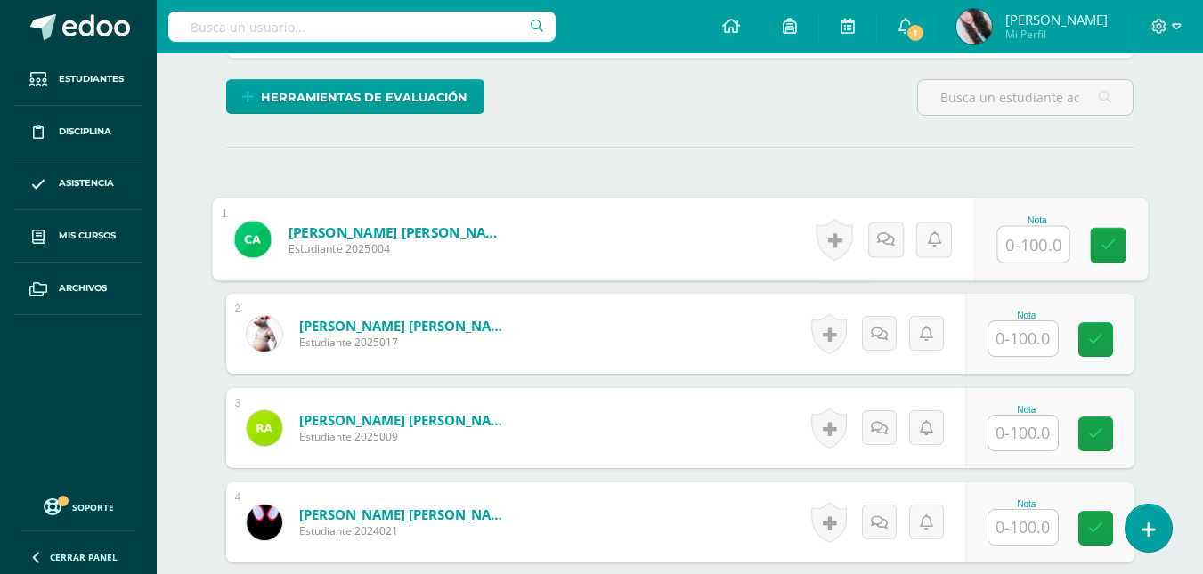
click at [1042, 255] on input "text" at bounding box center [1032, 245] width 71 height 36
type input "3"
type input "54"
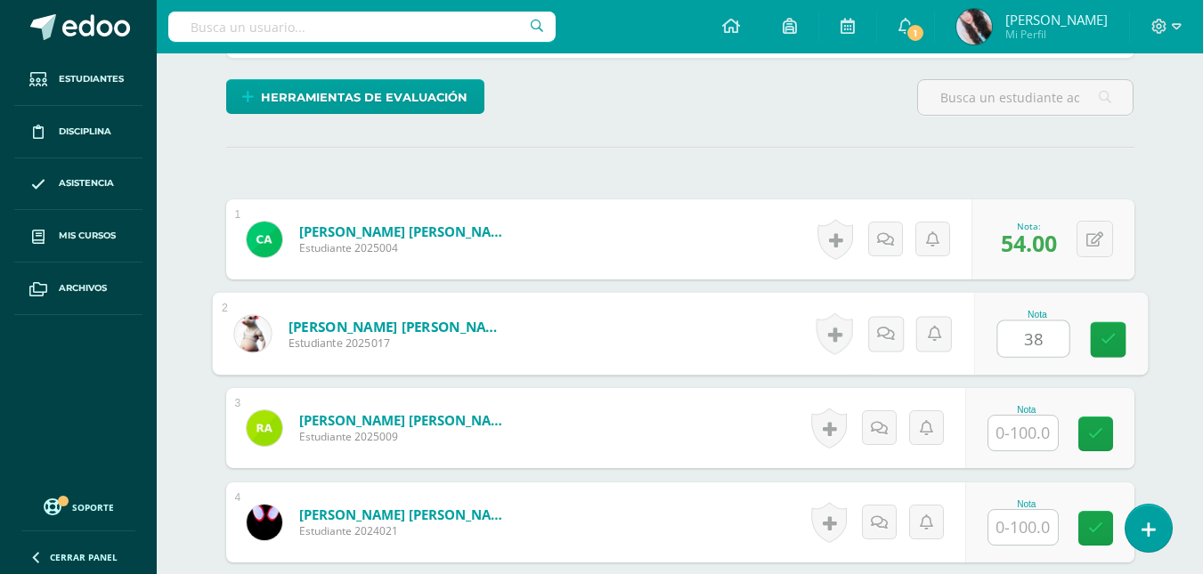
type input "38"
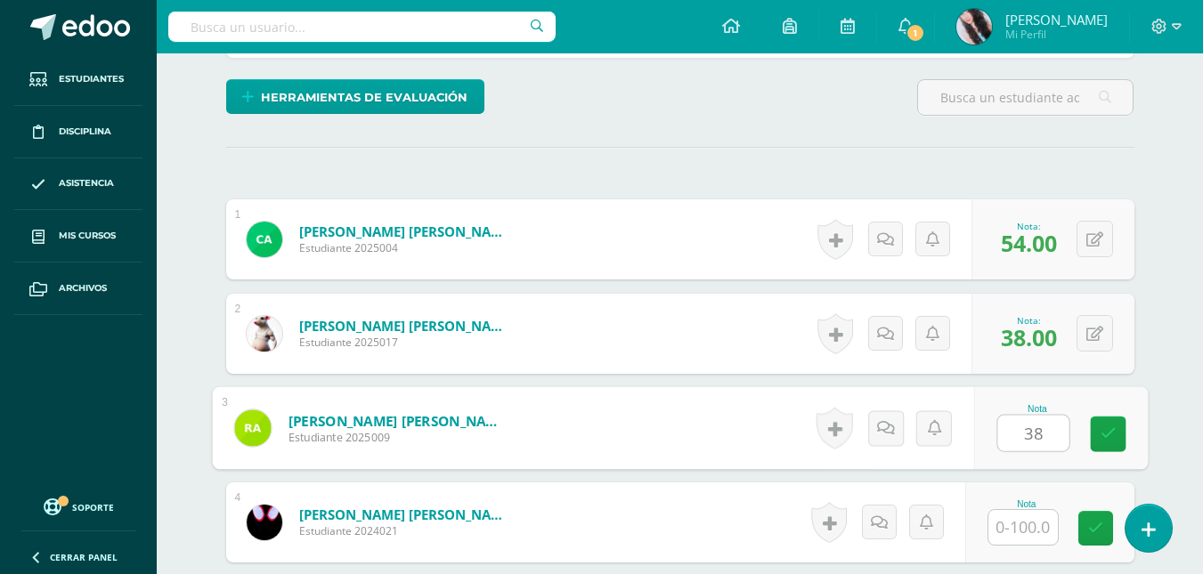
type input "38"
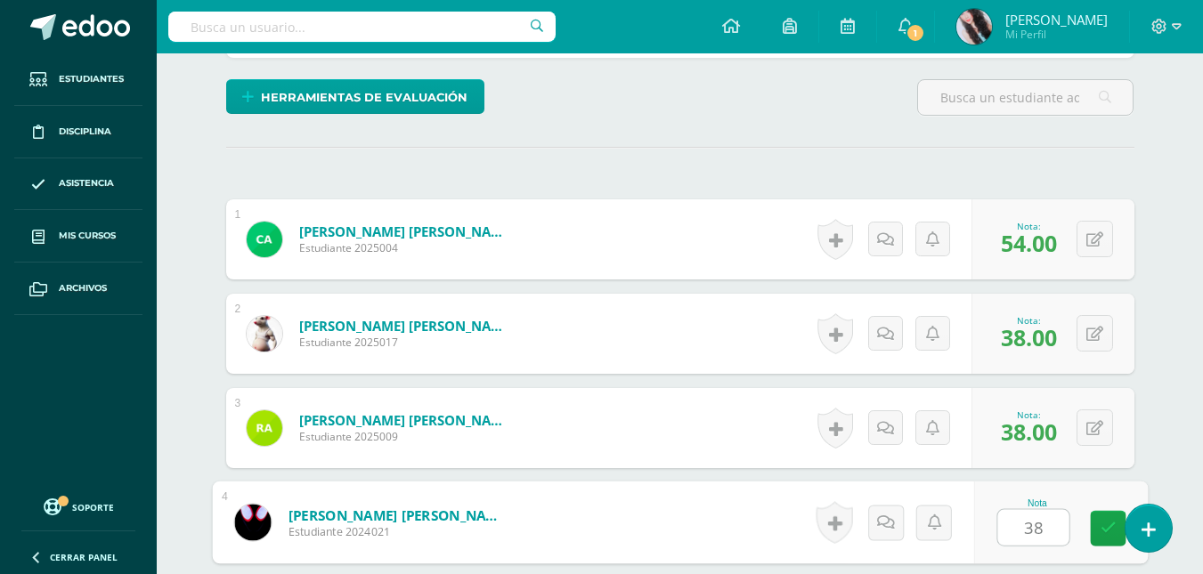
type input "38"
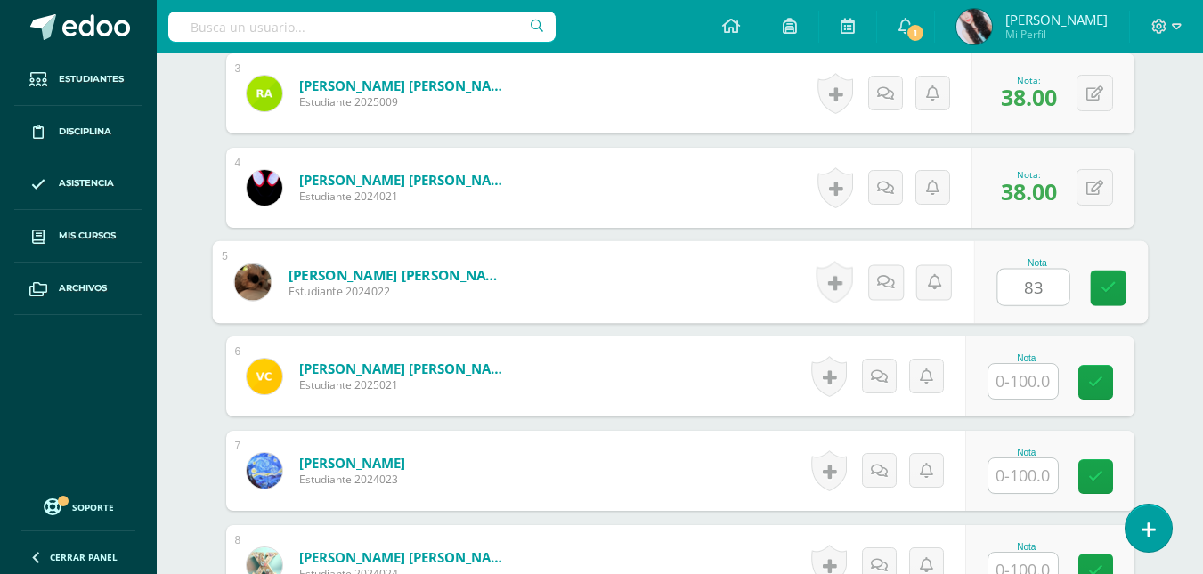
type input "83"
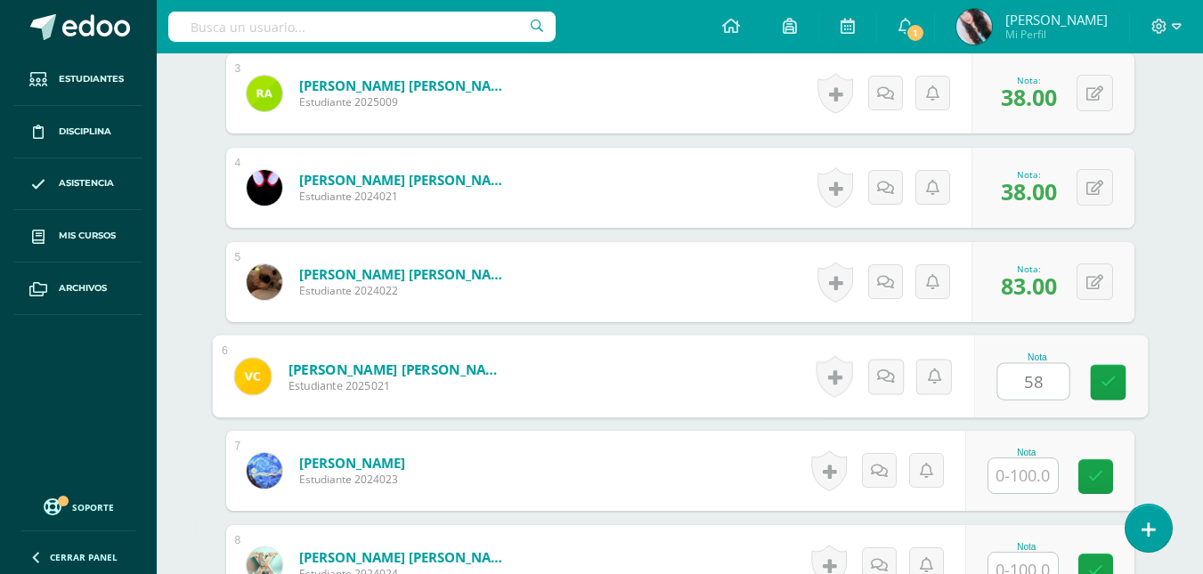
type input "58"
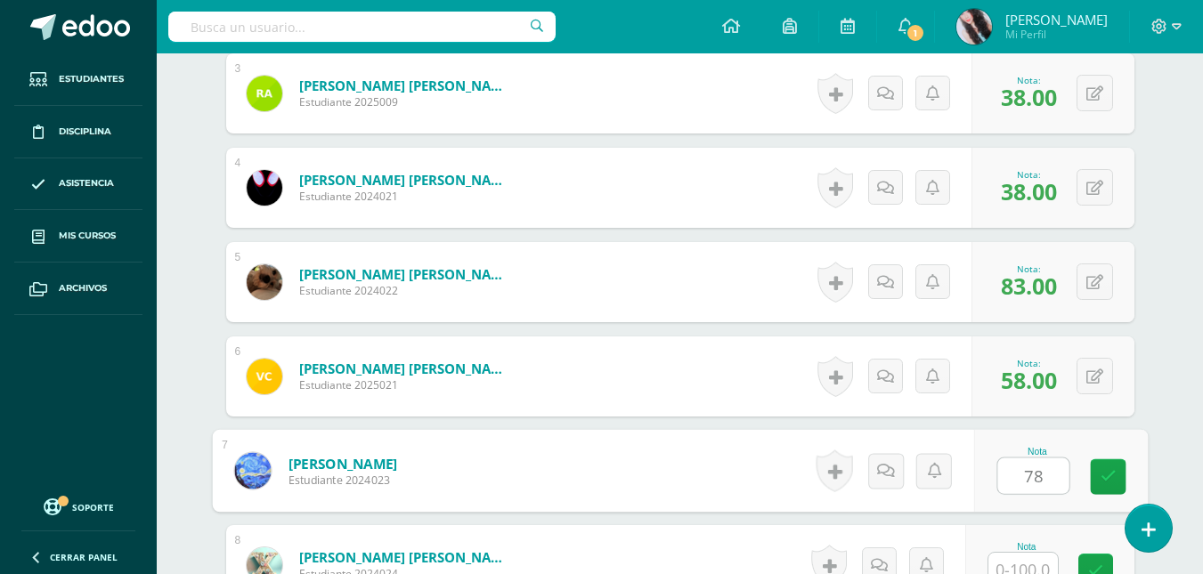
type input "78"
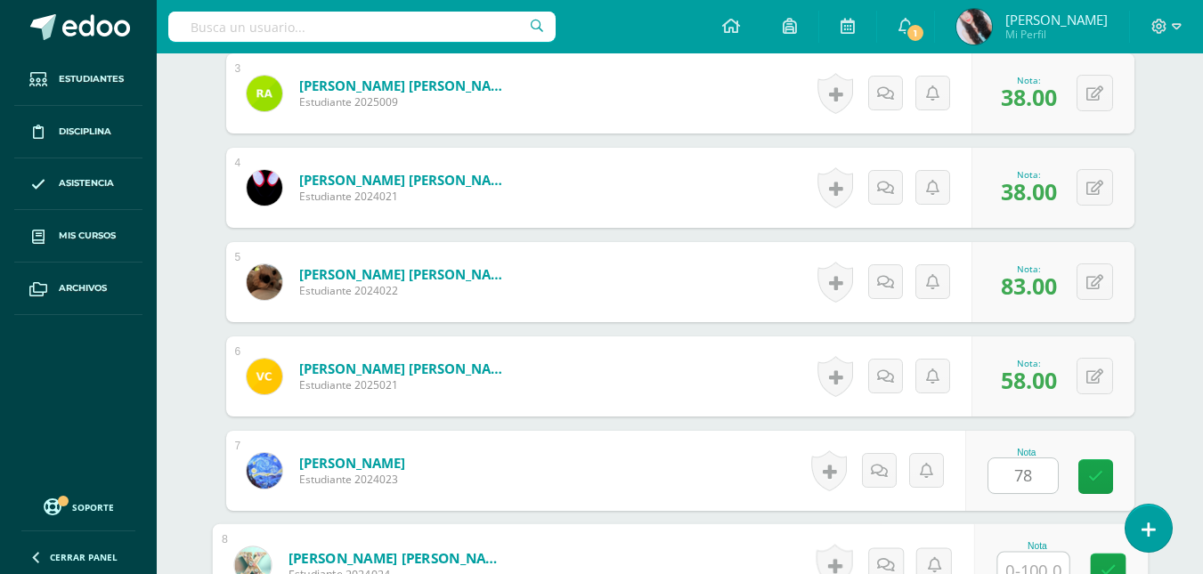
scroll to position [785, 0]
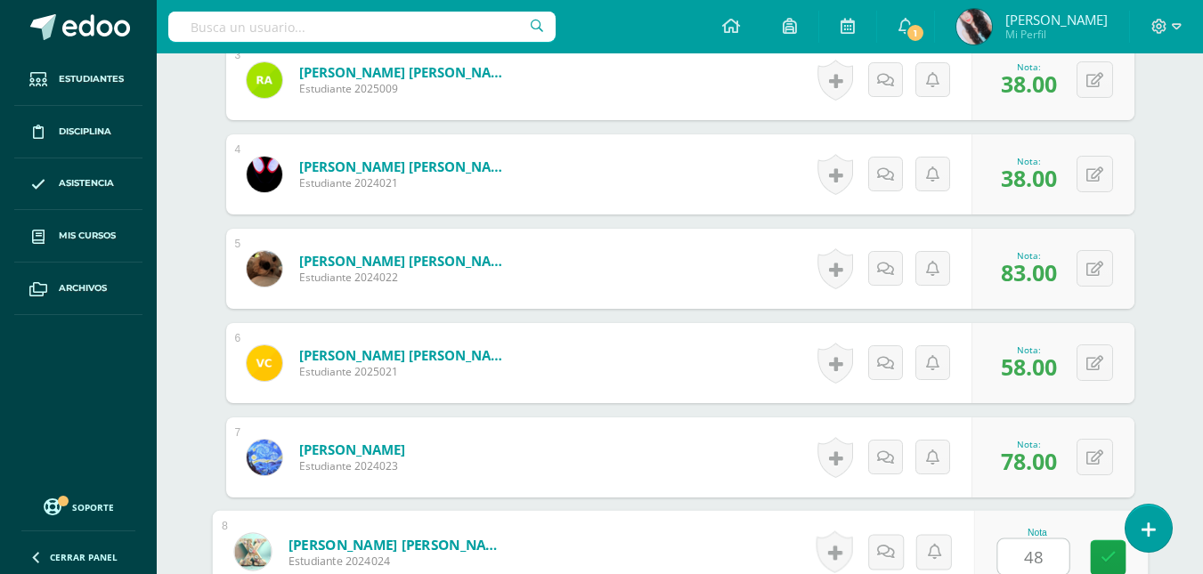
type input "48"
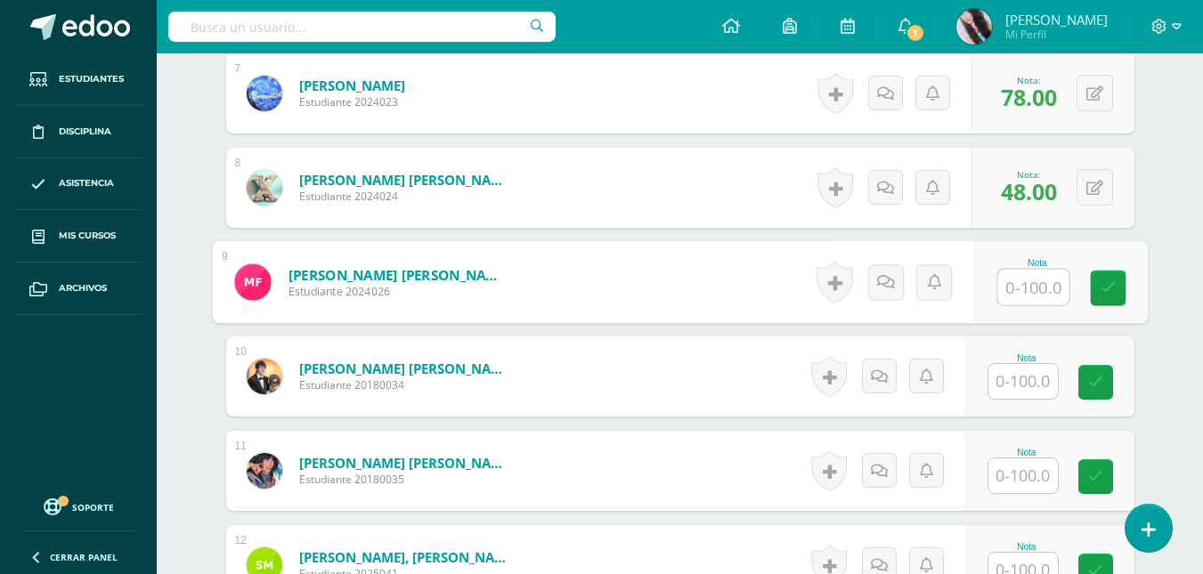
click at [1025, 301] on input "text" at bounding box center [1032, 288] width 71 height 36
